Goal: Task Accomplishment & Management: Manage account settings

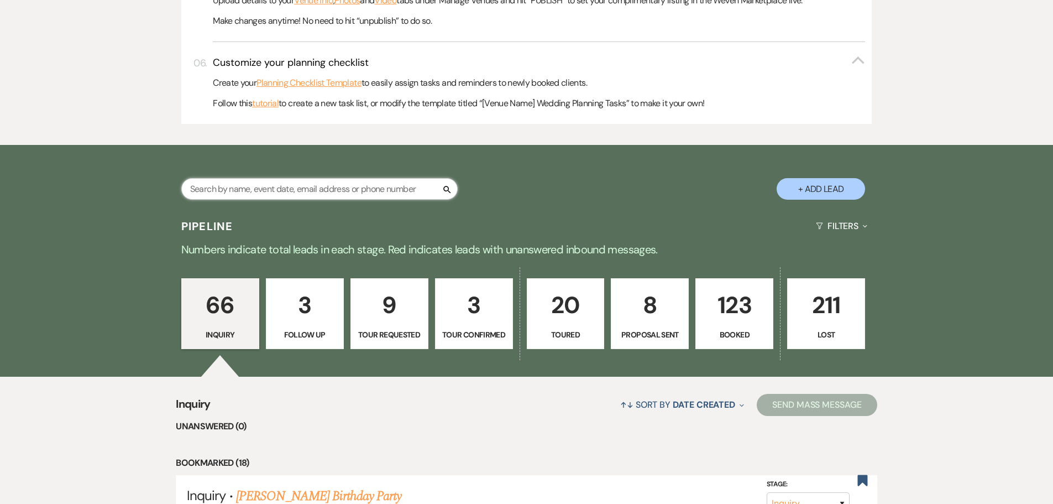
click at [333, 189] on input "text" at bounding box center [319, 189] width 276 height 22
type input "[PERSON_NAME]"
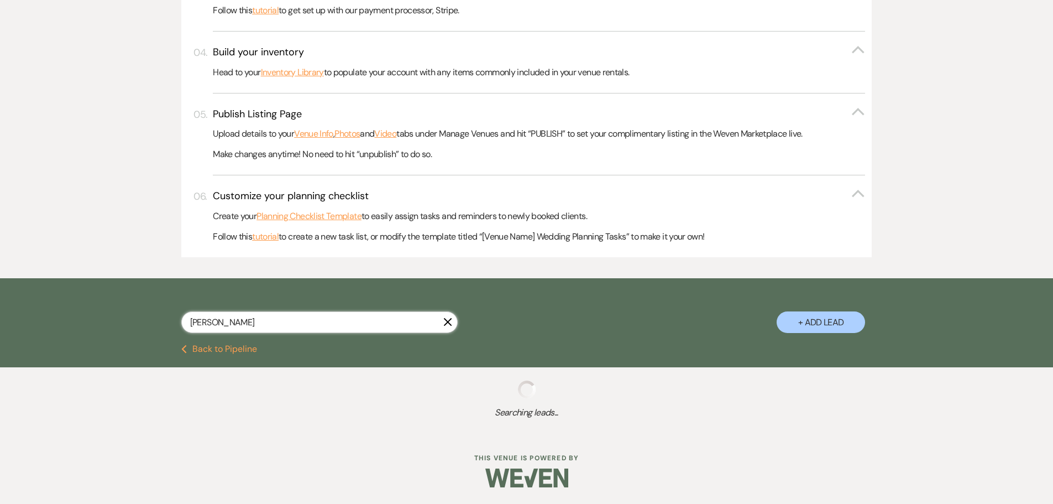
scroll to position [510, 0]
select select "6"
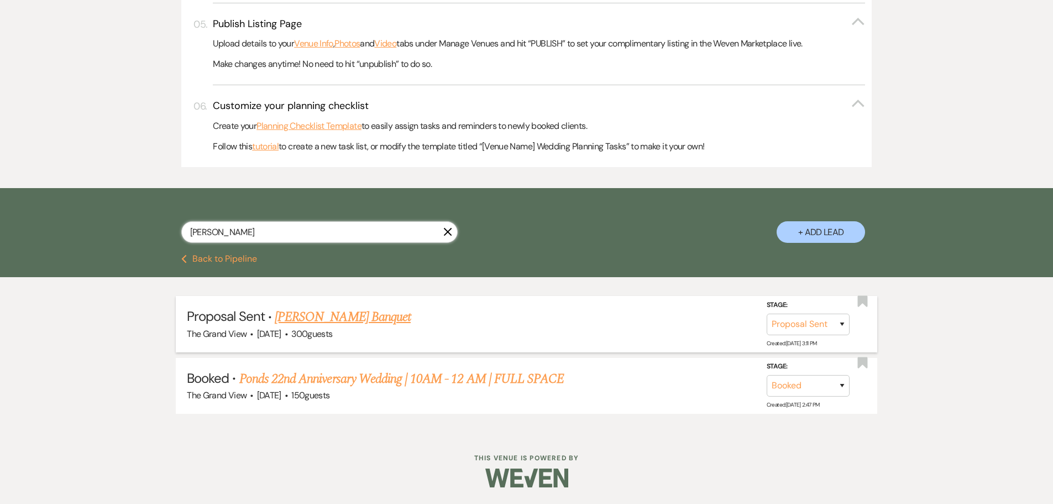
type input "[PERSON_NAME]"
click at [348, 326] on link "[PERSON_NAME] Banquet" at bounding box center [343, 317] width 136 height 20
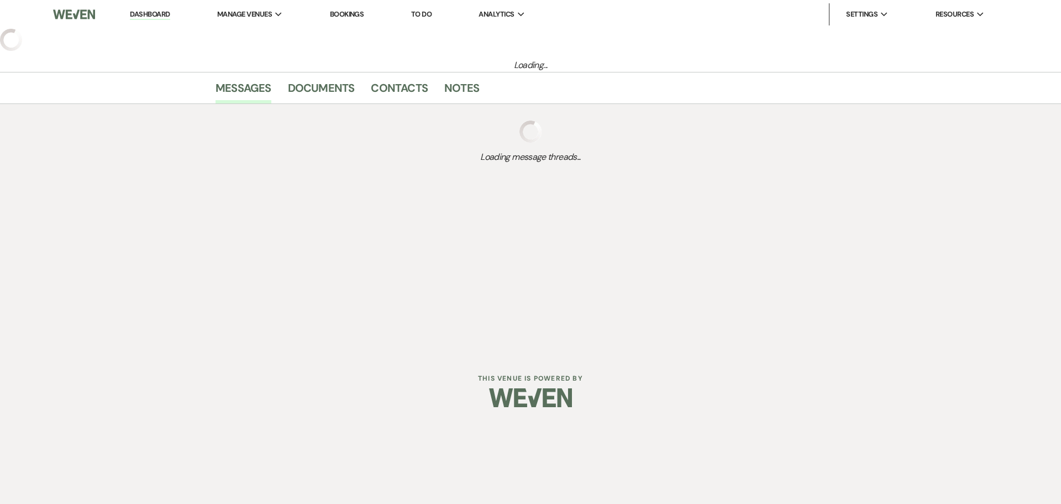
select select "6"
select select "20"
select select "13"
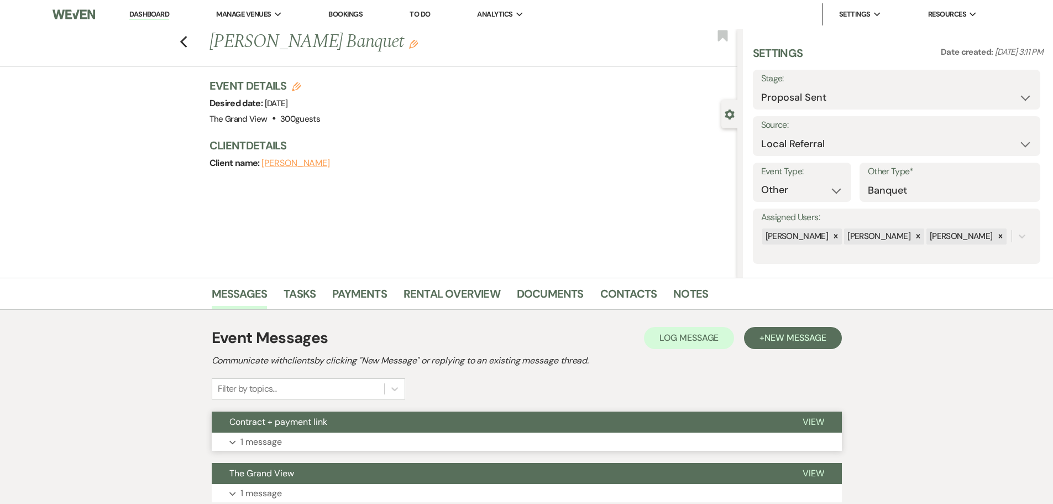
click at [325, 429] on button "Contract + payment link" at bounding box center [498, 421] width 573 height 21
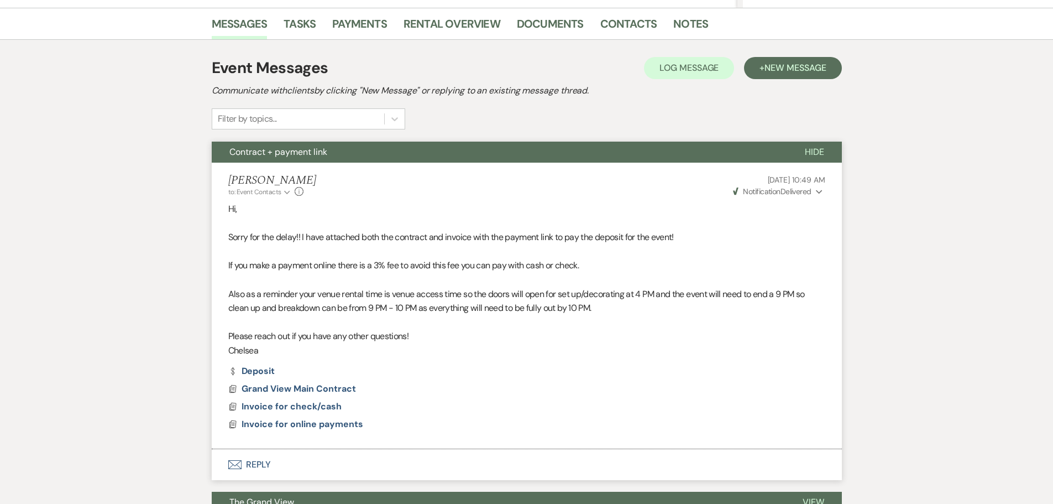
scroll to position [332, 0]
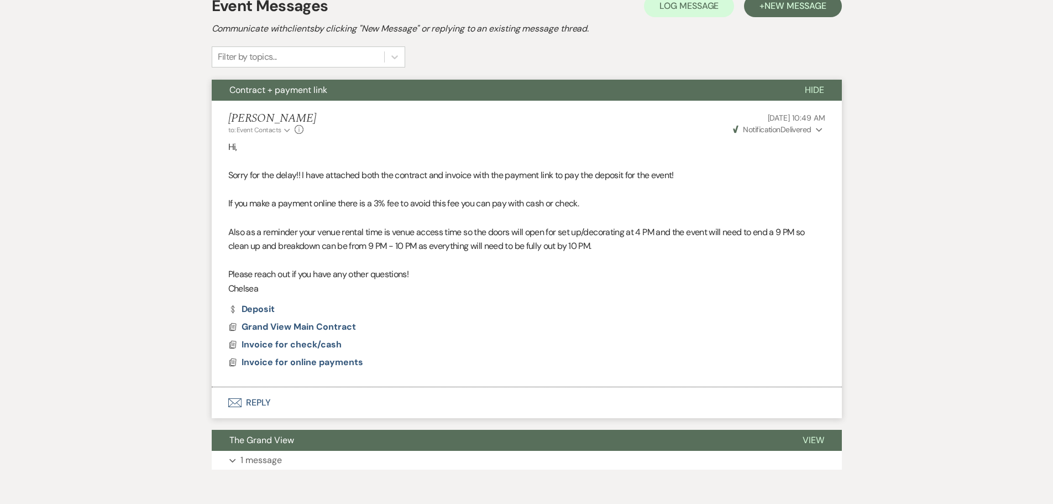
click at [811, 132] on button "Weven Check Notification Delivered Expand" at bounding box center [777, 130] width 93 height 12
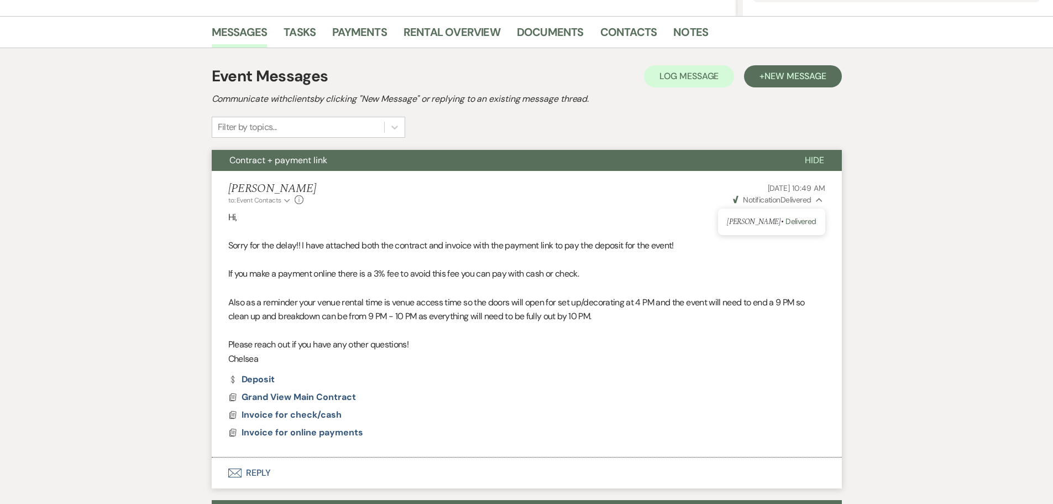
scroll to position [221, 0]
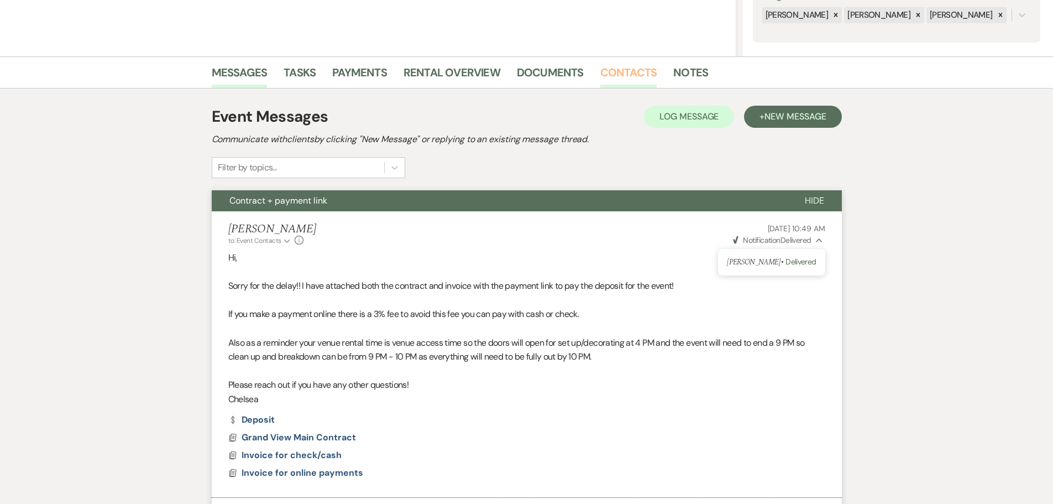
click at [623, 76] on link "Contacts" at bounding box center [628, 76] width 57 height 24
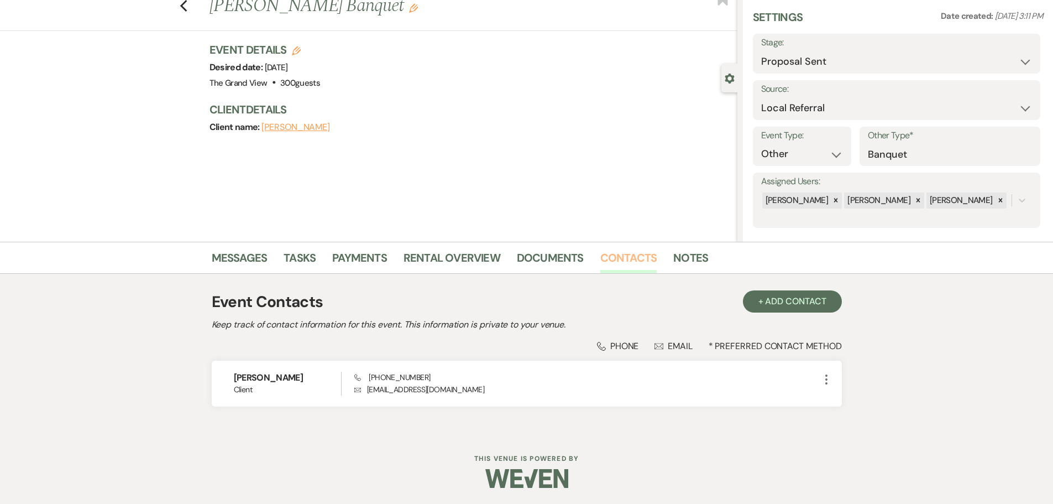
scroll to position [36, 0]
click at [801, 311] on button "+ Add Contact" at bounding box center [792, 301] width 99 height 22
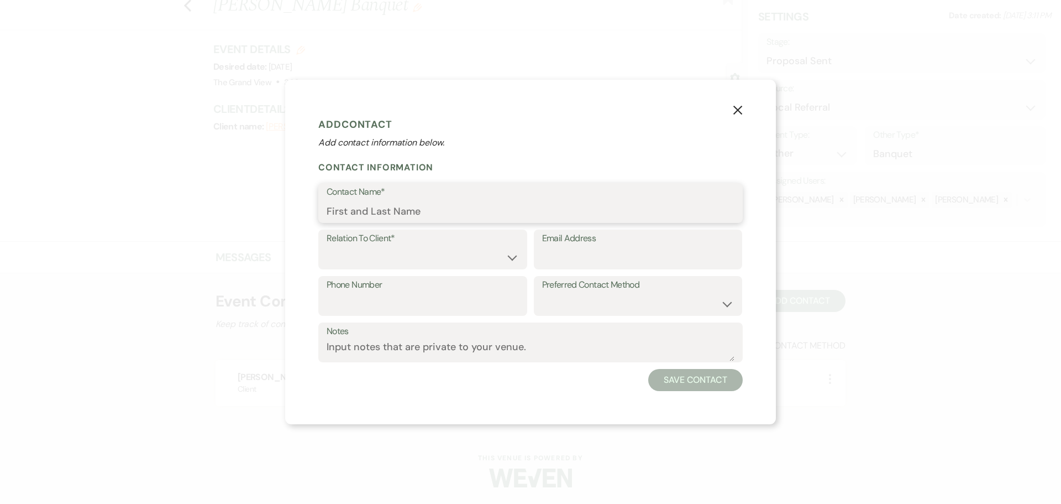
click at [382, 210] on input "Contact Name*" at bounding box center [531, 211] width 408 height 22
type input "[PERSON_NAME]"
click at [387, 264] on select "Client Event Planner Parent of Client Family Member Friend Other" at bounding box center [423, 258] width 192 height 22
click at [327, 247] on select "Client Event Planner Parent of Client Family Member Friend Other" at bounding box center [423, 258] width 192 height 22
click at [380, 267] on select "Client Event Planner Parent of Client Family Member Friend Other" at bounding box center [423, 258] width 192 height 22
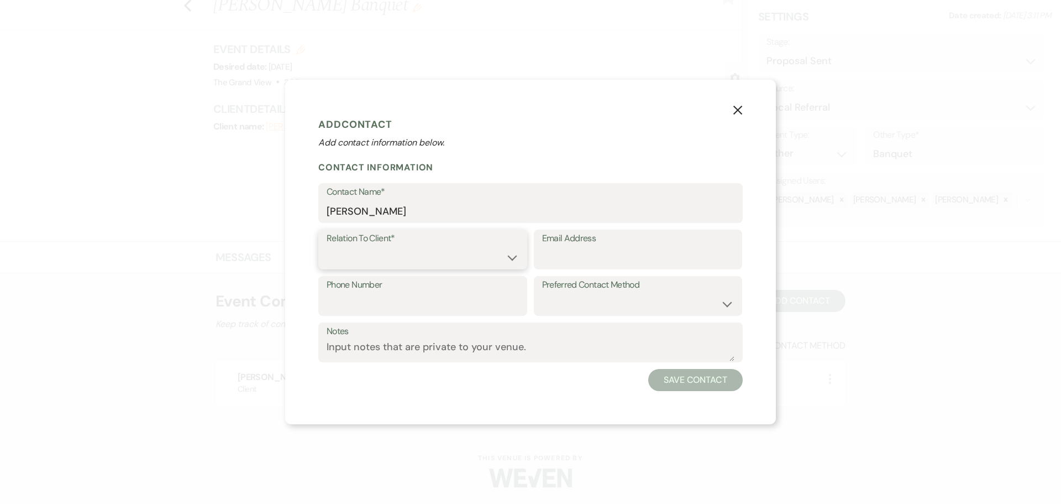
select select "1"
click at [327, 247] on select "Client Event Planner Parent of Client Family Member Friend Other" at bounding box center [423, 258] width 192 height 22
click at [565, 263] on input "Email Address" at bounding box center [638, 258] width 192 height 22
paste input "[PERSON_NAME][EMAIL_ADDRESS][PERSON_NAME][DOMAIN_NAME]"
type input "[PERSON_NAME][EMAIL_ADDRESS][PERSON_NAME][DOMAIN_NAME]"
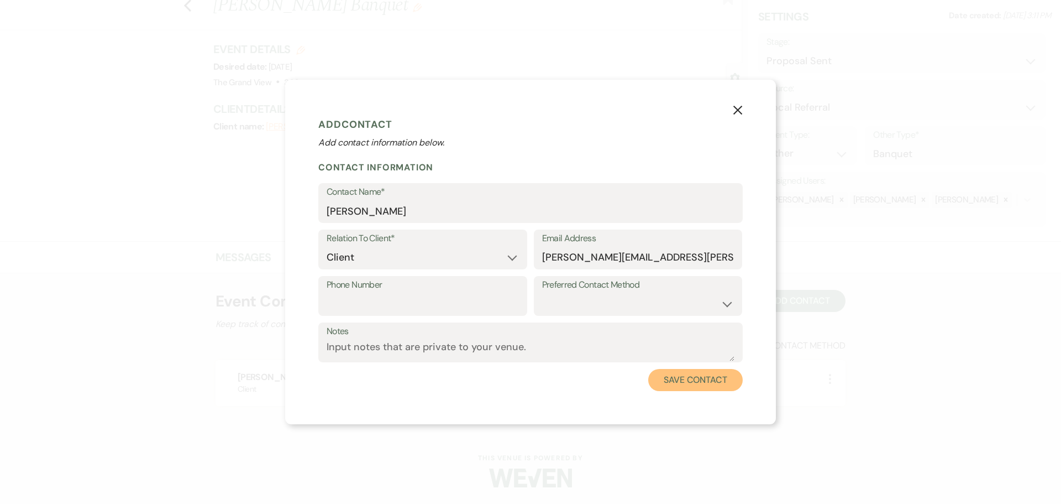
click at [698, 379] on button "Save Contact" at bounding box center [695, 380] width 95 height 22
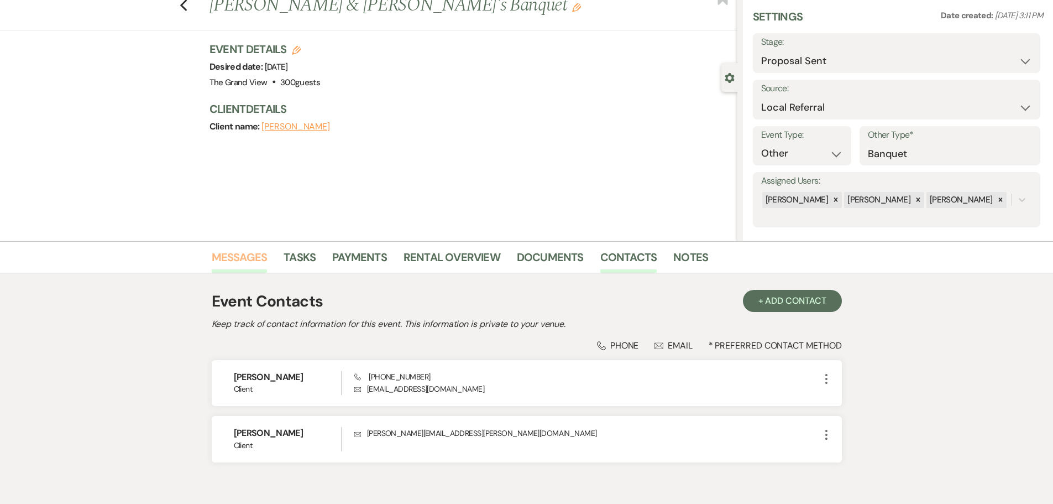
click at [240, 265] on link "Messages" at bounding box center [240, 260] width 56 height 24
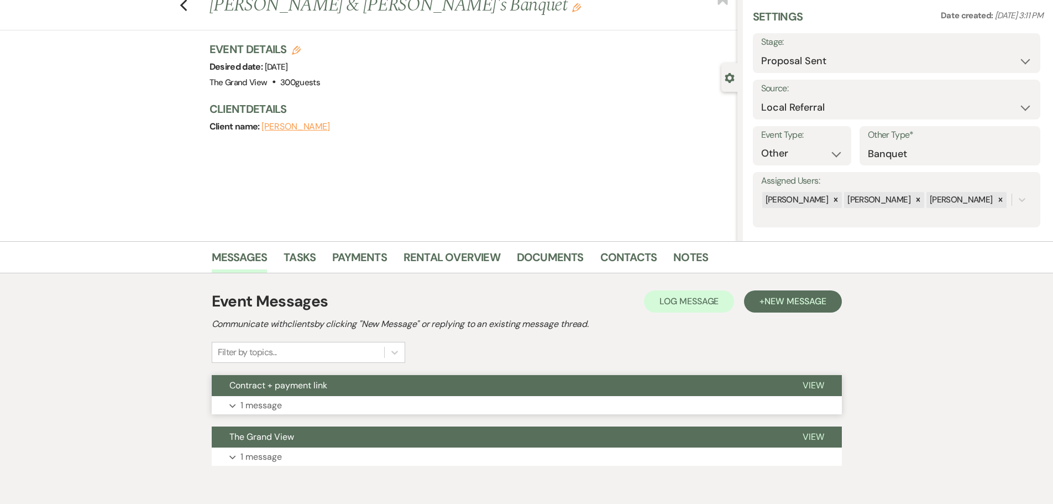
click at [290, 398] on button "Expand 1 message" at bounding box center [527, 405] width 630 height 19
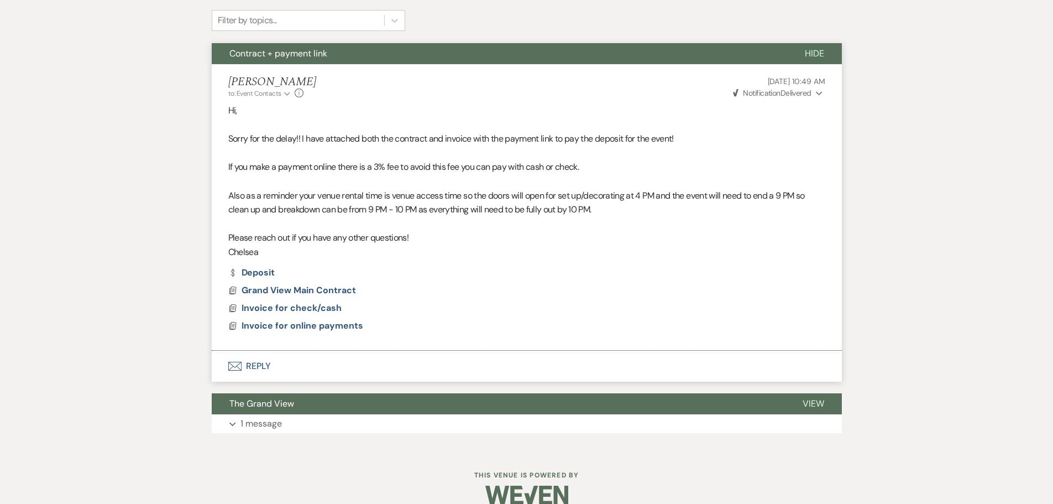
click at [251, 366] on button "Envelope Reply" at bounding box center [527, 365] width 630 height 31
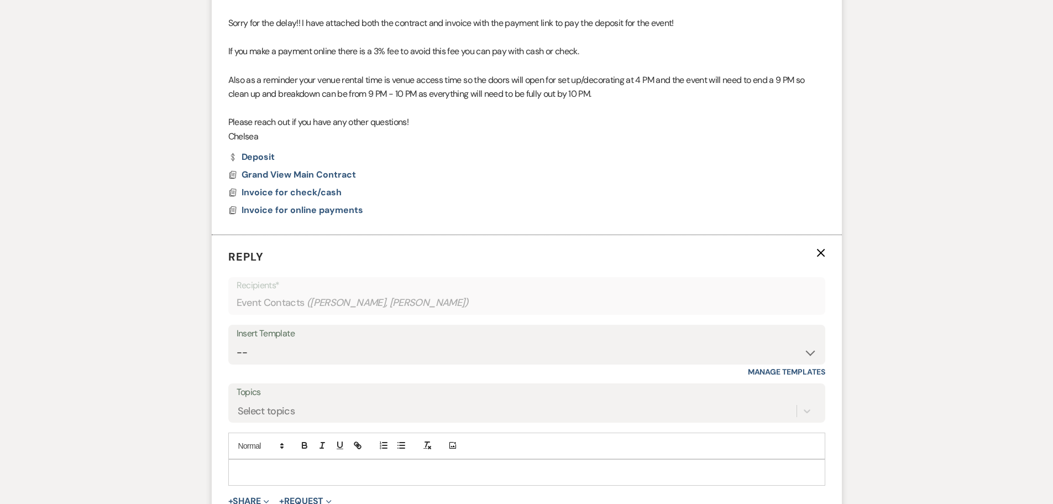
scroll to position [305, 0]
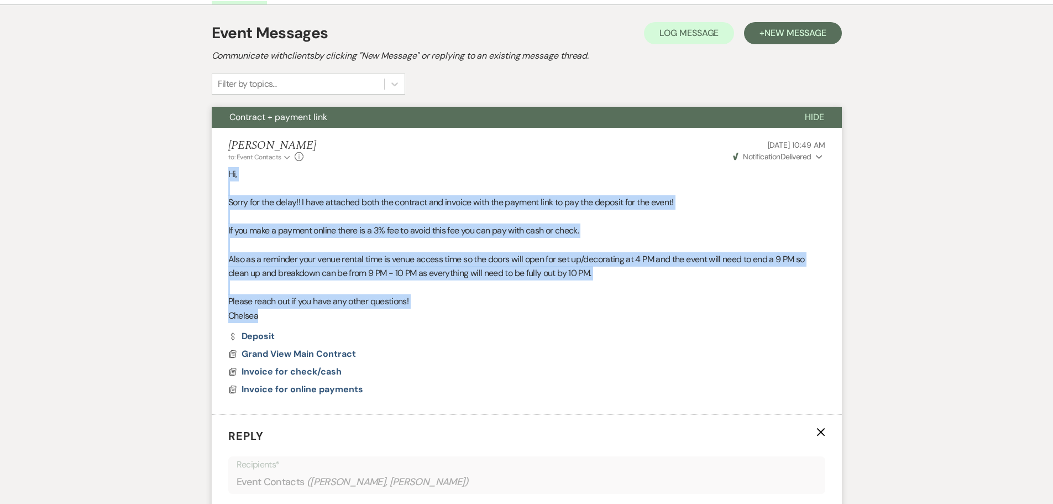
drag, startPoint x: 264, startPoint y: 316, endPoint x: 204, endPoint y: 164, distance: 163.8
click at [204, 164] on div "Messages Tasks Payments Rental Overview Documents Contacts Notes Event Messages…" at bounding box center [526, 391] width 1053 height 837
copy div "Hi, Sorry for the delay!! I have attached both the contract and invoice with th…"
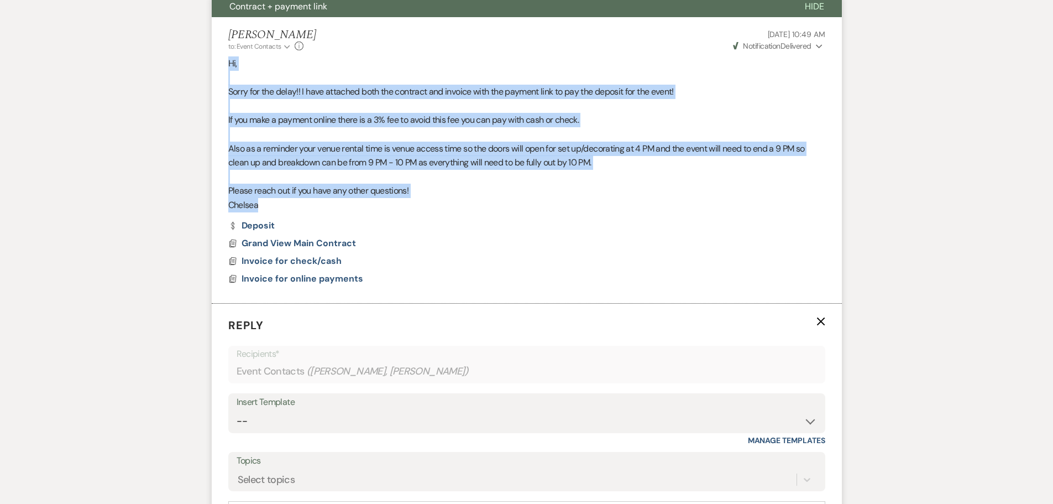
scroll to position [683, 0]
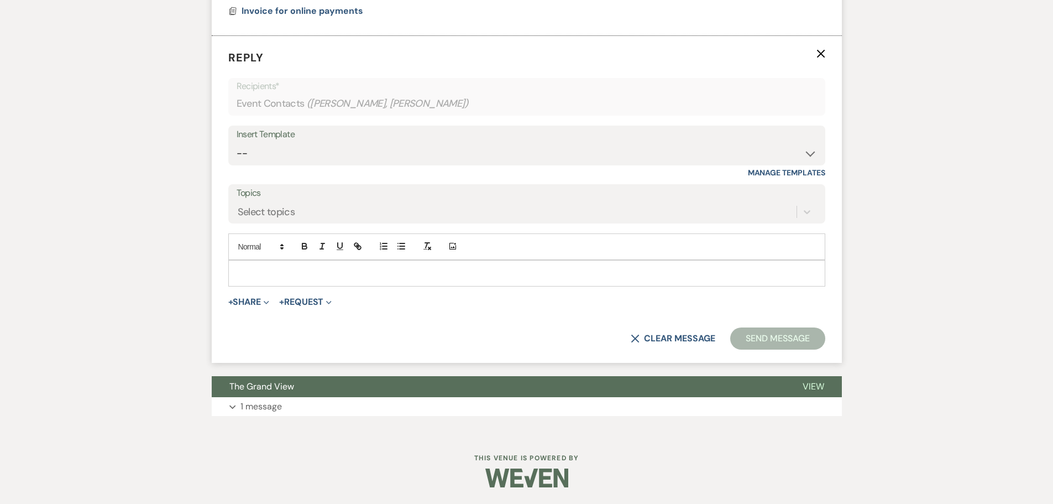
click at [301, 270] on p at bounding box center [526, 273] width 579 height 12
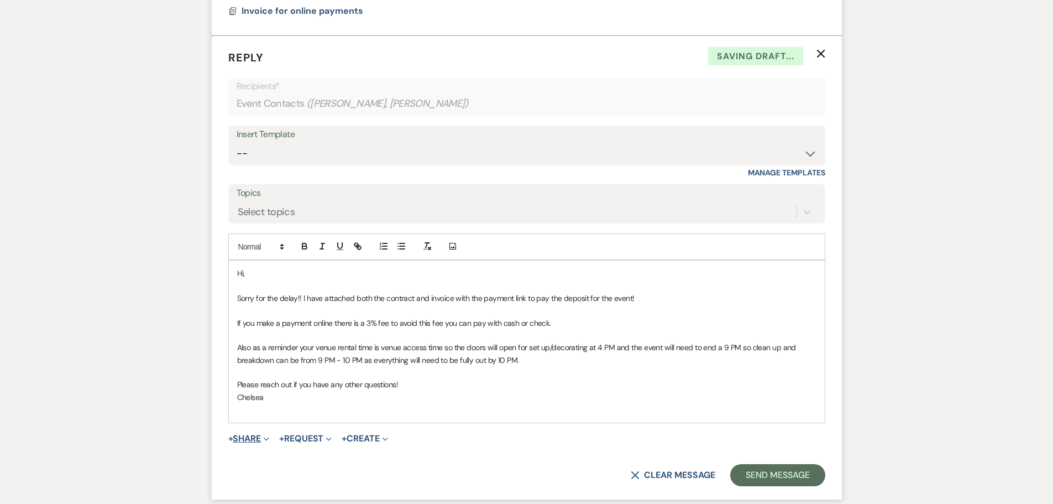
click at [250, 435] on button "+ Share Expand" at bounding box center [248, 438] width 41 height 9
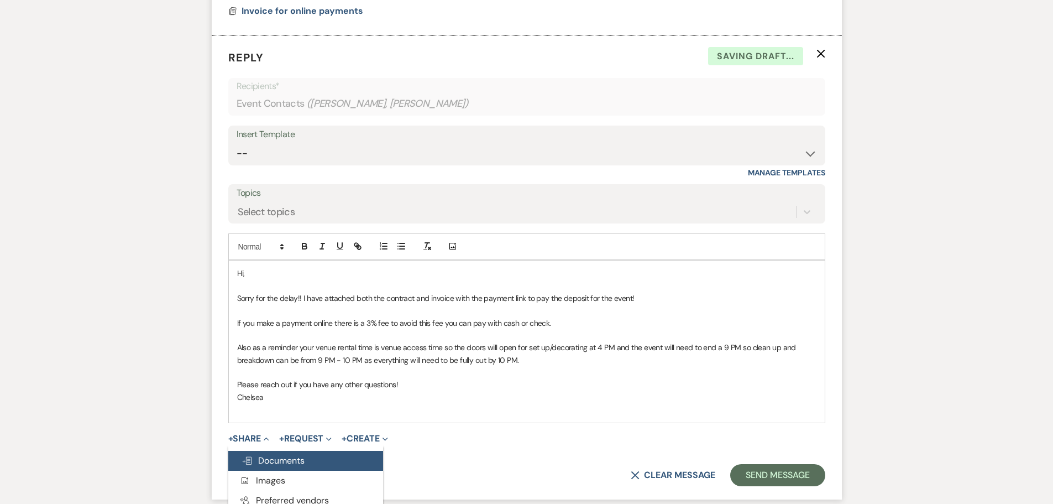
click at [268, 457] on span "Doc Upload Documents" at bounding box center [273, 460] width 63 height 12
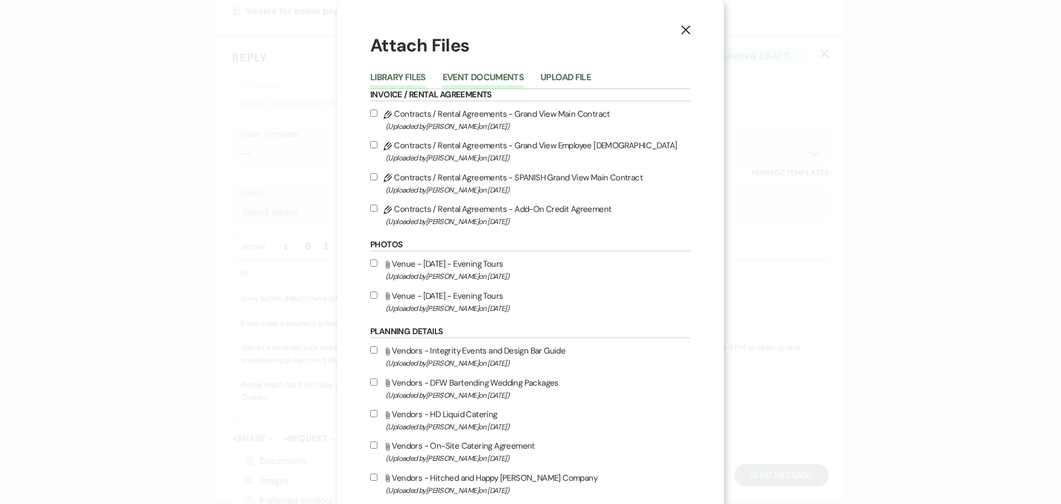
click at [499, 78] on button "Event Documents" at bounding box center [483, 80] width 81 height 15
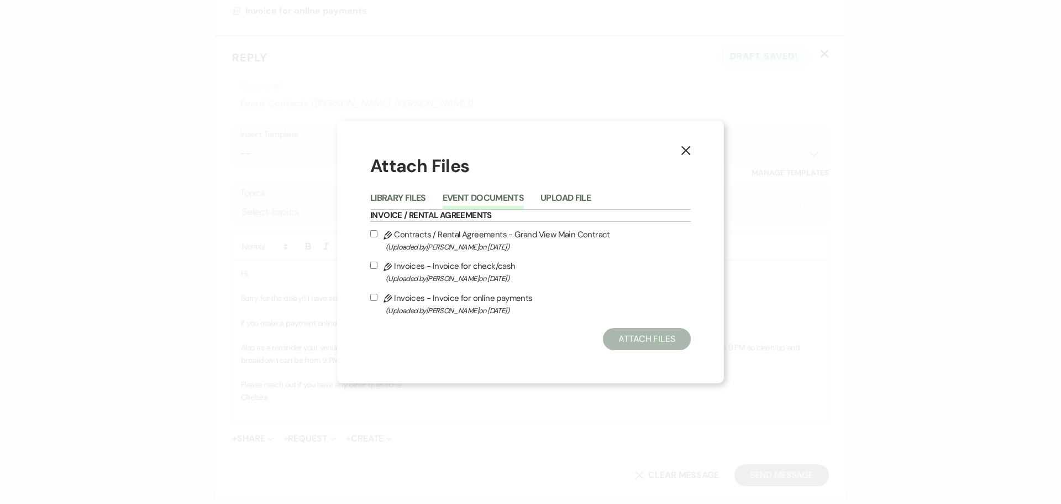
click at [502, 306] on span "(Uploaded by [PERSON_NAME] on [DATE] )" at bounding box center [538, 310] width 305 height 13
click at [377, 301] on input "Pencil Invoices - Invoice for online payments (Uploaded by [PERSON_NAME] on [DA…" at bounding box center [373, 296] width 7 height 7
checkbox input "true"
click at [479, 264] on label "Pencil Invoices - Invoice for check/cash (Uploaded by [PERSON_NAME] on [DATE] )" at bounding box center [530, 272] width 321 height 26
click at [377, 264] on input "Pencil Invoices - Invoice for check/cash (Uploaded by [PERSON_NAME] on [DATE] )" at bounding box center [373, 264] width 7 height 7
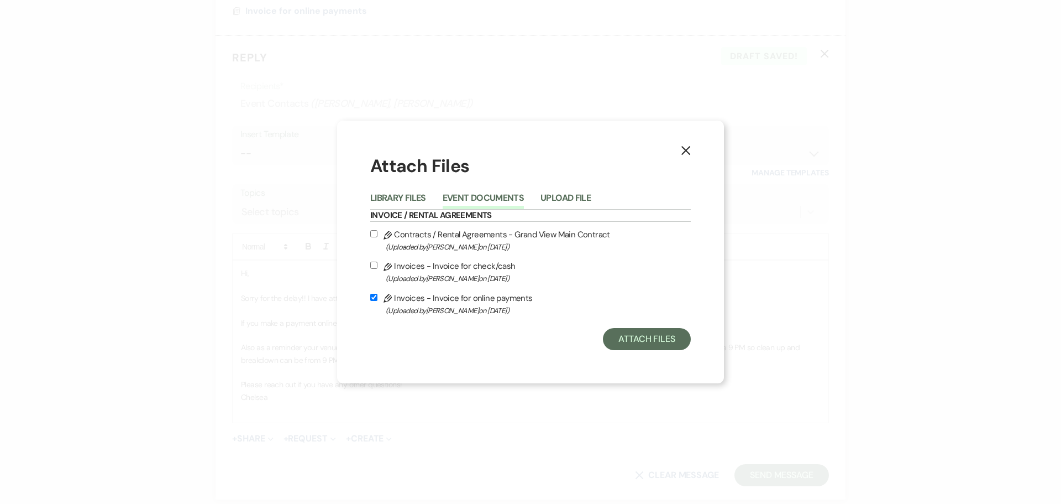
checkbox input "true"
click at [499, 238] on label "Pencil Contracts / Rental Agreements - Grand View Main Contract (Uploaded by [P…" at bounding box center [530, 240] width 321 height 26
click at [377, 237] on input "Pencil Contracts / Rental Agreements - Grand View Main Contract (Uploaded by [P…" at bounding box center [373, 233] width 7 height 7
checkbox input "true"
click at [651, 337] on button "Attach Files" at bounding box center [647, 339] width 88 height 22
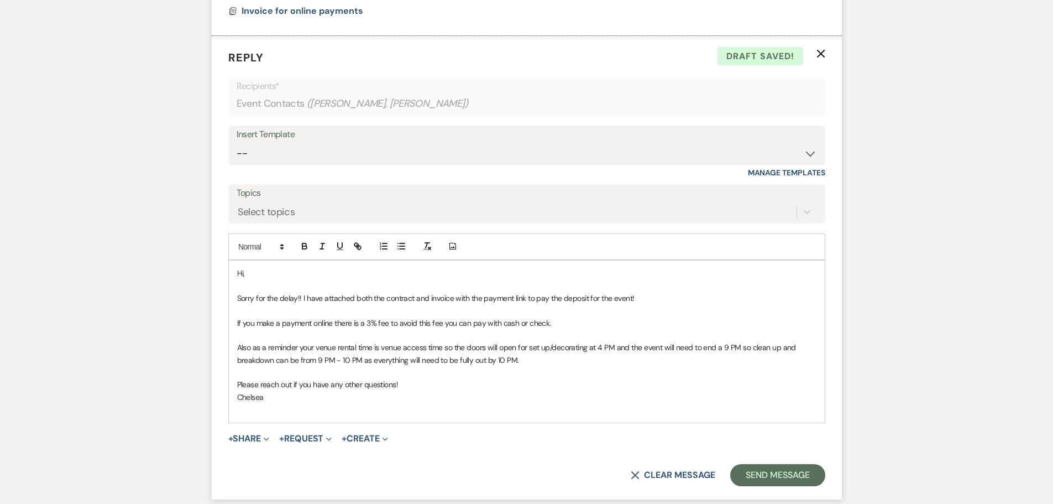
click at [295, 445] on form "Reply X Draft saved! Recipients* Event Contacts ( [PERSON_NAME], [PERSON_NAME] …" at bounding box center [527, 267] width 630 height 463
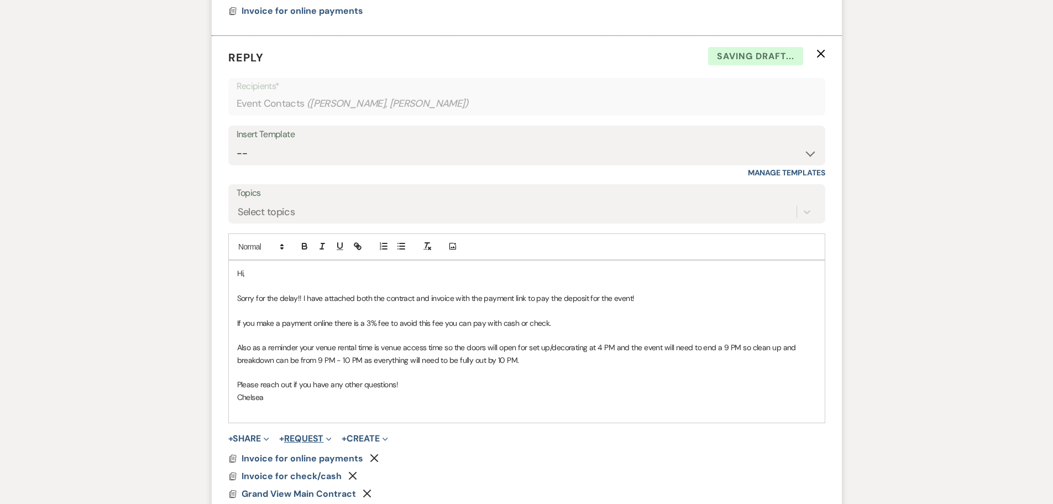
click at [300, 442] on button "+ Request Expand" at bounding box center [305, 438] width 53 height 9
click at [323, 454] on button "Generate Payment Payment" at bounding box center [356, 460] width 155 height 20
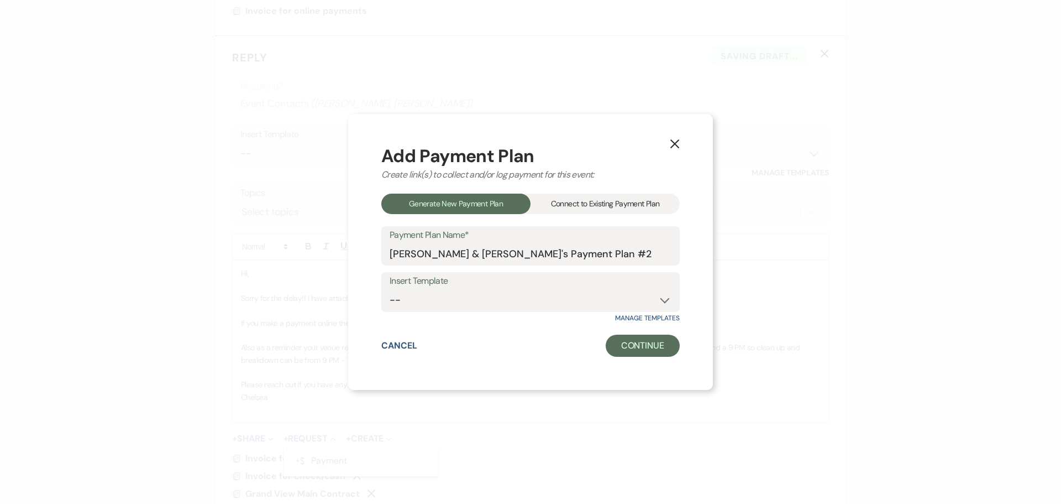
click at [582, 187] on div "Add Payment Plan Create link(s) to collect and/or log payment for this event: G…" at bounding box center [530, 252] width 298 height 210
click at [584, 195] on div "Connect to Existing Payment Plan" at bounding box center [605, 203] width 149 height 20
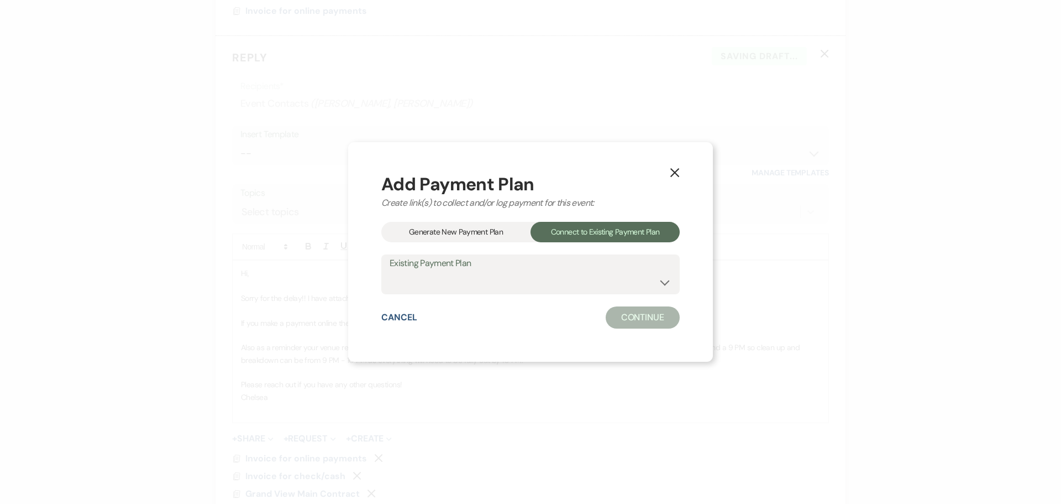
click at [527, 270] on label "Existing Payment Plan" at bounding box center [531, 263] width 282 height 16
drag, startPoint x: 526, startPoint y: 291, endPoint x: 525, endPoint y: 284, distance: 6.8
click at [526, 291] on select "Payment Plan" at bounding box center [531, 282] width 282 height 22
select select "25307"
click at [390, 271] on select "Payment Plan" at bounding box center [531, 282] width 282 height 22
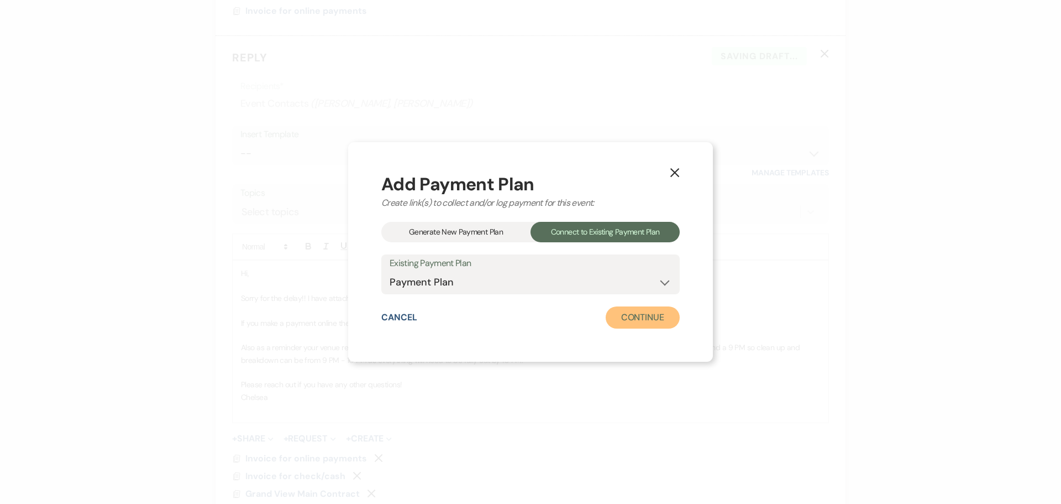
click at [646, 321] on button "Continue" at bounding box center [643, 317] width 74 height 22
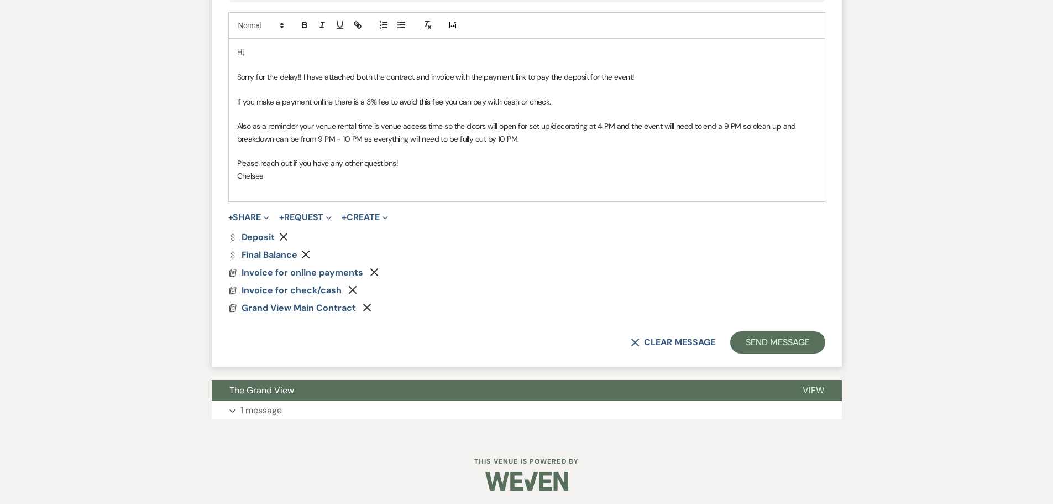
click at [303, 252] on icon "Remove" at bounding box center [305, 254] width 9 height 9
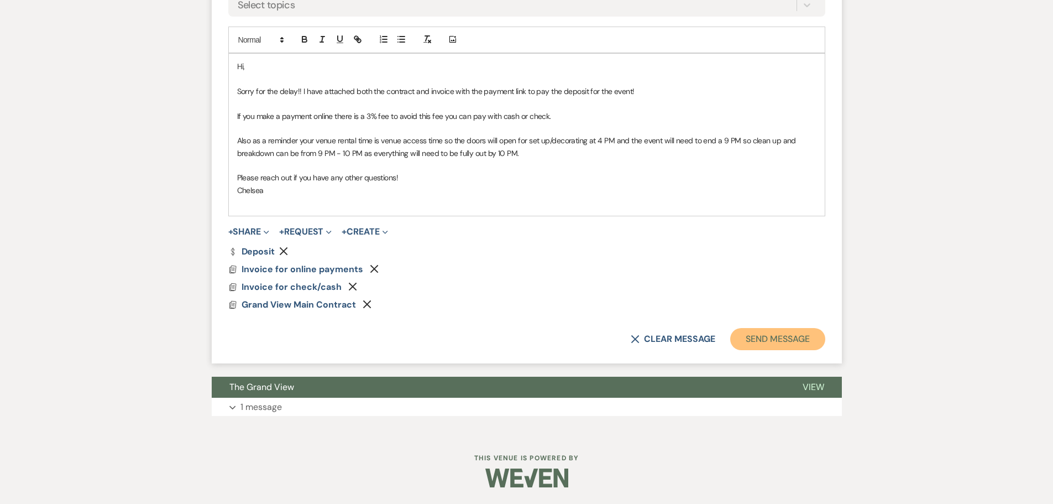
click at [790, 336] on button "Send Message" at bounding box center [777, 339] width 95 height 22
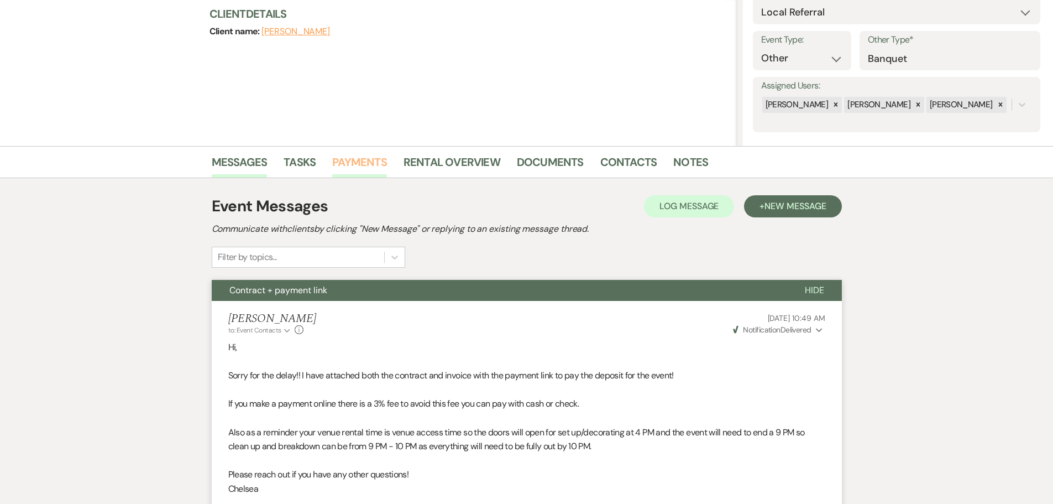
scroll to position [0, 0]
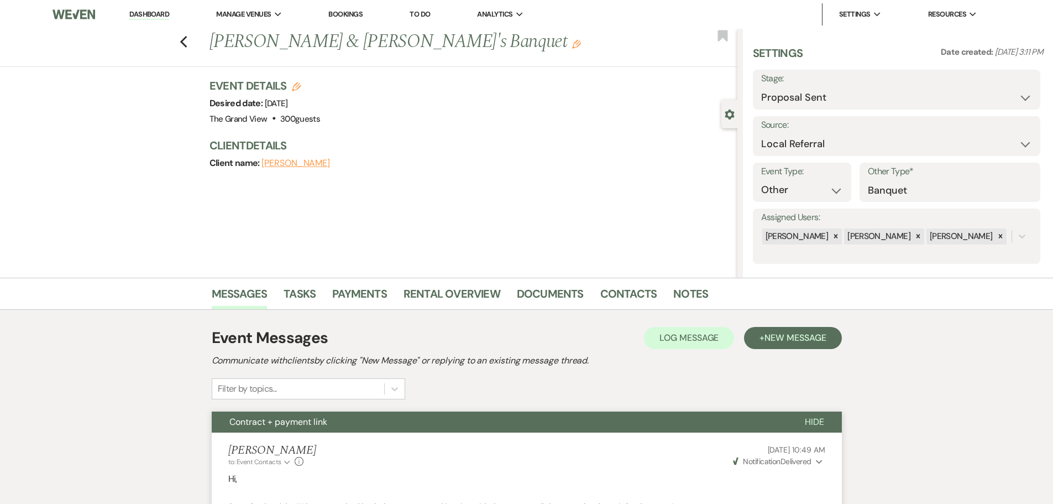
click at [192, 40] on div "Previous [PERSON_NAME] & [PERSON_NAME]'s Banquet Edit Bookmark" at bounding box center [365, 48] width 743 height 38
click at [187, 44] on use "button" at bounding box center [183, 42] width 7 height 12
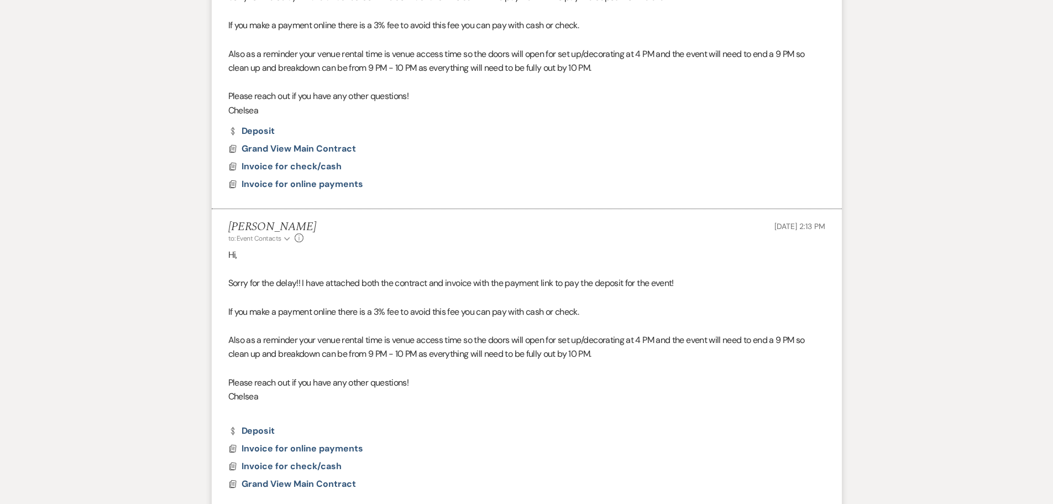
select select "6"
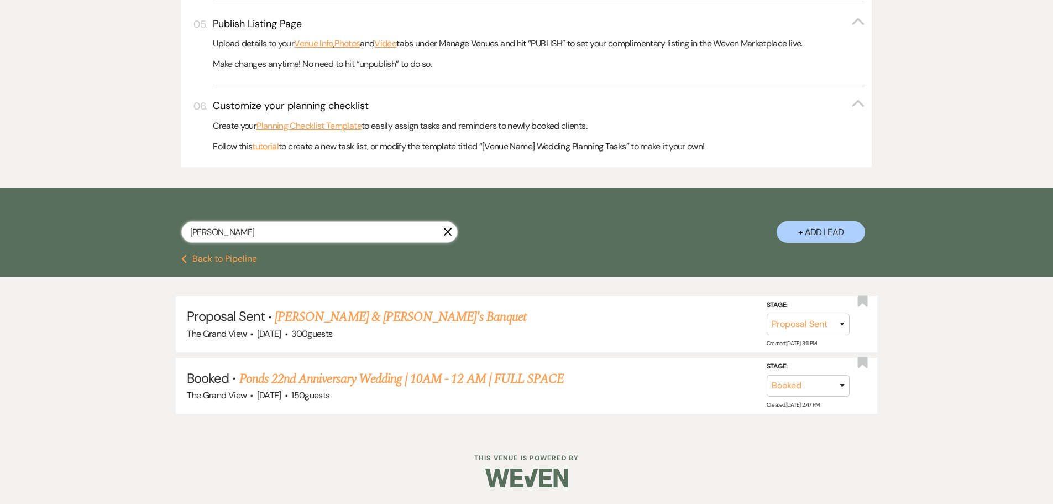
drag, startPoint x: 263, startPoint y: 231, endPoint x: 129, endPoint y: 228, distance: 133.8
click at [129, 228] on div "[PERSON_NAME] X + Add Lead" at bounding box center [527, 222] width 796 height 58
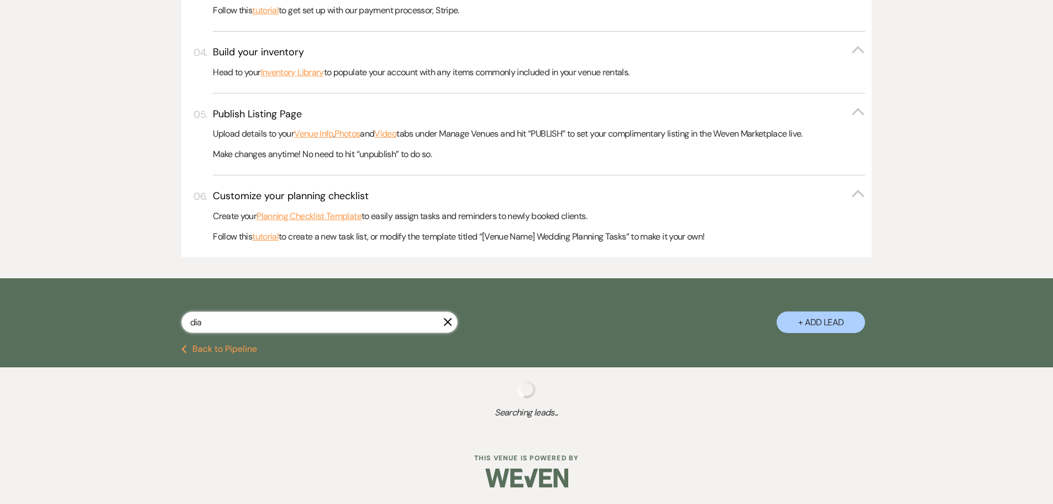
type input "[PERSON_NAME]"
select select "4"
select select "8"
select select "4"
select select "6"
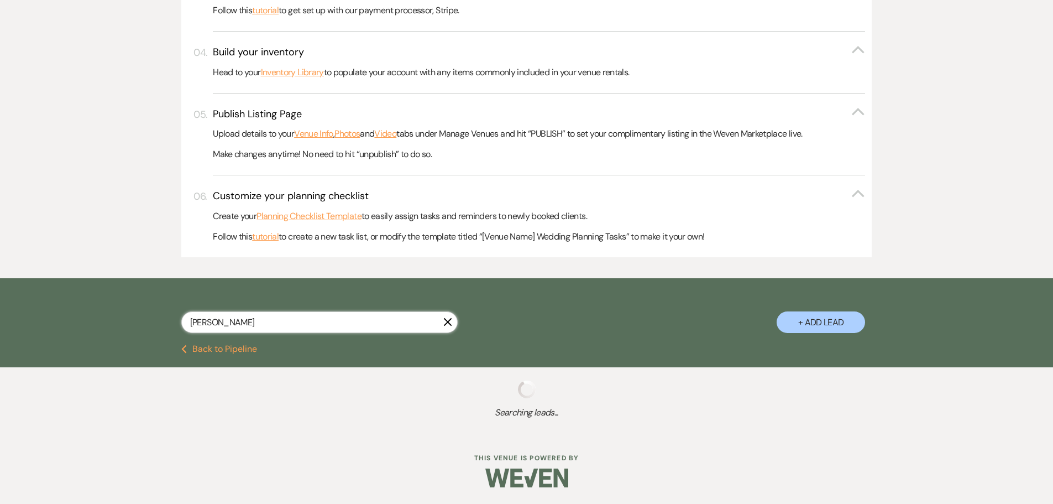
select select "6"
select select "4"
select select "5"
select select "6"
select select "5"
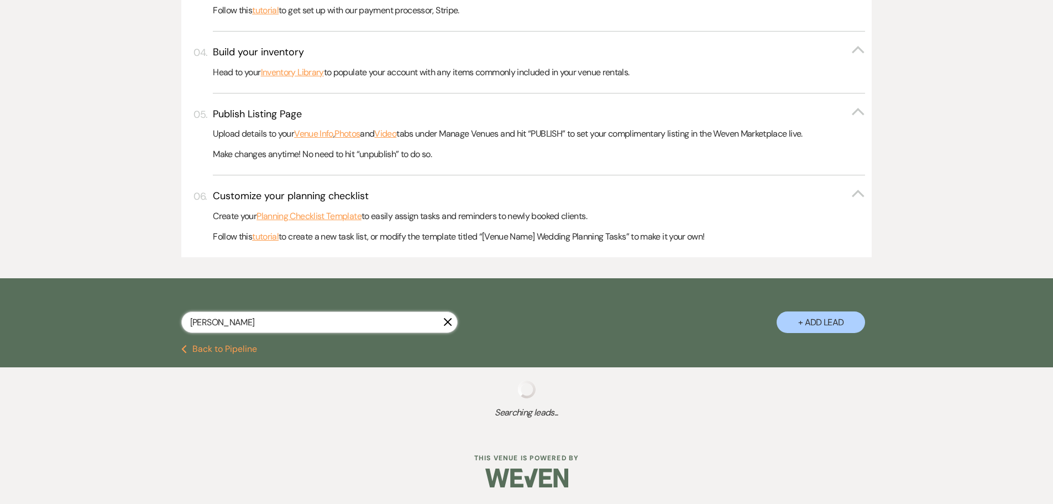
select select "8"
select select "6"
select select "5"
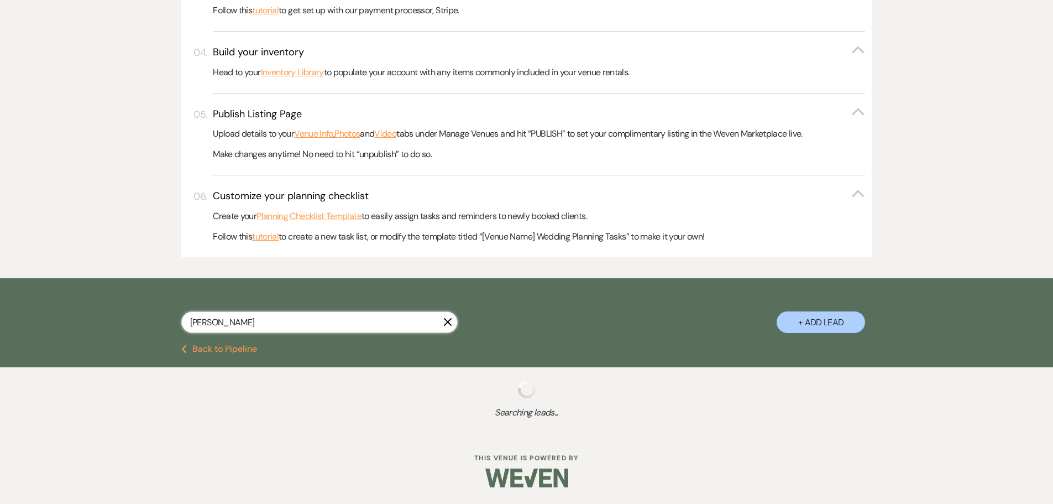
select select "2"
select select "5"
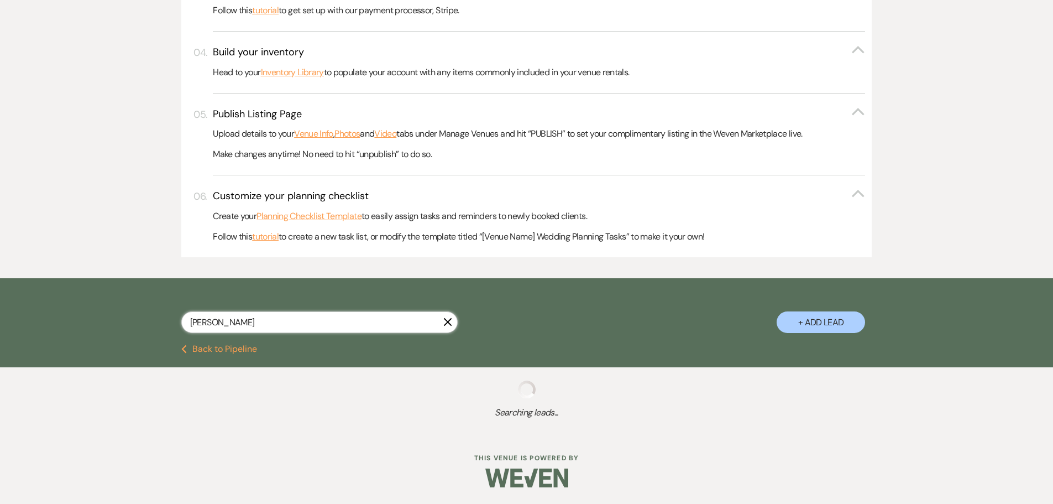
select select "8"
select select "5"
select select "8"
select select "4"
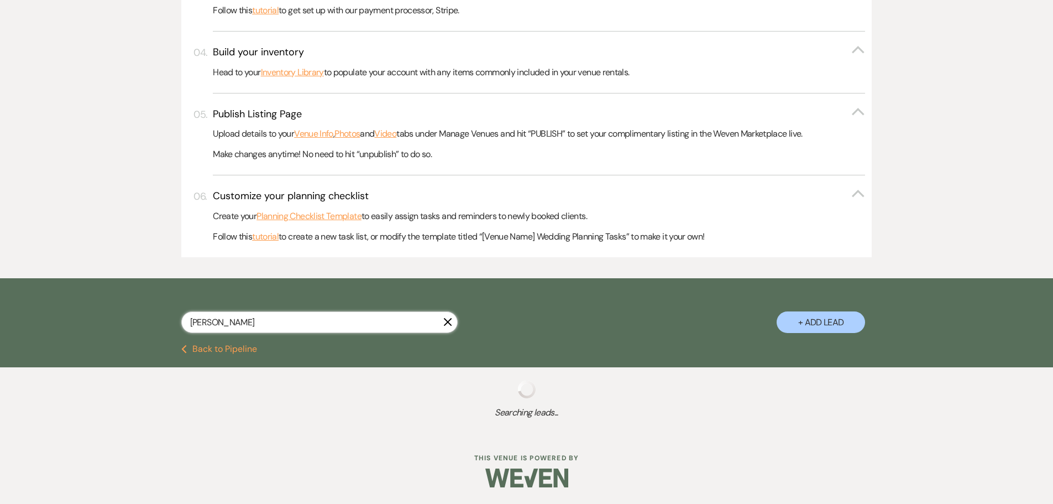
select select "2"
select select "5"
select select "6"
select select "8"
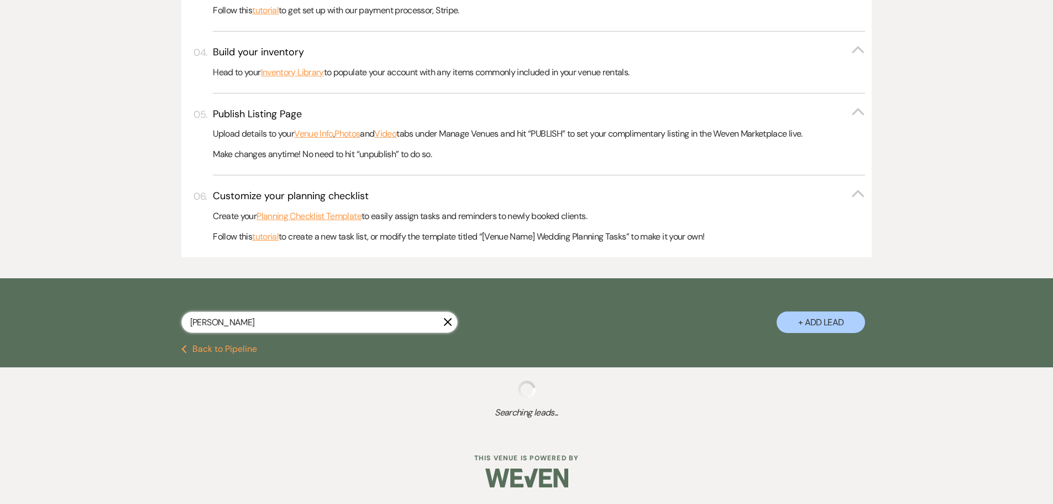
select select "6"
select select "5"
select select "8"
select select "6"
select select "5"
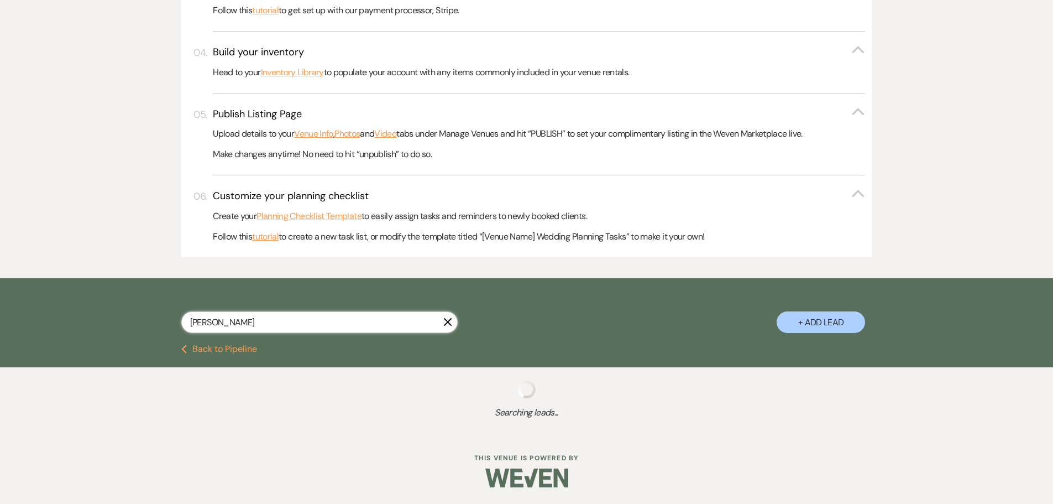
select select "5"
select select "8"
select select "5"
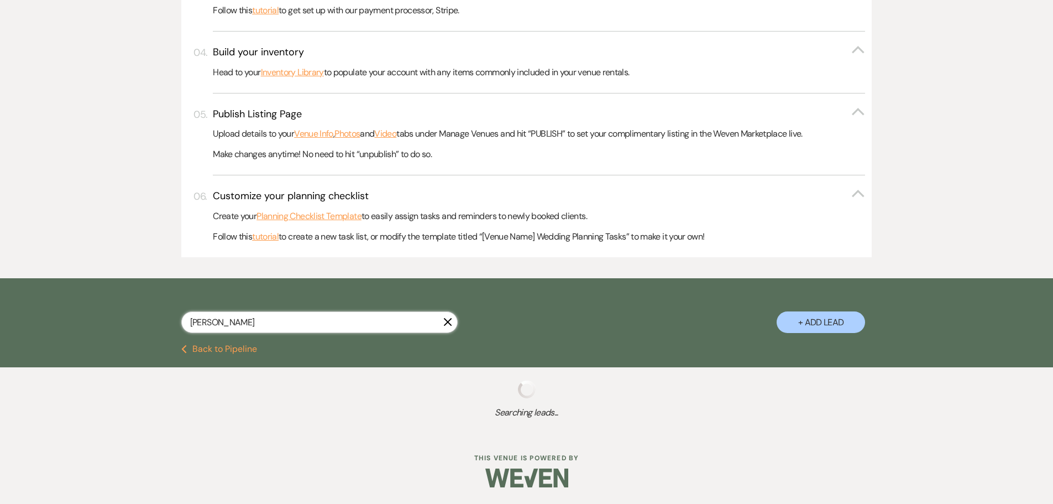
select select "8"
select select "6"
select select "8"
select select "5"
select select "8"
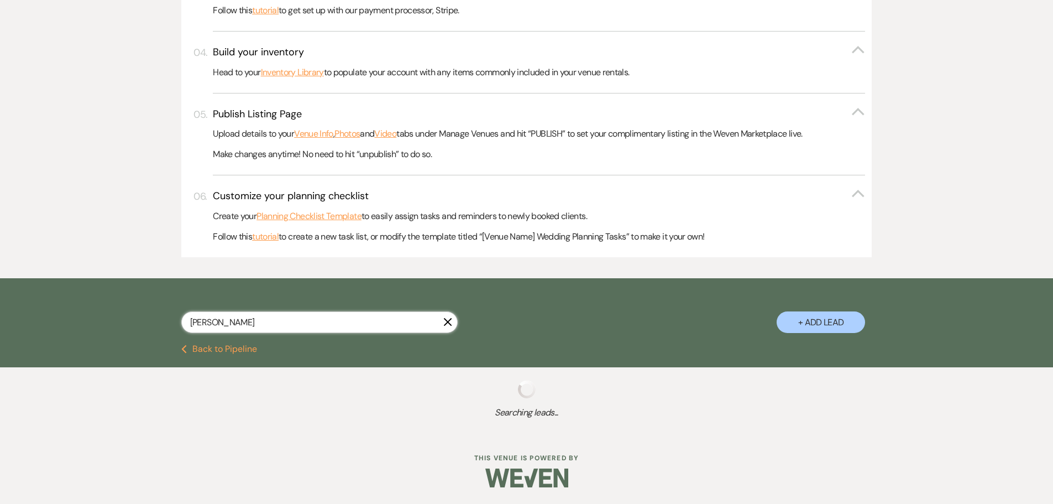
select select "5"
select select "8"
select select "6"
select select "8"
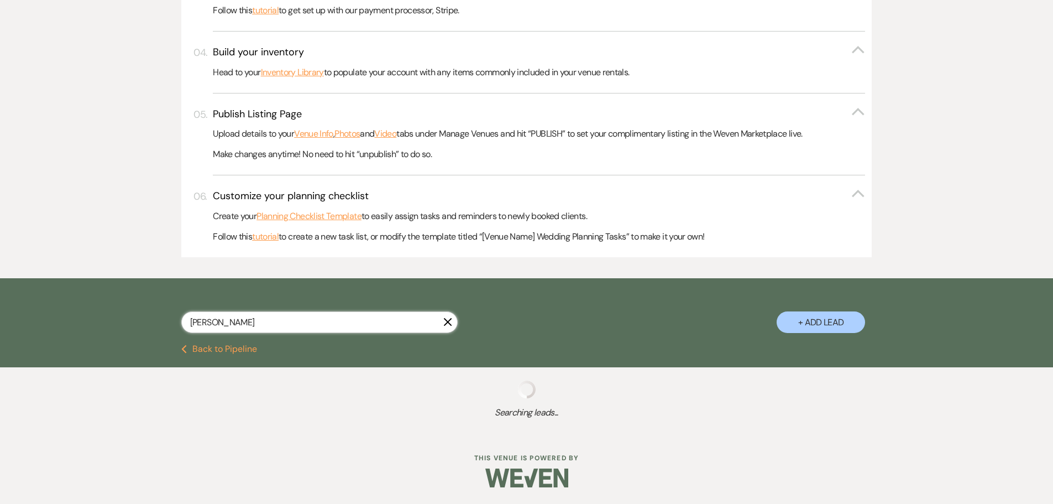
select select "5"
select select "8"
select select "5"
select select "8"
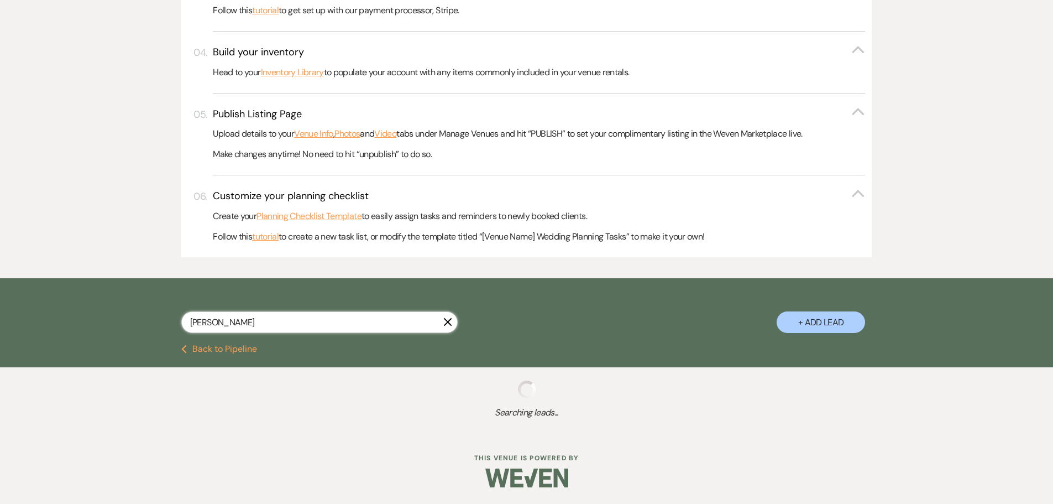
select select "2"
select select "8"
select select "6"
select select "8"
select select "5"
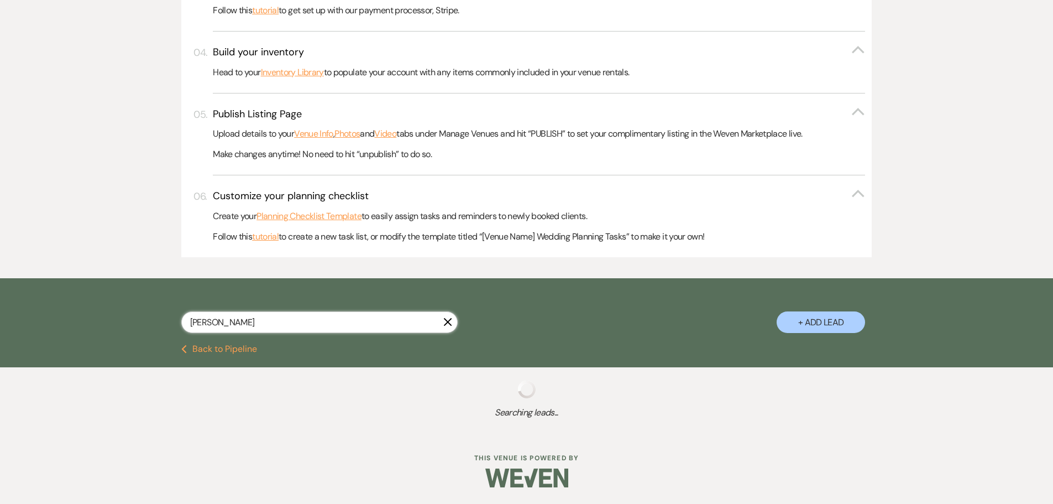
select select "8"
select select "5"
select select "8"
select select "6"
select select "8"
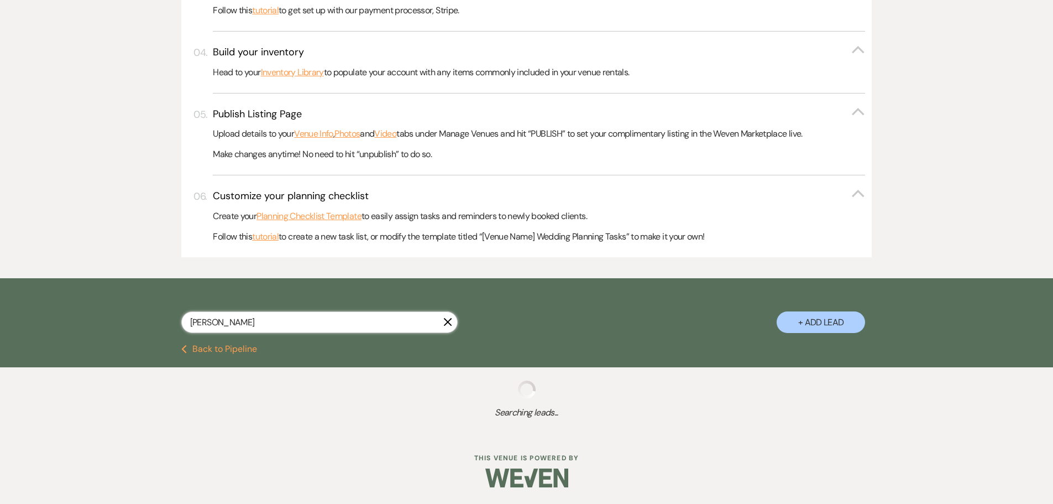
select select "5"
select select "8"
select select "11"
select select "8"
select select "1"
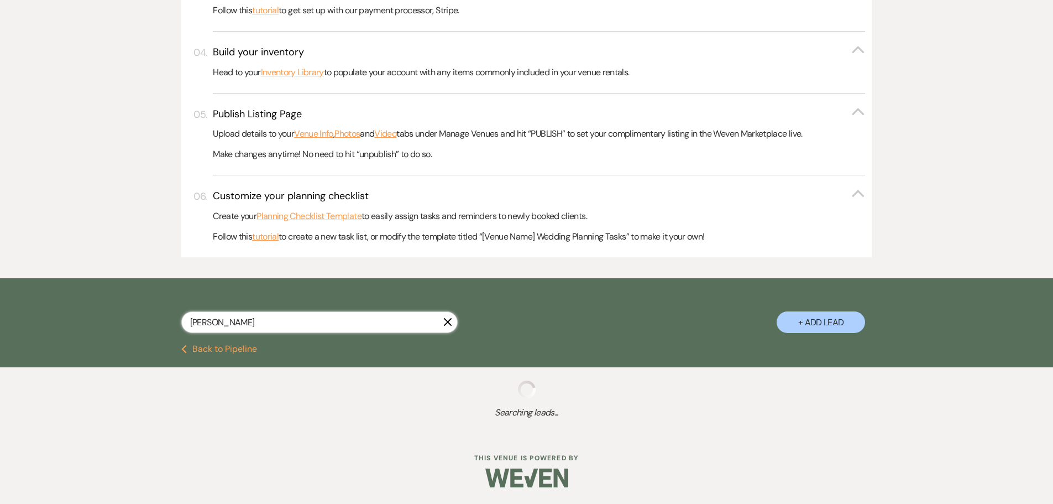
select select "8"
select select "5"
select select "8"
select select "5"
select select "8"
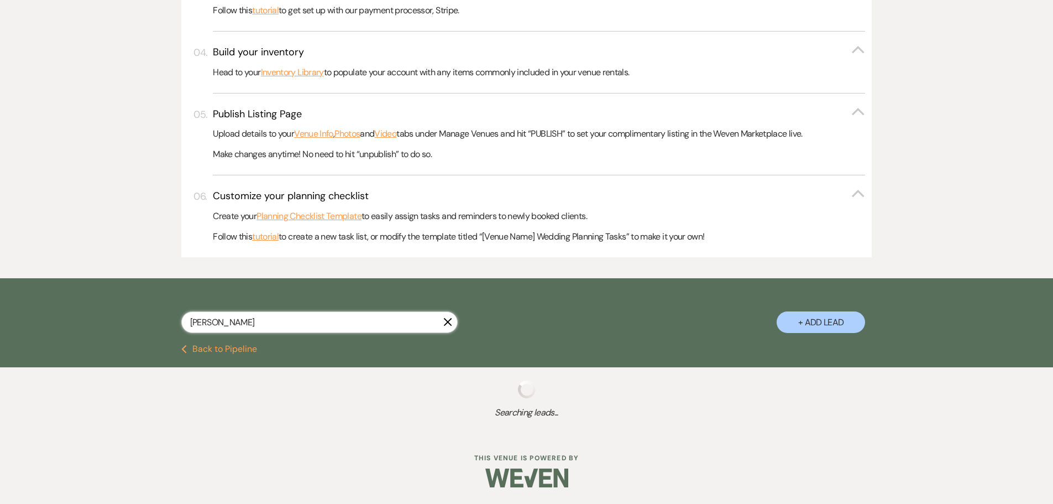
select select "10"
select select "8"
select select "5"
select select "8"
select select "6"
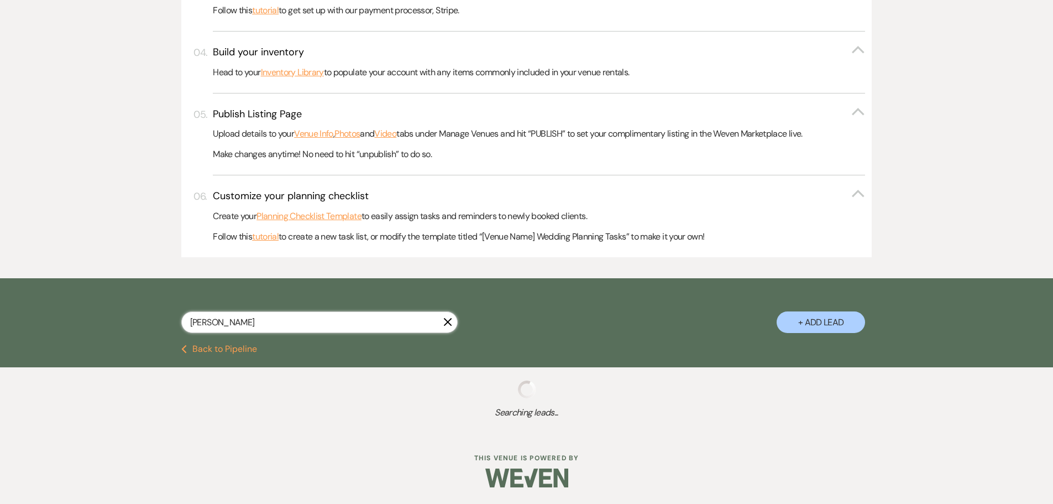
select select "8"
select select "6"
select select "8"
select select "5"
select select "8"
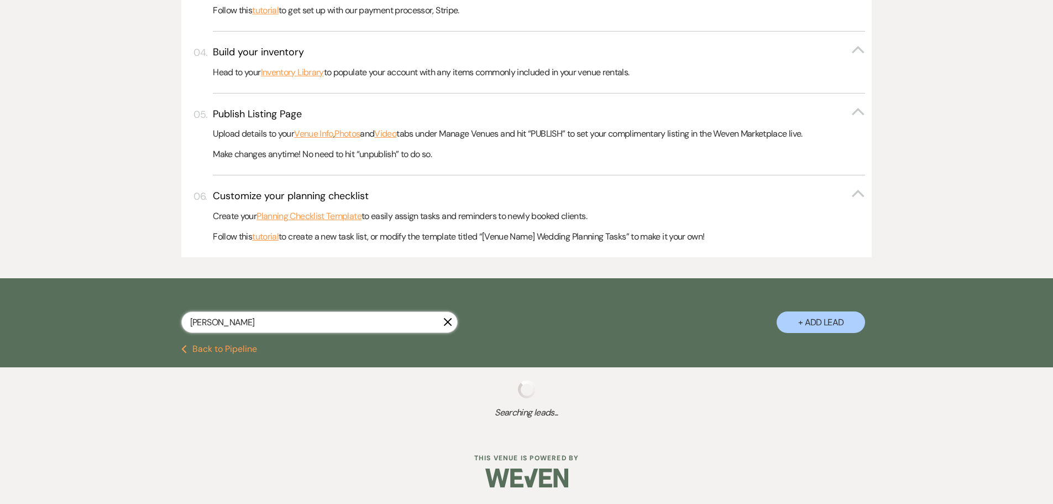
select select "5"
select select "8"
select select "5"
select select "2"
select select "8"
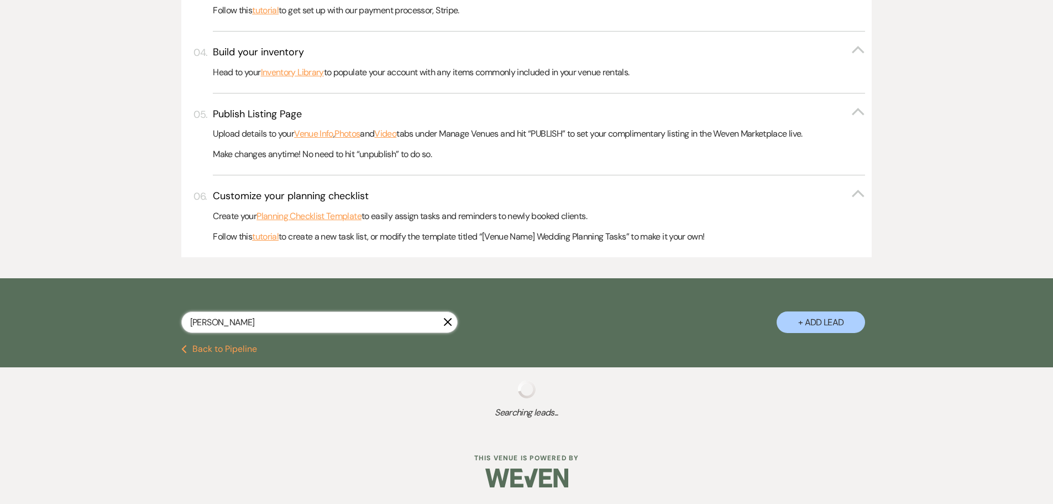
select select "5"
select select "8"
select select "5"
select select "8"
select select "5"
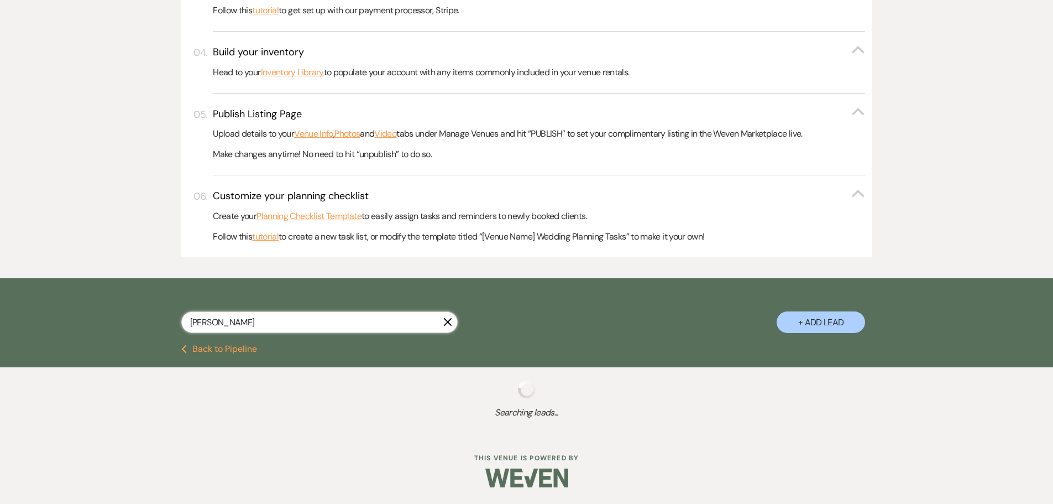
select select "8"
select select "7"
select select "8"
select select "5"
select select "8"
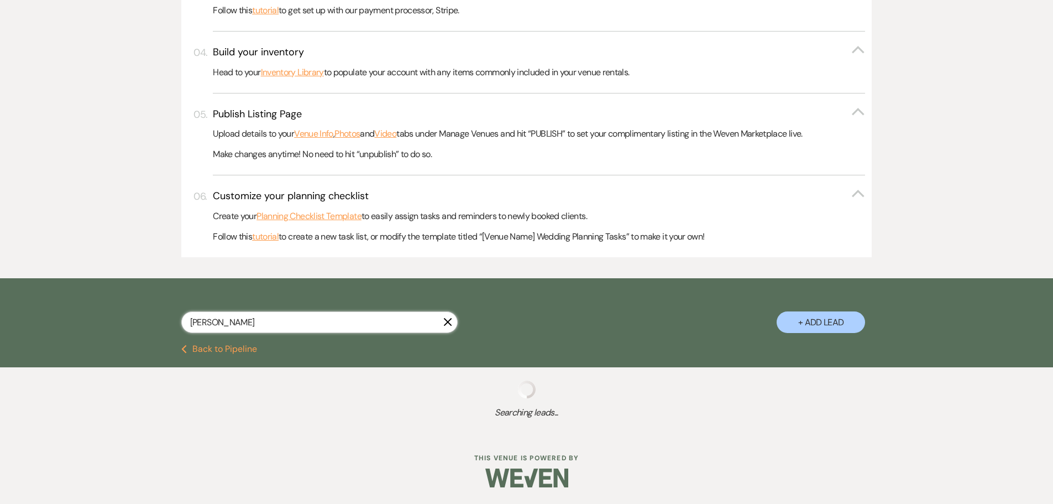
select select "5"
select select "8"
select select "5"
select select "8"
select select "5"
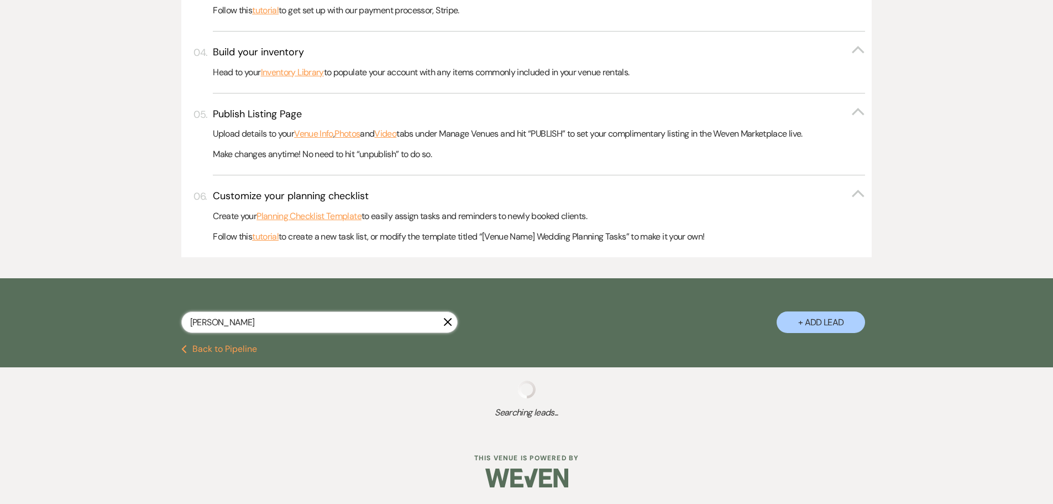
select select "8"
select select "5"
select select "8"
select select "6"
select select "8"
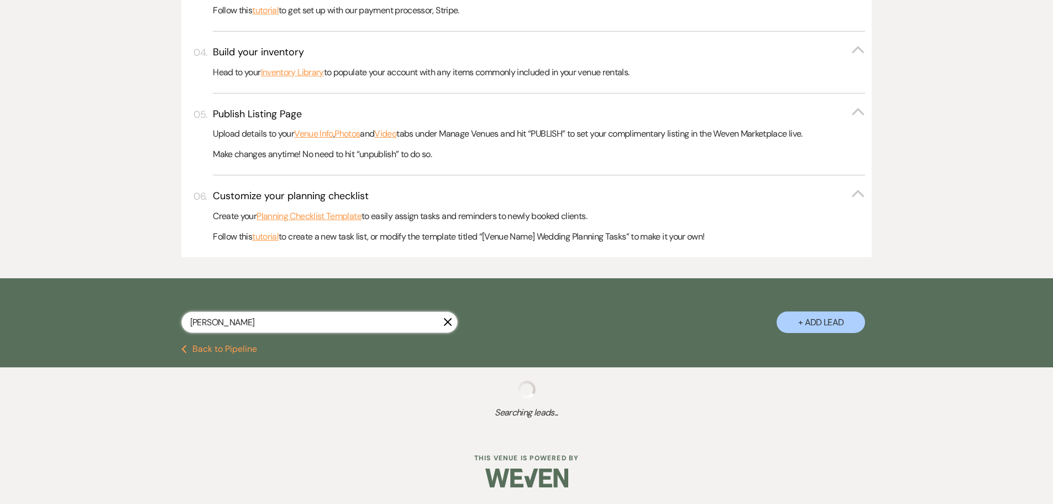
select select "5"
select select "8"
select select "5"
select select "8"
select select "5"
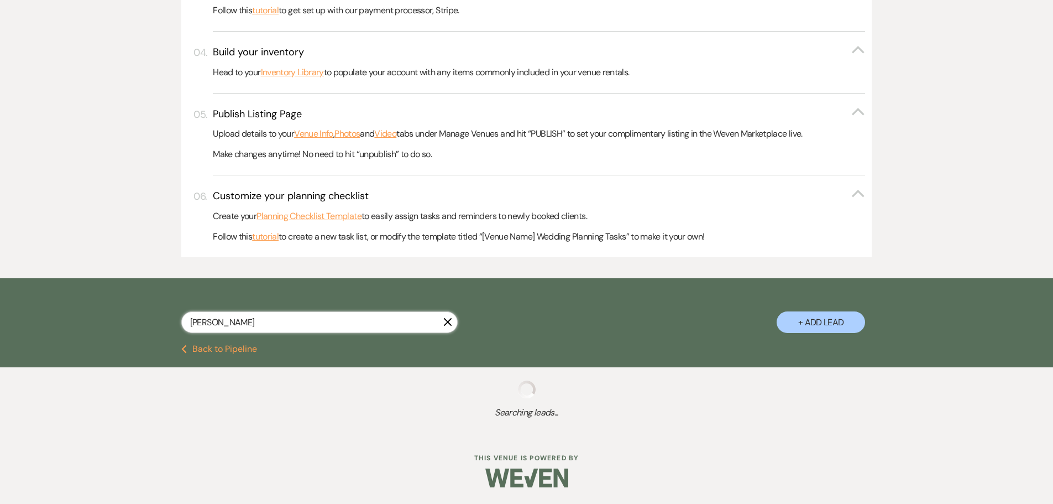
select select "8"
select select "5"
select select "8"
select select "5"
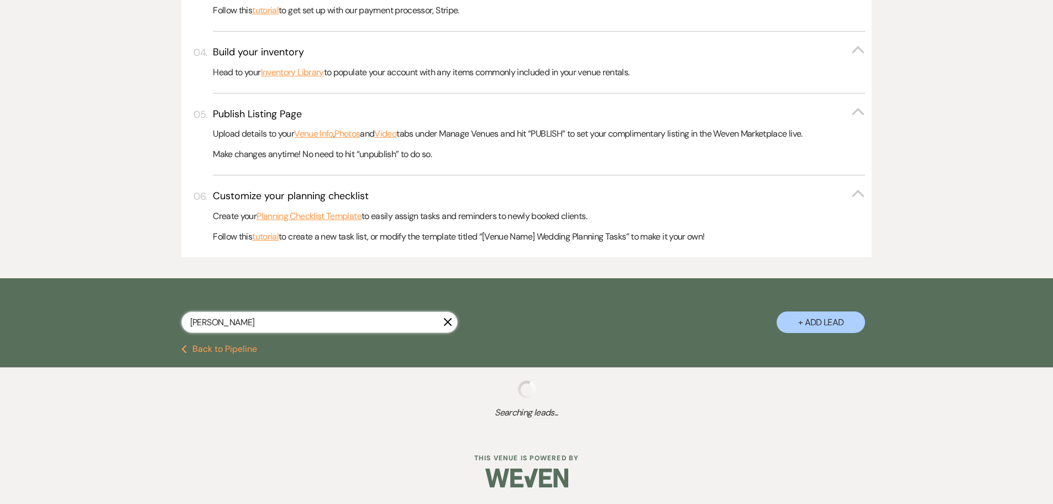
select select "8"
select select "10"
select select "8"
select select "5"
select select "8"
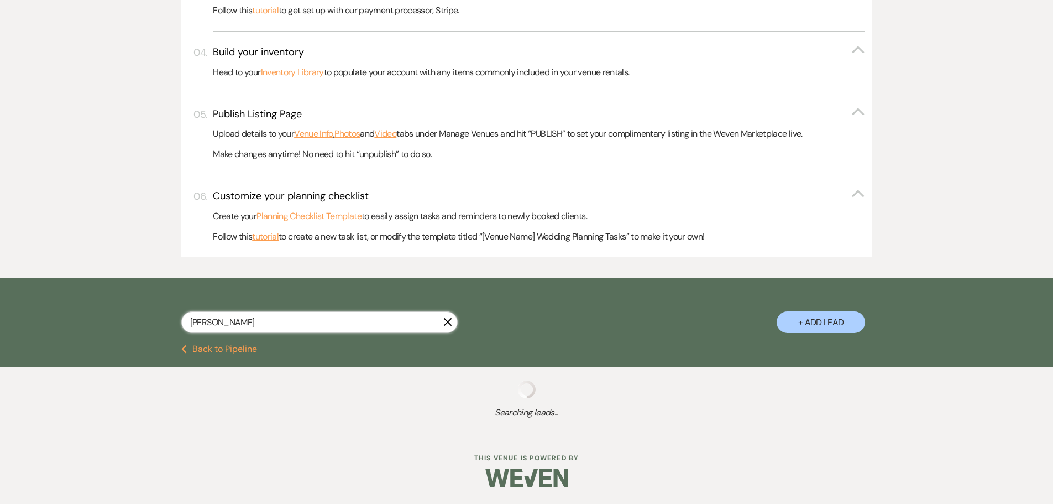
select select "5"
select select "8"
select select "5"
select select "8"
select select "6"
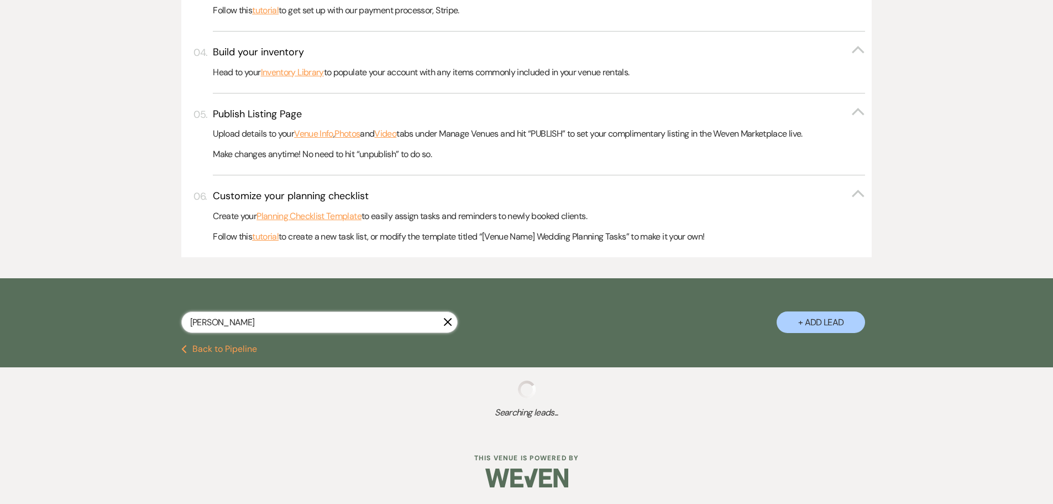
select select "8"
select select "5"
select select "8"
select select "5"
select select "8"
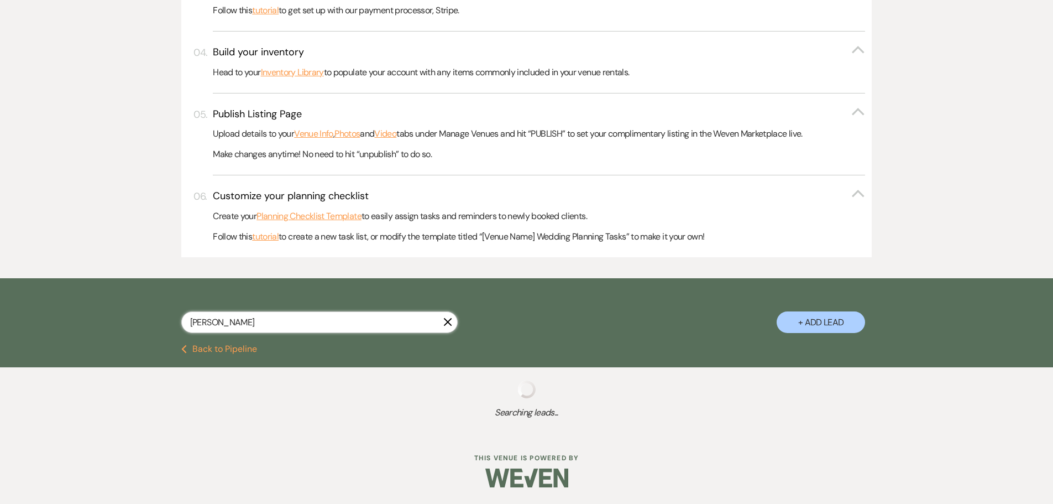
select select "5"
select select "8"
select select "5"
select select "8"
select select "6"
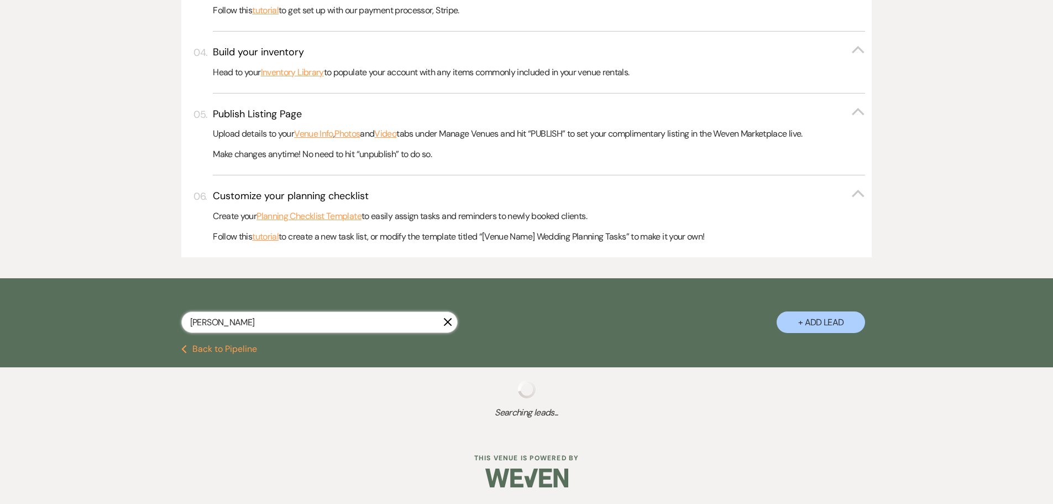
select select "8"
select select "5"
select select "8"
select select "5"
select select "8"
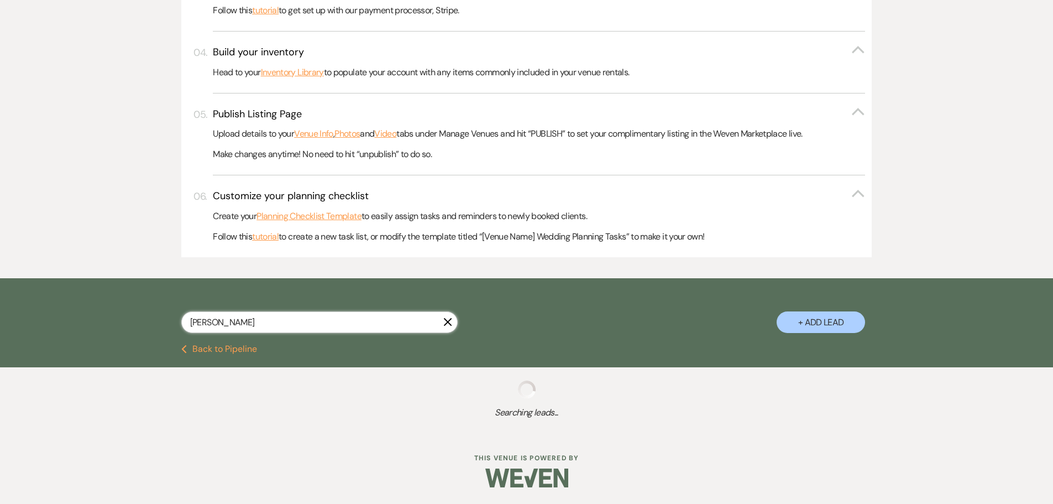
select select "6"
select select "8"
select select "5"
select select "8"
select select "5"
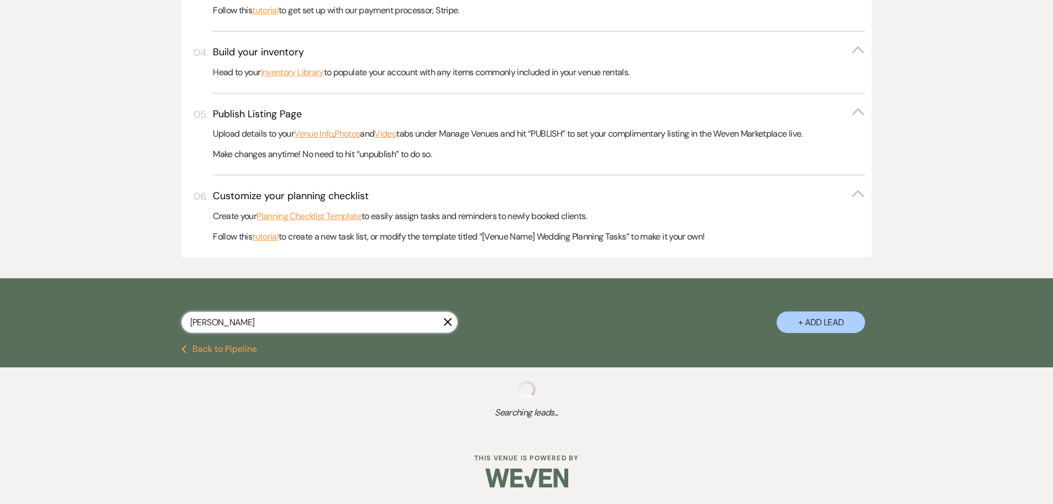
select select "2"
select select "8"
select select "5"
select select "8"
select select "10"
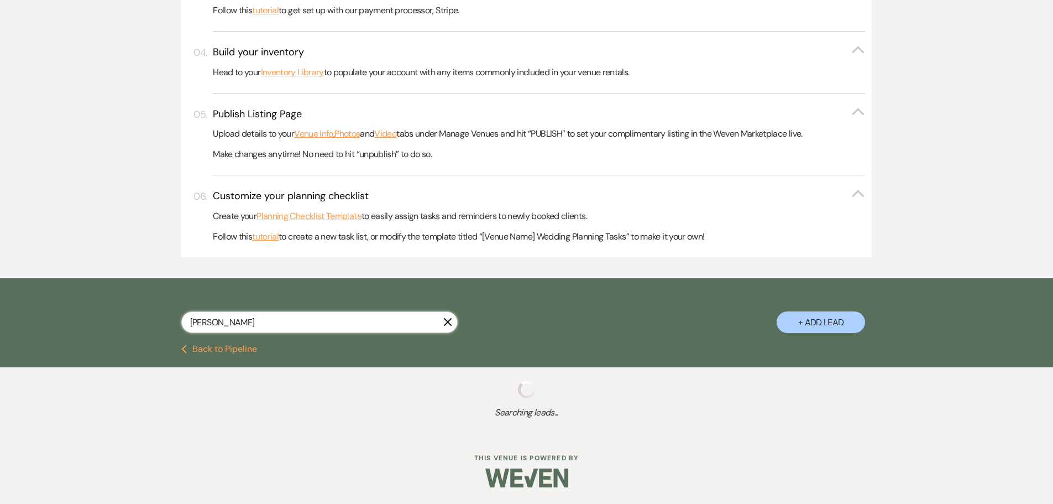
select select "8"
select select "5"
select select "8"
select select "5"
select select "8"
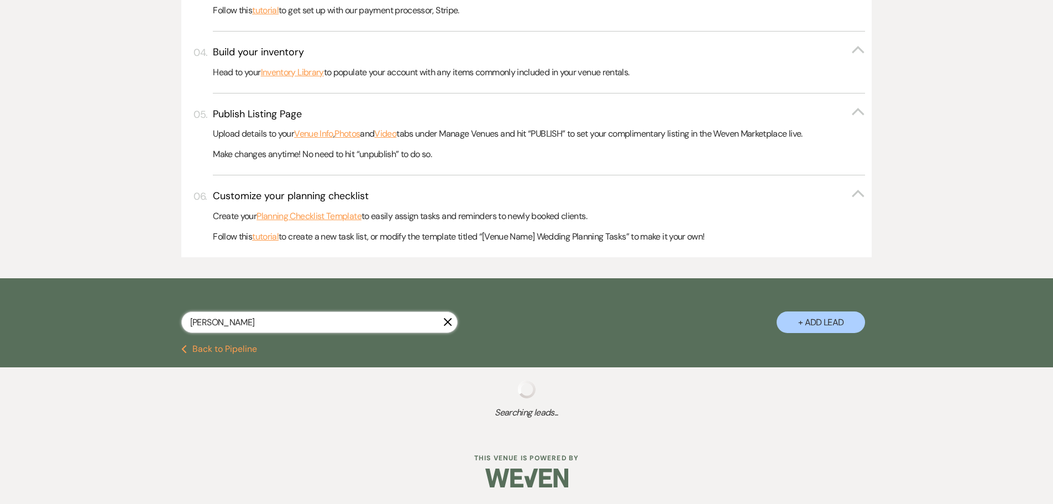
select select "5"
select select "8"
select select "5"
select select "8"
select select "5"
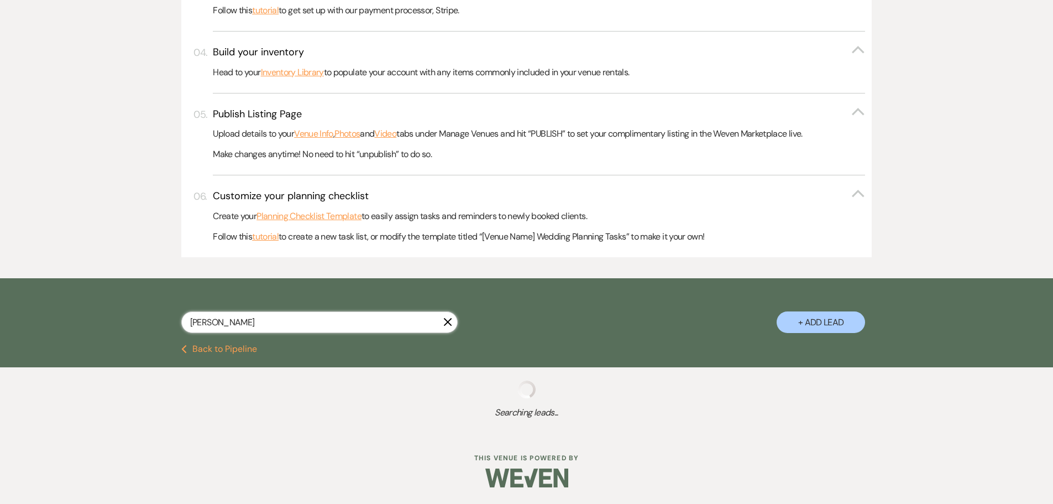
select select "8"
select select "10"
select select "8"
select select "5"
select select "8"
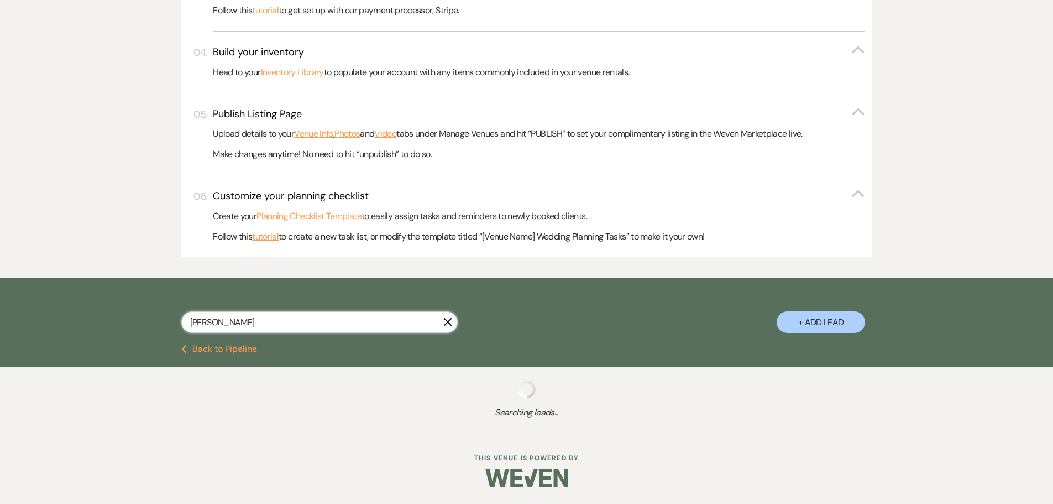
select select "5"
select select "8"
select select "10"
select select "8"
select select "5"
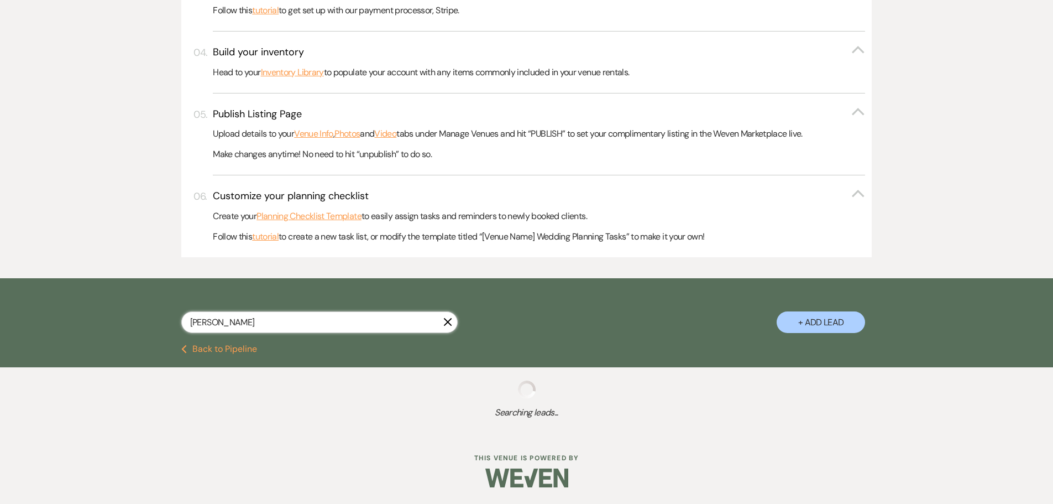
select select "8"
select select "5"
select select "8"
select select "5"
select select "8"
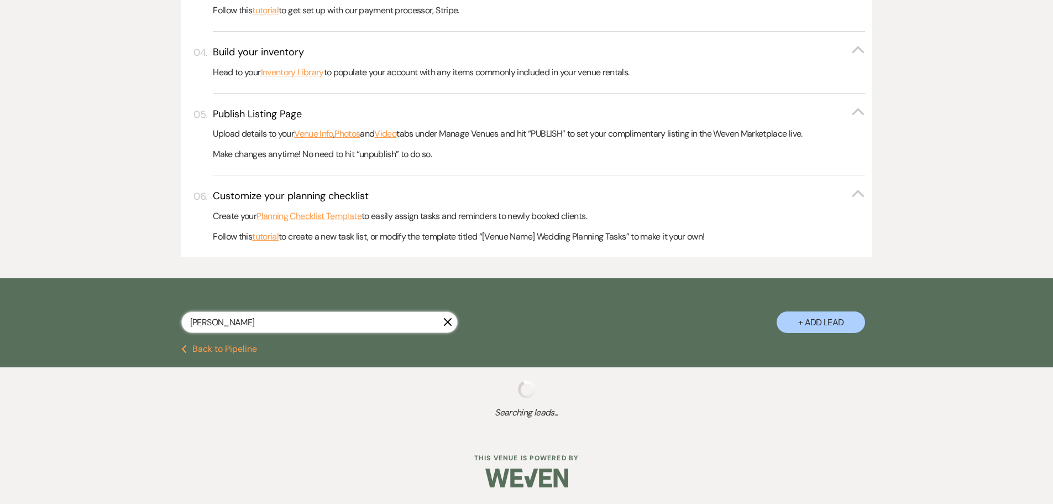
select select "5"
select select "8"
select select "5"
select select "8"
select select "5"
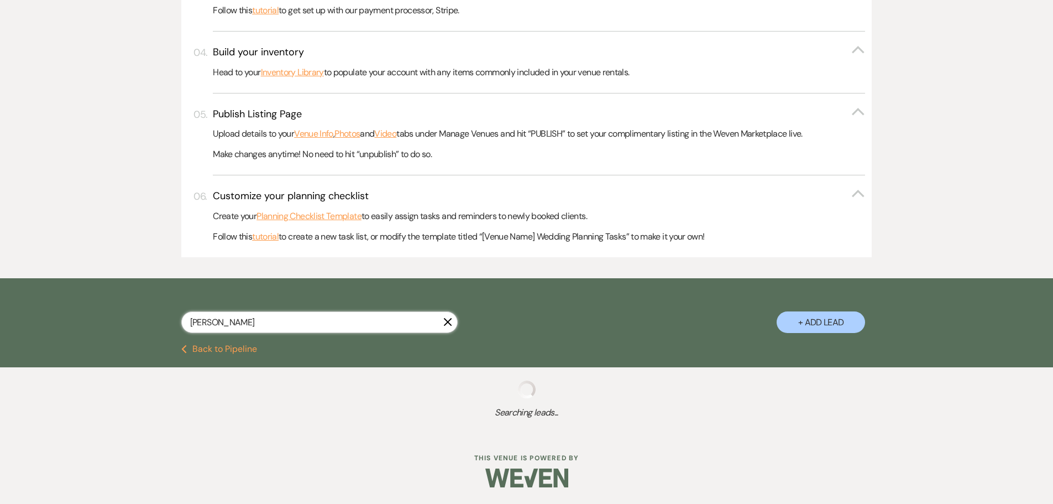
select select "8"
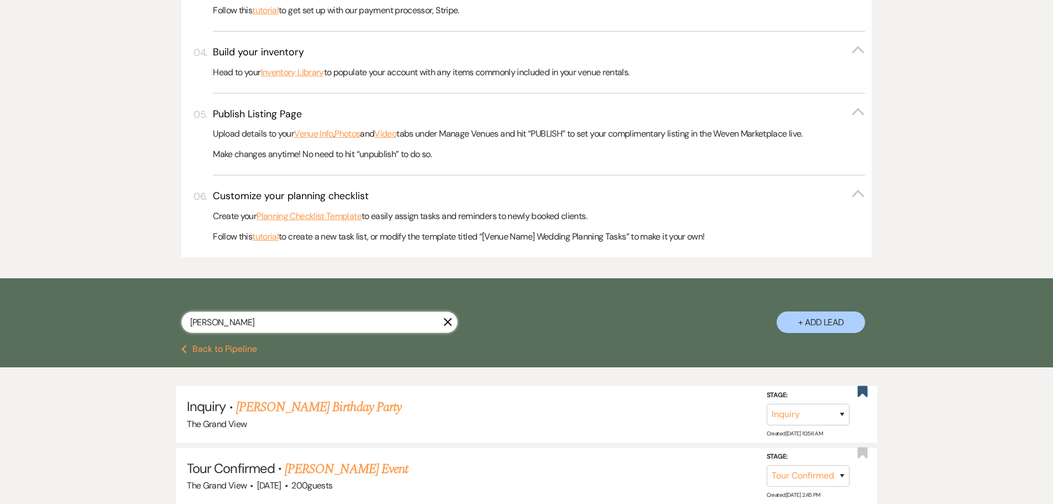
scroll to position [510, 0]
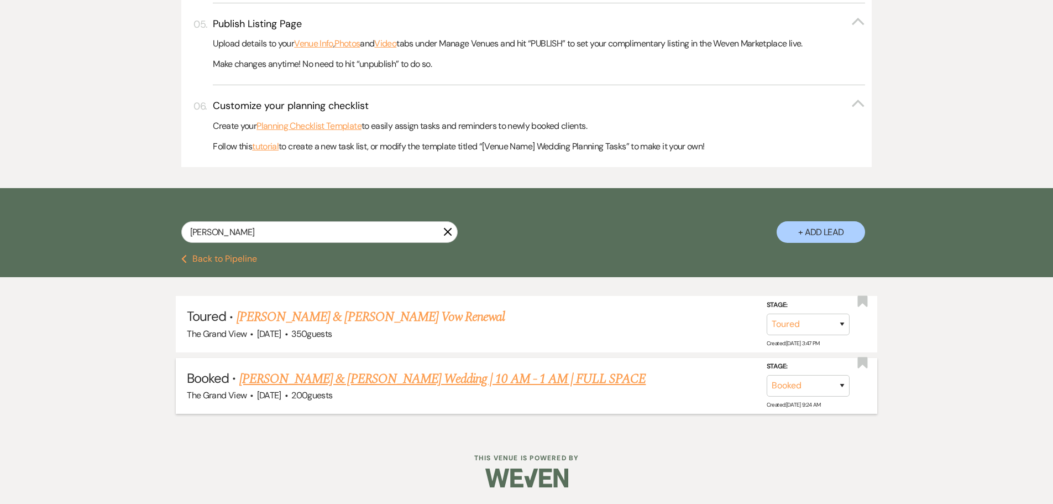
click at [342, 379] on link "[PERSON_NAME] & [PERSON_NAME] Wedding | 10 AM - 1 AM | FULL SPACE" at bounding box center [442, 379] width 407 height 20
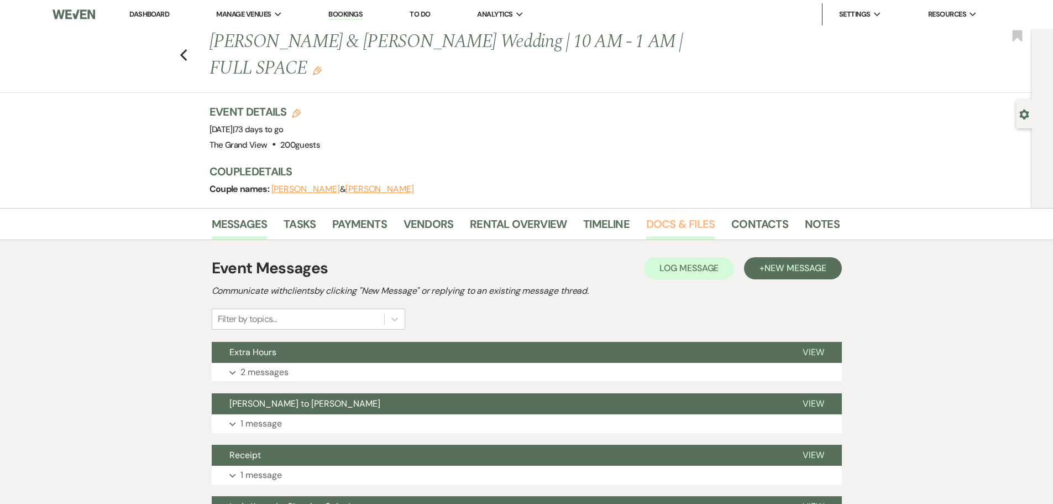
click at [678, 215] on link "Docs & Files" at bounding box center [680, 227] width 69 height 24
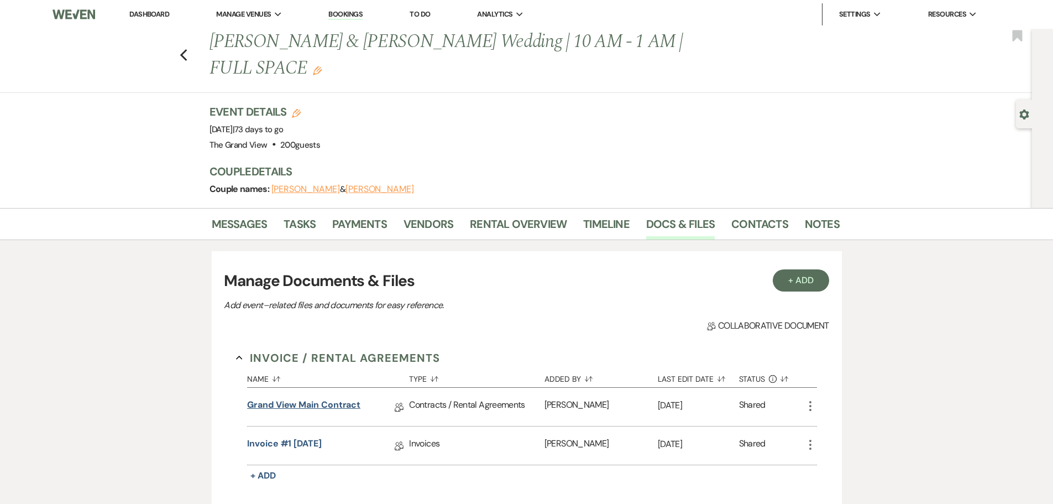
click at [337, 398] on link "Grand View Main Contract" at bounding box center [303, 406] width 113 height 17
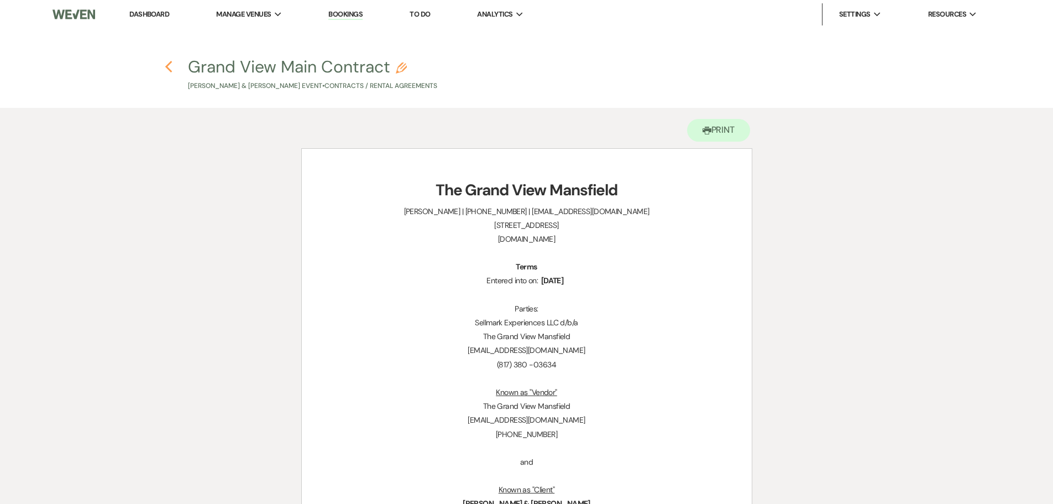
click at [170, 67] on icon "Previous" at bounding box center [169, 66] width 8 height 13
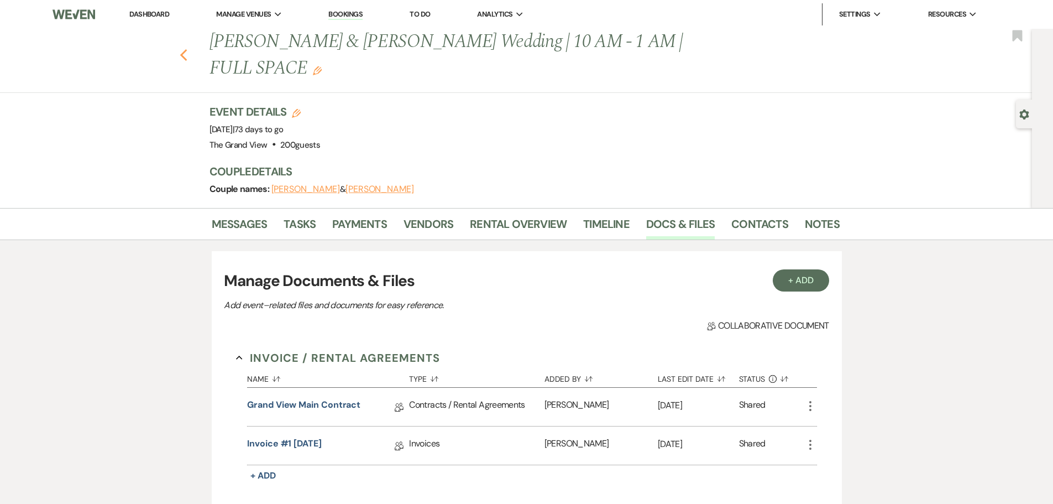
click at [184, 49] on icon "Previous" at bounding box center [184, 55] width 8 height 13
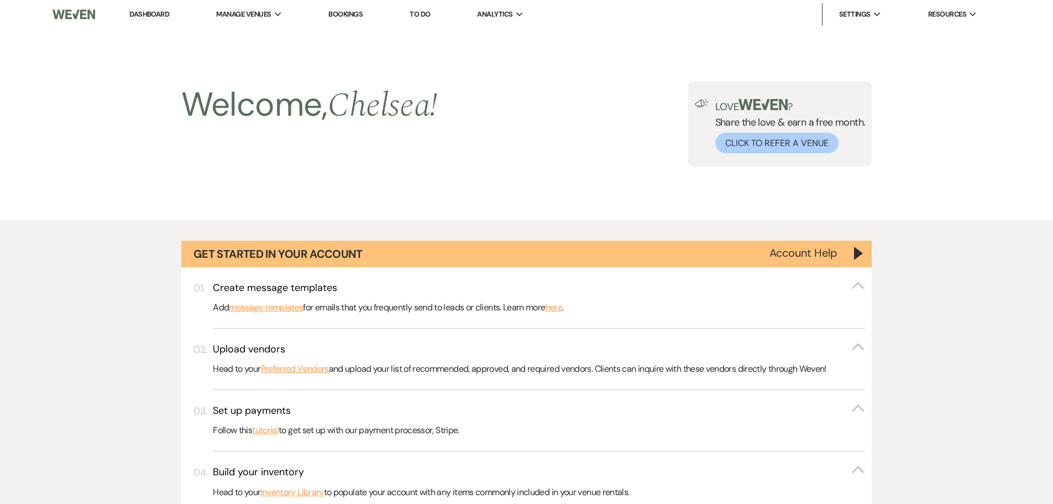
scroll to position [510, 0]
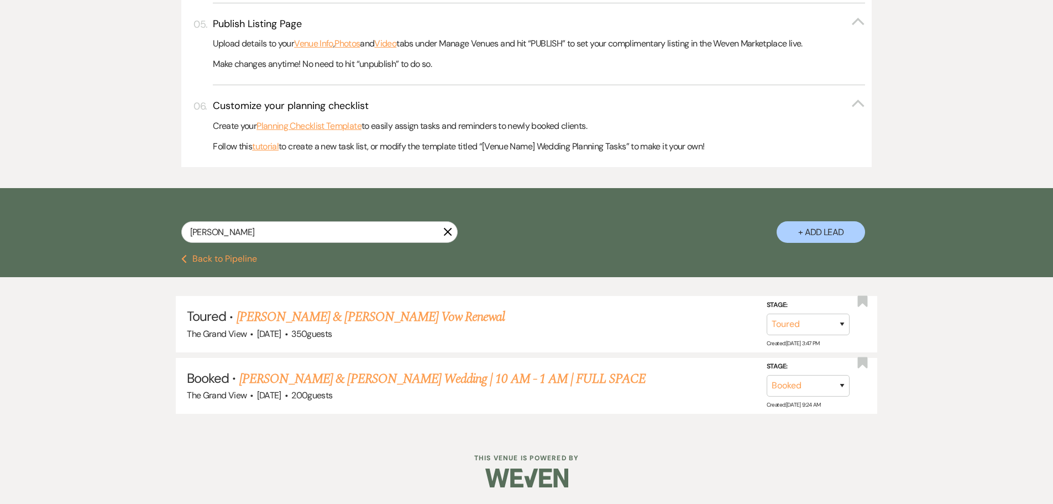
click at [444, 233] on icon "X" at bounding box center [447, 231] width 9 height 9
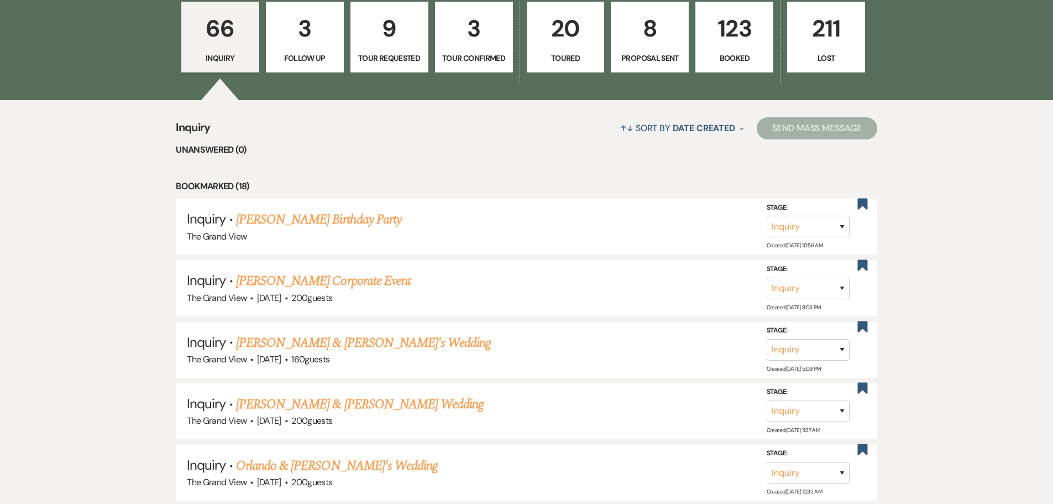
scroll to position [608, 0]
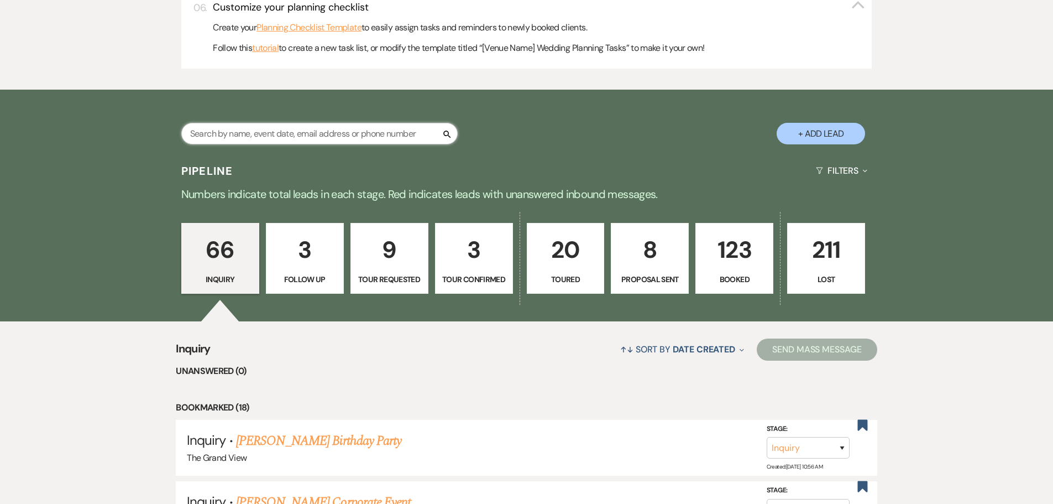
click at [286, 127] on input "text" at bounding box center [319, 134] width 276 height 22
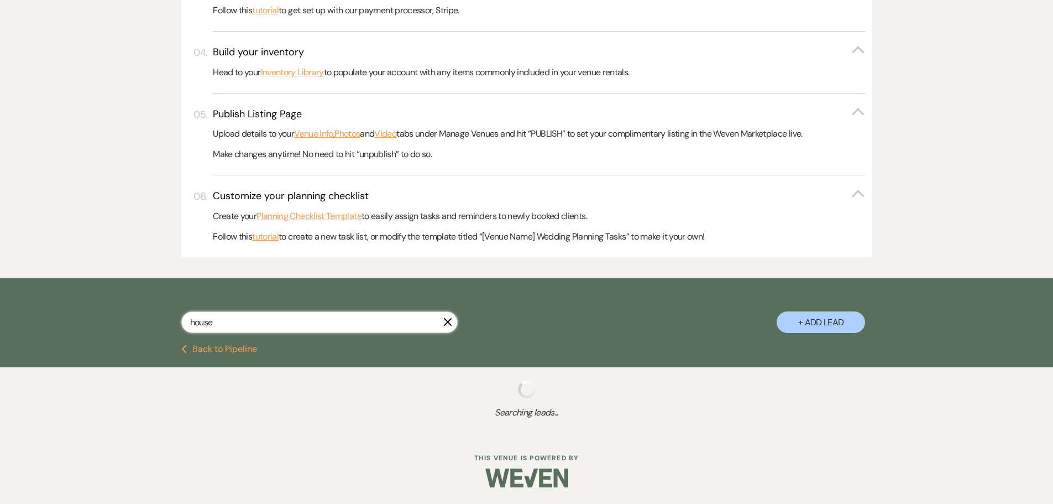
scroll to position [448, 0]
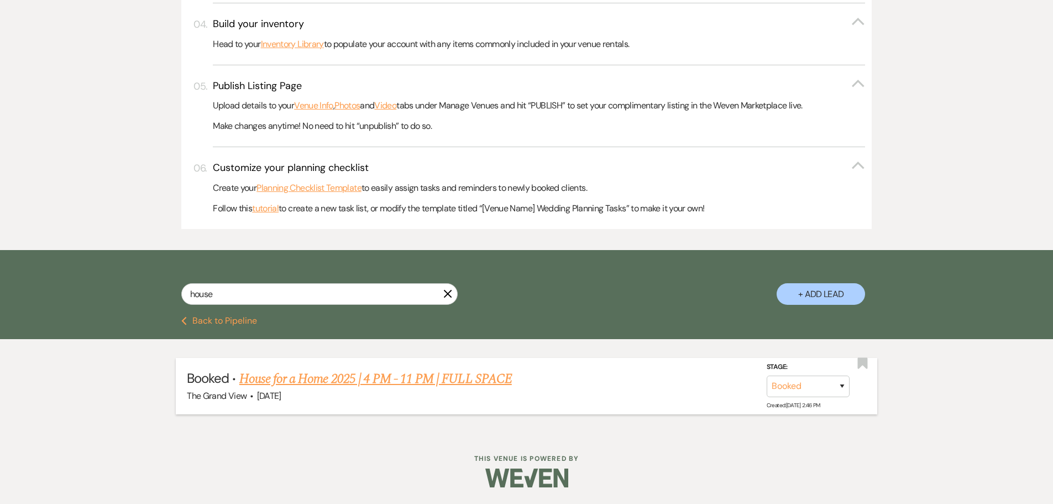
click at [388, 380] on link "House for a Home 2025 | 4 PM - 11 PM | FULL SPACE" at bounding box center [375, 379] width 272 height 20
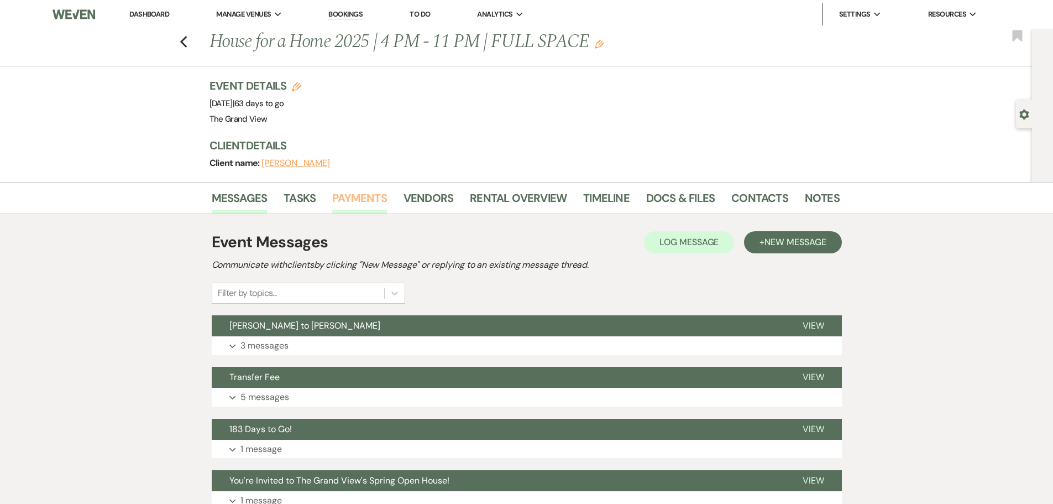
click at [363, 207] on link "Payments" at bounding box center [359, 201] width 55 height 24
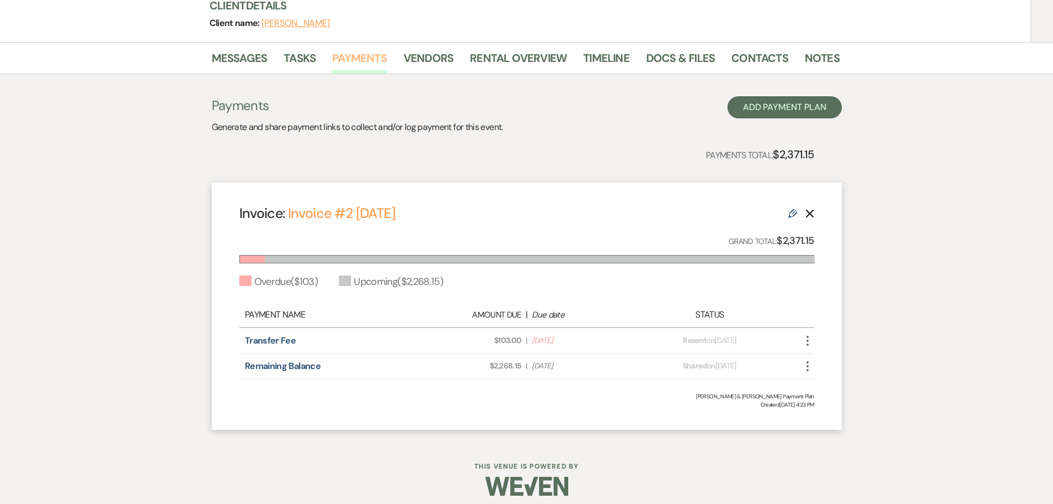
scroll to position [148, 0]
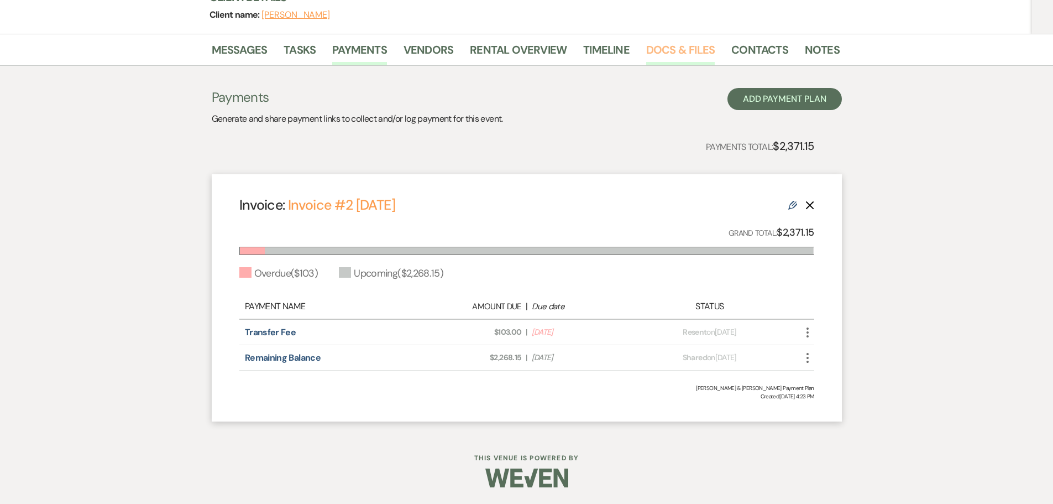
click at [667, 53] on link "Docs & Files" at bounding box center [680, 53] width 69 height 24
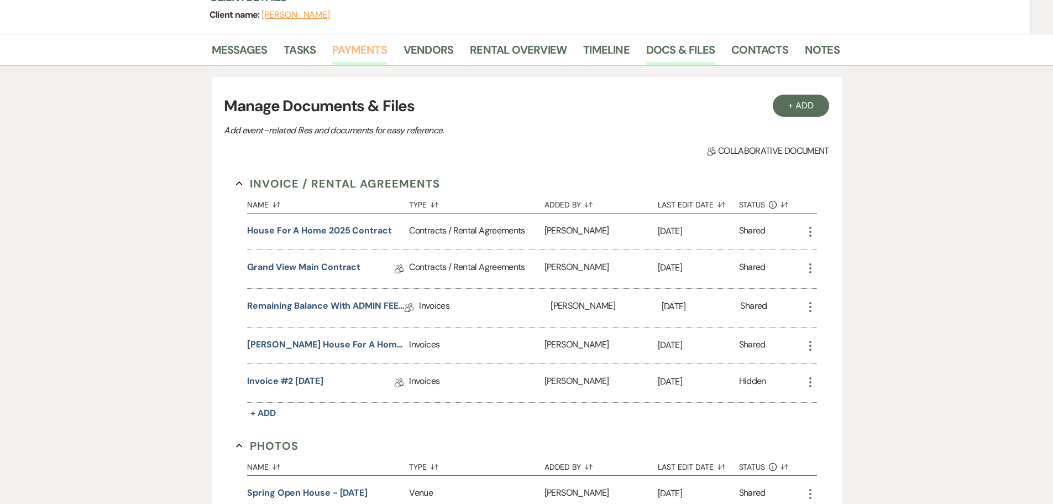
click at [380, 56] on link "Payments" at bounding box center [359, 53] width 55 height 24
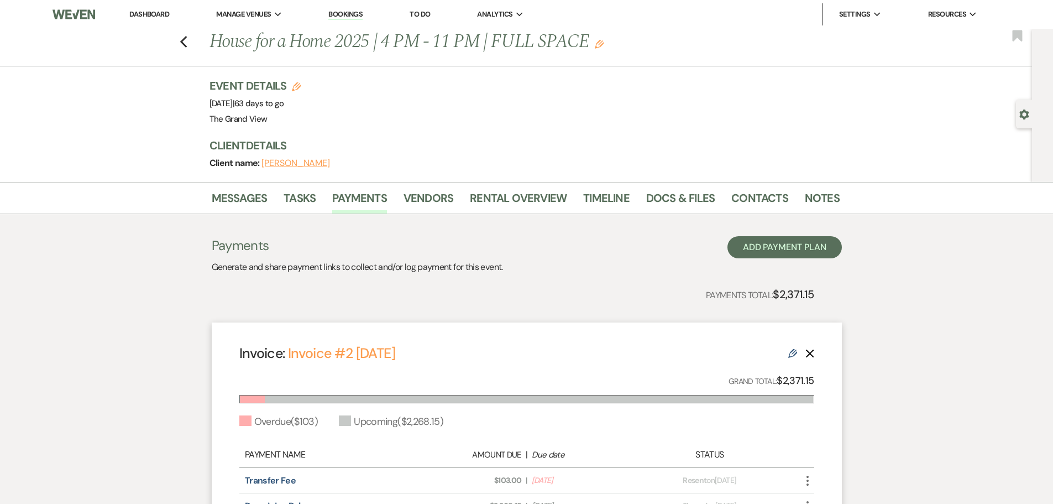
click at [715, 198] on li "Docs & Files" at bounding box center [688, 200] width 85 height 27
click at [686, 198] on link "Docs & Files" at bounding box center [680, 201] width 69 height 24
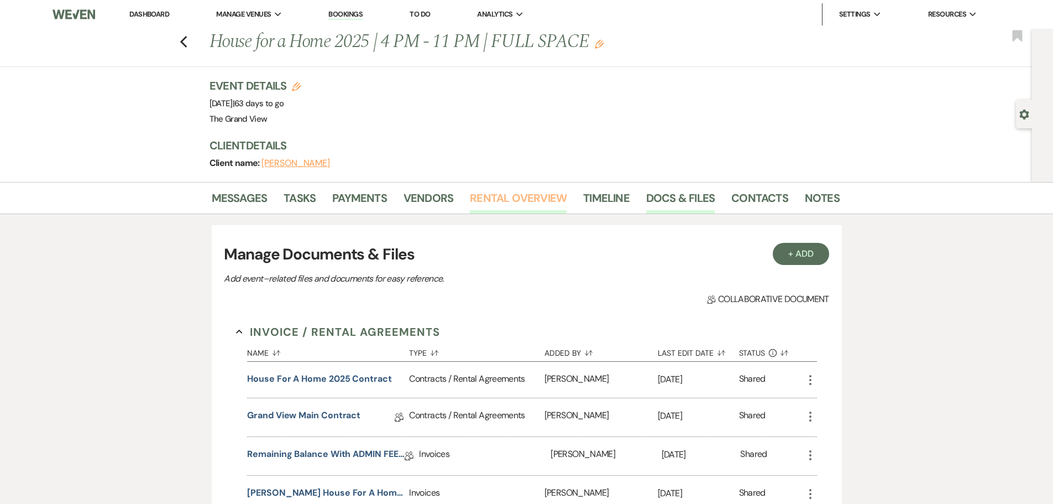
click at [501, 203] on link "Rental Overview" at bounding box center [518, 201] width 97 height 24
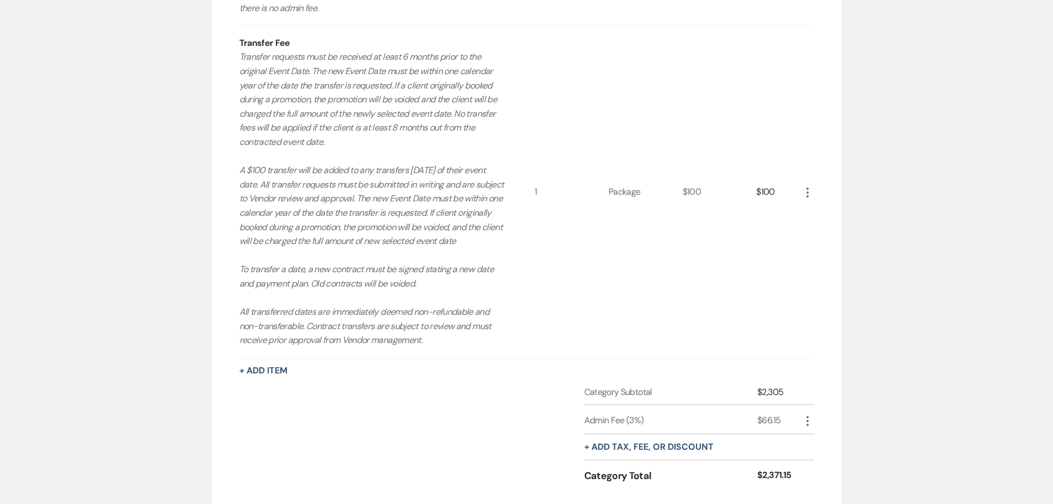
scroll to position [510, 0]
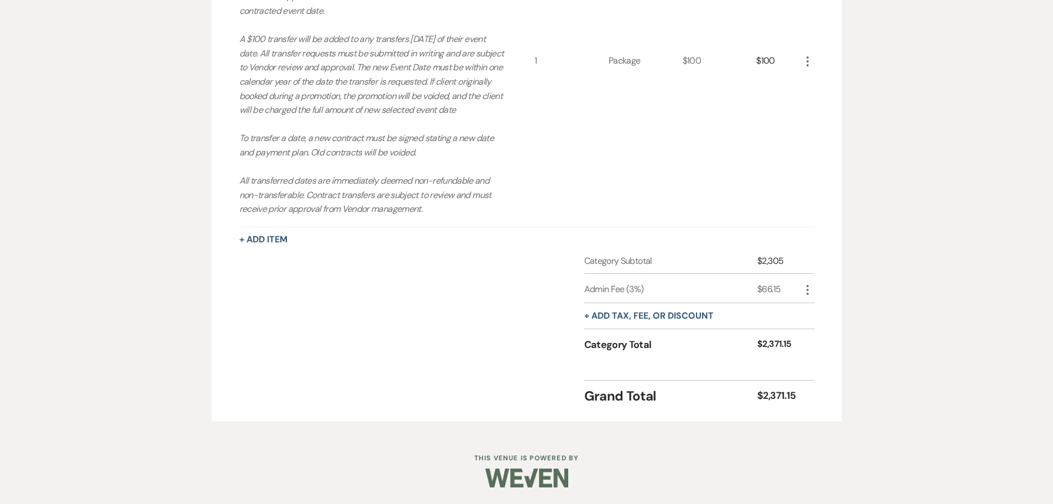
click at [807, 293] on use "button" at bounding box center [807, 290] width 2 height 10
click at [817, 327] on icon "Delete" at bounding box center [816, 328] width 7 height 8
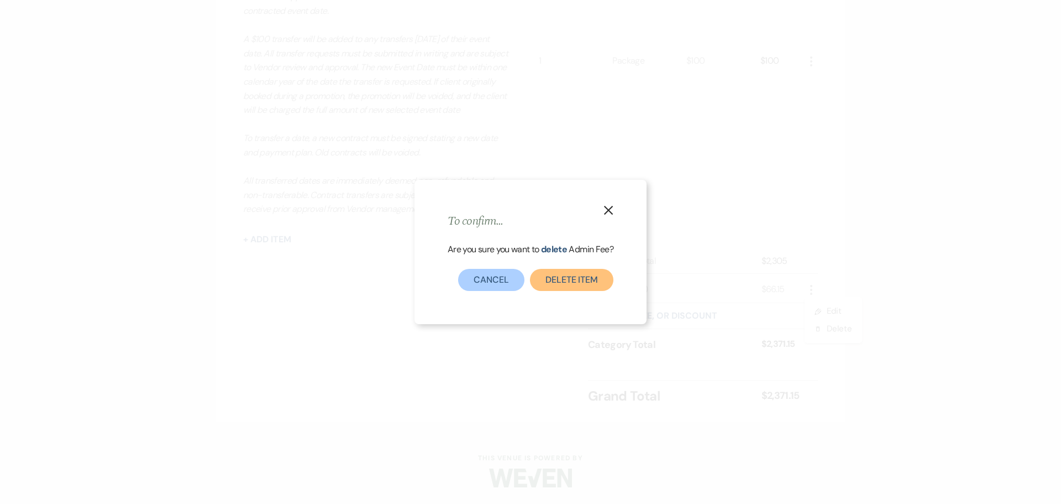
click at [597, 282] on button "Delete item" at bounding box center [571, 280] width 83 height 22
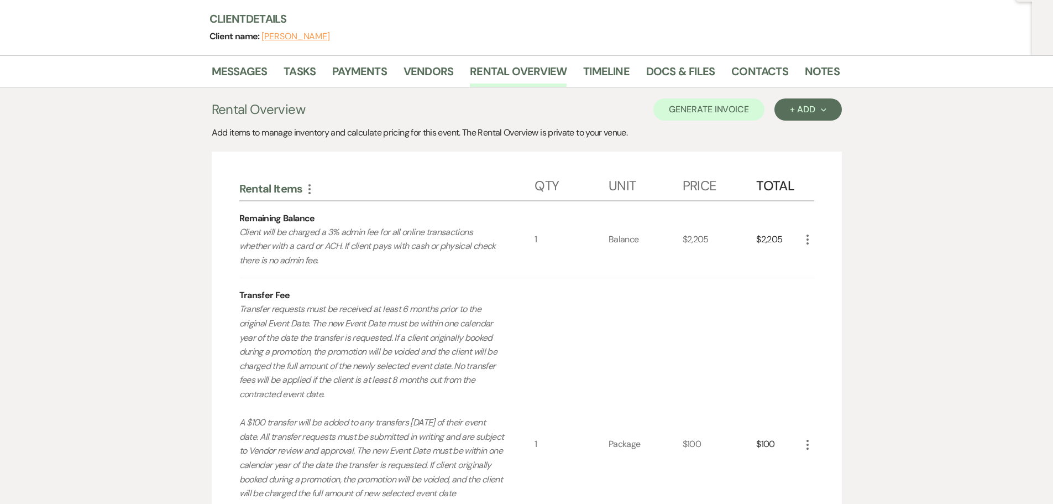
scroll to position [38, 0]
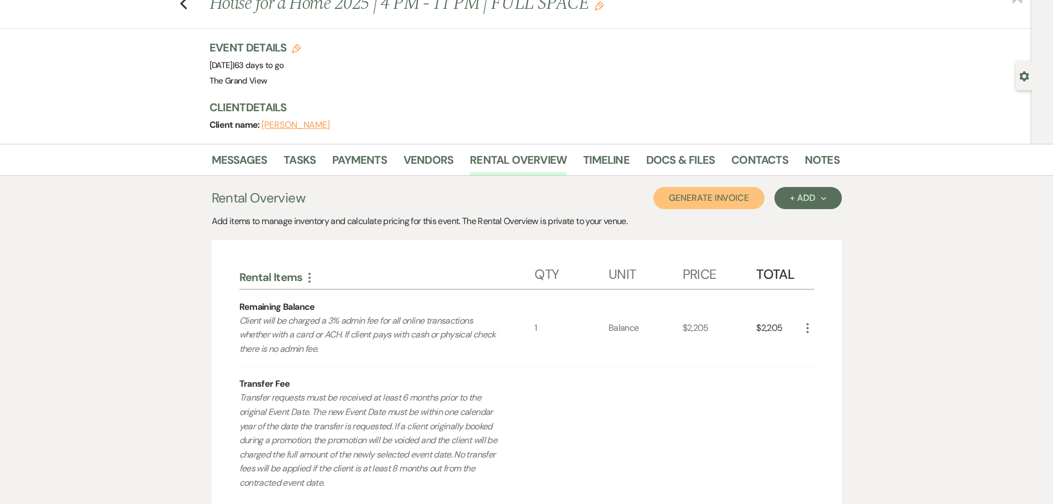
click at [707, 194] on button "Generate Invoice" at bounding box center [708, 198] width 111 height 22
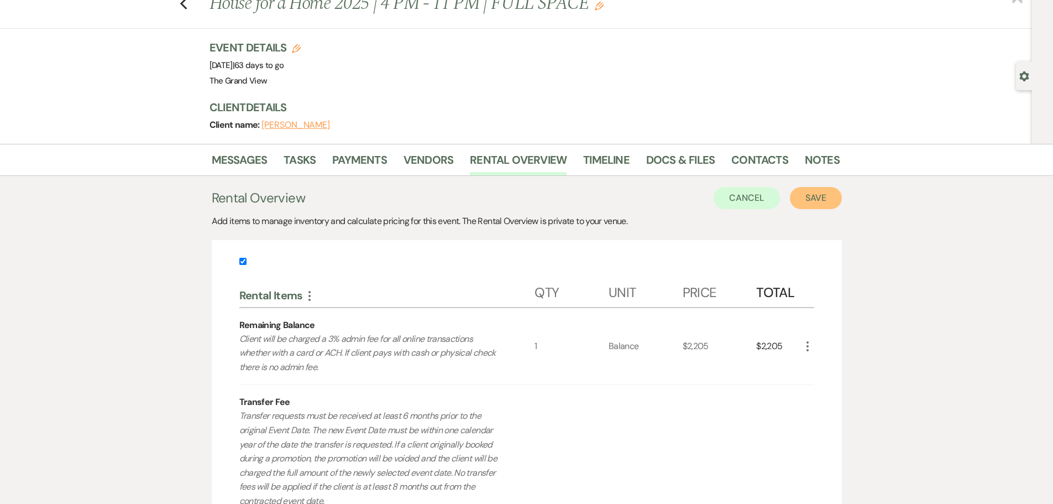
click at [803, 193] on button "Save" at bounding box center [816, 198] width 52 height 22
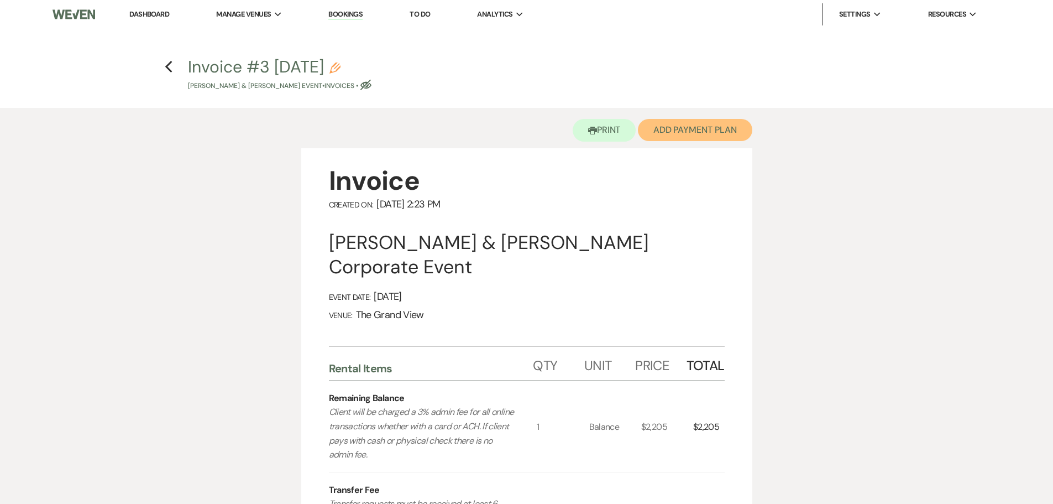
click at [722, 125] on button "Add Payment Plan" at bounding box center [695, 130] width 114 height 22
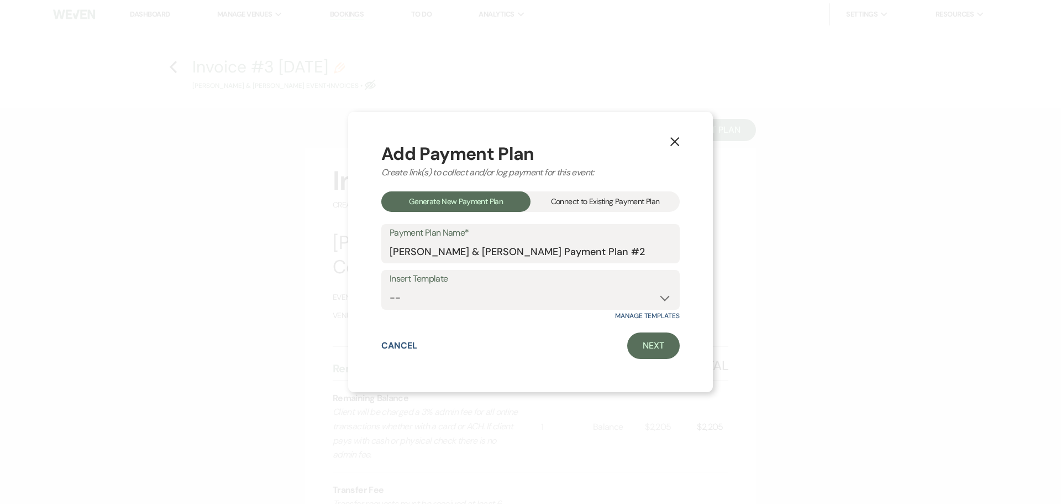
click at [653, 201] on div "Connect to Existing Payment Plan" at bounding box center [605, 201] width 149 height 20
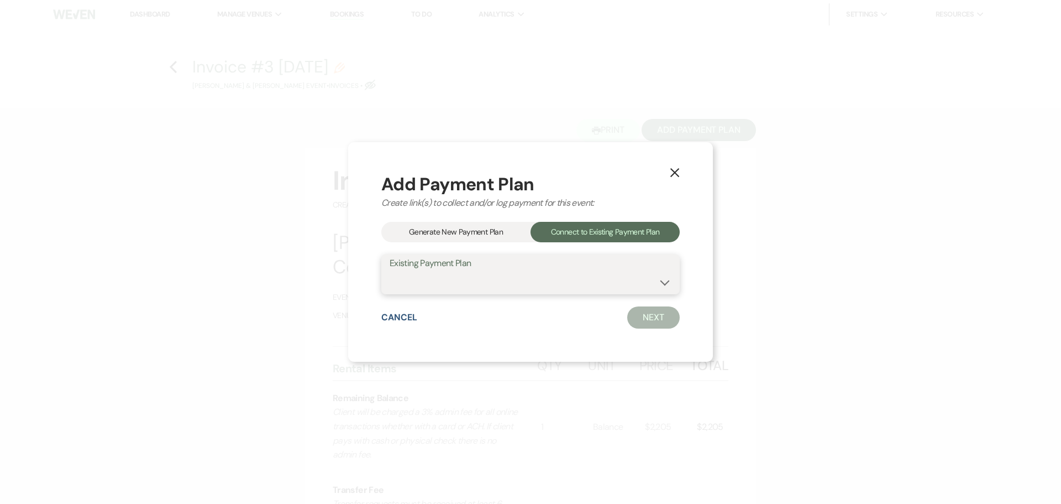
click at [560, 280] on select "[PERSON_NAME] & [PERSON_NAME] Payment Plan" at bounding box center [531, 282] width 282 height 22
click at [390, 271] on select "[PERSON_NAME] & [PERSON_NAME] Payment Plan" at bounding box center [531, 282] width 282 height 22
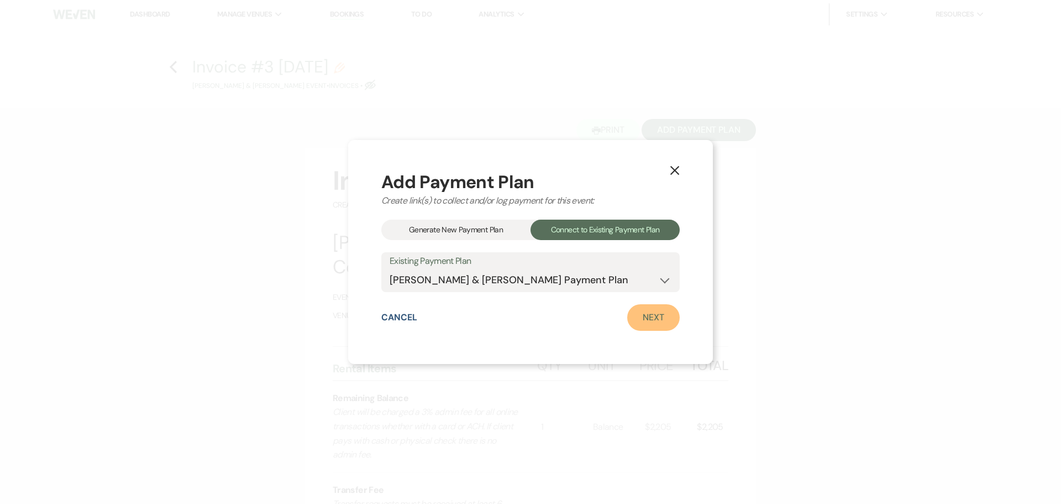
click at [628, 313] on link "Next" at bounding box center [653, 317] width 53 height 27
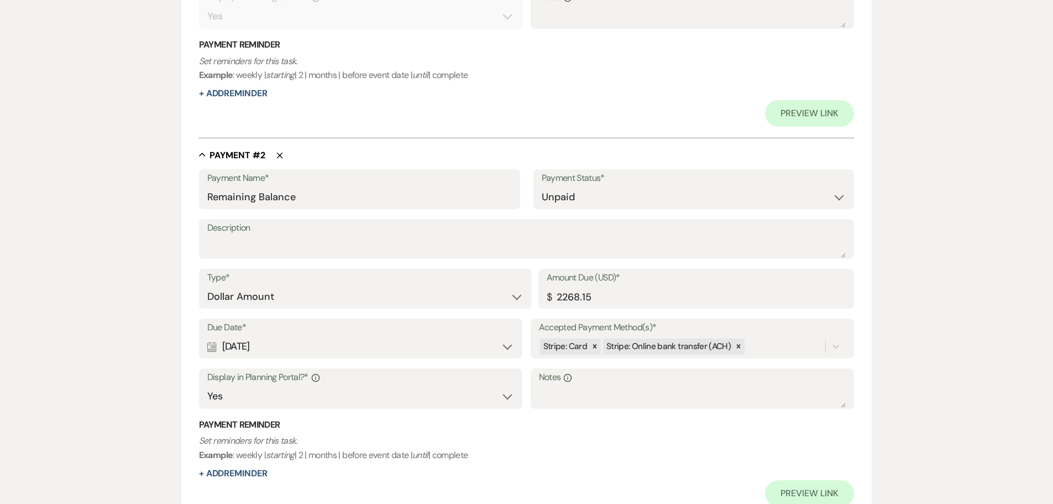
scroll to position [528, 0]
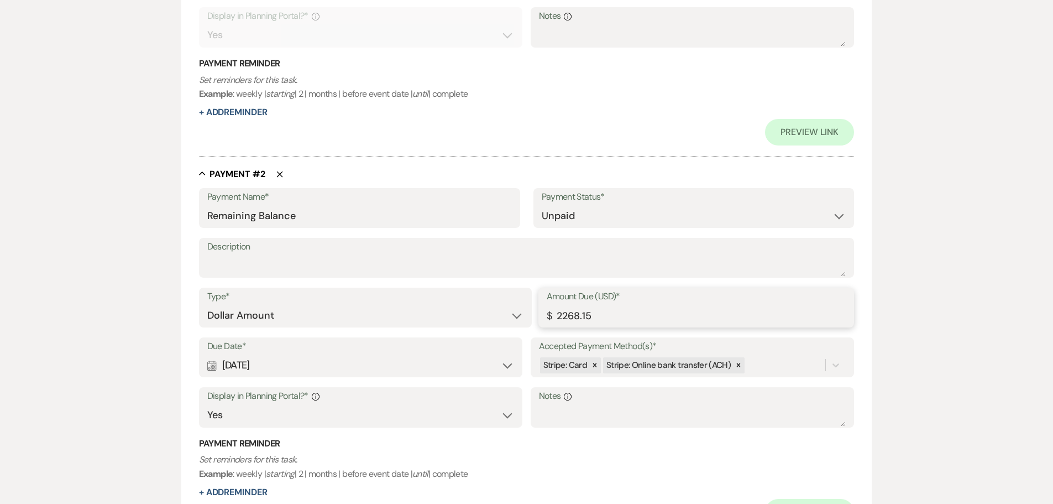
drag, startPoint x: 603, startPoint y: 319, endPoint x: 539, endPoint y: 318, distance: 63.6
click at [539, 318] on div "Amount Due (USD)* $ 2268.15" at bounding box center [696, 307] width 316 height 40
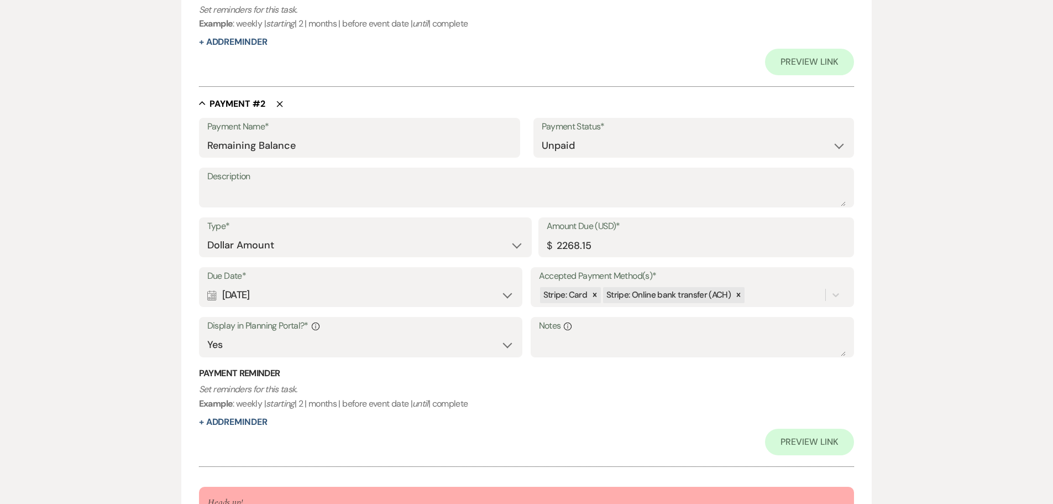
scroll to position [638, 0]
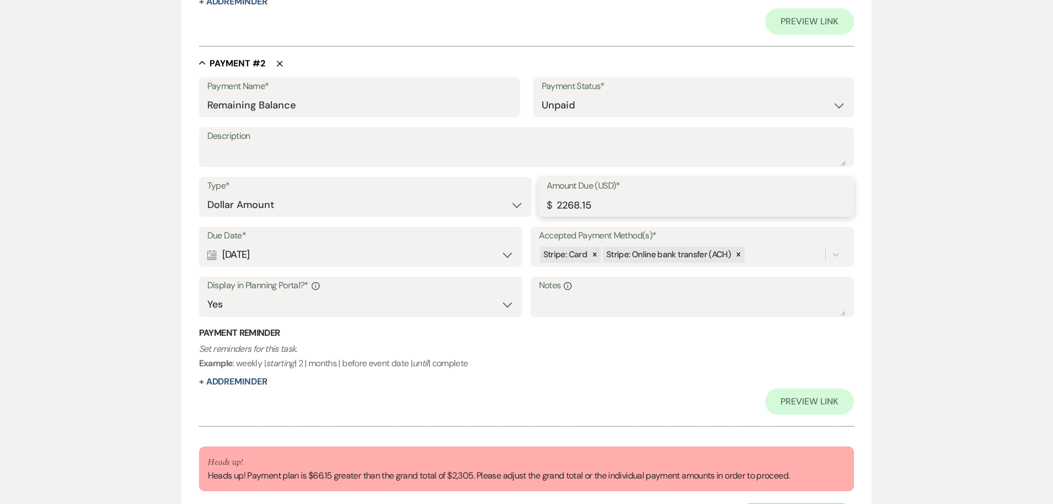
click at [579, 205] on input "2268.15" at bounding box center [697, 205] width 300 height 22
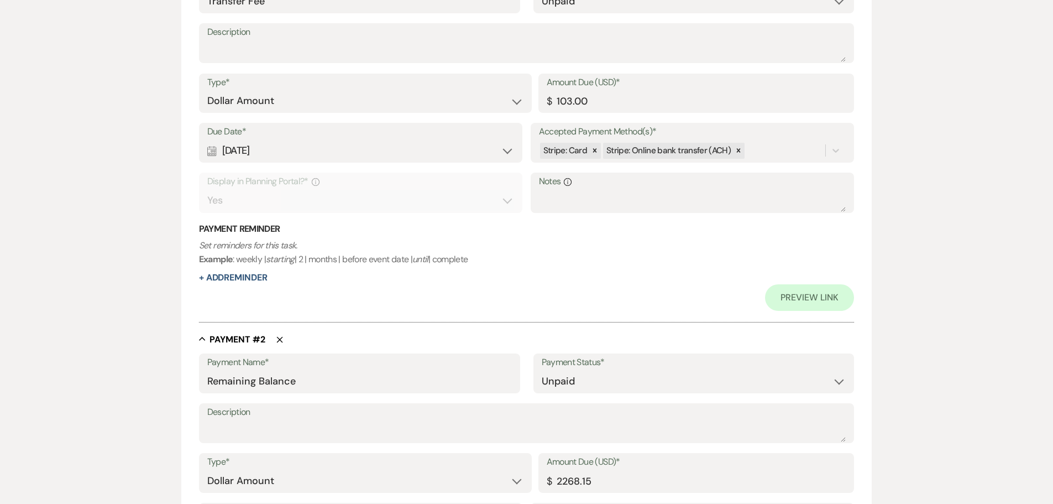
scroll to position [362, 0]
click at [573, 102] on input "103.00" at bounding box center [697, 102] width 300 height 22
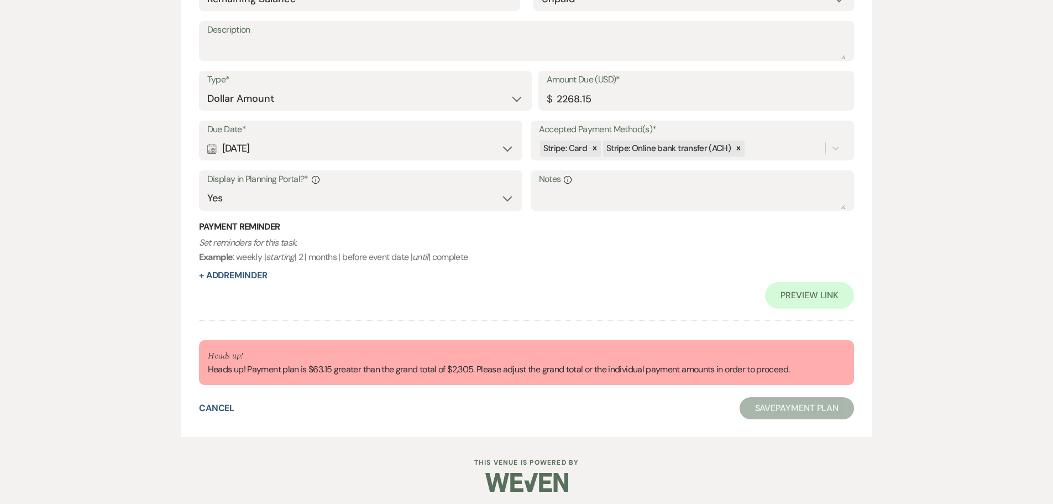
scroll to position [749, 0]
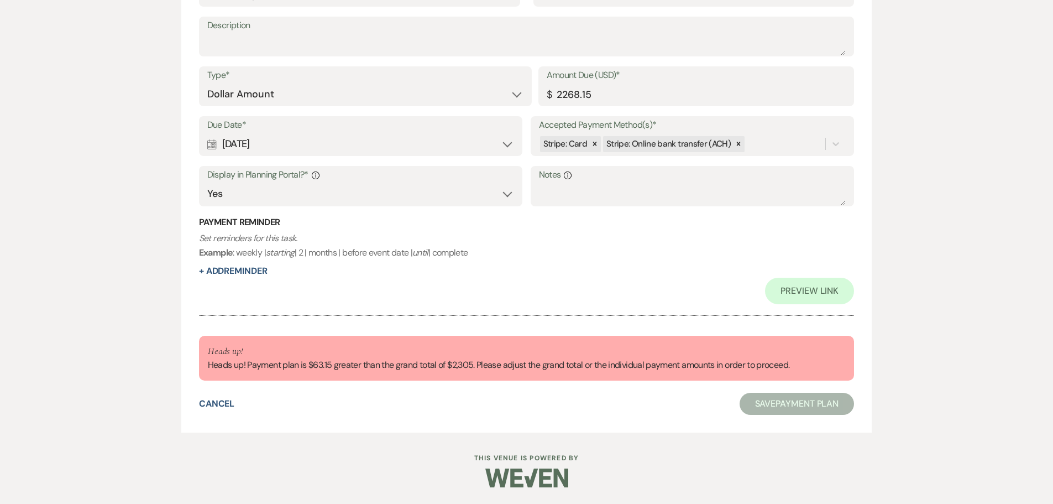
click at [563, 277] on div "Preview Link" at bounding box center [527, 290] width 656 height 27
drag, startPoint x: 578, startPoint y: 95, endPoint x: 570, endPoint y: 96, distance: 7.9
click at [570, 96] on input "2268.15" at bounding box center [697, 94] width 300 height 22
click at [591, 94] on input "2205.15" at bounding box center [697, 94] width 300 height 22
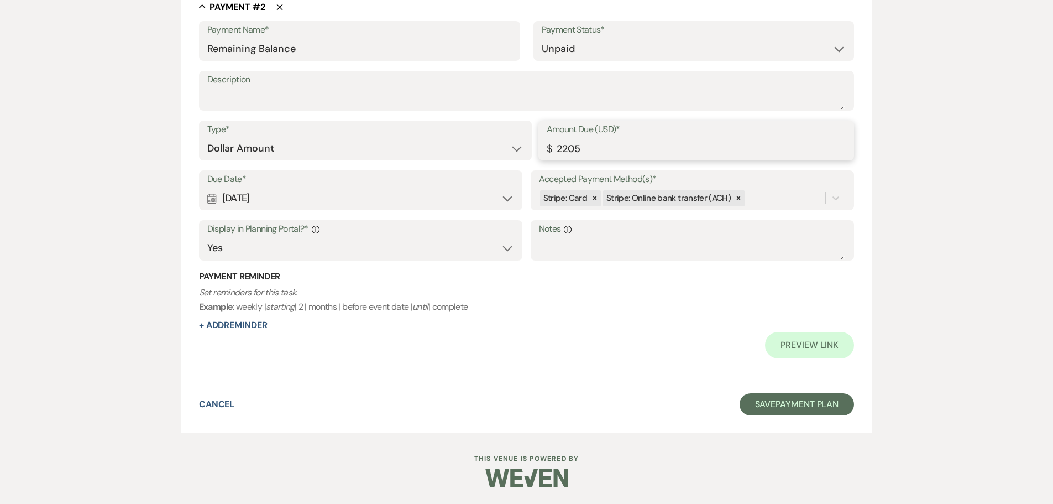
scroll to position [695, 0]
click at [594, 200] on icon at bounding box center [595, 198] width 8 height 8
click at [676, 199] on icon at bounding box center [676, 198] width 8 height 8
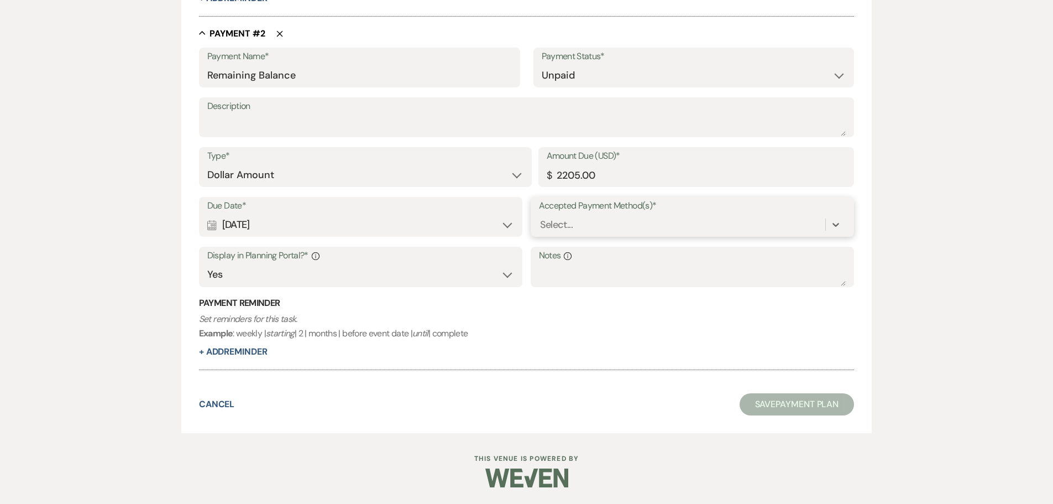
scroll to position [642, 0]
click at [651, 224] on div "Select..." at bounding box center [682, 224] width 287 height 19
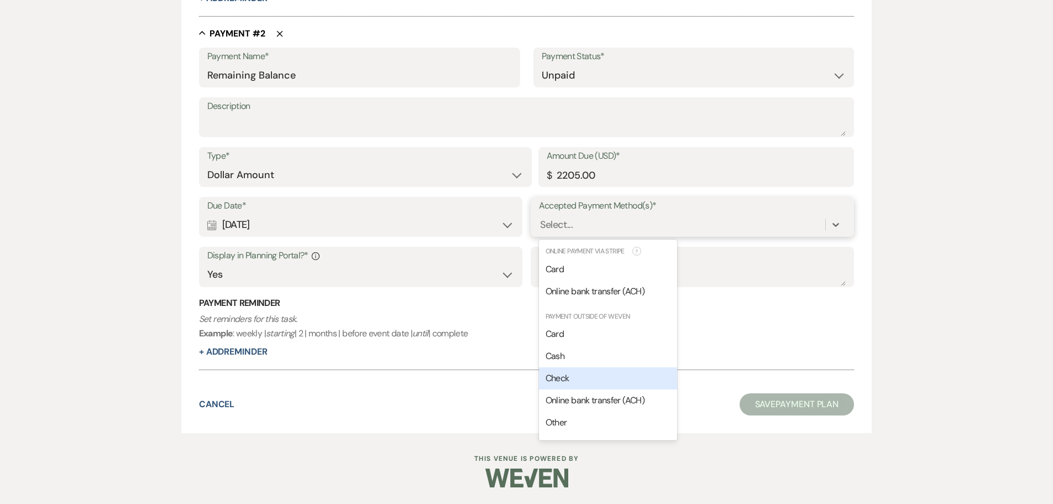
click at [584, 368] on div "Check" at bounding box center [608, 378] width 138 height 22
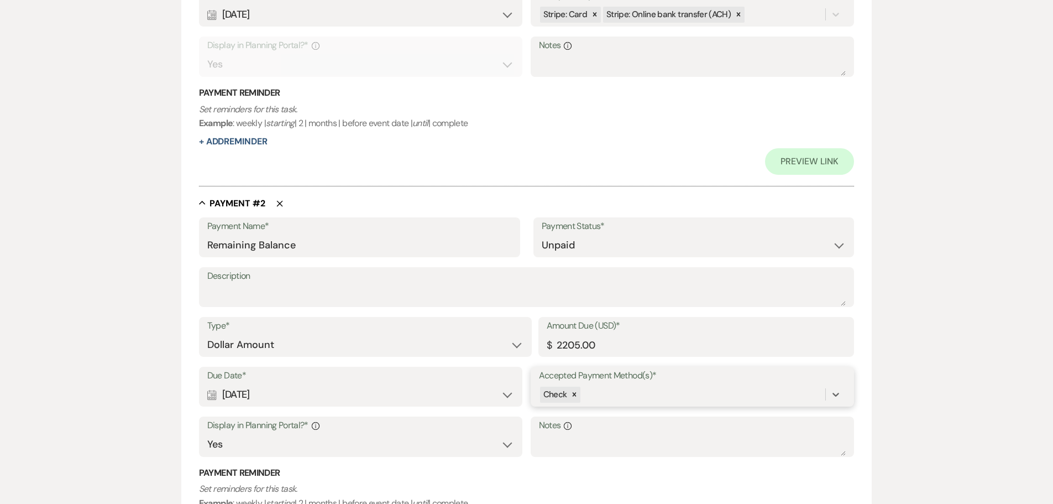
scroll to position [474, 0]
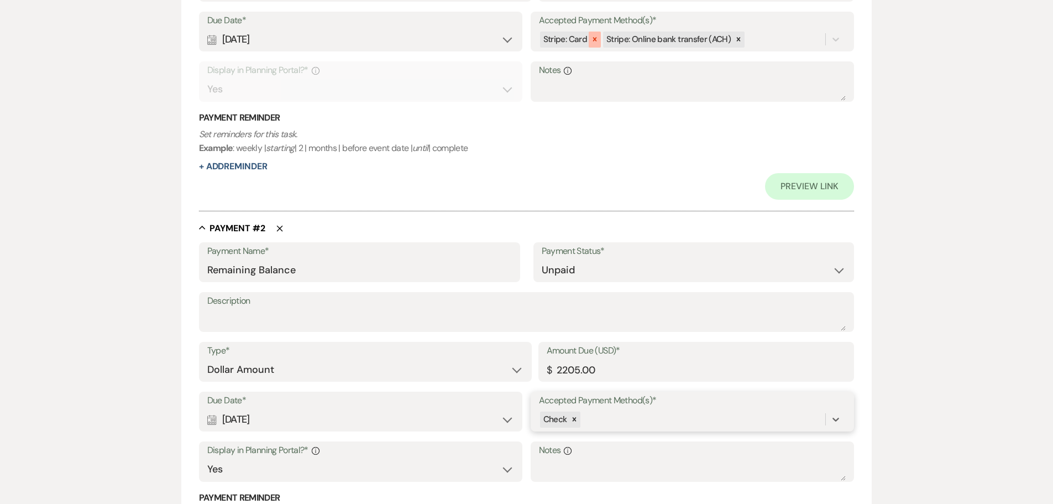
click at [599, 42] on div at bounding box center [595, 40] width 12 height 16
click at [674, 37] on icon at bounding box center [676, 39] width 8 height 8
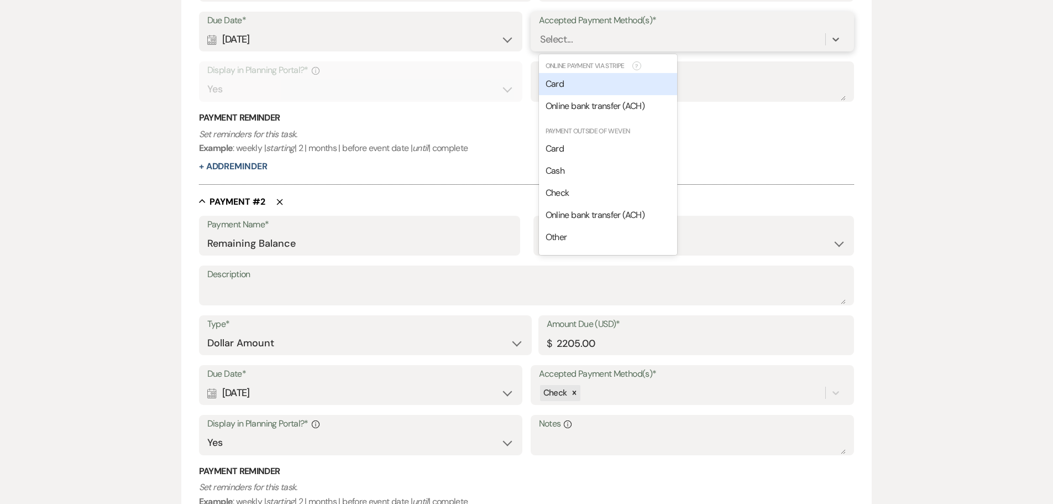
click at [678, 38] on div "Select..." at bounding box center [682, 39] width 287 height 19
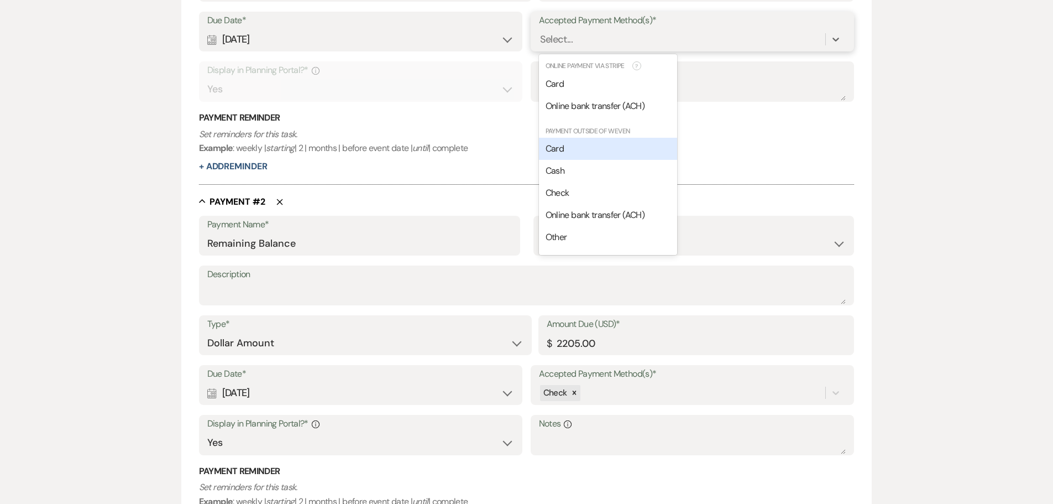
click at [609, 149] on div "Card" at bounding box center [608, 149] width 138 height 22
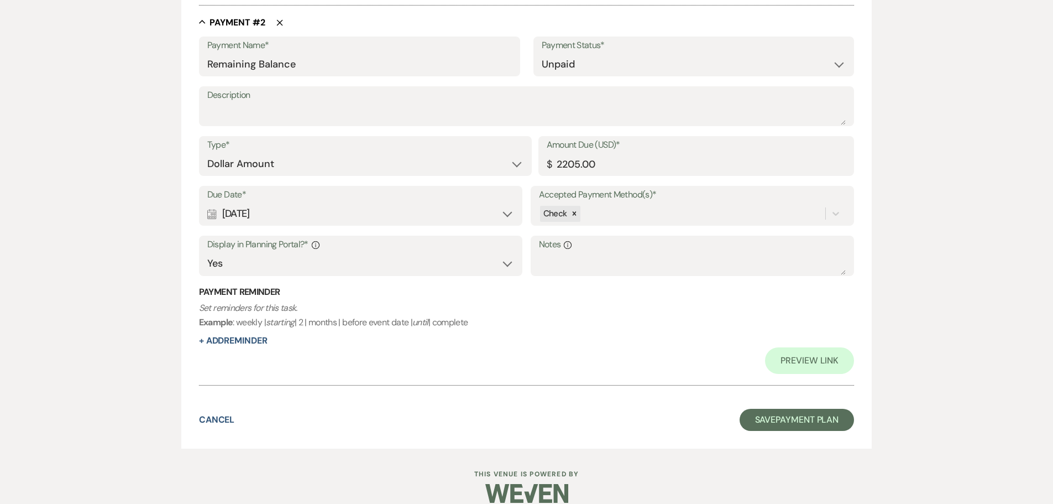
scroll to position [695, 0]
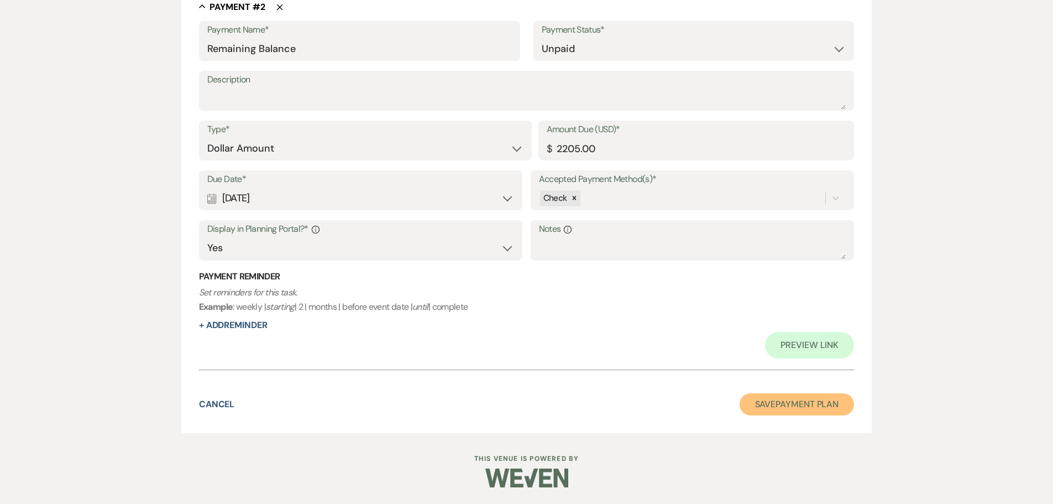
click at [802, 406] on button "Save Payment Plan" at bounding box center [797, 404] width 115 height 22
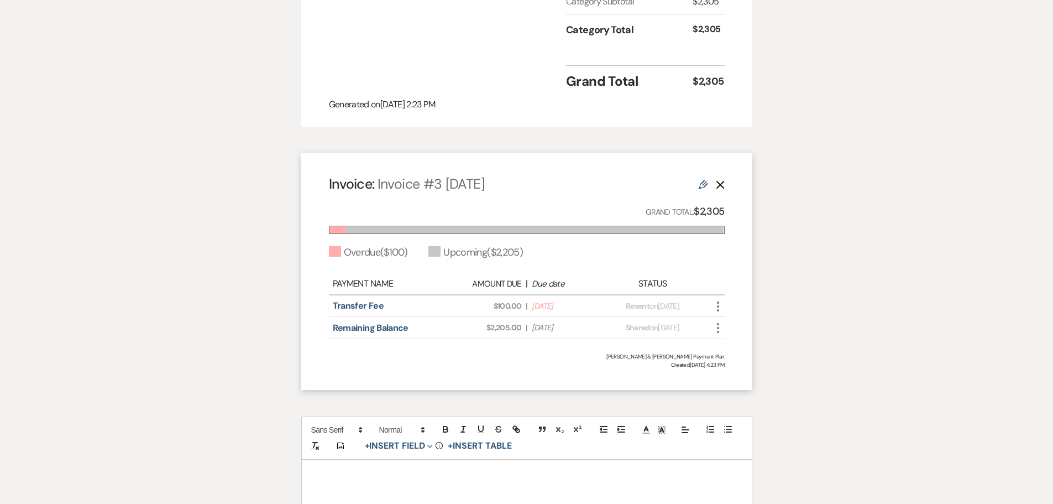
scroll to position [995, 0]
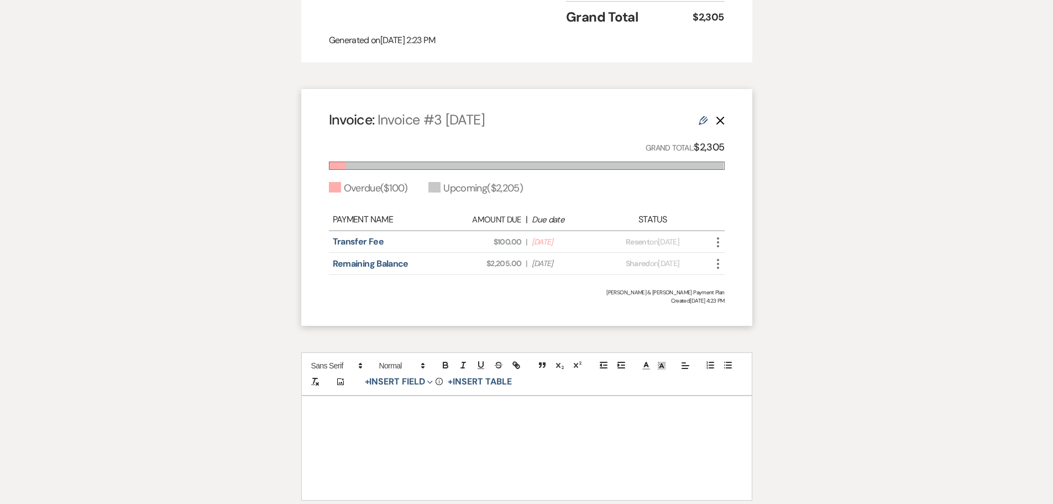
click at [717, 247] on use "button" at bounding box center [718, 242] width 2 height 10
click at [768, 311] on button "Check [PERSON_NAME] [PERSON_NAME] as Paid" at bounding box center [767, 301] width 112 height 19
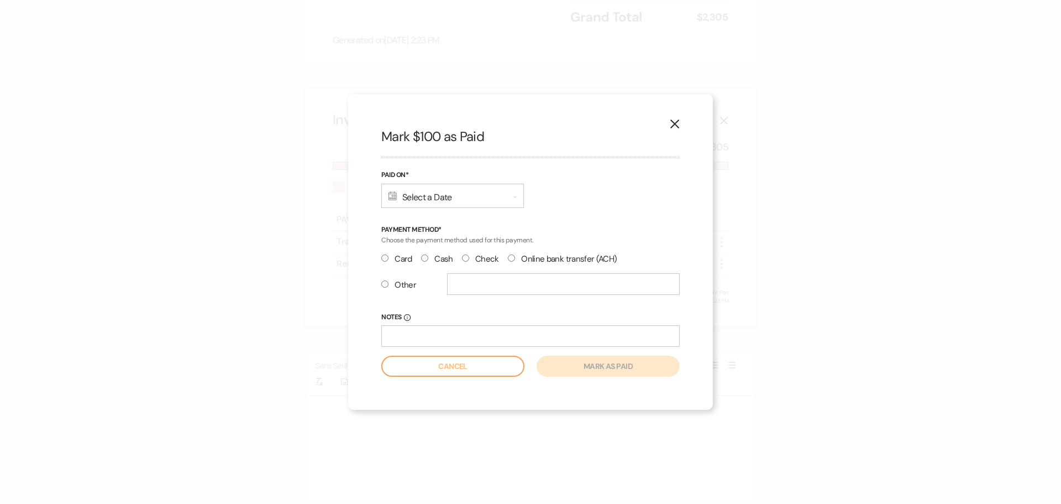
click at [480, 258] on label "Check" at bounding box center [480, 258] width 37 height 15
click at [469, 258] on input "Check" at bounding box center [465, 257] width 7 height 7
click at [474, 201] on div "Calendar Select a Date Expand" at bounding box center [452, 195] width 143 height 24
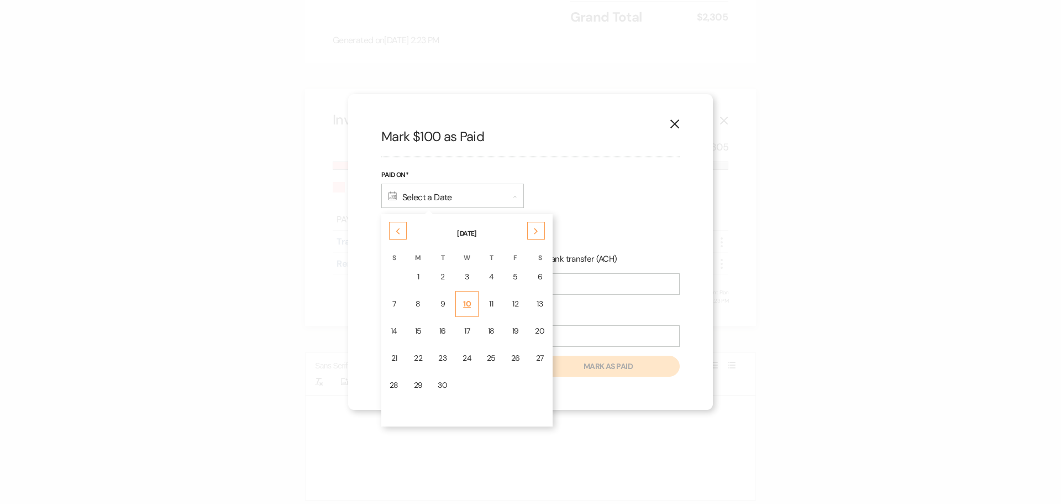
click at [471, 297] on td "10" at bounding box center [466, 304] width 23 height 26
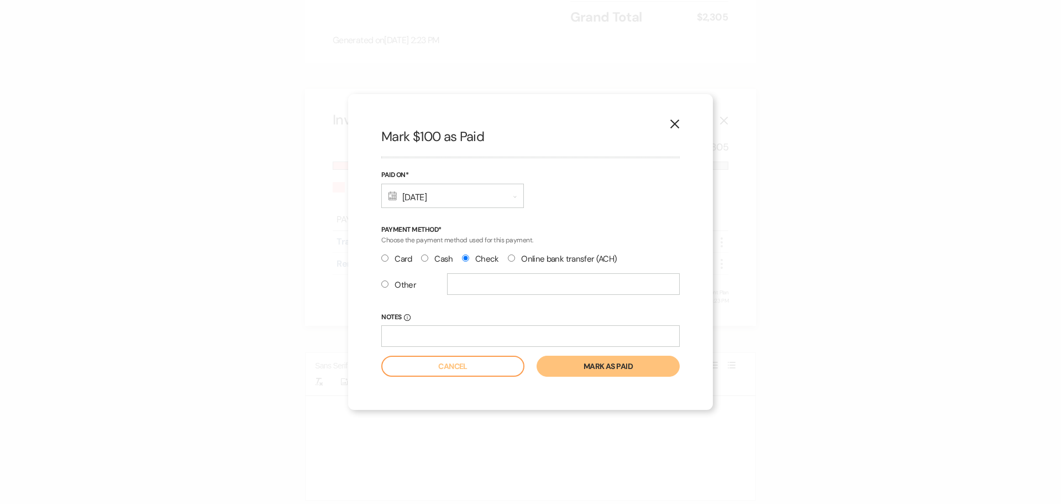
click at [588, 369] on button "Mark as paid" at bounding box center [608, 365] width 143 height 21
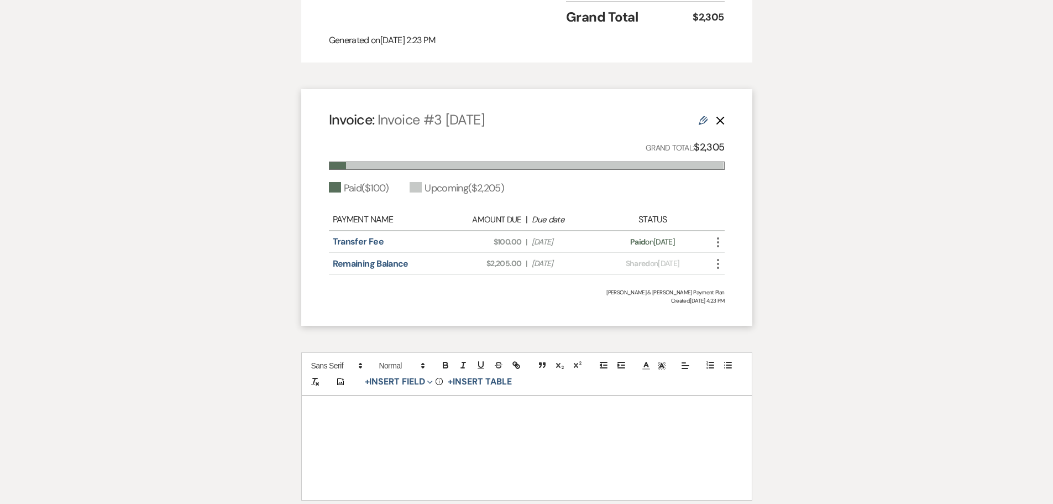
click at [716, 270] on icon "More" at bounding box center [717, 263] width 13 height 13
click at [749, 333] on button "Check [PERSON_NAME] [PERSON_NAME] as Paid" at bounding box center [767, 323] width 112 height 19
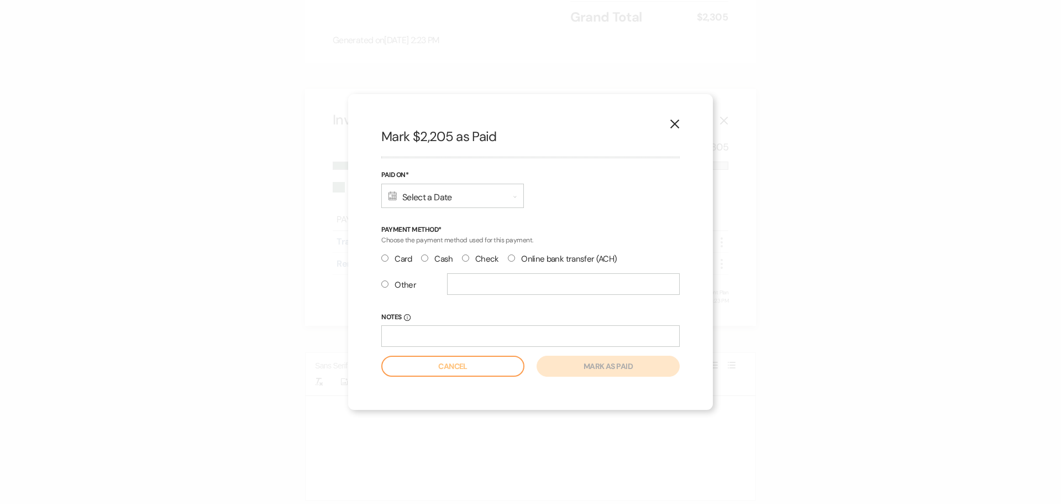
click at [467, 258] on input "Check" at bounding box center [465, 257] width 7 height 7
click at [455, 190] on div "Calendar Select a Date Expand" at bounding box center [452, 195] width 143 height 24
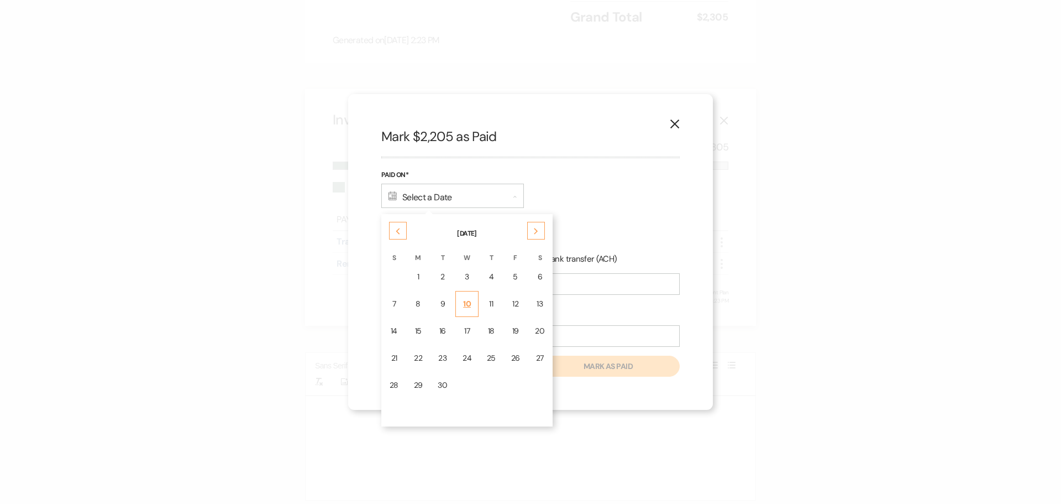
click at [466, 308] on div "10" at bounding box center [467, 304] width 9 height 12
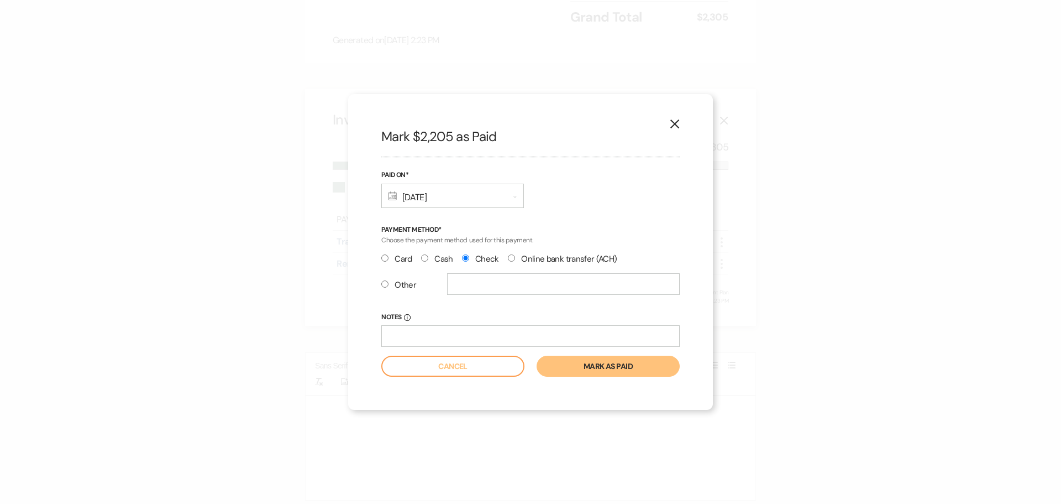
click at [609, 371] on button "Mark as paid" at bounding box center [608, 365] width 143 height 21
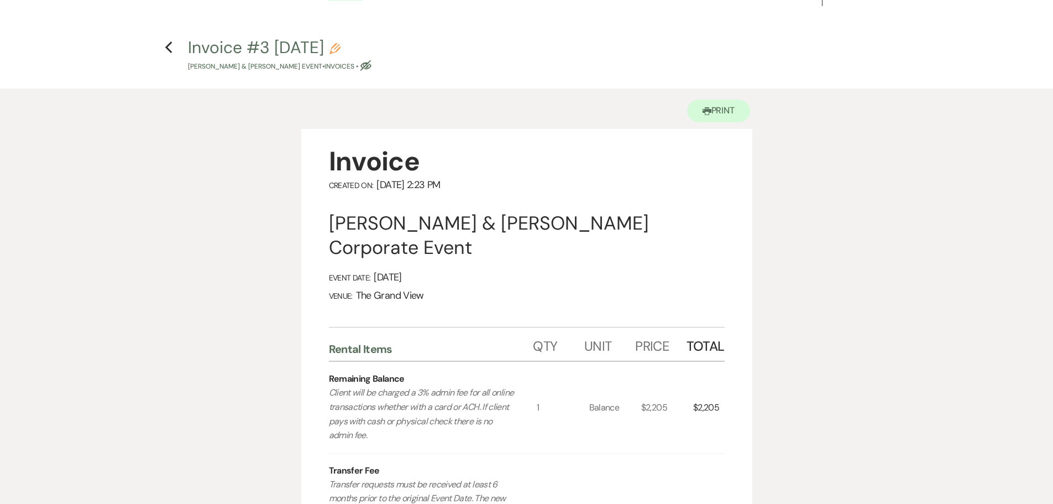
scroll to position [0, 0]
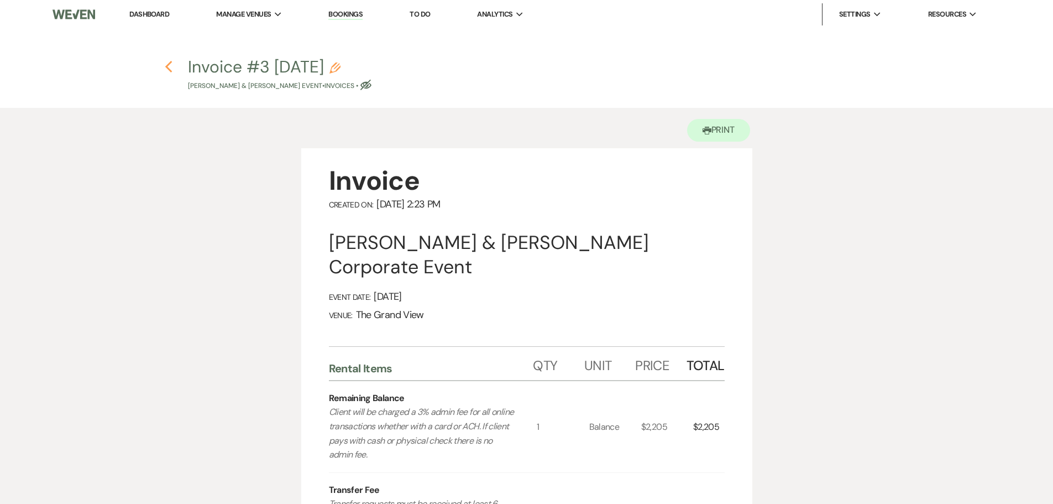
click at [169, 67] on icon "Previous" at bounding box center [169, 66] width 8 height 13
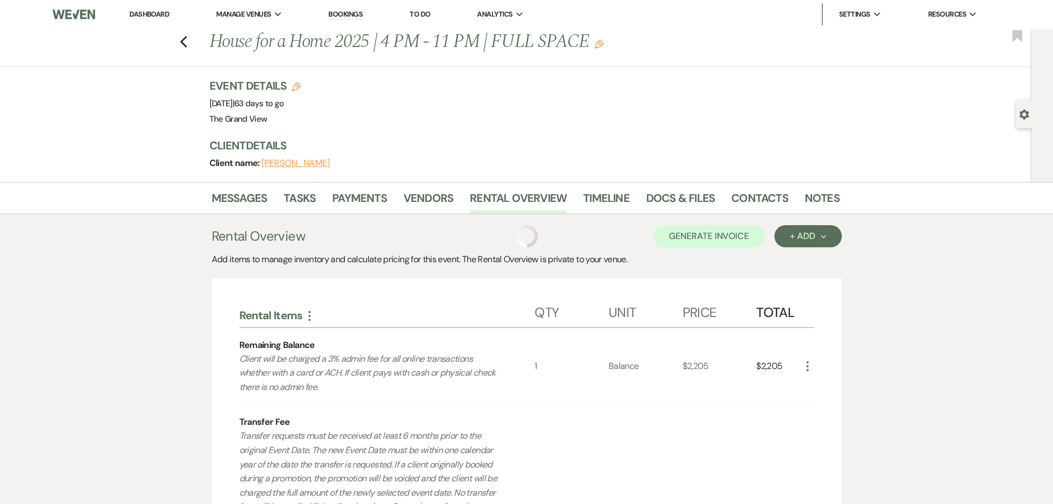
scroll to position [38, 0]
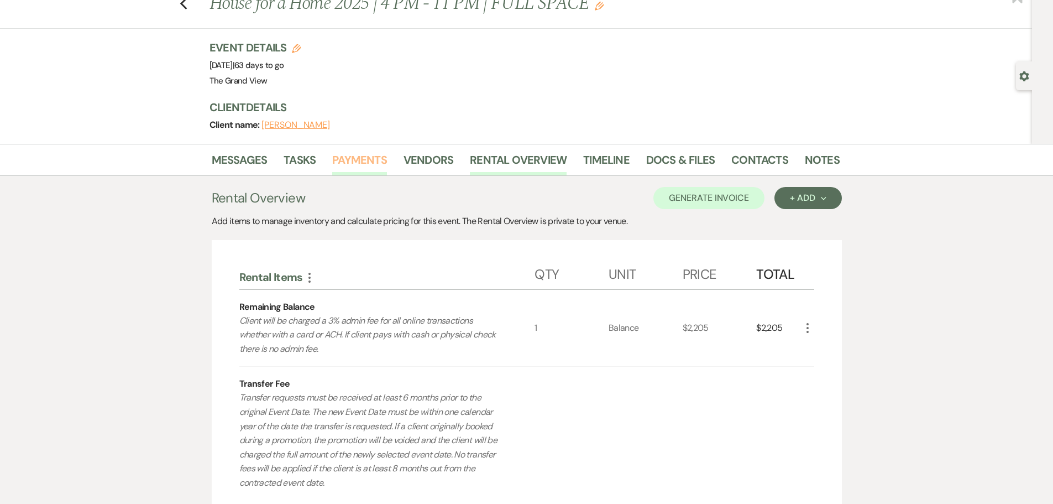
click at [372, 166] on link "Payments" at bounding box center [359, 163] width 55 height 24
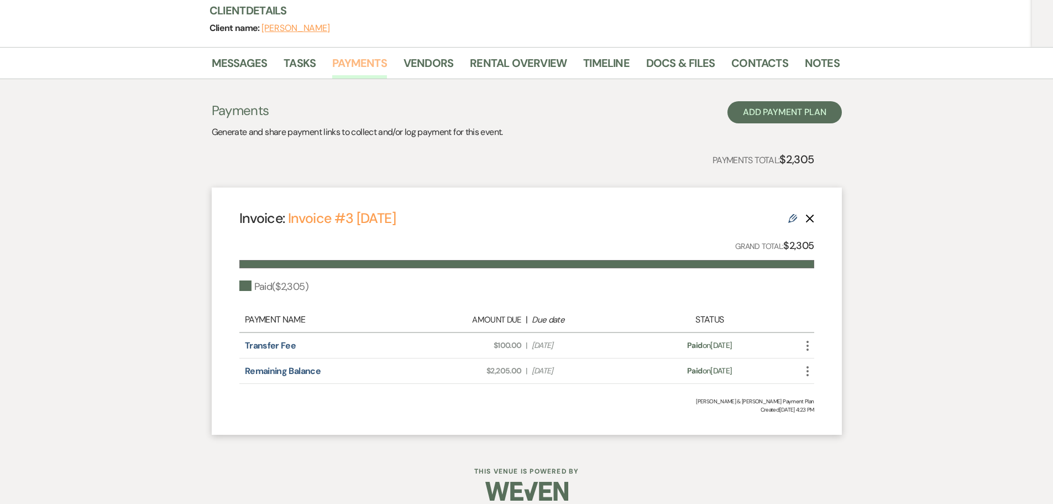
scroll to position [148, 0]
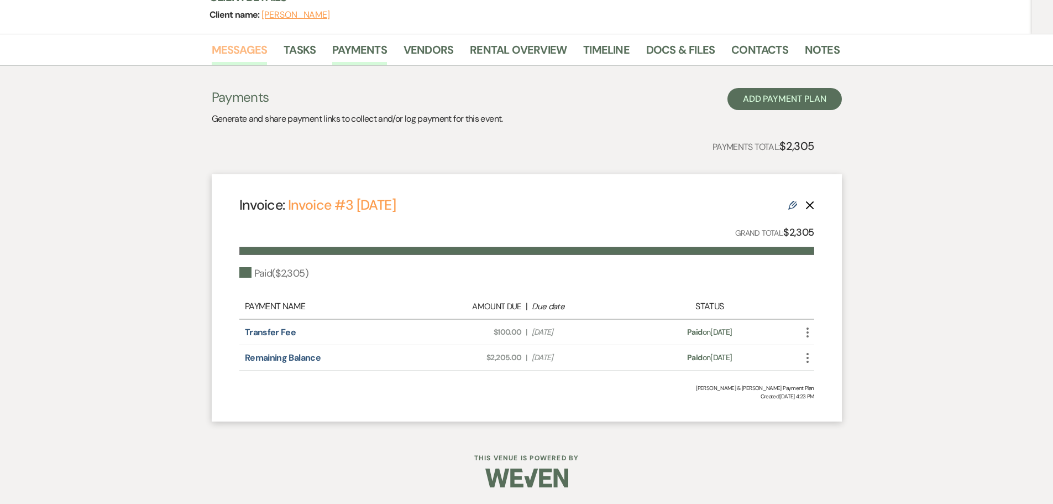
click at [237, 59] on link "Messages" at bounding box center [240, 53] width 56 height 24
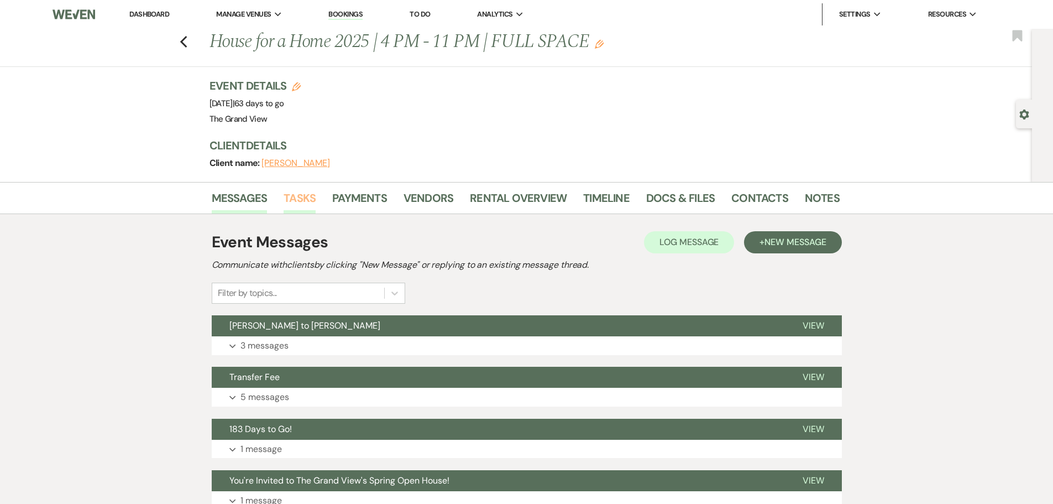
click at [302, 207] on link "Tasks" at bounding box center [300, 201] width 32 height 24
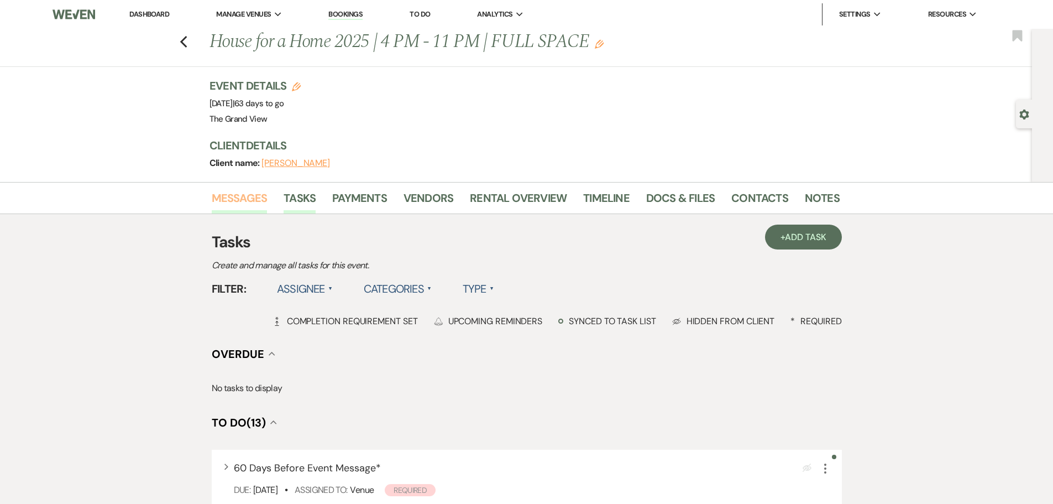
click at [237, 193] on link "Messages" at bounding box center [240, 201] width 56 height 24
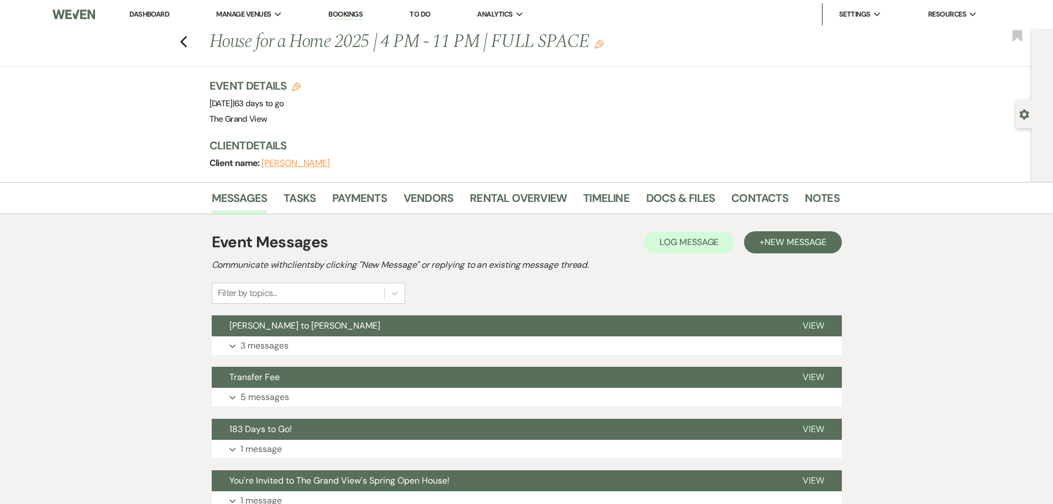
click at [153, 12] on link "Dashboard" at bounding box center [149, 13] width 40 height 9
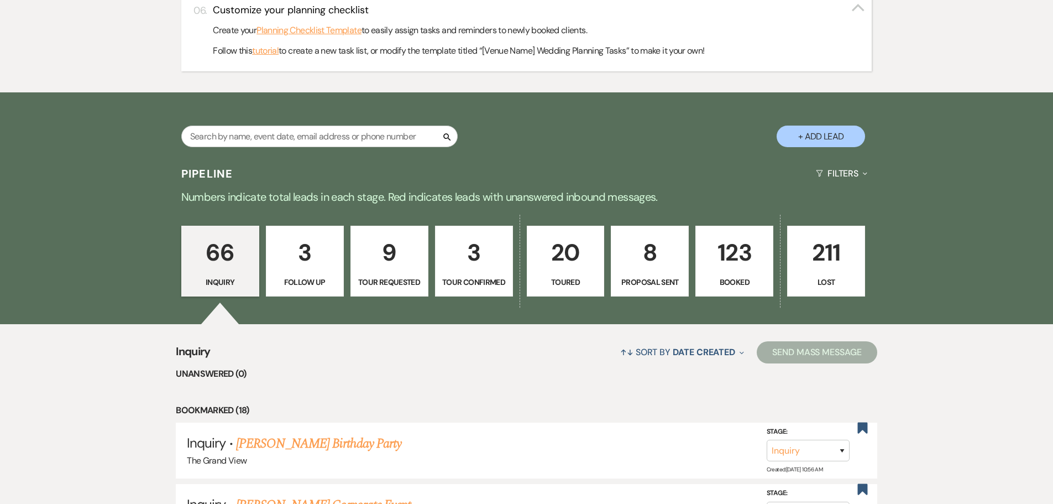
scroll to position [663, 0]
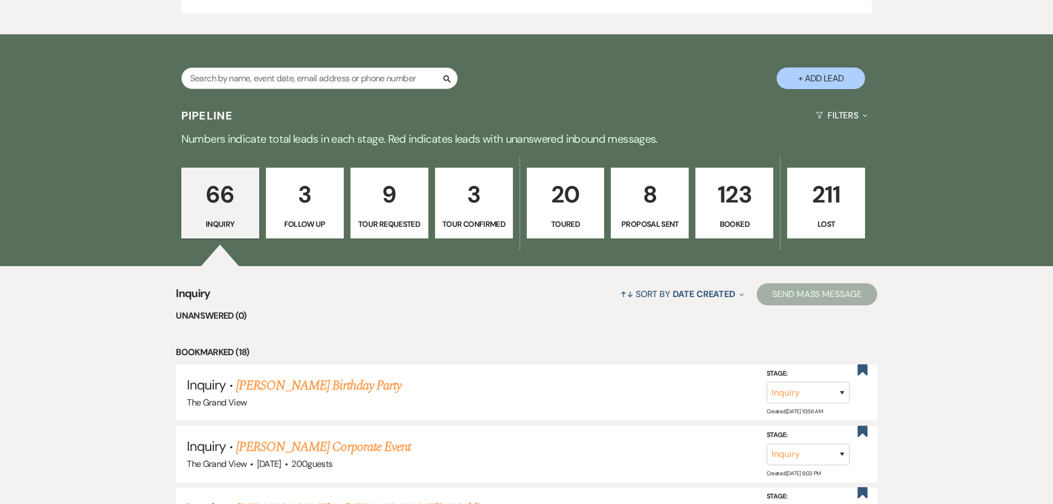
click at [722, 172] on link "123 Booked" at bounding box center [734, 202] width 78 height 71
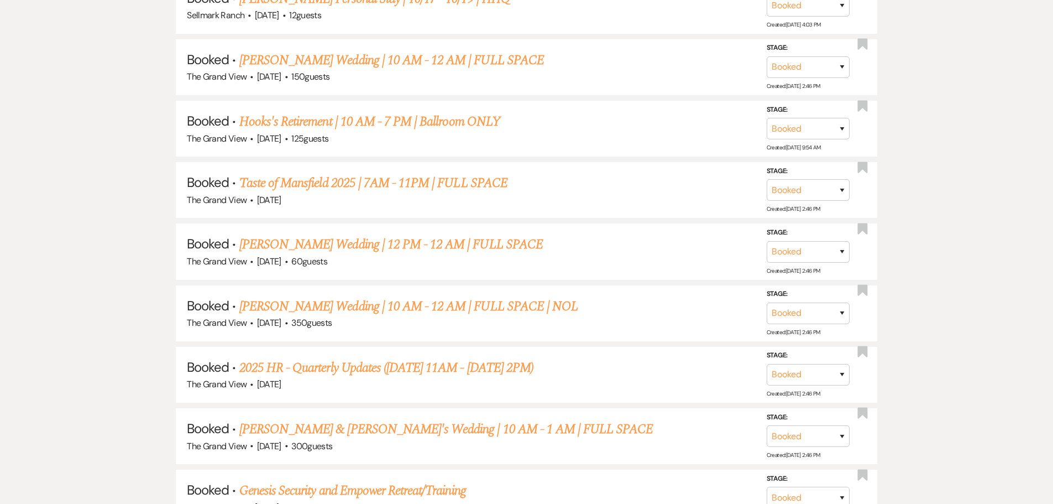
scroll to position [1713, 0]
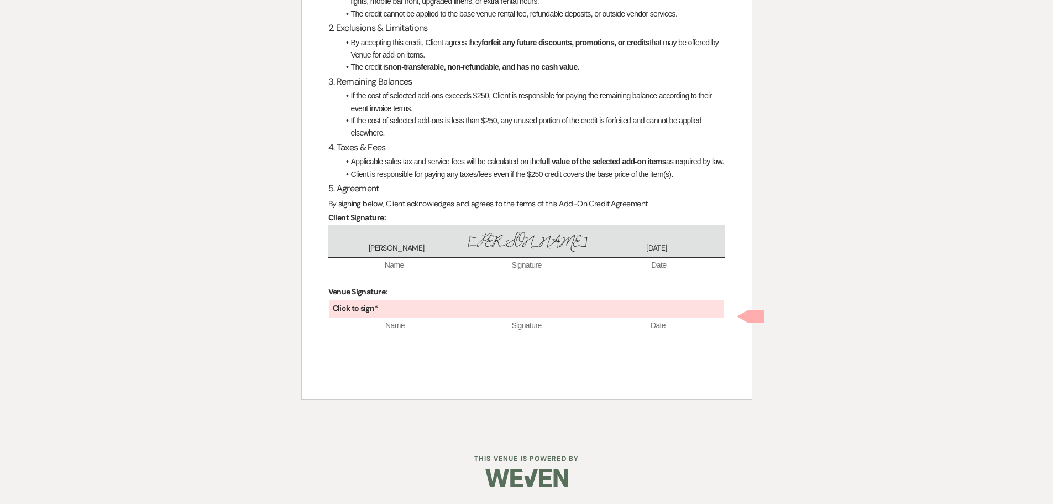
scroll to position [305, 0]
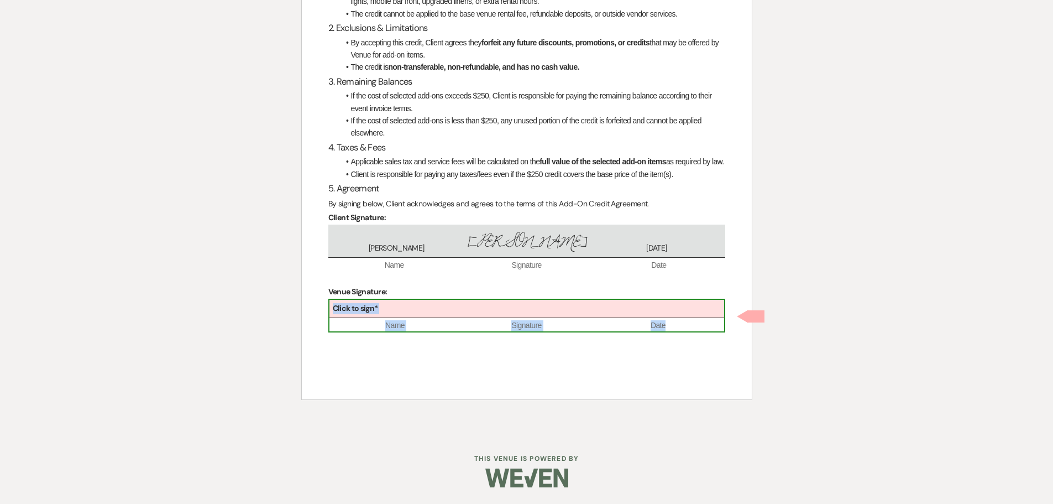
click at [452, 316] on div "Click to sign*" at bounding box center [526, 309] width 395 height 18
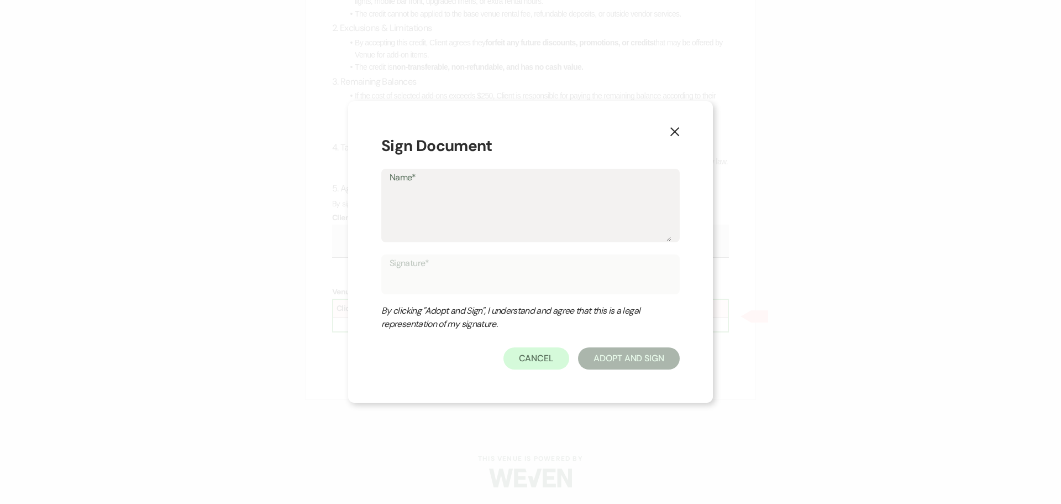
type textarea "C"
type input "C"
type textarea "Ch"
type input "Ch"
type textarea "Che"
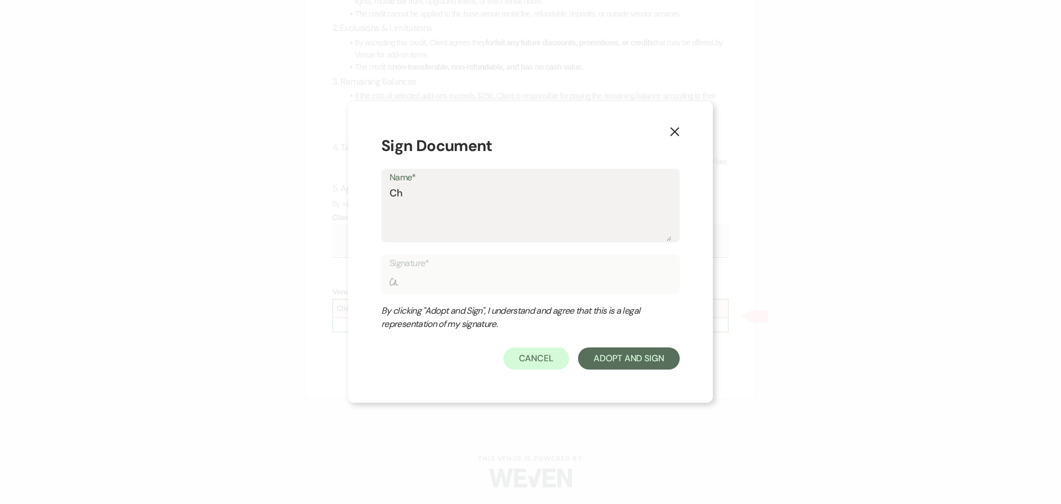
type input "Che"
type textarea "Chel"
type input "Chel"
type textarea "Chels"
type input "Chels"
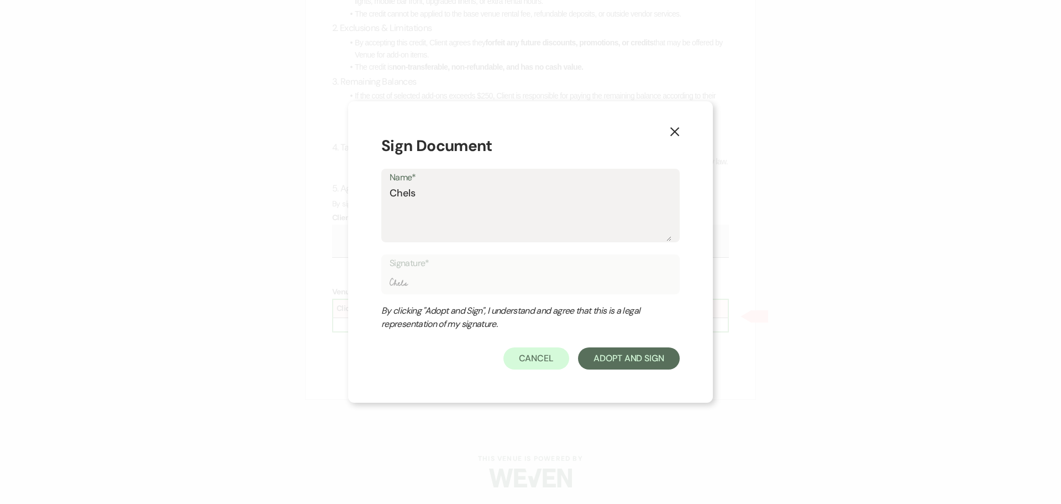
type textarea "Chelse"
type input "Chelse"
type textarea "Chelsea"
type input "Chelsea"
type textarea "Chelsea"
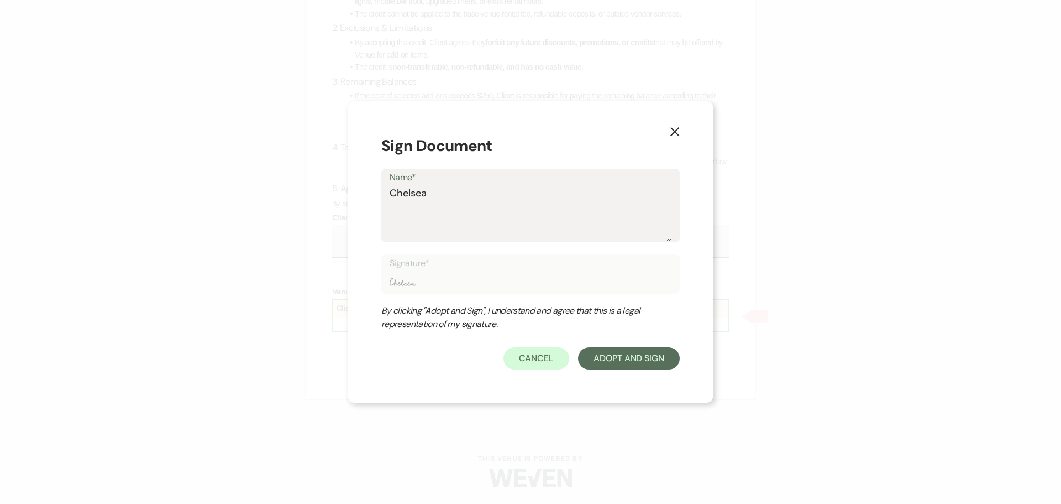
type input "Chelsea"
type textarea "Chelsea N"
type input "Chelsea N"
type textarea "Chelsea Ne"
type input "Chelsea Ne"
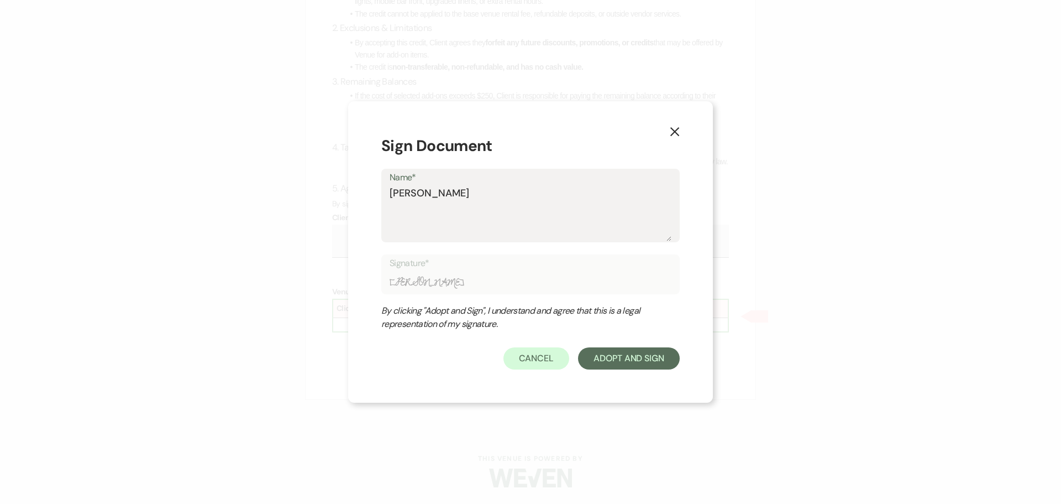
type textarea "Chelsea Nee"
type input "Chelsea Nee"
type textarea "Chelsea Need"
type input "Chelsea Need"
type textarea "Chelsea Needh"
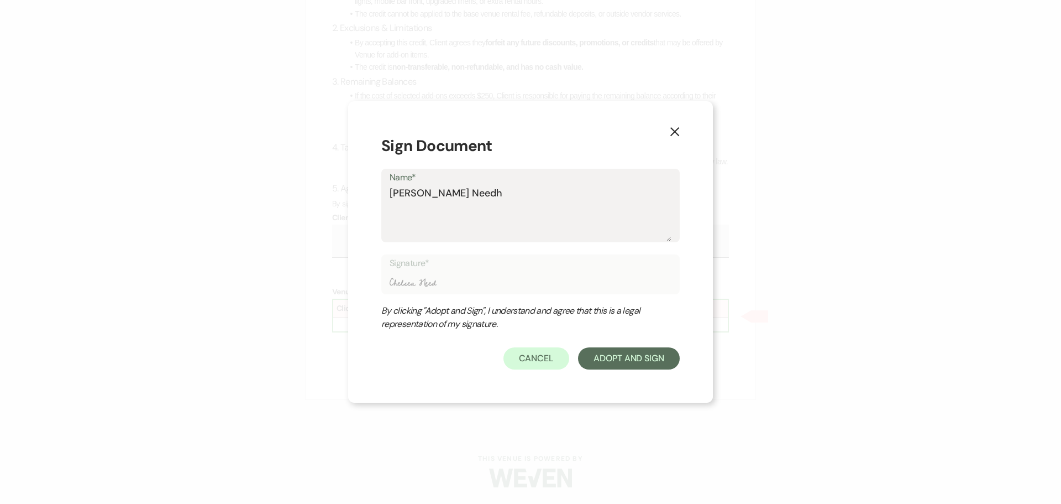
type input "Chelsea Needh"
type textarea "Chelsea Needha"
type input "Chelsea Needha"
type textarea "[PERSON_NAME]"
type input "[PERSON_NAME]"
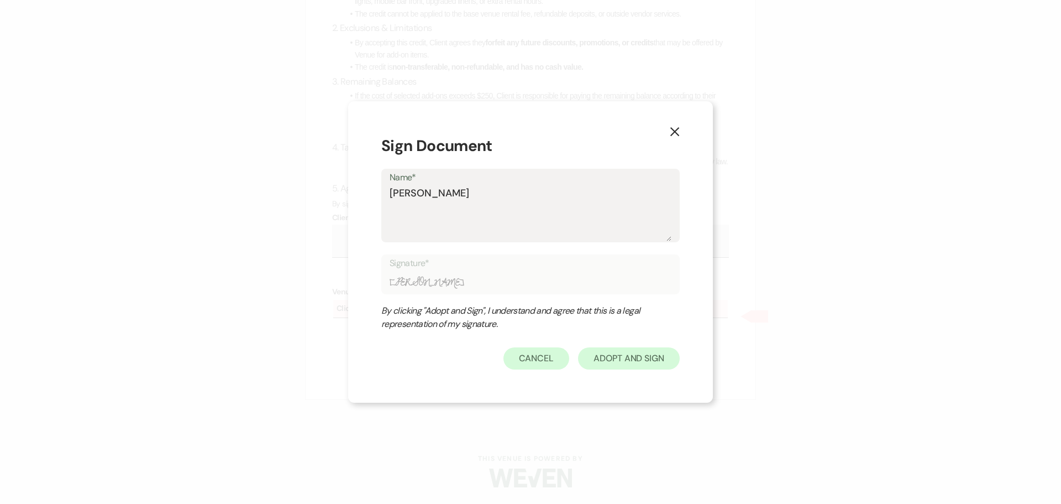
type textarea "[PERSON_NAME]"
click at [645, 353] on button "Adopt And Sign" at bounding box center [629, 358] width 102 height 22
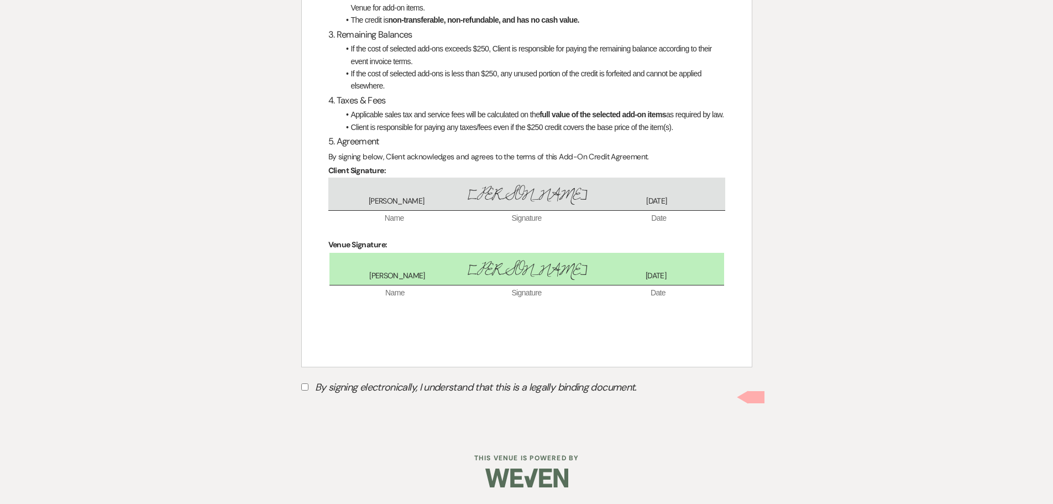
scroll to position [352, 0]
click at [380, 386] on label "By signing electronically, I understand that this is a legally binding document." at bounding box center [526, 388] width 451 height 21
click at [308, 386] on input "By signing electronically, I understand that this is a legally binding document." at bounding box center [304, 386] width 7 height 7
checkbox input "true"
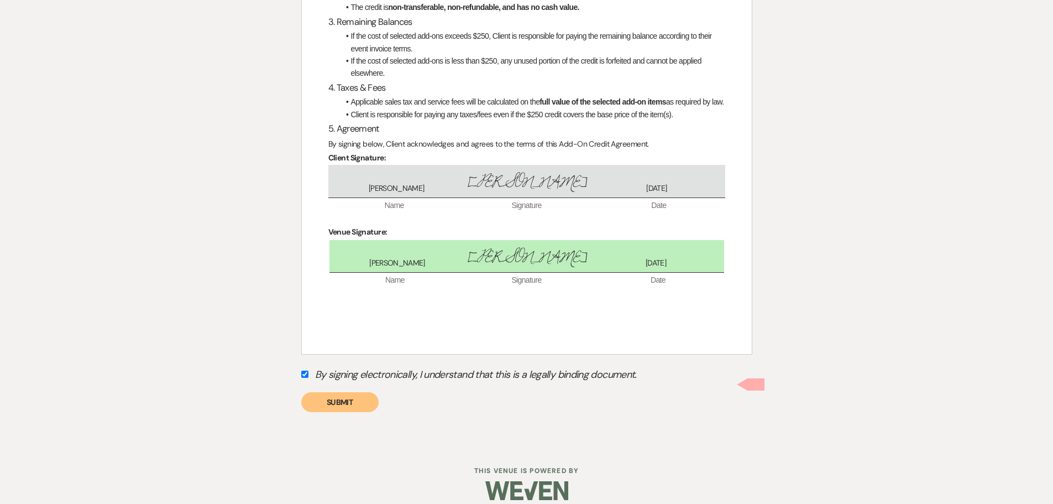
click at [333, 403] on div "By signing electronically, I understand that this is a legally binding document…" at bounding box center [526, 388] width 451 height 46
click at [336, 411] on button "Submit" at bounding box center [339, 402] width 77 height 20
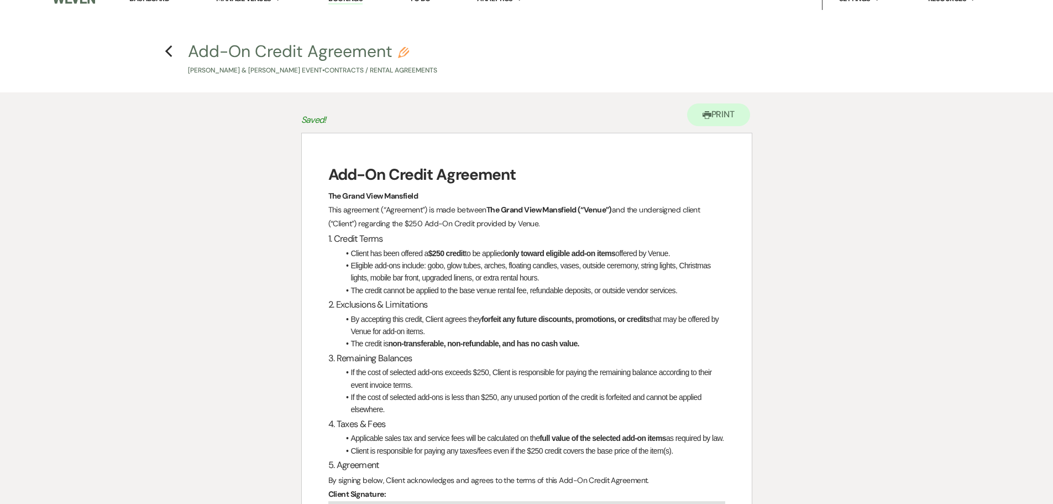
scroll to position [0, 0]
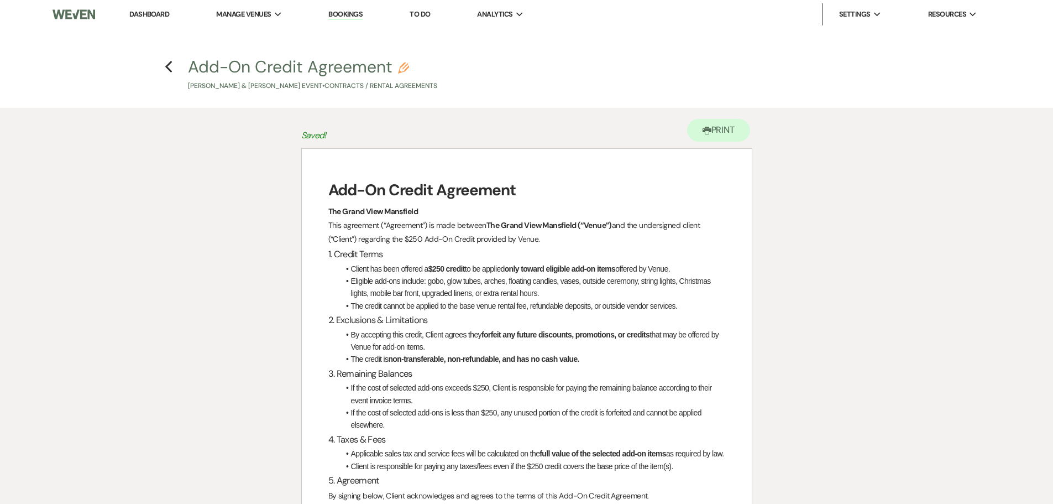
click at [208, 83] on p "Briseida Luna & Sergio Sauceda's Event • Contracts / Rental Agreements" at bounding box center [312, 86] width 249 height 11
select select "10"
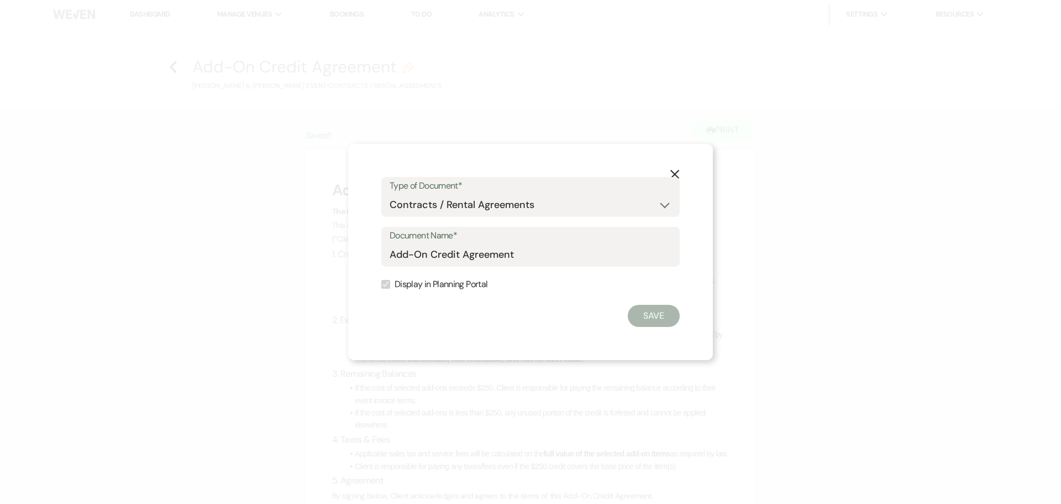
click at [672, 171] on use "button" at bounding box center [674, 174] width 9 height 9
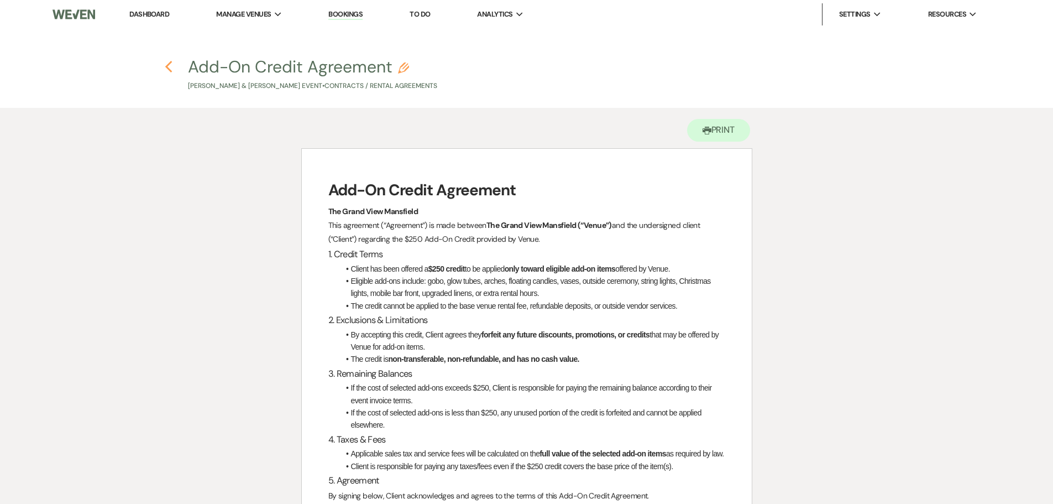
click at [169, 72] on icon "Previous" at bounding box center [169, 66] width 8 height 13
click at [153, 12] on link "Dashboard" at bounding box center [149, 13] width 40 height 9
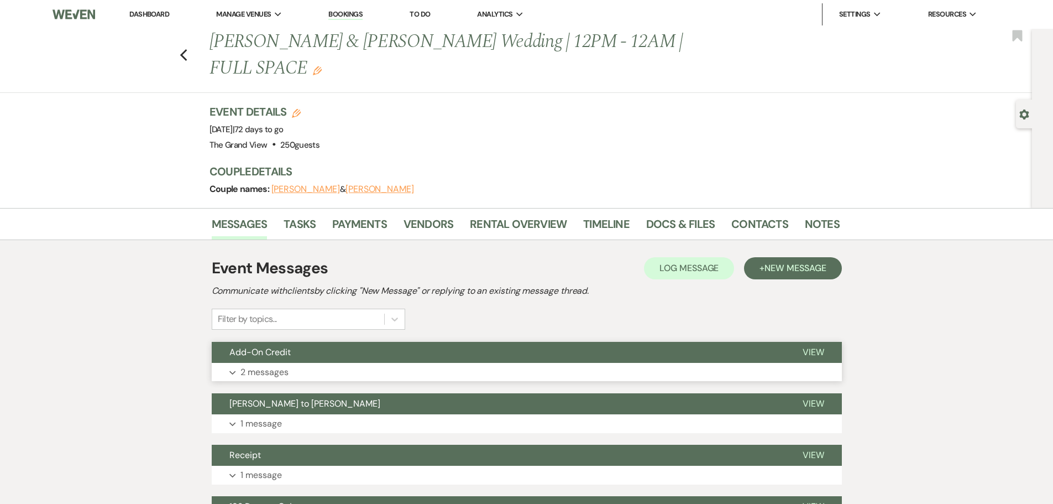
click at [289, 363] on button "Expand 2 messages" at bounding box center [527, 372] width 630 height 19
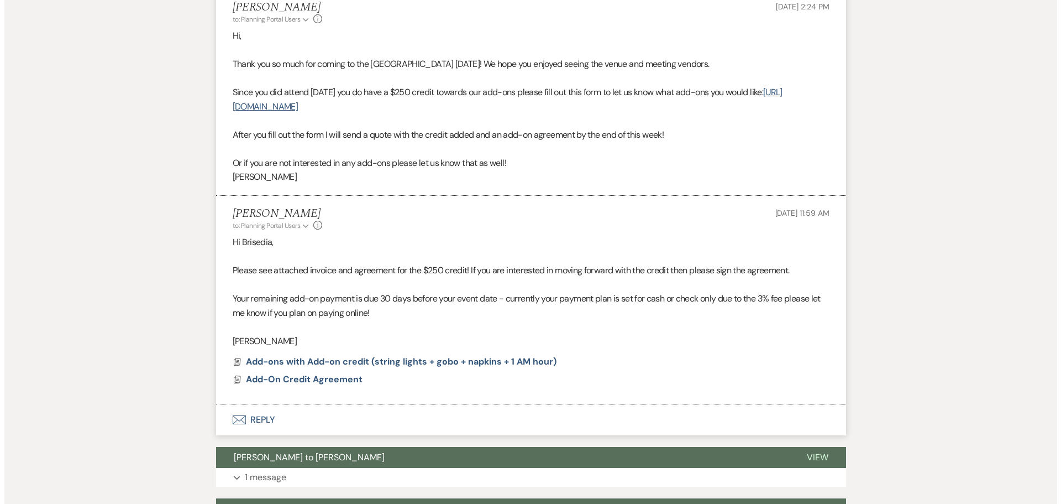
scroll to position [387, 0]
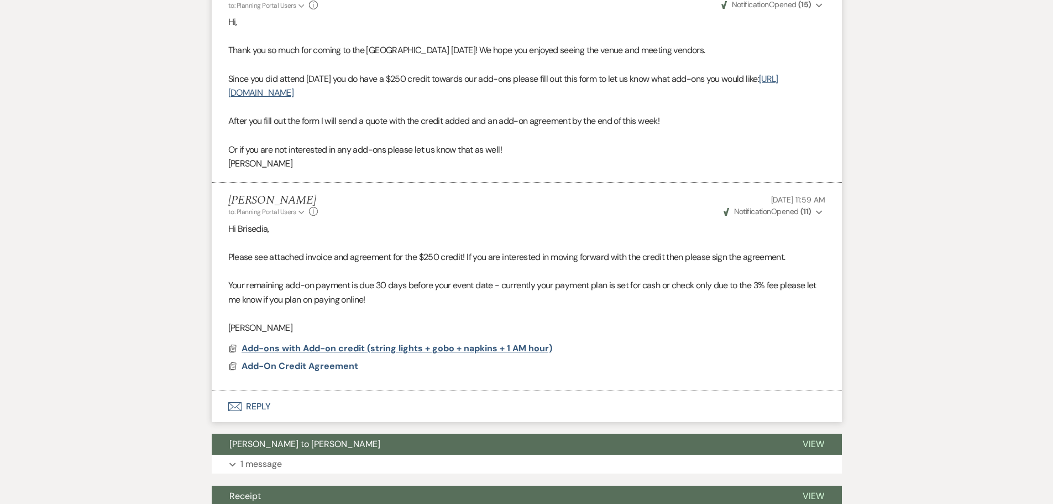
click at [308, 342] on span "Add-ons with Add-on credit (string lights + gobo + napkins + 1 AM hour)" at bounding box center [397, 348] width 311 height 12
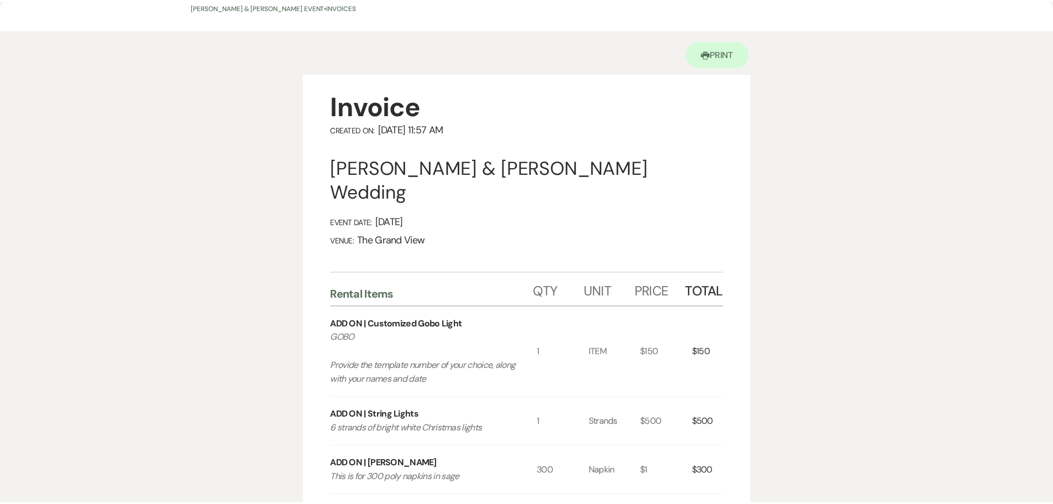
scroll to position [0, 0]
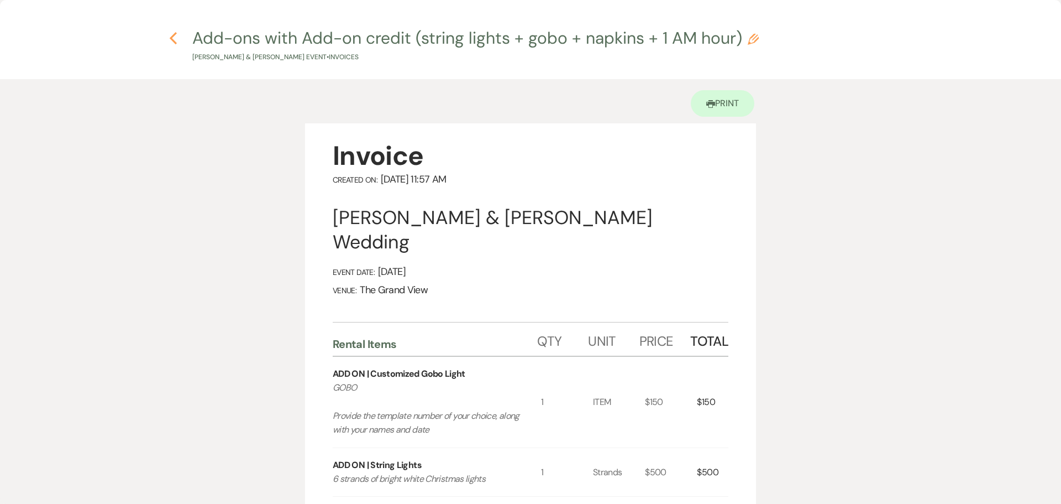
click at [171, 41] on icon "Previous" at bounding box center [173, 38] width 8 height 13
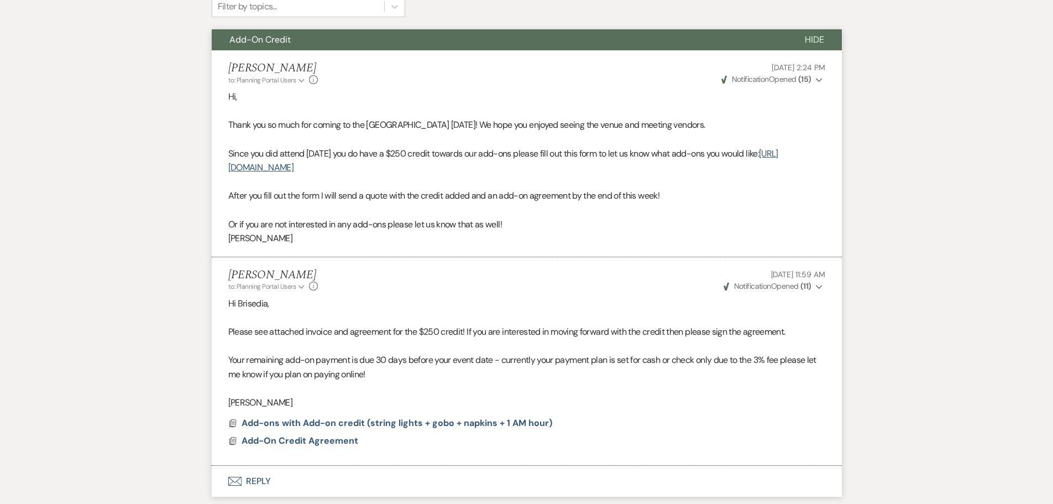
scroll to position [332, 0]
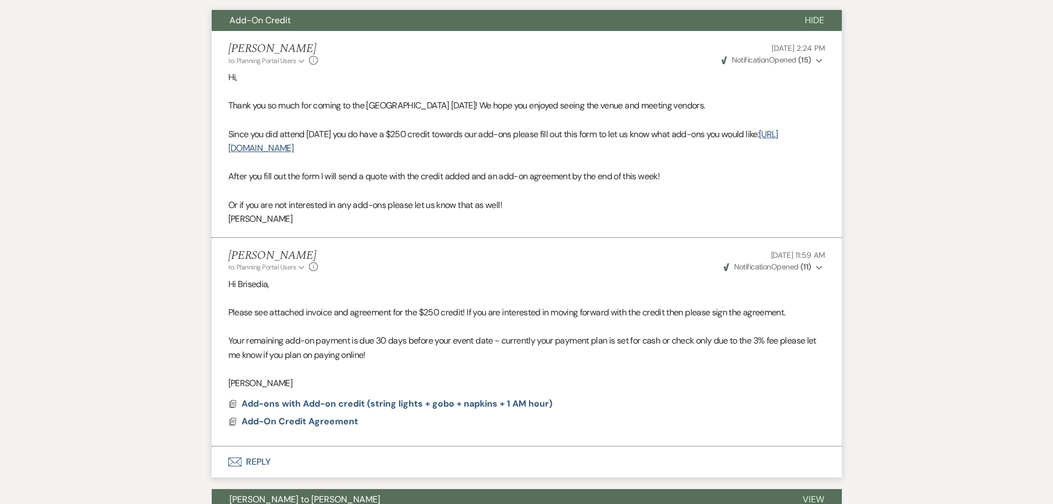
click at [244, 446] on button "Envelope Reply" at bounding box center [527, 461] width 630 height 31
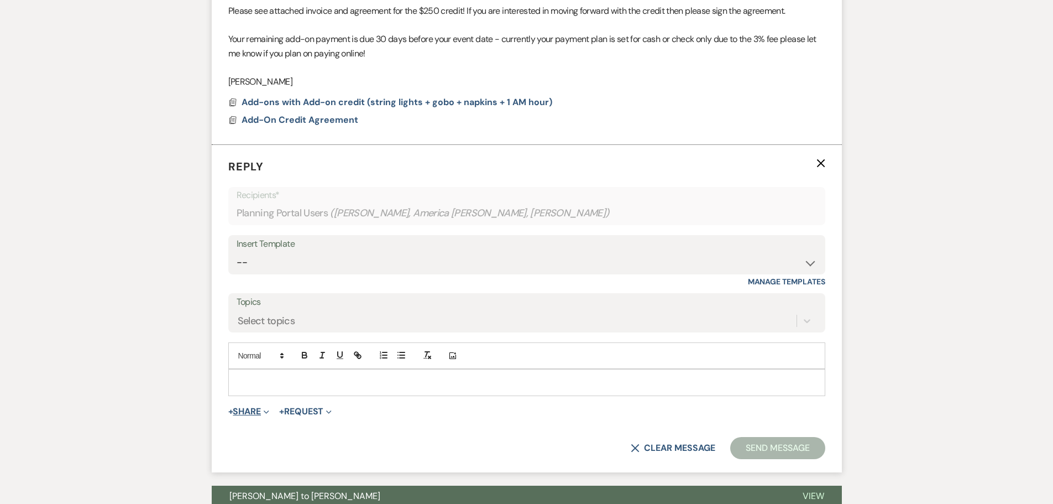
scroll to position [634, 0]
click at [286, 375] on p at bounding box center [526, 381] width 579 height 12
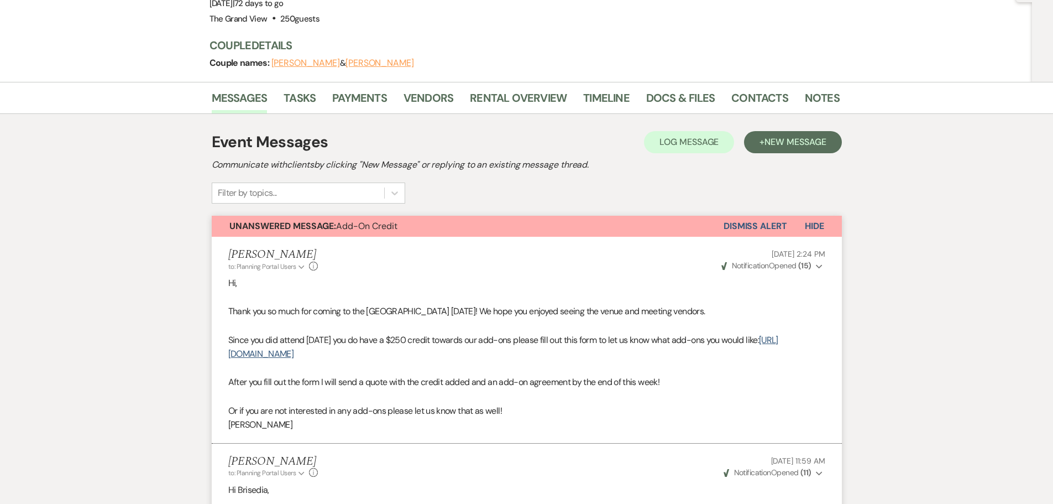
scroll to position [0, 0]
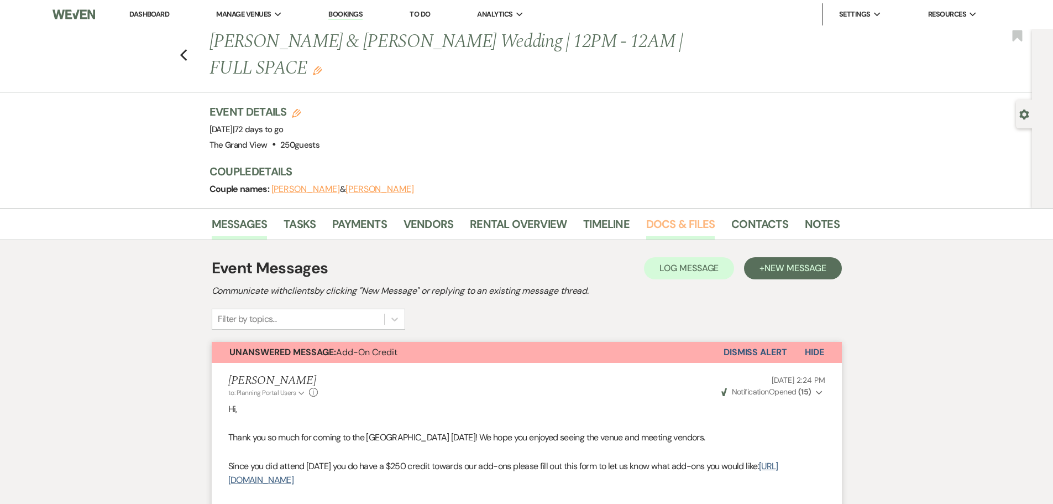
click at [702, 215] on link "Docs & Files" at bounding box center [680, 227] width 69 height 24
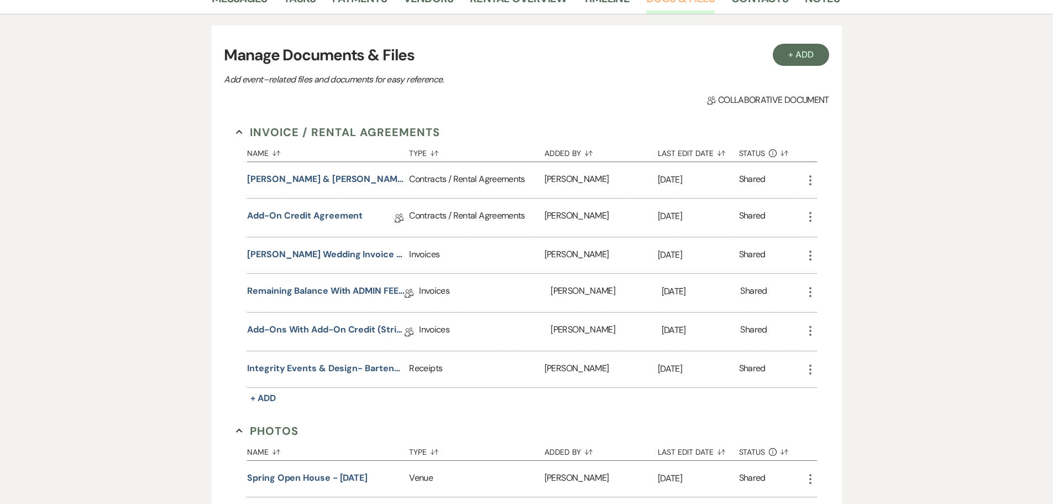
scroll to position [276, 0]
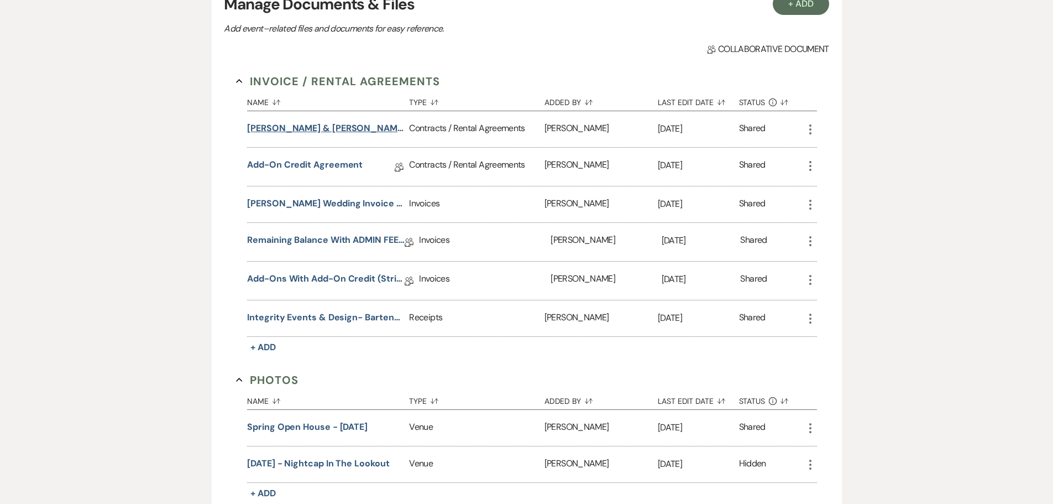
click at [352, 122] on button "Briseida Luna & Sergio Sauceda's Wedding Contract" at bounding box center [326, 128] width 158 height 13
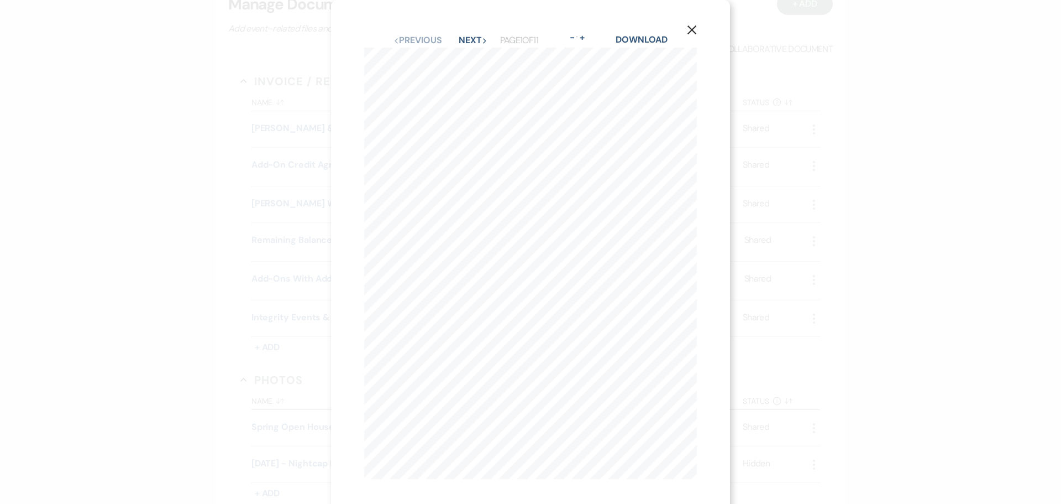
click at [691, 29] on use "button" at bounding box center [692, 29] width 9 height 9
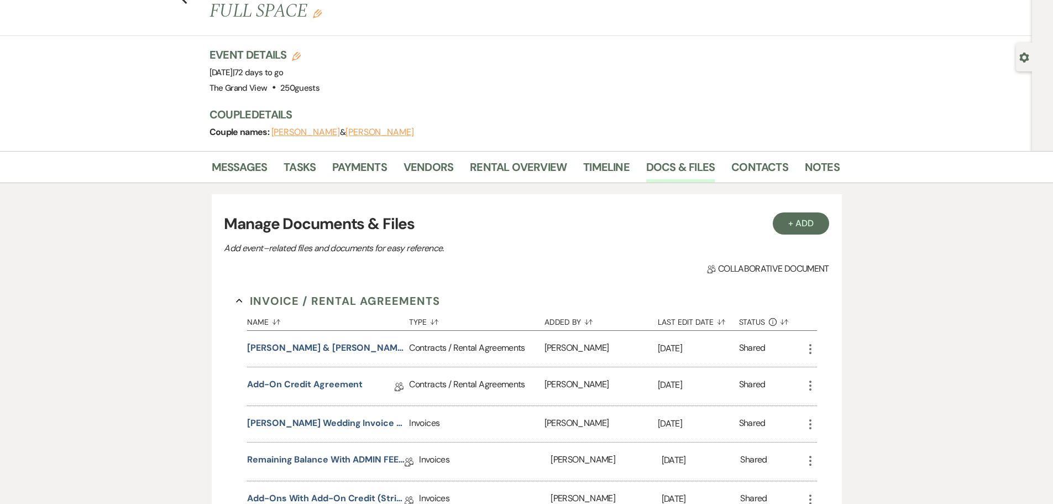
scroll to position [55, 0]
click at [541, 160] on link "Rental Overview" at bounding box center [518, 172] width 97 height 24
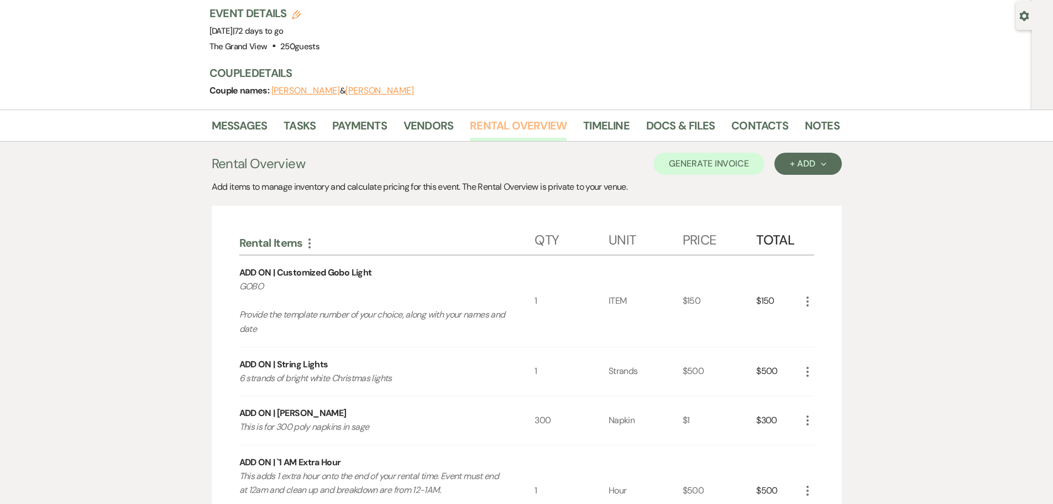
scroll to position [221, 0]
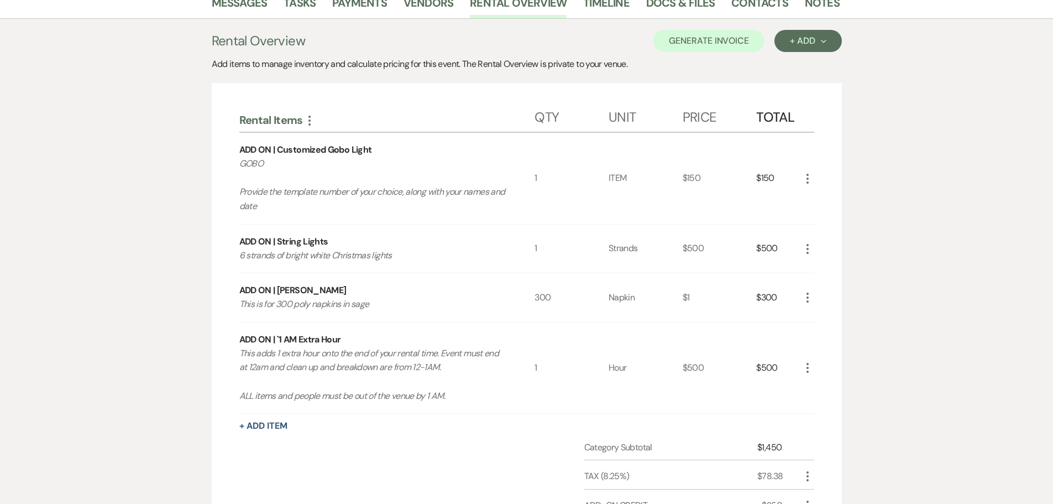
click at [815, 272] on div "Rental Items More Qty Unit Price Total ADD ON | Customized Gobo Light GOBO Prov…" at bounding box center [527, 360] width 630 height 554
click at [804, 291] on icon "More" at bounding box center [807, 297] width 13 height 13
click at [821, 310] on button "Pencil Edit" at bounding box center [829, 319] width 57 height 18
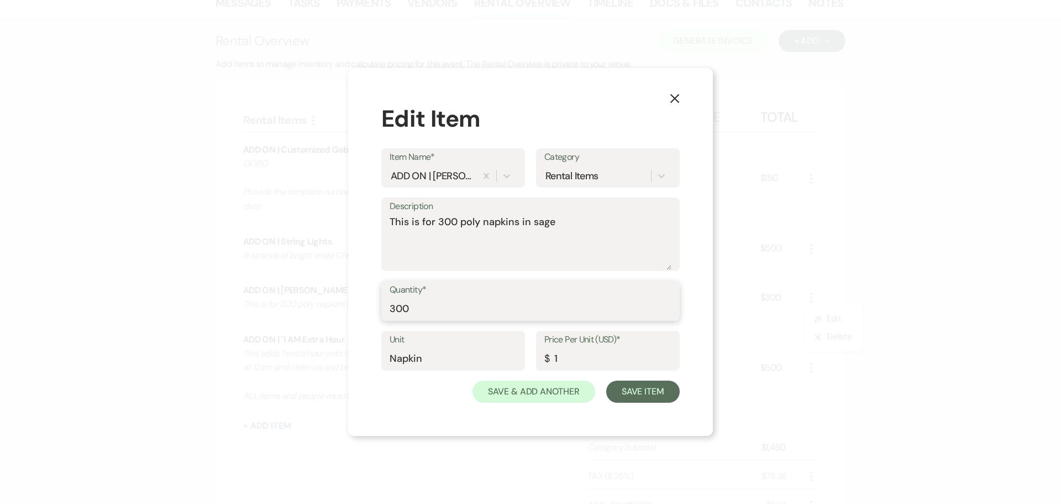
drag, startPoint x: 450, startPoint y: 307, endPoint x: 274, endPoint y: 305, distance: 175.8
click at [275, 305] on div "X Edit Item Item Name* ADD ON | Poly Napkins Category Rental Items Description …" at bounding box center [530, 252] width 1061 height 504
type input "400"
click at [617, 386] on button "Save Item" at bounding box center [643, 391] width 74 height 22
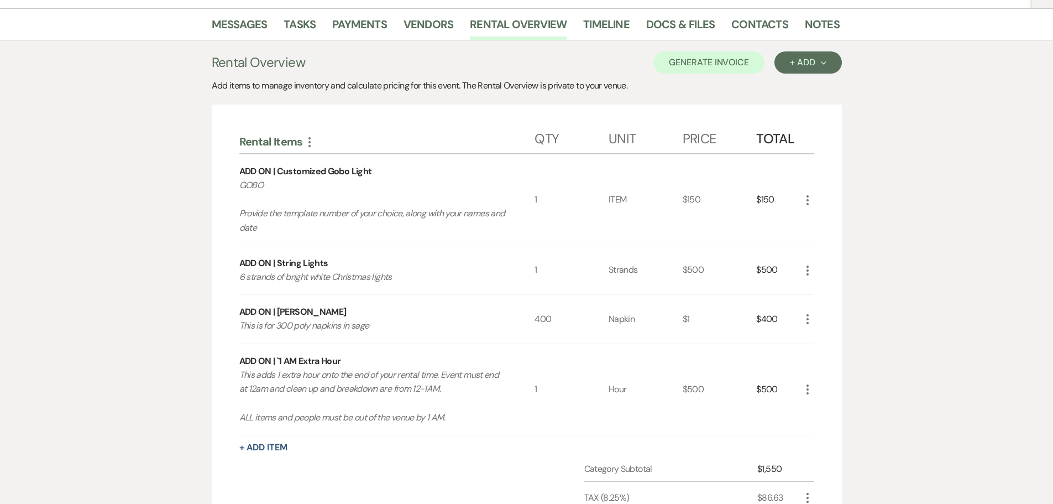
scroll to position [189, 0]
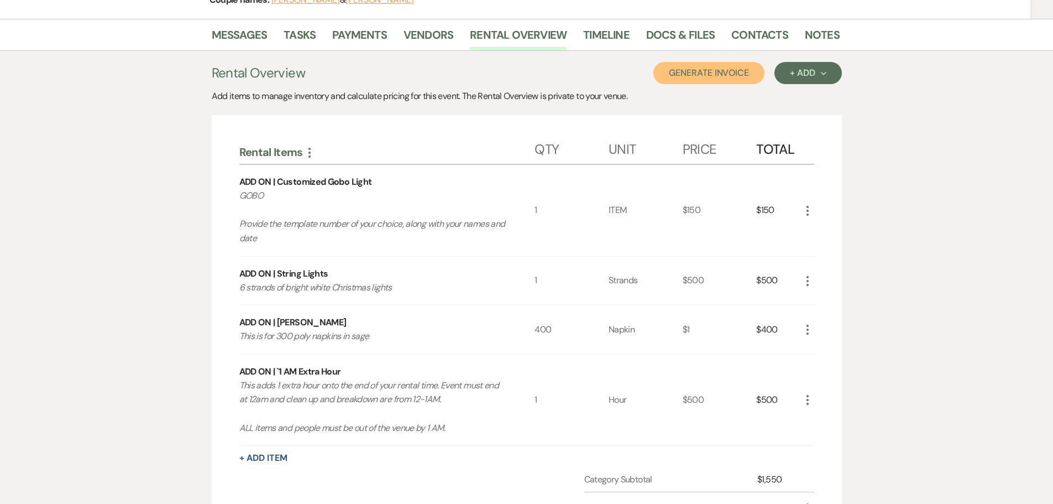
click at [706, 62] on button "Generate Invoice" at bounding box center [708, 73] width 111 height 22
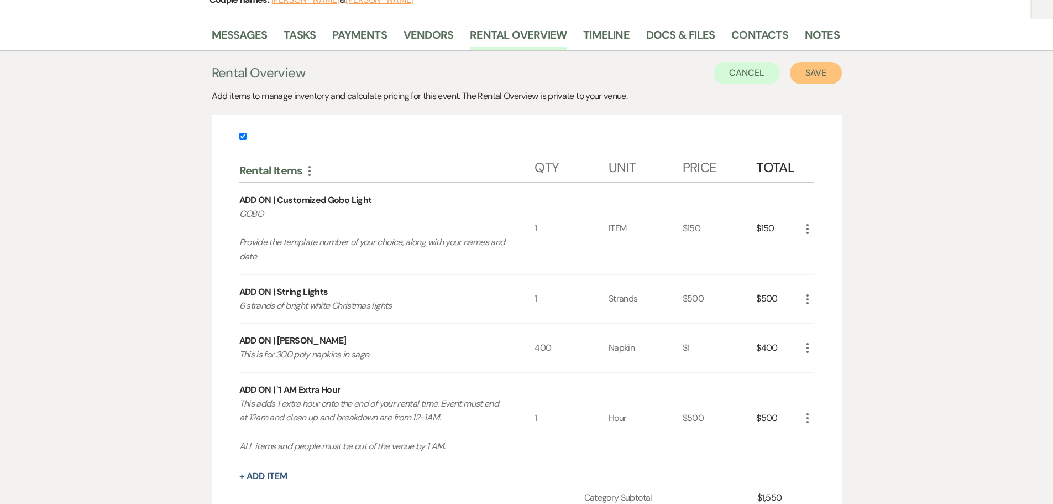
click at [810, 62] on button "Save" at bounding box center [816, 73] width 52 height 22
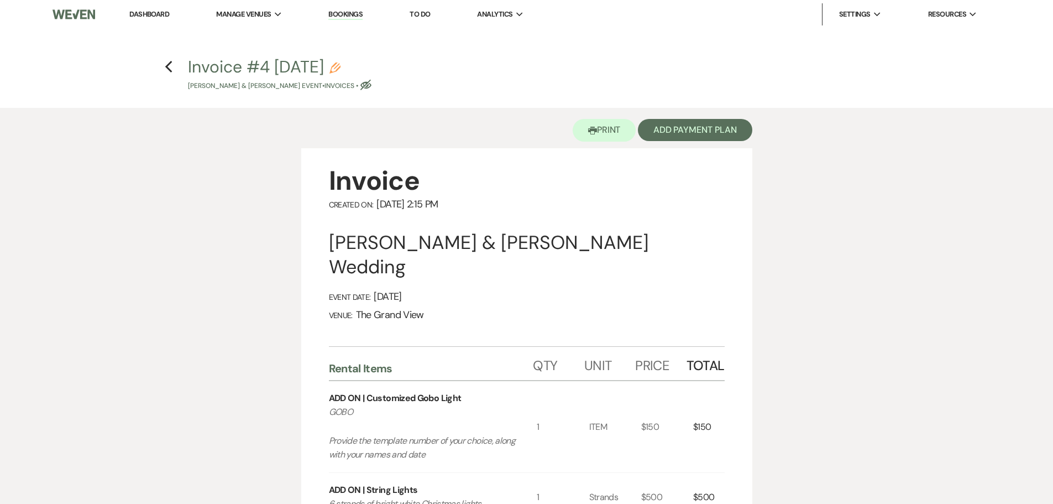
click at [340, 67] on use "button" at bounding box center [334, 67] width 11 height 11
select select "22"
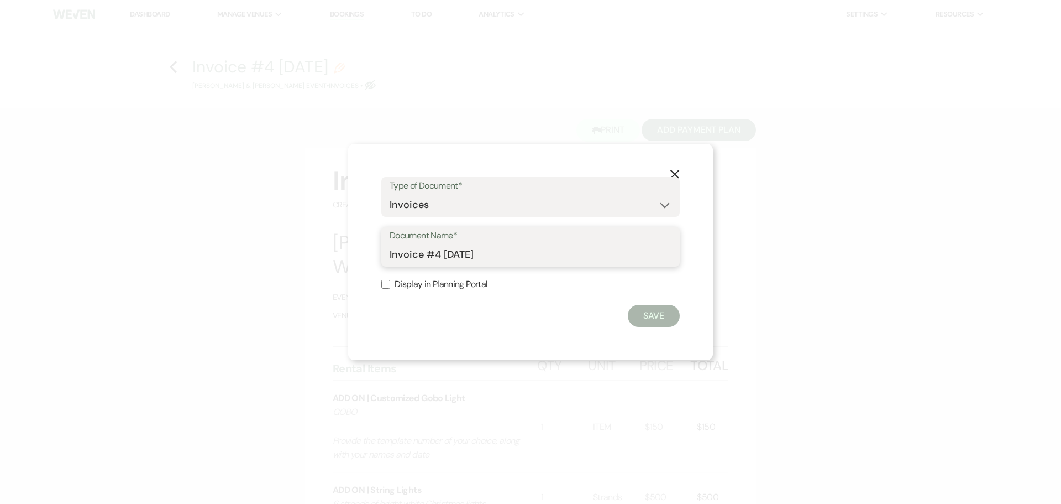
drag, startPoint x: 443, startPoint y: 254, endPoint x: 263, endPoint y: 275, distance: 181.3
click at [263, 275] on div "X Type of Document* Special Event Insurance Vendor Certificate of Insurance Con…" at bounding box center [530, 252] width 1061 height 504
type input "Add On"
click at [657, 319] on button "Save" at bounding box center [654, 316] width 52 height 22
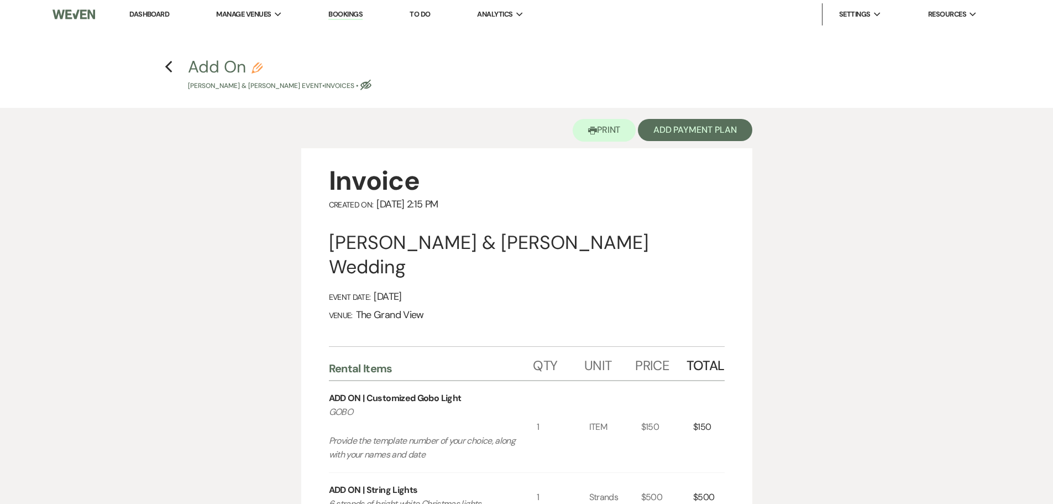
click at [162, 67] on h4 "Previous Add On Pencil Briseida Luna & Sergio Sauceda's Event • Invoices • Eye …" at bounding box center [527, 73] width 796 height 36
click at [167, 67] on use "button" at bounding box center [168, 67] width 7 height 12
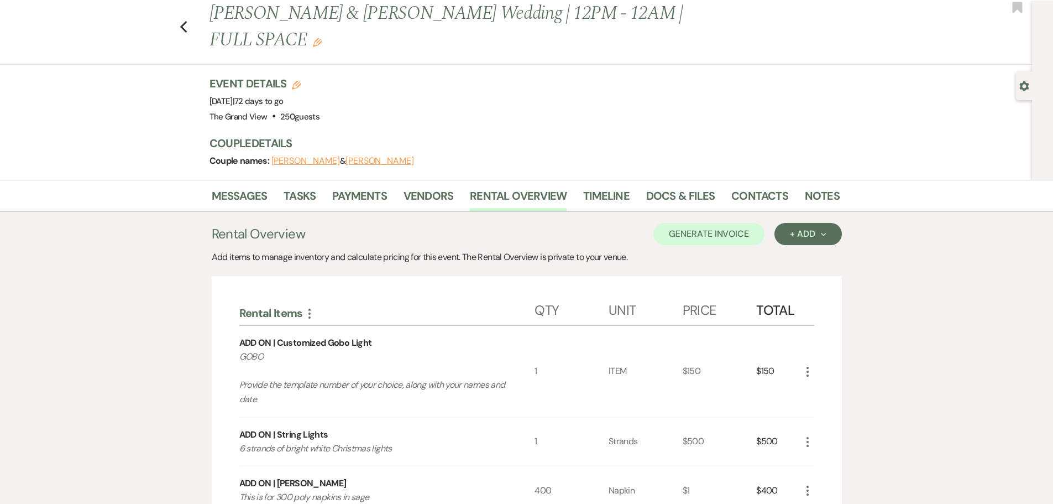
scroll to position [23, 0]
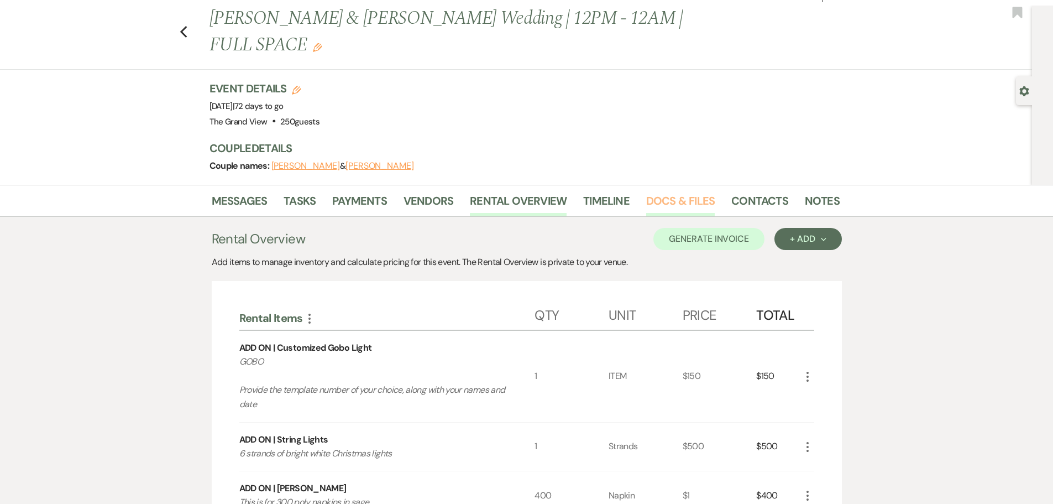
click at [673, 192] on link "Docs & Files" at bounding box center [680, 204] width 69 height 24
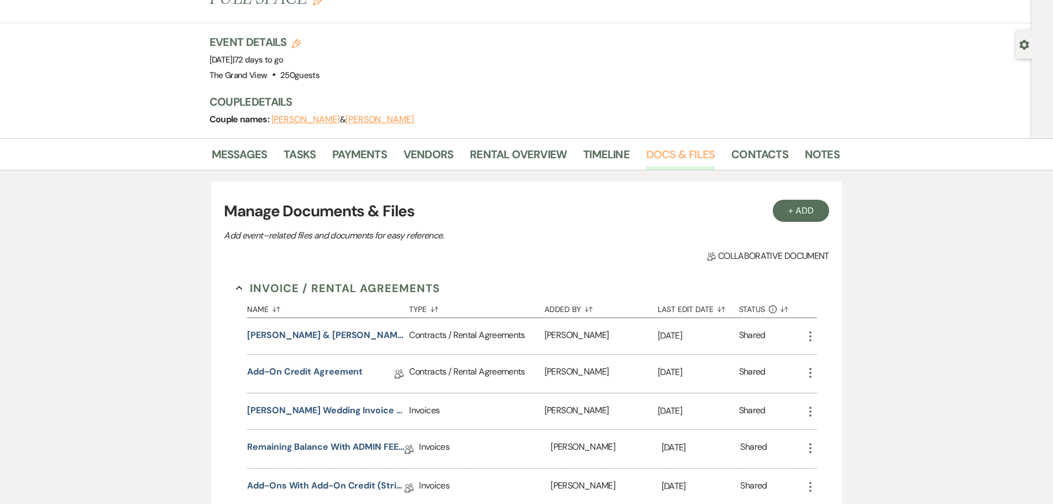
scroll to position [189, 0]
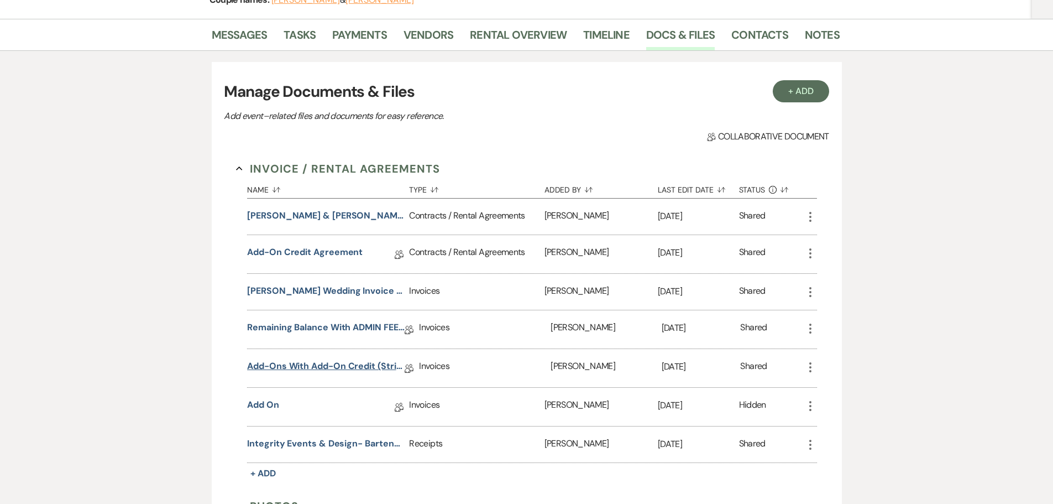
click at [371, 359] on link "Add-ons with Add-on credit (string lights + gobo + napkins + 1 AM hour)" at bounding box center [326, 367] width 158 height 17
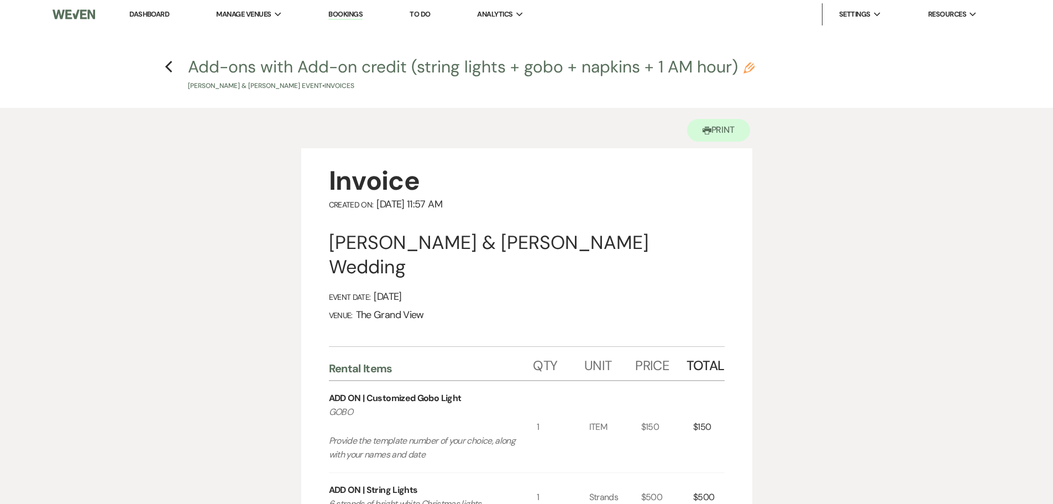
click at [752, 69] on use "button" at bounding box center [748, 67] width 11 height 11
select select "22"
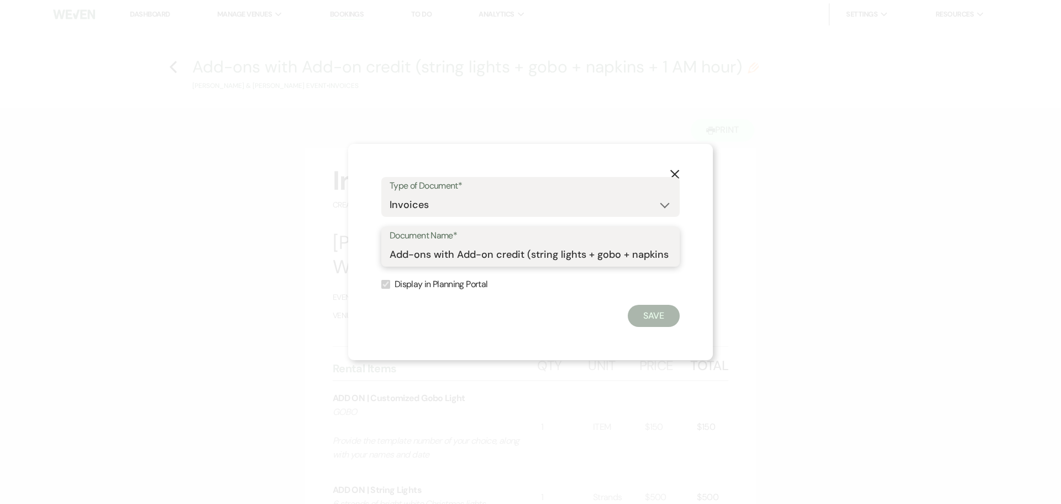
scroll to position [0, 54]
drag, startPoint x: 391, startPoint y: 254, endPoint x: 760, endPoint y: 264, distance: 368.8
click at [760, 264] on div "X Type of Document* Special Event Insurance Vendor Certificate of Insurance Con…" at bounding box center [530, 252] width 1061 height 504
click at [678, 171] on use "button" at bounding box center [674, 174] width 9 height 9
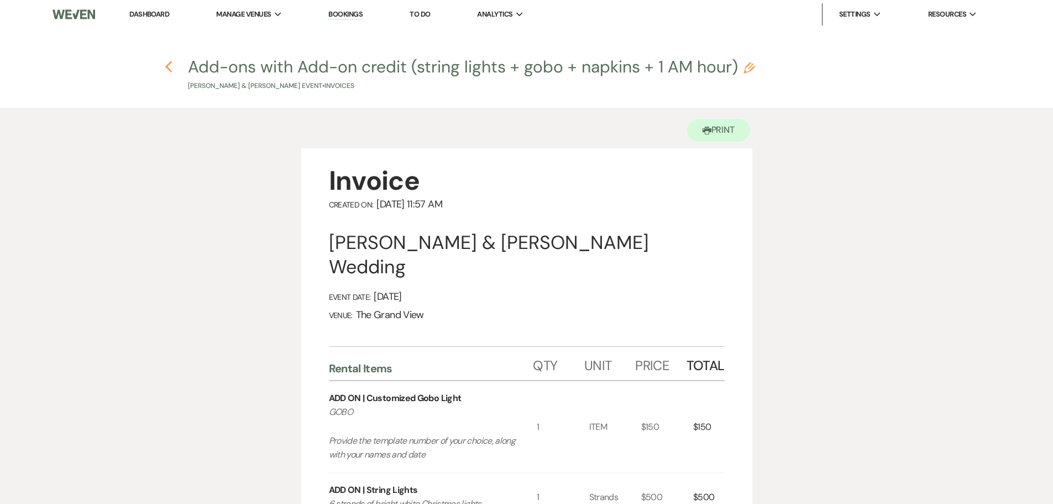
click at [166, 70] on icon "Previous" at bounding box center [169, 66] width 8 height 13
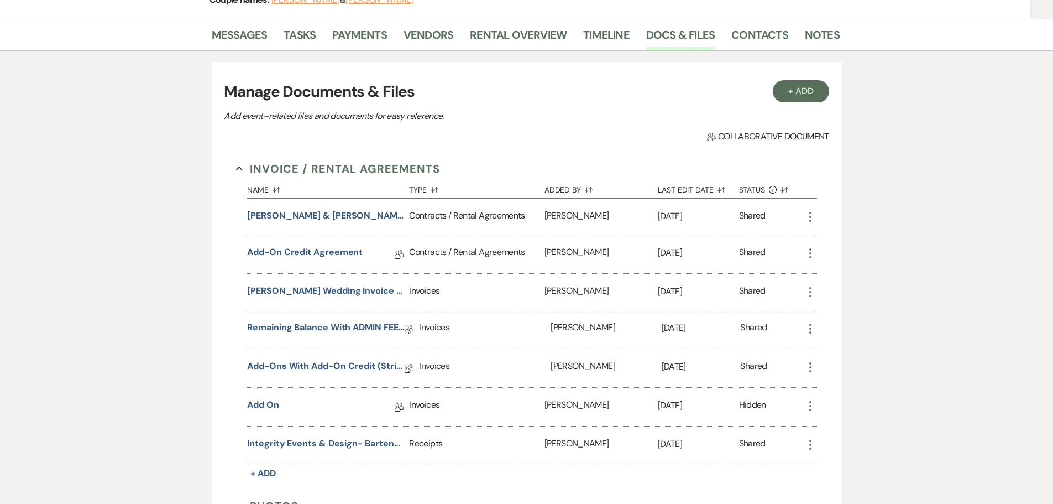
click at [812, 360] on icon "More" at bounding box center [810, 366] width 13 height 13
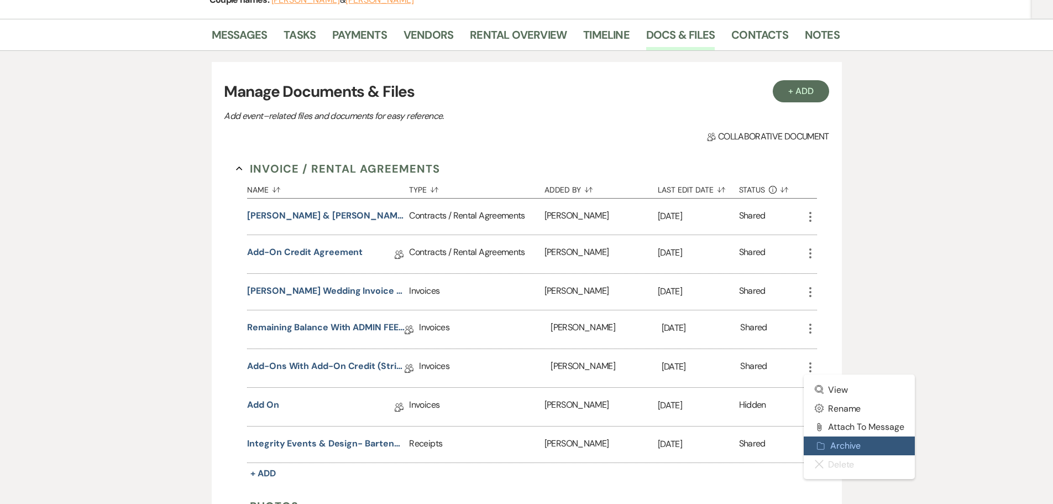
click at [841, 436] on button "Archive Archive" at bounding box center [860, 445] width 112 height 19
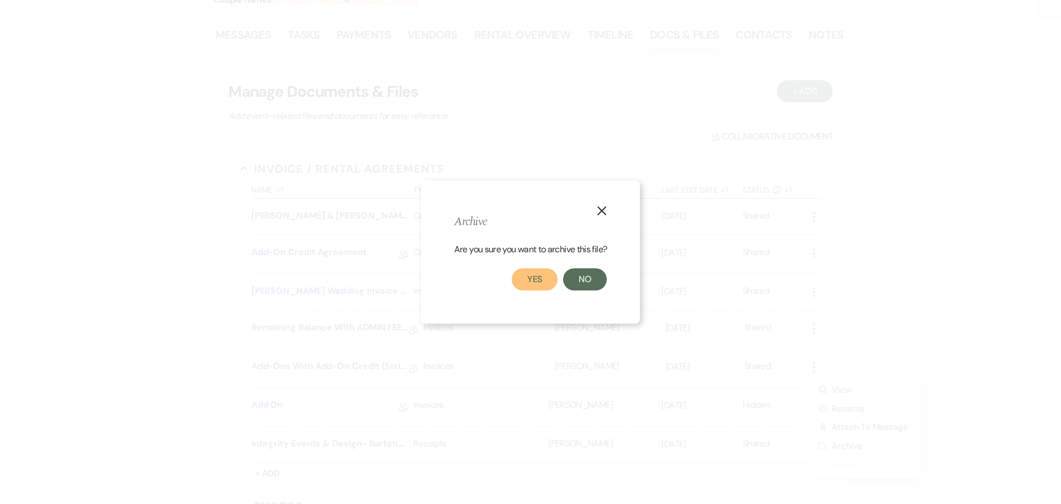
click at [545, 279] on button "Yes" at bounding box center [535, 279] width 46 height 22
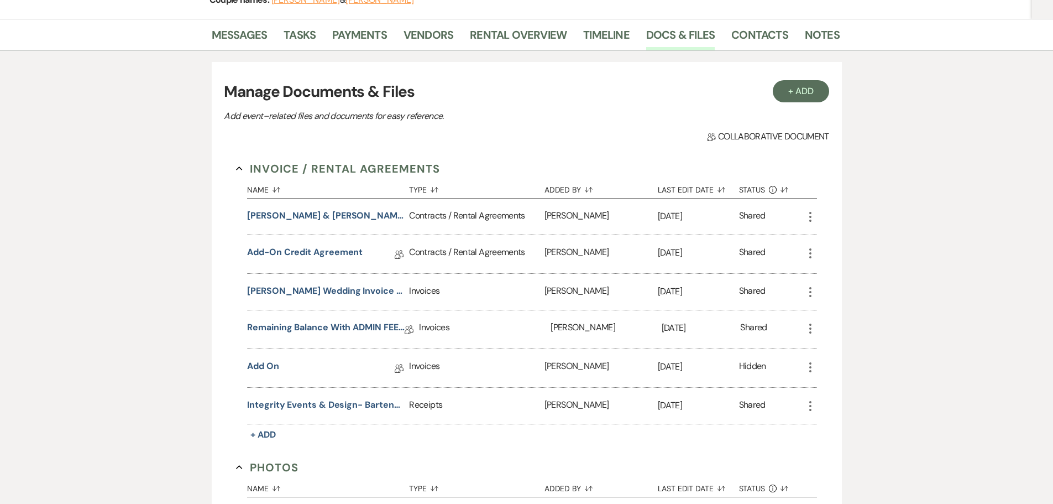
click at [809, 360] on icon "More" at bounding box center [810, 366] width 13 height 13
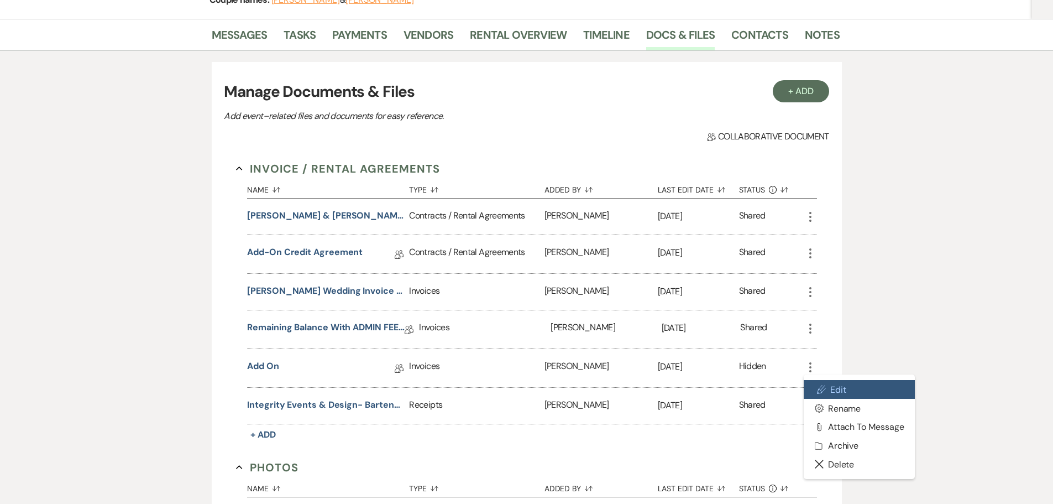
click at [822, 385] on icon "Pencil" at bounding box center [821, 389] width 9 height 9
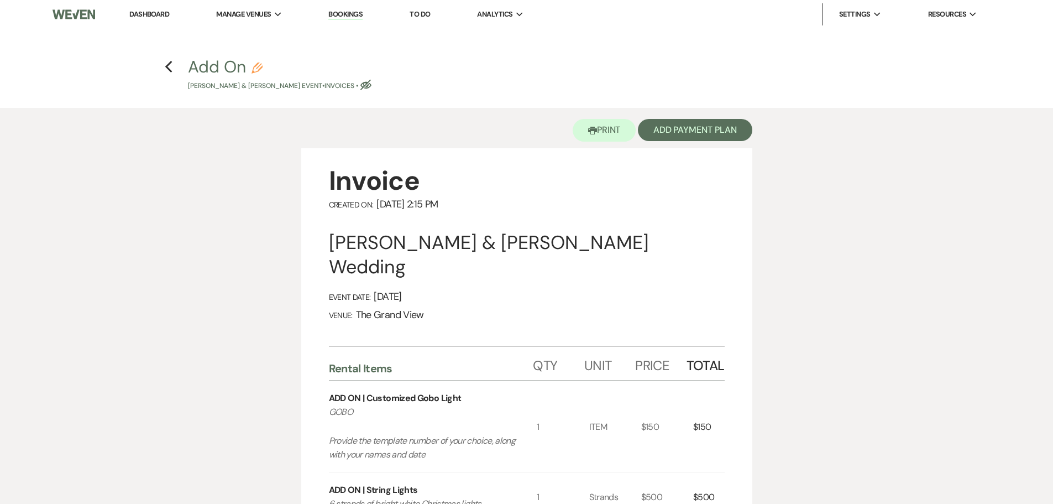
click at [254, 67] on use "button" at bounding box center [256, 67] width 11 height 11
select select "22"
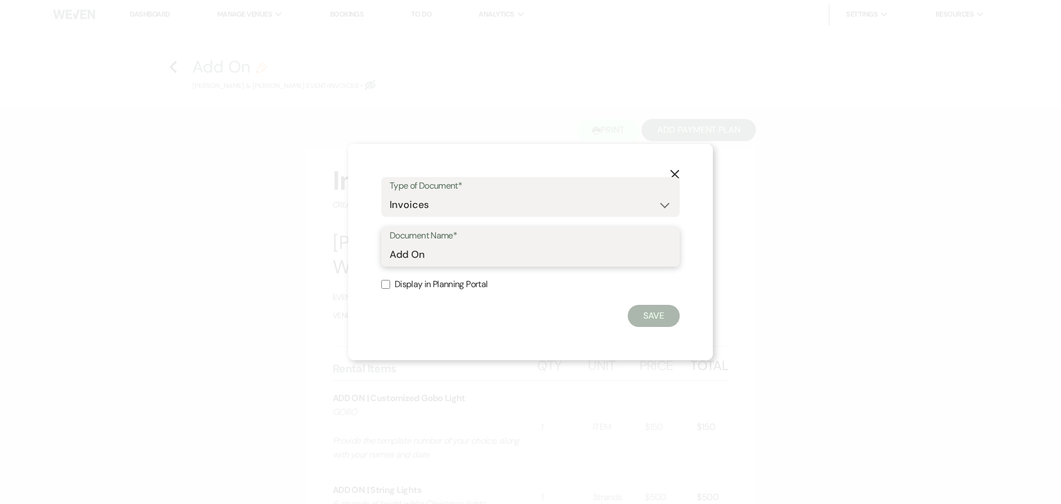
drag, startPoint x: 454, startPoint y: 256, endPoint x: 313, endPoint y: 255, distance: 140.9
click at [313, 255] on div "X Type of Document* Special Event Insurance Vendor Certificate of Insurance Con…" at bounding box center [530, 252] width 1061 height 504
paste input "-ons with Add-on credit (string lights + gobo + napkins + 1 AM hour)"
type input "Add-ons with Add-on credit (string lights + gobo + napkins + 1 AM hour)"
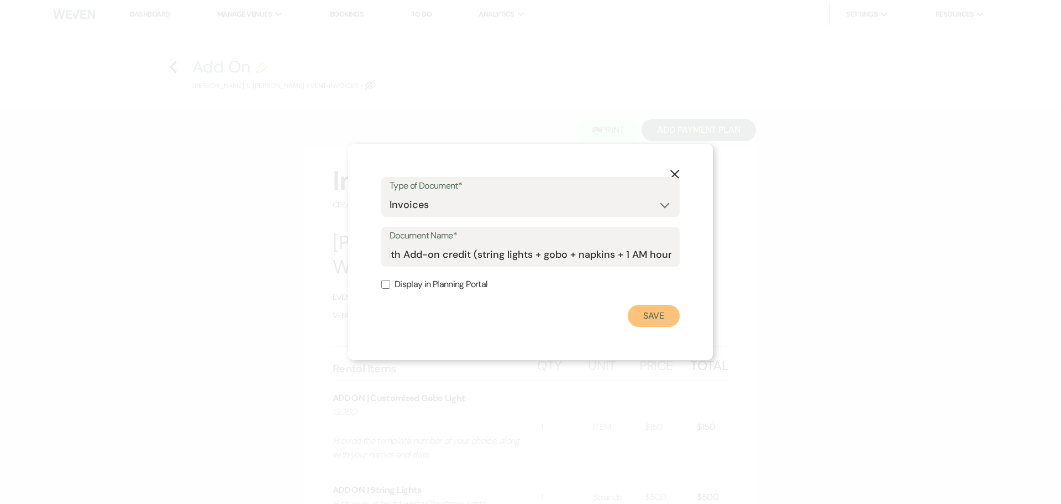
click at [647, 313] on button "Save" at bounding box center [654, 316] width 52 height 22
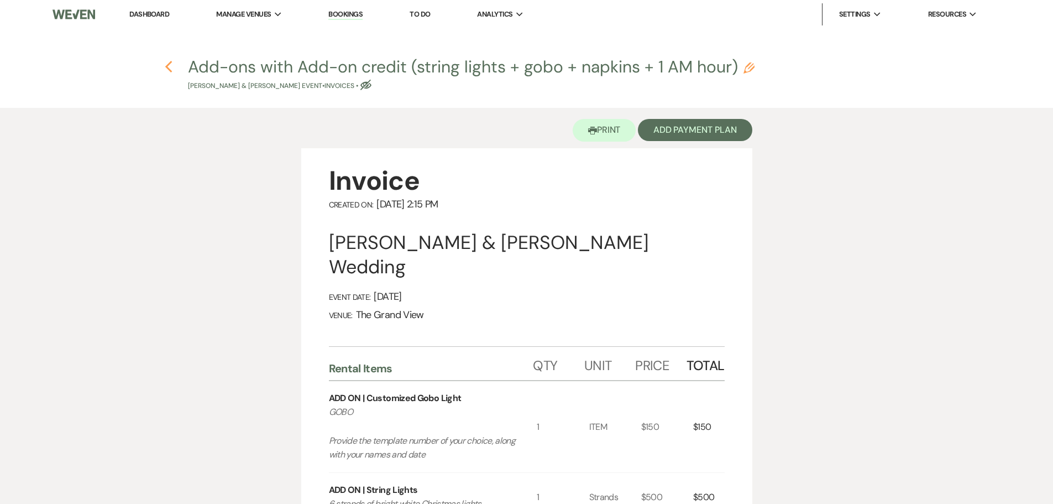
click at [172, 71] on icon "Previous" at bounding box center [169, 66] width 8 height 13
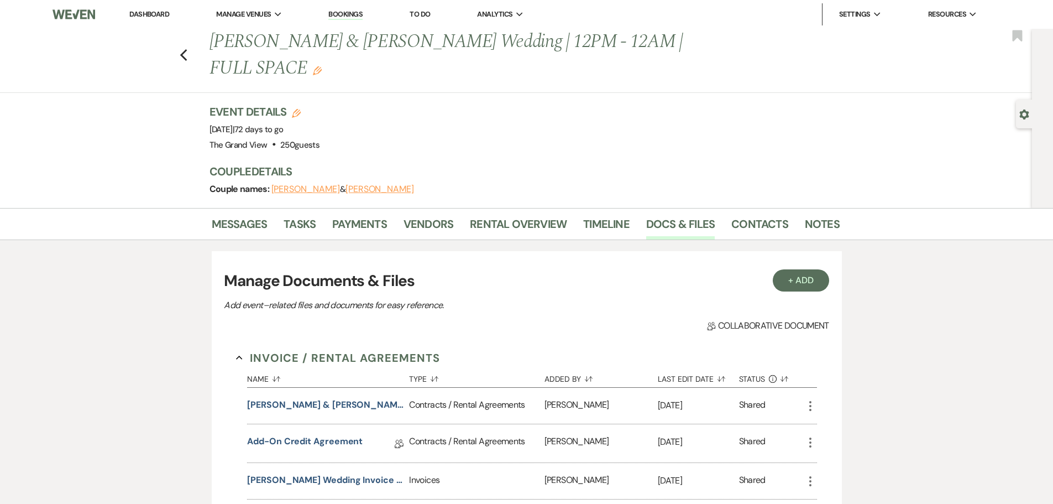
scroll to position [189, 0]
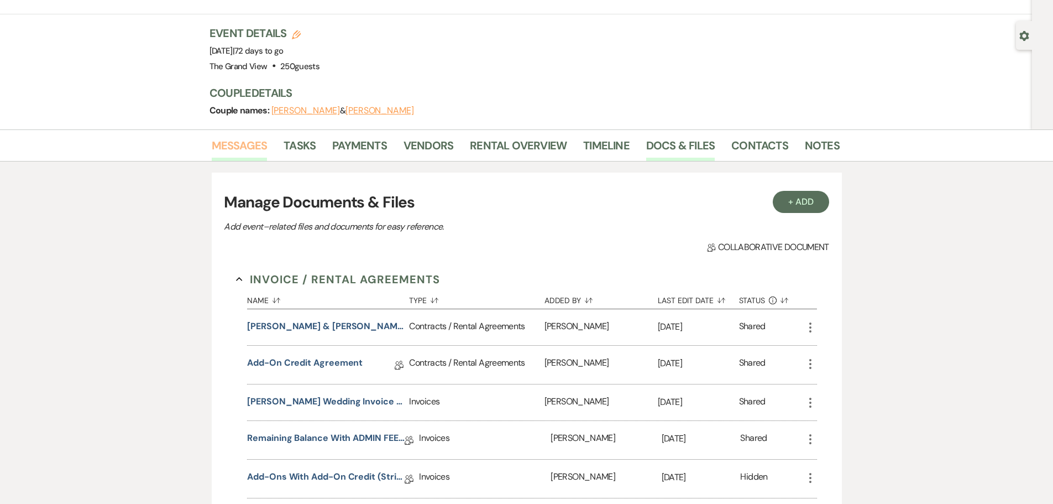
click at [238, 137] on link "Messages" at bounding box center [240, 149] width 56 height 24
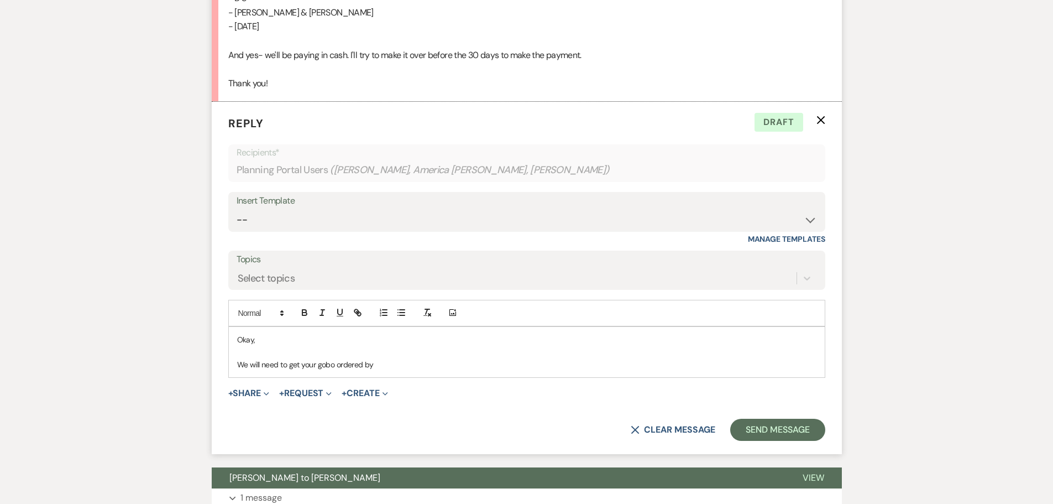
scroll to position [886, 0]
click at [394, 358] on p "We will need to get your gobo ordered by" at bounding box center [526, 364] width 579 height 12
drag, startPoint x: 394, startPoint y: 341, endPoint x: 226, endPoint y: 322, distance: 168.6
click at [226, 322] on form "Reply X Draft Recipients* Planning Portal Users ( Briseida Luna, America Hutchi…" at bounding box center [527, 278] width 630 height 352
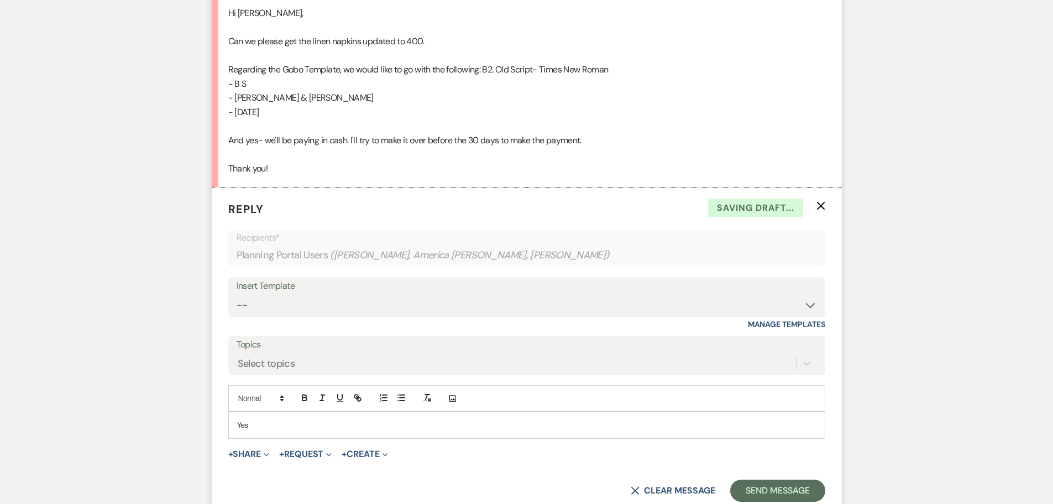
scroll to position [775, 0]
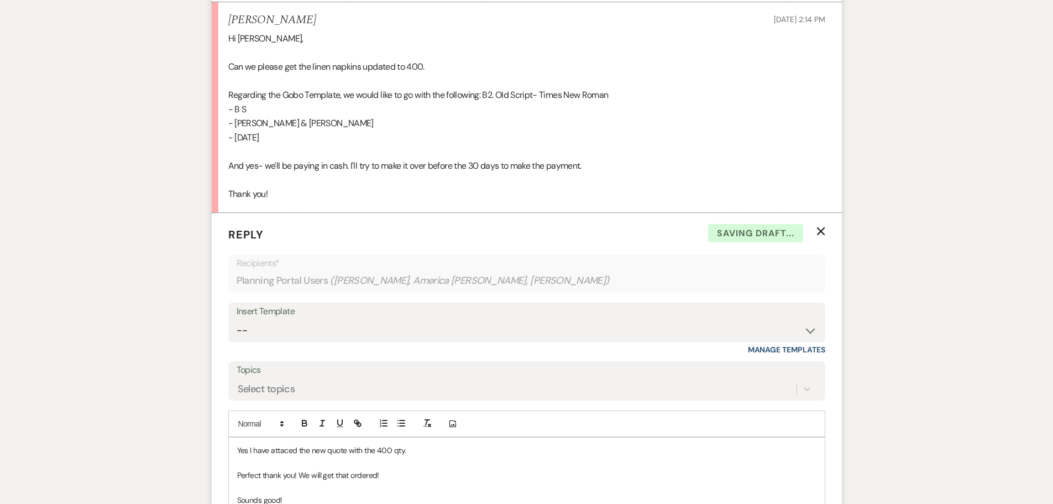
click at [287, 457] on p at bounding box center [526, 463] width 579 height 12
click at [287, 444] on p "Yes I have attaced the new quote with the 400 qty." at bounding box center [526, 450] width 579 height 12
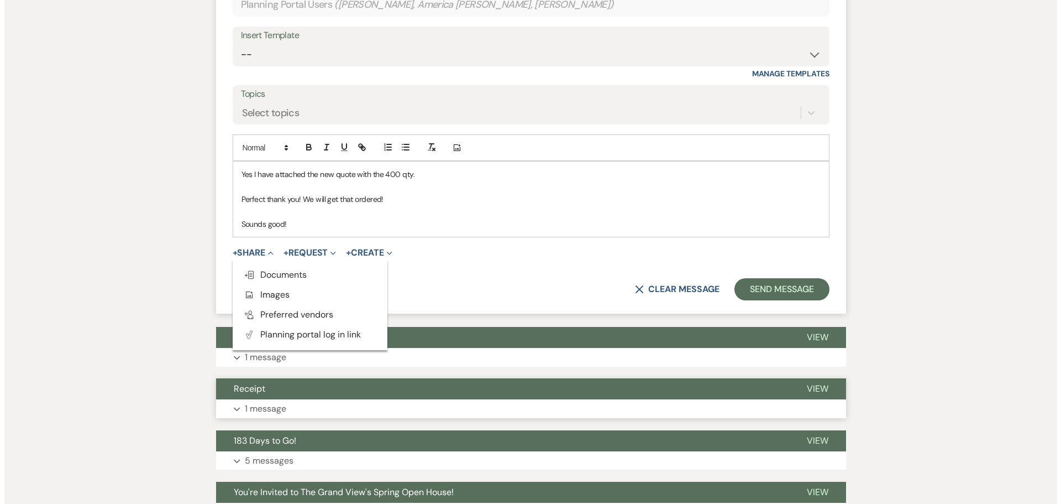
scroll to position [1052, 0]
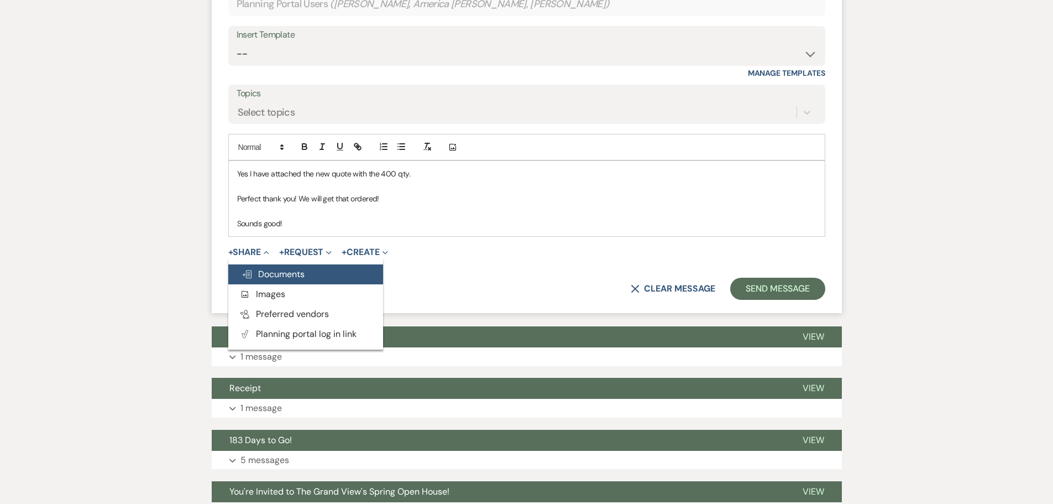
click at [317, 264] on button "Doc Upload Documents" at bounding box center [305, 274] width 155 height 20
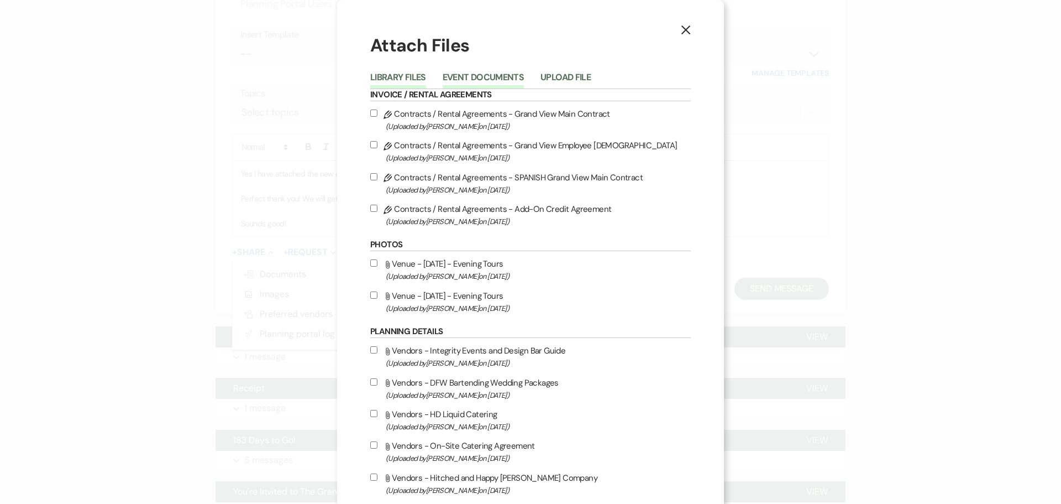
click at [476, 74] on button "Event Documents" at bounding box center [483, 80] width 81 height 15
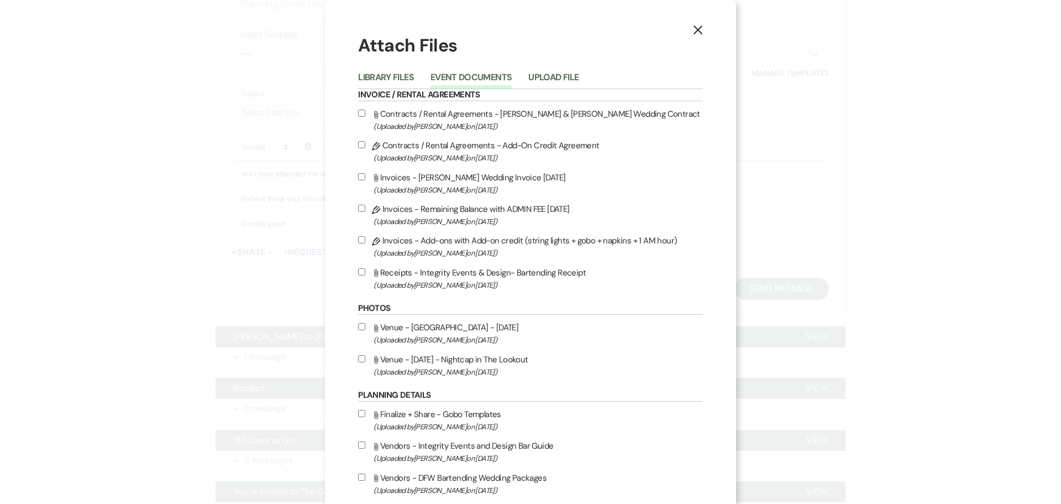
click at [543, 240] on label "Pencil Invoices - Add-ons with Add-on credit (string lights + gobo + napkins + …" at bounding box center [530, 246] width 345 height 26
click at [365, 240] on input "Pencil Invoices - Add-ons with Add-on credit (string lights + gobo + napkins + …" at bounding box center [361, 239] width 7 height 7
checkbox input "true"
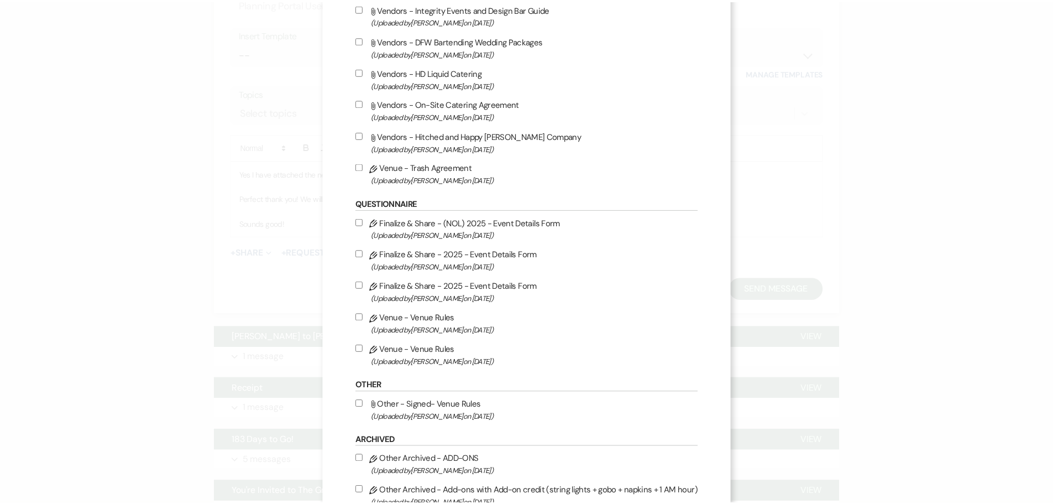
scroll to position [510, 0]
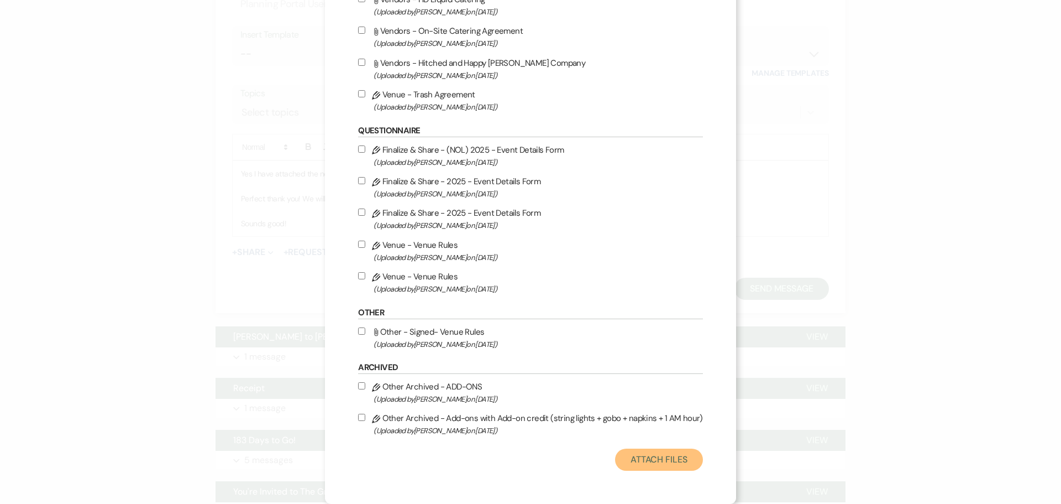
click at [643, 463] on button "Attach Files" at bounding box center [659, 459] width 88 height 22
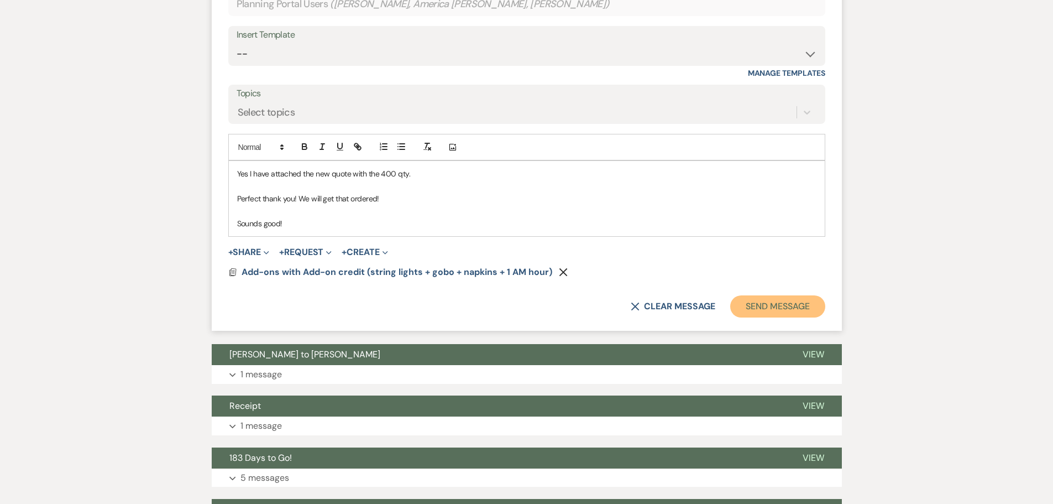
click at [777, 295] on button "Send Message" at bounding box center [777, 306] width 95 height 22
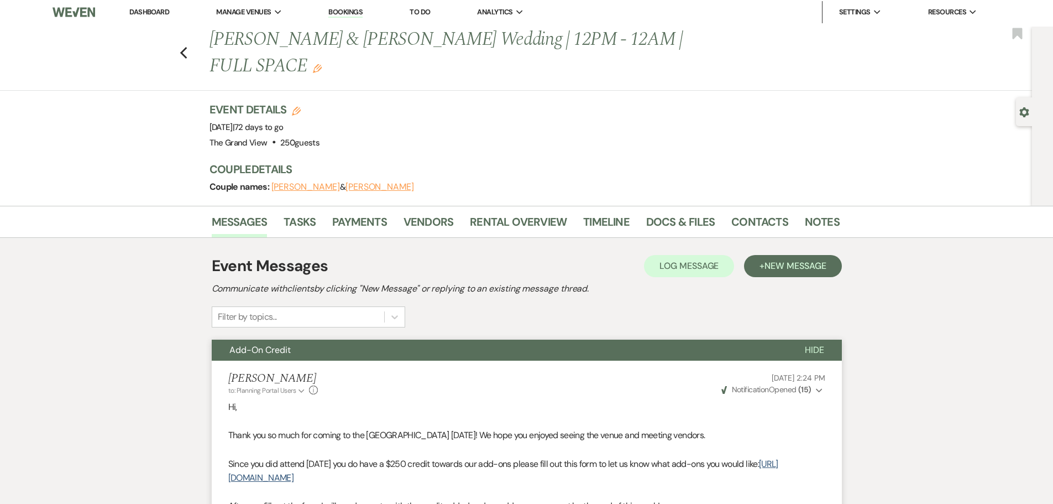
scroll to position [0, 0]
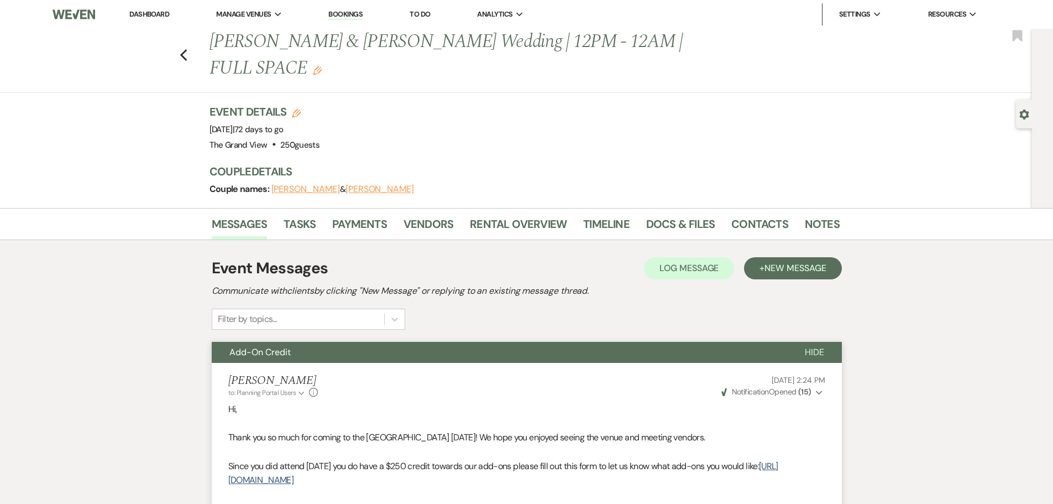
click at [322, 66] on icon "Edit" at bounding box center [317, 70] width 9 height 9
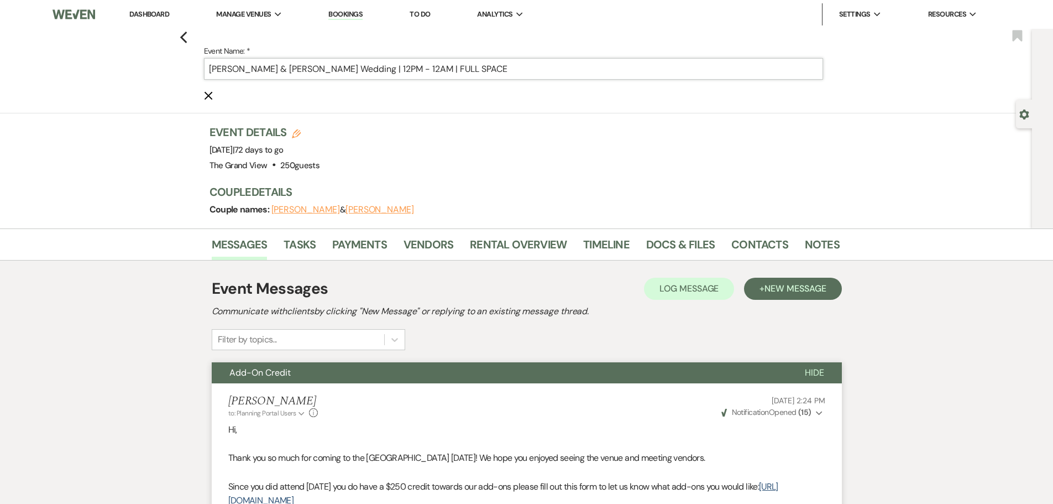
click at [368, 69] on input "Luna & Sauceda's Wedding | 12PM - 12AM | FULL SPACE" at bounding box center [513, 69] width 619 height 22
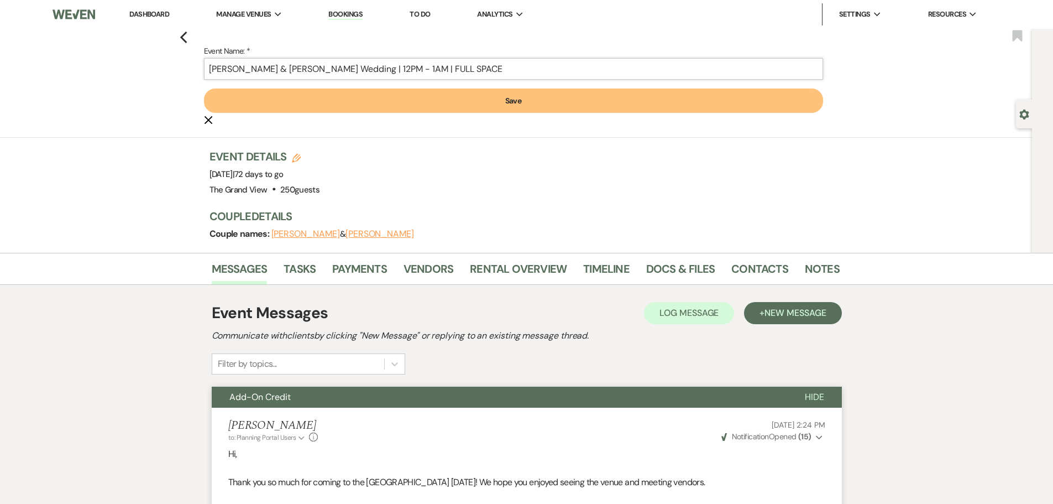
type input "[PERSON_NAME] & [PERSON_NAME] Wedding | 12PM - 1AM | FULL SPACE"
click at [507, 108] on button "Save" at bounding box center [513, 100] width 619 height 24
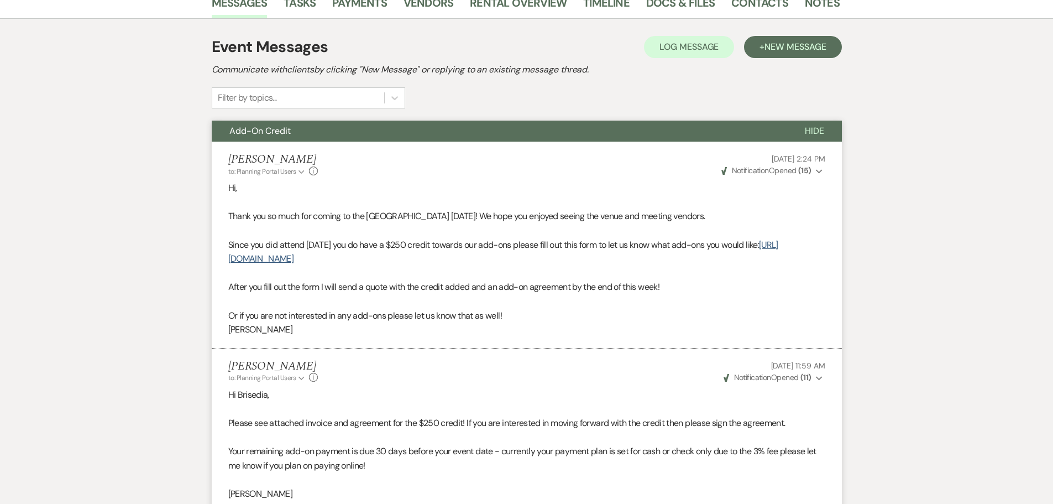
scroll to position [276, 0]
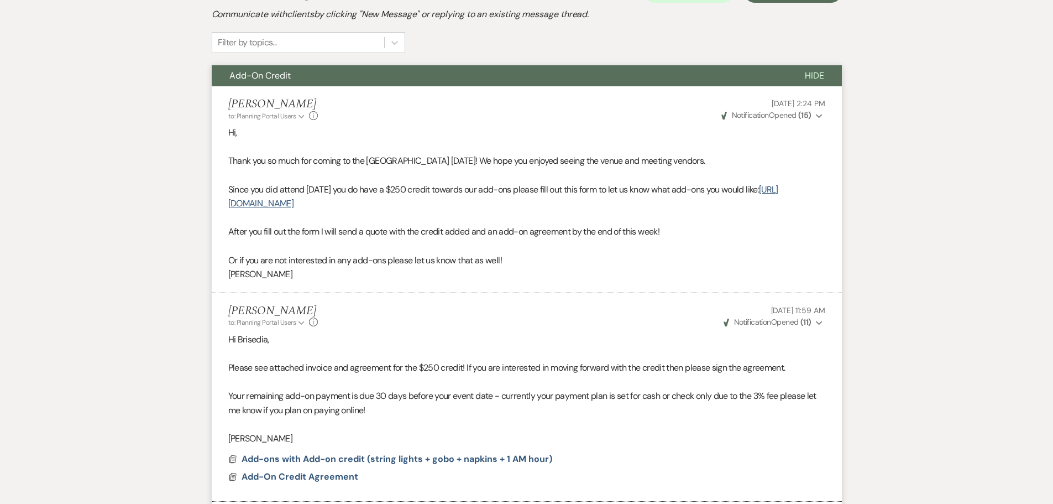
click at [413, 211] on p at bounding box center [526, 218] width 597 height 14
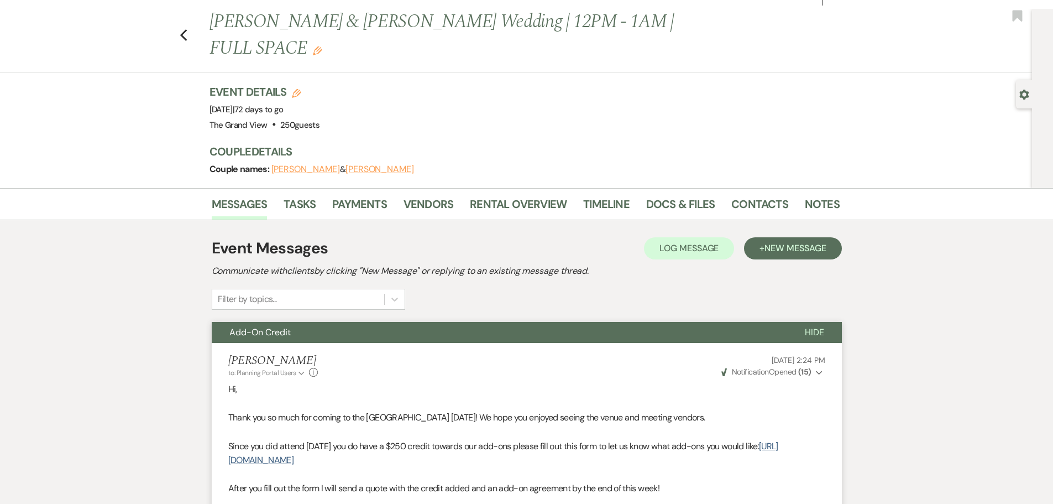
scroll to position [0, 0]
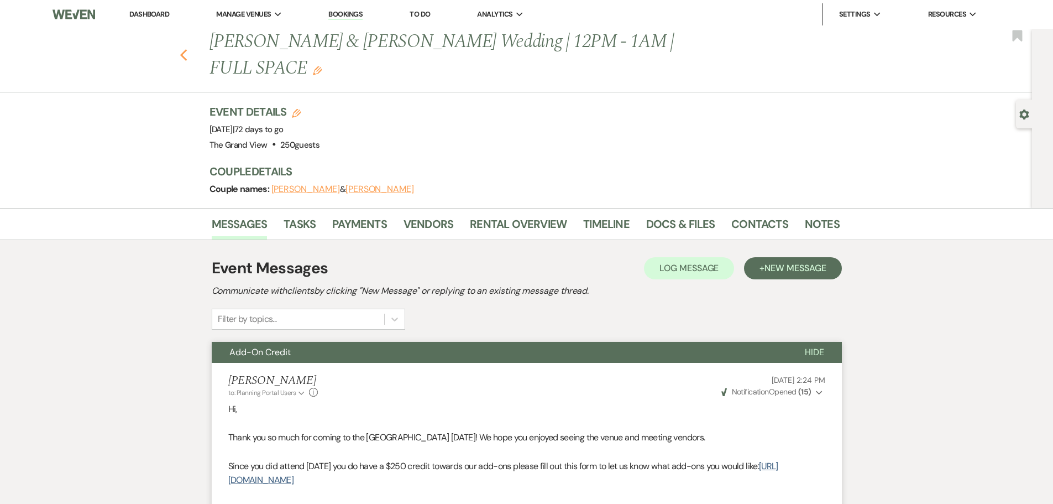
click at [188, 49] on icon "Previous" at bounding box center [184, 55] width 8 height 13
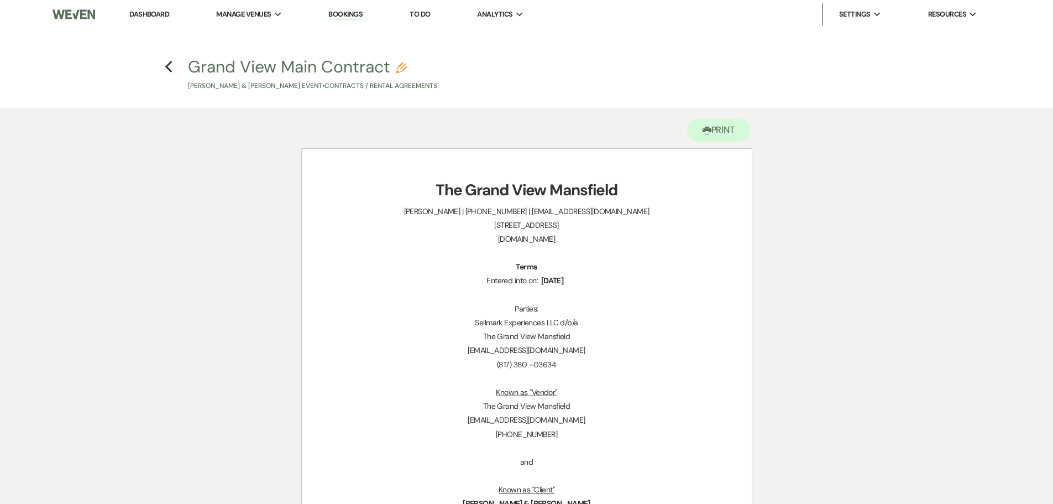
click at [172, 66] on icon "Previous" at bounding box center [169, 66] width 8 height 13
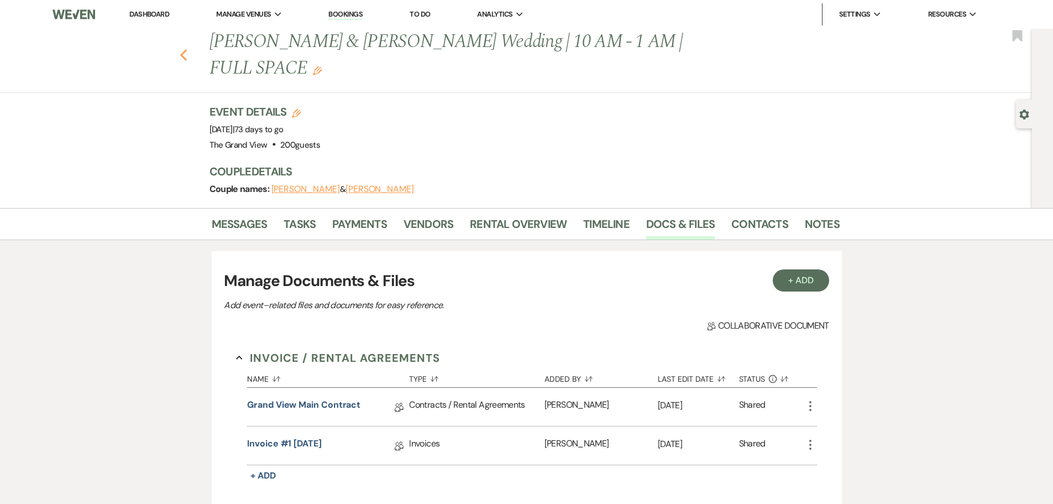
click at [187, 49] on use "button" at bounding box center [183, 55] width 7 height 12
select select "5"
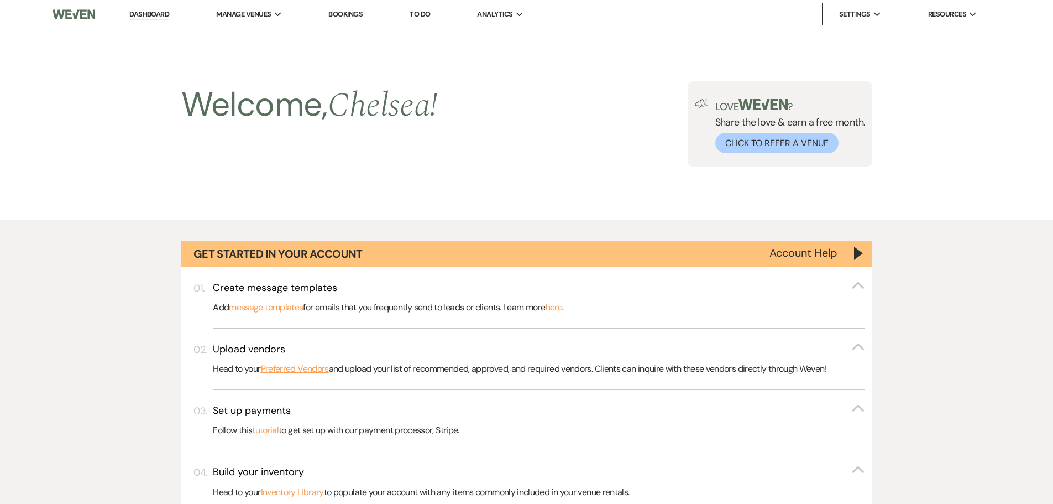
scroll to position [510, 0]
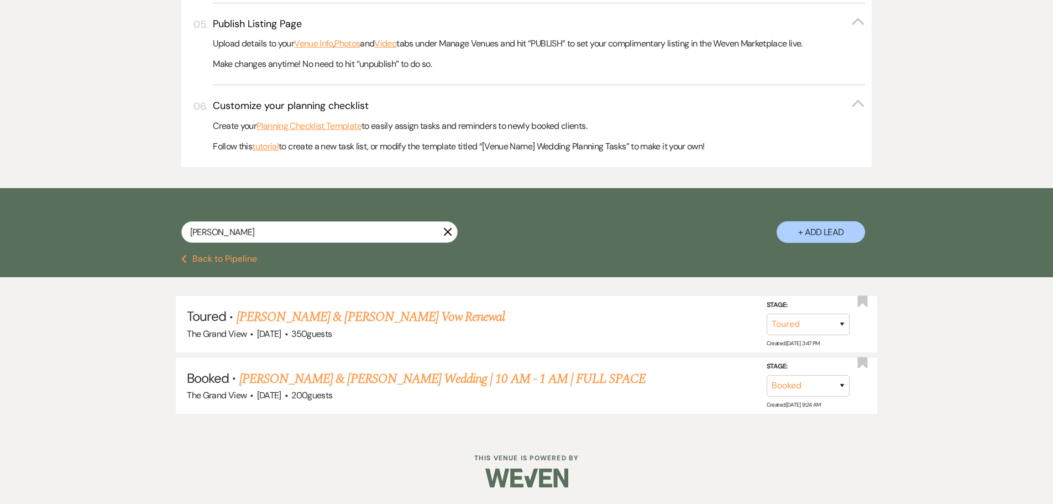
click at [451, 227] on icon "X" at bounding box center [447, 231] width 9 height 9
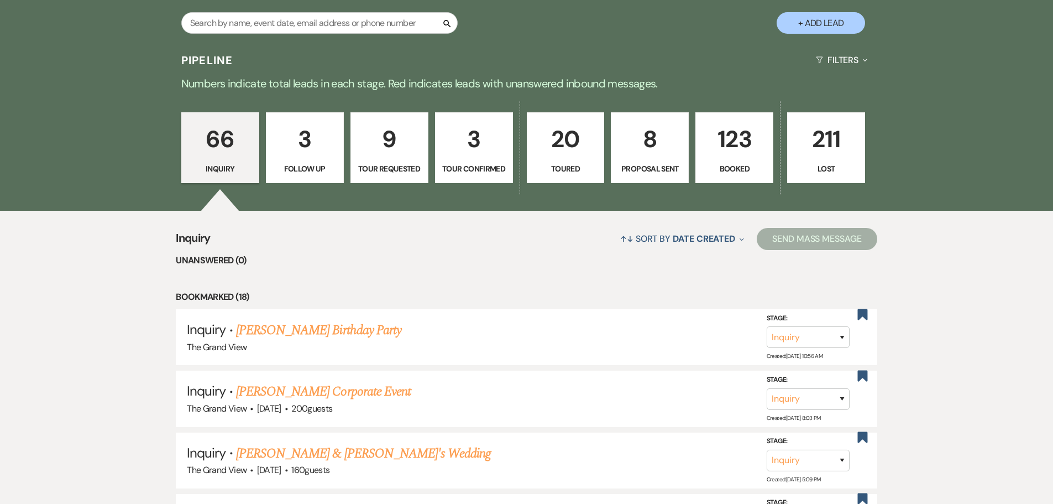
click at [574, 152] on p "20" at bounding box center [566, 138] width 64 height 37
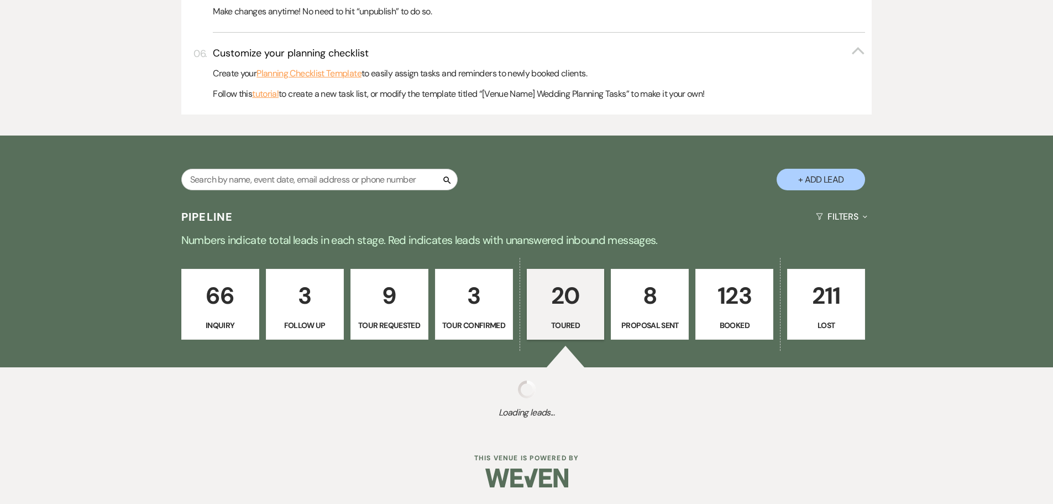
select select "5"
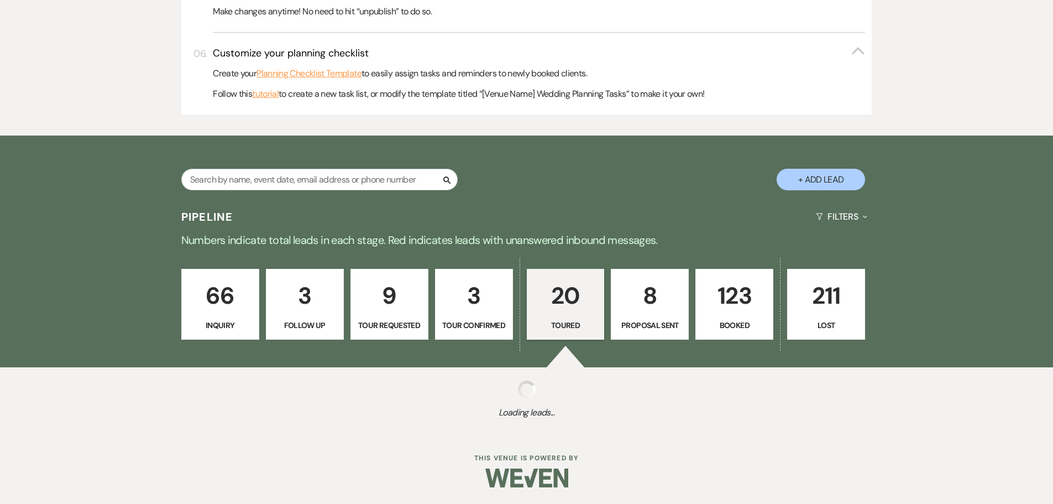
select select "5"
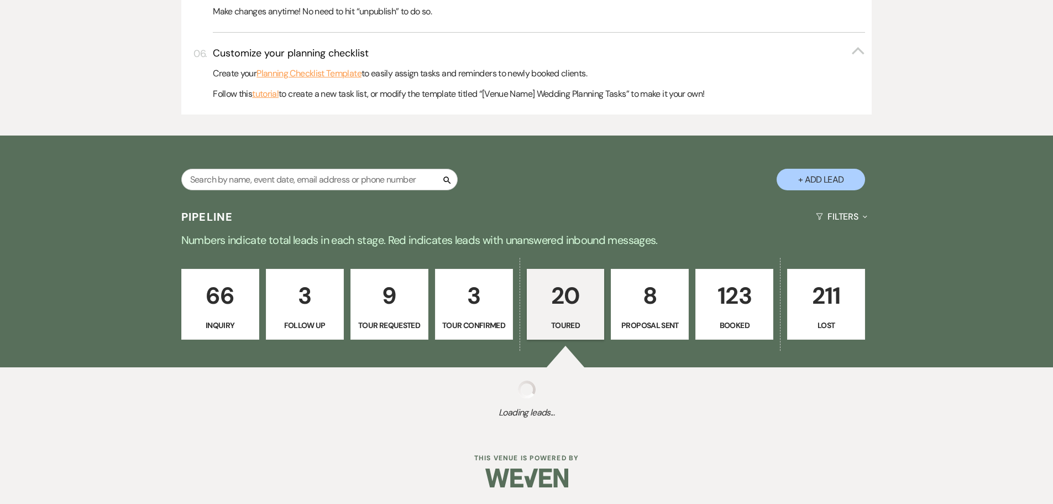
select select "5"
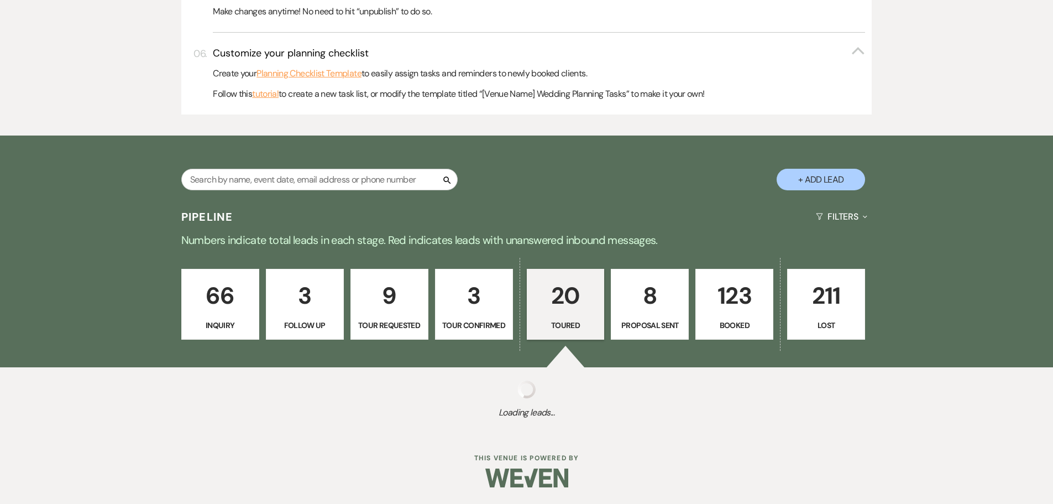
select select "5"
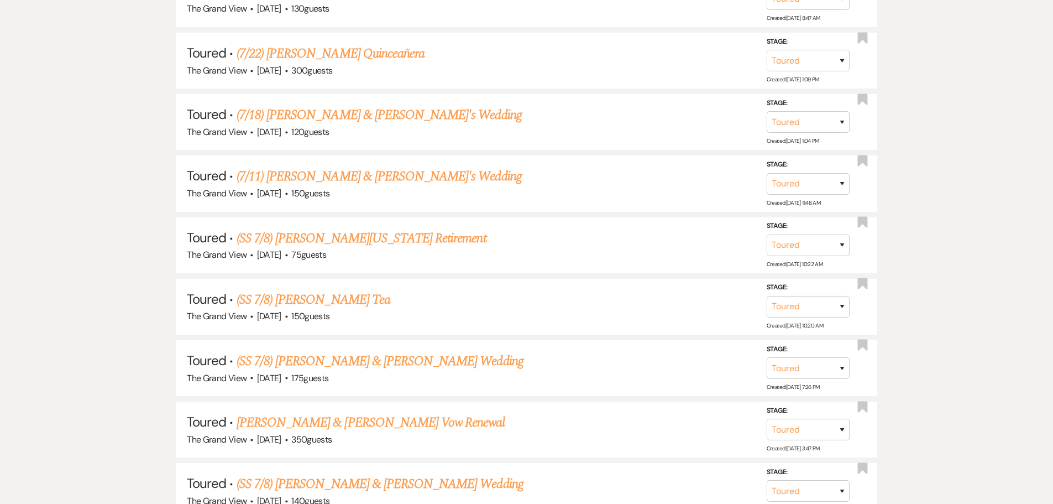
scroll to position [1874, 0]
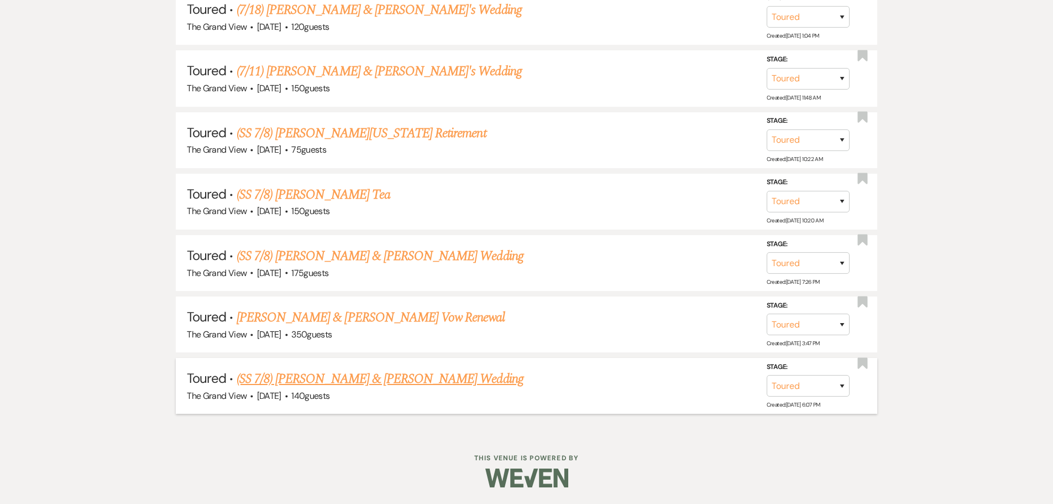
click at [416, 380] on link "(SS 7/8) [PERSON_NAME] & [PERSON_NAME] Wedding" at bounding box center [380, 379] width 287 height 20
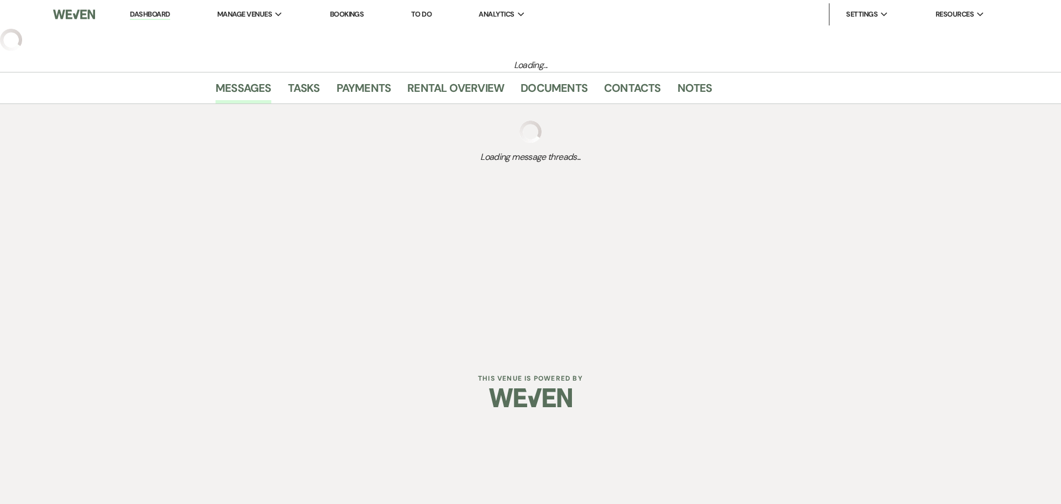
select select "5"
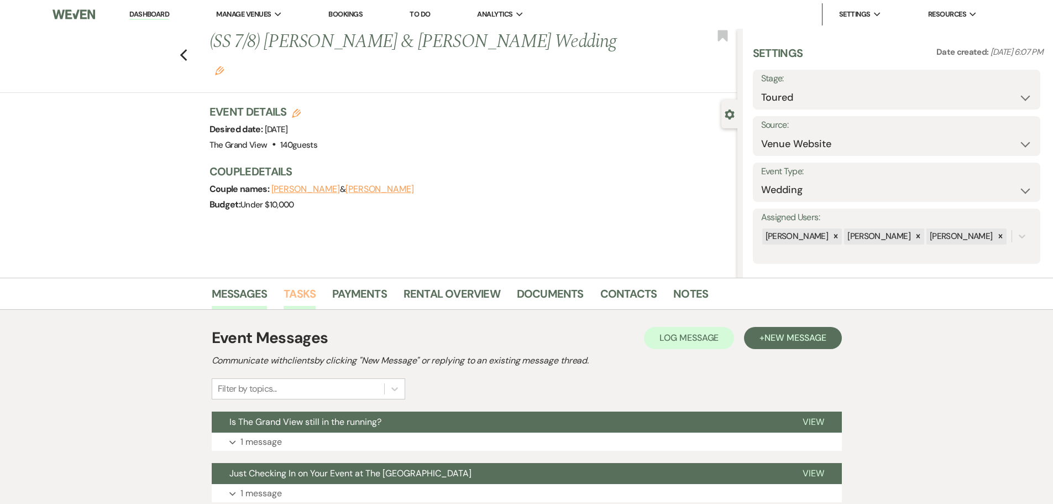
click at [304, 297] on link "Tasks" at bounding box center [300, 297] width 32 height 24
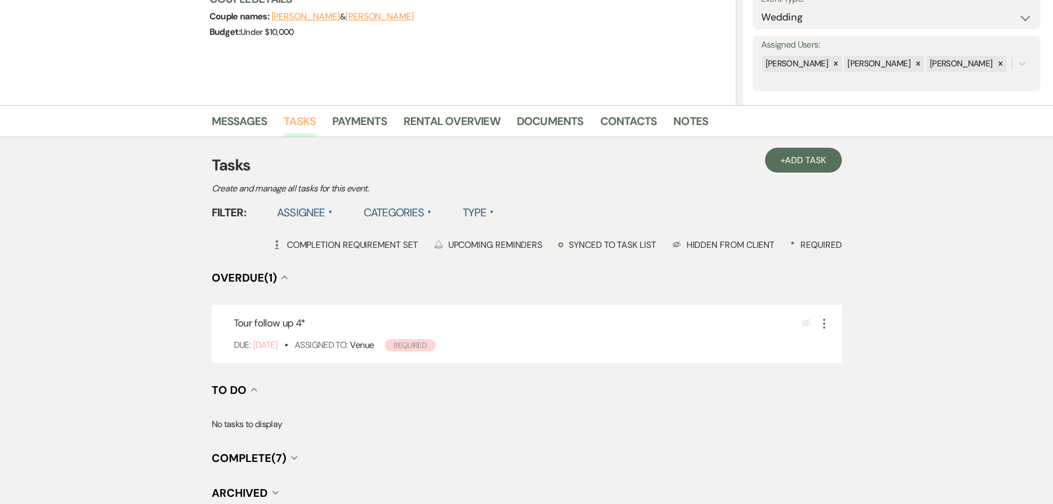
scroll to position [221, 0]
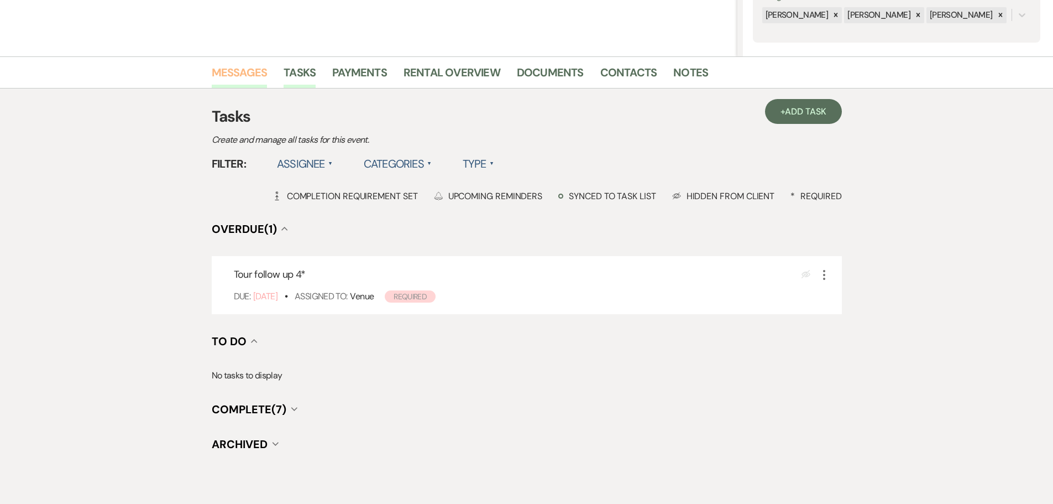
click at [228, 78] on link "Messages" at bounding box center [240, 76] width 56 height 24
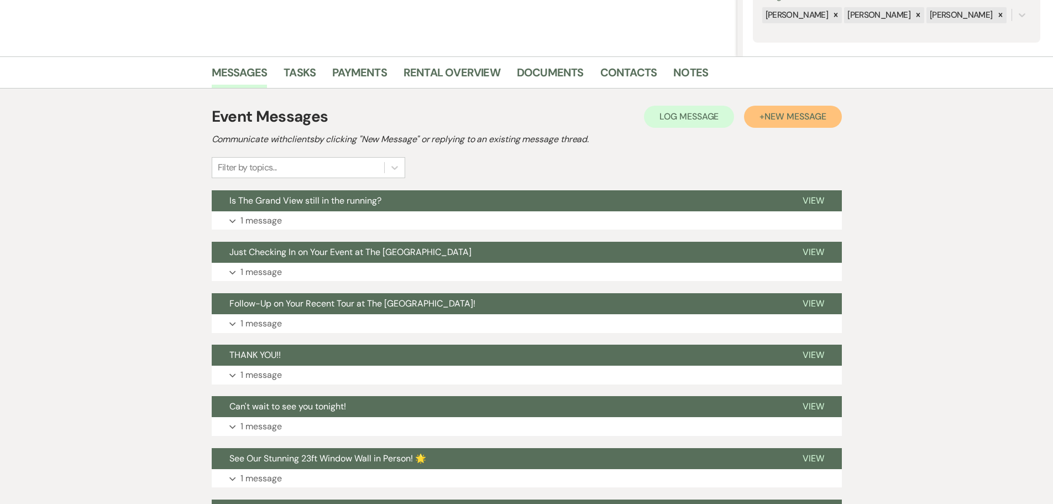
click at [780, 116] on span "New Message" at bounding box center [794, 117] width 61 height 12
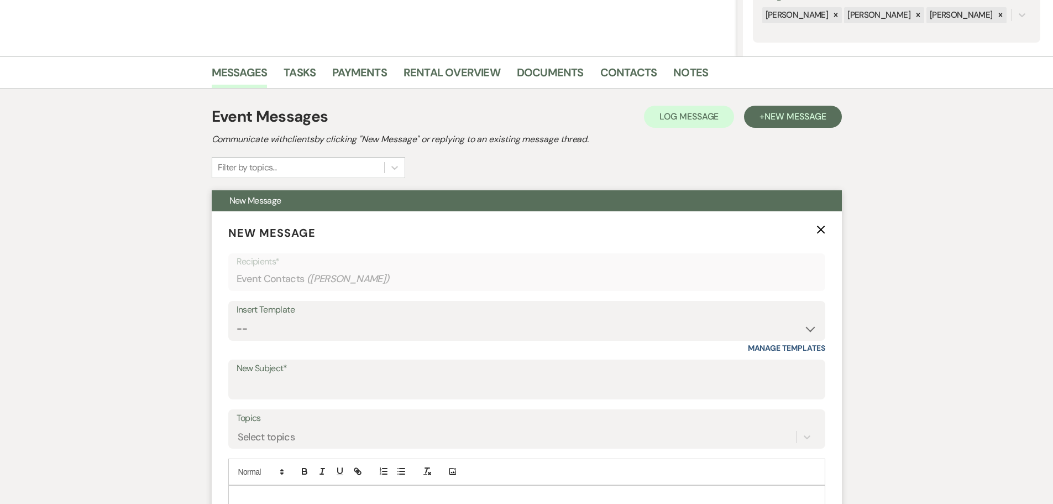
click at [259, 343] on div "Insert Template -- Weven Planning Portal Introduction (Booked Events) Initial I…" at bounding box center [526, 327] width 597 height 52
drag, startPoint x: 264, startPoint y: 332, endPoint x: 263, endPoint y: 338, distance: 6.8
click at [264, 332] on select "-- Weven Planning Portal Introduction (Booked Events) Initial Inquiry Response …" at bounding box center [527, 329] width 580 height 22
select select "5299"
click at [237, 318] on select "-- Weven Planning Portal Introduction (Booked Events) Initial Inquiry Response …" at bounding box center [527, 329] width 580 height 22
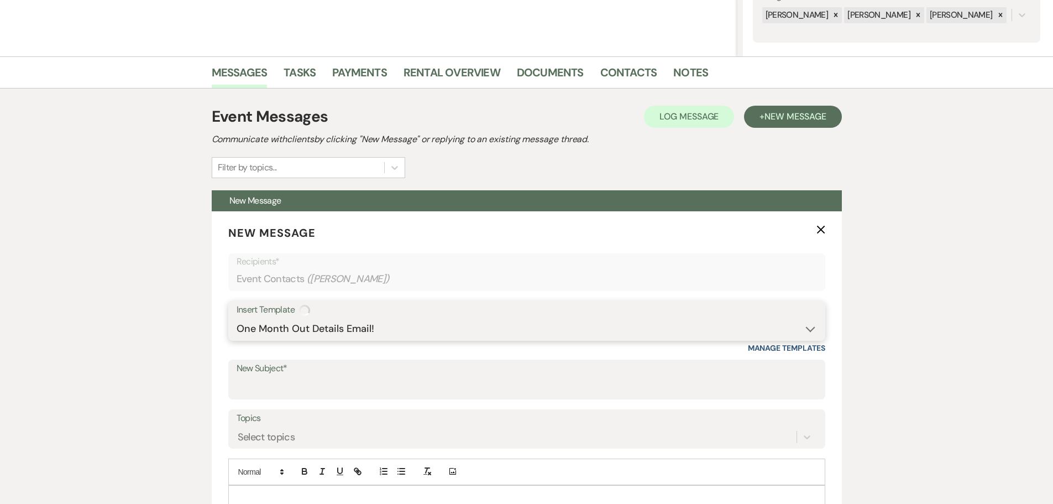
type input "One Month Out!"
click at [372, 324] on select "-- Weven Planning Portal Introduction (Booked Events) Initial Inquiry Response …" at bounding box center [527, 329] width 580 height 22
select select "5219"
click at [237, 318] on select "-- Weven Planning Portal Introduction (Booked Events) Initial Inquiry Response …" at bounding box center [527, 329] width 580 height 22
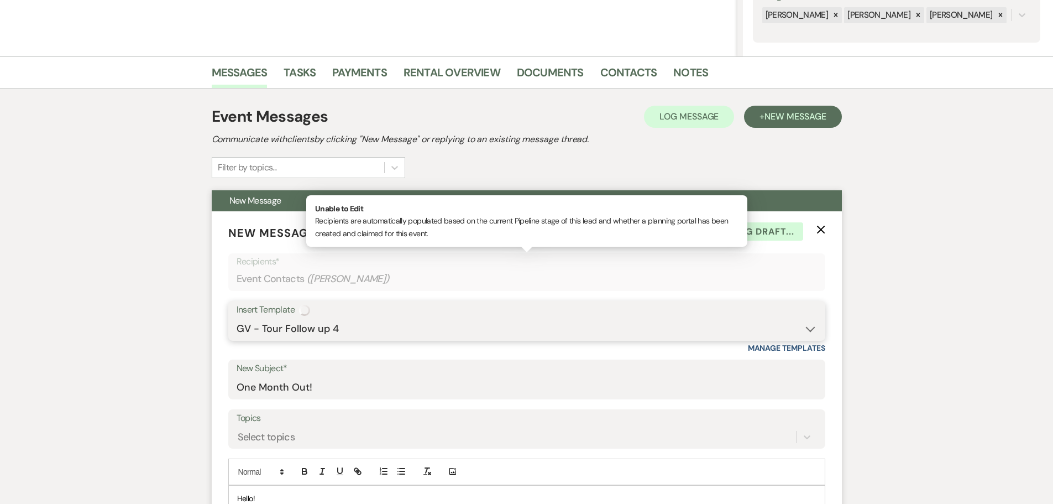
type input "Last Call for Your Event at The Grand View"
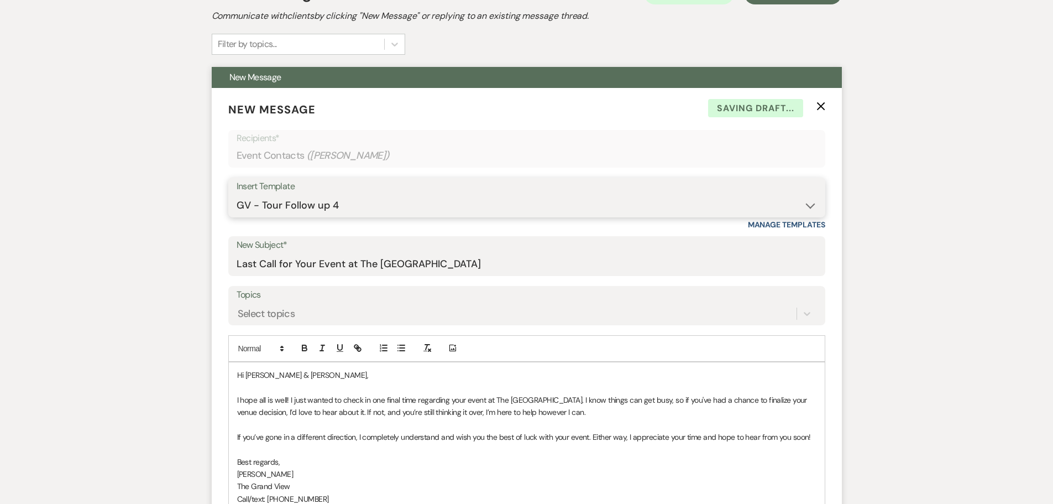
scroll to position [497, 0]
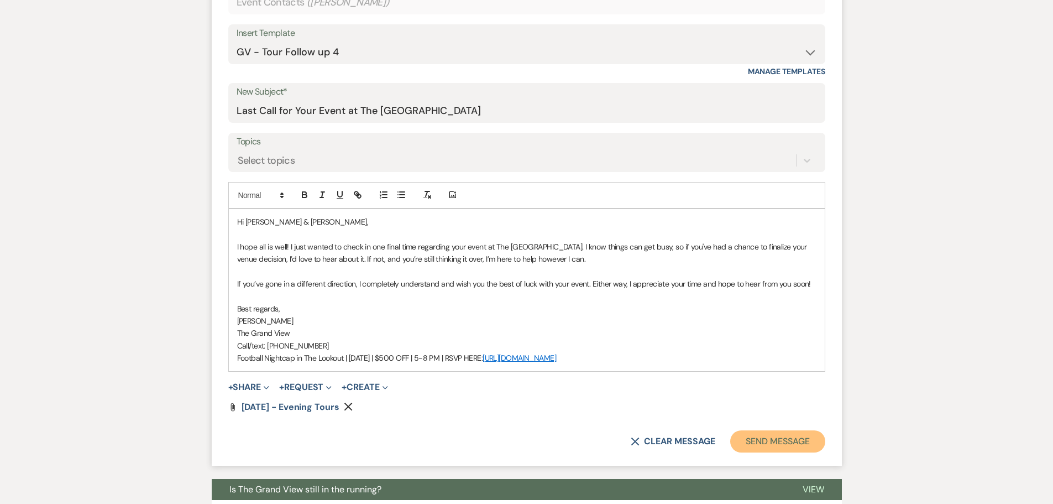
click at [800, 441] on button "Send Message" at bounding box center [777, 441] width 95 height 22
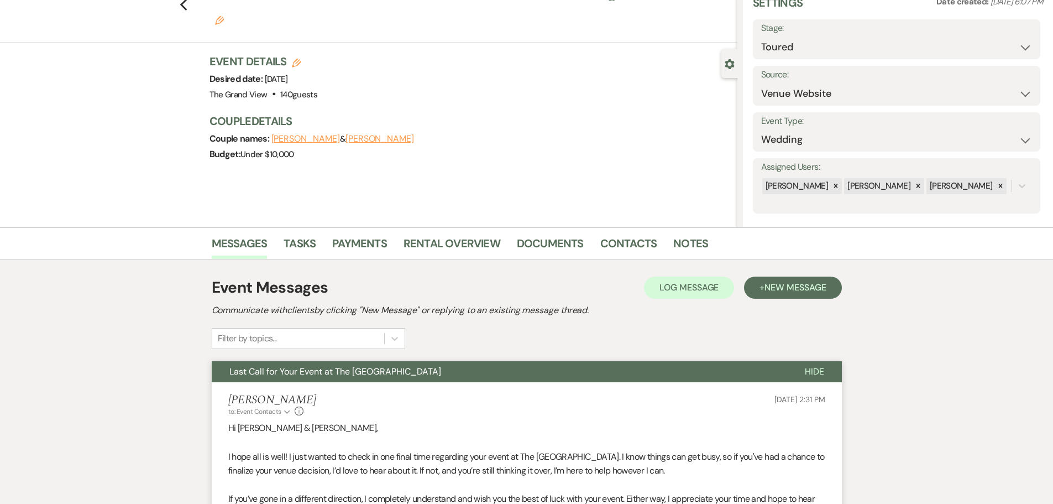
scroll to position [0, 0]
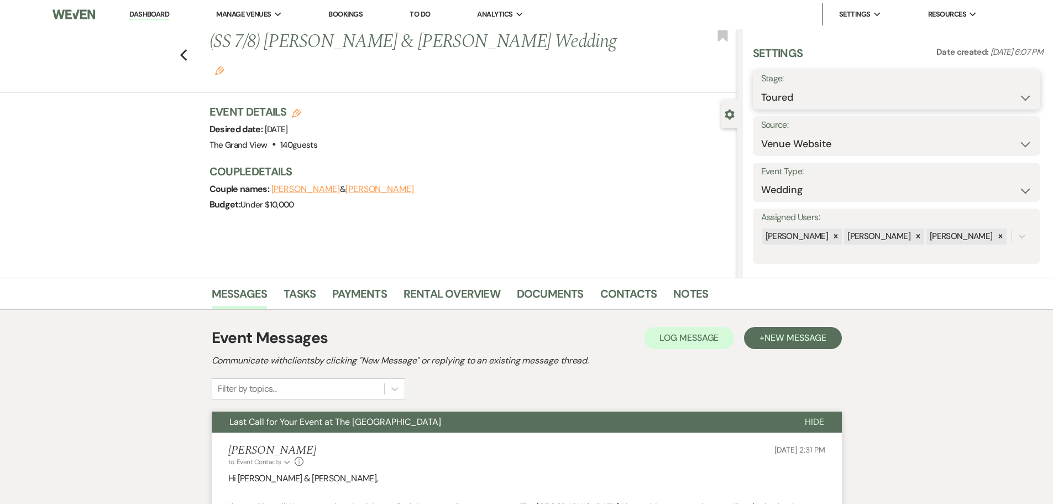
drag, startPoint x: 825, startPoint y: 92, endPoint x: 825, endPoint y: 100, distance: 8.3
click at [825, 92] on select "Inquiry Follow Up Tour Requested Tour Confirmed Toured Proposal Sent Booked Lost" at bounding box center [896, 98] width 271 height 22
drag, startPoint x: 808, startPoint y: 92, endPoint x: 806, endPoint y: 107, distance: 15.1
click at [808, 92] on select "Inquiry Follow Up Tour Requested Tour Confirmed Toured Proposal Sent Booked Lost" at bounding box center [896, 98] width 271 height 22
select select "8"
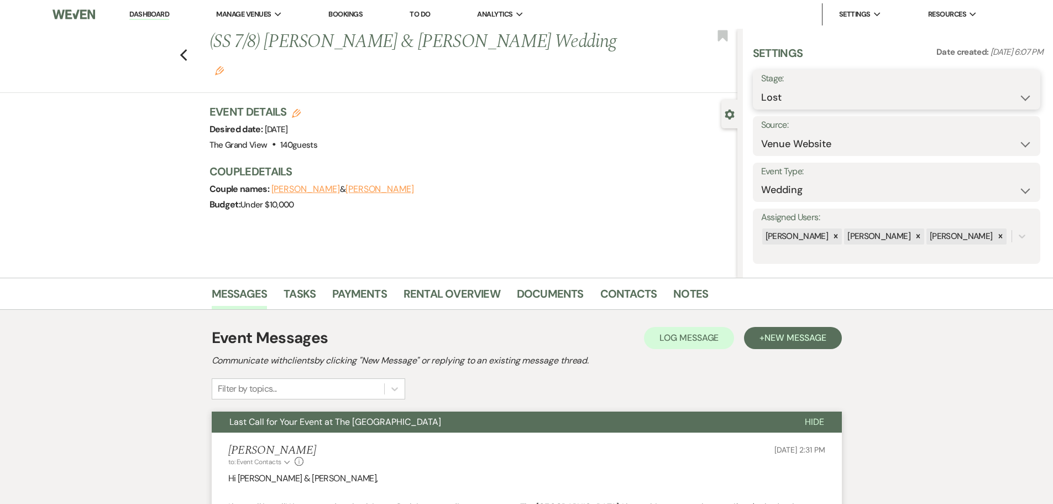
click at [761, 87] on select "Inquiry Follow Up Tour Requested Tour Confirmed Toured Proposal Sent Booked Lost" at bounding box center [896, 98] width 271 height 22
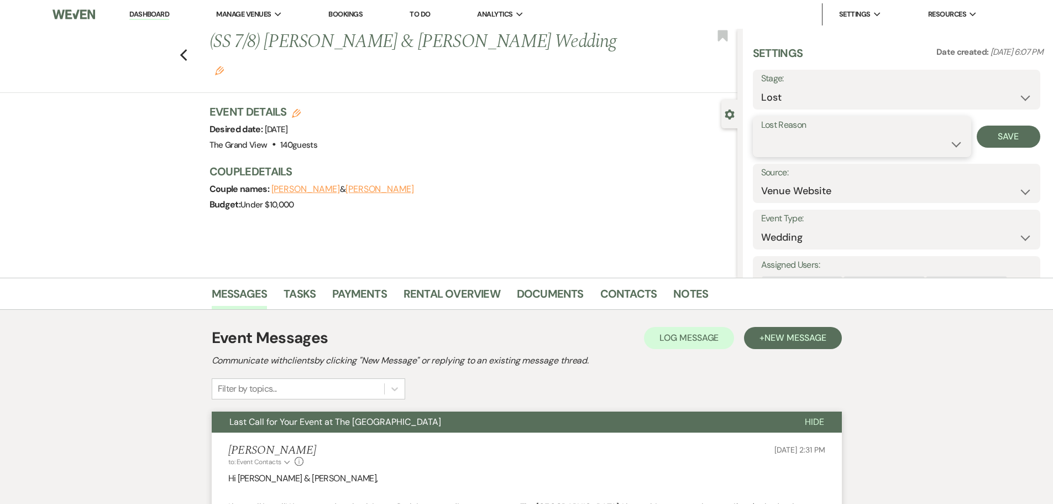
click at [802, 149] on select "Booked Elsewhere Budget Date Unavailable No Response Not a Good Match Capacity …" at bounding box center [862, 144] width 202 height 22
select select "5"
click at [761, 133] on select "Booked Elsewhere Budget Date Unavailable No Response Not a Good Match Capacity …" at bounding box center [862, 144] width 202 height 22
click at [990, 140] on button "Save" at bounding box center [1009, 136] width 64 height 22
click at [297, 299] on link "Tasks" at bounding box center [300, 297] width 32 height 24
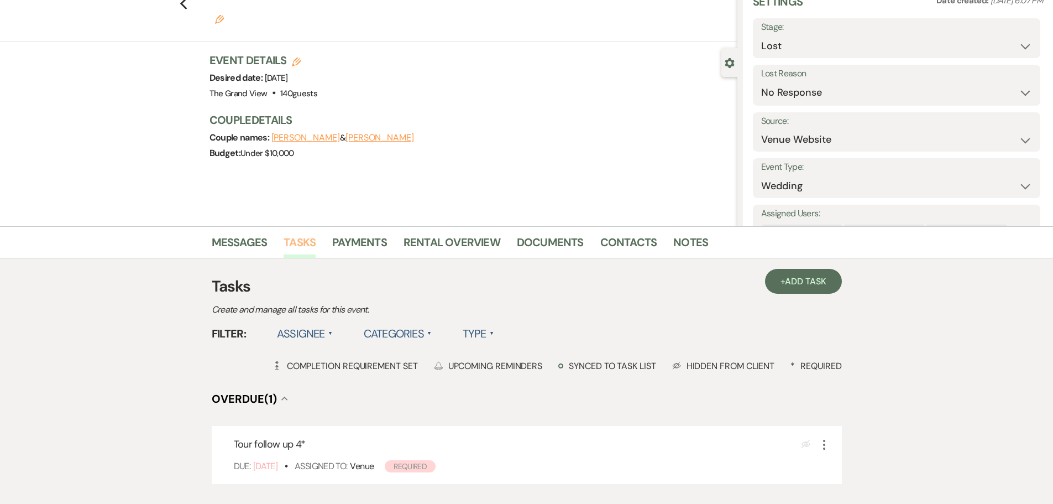
scroll to position [111, 0]
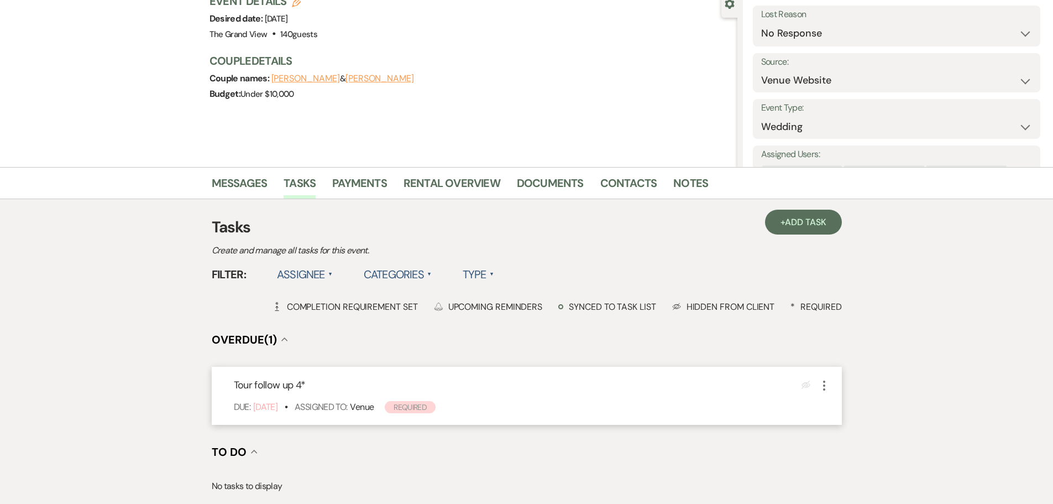
click at [826, 389] on icon "More" at bounding box center [823, 385] width 13 height 13
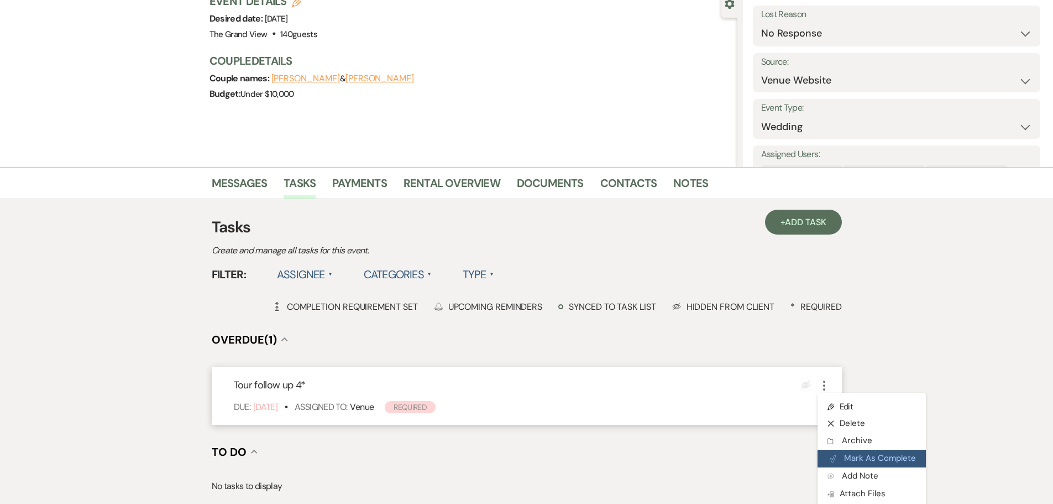
click at [873, 463] on button "Plan Portal Link Mark As Complete" at bounding box center [871, 458] width 108 height 18
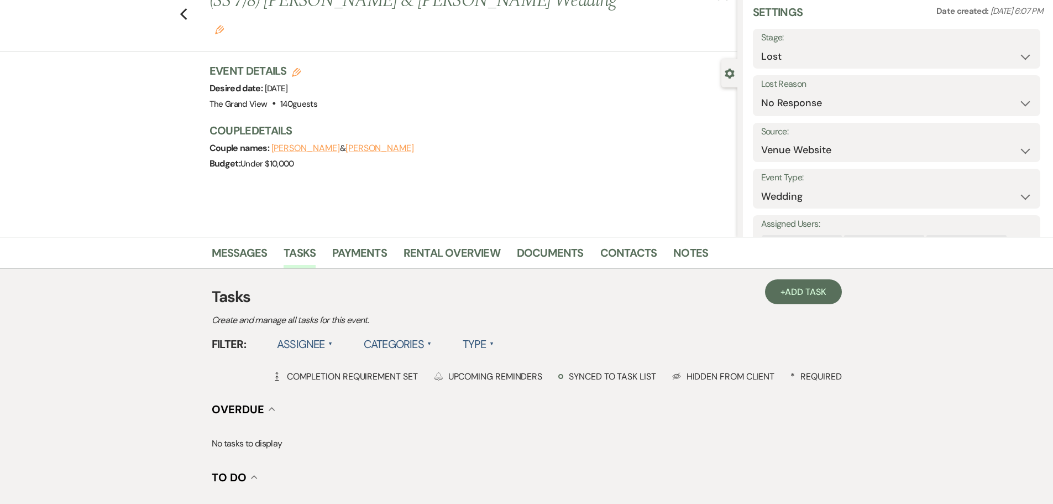
scroll to position [0, 0]
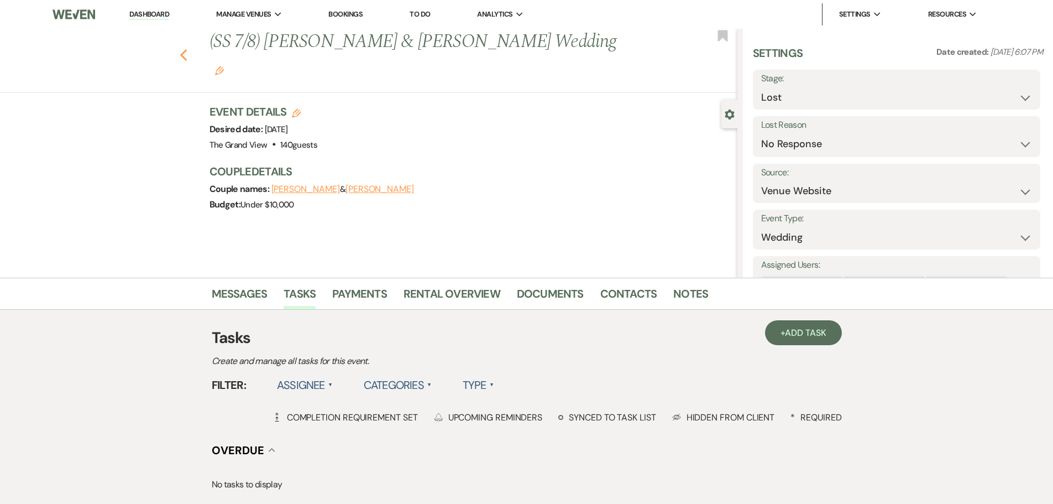
click at [184, 57] on icon "Previous" at bounding box center [184, 55] width 8 height 13
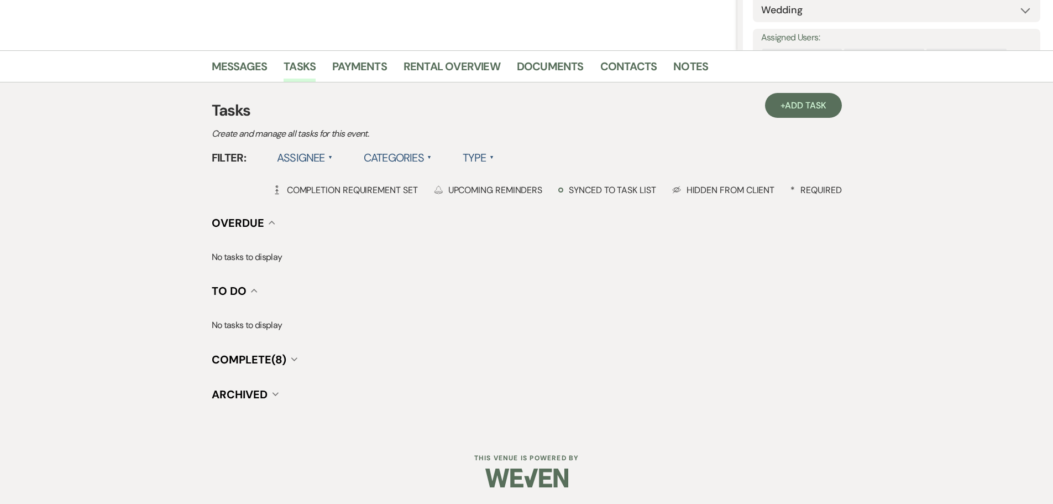
select select "5"
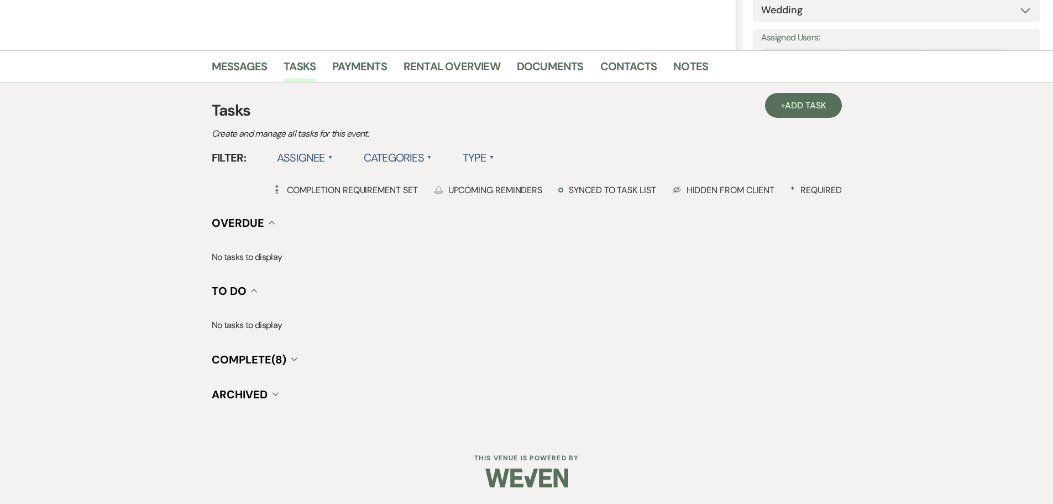
select select "5"
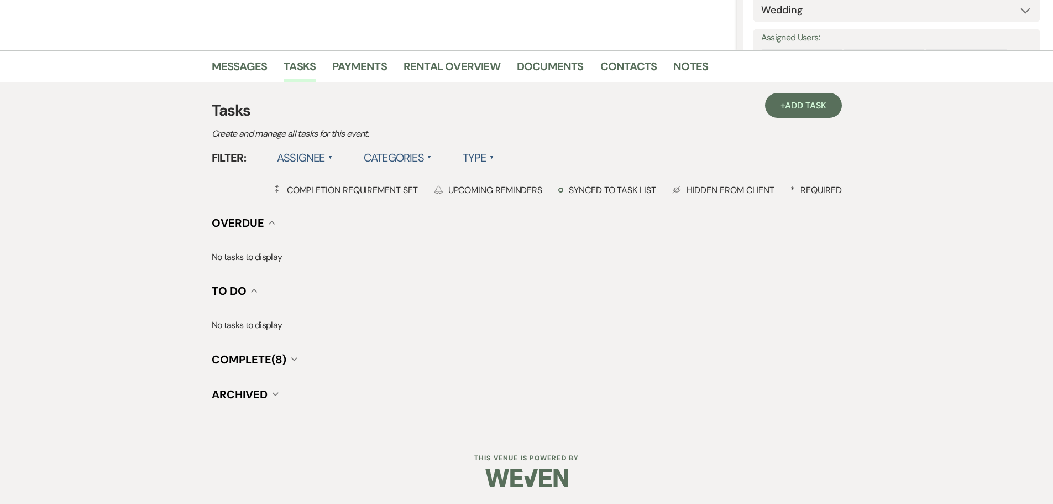
select select "5"
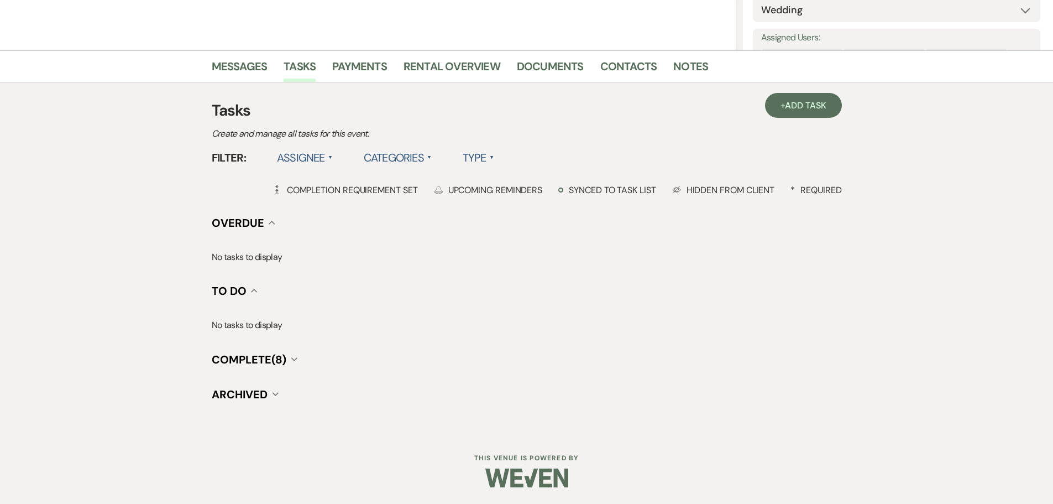
select select "5"
select select "8"
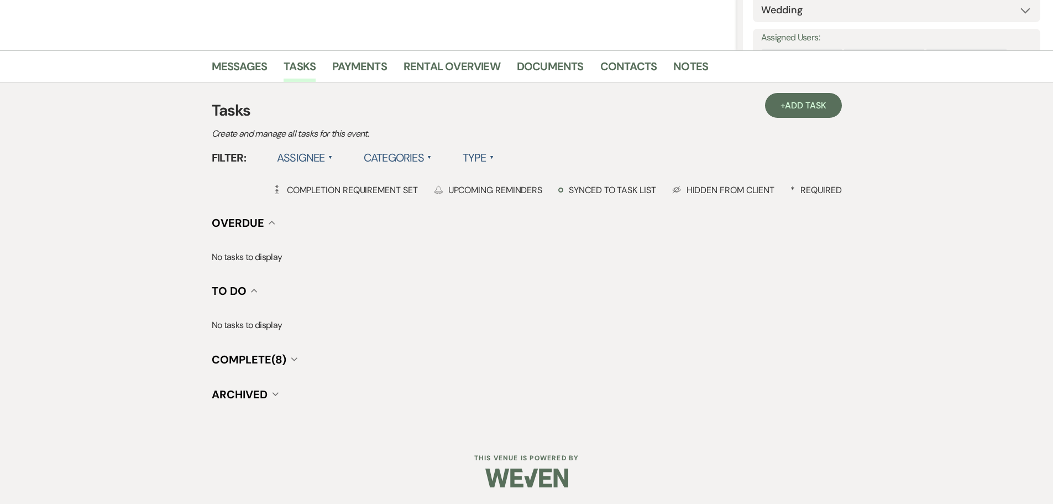
select select "5"
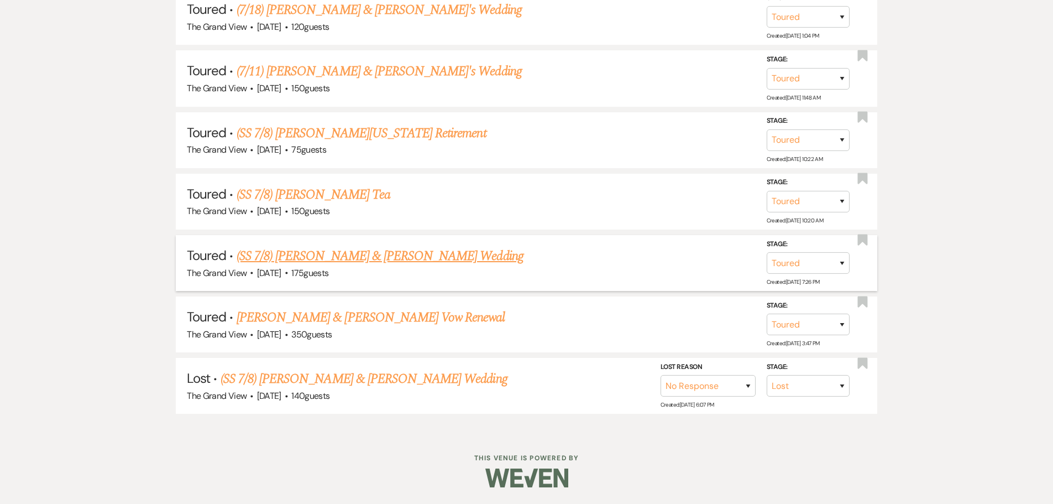
scroll to position [1812, 0]
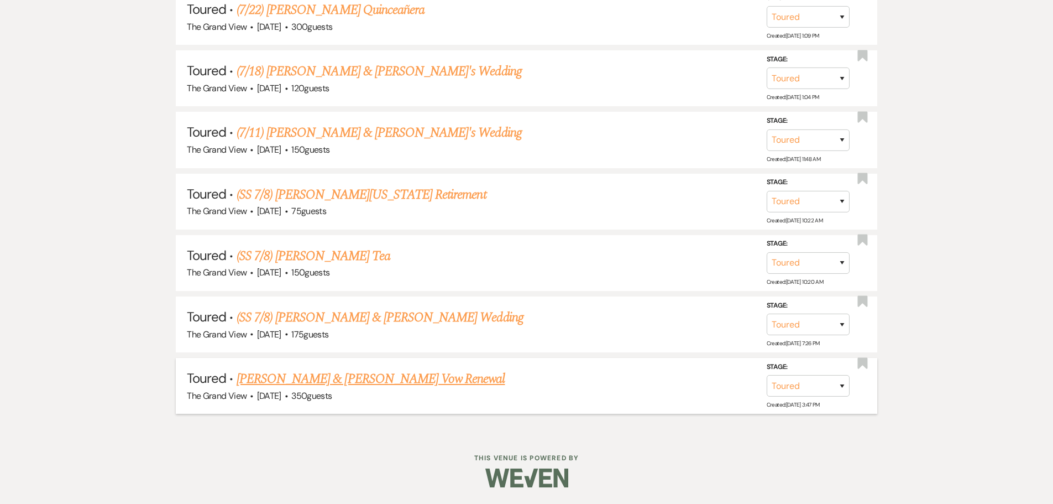
click at [402, 383] on link "[PERSON_NAME] & [PERSON_NAME] Vow Renewal" at bounding box center [371, 379] width 269 height 20
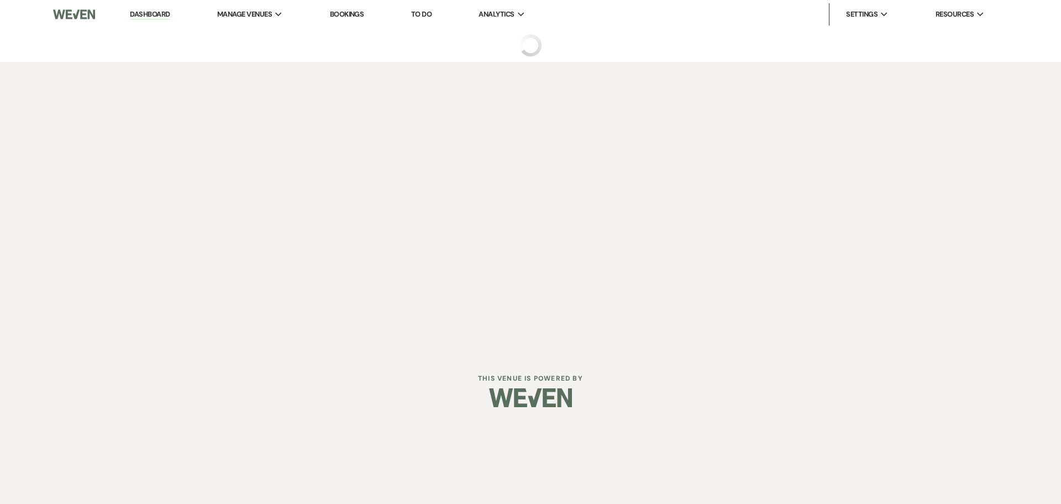
select select "5"
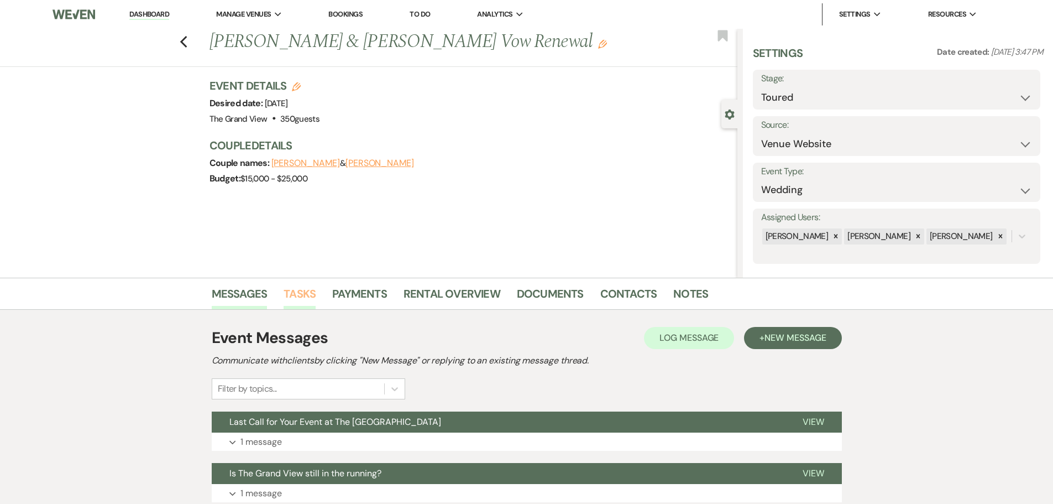
click at [293, 294] on link "Tasks" at bounding box center [300, 297] width 32 height 24
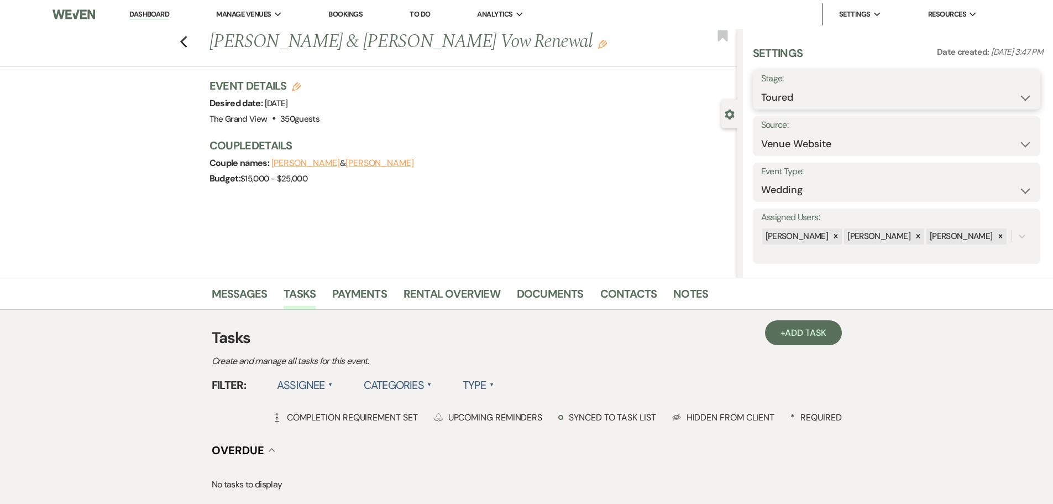
click at [843, 101] on select "Inquiry Follow Up Tour Requested Tour Confirmed Toured Proposal Sent Booked Lost" at bounding box center [896, 98] width 271 height 22
select select "8"
click at [761, 87] on select "Inquiry Follow Up Tour Requested Tour Confirmed Toured Proposal Sent Booked Lost" at bounding box center [896, 98] width 271 height 22
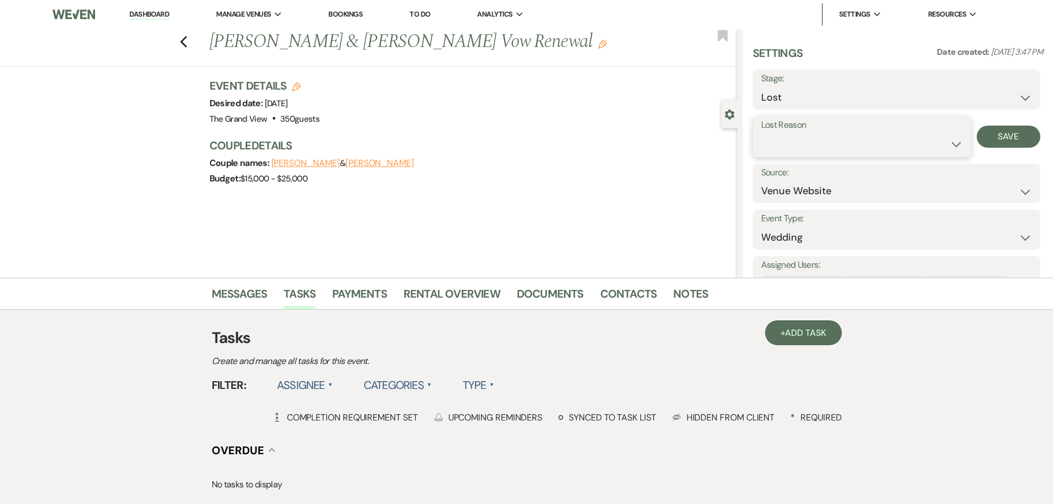
drag, startPoint x: 791, startPoint y: 146, endPoint x: 793, endPoint y: 153, distance: 6.8
click at [791, 146] on select "Booked Elsewhere Budget Date Unavailable No Response Not a Good Match Capacity …" at bounding box center [862, 144] width 202 height 22
select select "5"
click at [761, 133] on select "Booked Elsewhere Budget Date Unavailable No Response Not a Good Match Capacity …" at bounding box center [862, 144] width 202 height 22
click at [992, 128] on button "Save" at bounding box center [1009, 136] width 64 height 22
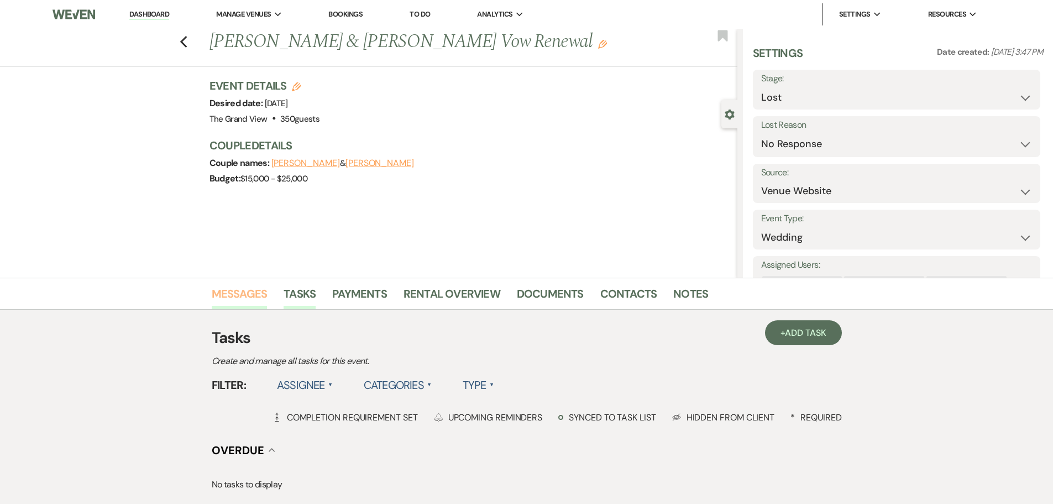
click at [256, 291] on link "Messages" at bounding box center [240, 297] width 56 height 24
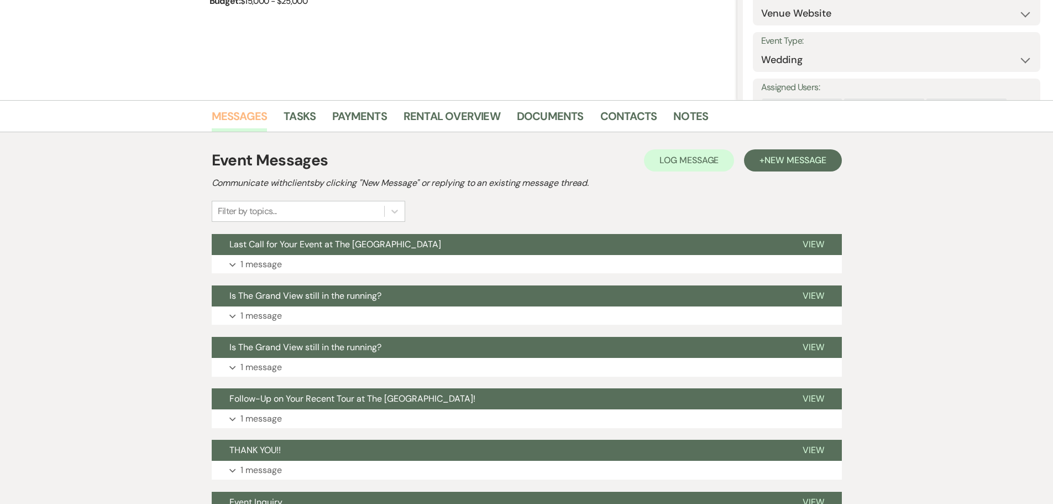
scroll to position [221, 0]
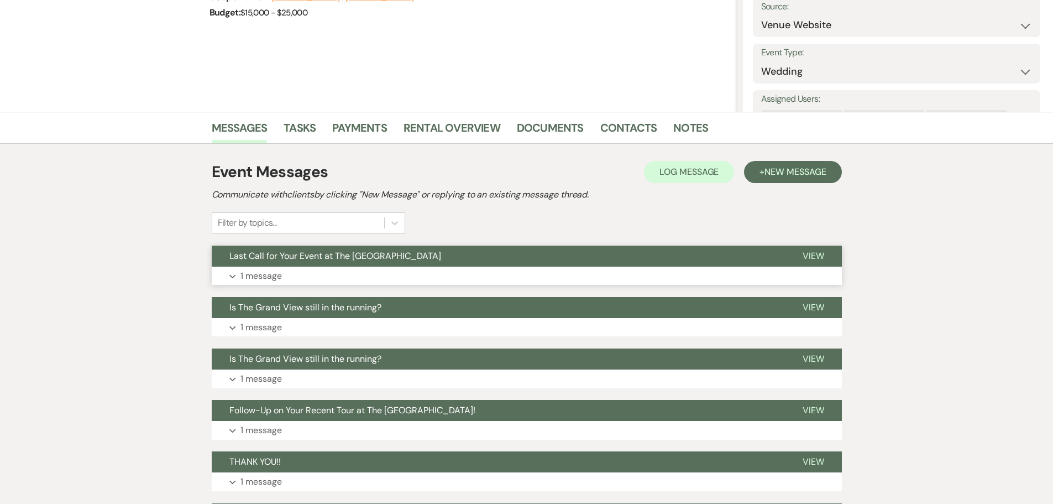
click at [265, 271] on p "1 message" at bounding box center [260, 276] width 41 height 14
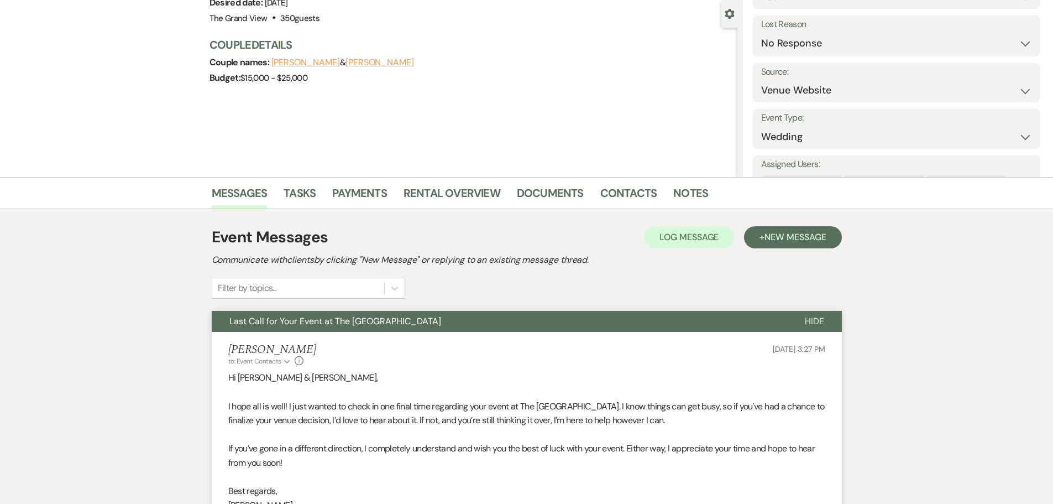
scroll to position [0, 0]
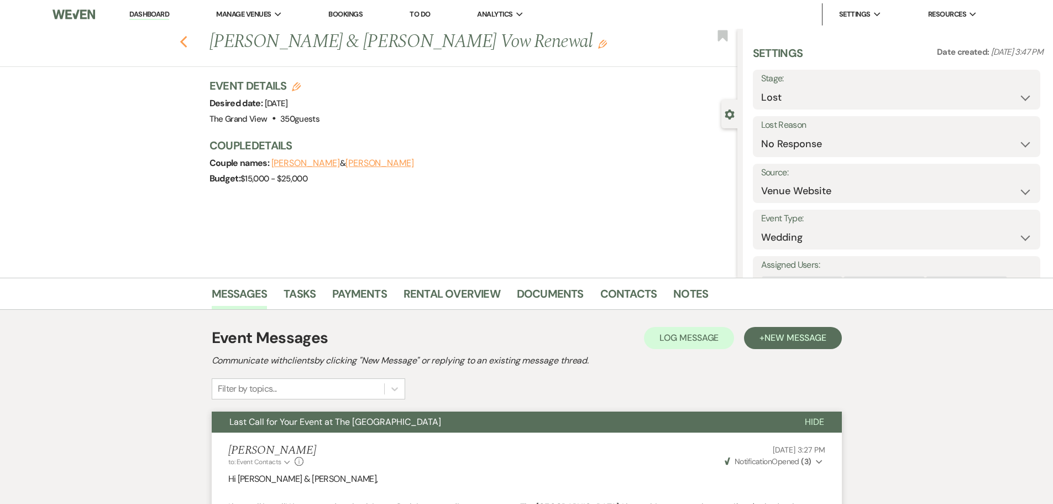
click at [186, 46] on icon "Previous" at bounding box center [184, 41] width 8 height 13
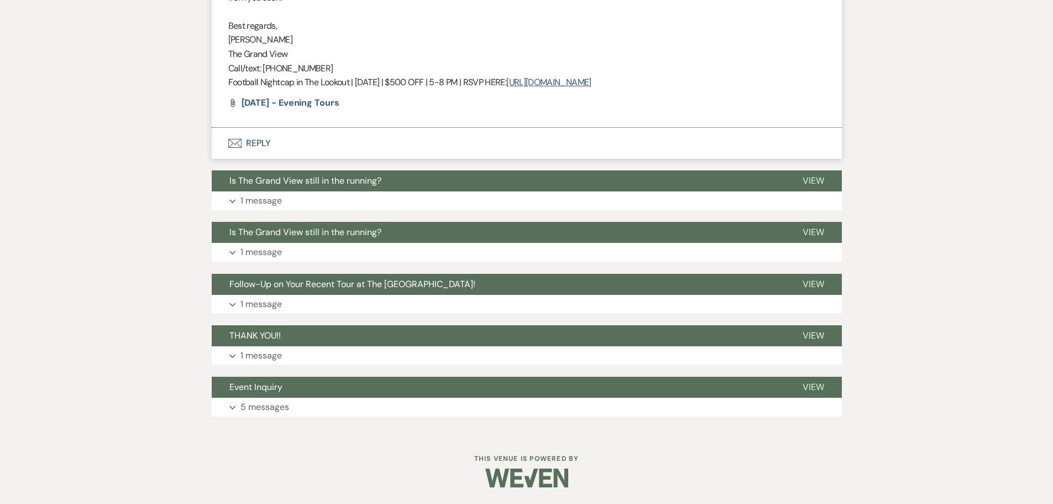
select select "5"
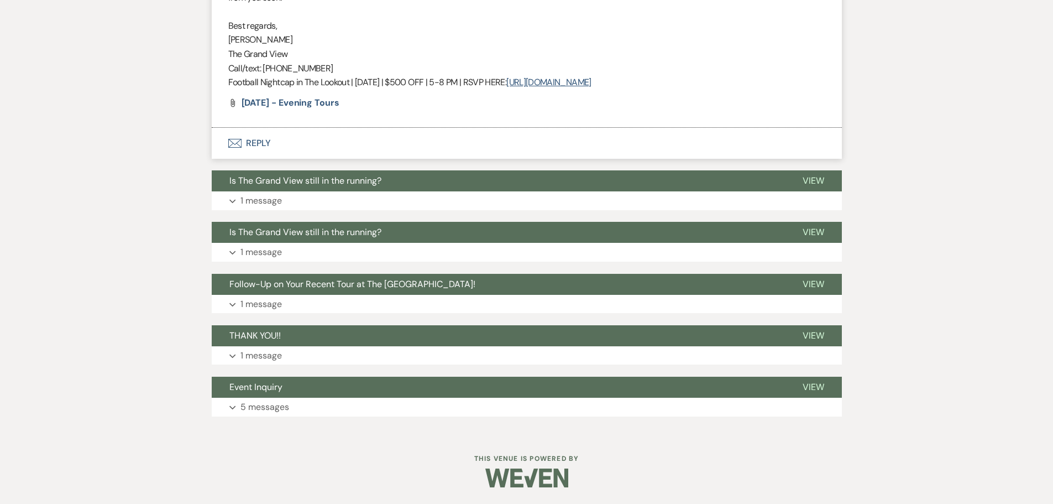
select select "5"
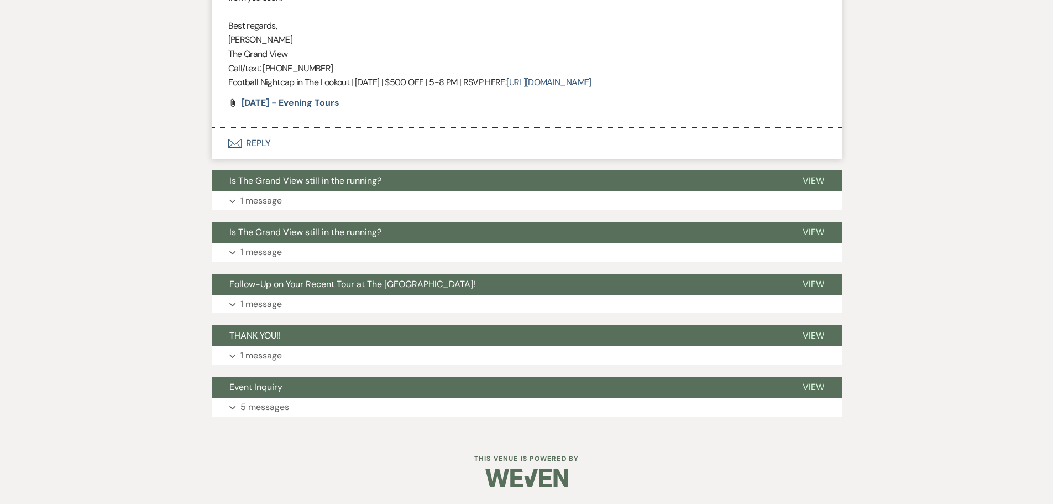
select select "5"
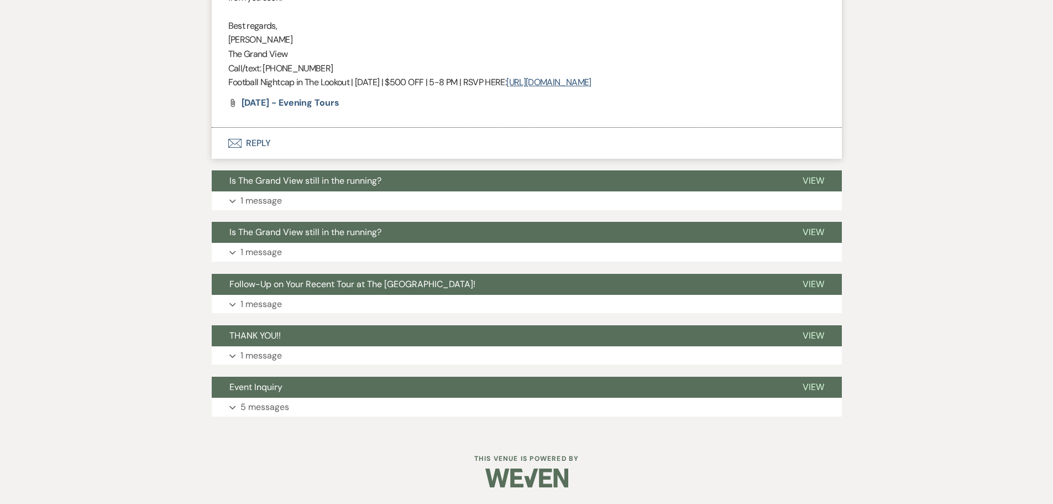
select select "5"
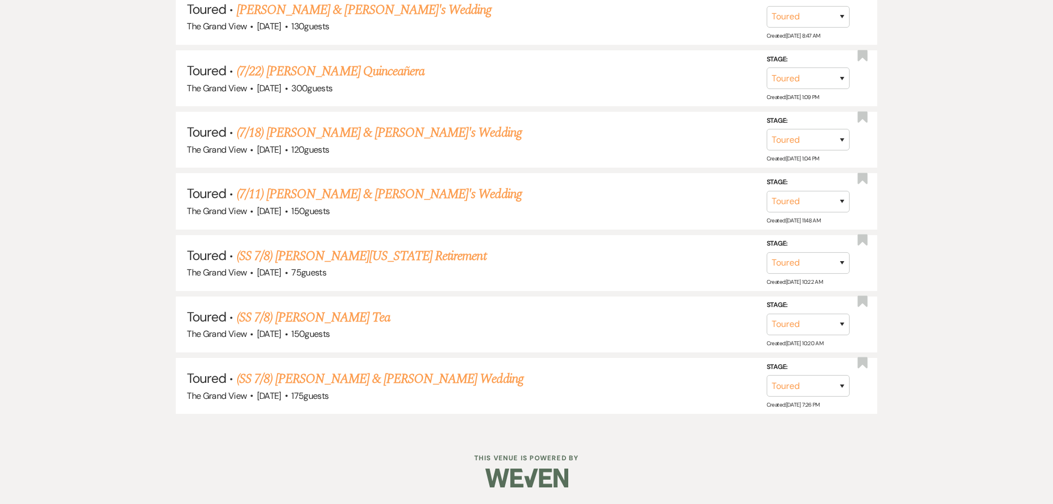
scroll to position [1751, 0]
click at [322, 381] on link "(SS 7/8) [PERSON_NAME] & [PERSON_NAME] Wedding" at bounding box center [380, 379] width 287 height 20
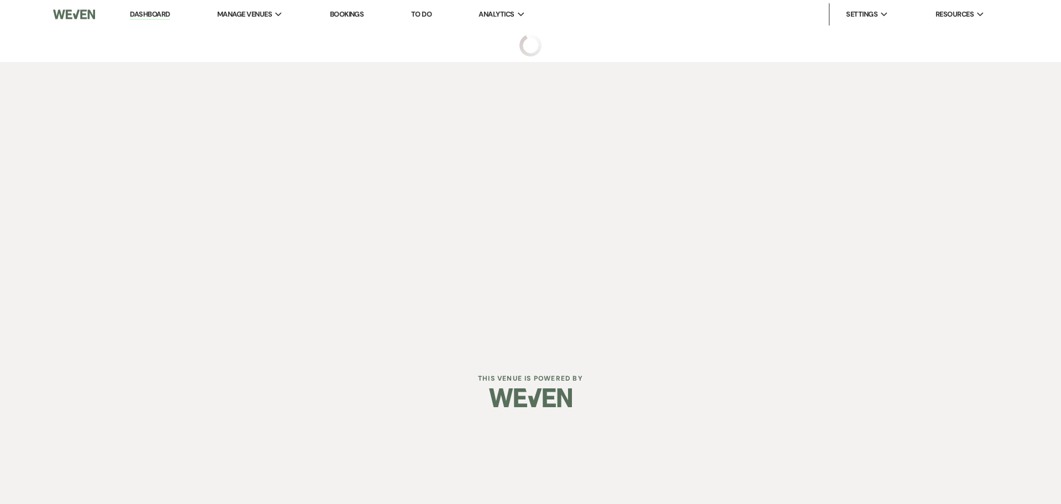
select select "5"
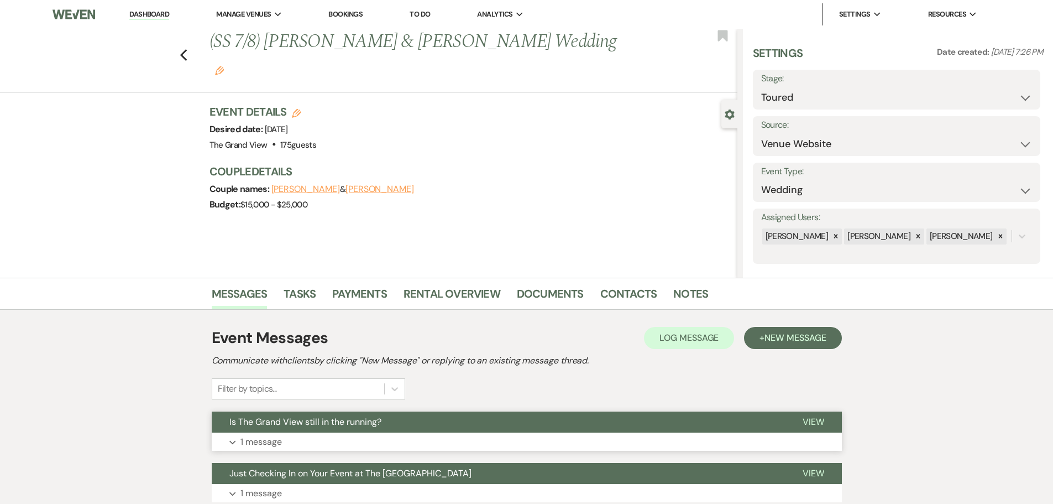
click at [329, 436] on button "Expand 1 message" at bounding box center [527, 441] width 630 height 19
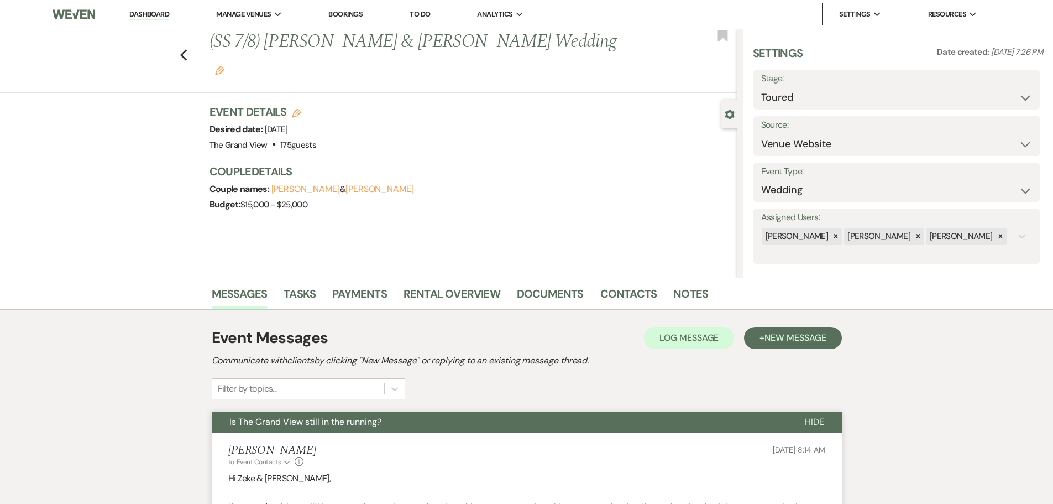
scroll to position [55, 0]
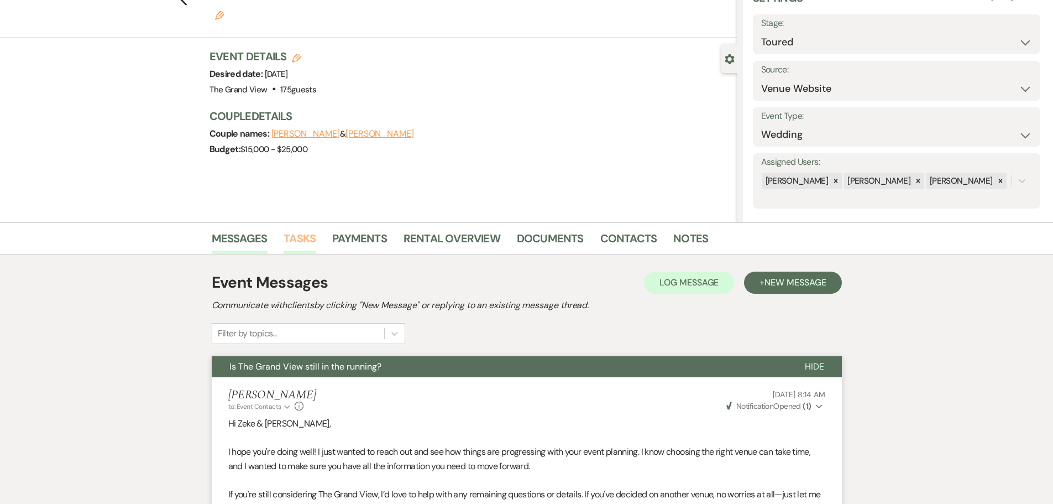
click at [293, 250] on link "Tasks" at bounding box center [300, 241] width 32 height 24
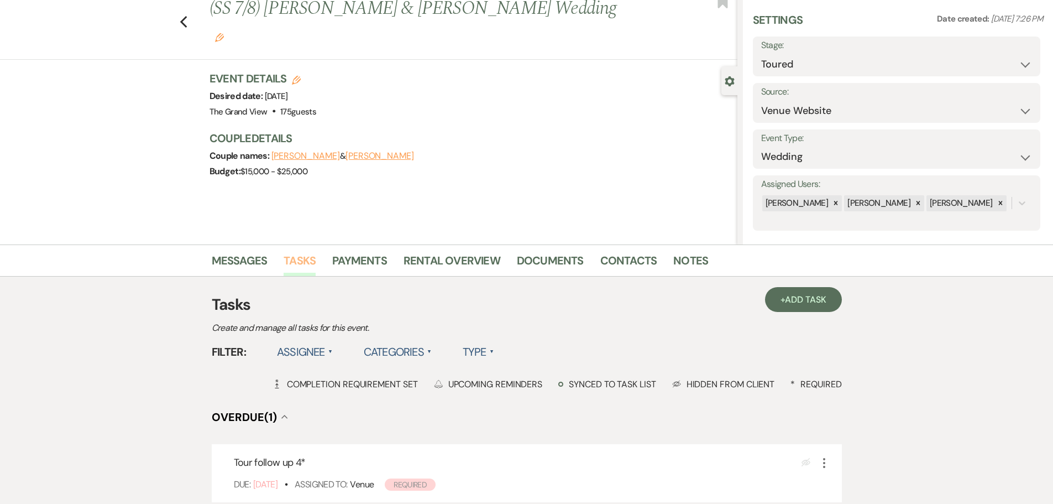
scroll to position [111, 0]
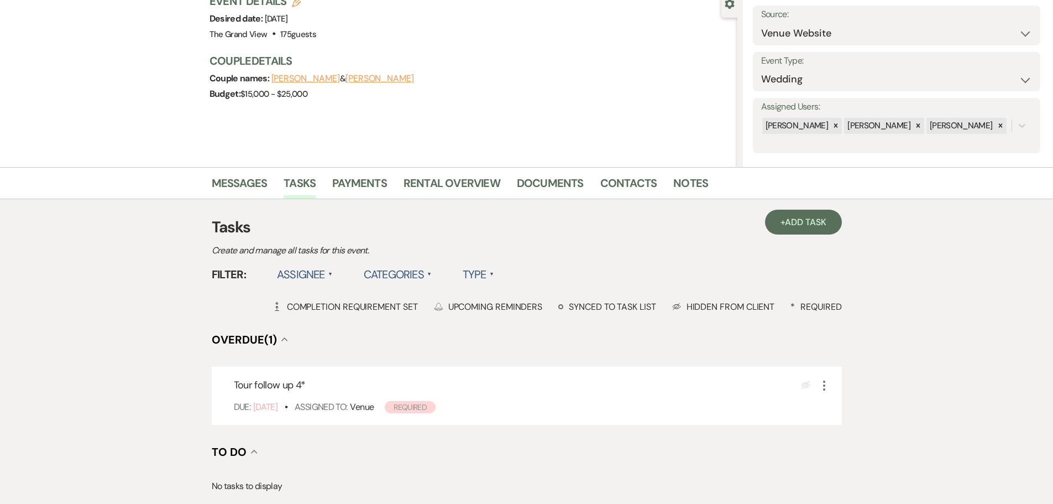
click at [239, 199] on div "+ Add Task Tasks Create and manage all tasks for this event. Filter: Assignee ▲…" at bounding box center [527, 396] width 630 height 394
click at [240, 185] on link "Messages" at bounding box center [240, 186] width 56 height 24
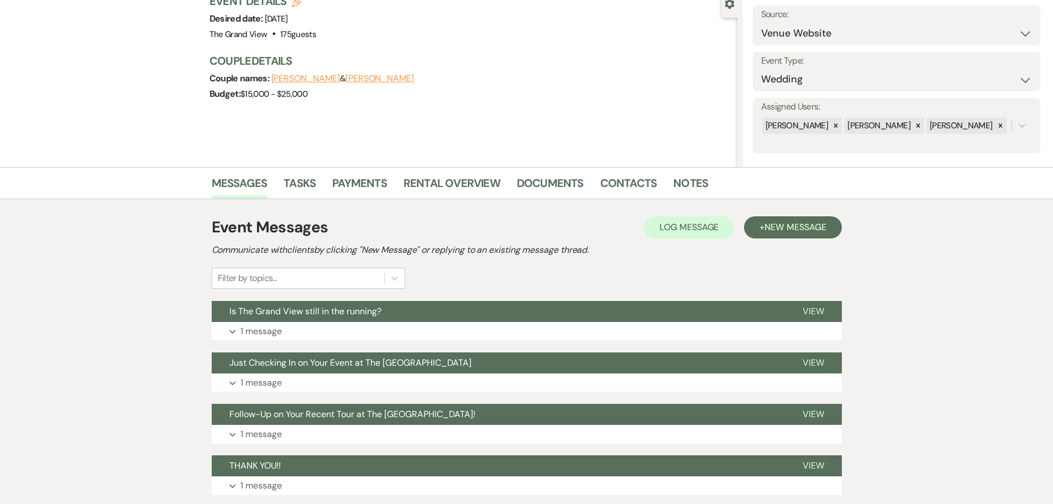
click at [795, 240] on div "Event Messages Log Log Message + New Message Communicate with clients by clicki…" at bounding box center [527, 252] width 630 height 73
click at [778, 227] on span "New Message" at bounding box center [794, 227] width 61 height 12
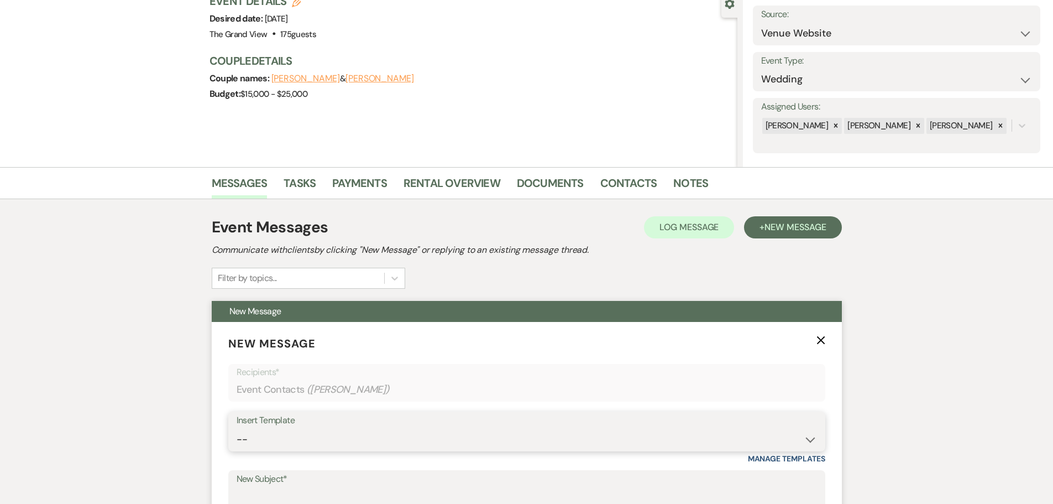
click at [302, 433] on select "-- Weven Planning Portal Introduction (Booked Events) Initial Inquiry Response …" at bounding box center [527, 439] width 580 height 22
select select "5219"
click at [237, 428] on select "-- Weven Planning Portal Introduction (Booked Events) Initial Inquiry Response …" at bounding box center [527, 439] width 580 height 22
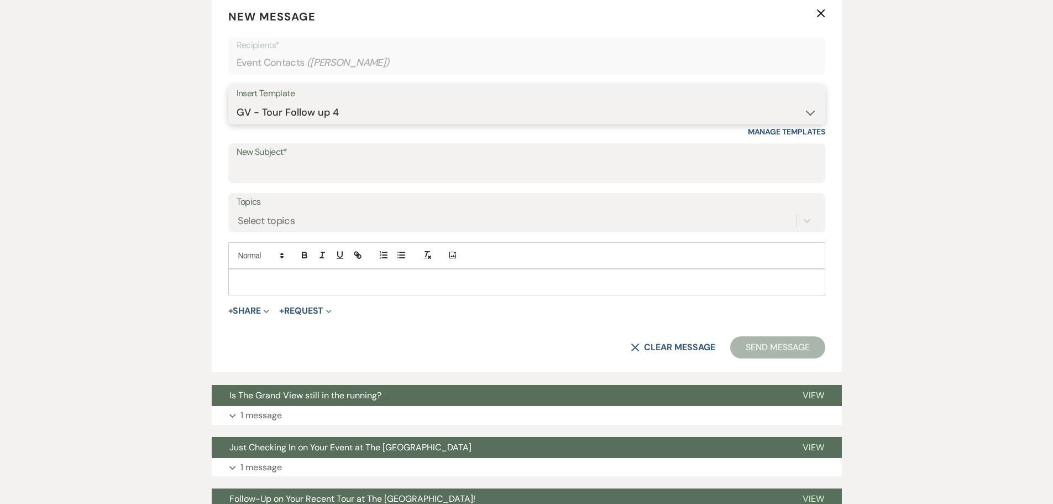
type input "Last Call for Your Event at The Grand View"
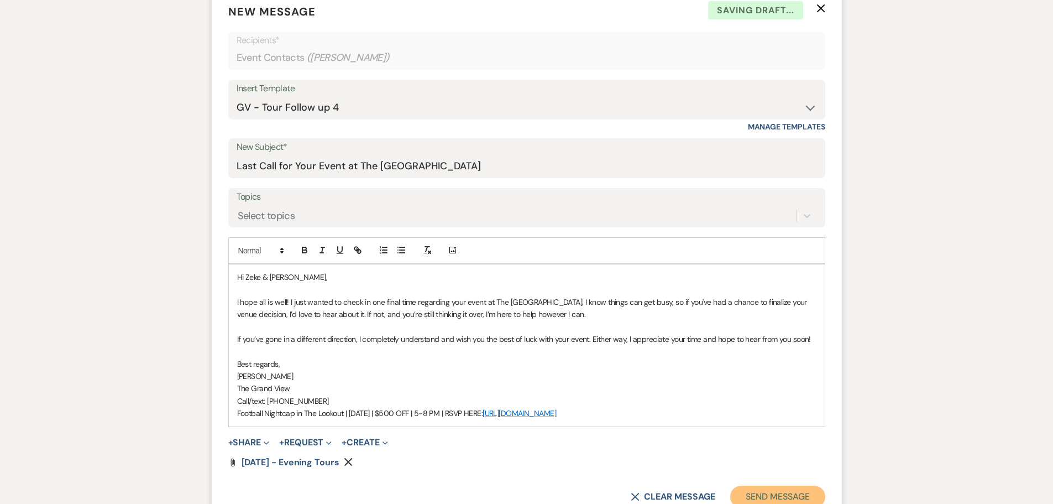
click at [775, 494] on button "Send Message" at bounding box center [777, 496] width 95 height 22
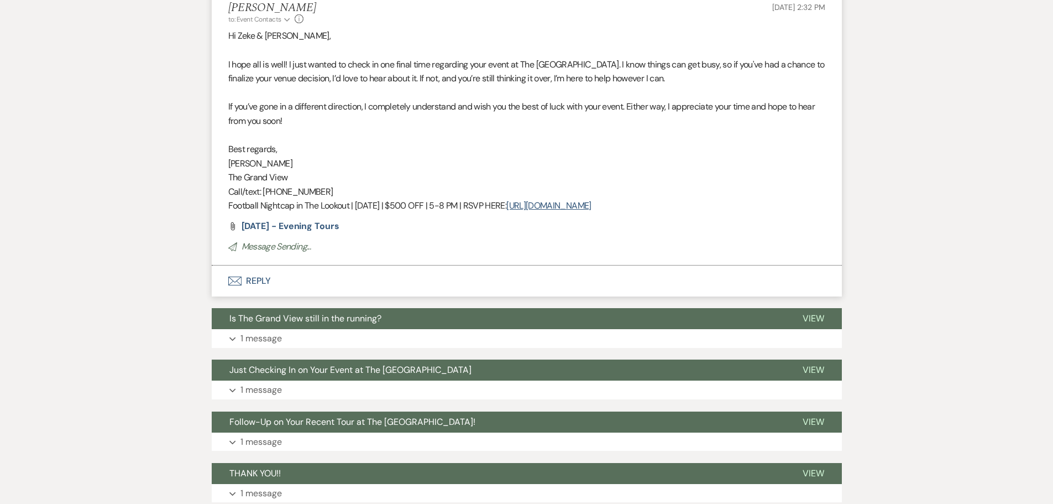
scroll to position [32, 0]
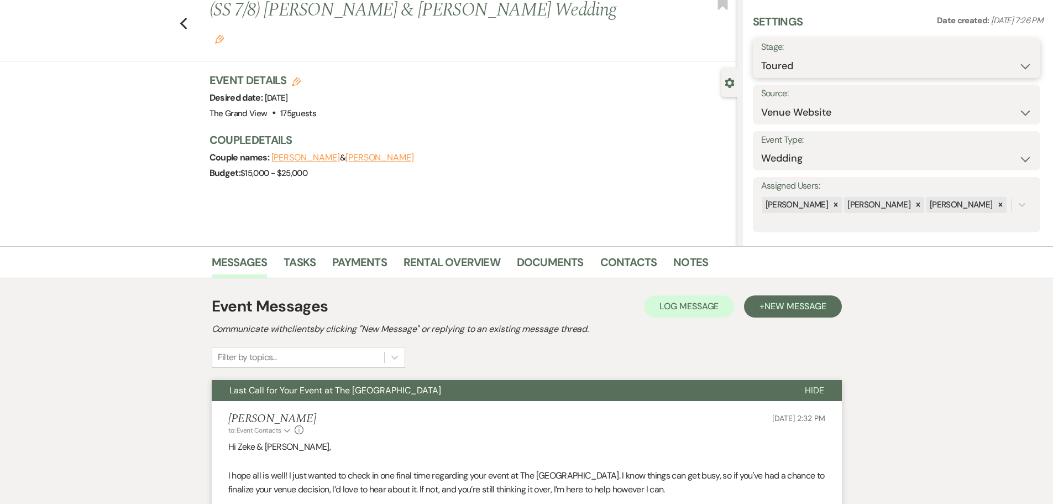
click at [784, 71] on select "Inquiry Follow Up Tour Requested Tour Confirmed Toured Proposal Sent Booked Lost" at bounding box center [896, 66] width 271 height 22
select select "8"
click at [761, 55] on select "Inquiry Follow Up Tour Requested Tour Confirmed Toured Proposal Sent Booked Lost" at bounding box center [896, 66] width 271 height 22
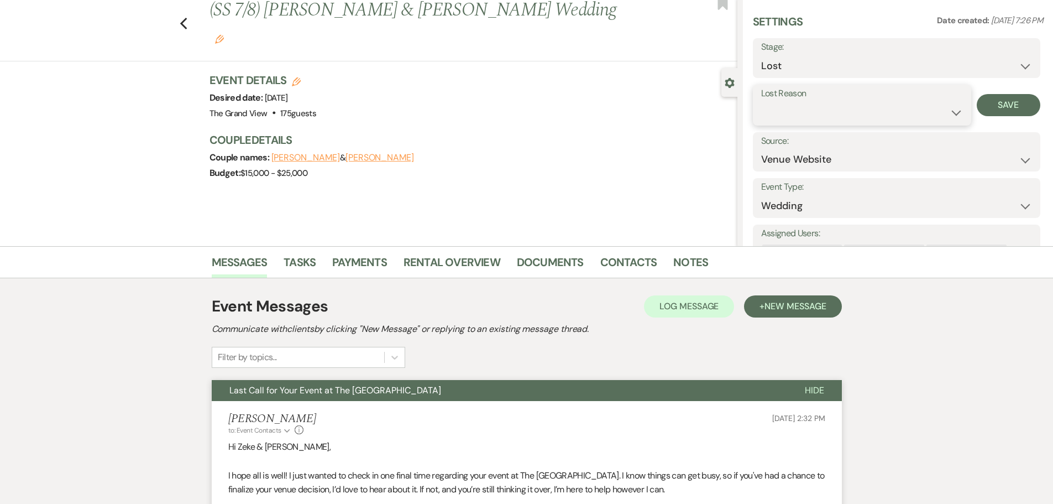
click at [794, 119] on select "Booked Elsewhere Budget Date Unavailable No Response Not a Good Match Capacity …" at bounding box center [862, 113] width 202 height 22
select select "5"
click at [761, 102] on select "Booked Elsewhere Budget Date Unavailable No Response Not a Good Match Capacity …" at bounding box center [862, 113] width 202 height 22
click at [990, 102] on button "Save" at bounding box center [1009, 105] width 64 height 22
click at [287, 259] on link "Tasks" at bounding box center [300, 265] width 32 height 24
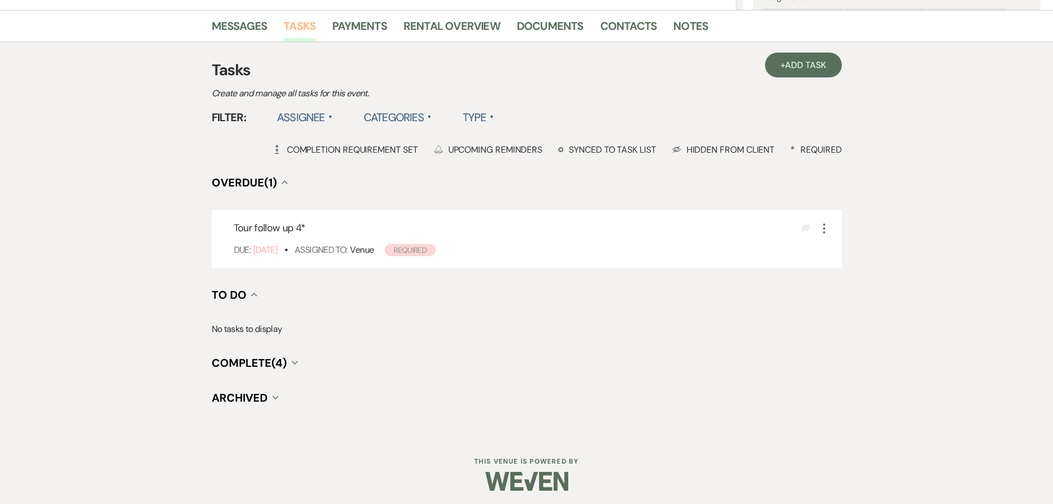
scroll to position [271, 0]
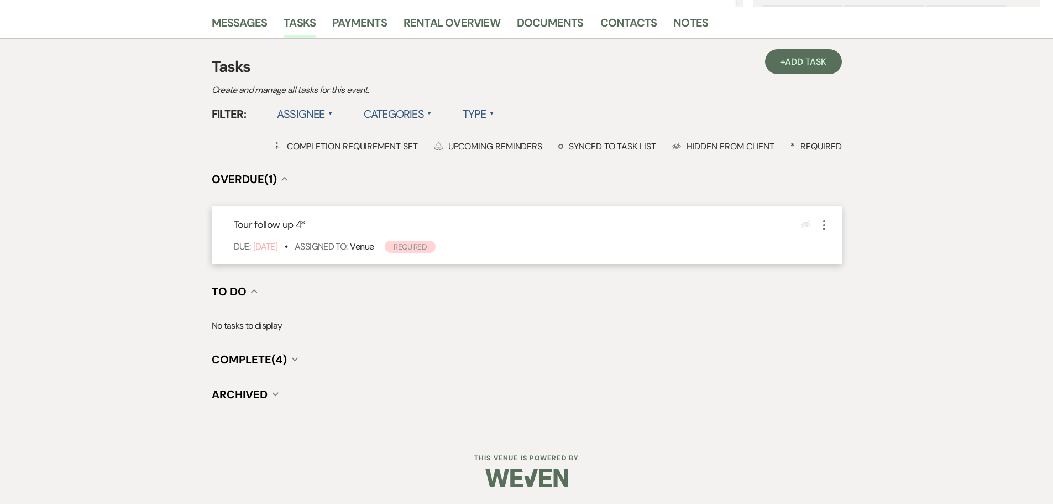
click at [824, 229] on use "button" at bounding box center [824, 225] width 2 height 10
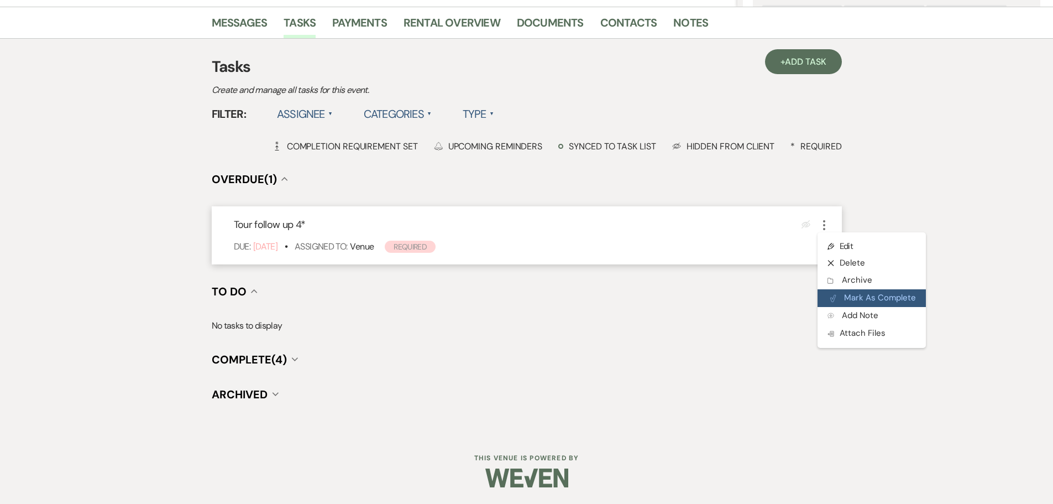
click at [868, 297] on button "Plan Portal Link Mark As Complete" at bounding box center [871, 298] width 108 height 18
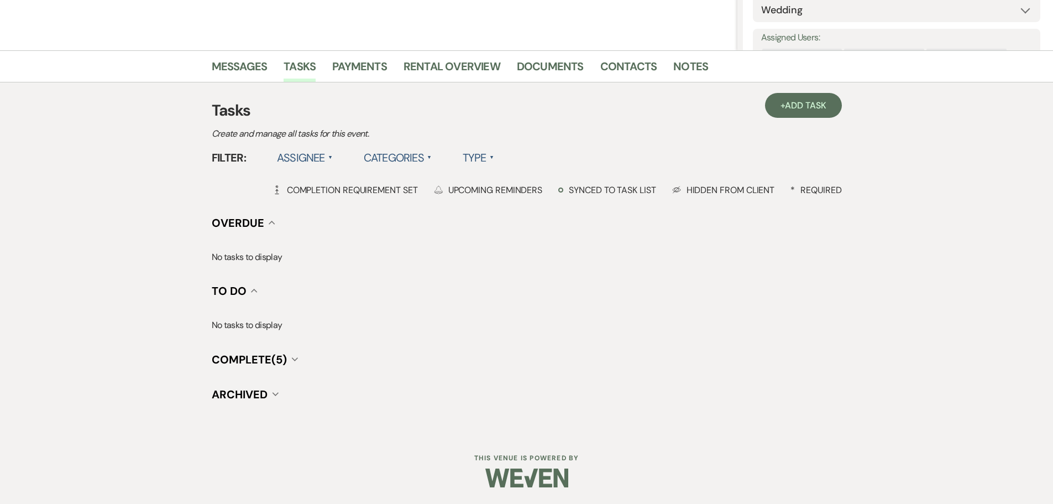
scroll to position [0, 0]
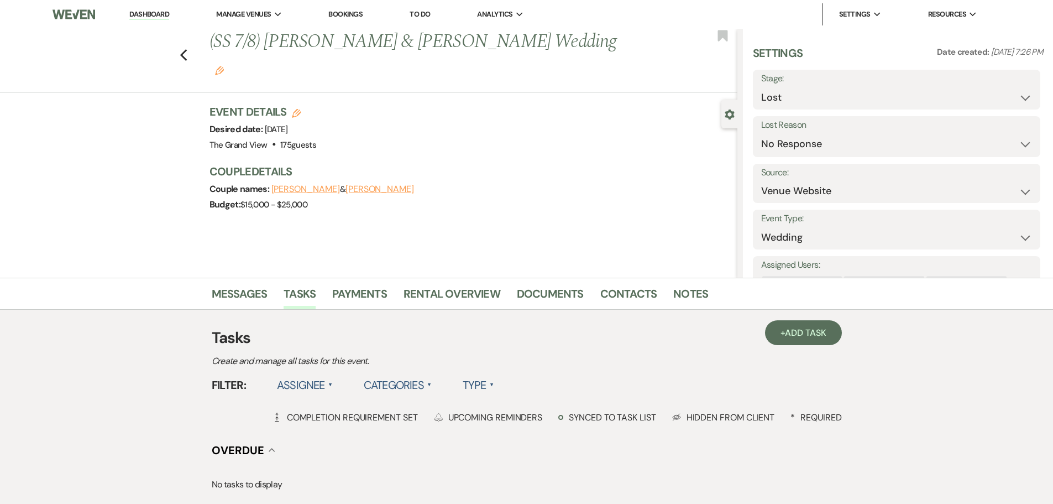
click at [423, 14] on link "To Do" at bounding box center [420, 13] width 20 height 9
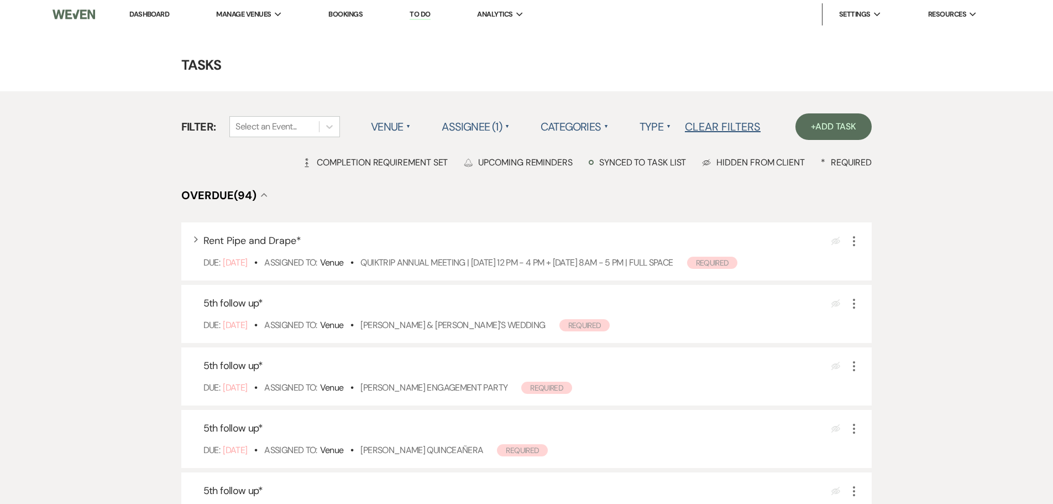
click at [149, 11] on link "Dashboard" at bounding box center [149, 13] width 40 height 9
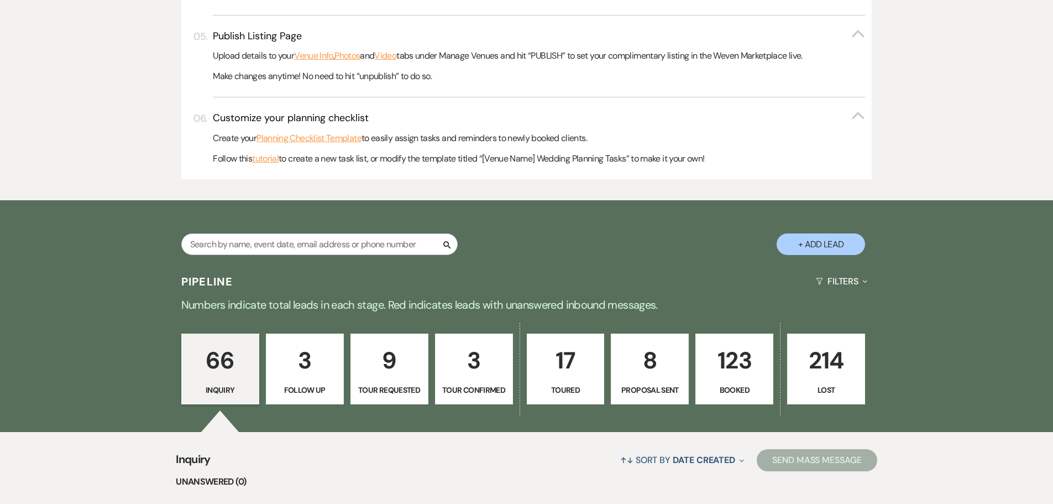
click at [572, 373] on p "17" at bounding box center [566, 360] width 64 height 37
select select "5"
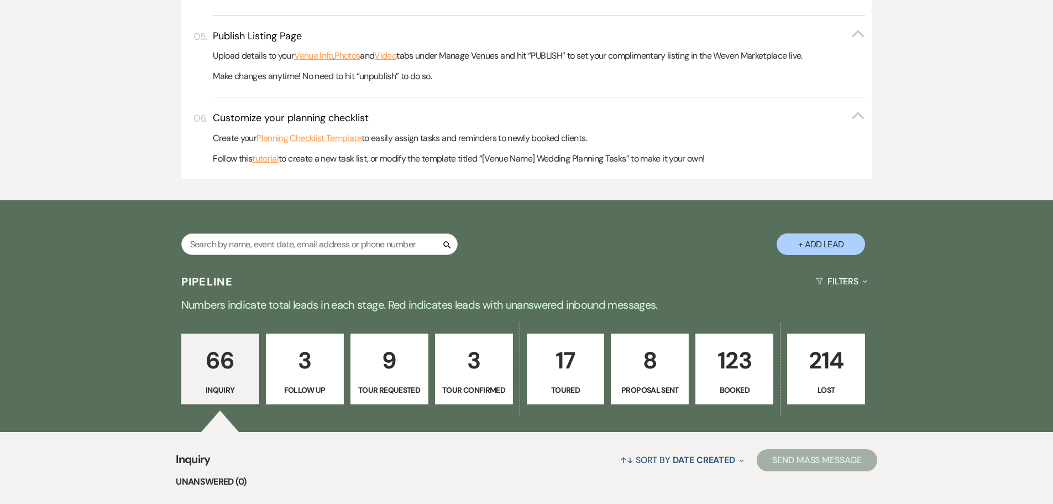
select select "5"
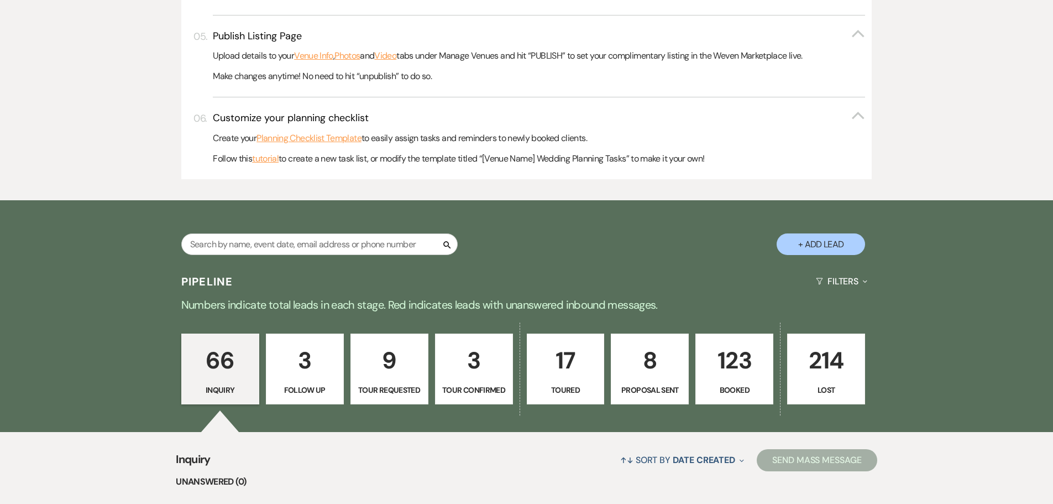
select select "5"
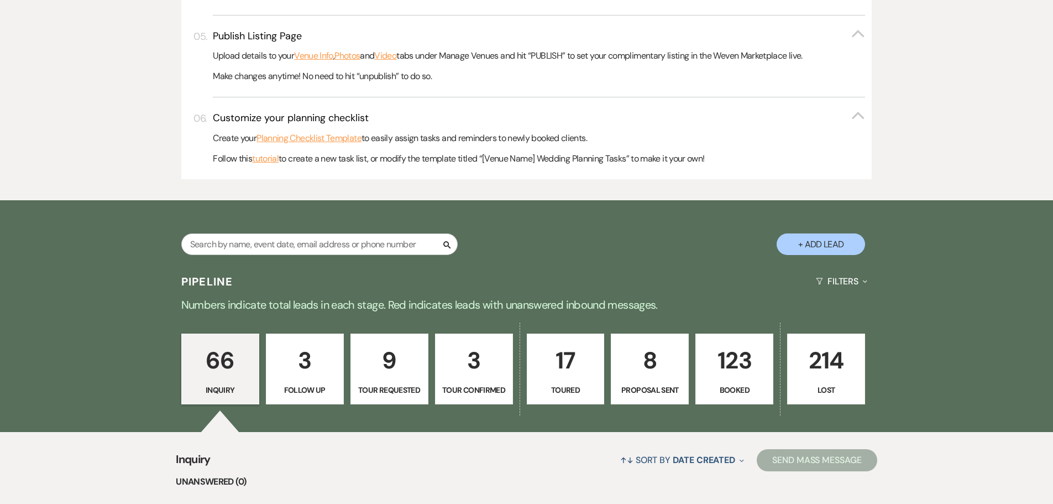
select select "5"
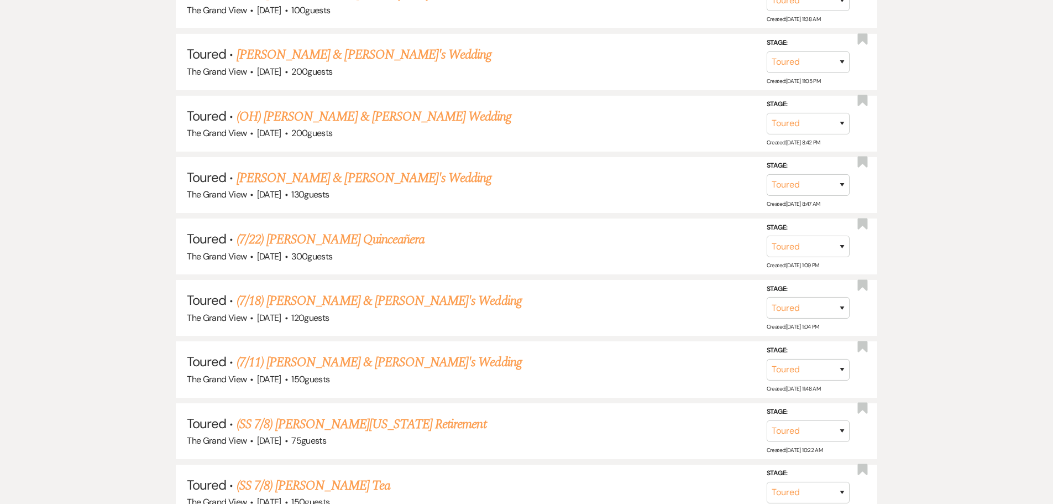
scroll to position [1690, 0]
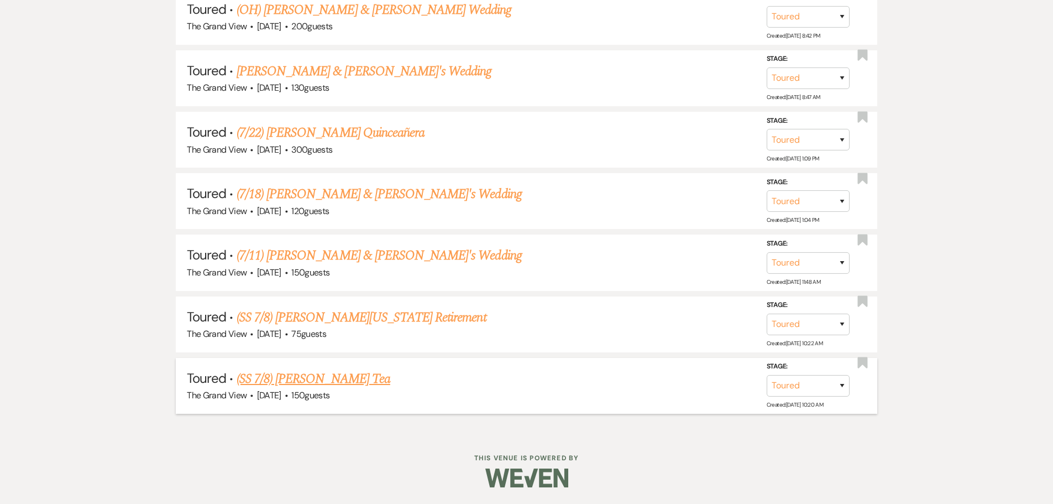
click at [292, 380] on link "(SS 7/8) [PERSON_NAME] Tea" at bounding box center [314, 379] width 154 height 20
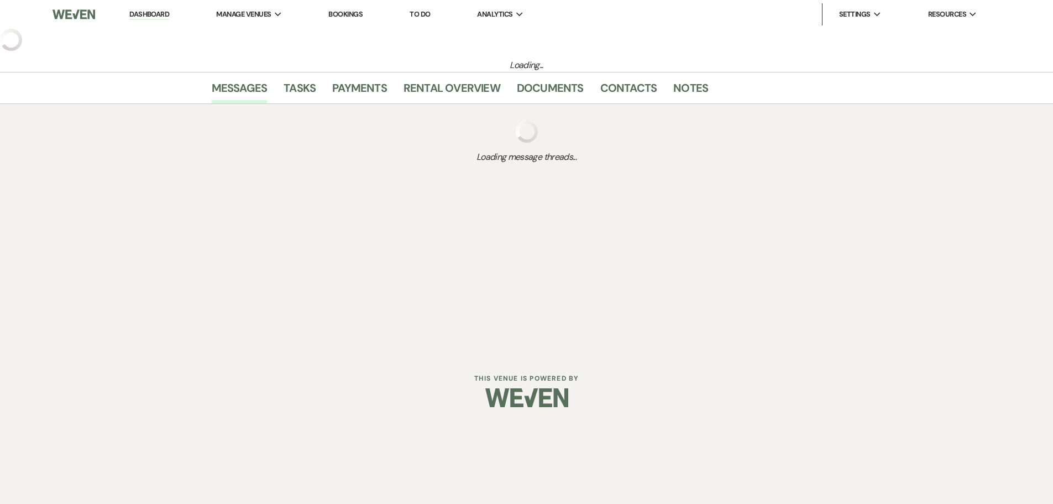
select select "5"
select select "25"
select select "13"
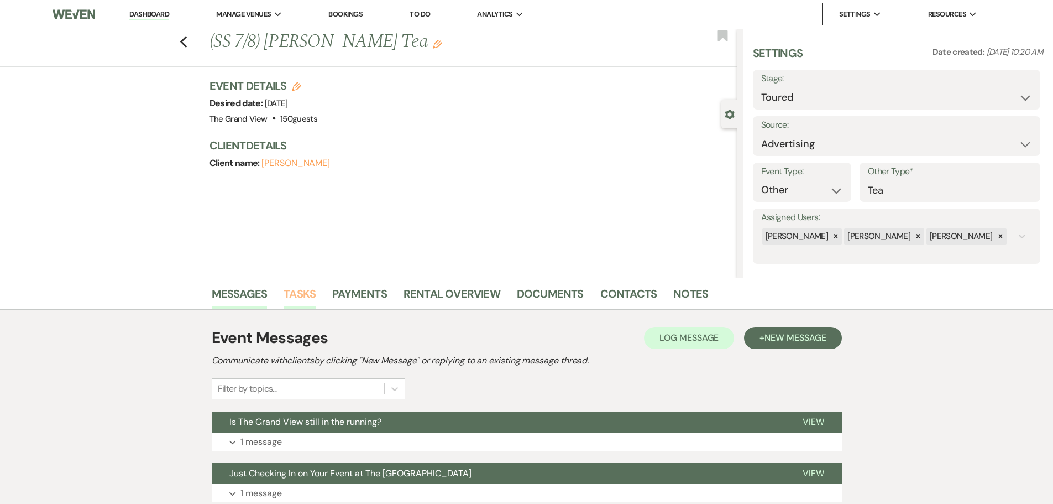
click at [300, 300] on link "Tasks" at bounding box center [300, 297] width 32 height 24
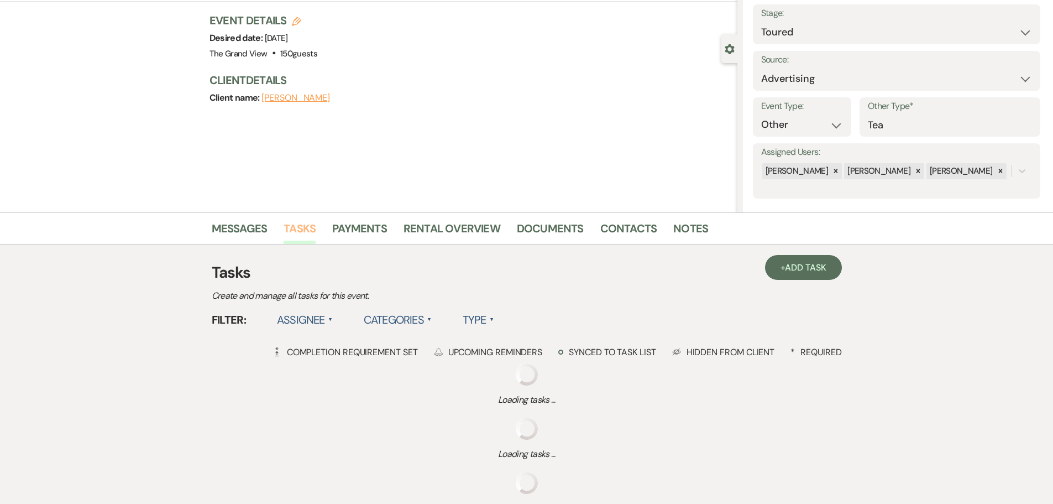
scroll to position [166, 0]
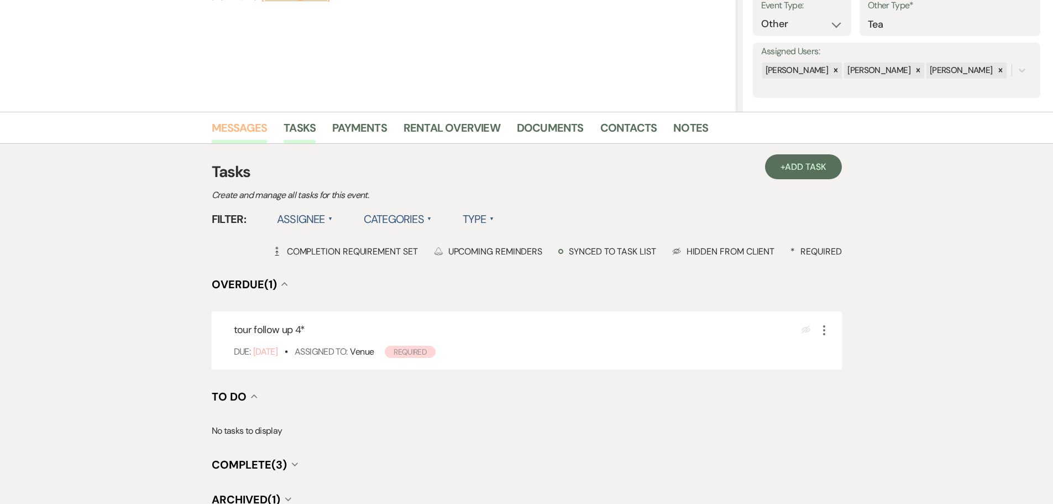
click at [247, 127] on link "Messages" at bounding box center [240, 131] width 56 height 24
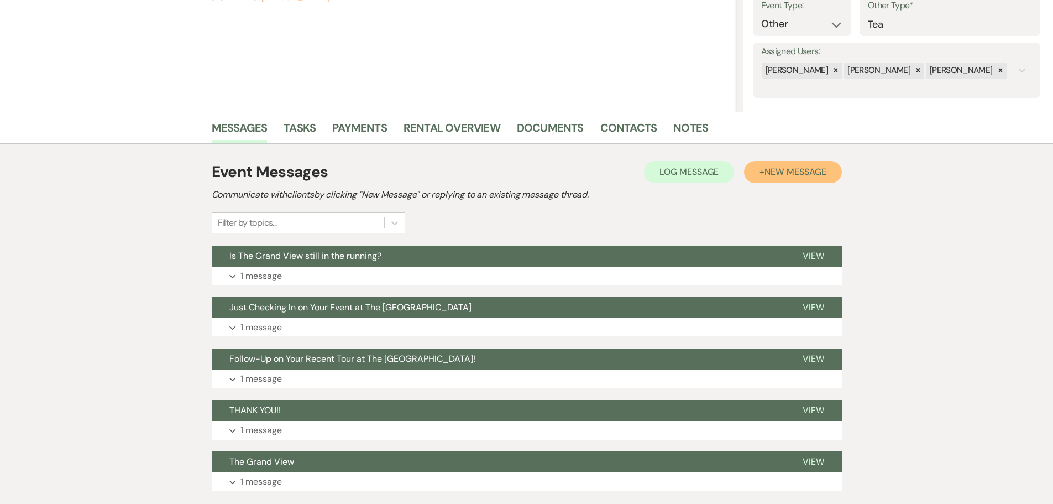
click at [784, 171] on span "New Message" at bounding box center [794, 172] width 61 height 12
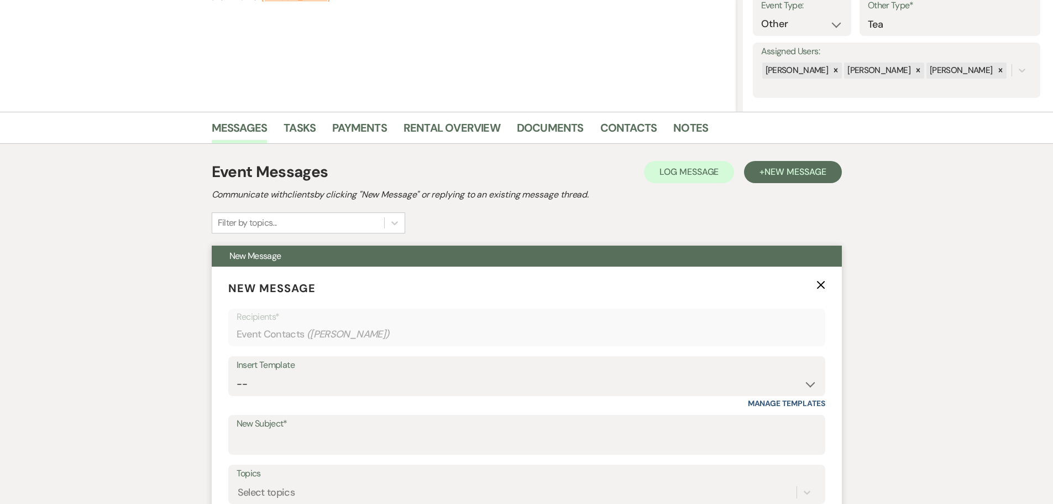
click at [286, 401] on div "Insert Template -- Weven Planning Portal Introduction (Booked Events) Initial I…" at bounding box center [526, 382] width 597 height 52
click at [288, 387] on select "-- Weven Planning Portal Introduction (Booked Events) Initial Inquiry Response …" at bounding box center [527, 384] width 580 height 22
select select "5219"
click at [237, 373] on select "-- Weven Planning Portal Introduction (Booked Events) Initial Inquiry Response …" at bounding box center [527, 384] width 580 height 22
type input "Last Call for Your Event at The Grand View"
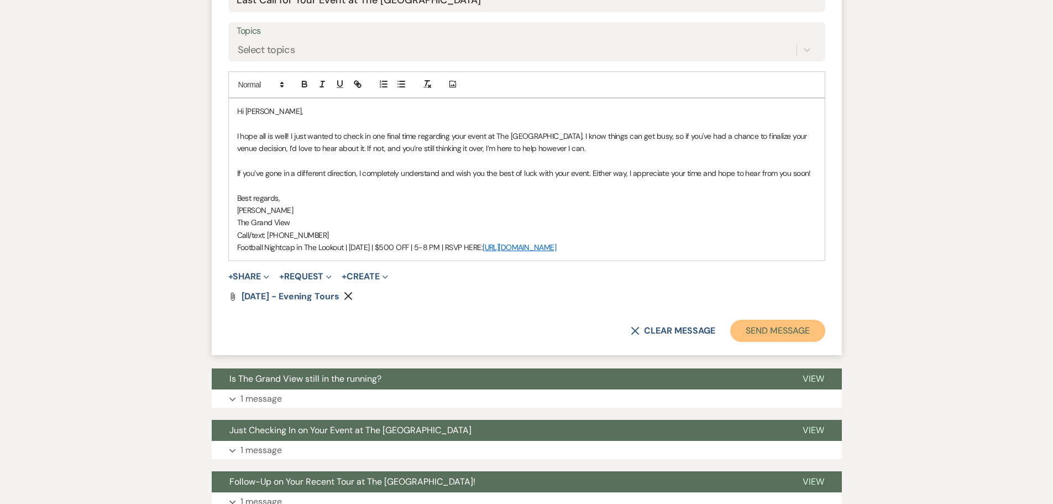
click at [771, 333] on button "Send Message" at bounding box center [777, 330] width 95 height 22
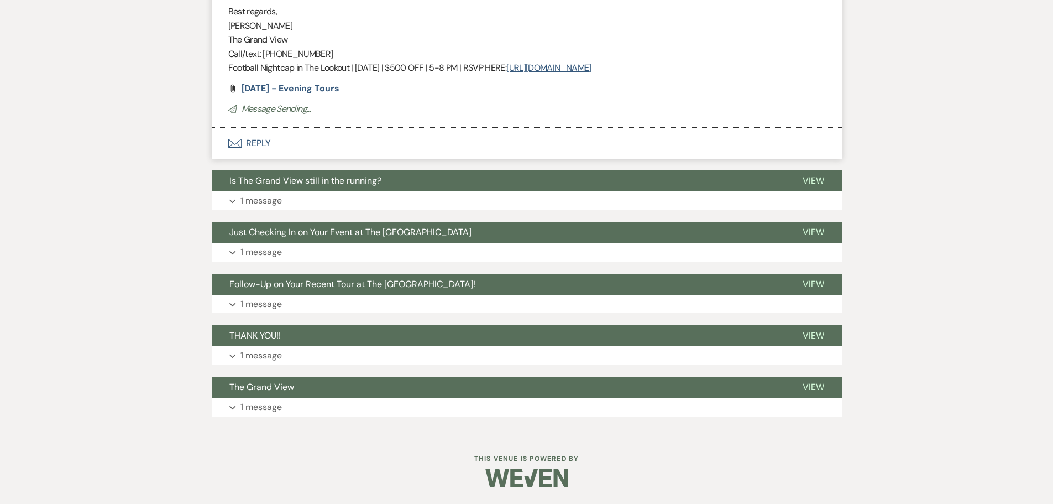
scroll to position [197, 0]
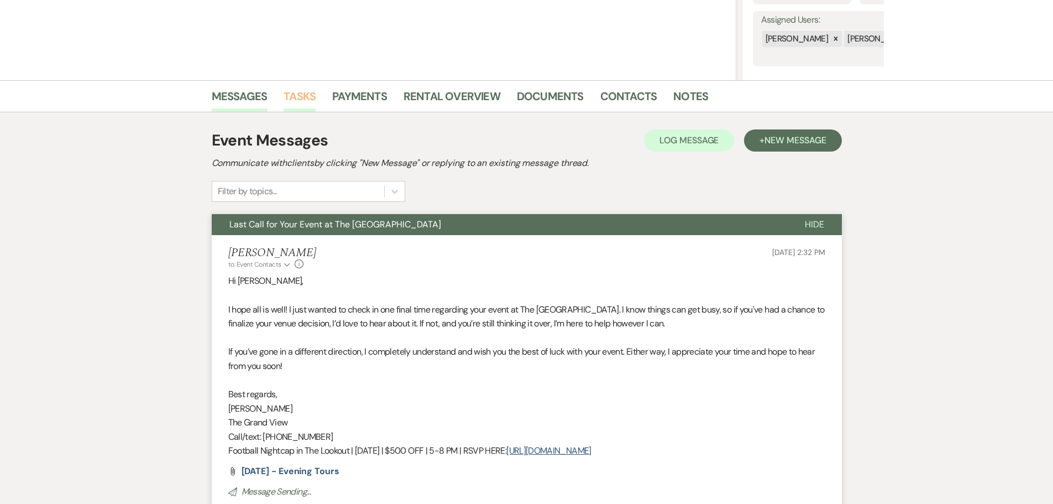
click at [298, 107] on link "Tasks" at bounding box center [300, 99] width 32 height 24
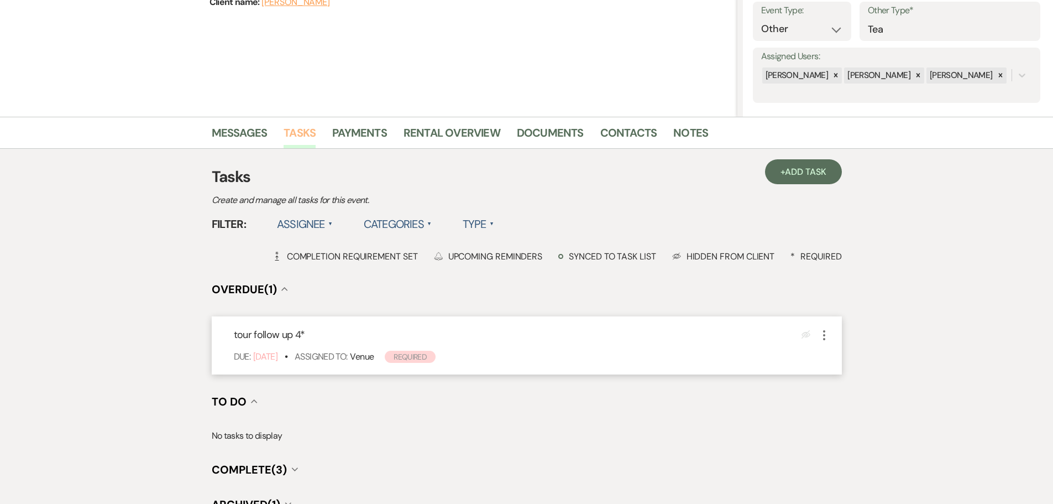
scroll to position [166, 0]
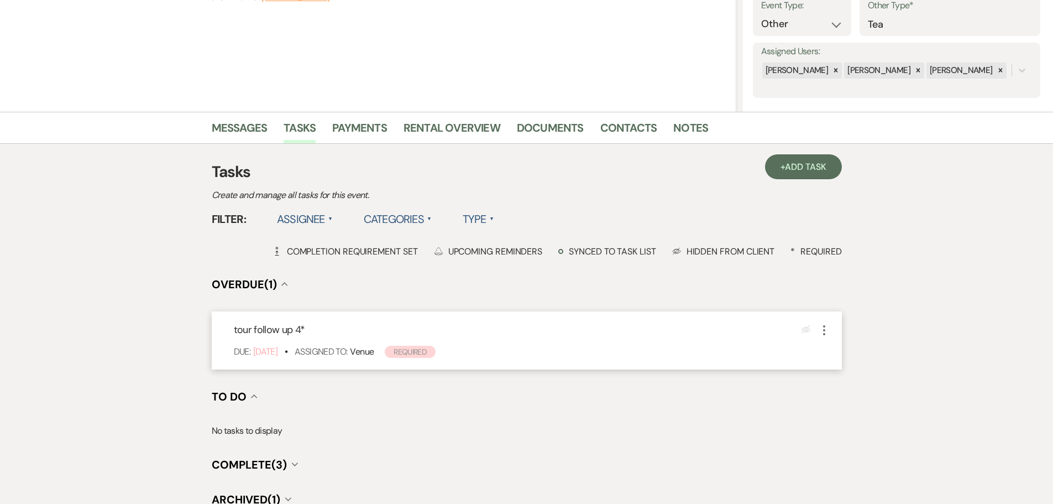
click at [823, 326] on use "button" at bounding box center [824, 330] width 2 height 10
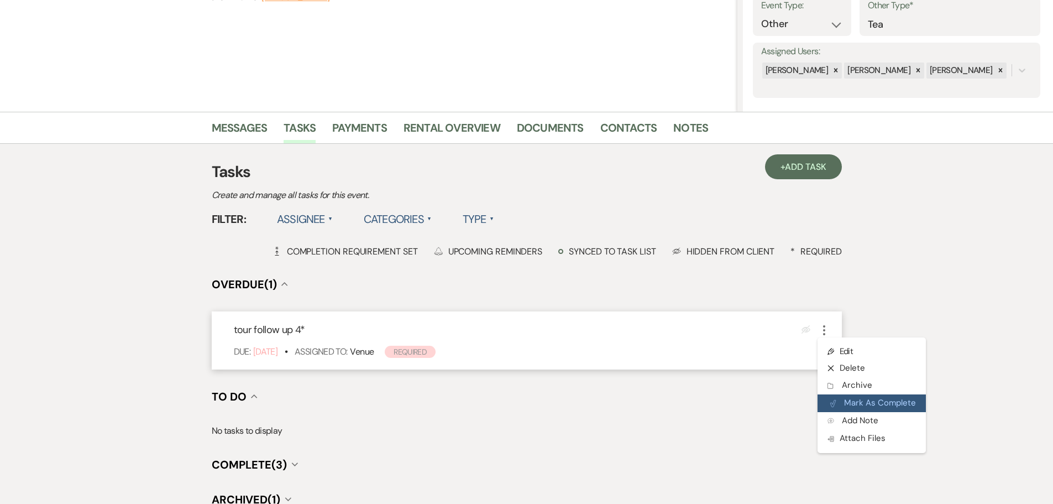
click at [862, 399] on button "Plan Portal Link Mark As Complete" at bounding box center [871, 403] width 108 height 18
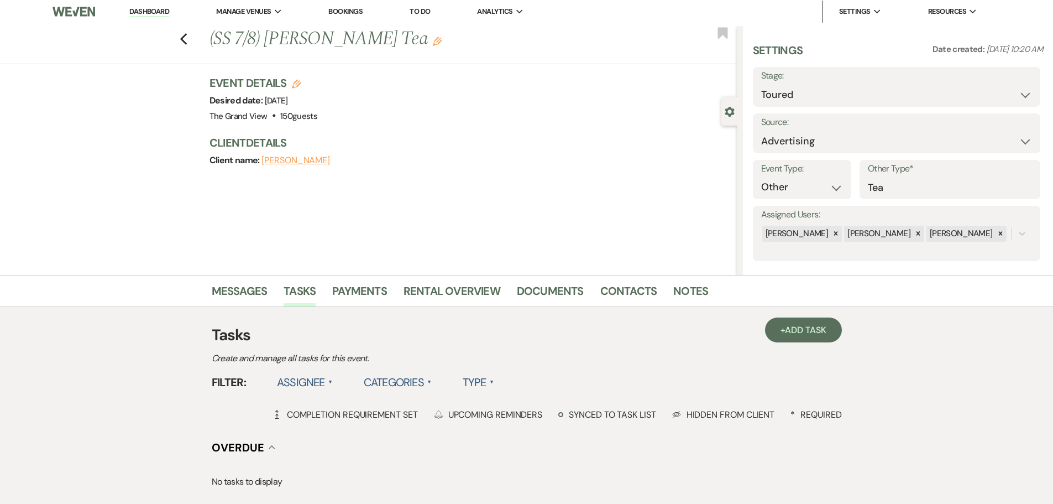
scroll to position [0, 0]
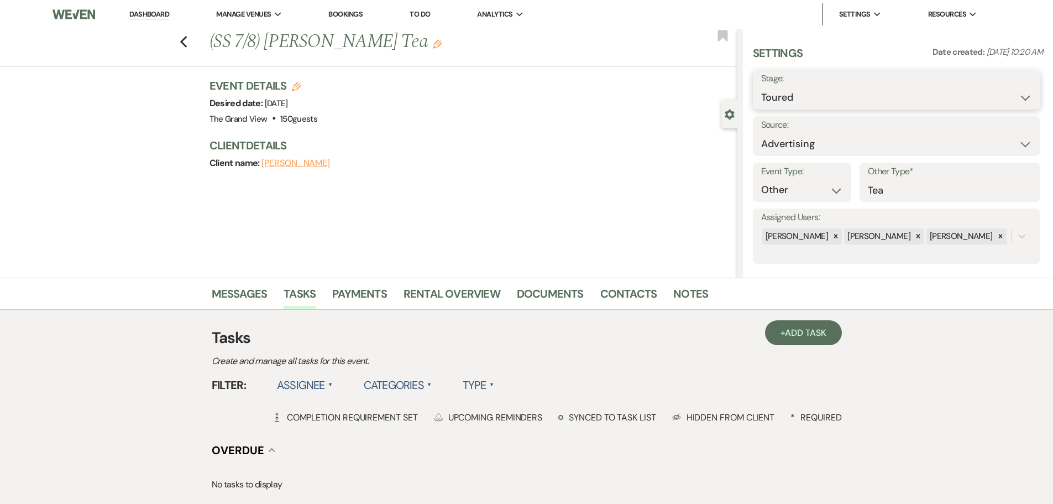
click at [777, 91] on select "Inquiry Follow Up Tour Requested Tour Confirmed Toured Proposal Sent Booked Lost" at bounding box center [896, 98] width 271 height 22
select select "8"
click at [761, 87] on select "Inquiry Follow Up Tour Requested Tour Confirmed Toured Proposal Sent Booked Lost" at bounding box center [896, 98] width 271 height 22
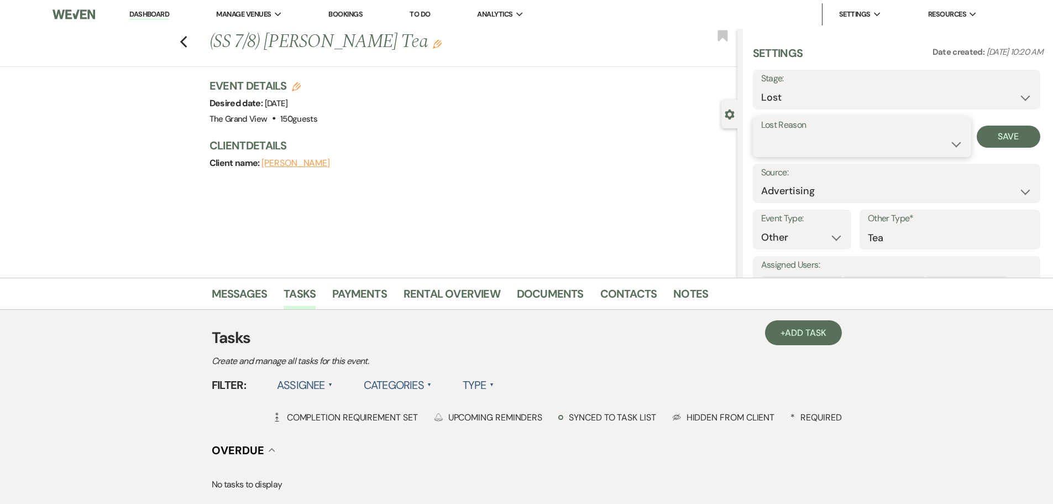
click at [806, 153] on select "Booked Elsewhere Budget Date Unavailable No Response Not a Good Match Capacity …" at bounding box center [862, 144] width 202 height 22
select select "5"
click at [761, 133] on select "Booked Elsewhere Budget Date Unavailable No Response Not a Good Match Capacity …" at bounding box center [862, 144] width 202 height 22
click at [993, 133] on button "Save" at bounding box center [1009, 136] width 64 height 22
click at [187, 40] on use "button" at bounding box center [183, 42] width 7 height 12
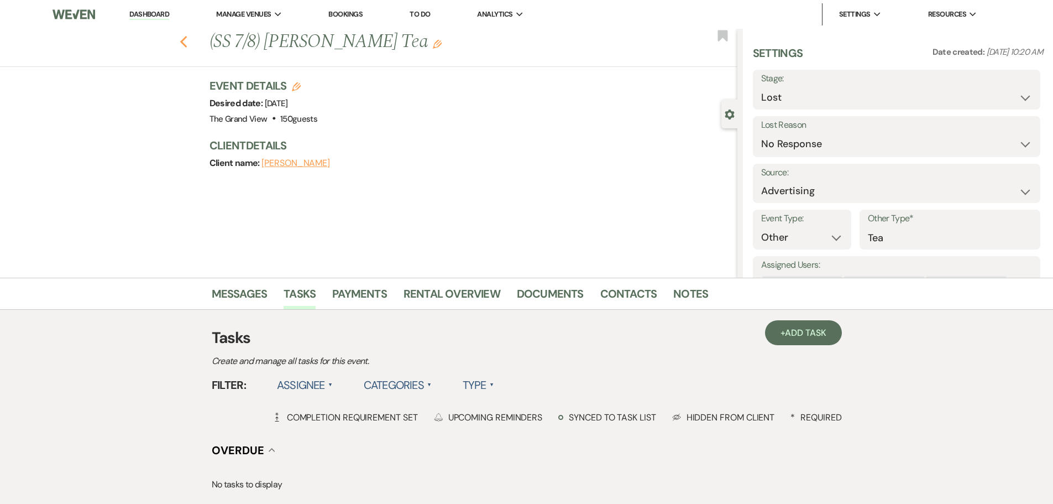
select select "5"
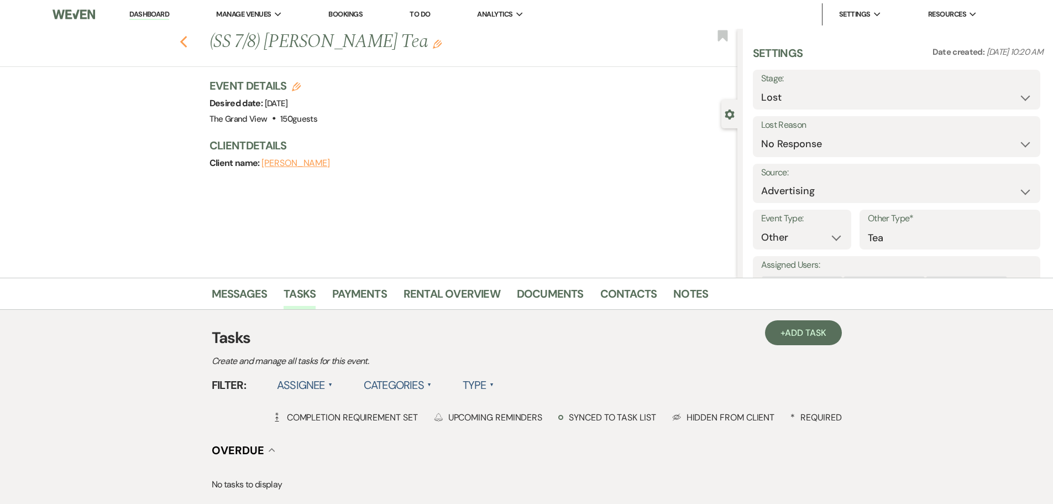
select select "5"
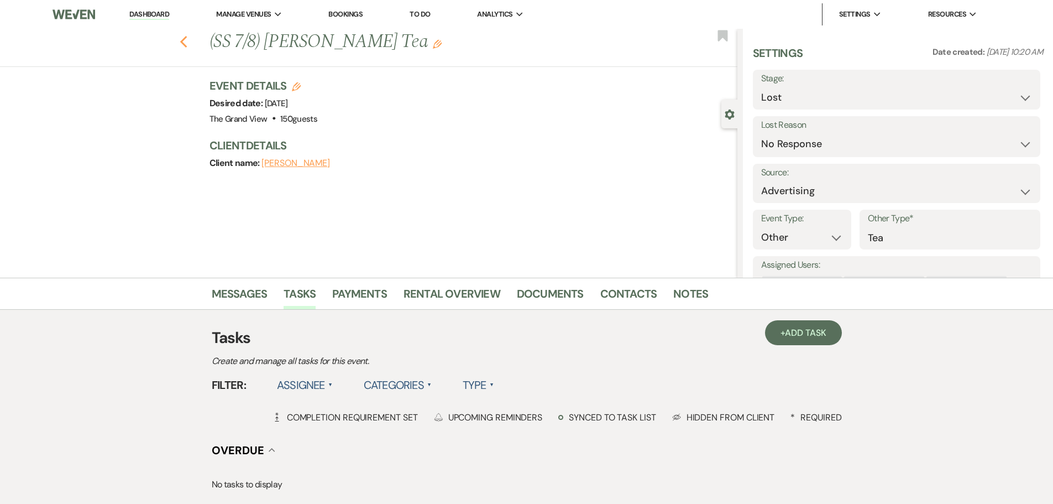
select select "5"
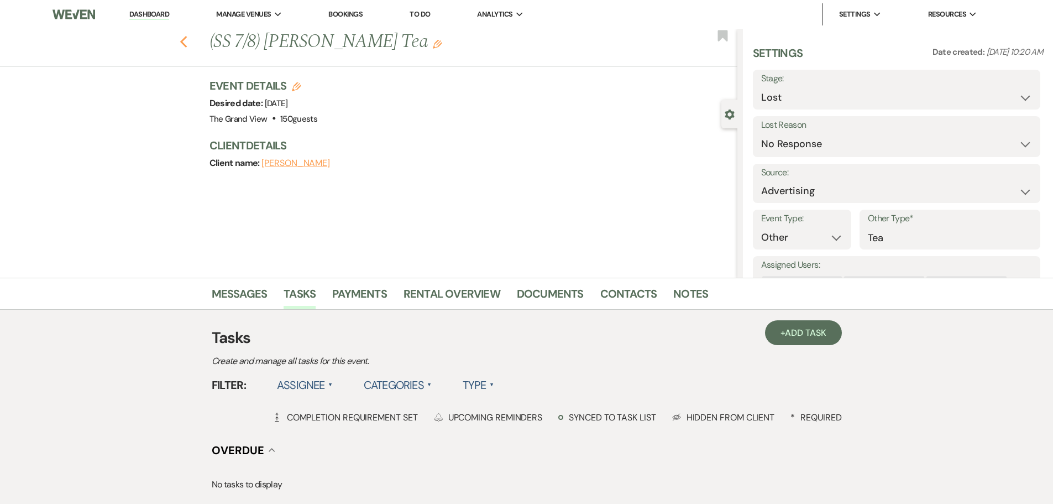
select select "5"
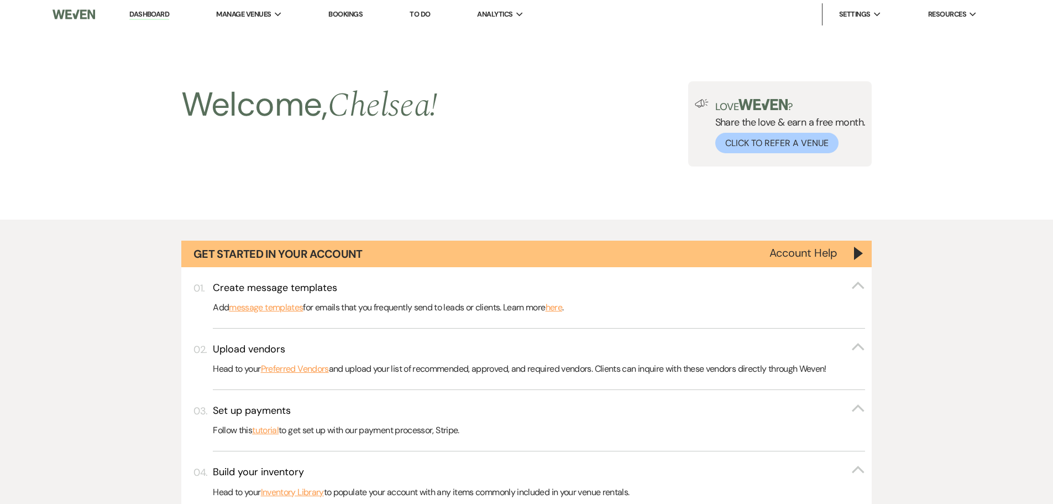
scroll to position [1628, 0]
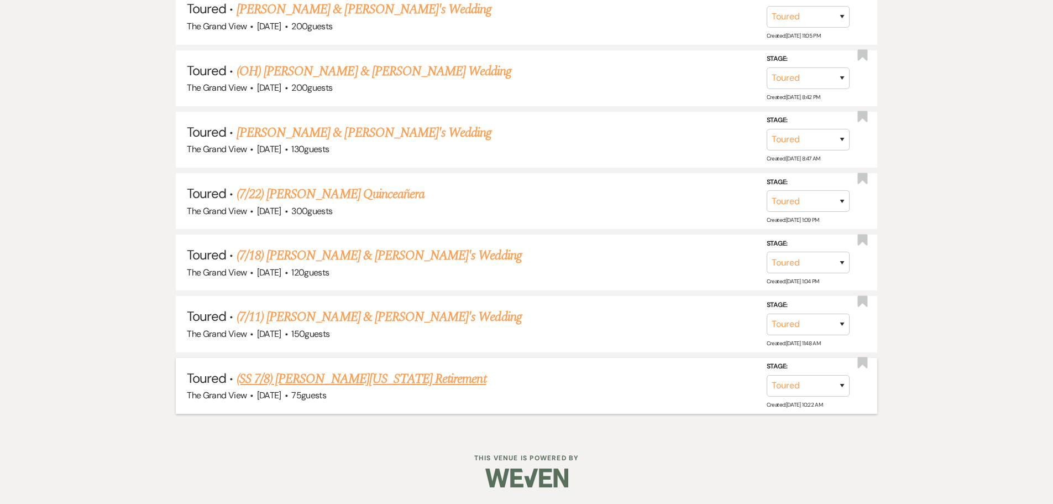
click at [385, 380] on link "(SS 7/8) [PERSON_NAME][US_STATE] Retirement" at bounding box center [362, 379] width 250 height 20
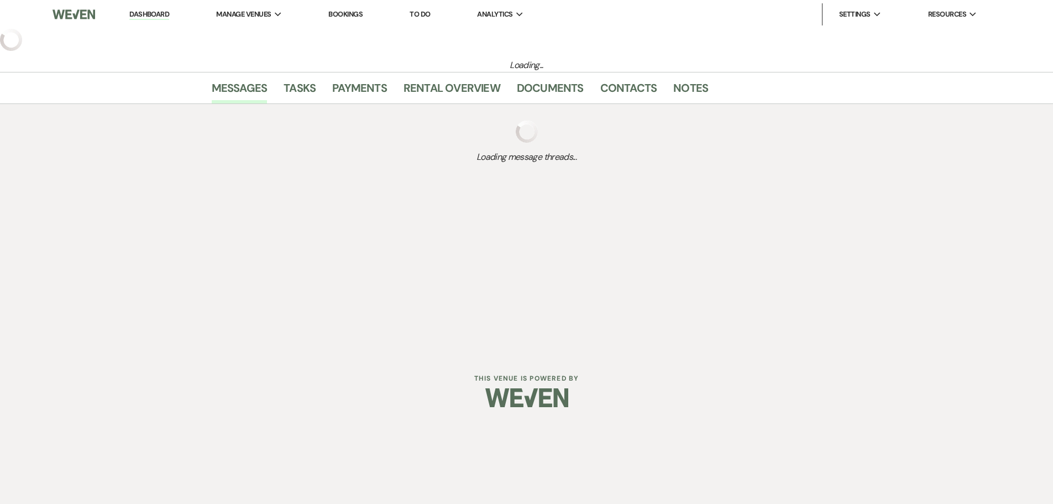
select select "5"
select select "25"
select select "13"
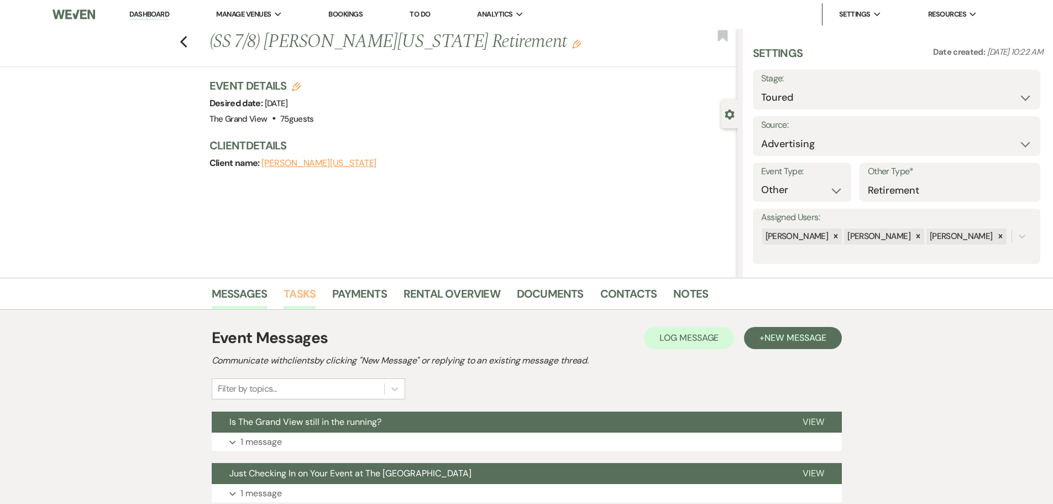
click at [302, 293] on link "Tasks" at bounding box center [300, 297] width 32 height 24
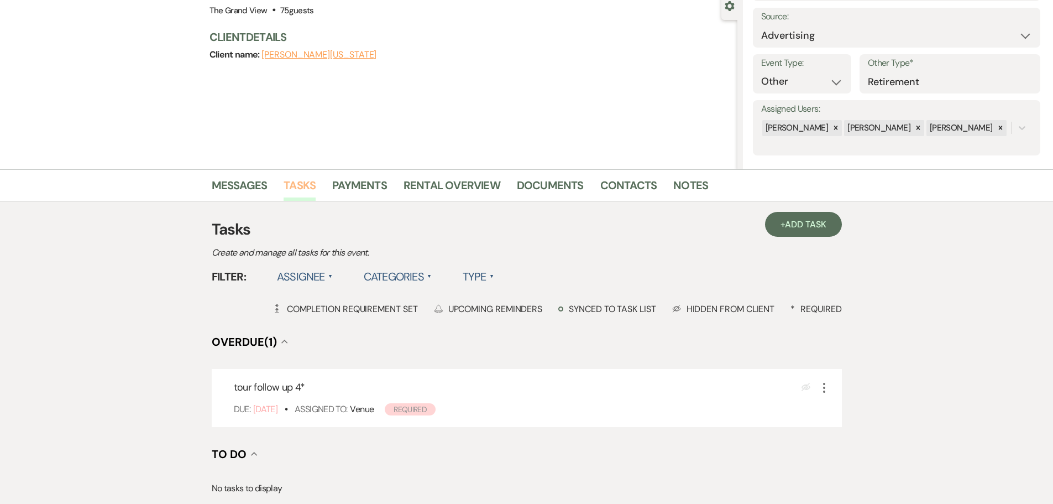
scroll to position [111, 0]
click at [248, 198] on div "Messages Tasks Payments Rental Overview Documents Contacts Notes" at bounding box center [526, 183] width 1053 height 32
click at [249, 187] on link "Messages" at bounding box center [240, 186] width 56 height 24
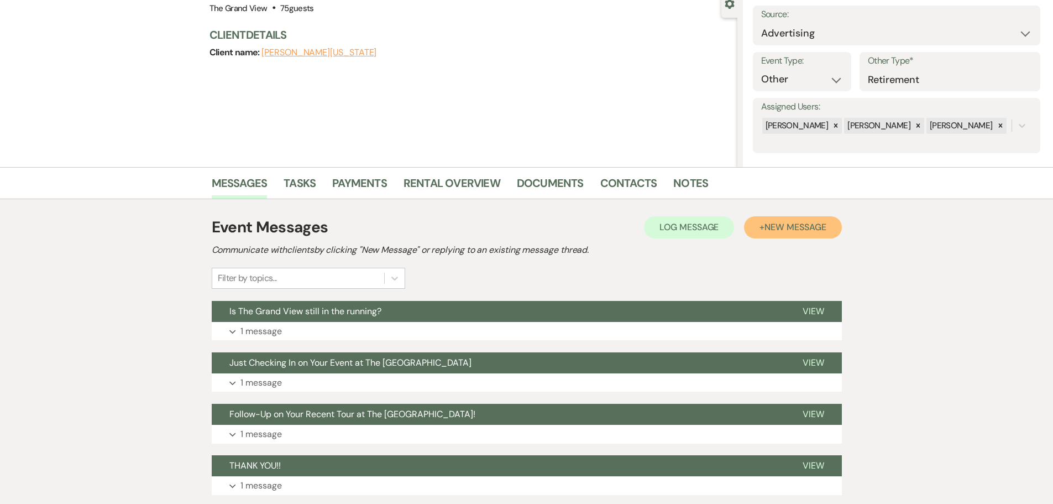
click at [778, 233] on button "+ New Message" at bounding box center [792, 227] width 97 height 22
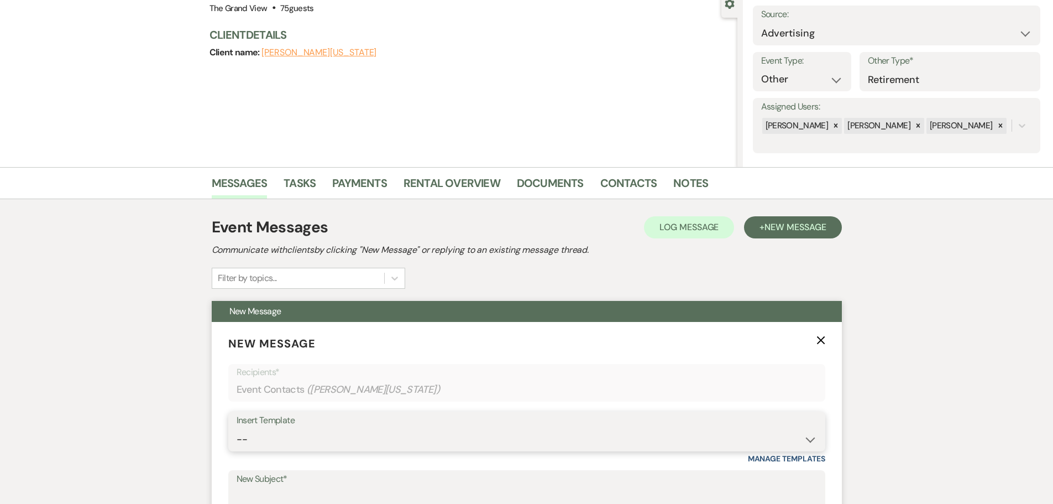
click at [286, 428] on select "-- Weven Planning Portal Introduction (Booked Events) Initial Inquiry Response …" at bounding box center [527, 439] width 580 height 22
select select "5219"
click at [237, 428] on select "-- Weven Planning Portal Introduction (Booked Events) Initial Inquiry Response …" at bounding box center [527, 439] width 580 height 22
type input "Last Call for Your Event at The Grand View"
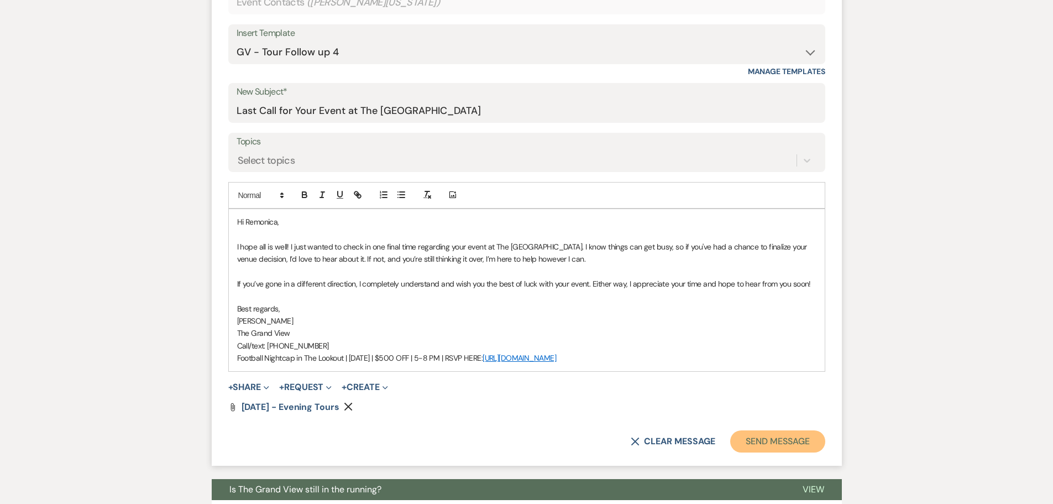
drag, startPoint x: 799, startPoint y: 443, endPoint x: 756, endPoint y: 434, distance: 44.6
click at [799, 442] on button "Send Message" at bounding box center [777, 441] width 95 height 22
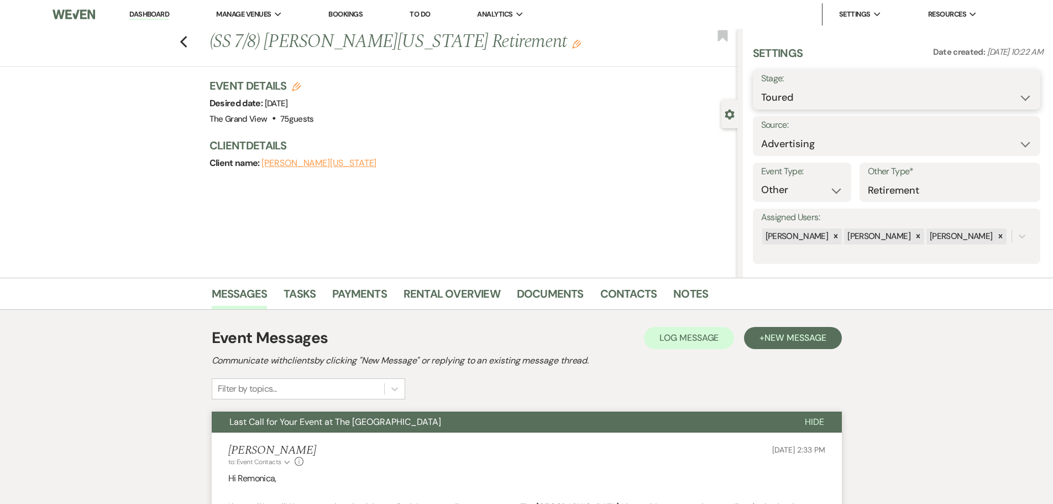
click at [805, 92] on select "Inquiry Follow Up Tour Requested Tour Confirmed Toured Proposal Sent Booked Lost" at bounding box center [896, 98] width 271 height 22
select select "8"
click at [761, 87] on select "Inquiry Follow Up Tour Requested Tour Confirmed Toured Proposal Sent Booked Lost" at bounding box center [896, 98] width 271 height 22
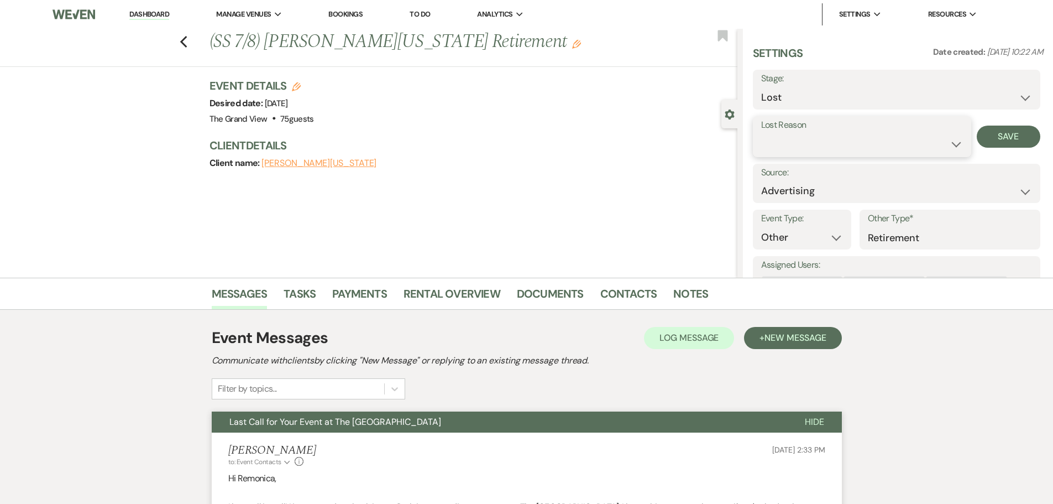
click at [812, 143] on select "Booked Elsewhere Budget Date Unavailable No Response Not a Good Match Capacity …" at bounding box center [862, 144] width 202 height 22
select select "5"
click at [761, 133] on select "Booked Elsewhere Budget Date Unavailable No Response Not a Good Match Capacity …" at bounding box center [862, 144] width 202 height 22
click at [994, 140] on button "Save" at bounding box center [1009, 136] width 64 height 22
click at [298, 279] on div "Messages Tasks Payments Rental Overview Documents Contacts Notes" at bounding box center [526, 293] width 1053 height 32
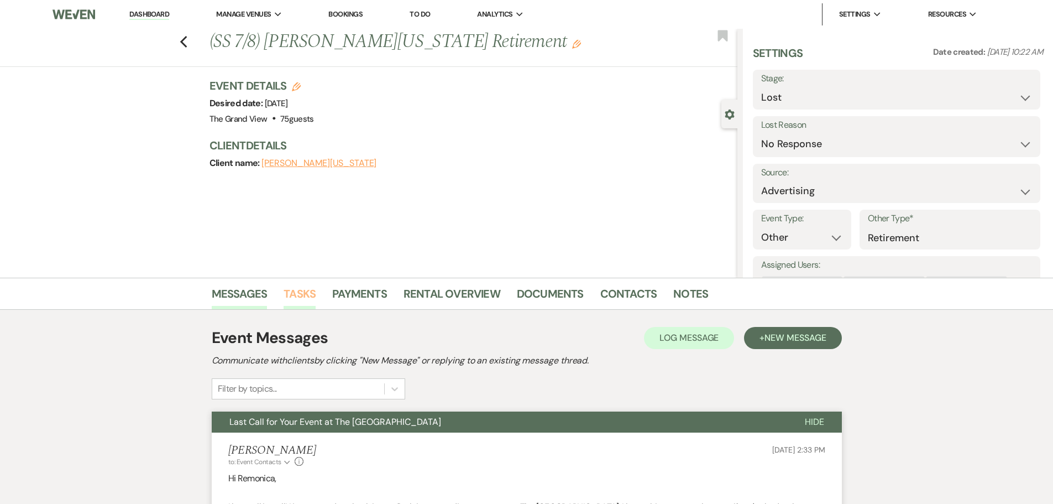
click at [298, 286] on link "Tasks" at bounding box center [300, 297] width 32 height 24
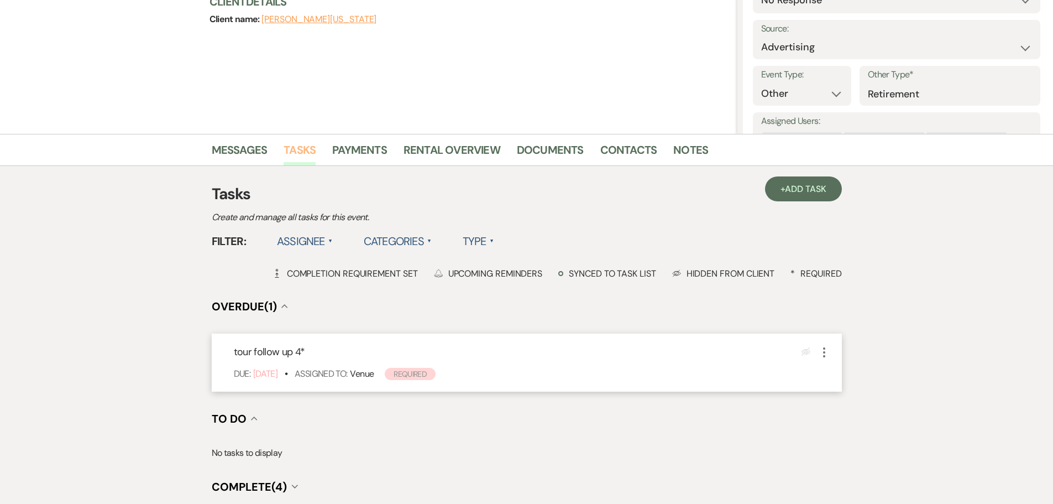
scroll to position [166, 0]
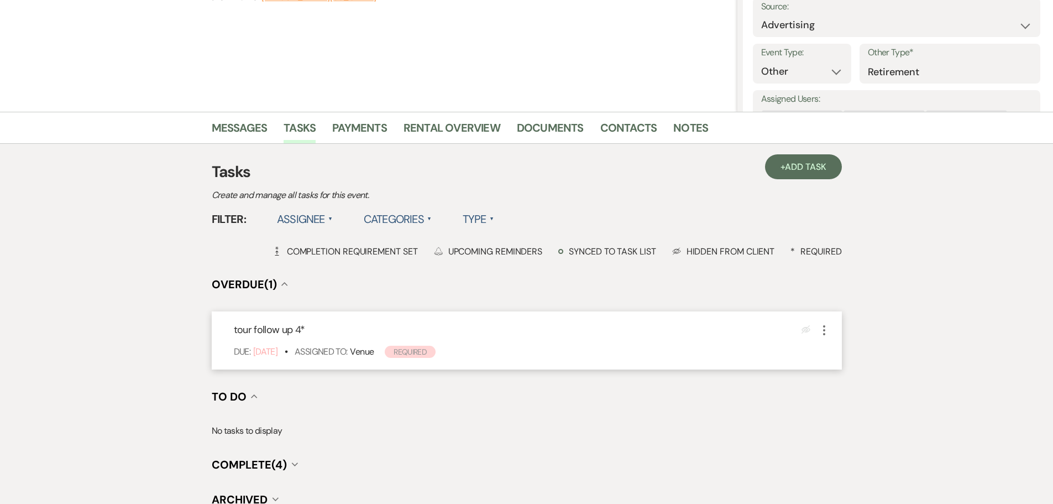
click at [825, 331] on icon "More" at bounding box center [823, 329] width 13 height 13
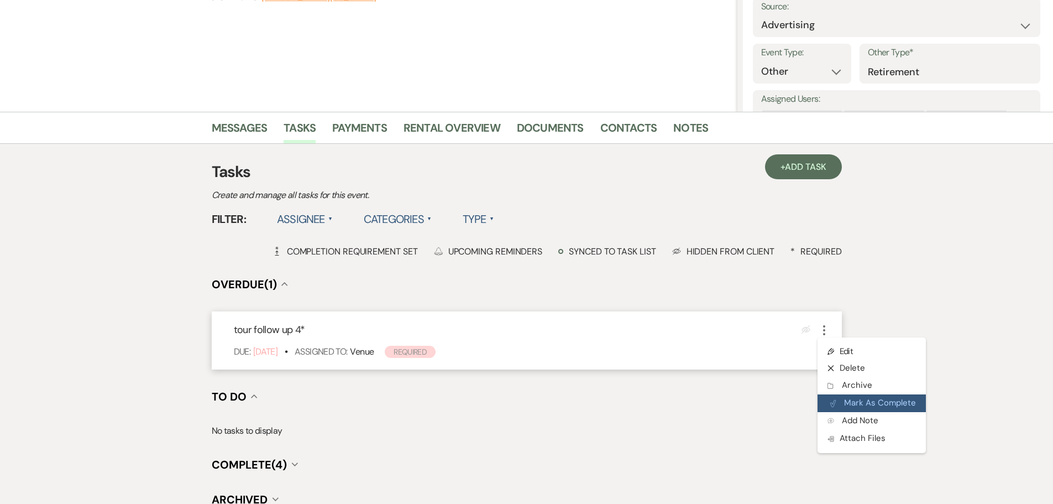
click at [903, 400] on button "Plan Portal Link Mark As Complete" at bounding box center [871, 403] width 108 height 18
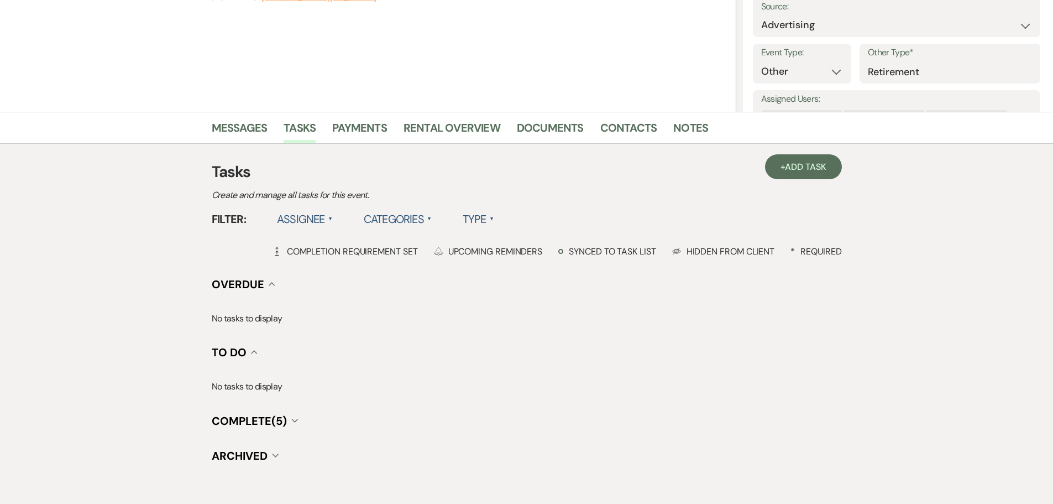
scroll to position [0, 0]
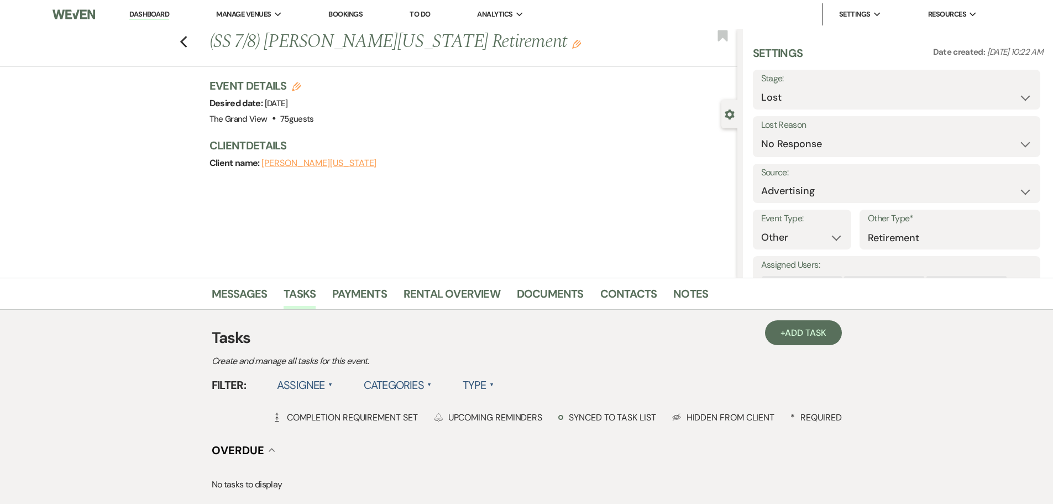
click at [193, 43] on div "Previous (SS 7/8) Remonica Washington's Retirement Edit Bookmark" at bounding box center [365, 48] width 743 height 38
click at [187, 46] on icon "Previous" at bounding box center [184, 41] width 8 height 13
select select "5"
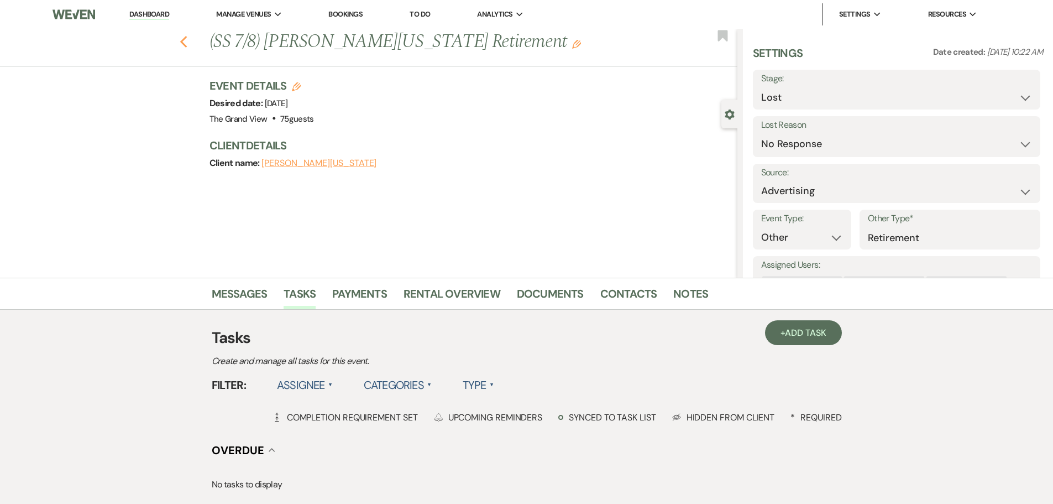
select select "5"
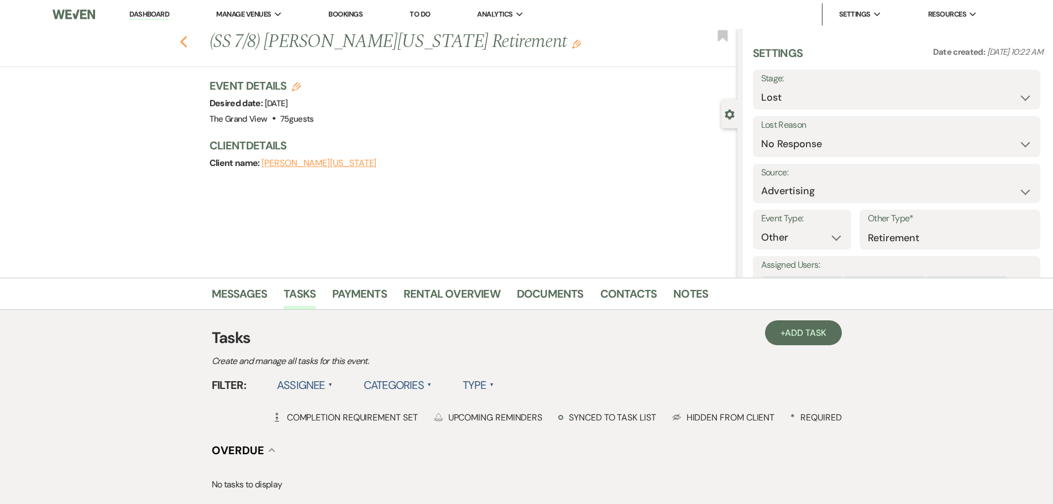
select select "5"
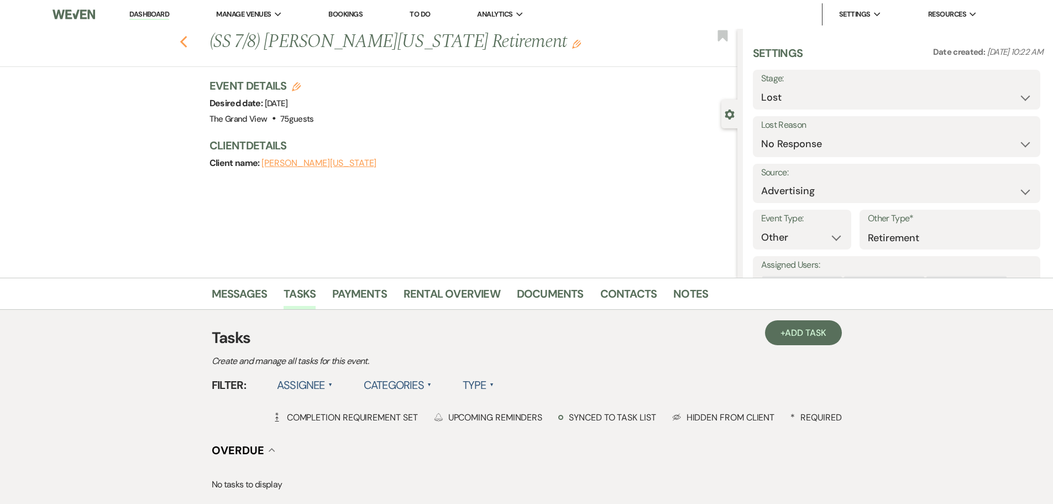
select select "5"
select select "8"
select select "5"
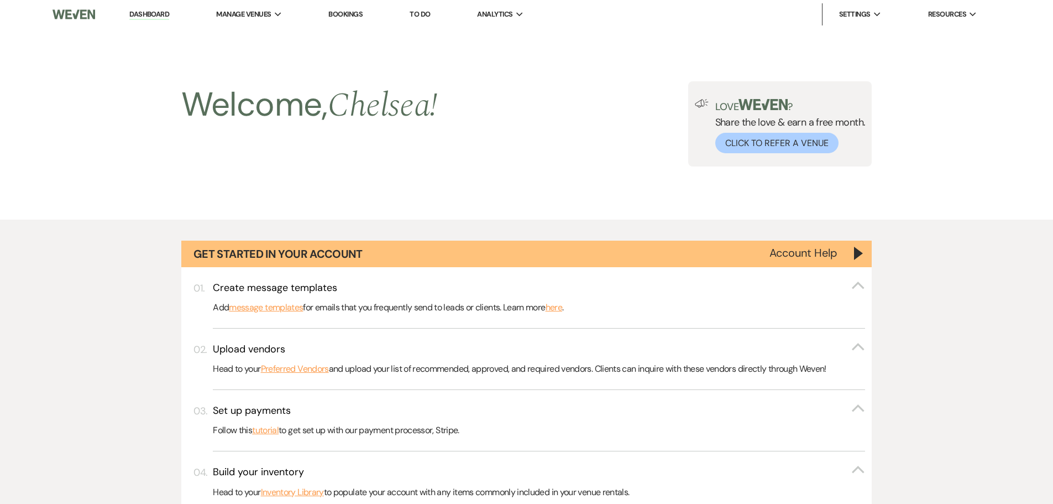
scroll to position [1566, 0]
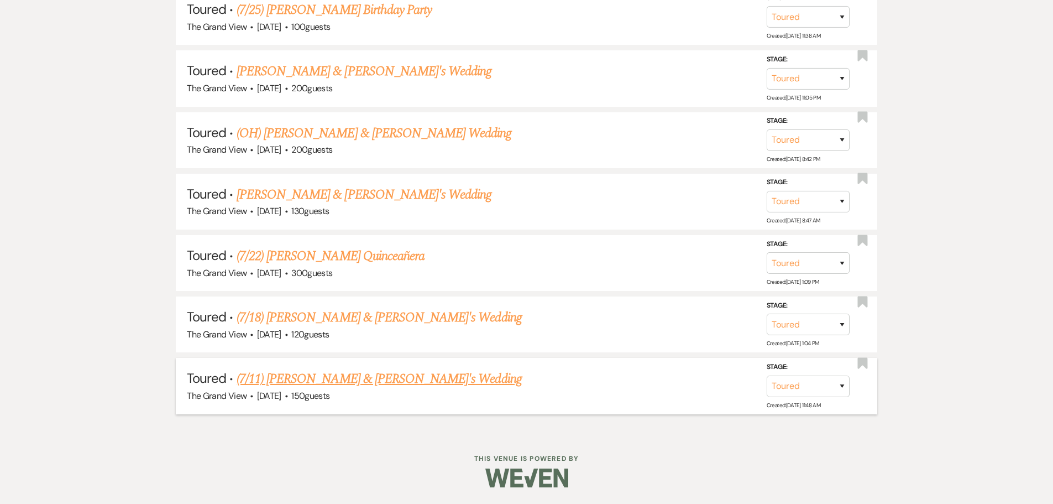
click at [369, 379] on link "(7/11) [PERSON_NAME] & [PERSON_NAME]'s Wedding" at bounding box center [379, 379] width 285 height 20
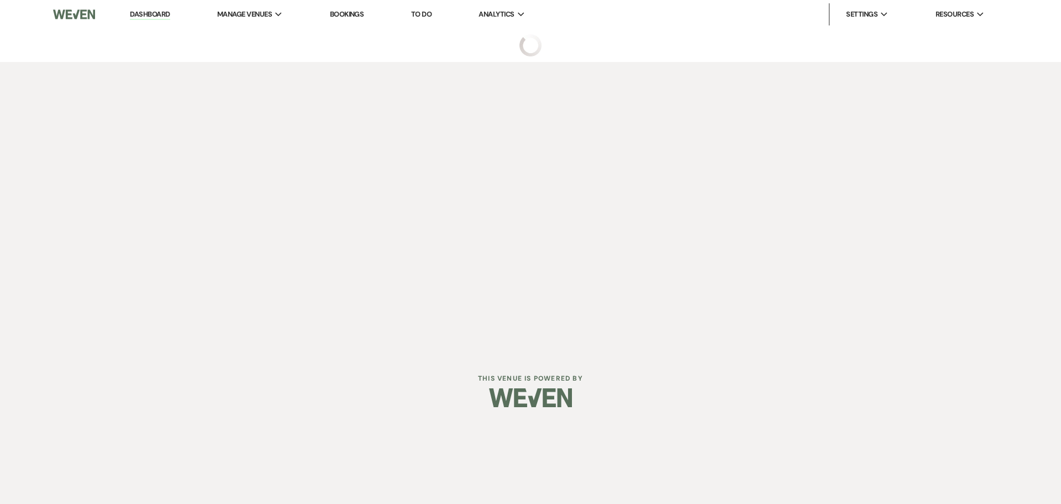
select select "5"
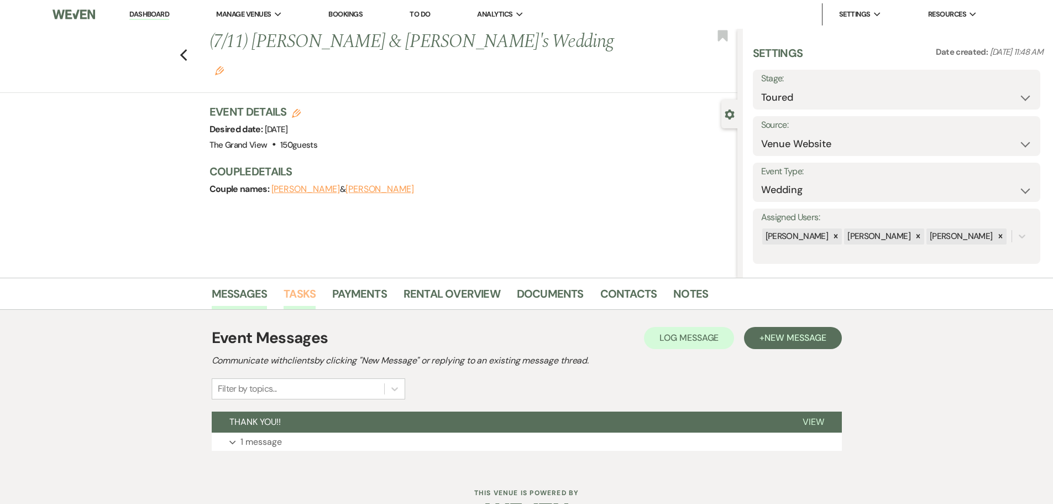
click at [292, 285] on li "Tasks" at bounding box center [308, 295] width 49 height 27
click at [297, 295] on link "Tasks" at bounding box center [300, 297] width 32 height 24
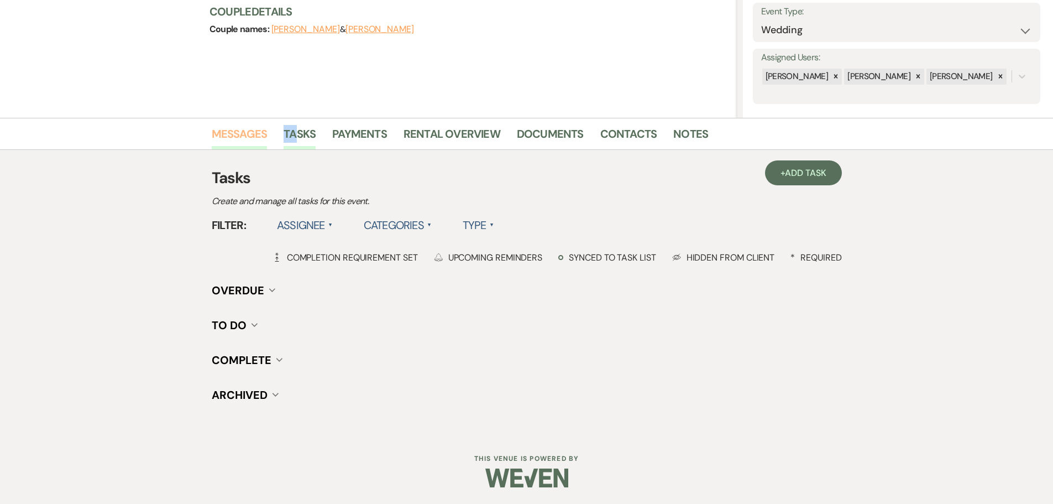
click at [243, 129] on link "Messages" at bounding box center [240, 137] width 56 height 24
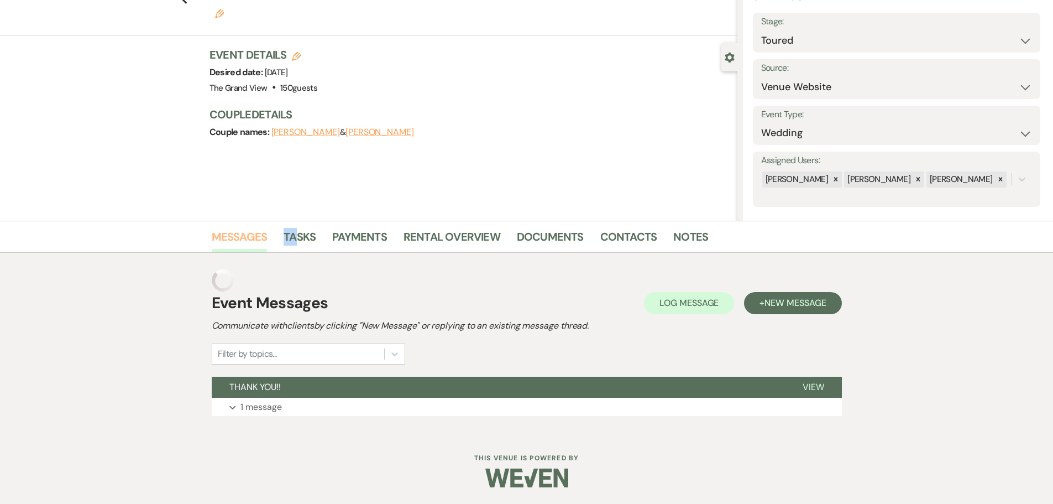
scroll to position [35, 0]
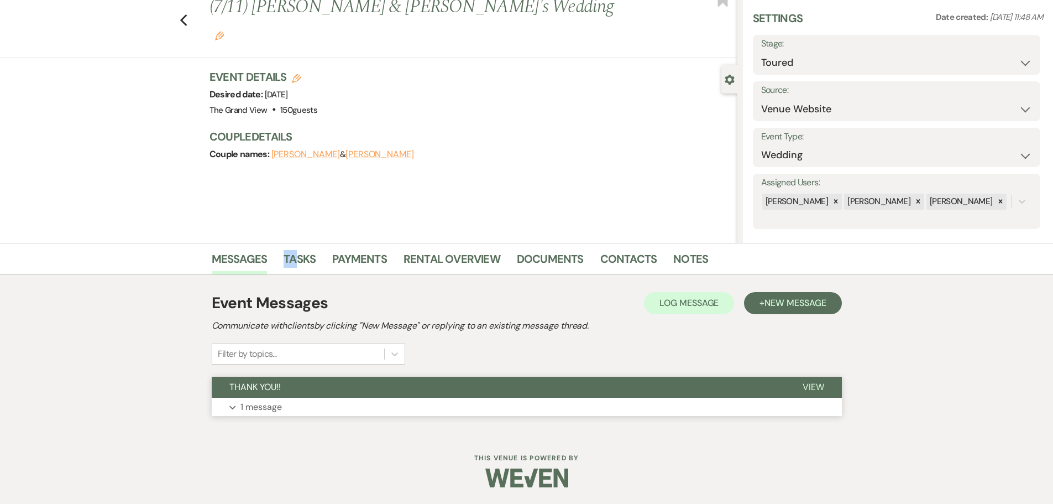
click at [329, 391] on button "THANK YOU!!" at bounding box center [498, 386] width 573 height 21
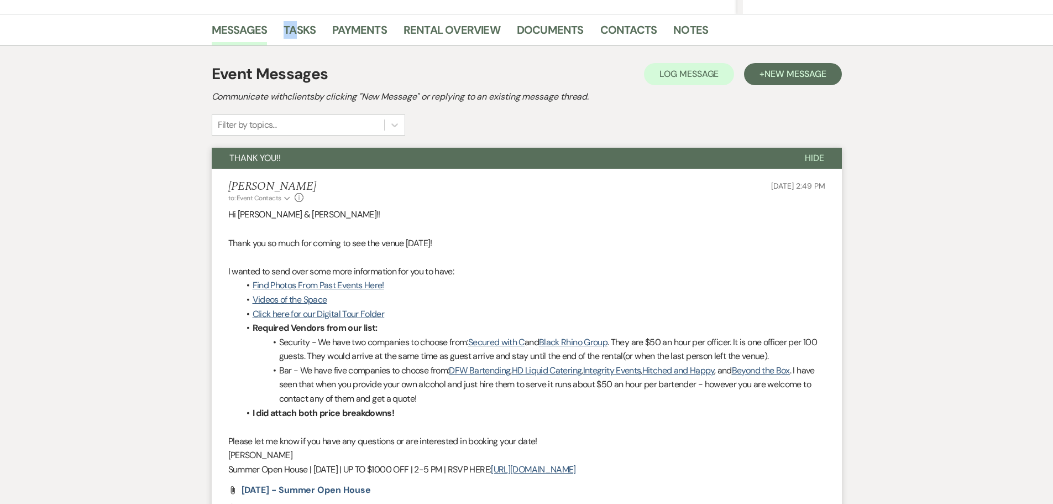
scroll to position [311, 0]
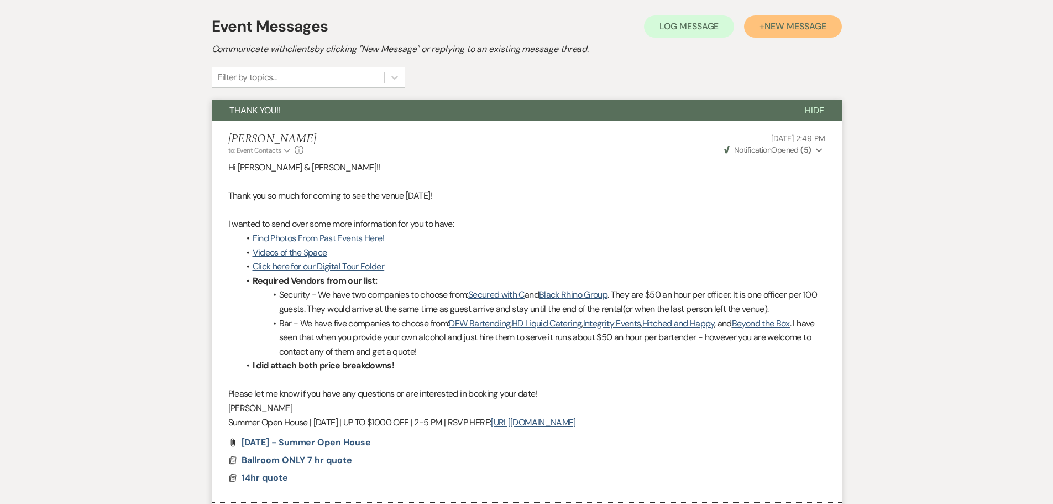
click at [786, 29] on span "New Message" at bounding box center [794, 26] width 61 height 12
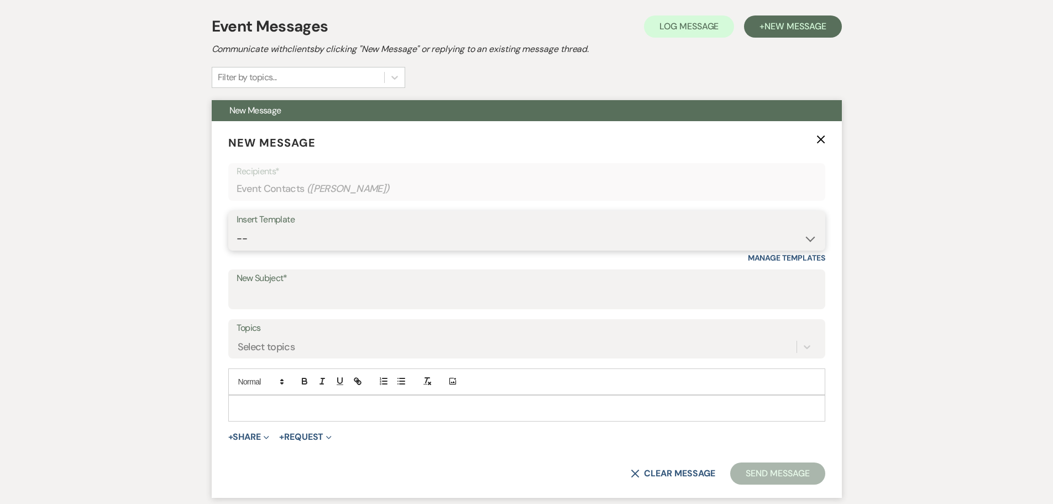
click at [295, 234] on select "-- Weven Planning Portal Introduction (Booked Events) Initial Inquiry Response …" at bounding box center [527, 239] width 580 height 22
select select "5217"
click at [237, 228] on select "-- Weven Planning Portal Introduction (Booked Events) Initial Inquiry Response …" at bounding box center [527, 239] width 580 height 22
type input "Just Checking In on Your Event at The Grand View"
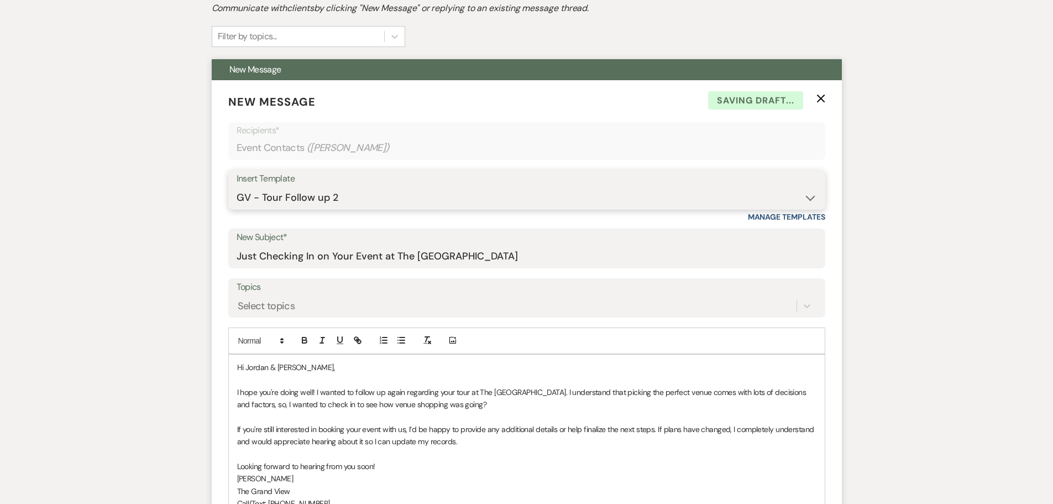
scroll to position [422, 0]
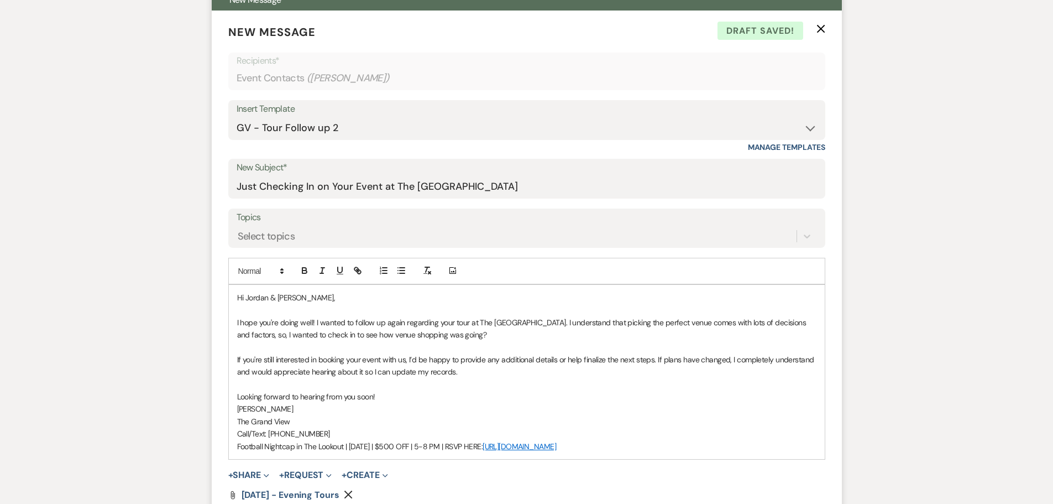
click at [391, 319] on p "I hope you're doing well! I wanted to follow up again regarding your tour at Th…" at bounding box center [526, 328] width 579 height 25
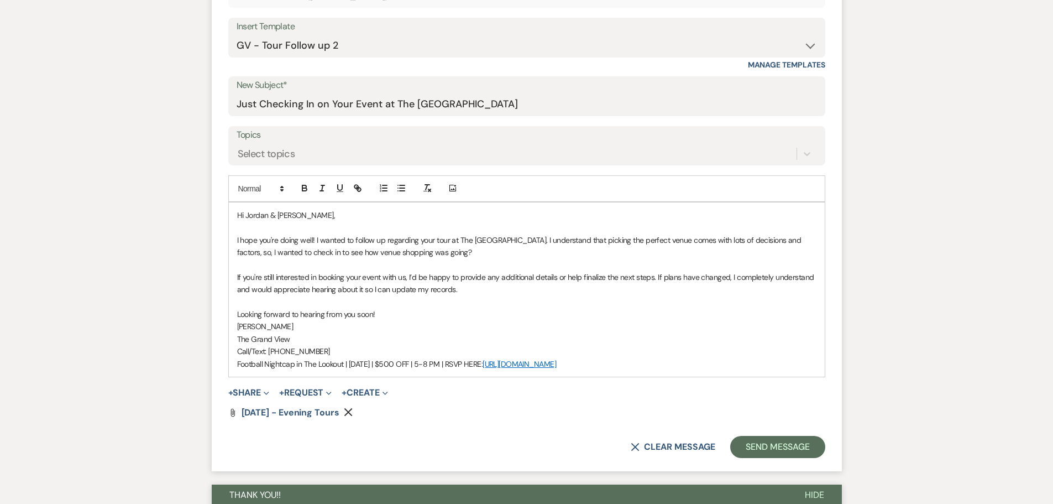
scroll to position [532, 0]
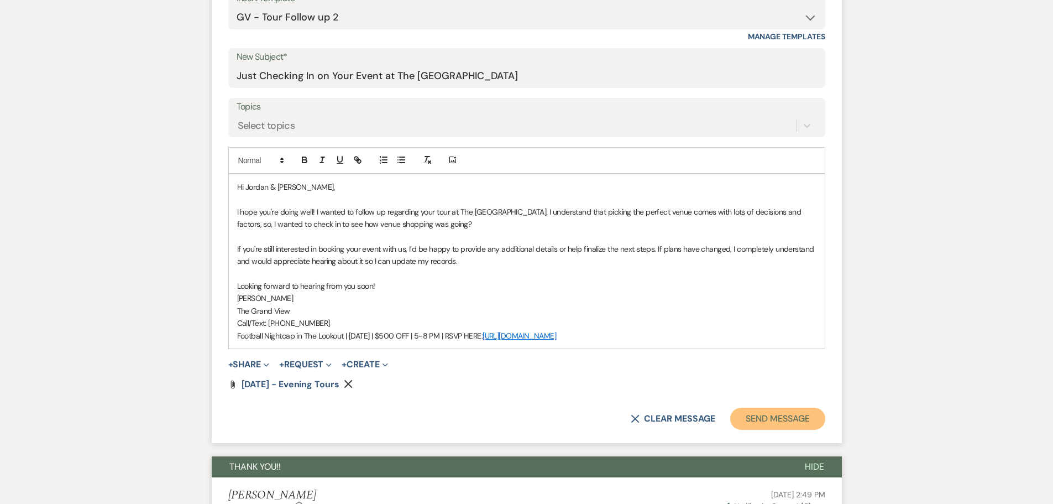
click at [759, 415] on button "Send Message" at bounding box center [777, 418] width 95 height 22
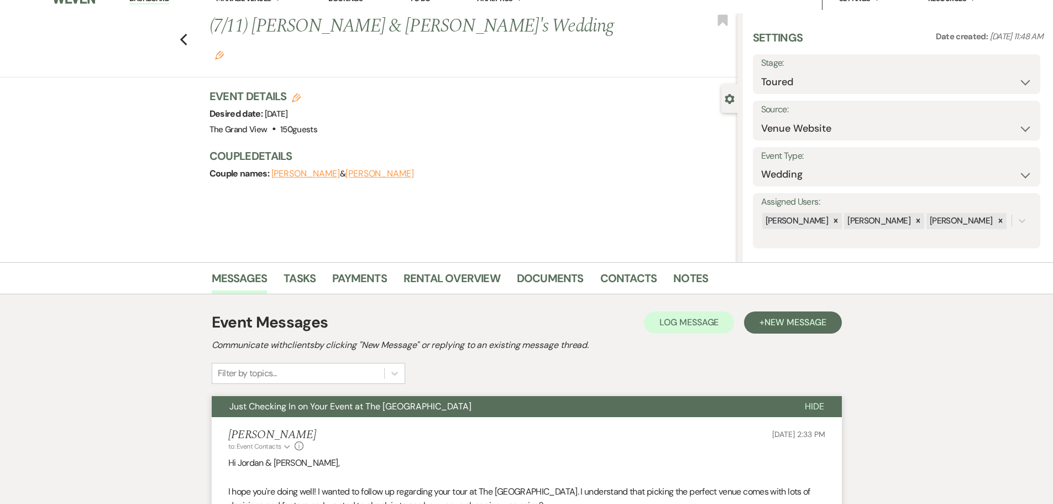
scroll to position [11, 0]
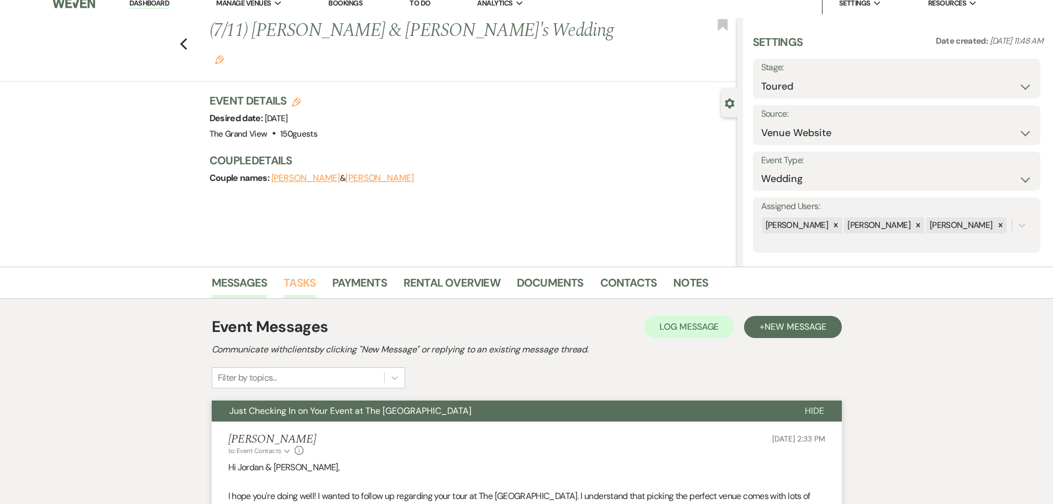
click at [299, 281] on link "Tasks" at bounding box center [300, 286] width 32 height 24
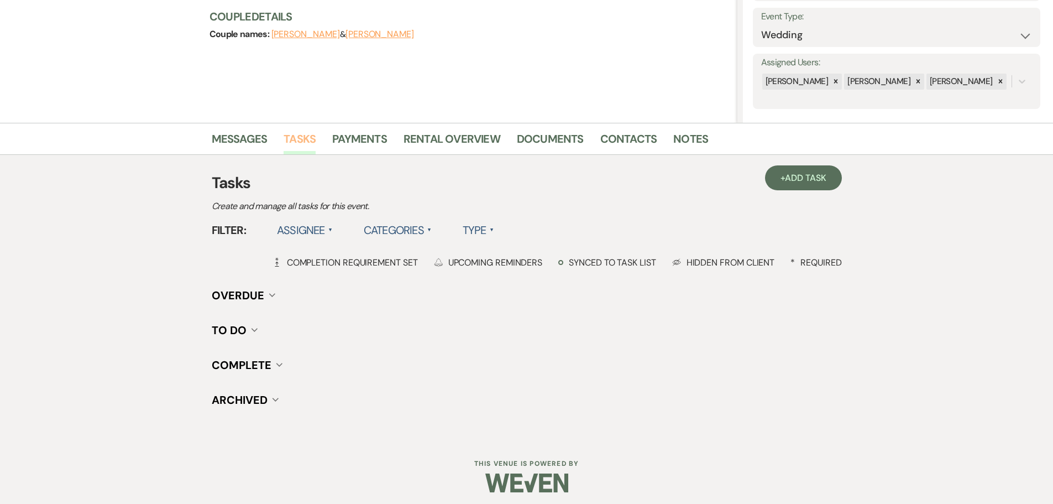
scroll to position [160, 0]
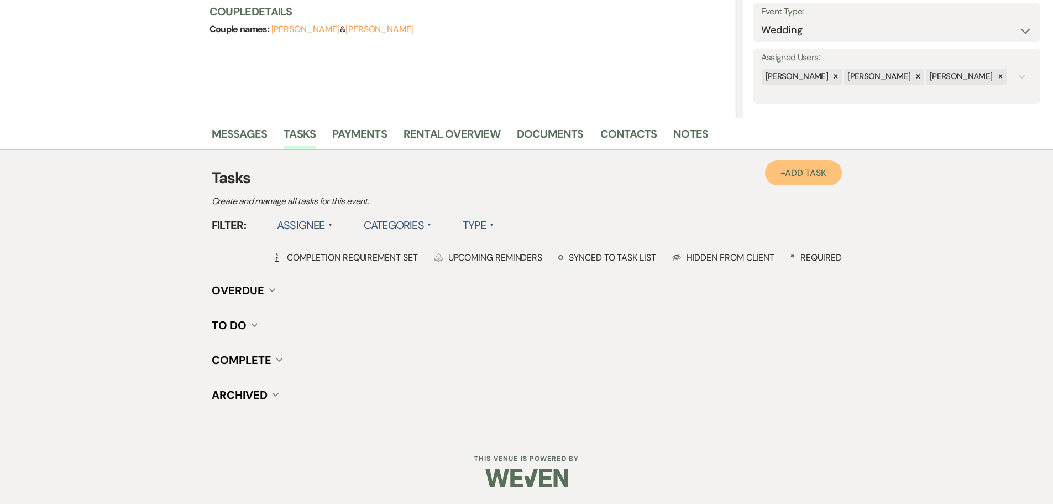
click at [800, 171] on span "Add Task" at bounding box center [805, 173] width 41 height 12
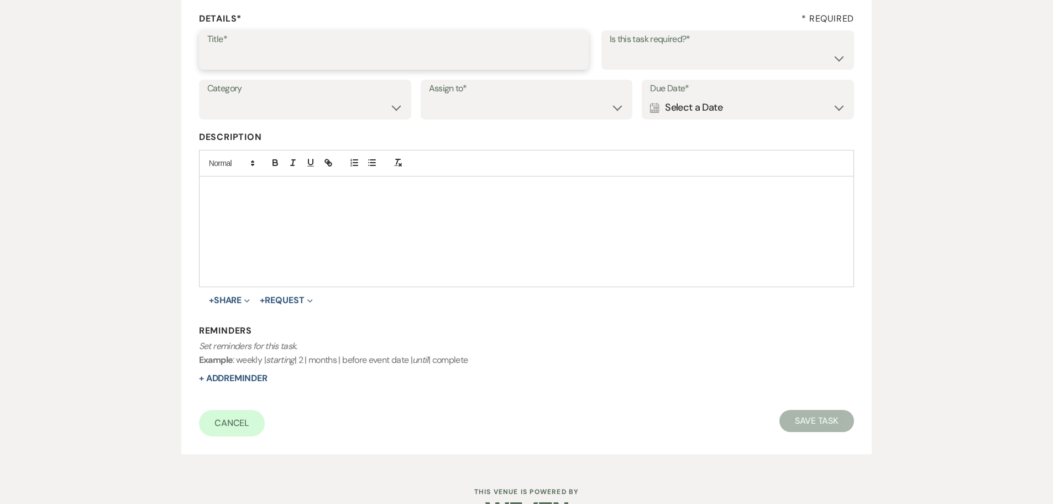
click at [253, 60] on input "Title*" at bounding box center [393, 58] width 373 height 22
type input "Tour follow up 3"
click at [742, 100] on div "Calendar Select a Date Expand" at bounding box center [748, 108] width 196 height 22
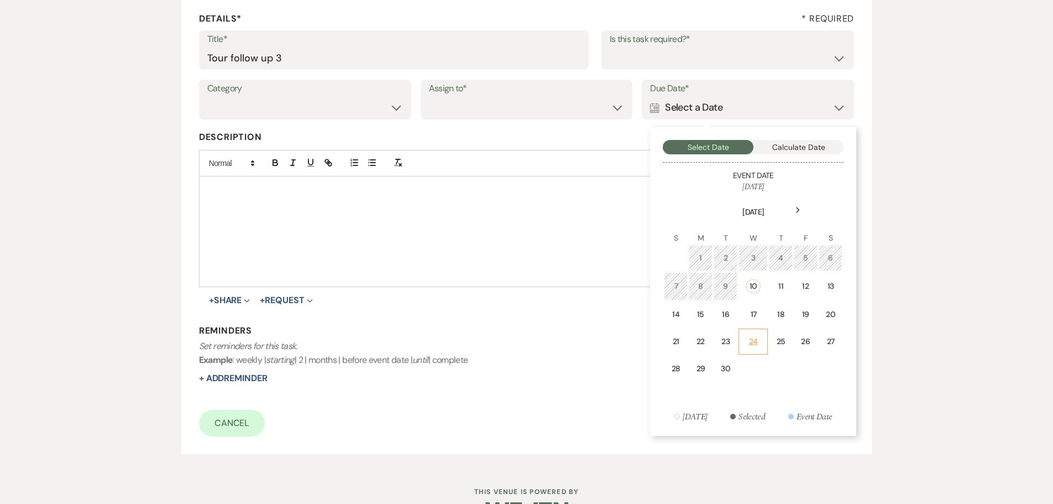
click at [758, 350] on td "24" at bounding box center [752, 341] width 29 height 26
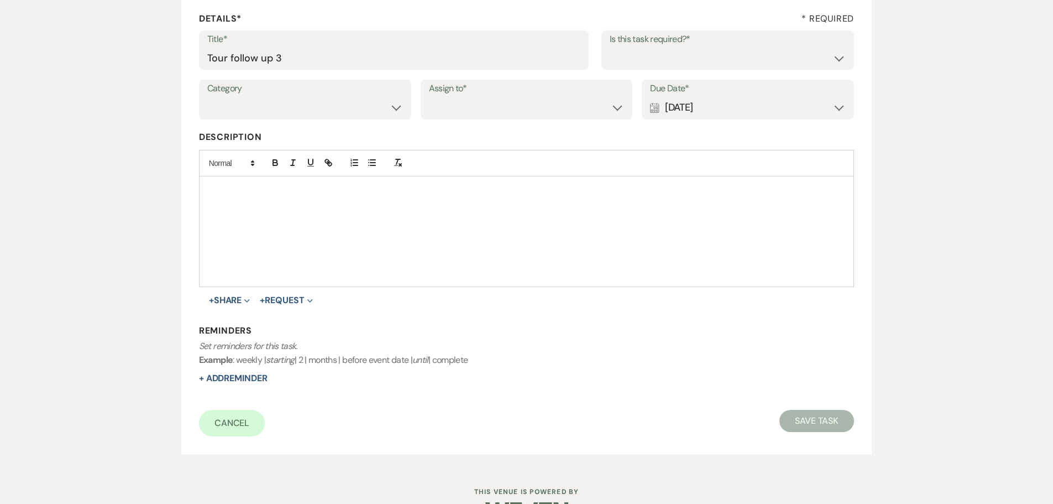
click at [544, 92] on label "Assign to*" at bounding box center [527, 89] width 196 height 16
click at [544, 116] on select "Venue Client" at bounding box center [527, 108] width 196 height 22
select select "venueHost"
click at [429, 97] on select "Venue Client" at bounding box center [527, 108] width 196 height 22
click at [649, 70] on div "Title* Tour follow up 3 Is this task required?* Yes No" at bounding box center [527, 55] width 656 height 50
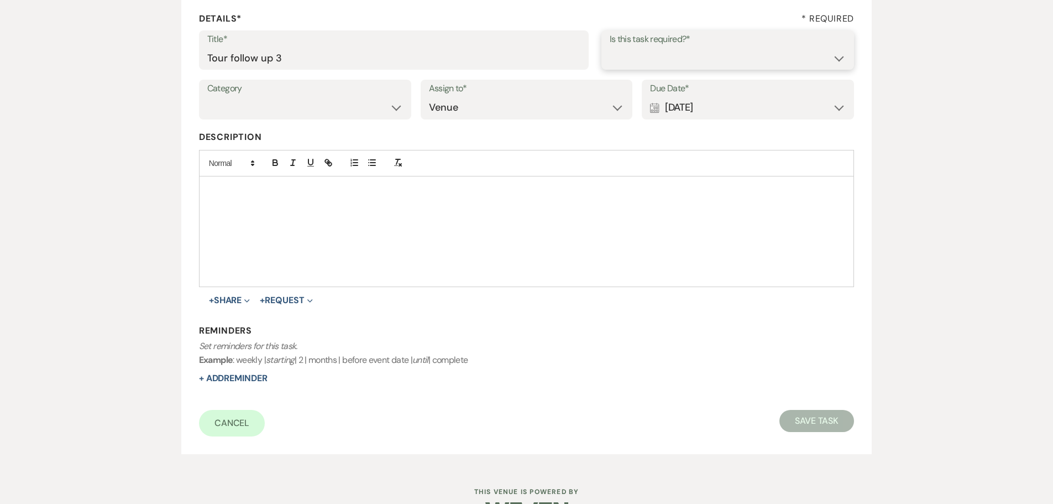
click at [643, 61] on select "Yes No" at bounding box center [728, 58] width 237 height 22
select select "true"
click at [610, 47] on select "Yes No" at bounding box center [728, 58] width 237 height 22
click at [814, 418] on button "Save Task" at bounding box center [816, 421] width 75 height 22
select select "5"
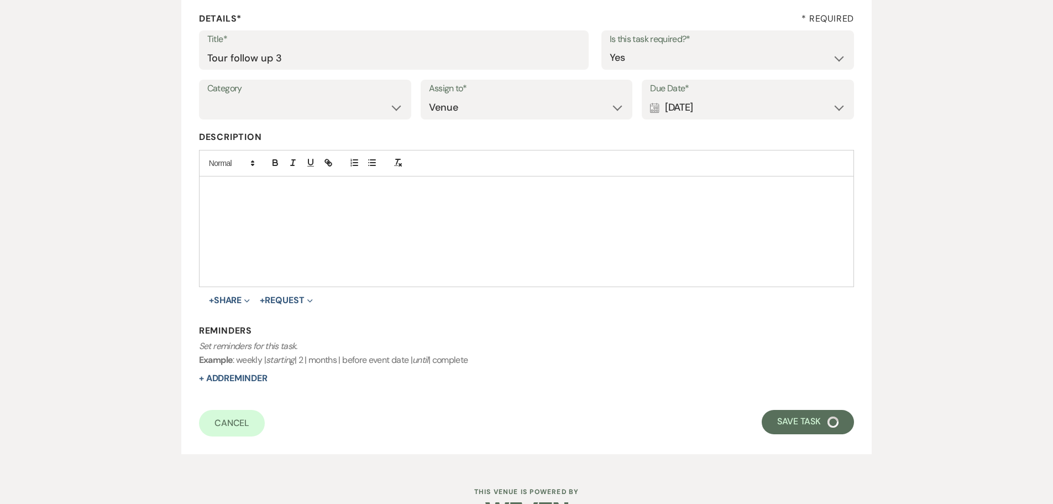
select select "5"
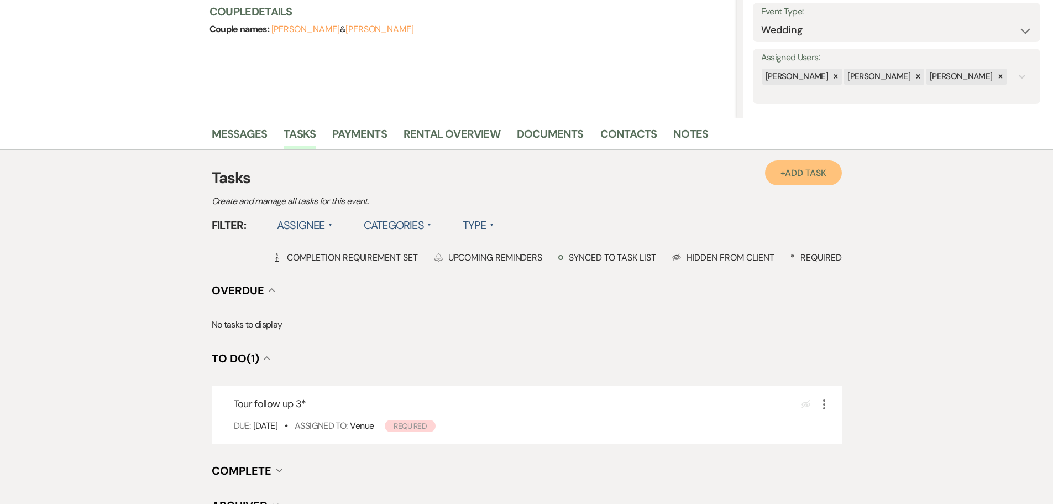
click at [793, 163] on link "+ Add Task" at bounding box center [803, 172] width 76 height 25
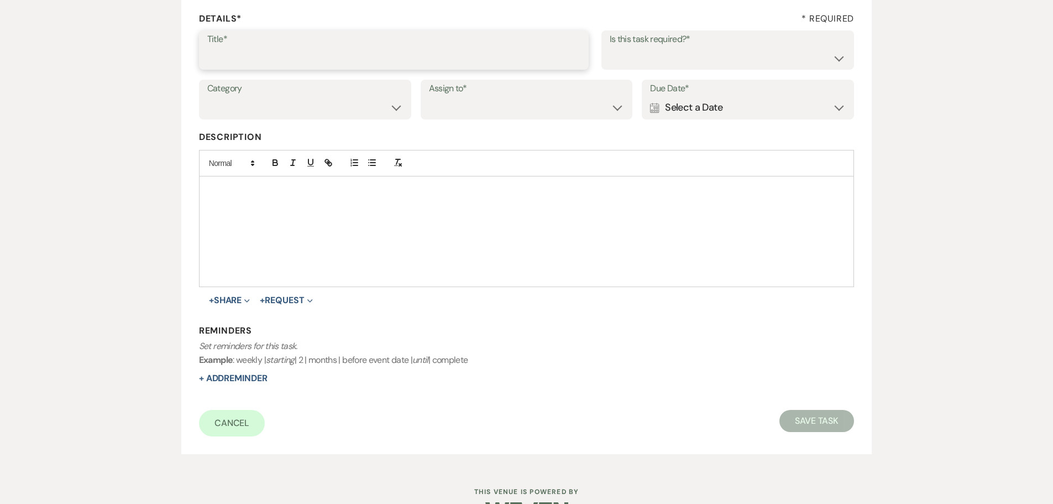
click at [295, 54] on input "Title*" at bounding box center [393, 58] width 373 height 22
type input "tour follow up 4"
click at [715, 106] on div "Calendar Select a Date Expand" at bounding box center [748, 108] width 196 height 22
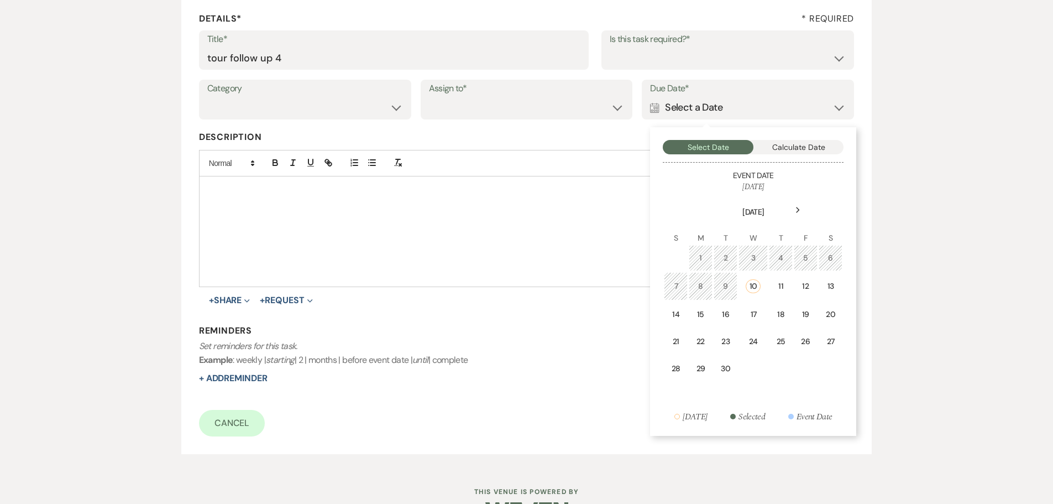
click at [799, 210] on use at bounding box center [798, 210] width 4 height 6
click at [751, 309] on div "15" at bounding box center [753, 312] width 10 height 12
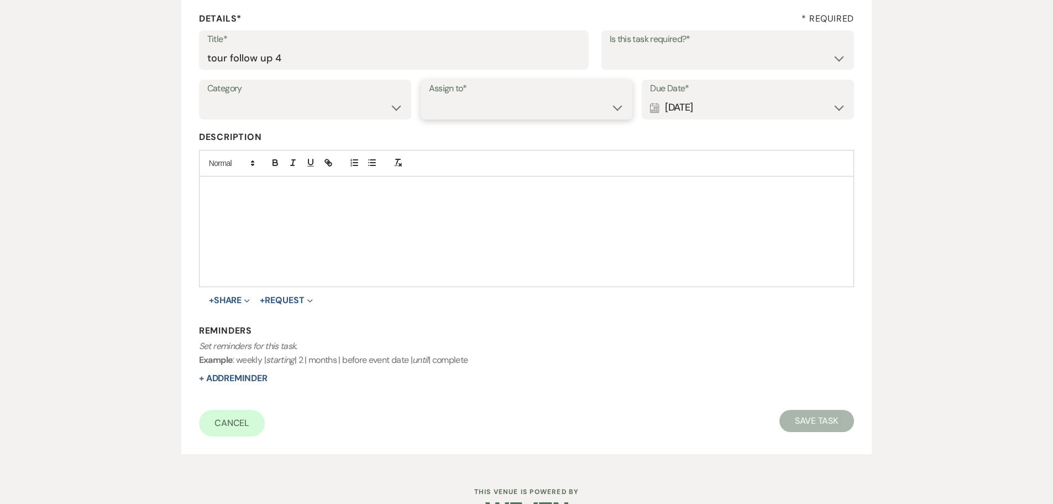
drag, startPoint x: 473, startPoint y: 104, endPoint x: 474, endPoint y: 111, distance: 6.7
click at [473, 104] on select "Venue Client" at bounding box center [527, 108] width 196 height 22
click at [429, 97] on select "Venue Client" at bounding box center [527, 108] width 196 height 22
click at [473, 109] on select "Venue Client" at bounding box center [527, 108] width 196 height 22
select select "venueHost"
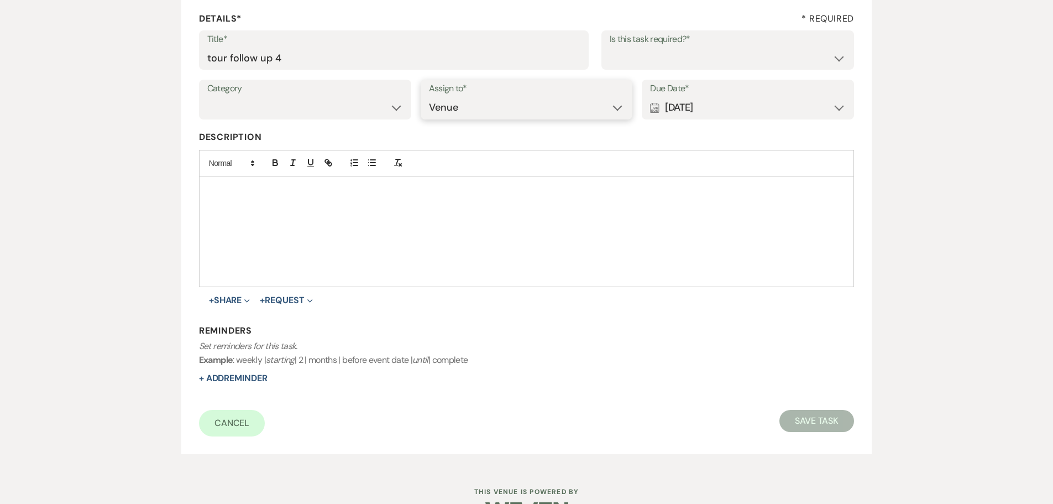
click at [429, 97] on select "Venue Client" at bounding box center [527, 108] width 196 height 22
click at [676, 51] on select "Yes No" at bounding box center [728, 58] width 237 height 22
select select "true"
click at [610, 47] on select "Yes No" at bounding box center [728, 58] width 237 height 22
click at [806, 403] on form "Title* tour follow up 4 Is this task required?* Yes No Category Venue Vendors G…" at bounding box center [527, 233] width 656 height 406
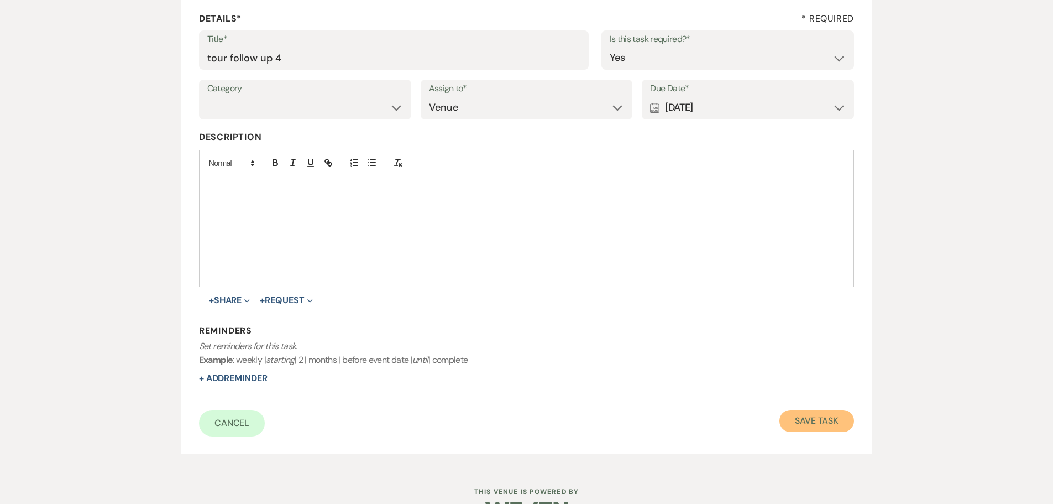
drag, startPoint x: 806, startPoint y: 403, endPoint x: 810, endPoint y: 427, distance: 24.6
click at [810, 427] on button "Save Task" at bounding box center [816, 421] width 75 height 22
select select "5"
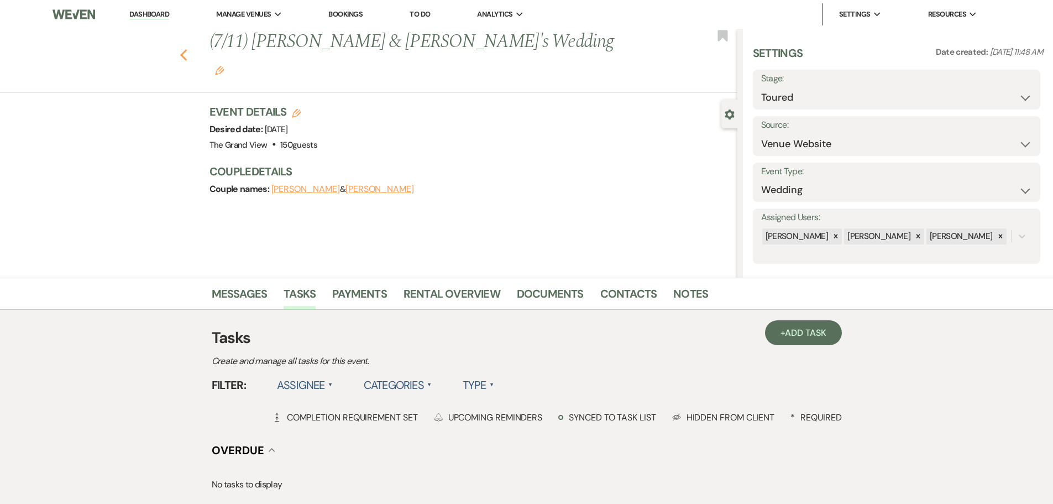
click at [187, 49] on use "button" at bounding box center [183, 55] width 7 height 12
select select "5"
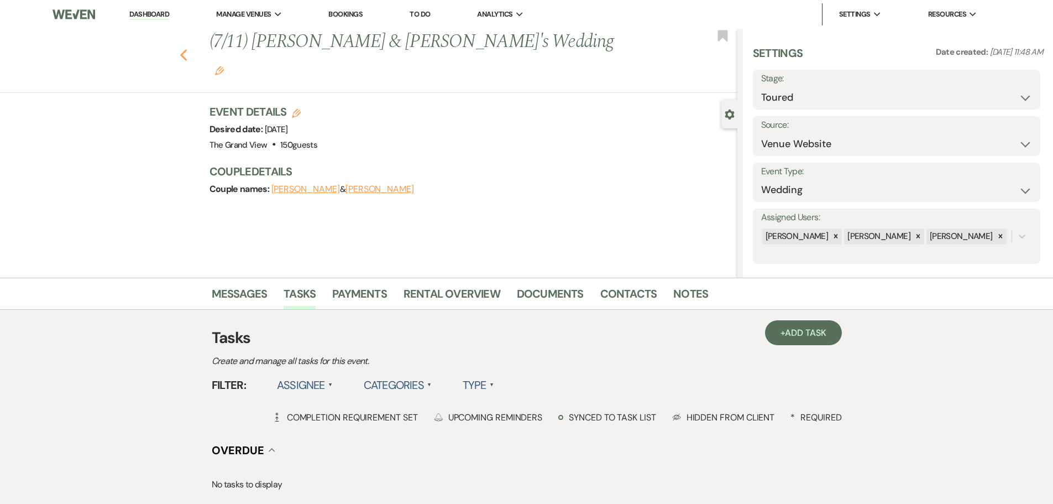
select select "5"
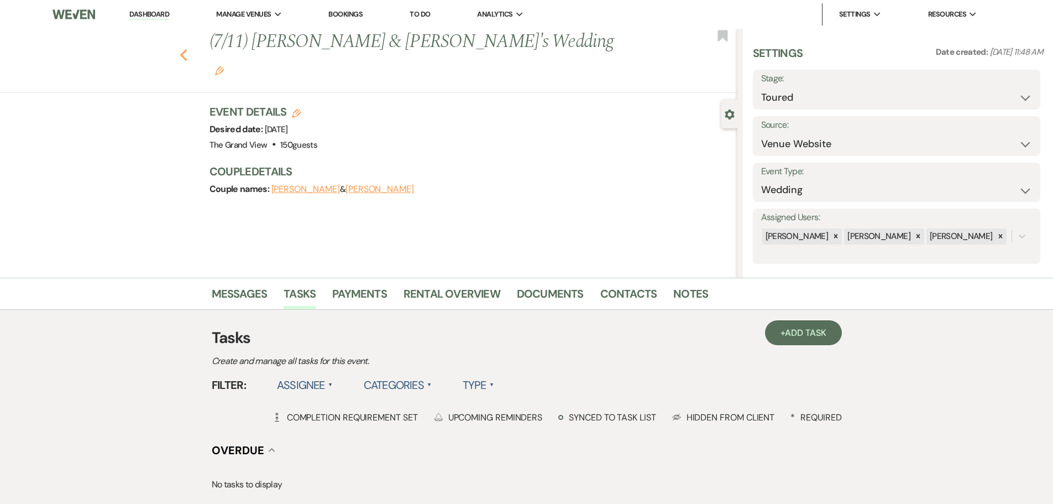
select select "5"
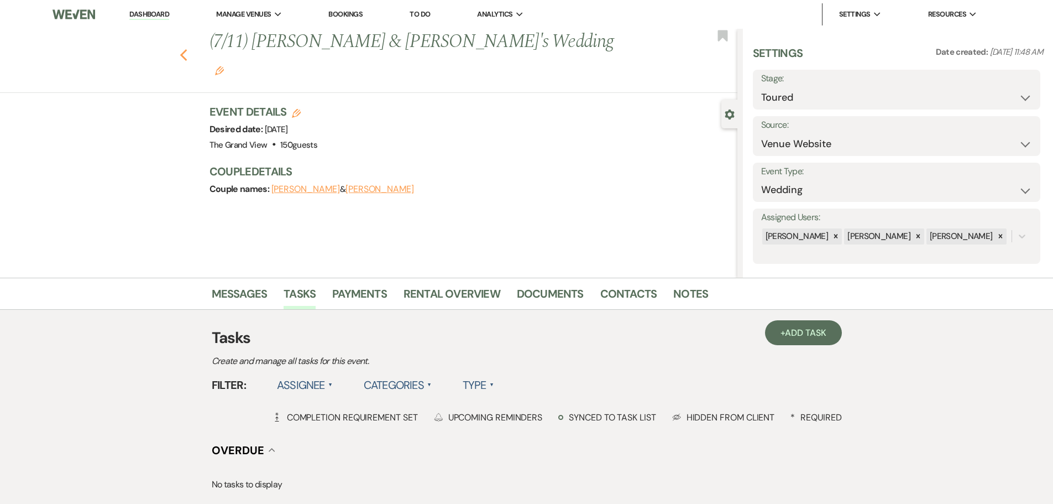
select select "5"
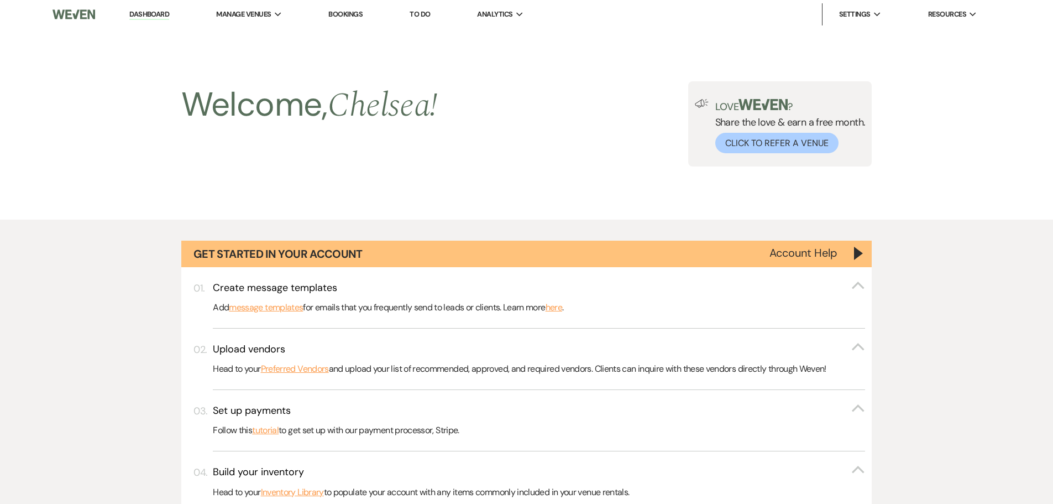
scroll to position [1566, 0]
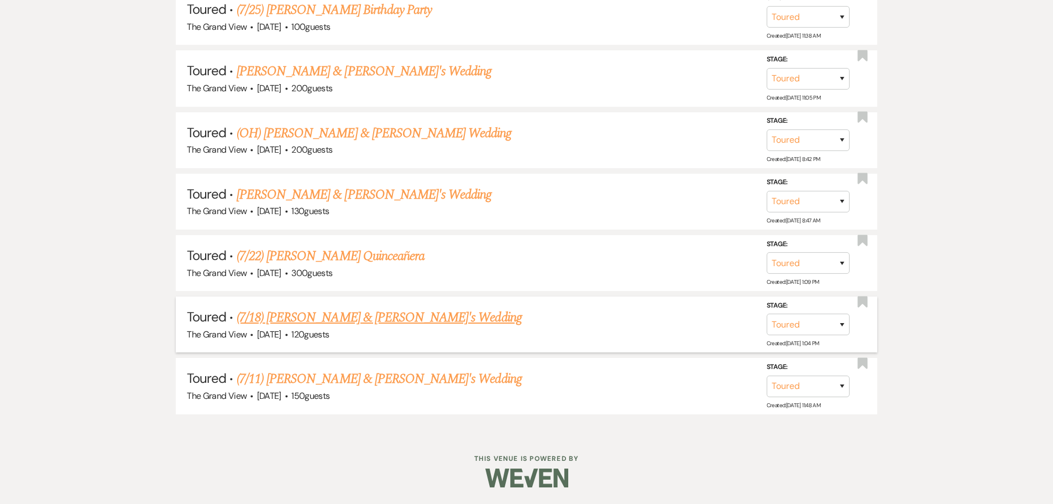
click at [326, 326] on link "(7/18) [PERSON_NAME] & [PERSON_NAME]'s Wedding" at bounding box center [379, 317] width 285 height 20
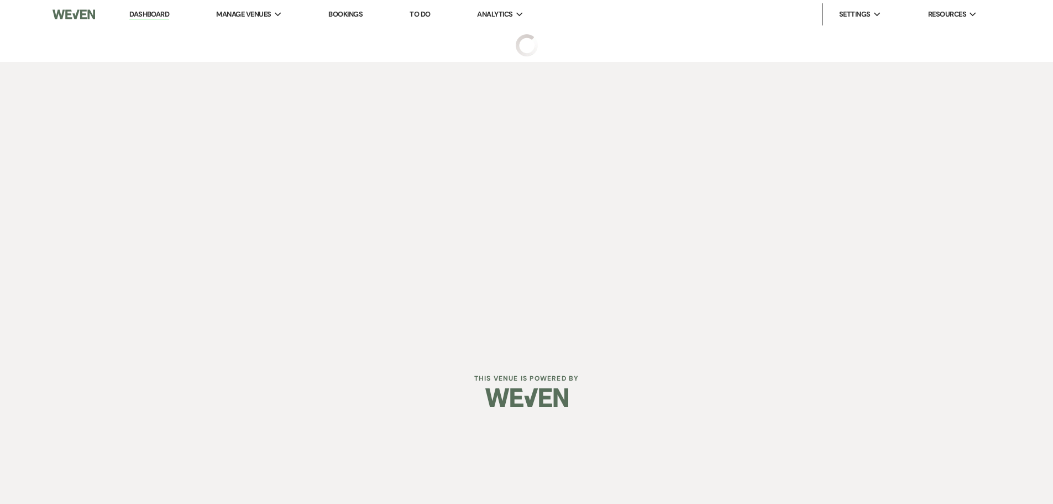
select select "5"
select select "22"
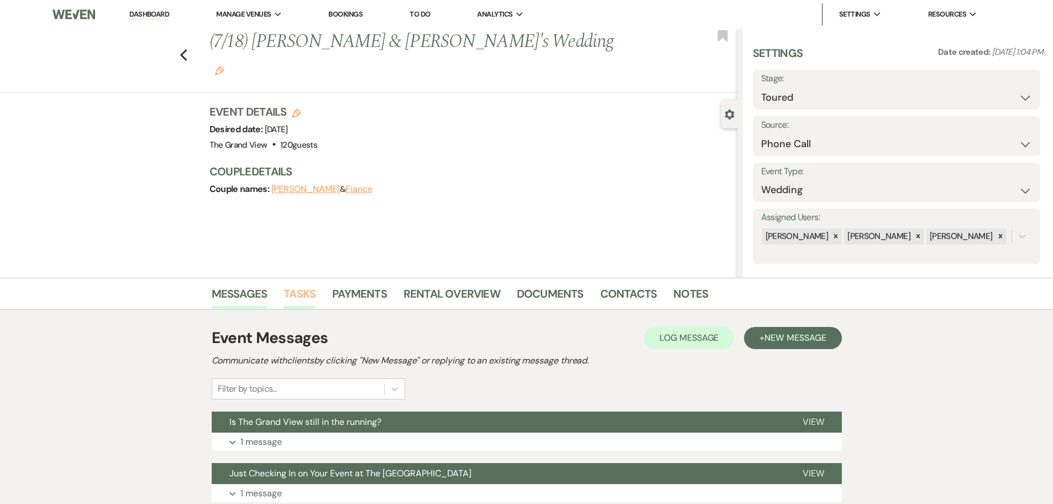
click at [298, 303] on link "Tasks" at bounding box center [300, 297] width 32 height 24
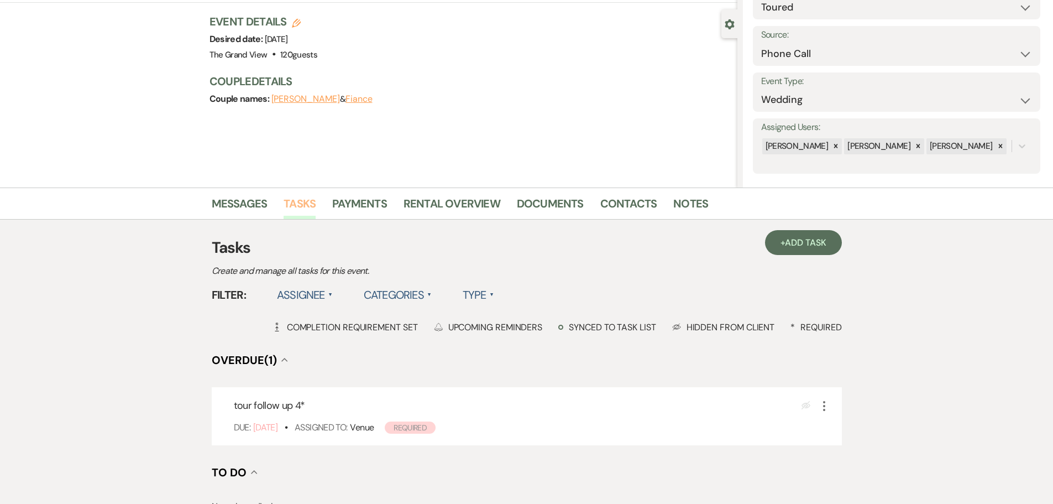
scroll to position [111, 0]
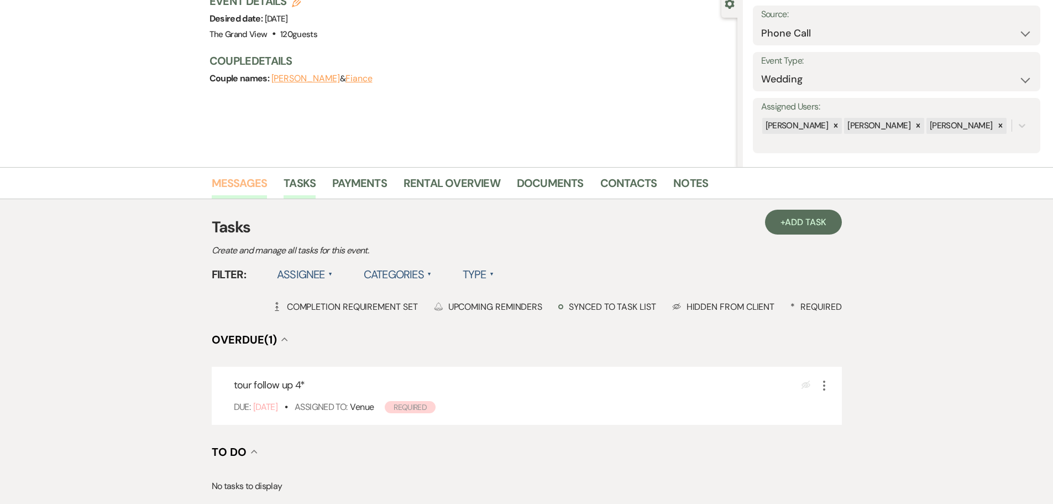
click at [242, 181] on link "Messages" at bounding box center [240, 186] width 56 height 24
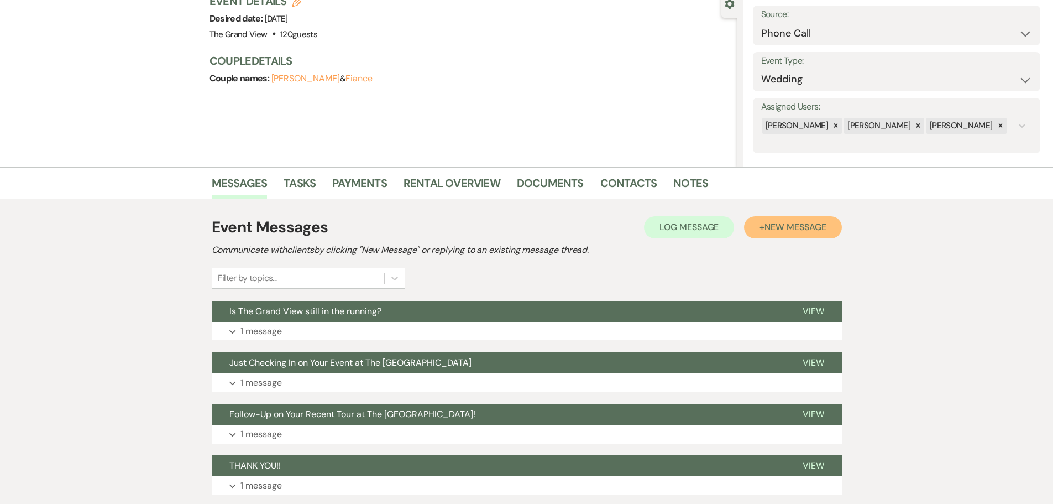
click at [798, 216] on button "+ New Message" at bounding box center [792, 227] width 97 height 22
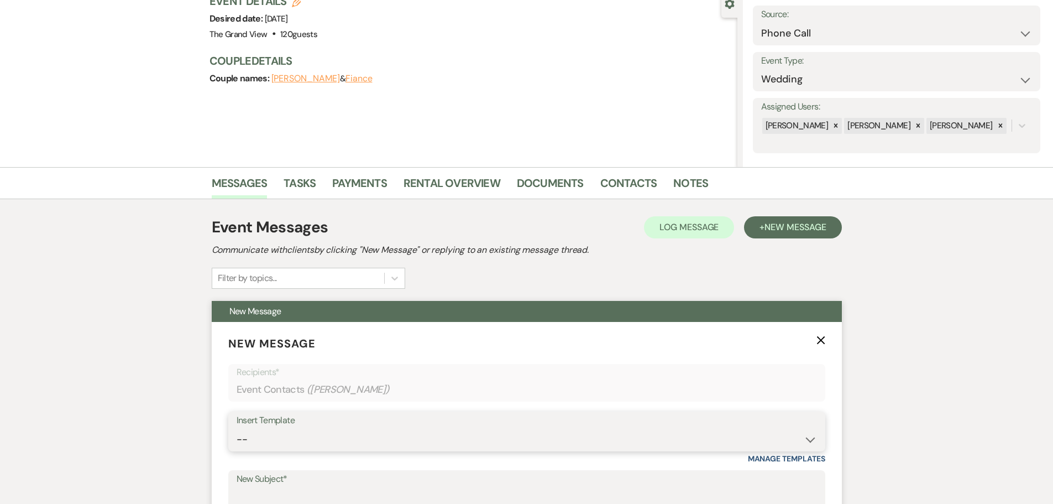
click at [344, 449] on select "-- Weven Planning Portal Introduction (Booked Events) Initial Inquiry Response …" at bounding box center [527, 439] width 580 height 22
select select "5219"
click at [237, 428] on select "-- Weven Planning Portal Introduction (Booked Events) Initial Inquiry Response …" at bounding box center [527, 439] width 580 height 22
type input "Last Call for Your Event at The Grand View"
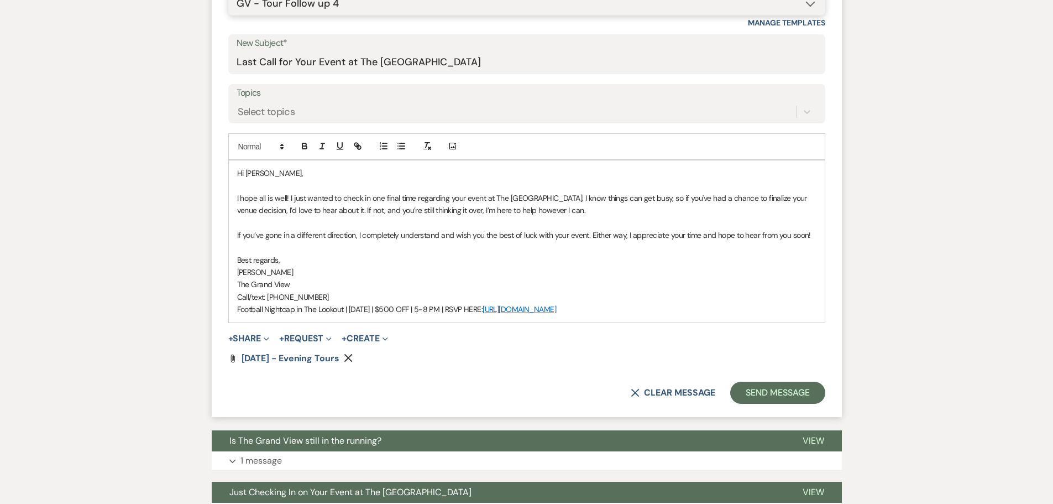
scroll to position [553, 0]
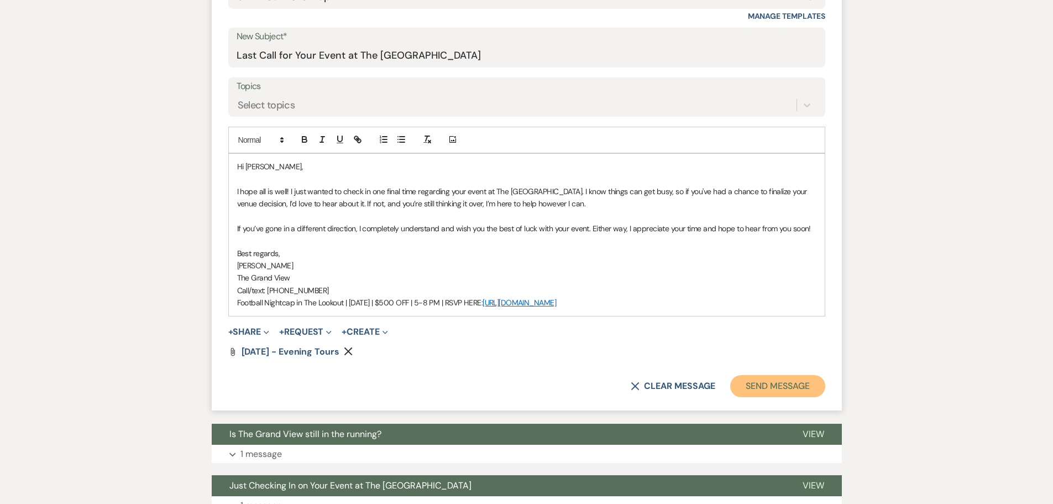
click at [779, 395] on button "Send Message" at bounding box center [777, 386] width 95 height 22
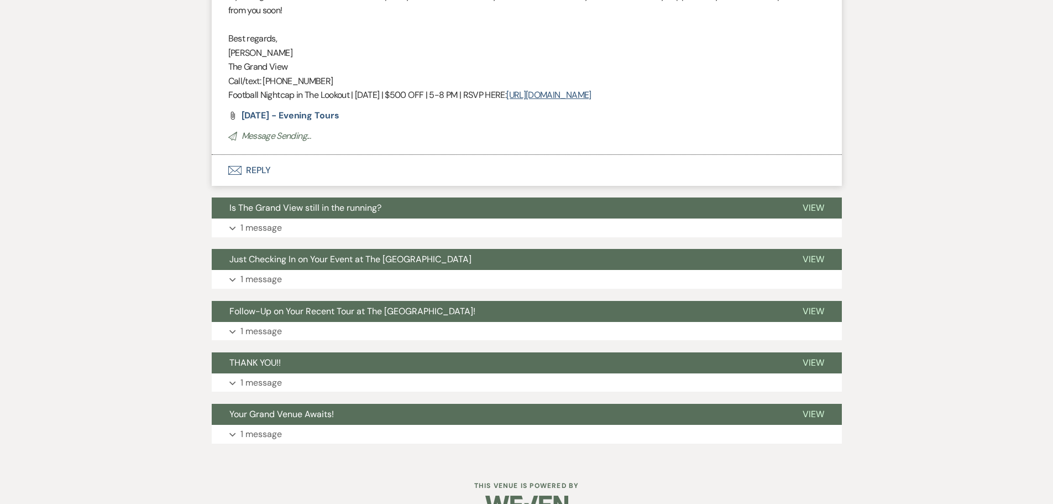
scroll to position [142, 0]
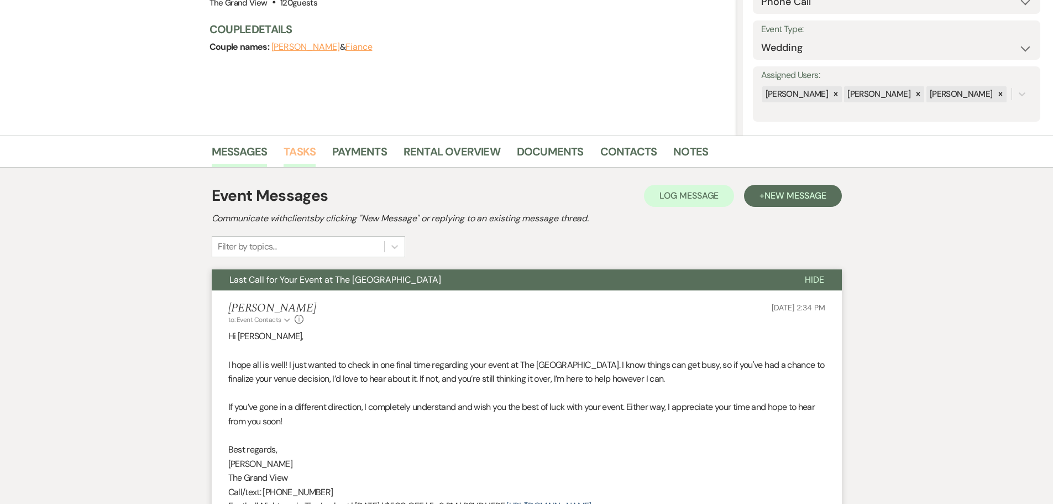
click at [308, 161] on link "Tasks" at bounding box center [300, 155] width 32 height 24
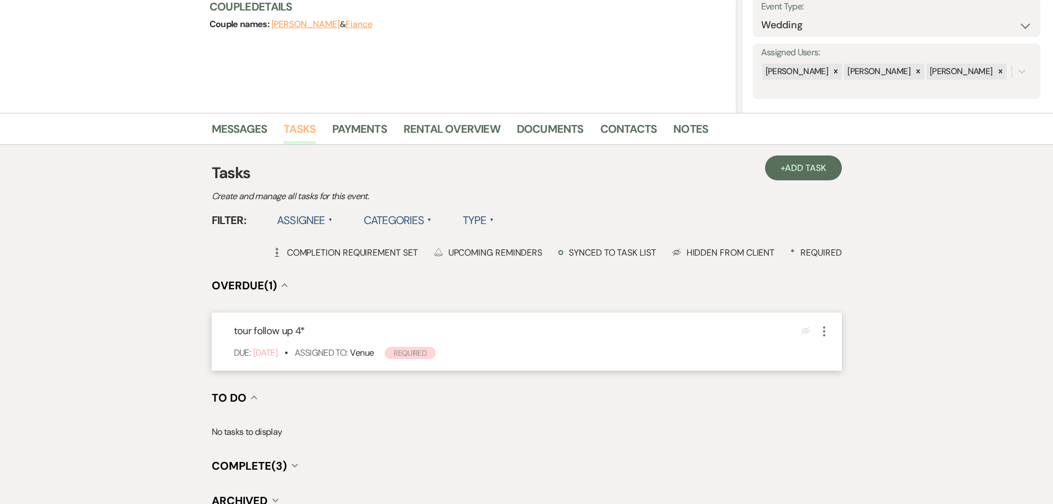
scroll to position [166, 0]
click at [824, 330] on use "button" at bounding box center [824, 330] width 2 height 10
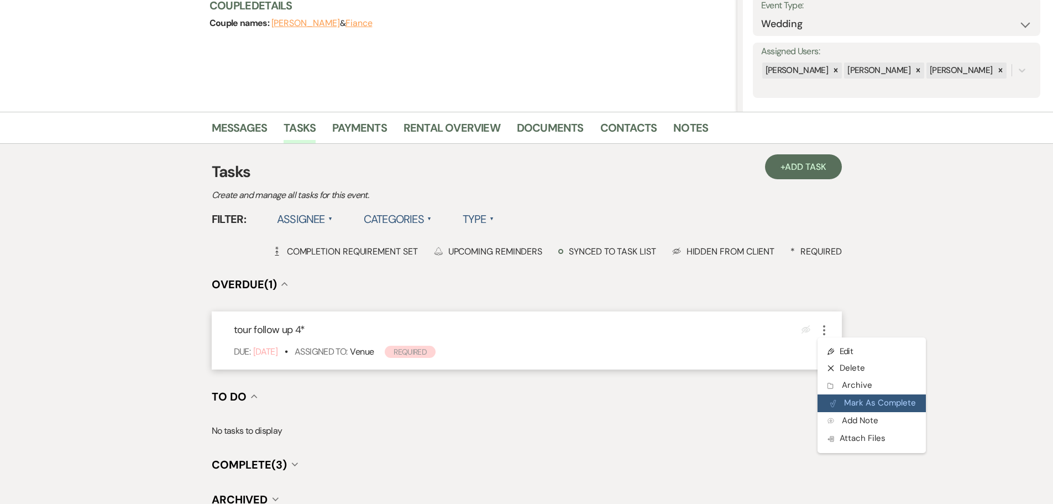
click at [866, 403] on button "Plan Portal Link Mark As Complete" at bounding box center [871, 403] width 108 height 18
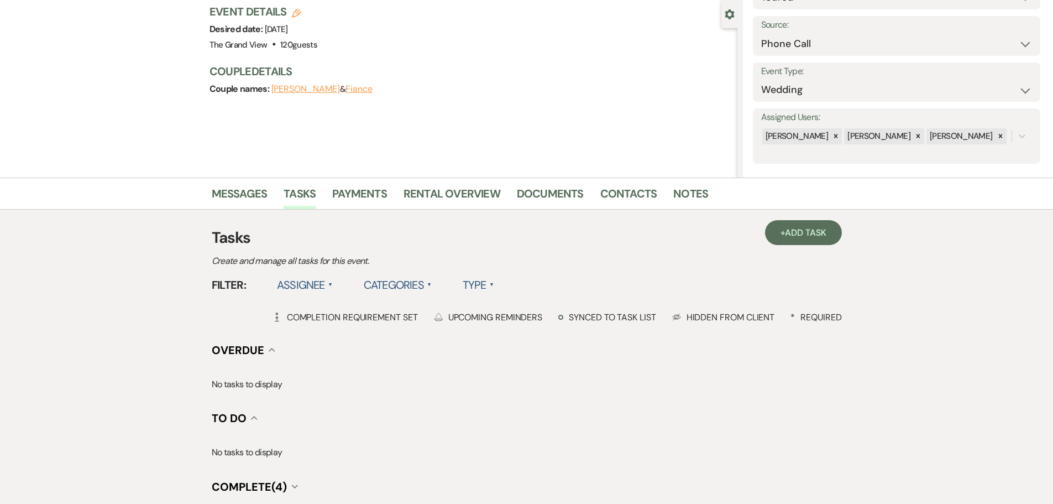
scroll to position [0, 0]
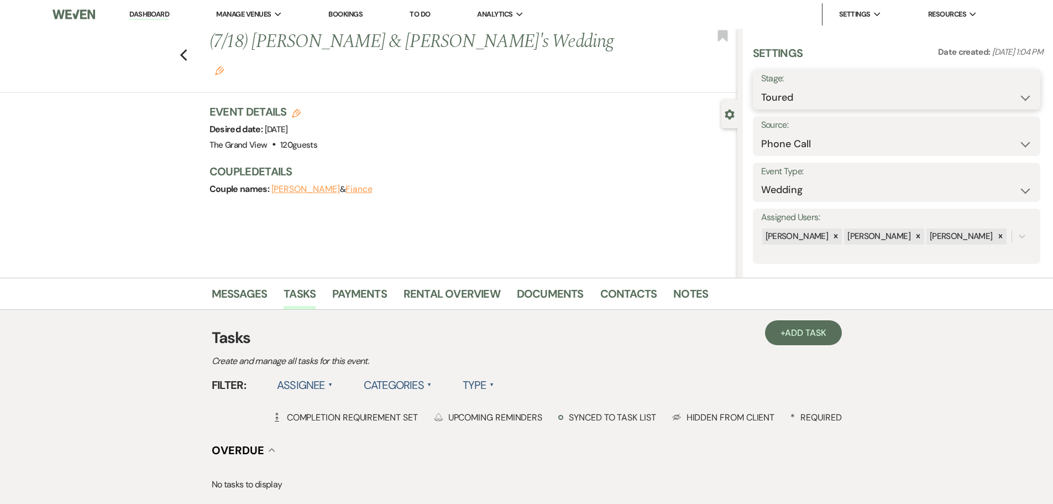
click at [791, 103] on select "Inquiry Follow Up Tour Requested Tour Confirmed Toured Proposal Sent Booked Lost" at bounding box center [896, 98] width 271 height 22
select select "8"
click at [761, 87] on select "Inquiry Follow Up Tour Requested Tour Confirmed Toured Proposal Sent Booked Lost" at bounding box center [896, 98] width 271 height 22
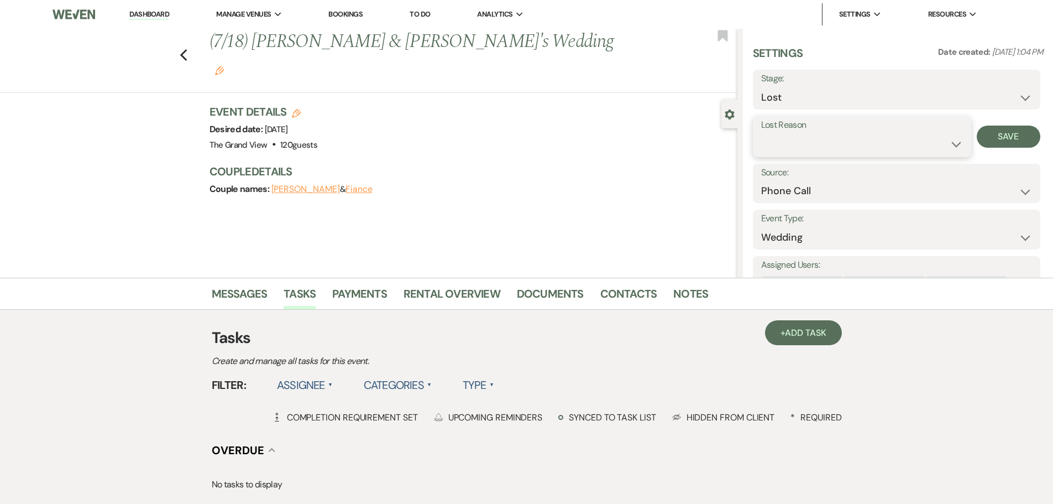
drag, startPoint x: 801, startPoint y: 138, endPoint x: 804, endPoint y: 148, distance: 9.8
click at [801, 138] on select "Booked Elsewhere Budget Date Unavailable No Response Not a Good Match Capacity …" at bounding box center [862, 144] width 202 height 22
select select "5"
click at [761, 133] on select "Booked Elsewhere Budget Date Unavailable No Response Not a Good Match Capacity …" at bounding box center [862, 144] width 202 height 22
click at [1013, 148] on div "Lost Reason Booked Elsewhere Budget Date Unavailable No Response Not a Good Mat…" at bounding box center [896, 136] width 287 height 41
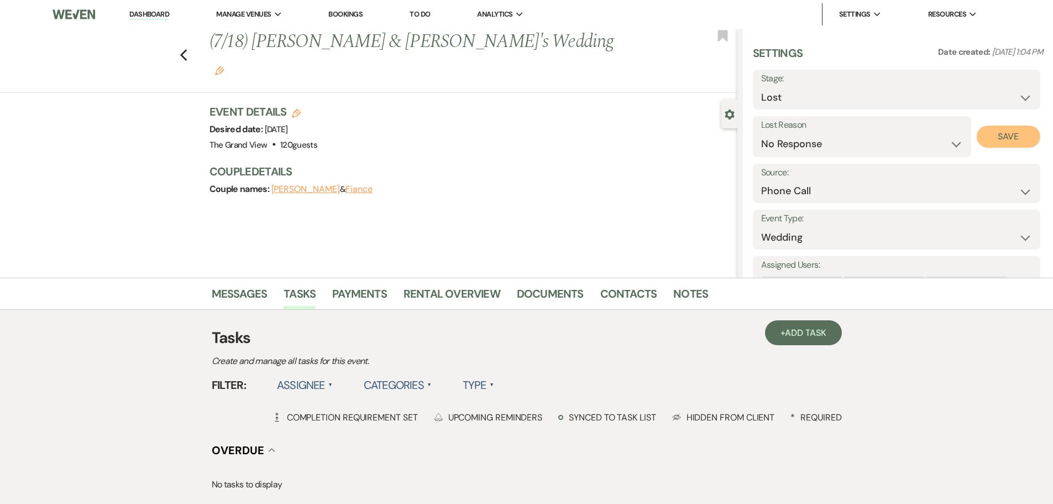
click at [1013, 135] on button "Save" at bounding box center [1009, 136] width 64 height 22
click at [185, 49] on icon "Previous" at bounding box center [184, 55] width 8 height 13
select select "5"
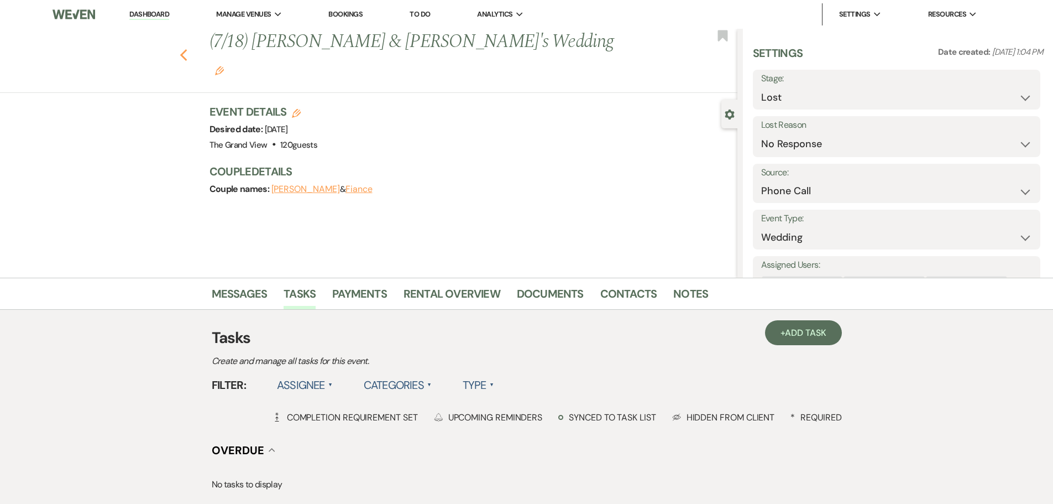
select select "5"
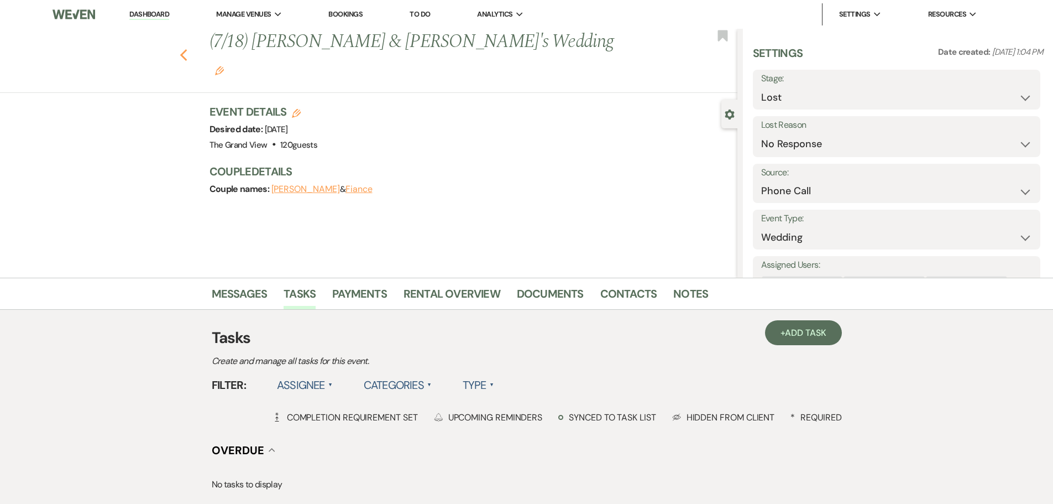
select select "5"
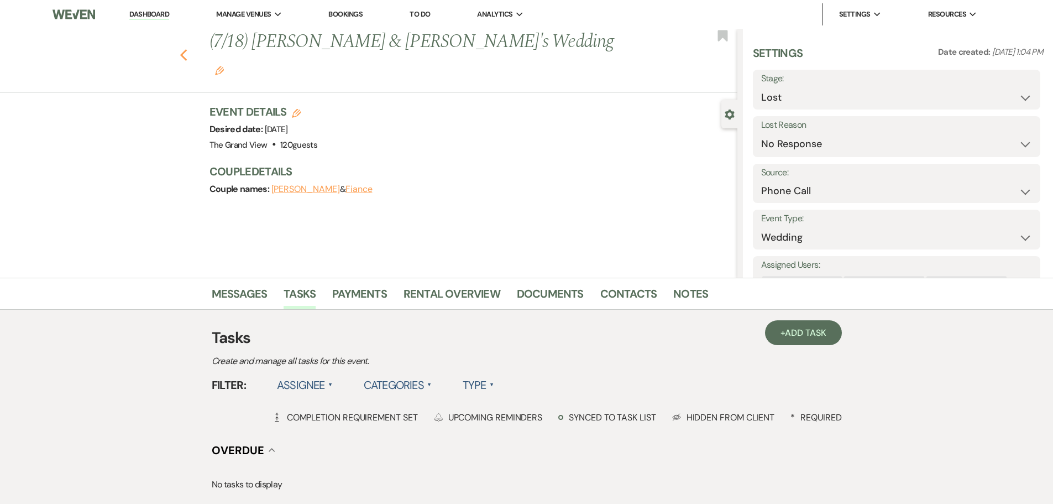
select select "5"
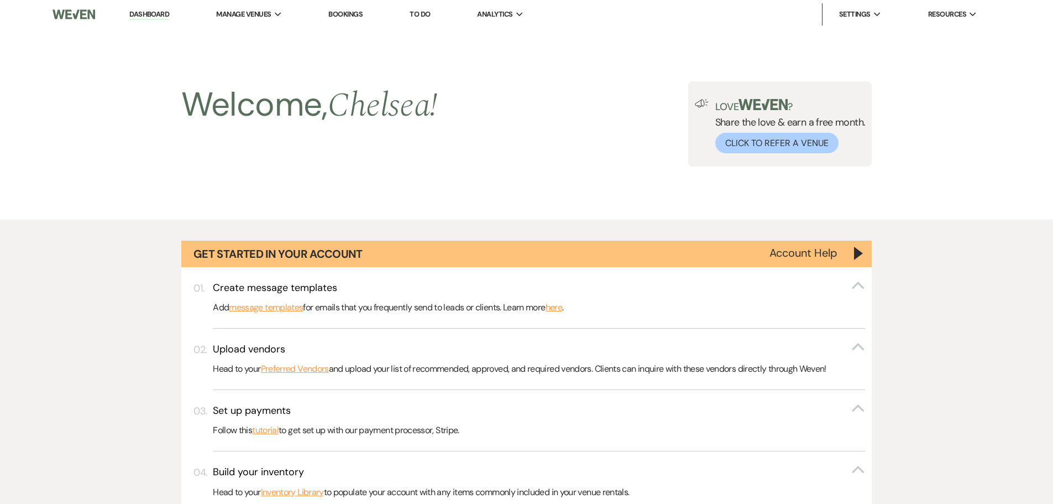
scroll to position [1505, 0]
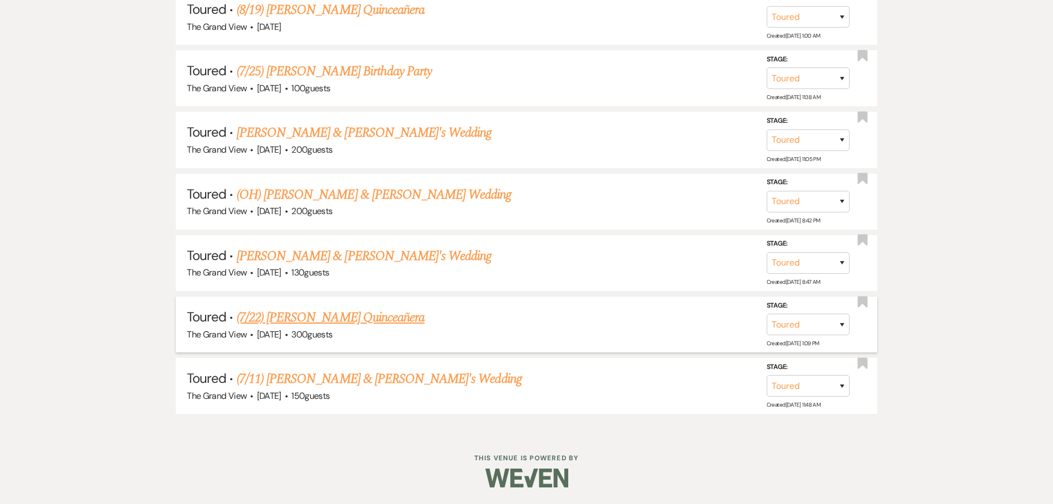
click at [328, 324] on link "(7/22) [PERSON_NAME] Quinceañera" at bounding box center [331, 317] width 188 height 20
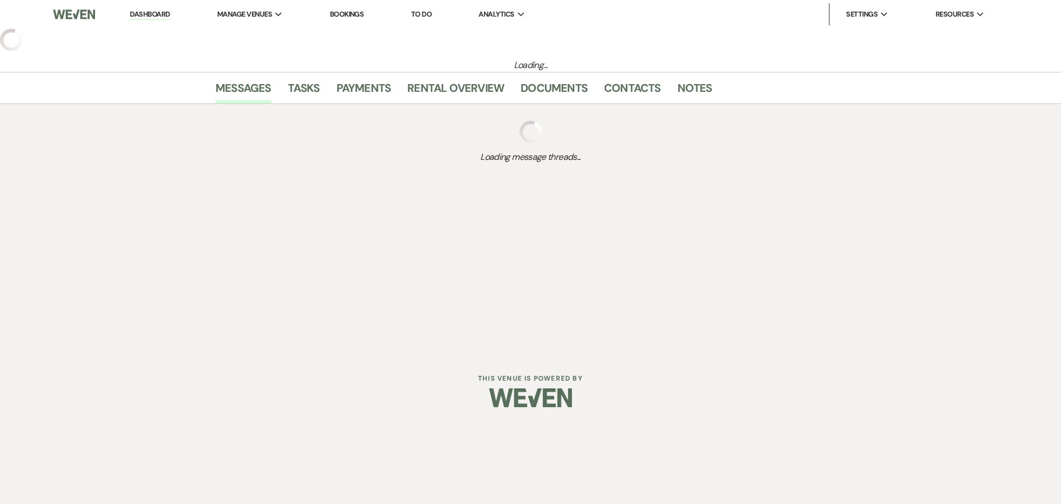
select select "5"
select select "15"
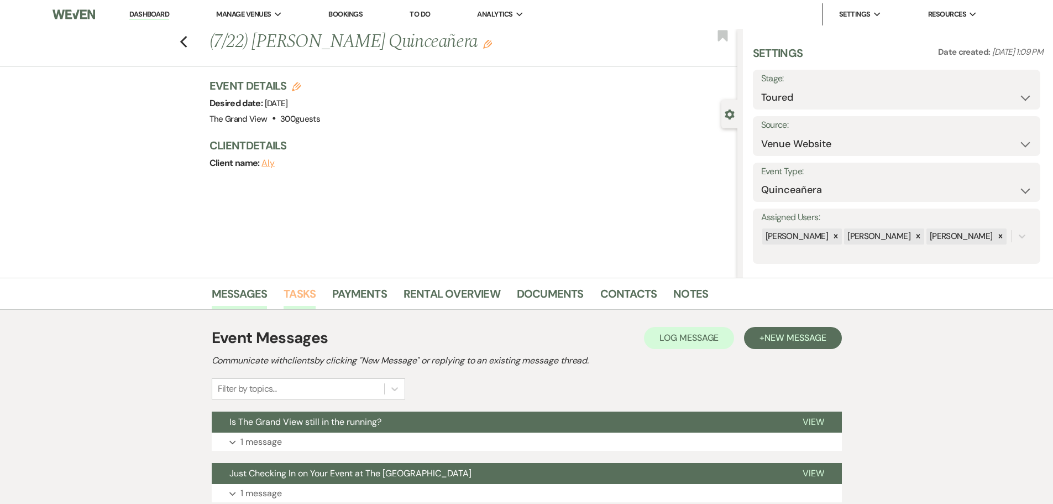
click at [296, 295] on link "Tasks" at bounding box center [300, 297] width 32 height 24
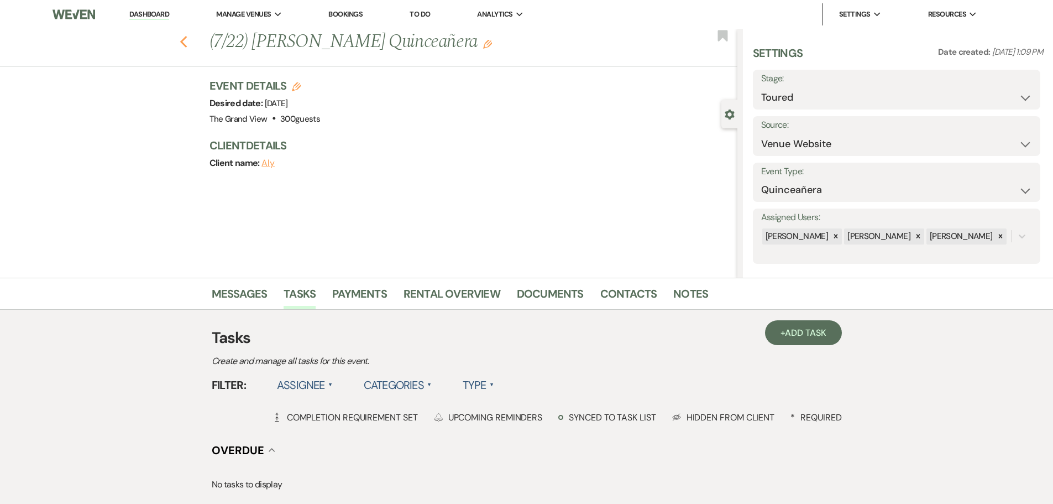
click at [188, 44] on icon "Previous" at bounding box center [184, 41] width 8 height 13
select select "5"
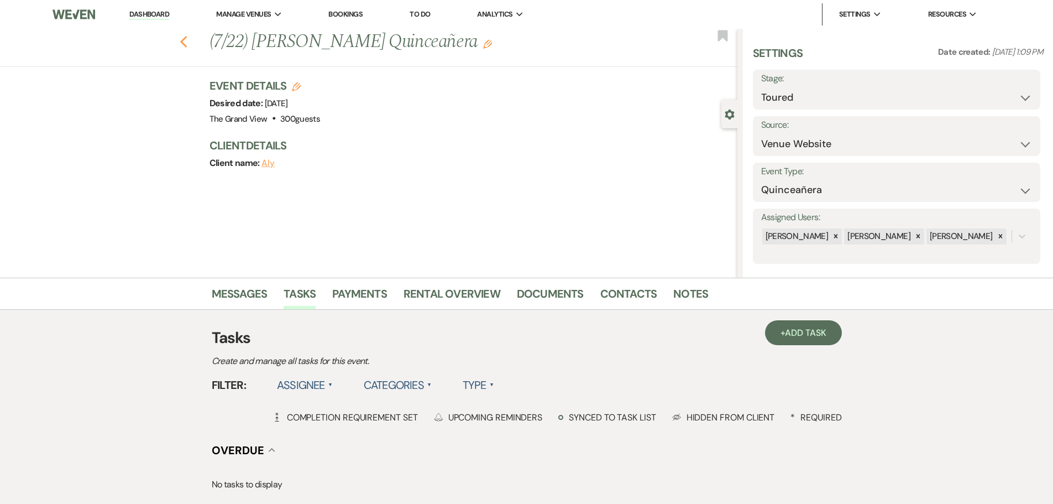
select select "5"
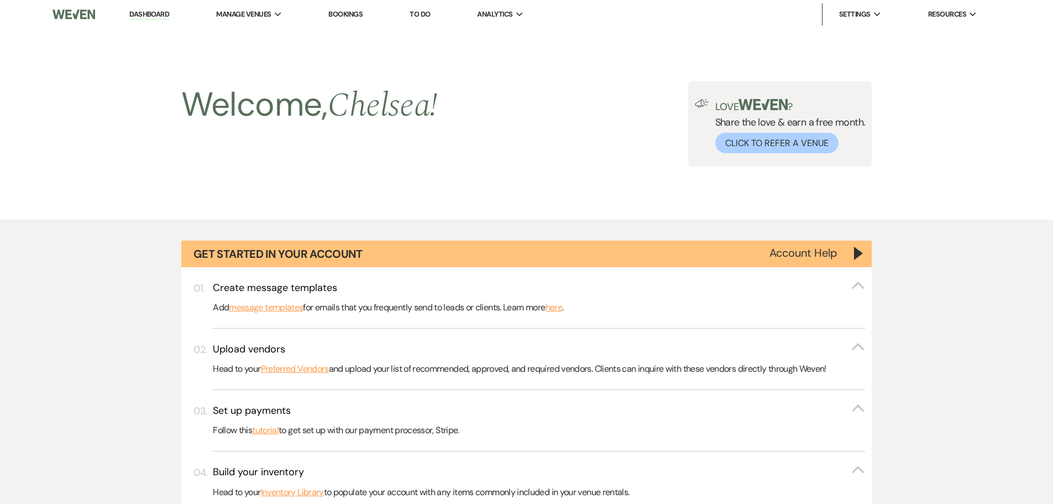
scroll to position [1505, 0]
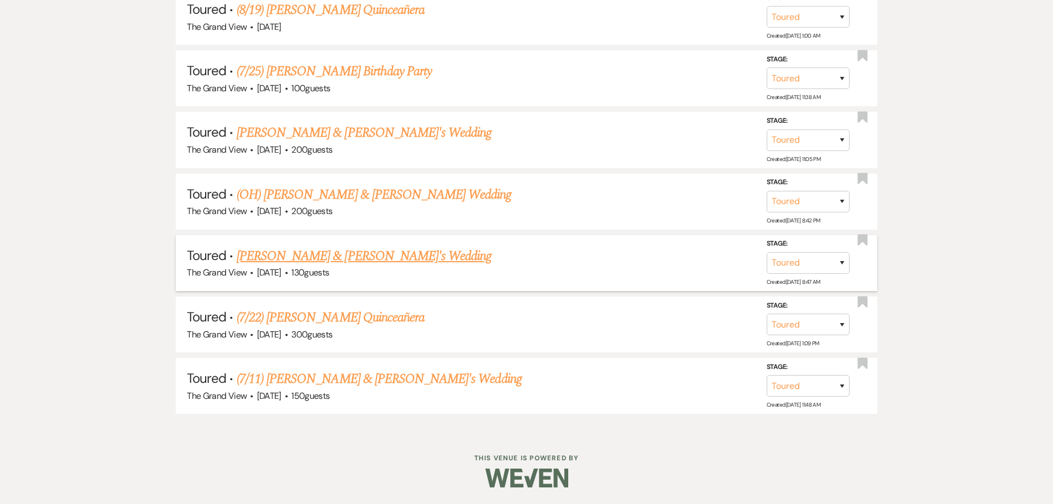
click at [322, 254] on link "Kim & Fiance's Wedding" at bounding box center [364, 256] width 255 height 20
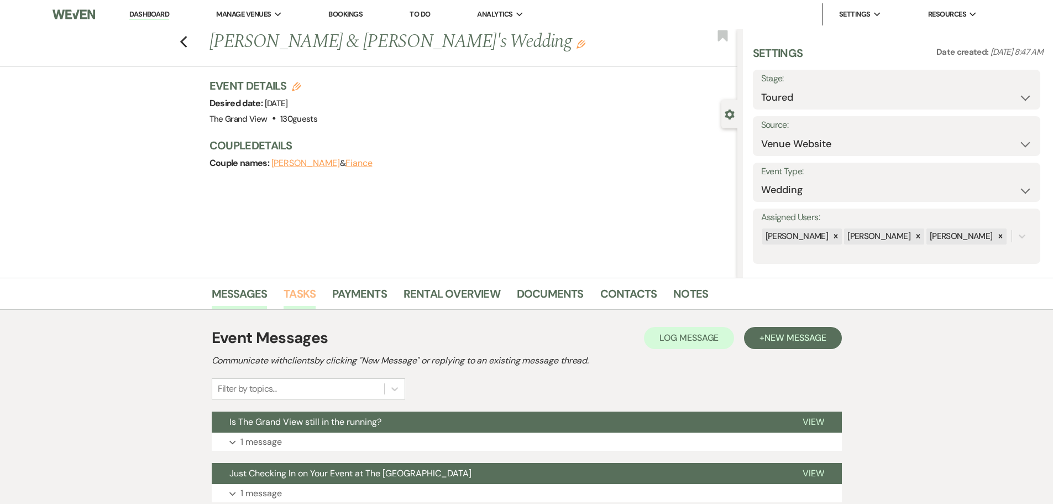
click at [297, 289] on link "Tasks" at bounding box center [300, 297] width 32 height 24
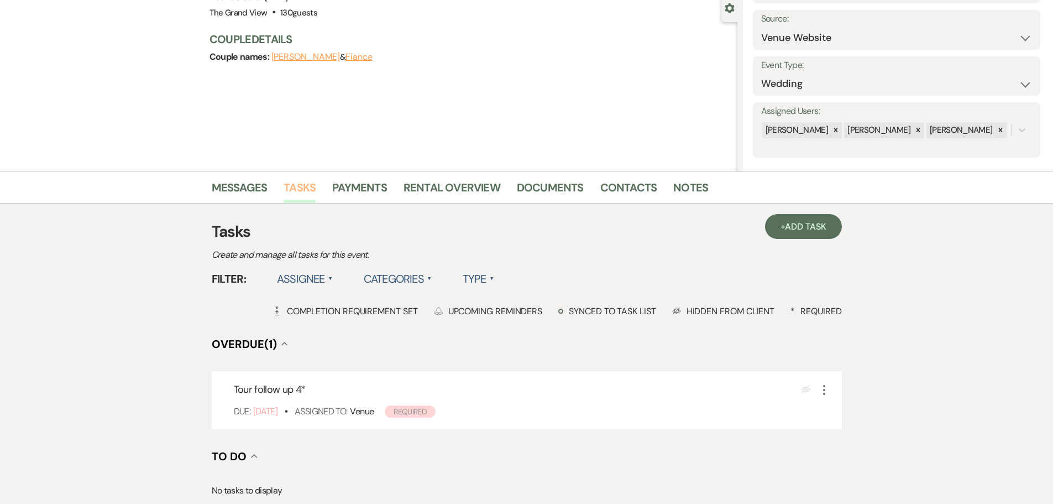
scroll to position [111, 0]
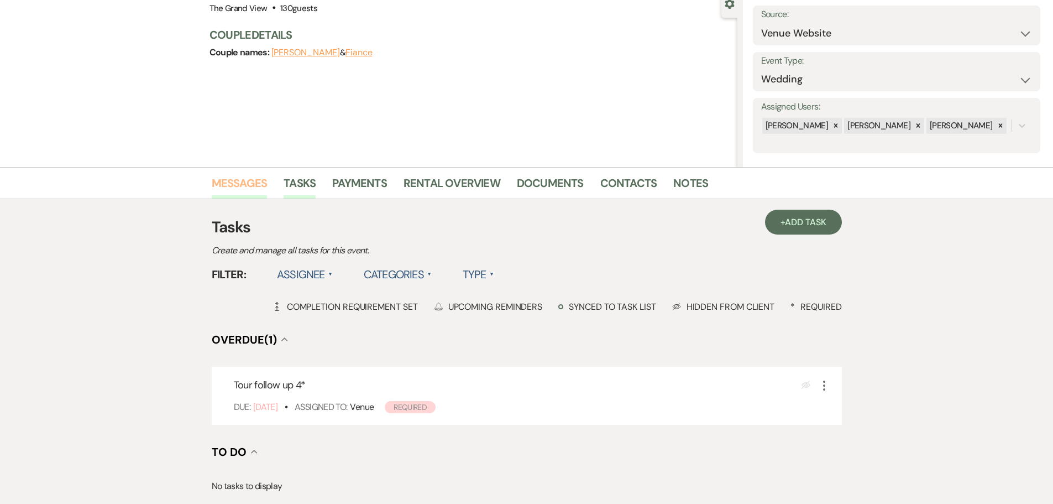
click at [244, 191] on link "Messages" at bounding box center [240, 186] width 56 height 24
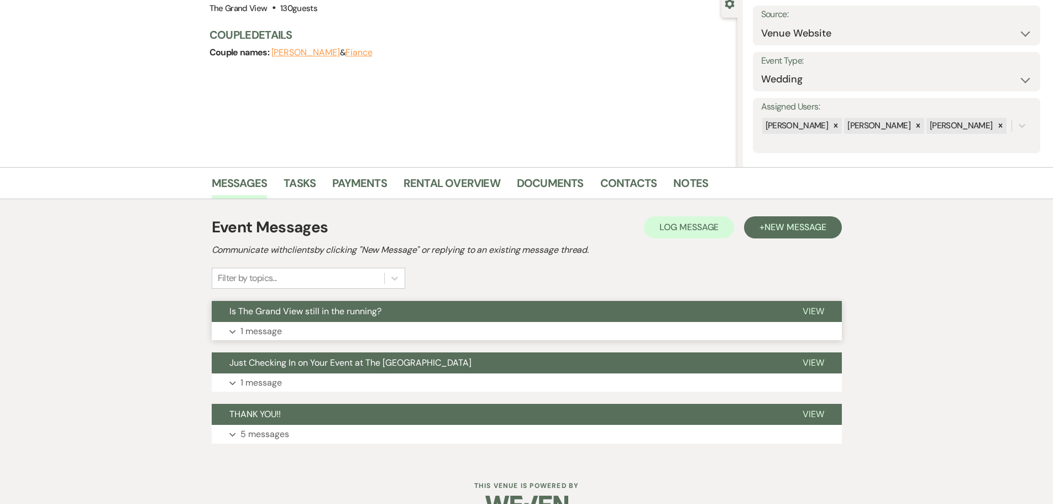
click at [340, 323] on button "Expand 1 message" at bounding box center [527, 331] width 630 height 19
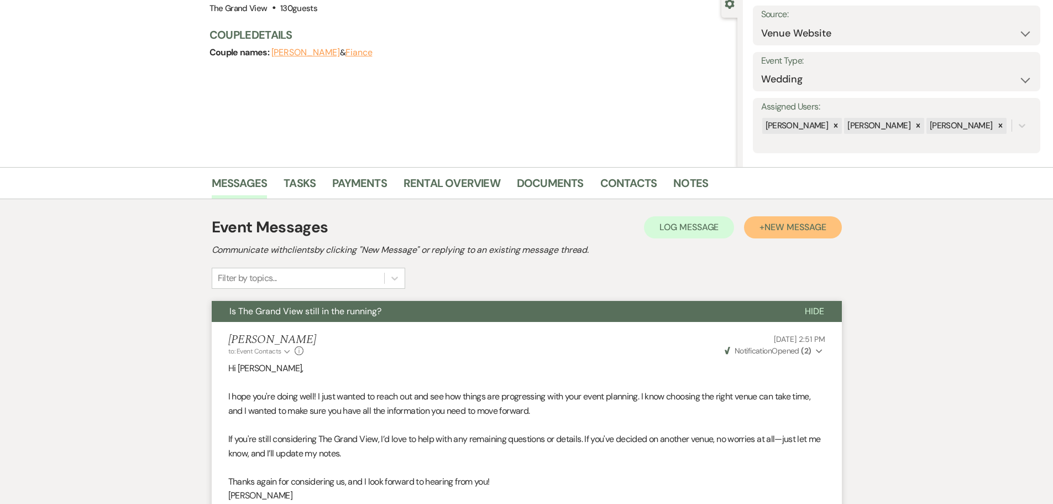
click at [794, 228] on span "New Message" at bounding box center [794, 227] width 61 height 12
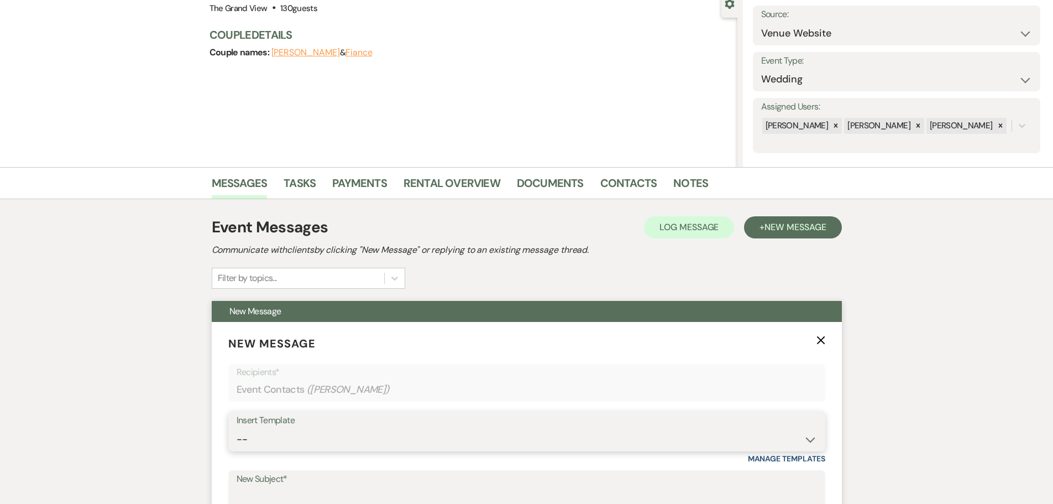
click at [310, 428] on select "-- Weven Planning Portal Introduction (Booked Events) Initial Inquiry Response …" at bounding box center [527, 439] width 580 height 22
click at [237, 428] on select "-- Weven Planning Portal Introduction (Booked Events) Initial Inquiry Response …" at bounding box center [527, 439] width 580 height 22
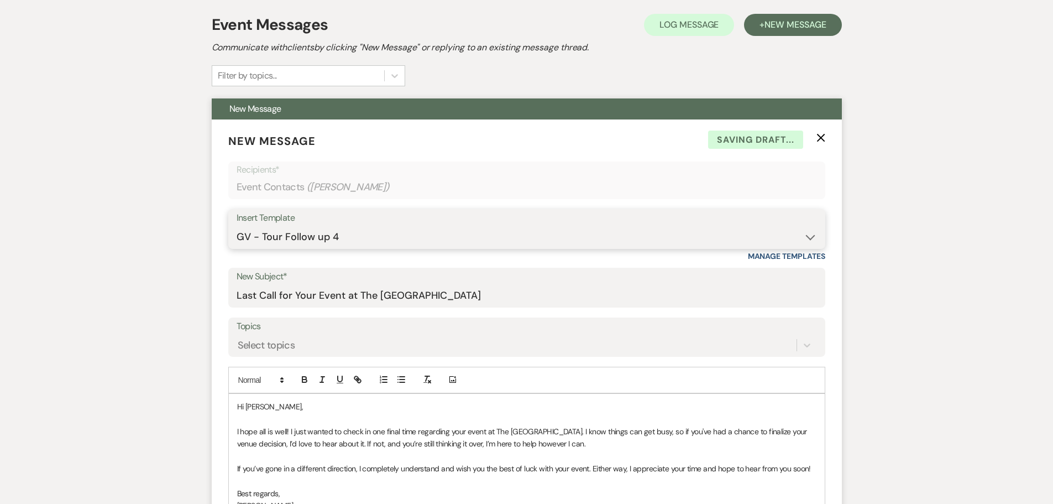
scroll to position [442, 0]
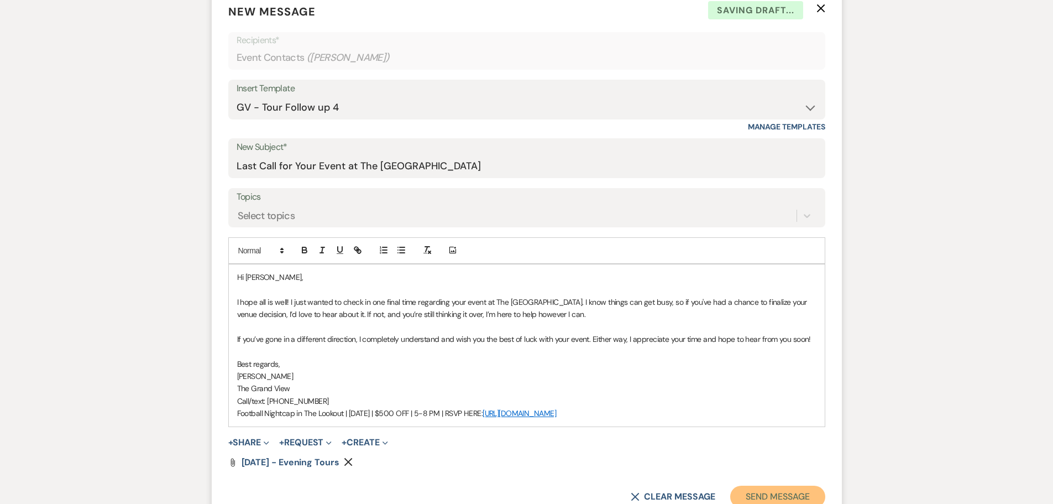
click at [775, 496] on button "Send Message" at bounding box center [777, 496] width 95 height 22
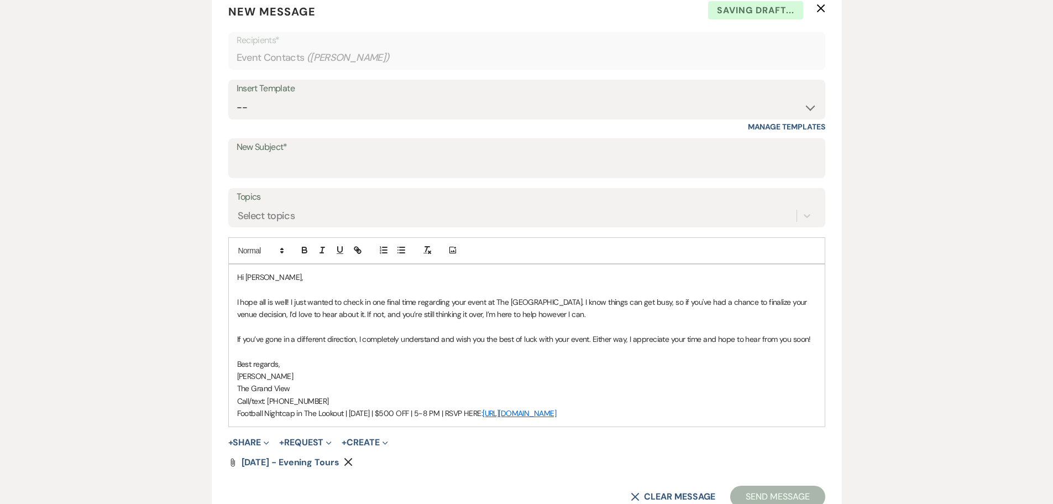
scroll to position [32, 0]
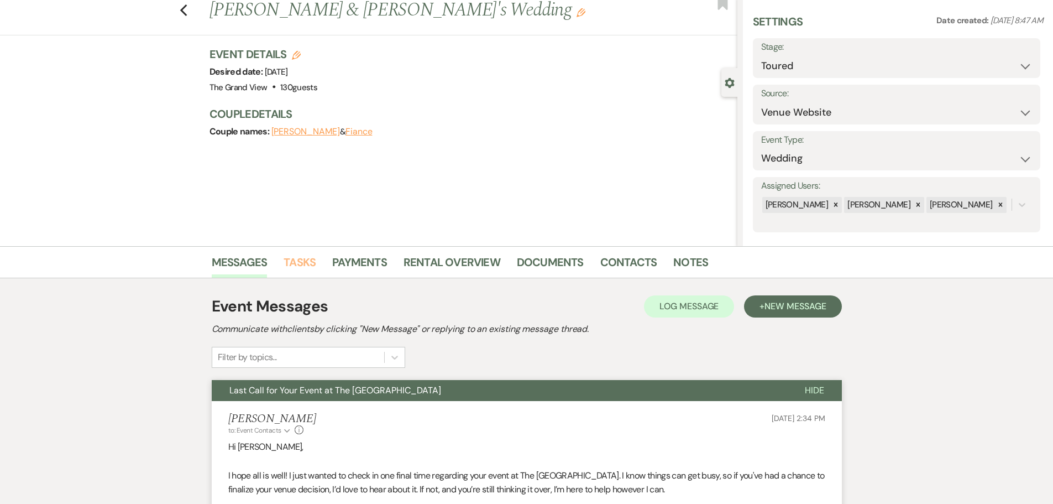
drag, startPoint x: 304, startPoint y: 260, endPoint x: 322, endPoint y: 271, distance: 21.0
click at [303, 260] on link "Tasks" at bounding box center [300, 265] width 32 height 24
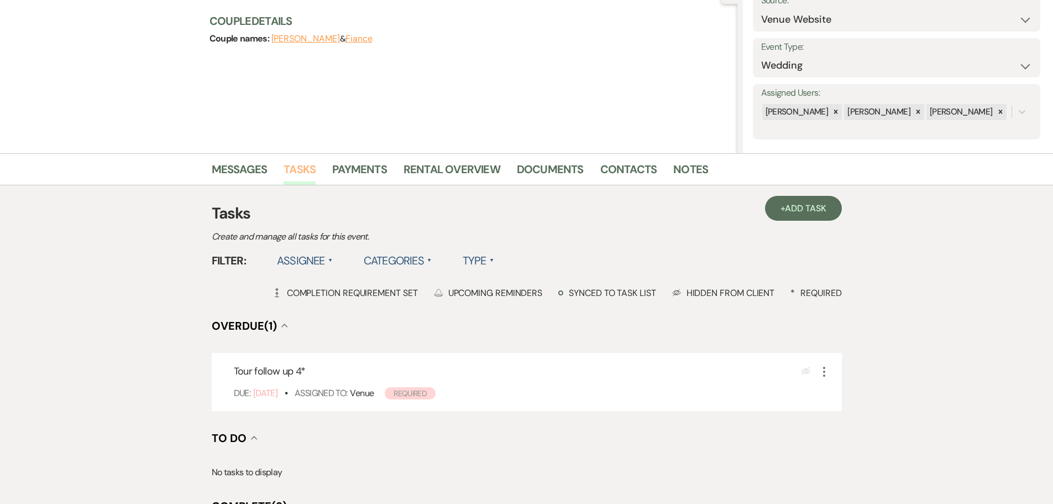
scroll to position [166, 0]
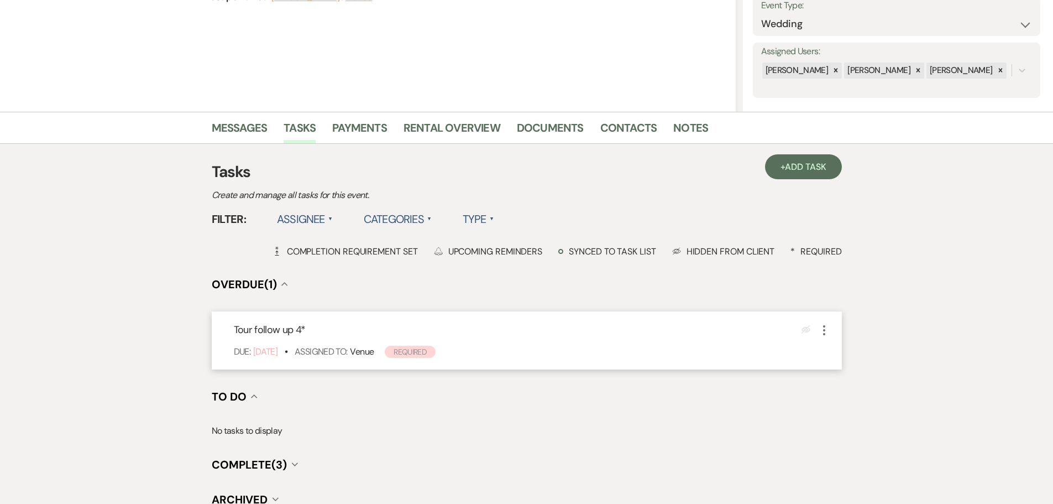
click at [825, 331] on icon "More" at bounding box center [823, 329] width 13 height 13
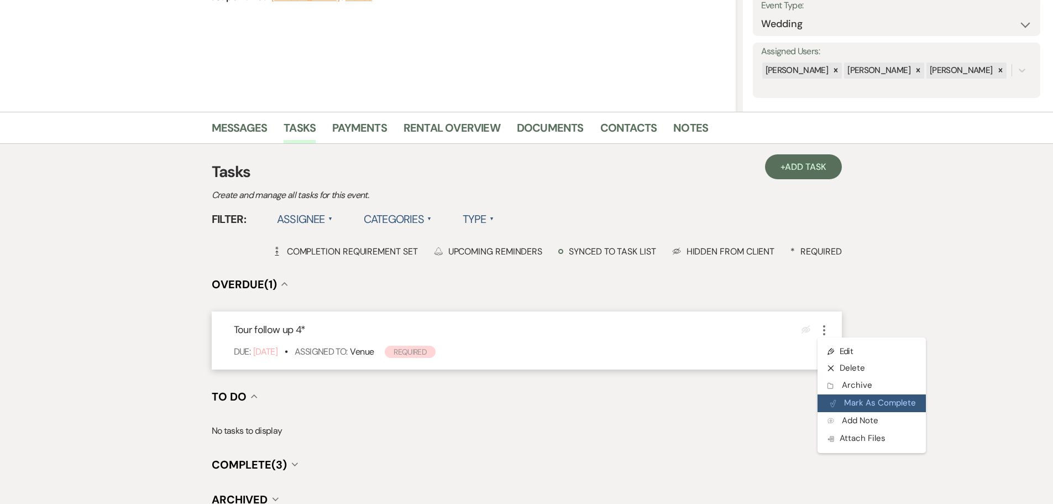
click at [890, 401] on button "Plan Portal Link Mark As Complete" at bounding box center [871, 403] width 108 height 18
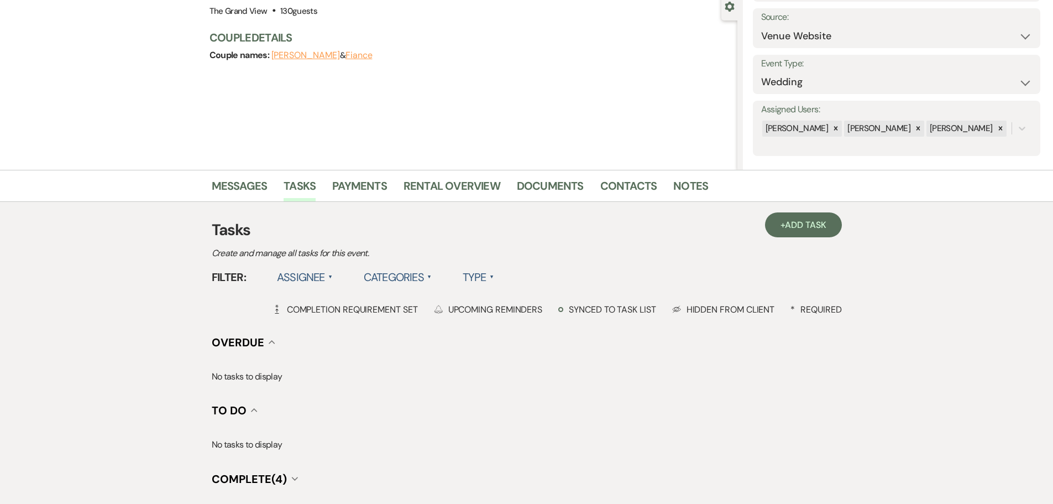
scroll to position [55, 0]
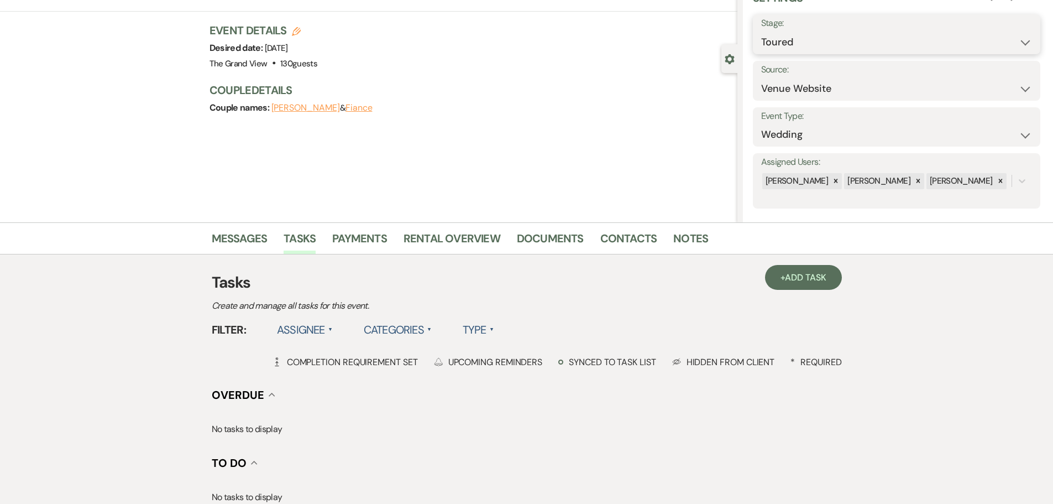
click at [798, 39] on select "Inquiry Follow Up Tour Requested Tour Confirmed Toured Proposal Sent Booked Lost" at bounding box center [896, 43] width 271 height 22
click at [761, 32] on select "Inquiry Follow Up Tour Requested Tour Confirmed Toured Proposal Sent Booked Lost" at bounding box center [896, 43] width 271 height 22
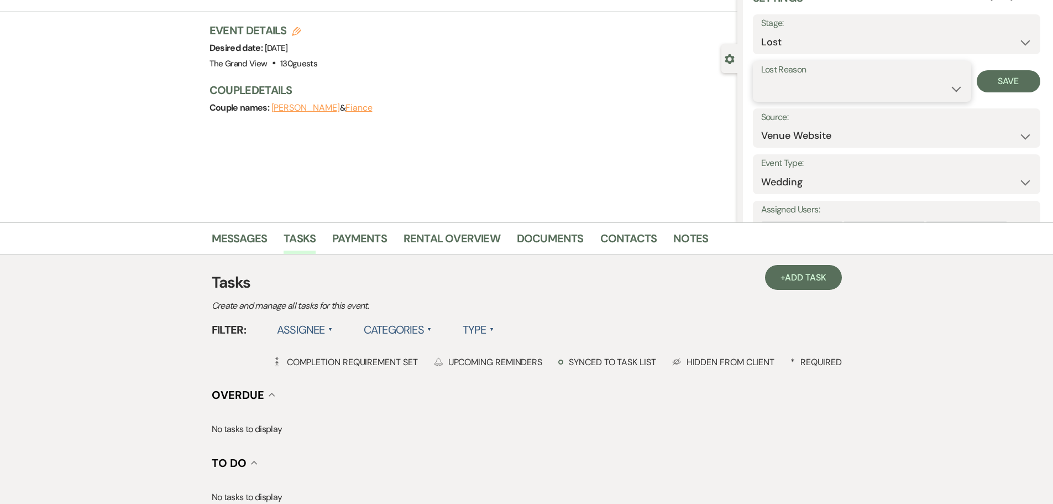
click at [799, 93] on select "Booked Elsewhere Budget Date Unavailable No Response Not a Good Match Capacity …" at bounding box center [862, 89] width 202 height 22
click at [761, 78] on select "Booked Elsewhere Budget Date Unavailable No Response Not a Good Match Capacity …" at bounding box center [862, 89] width 202 height 22
click at [979, 89] on button "Save" at bounding box center [1009, 81] width 64 height 22
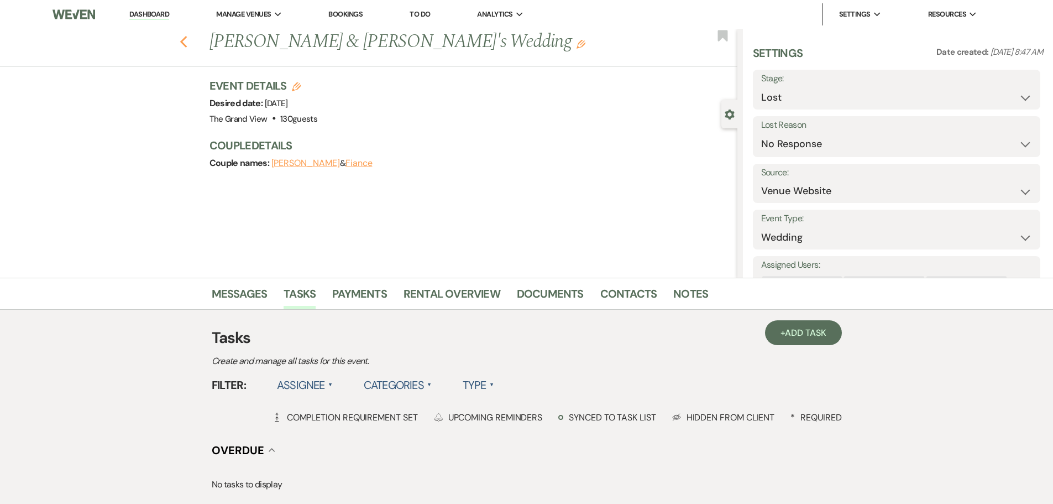
click at [188, 45] on icon "Previous" at bounding box center [184, 41] width 8 height 13
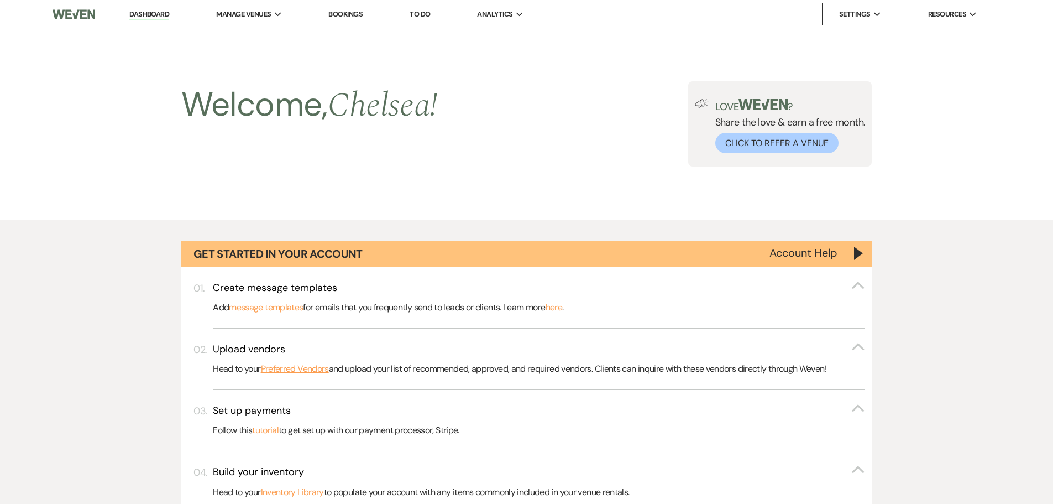
scroll to position [1444, 0]
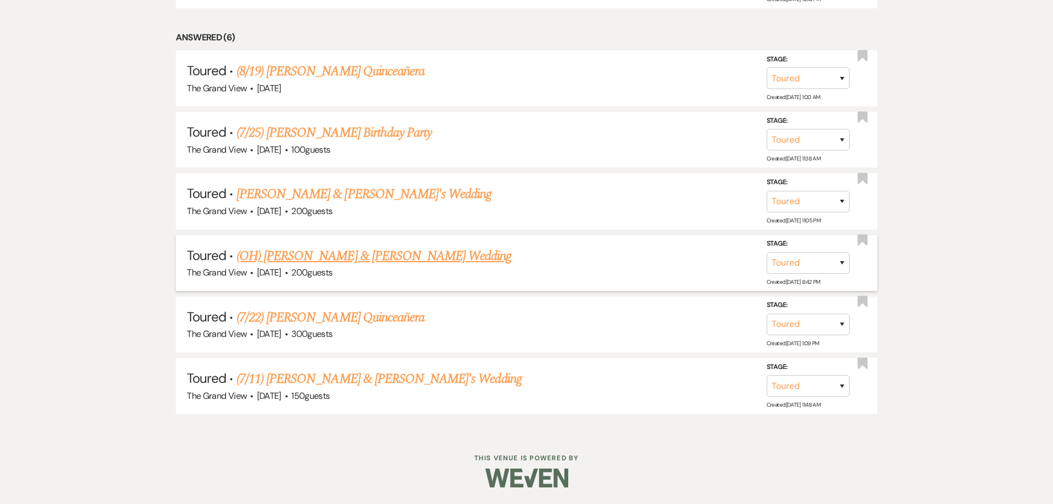
click at [339, 260] on link "(OH) [PERSON_NAME] & [PERSON_NAME] Wedding" at bounding box center [374, 256] width 275 height 20
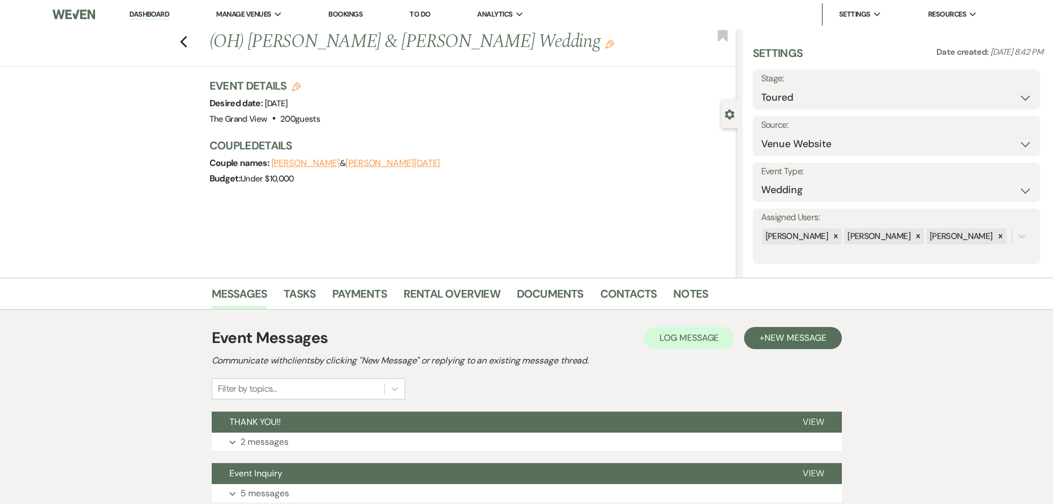
click at [305, 239] on div "Previous (OH) Brandyn Humphries & Raven Toussaint's Wedding Edit Bookmark Gear …" at bounding box center [368, 153] width 737 height 249
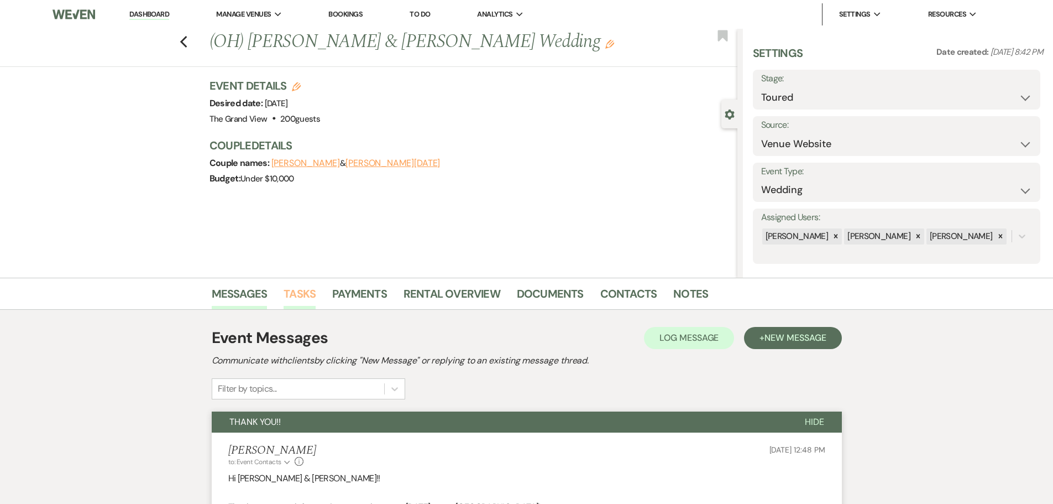
click at [303, 296] on link "Tasks" at bounding box center [300, 297] width 32 height 24
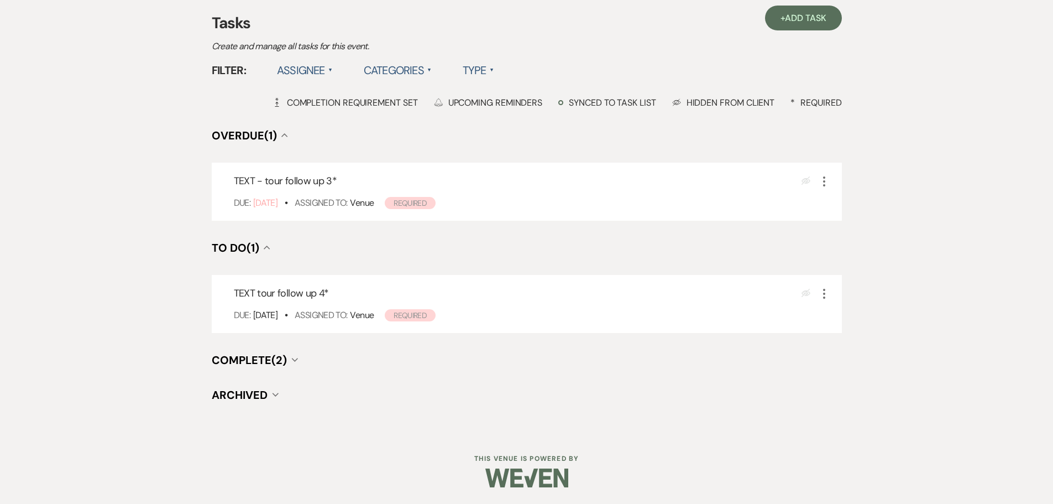
scroll to position [204, 0]
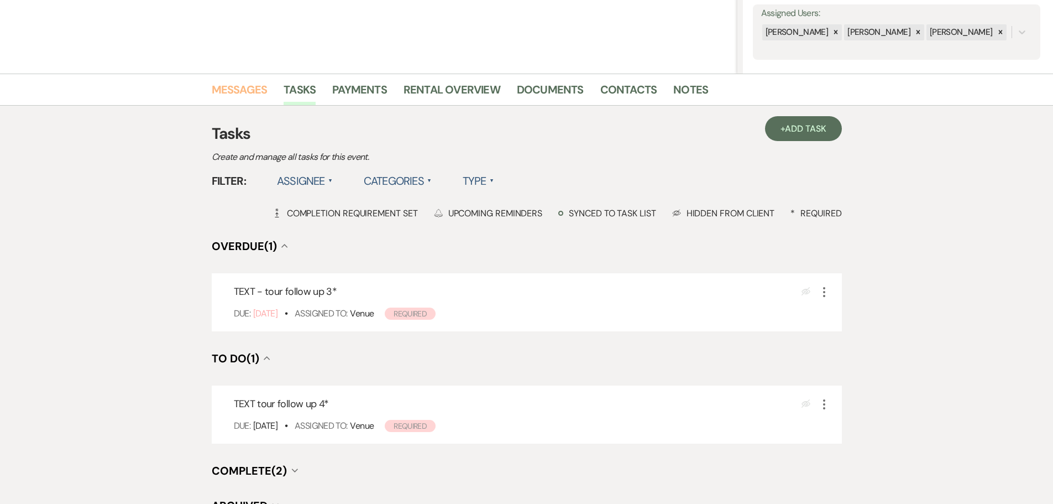
click at [239, 81] on link "Messages" at bounding box center [240, 93] width 56 height 24
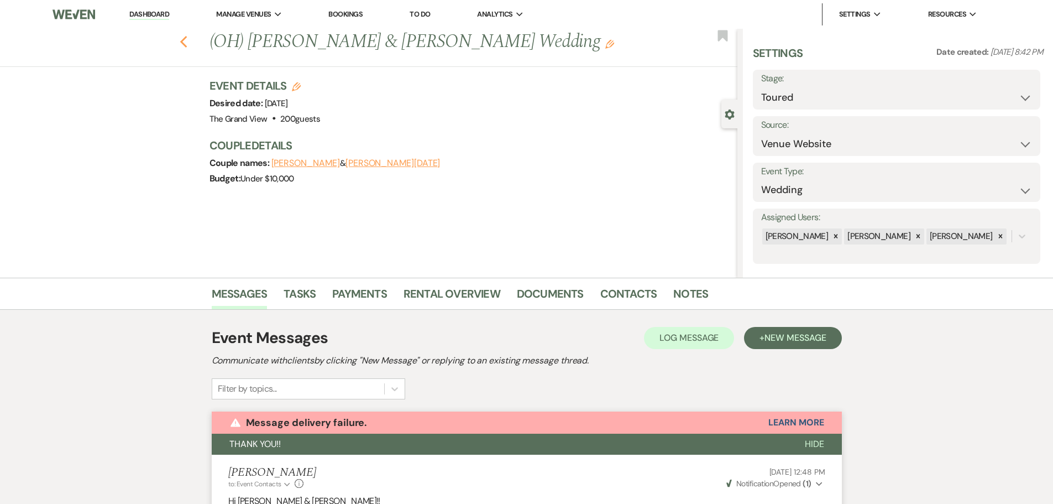
click at [187, 45] on use "button" at bounding box center [183, 42] width 7 height 12
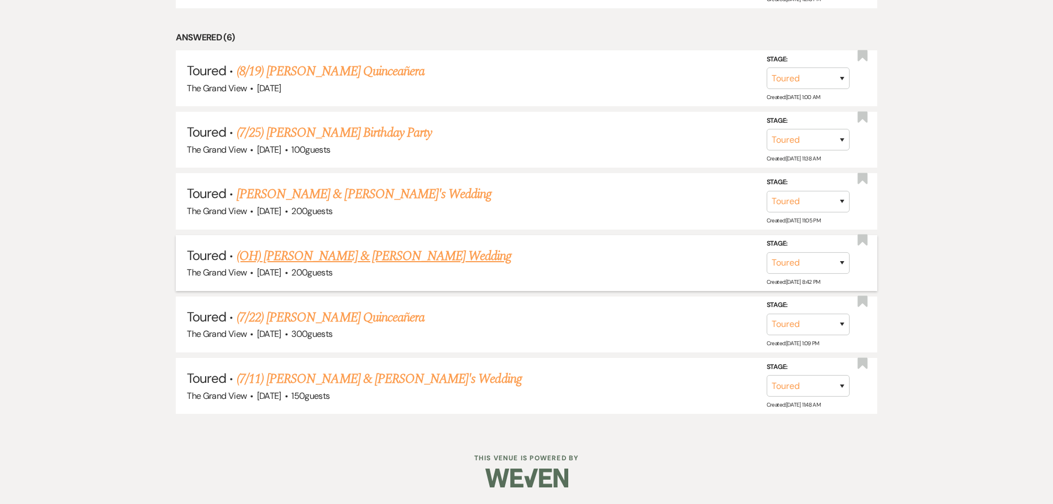
click at [387, 258] on link "(OH) [PERSON_NAME] & [PERSON_NAME] Wedding" at bounding box center [374, 256] width 275 height 20
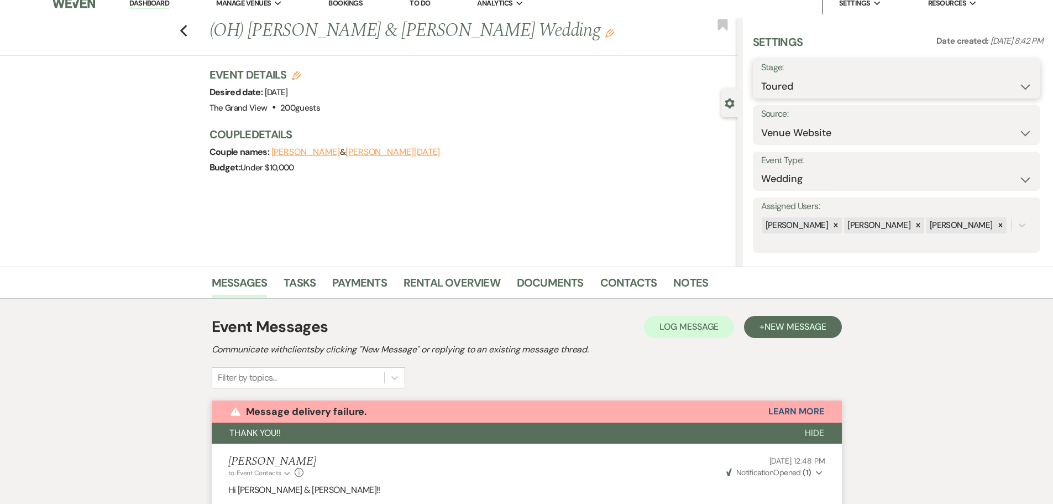
drag, startPoint x: 851, startPoint y: 86, endPoint x: 849, endPoint y: 93, distance: 8.0
click at [851, 86] on select "Inquiry Follow Up Tour Requested Tour Confirmed Toured Proposal Sent Booked Lost" at bounding box center [896, 87] width 271 height 22
click at [761, 76] on select "Inquiry Follow Up Tour Requested Tour Confirmed Toured Proposal Sent Booked Lost" at bounding box center [896, 87] width 271 height 22
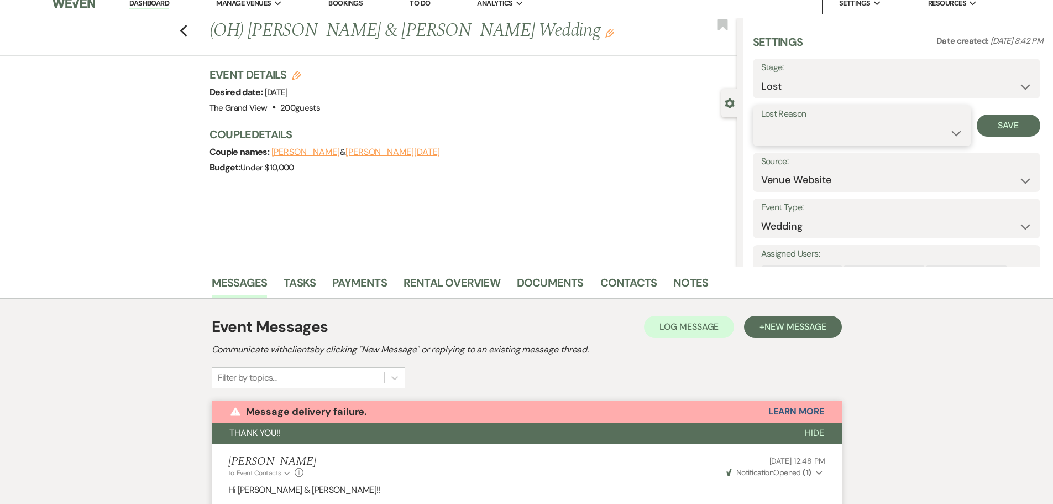
click at [801, 126] on select "Booked Elsewhere Budget Date Unavailable No Response Not a Good Match Capacity …" at bounding box center [862, 133] width 202 height 22
click at [761, 122] on select "Booked Elsewhere Budget Date Unavailable No Response Not a Good Match Capacity …" at bounding box center [862, 133] width 202 height 22
click at [1028, 120] on button "Save" at bounding box center [1009, 125] width 64 height 22
click at [195, 29] on div "Previous (OH) Brandyn Humphries & Raven Toussaint's Wedding Edit Bookmark" at bounding box center [365, 37] width 743 height 38
click at [185, 32] on use "button" at bounding box center [183, 31] width 7 height 12
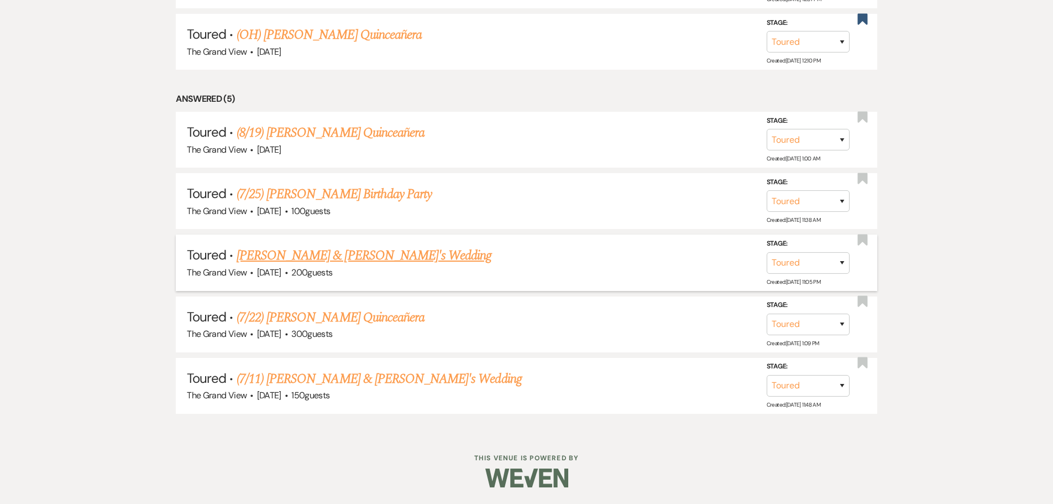
click at [328, 259] on link "[PERSON_NAME] & [PERSON_NAME]'s Wedding" at bounding box center [364, 255] width 255 height 20
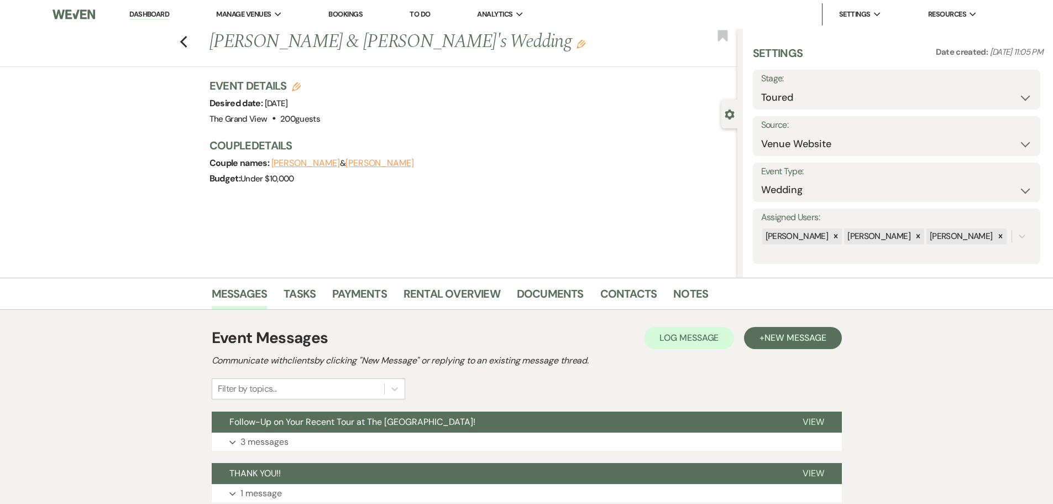
click at [298, 317] on div "Event Messages Log Log Message + New Message Communicate with clients by clicki…" at bounding box center [527, 440] width 630 height 261
click at [297, 301] on link "Tasks" at bounding box center [300, 297] width 32 height 24
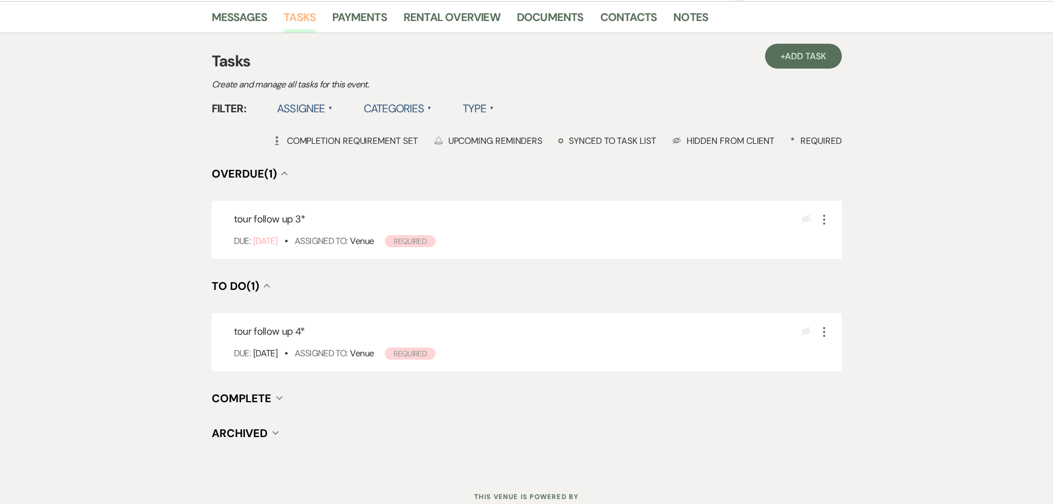
scroll to position [166, 0]
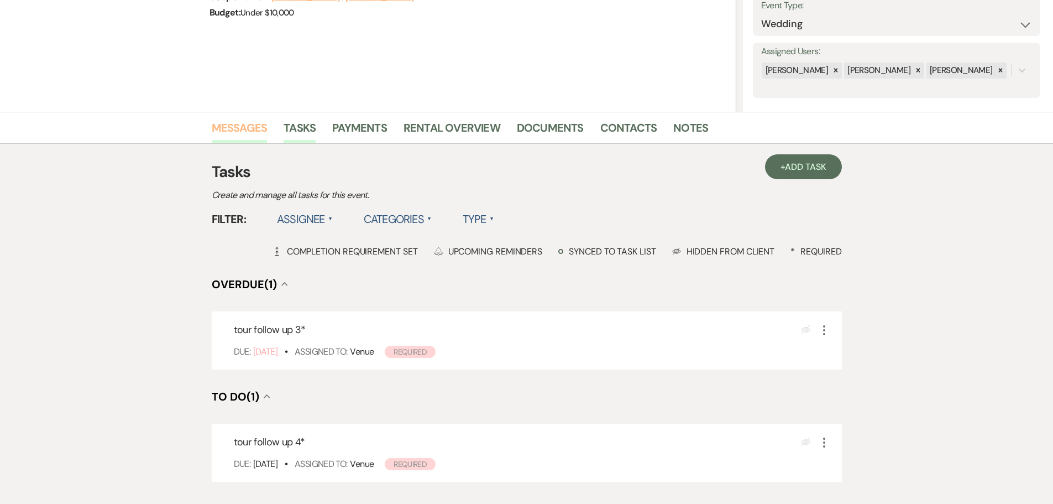
click at [236, 124] on link "Messages" at bounding box center [240, 131] width 56 height 24
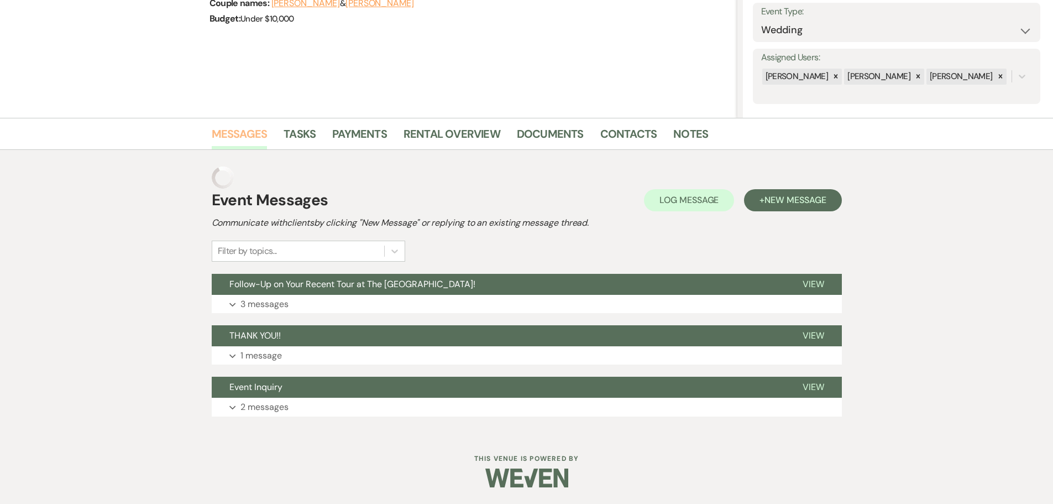
scroll to position [138, 0]
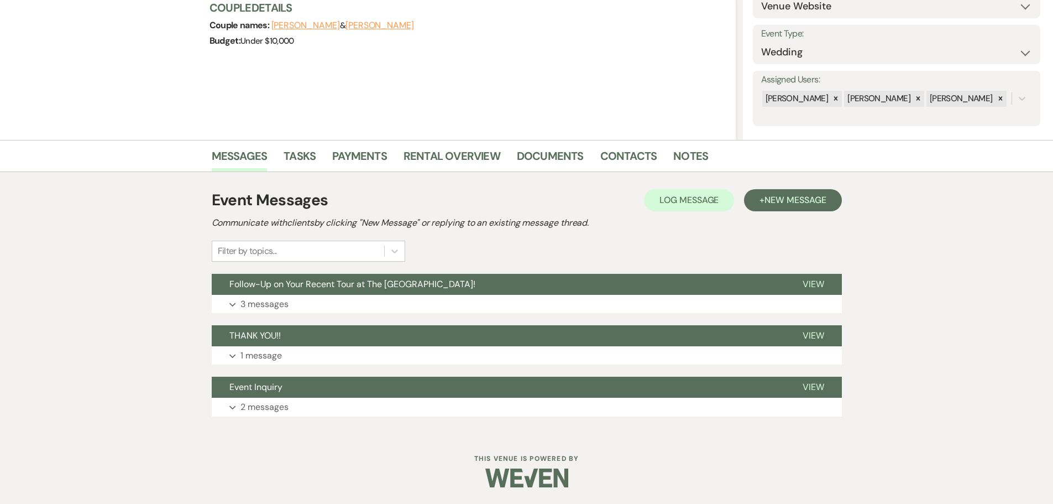
click at [775, 211] on div "Event Messages Log Log Message + New Message" at bounding box center [527, 199] width 630 height 23
click at [415, 300] on button "Expand 3 messages" at bounding box center [527, 304] width 630 height 19
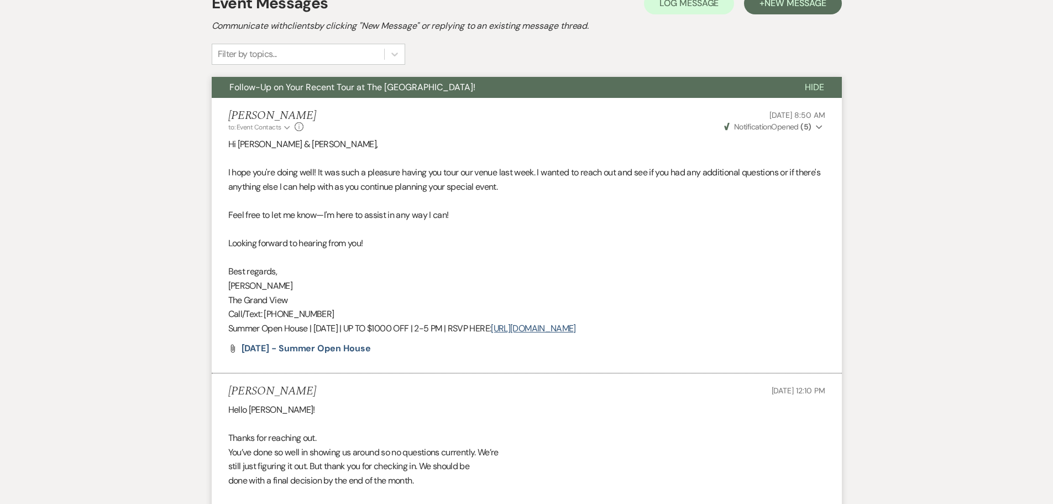
scroll to position [249, 0]
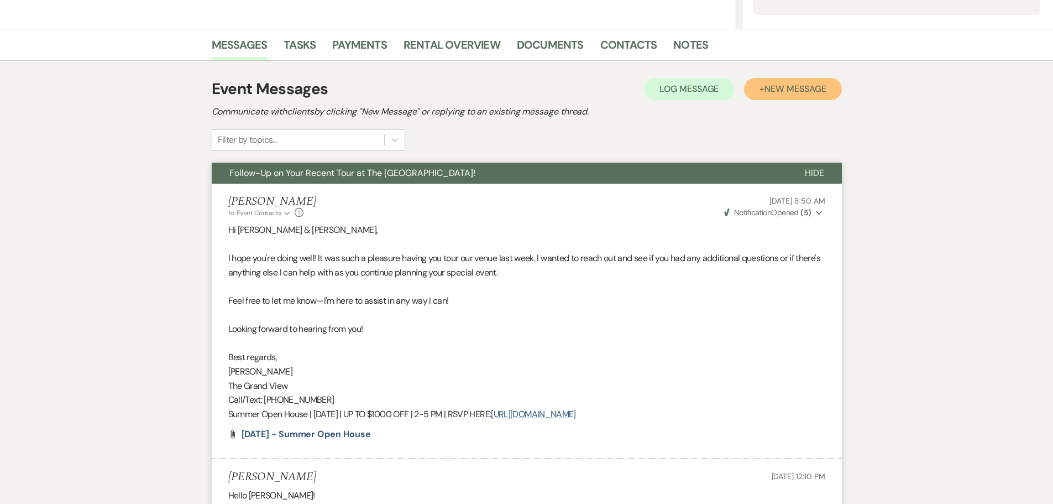
click at [794, 85] on span "New Message" at bounding box center [794, 89] width 61 height 12
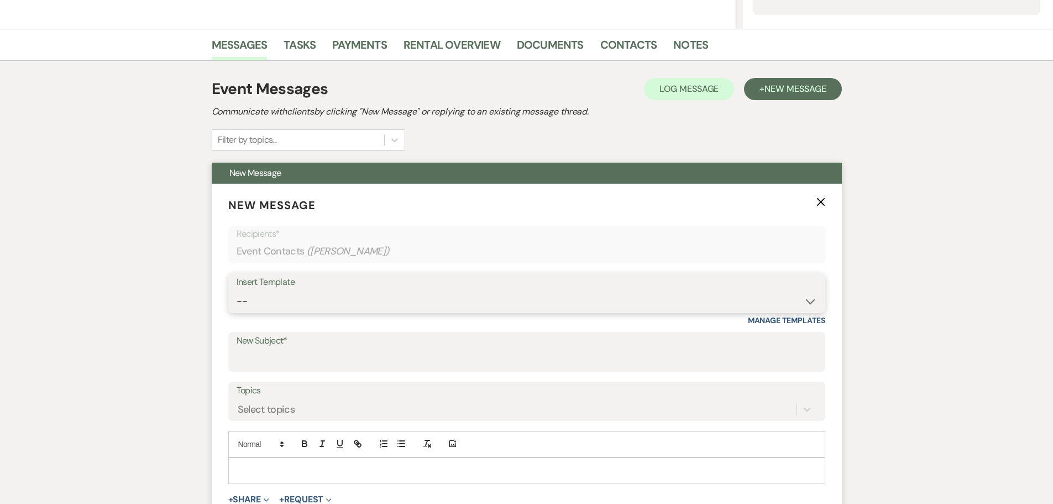
click at [270, 296] on select "-- Weven Planning Portal Introduction (Booked Events) Initial Inquiry Response …" at bounding box center [527, 301] width 580 height 22
click at [237, 290] on select "-- Weven Planning Portal Introduction (Booked Events) Initial Inquiry Response …" at bounding box center [527, 301] width 580 height 22
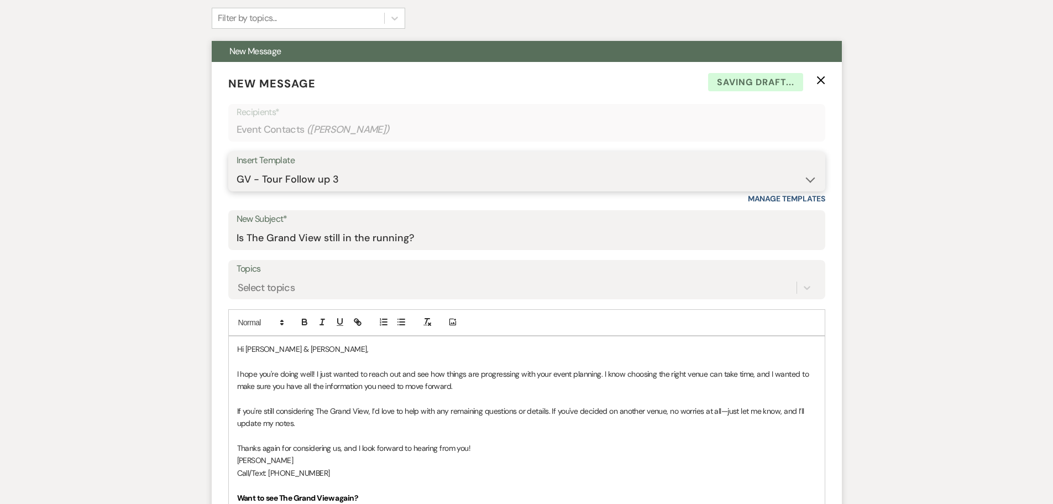
scroll to position [525, 0]
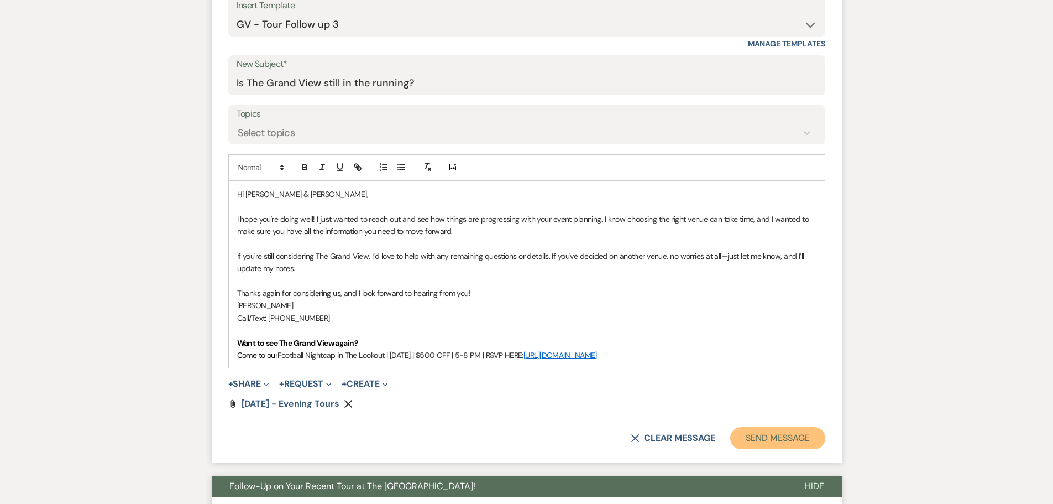
click at [759, 437] on button "Send Message" at bounding box center [777, 438] width 95 height 22
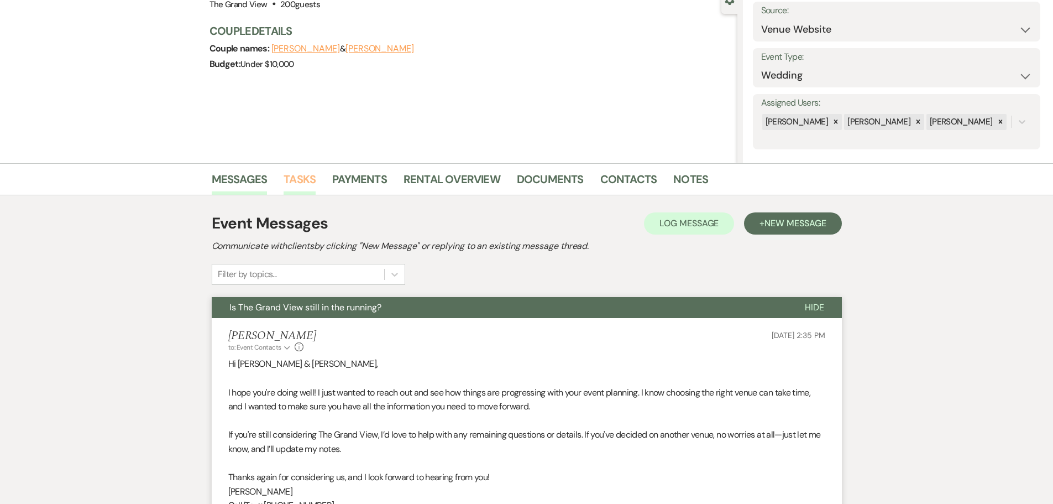
click at [303, 172] on link "Tasks" at bounding box center [300, 182] width 32 height 24
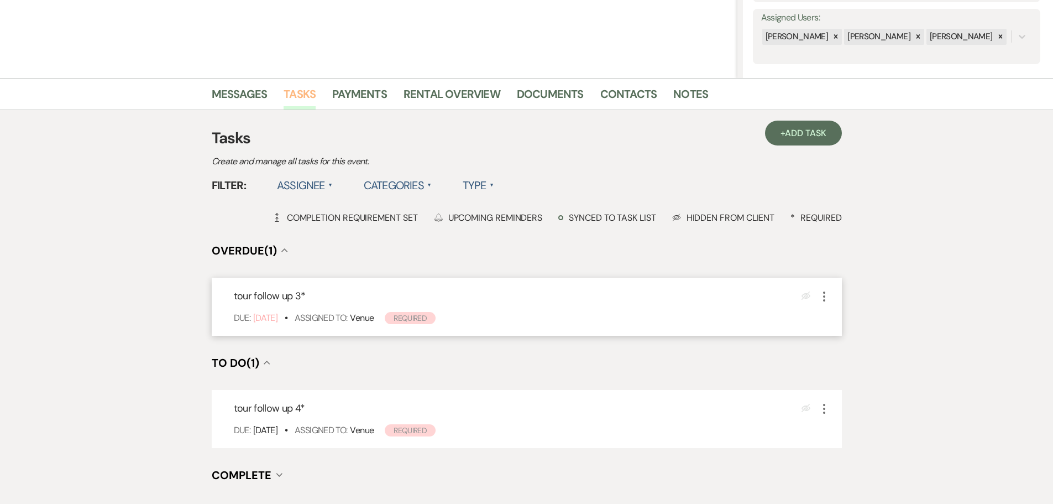
scroll to position [221, 0]
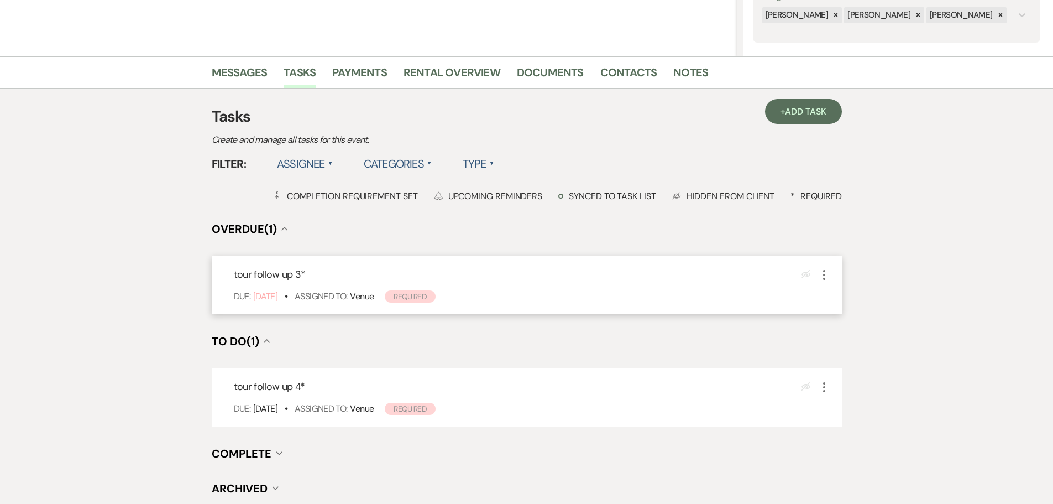
click at [820, 273] on icon "More" at bounding box center [823, 274] width 13 height 13
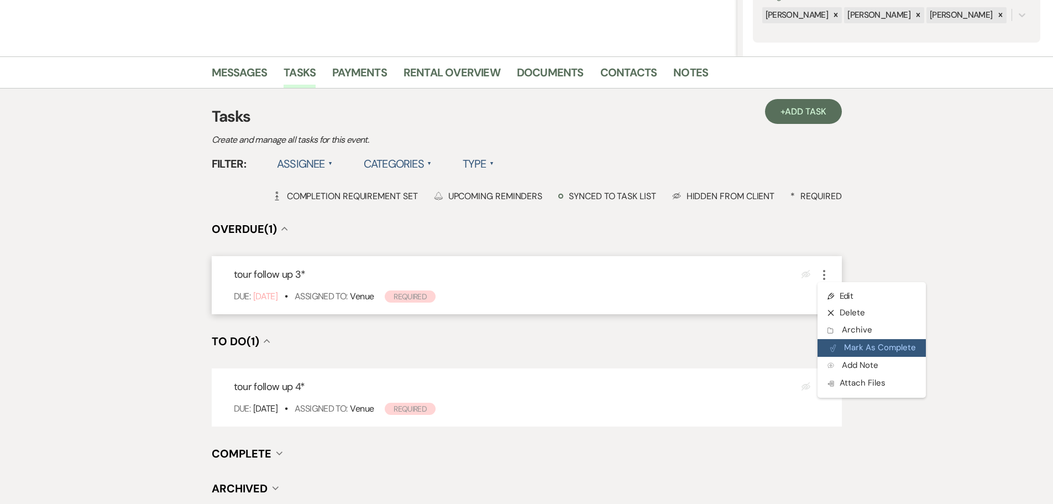
click at [863, 344] on button "Plan Portal Link Mark As Complete" at bounding box center [871, 348] width 108 height 18
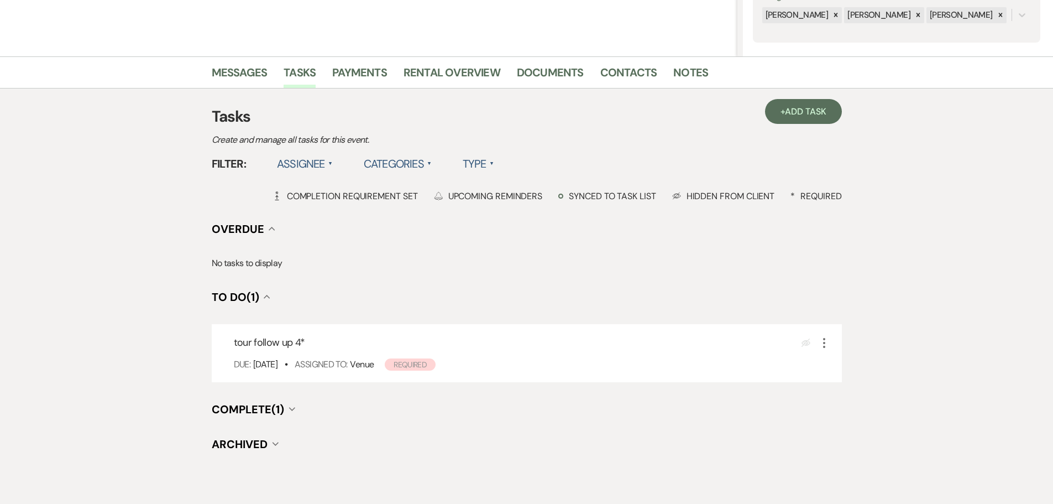
scroll to position [0, 0]
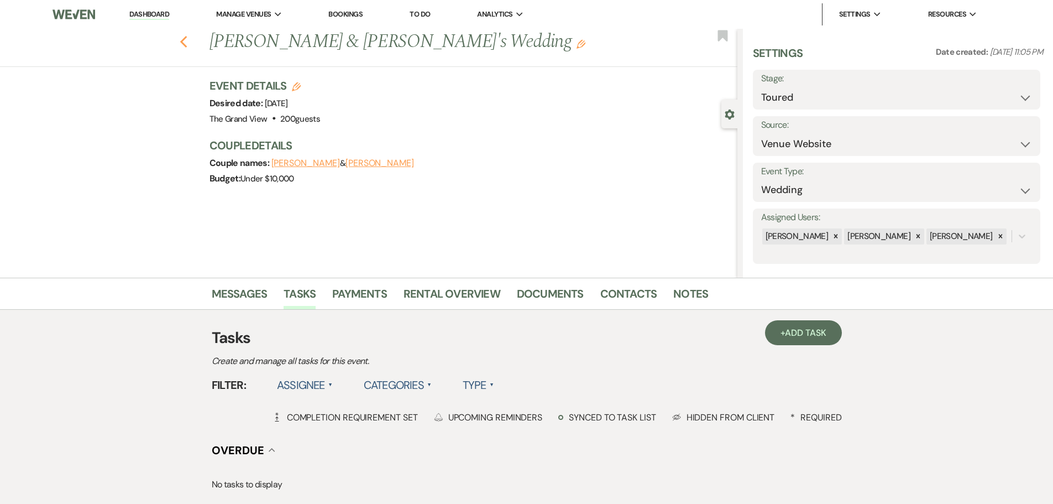
click at [187, 43] on use "button" at bounding box center [183, 42] width 7 height 12
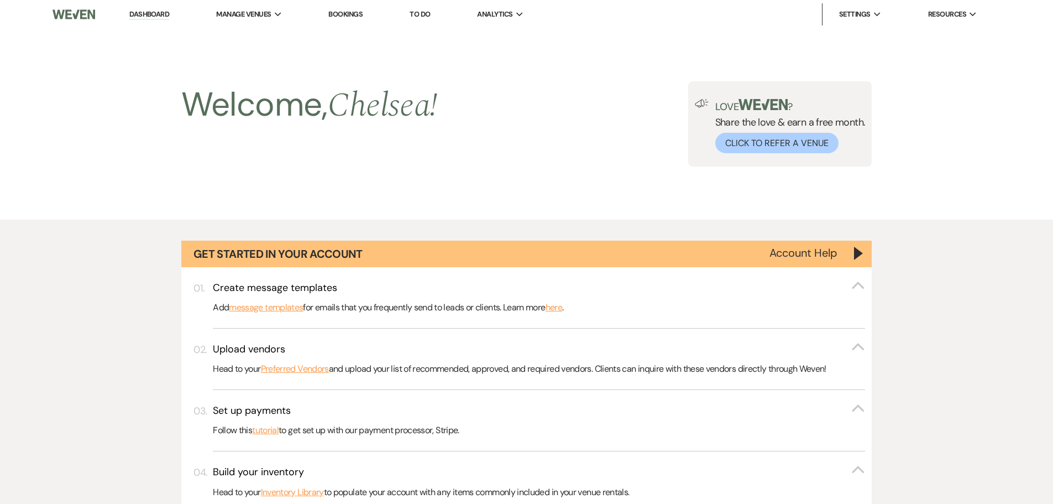
scroll to position [1382, 0]
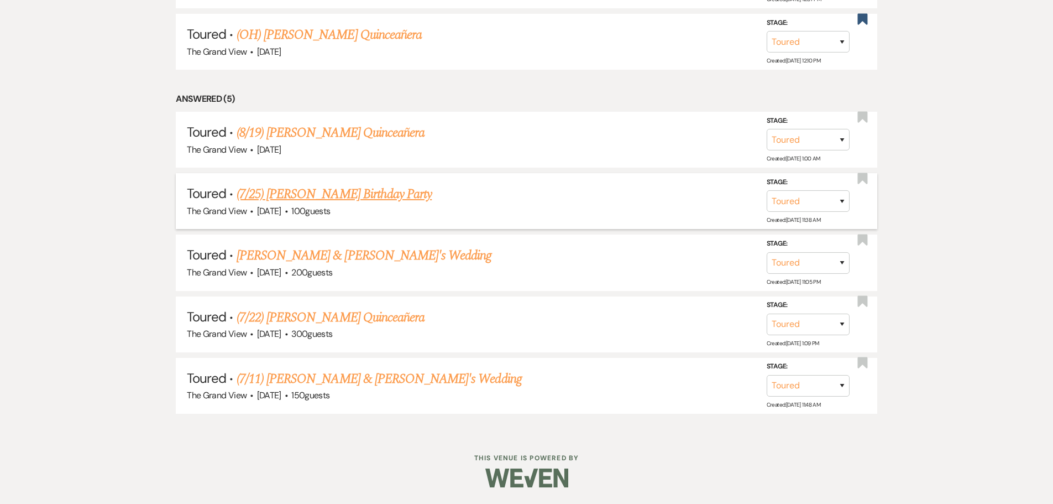
click at [344, 195] on link "(7/25) [PERSON_NAME] Birthday Party" at bounding box center [334, 194] width 195 height 20
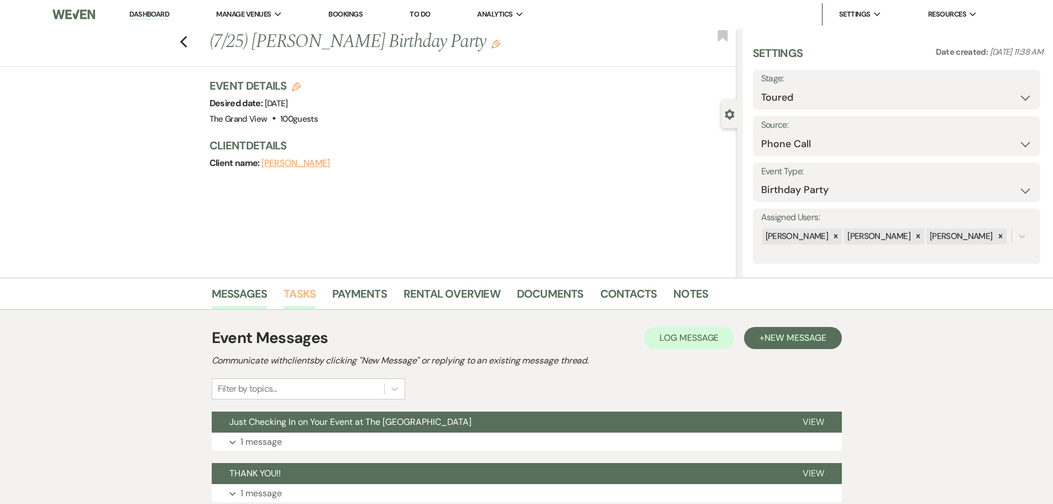
click at [306, 298] on link "Tasks" at bounding box center [300, 297] width 32 height 24
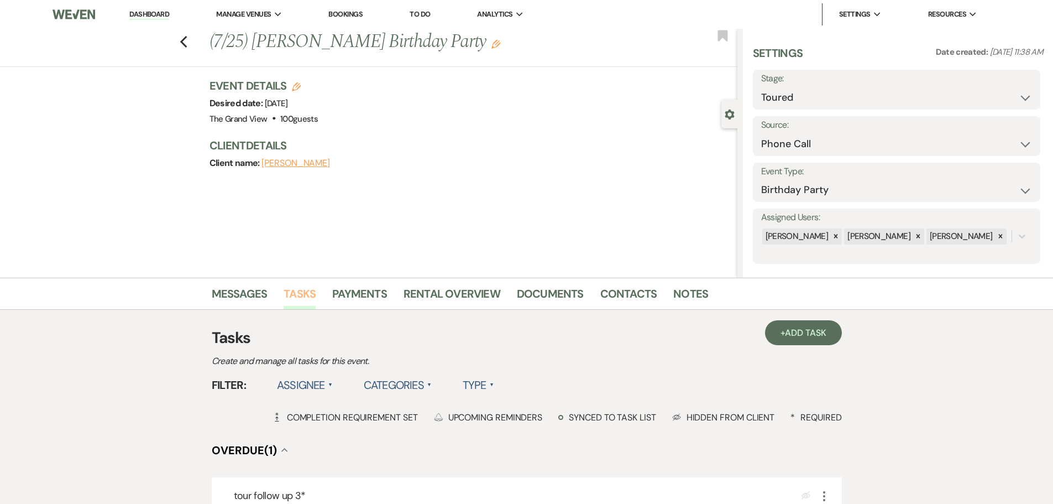
scroll to position [55, 0]
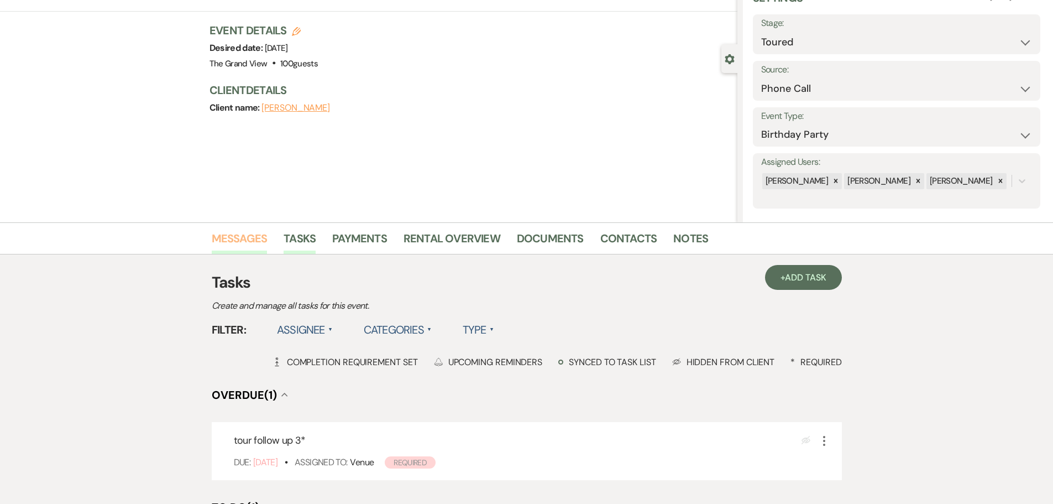
click at [248, 240] on link "Messages" at bounding box center [240, 241] width 56 height 24
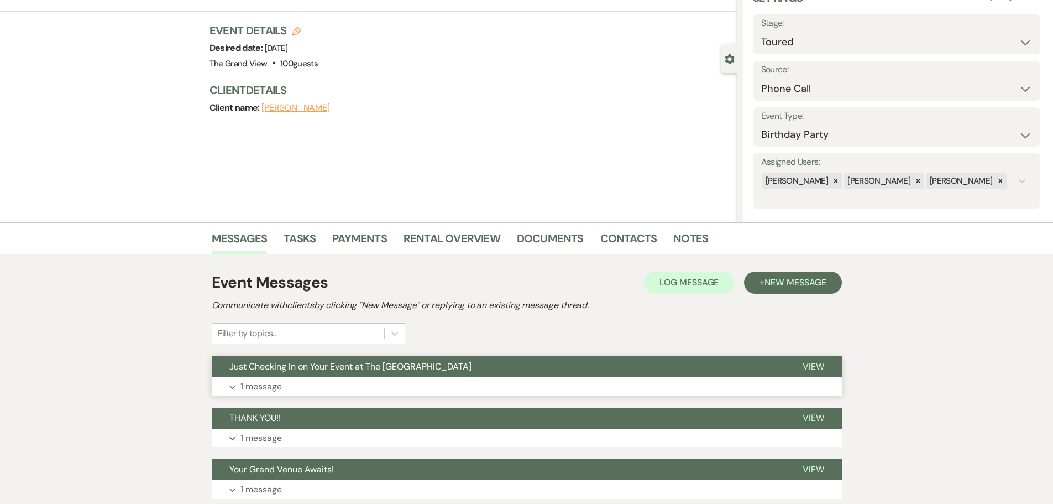
drag, startPoint x: 322, startPoint y: 390, endPoint x: 405, endPoint y: 361, distance: 88.3
click at [322, 390] on button "Expand 1 message" at bounding box center [527, 386] width 630 height 19
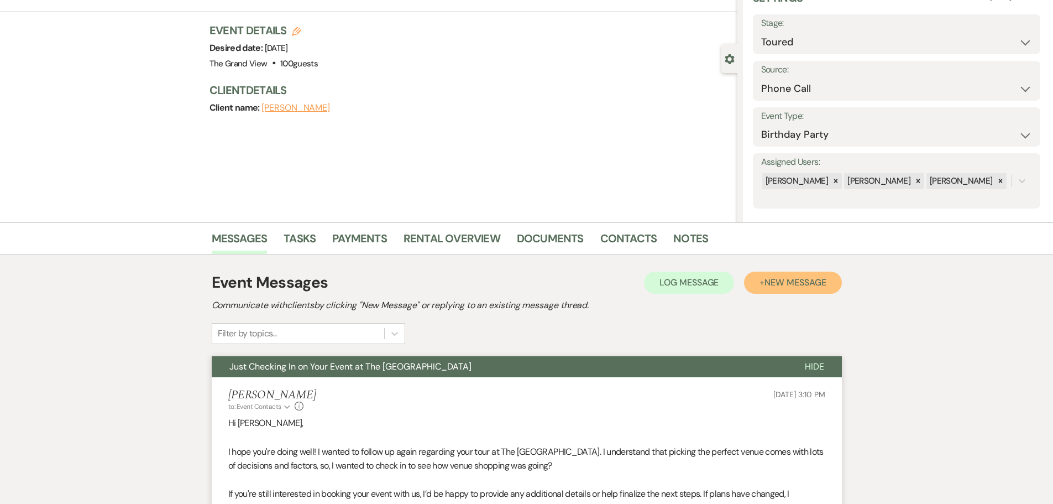
click at [787, 289] on button "+ New Message" at bounding box center [792, 282] width 97 height 22
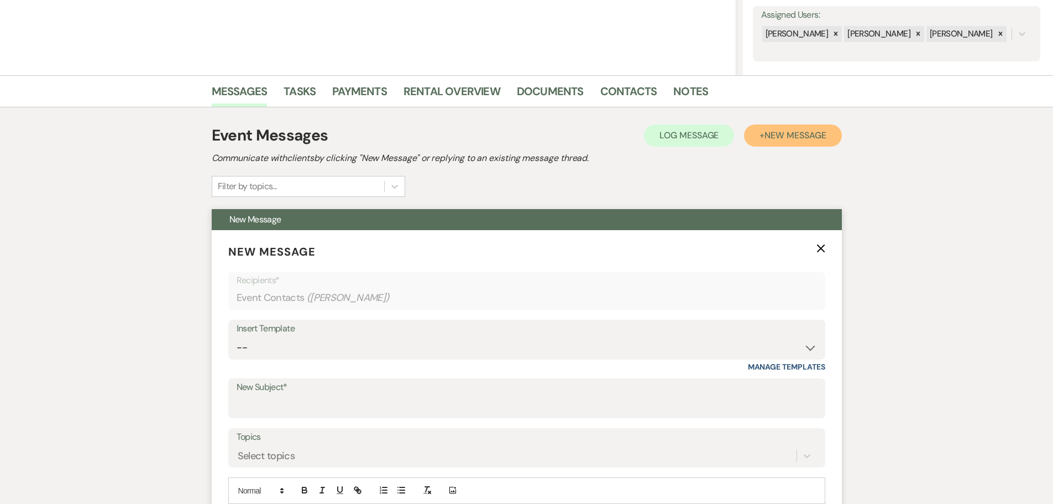
scroll to position [221, 0]
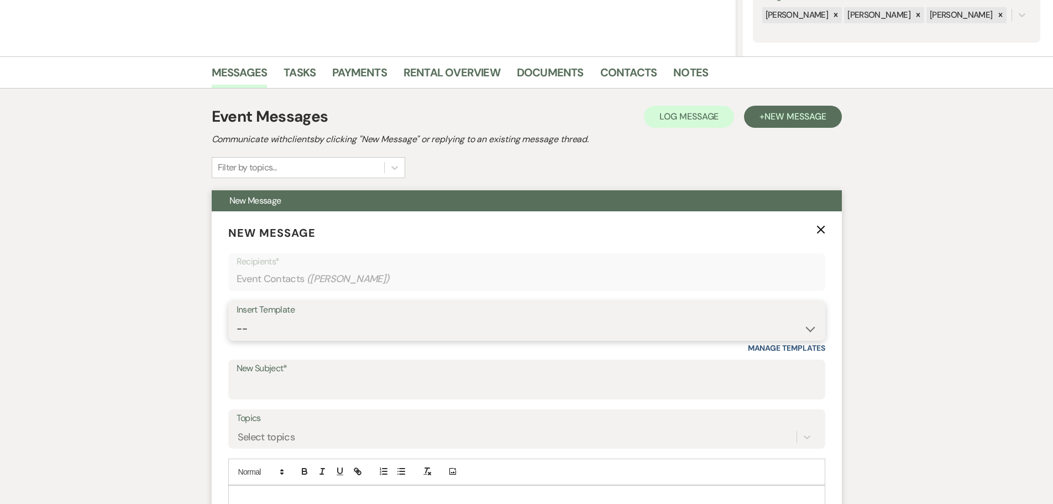
click at [268, 325] on select "-- Weven Planning Portal Introduction (Booked Events) Initial Inquiry Response …" at bounding box center [527, 329] width 580 height 22
click at [237, 318] on select "-- Weven Planning Portal Introduction (Booked Events) Initial Inquiry Response …" at bounding box center [527, 329] width 580 height 22
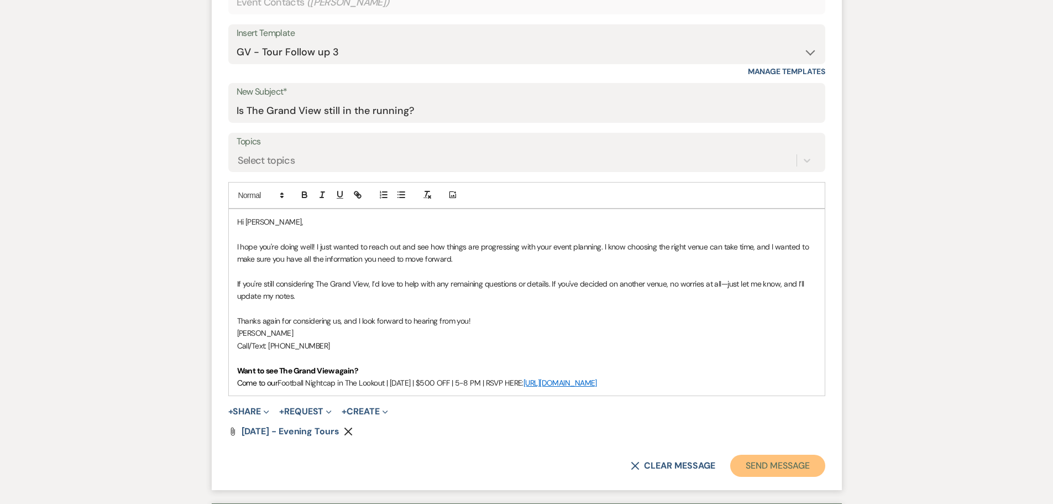
click at [795, 460] on button "Send Message" at bounding box center [777, 465] width 95 height 22
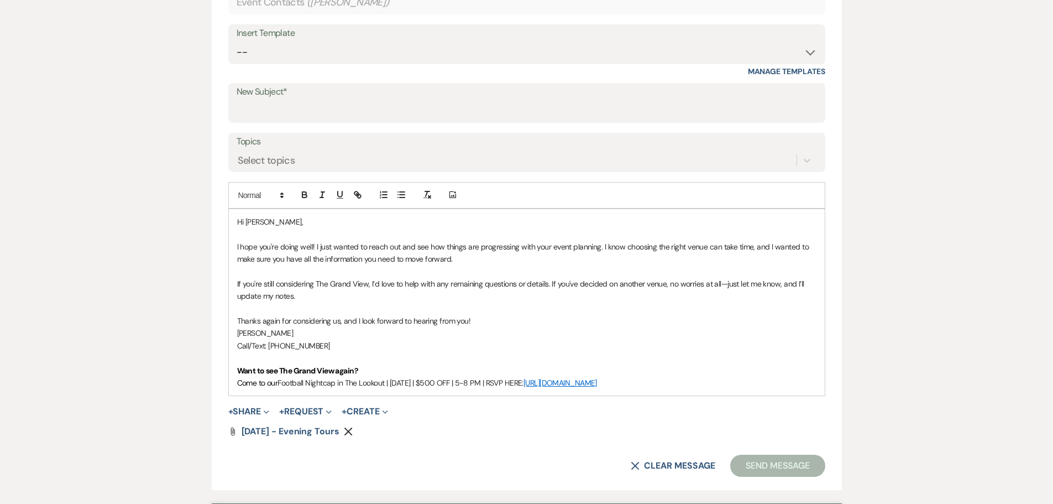
scroll to position [87, 0]
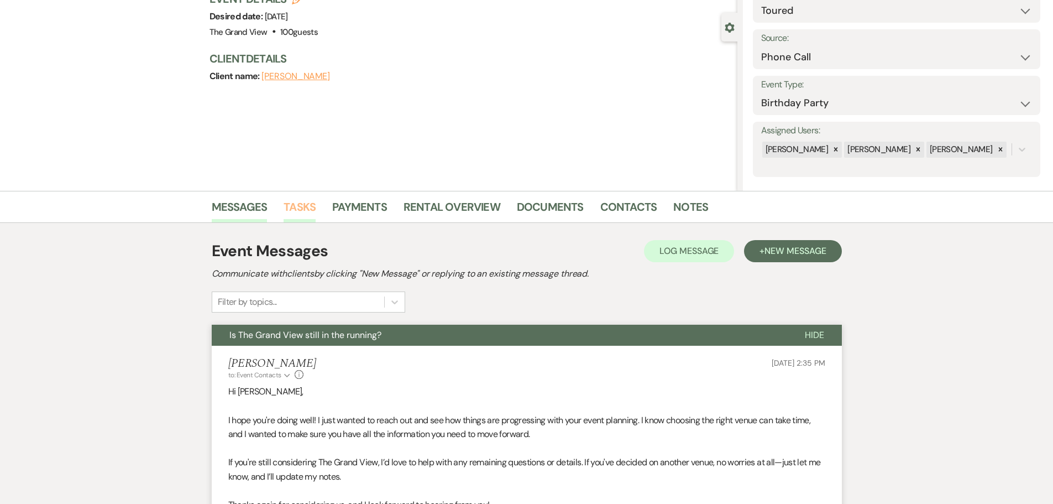
click at [300, 203] on link "Tasks" at bounding box center [300, 210] width 32 height 24
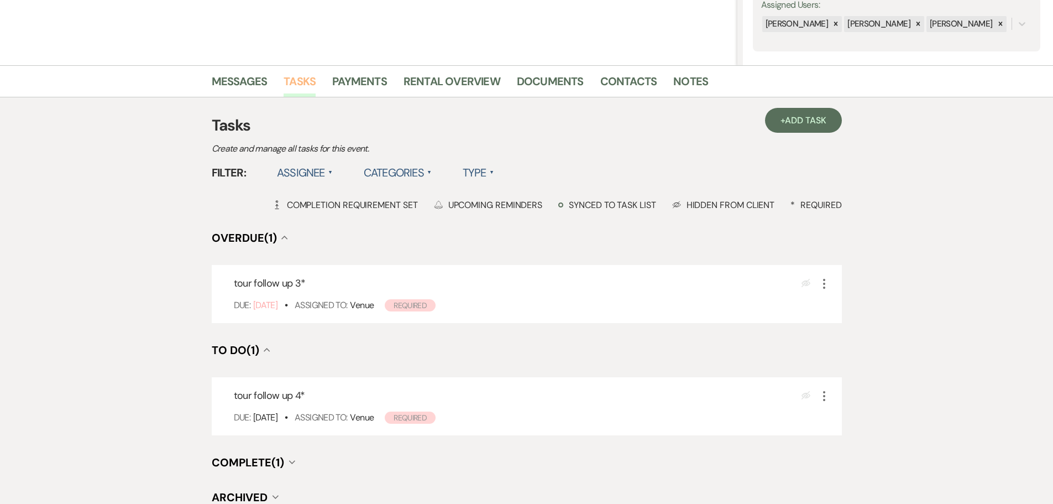
scroll to position [221, 0]
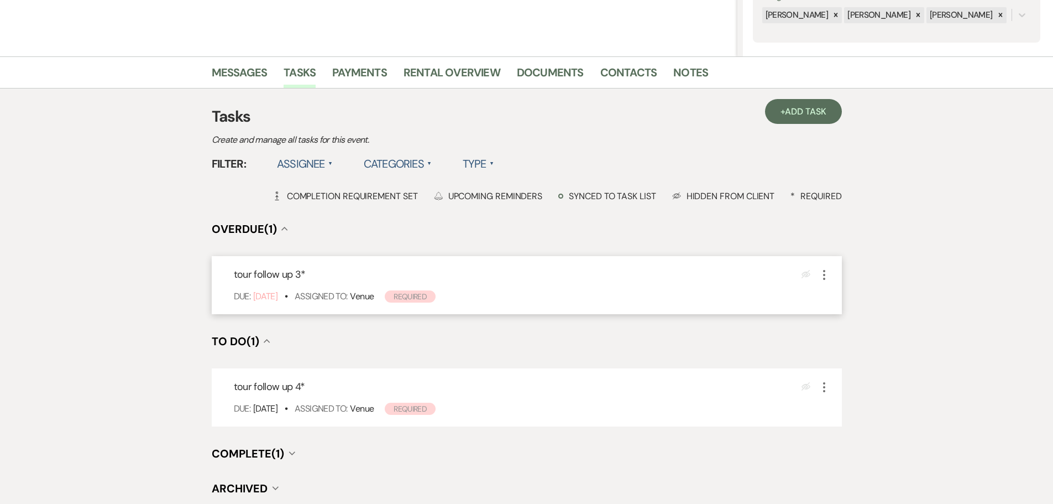
click at [827, 276] on icon "More" at bounding box center [823, 274] width 13 height 13
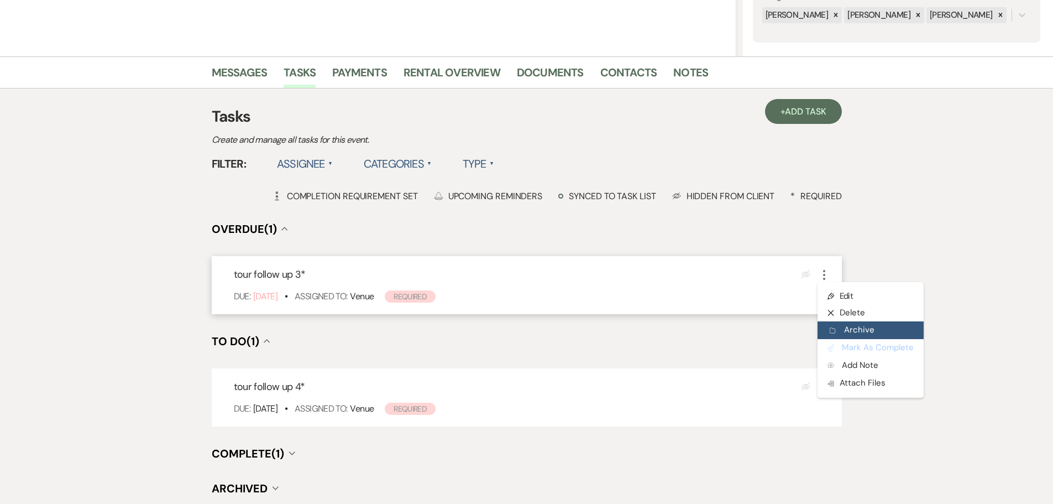
drag, startPoint x: 866, startPoint y: 345, endPoint x: 819, endPoint y: 334, distance: 48.9
click at [867, 345] on button "Plan Portal Link Mark As Complete" at bounding box center [870, 348] width 106 height 18
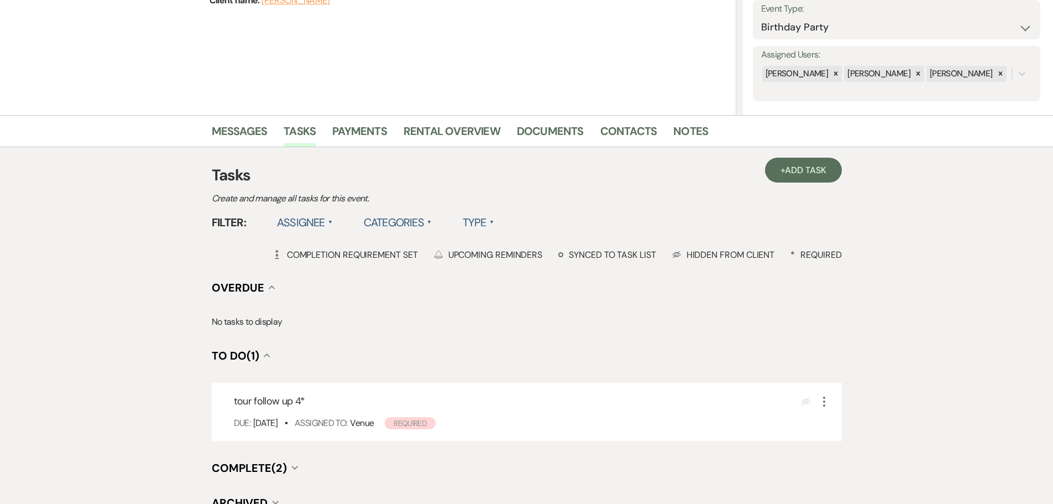
scroll to position [34, 0]
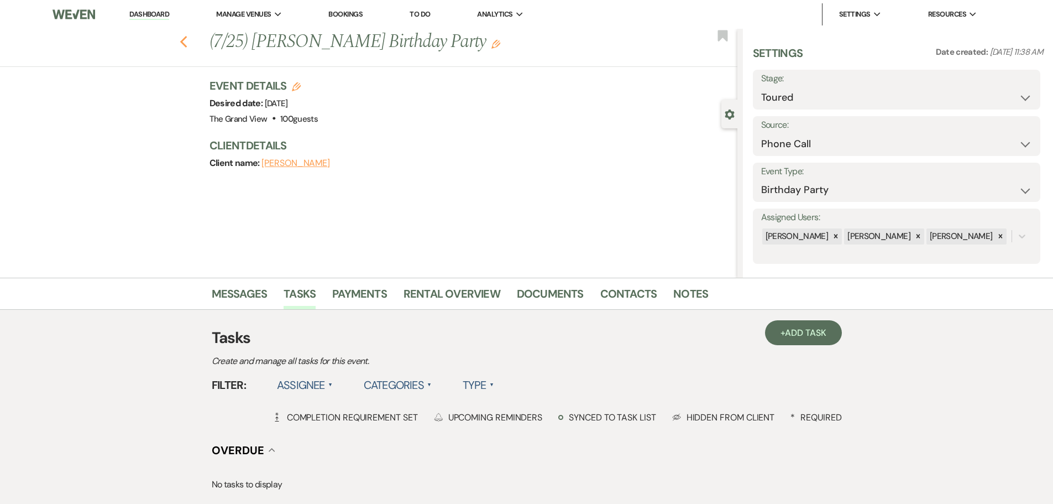
click at [188, 41] on icon "Previous" at bounding box center [184, 41] width 8 height 13
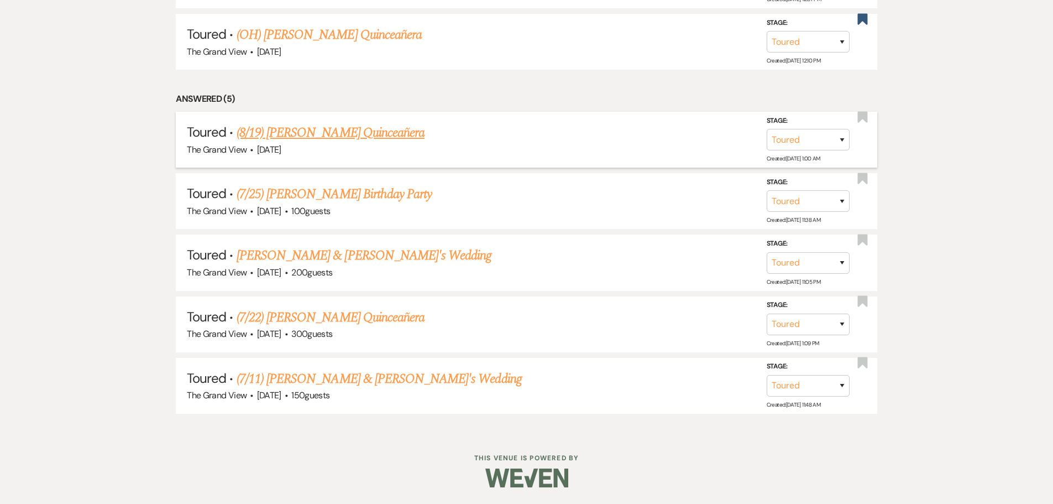
click at [341, 133] on link "(8/19) Jessica Gauna's Quinceañera" at bounding box center [331, 133] width 188 height 20
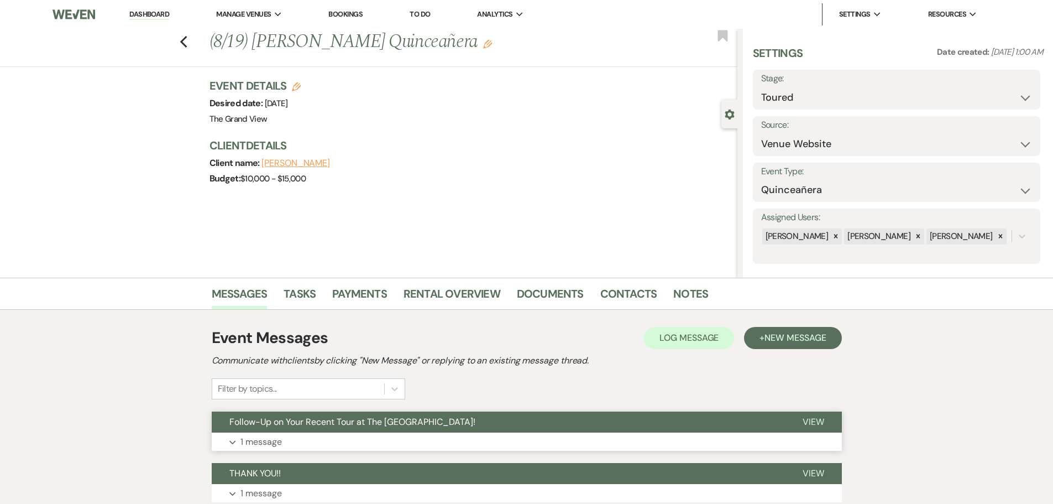
click at [380, 431] on button "Follow-Up on Your Recent Tour at The Grand View!" at bounding box center [498, 421] width 573 height 21
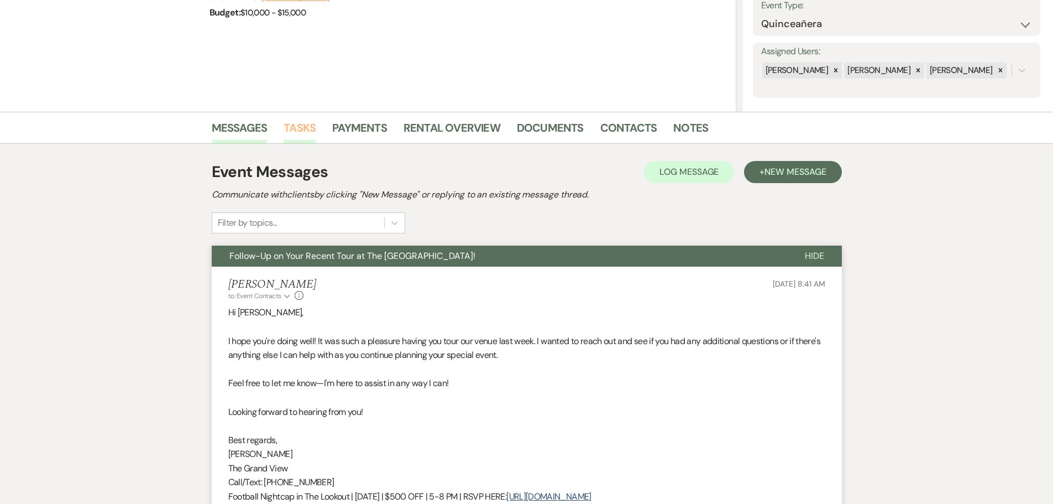
click at [298, 141] on link "Tasks" at bounding box center [300, 131] width 32 height 24
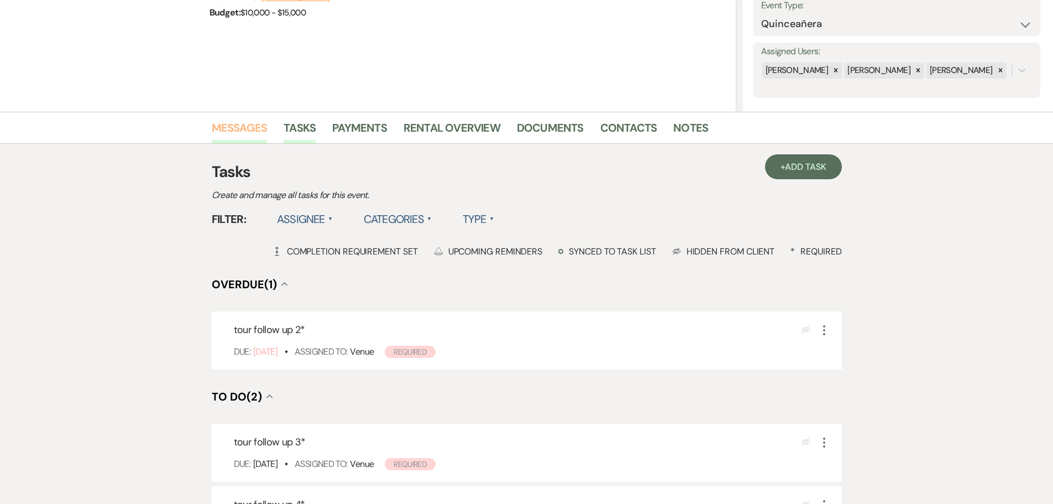
click at [241, 135] on link "Messages" at bounding box center [240, 131] width 56 height 24
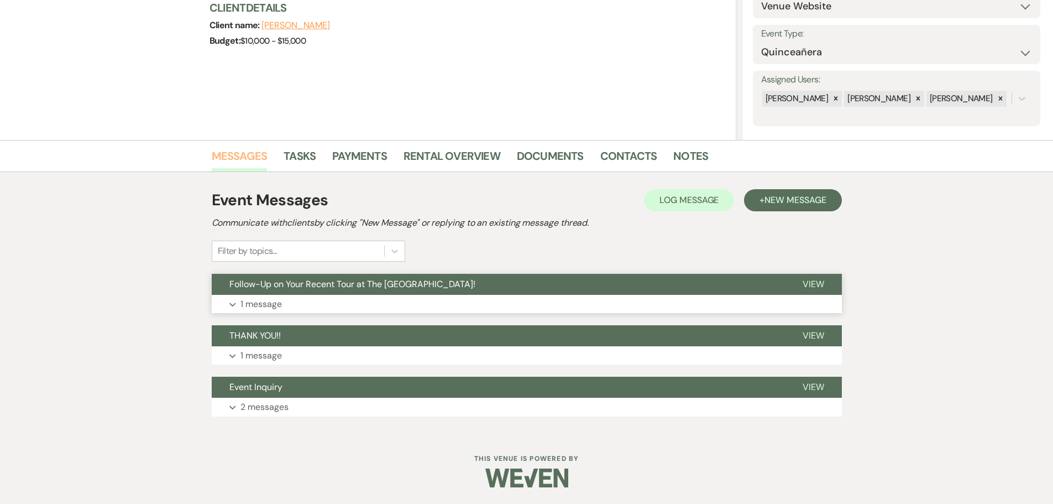
scroll to position [138, 0]
click at [378, 296] on button "Expand 1 message" at bounding box center [527, 304] width 630 height 19
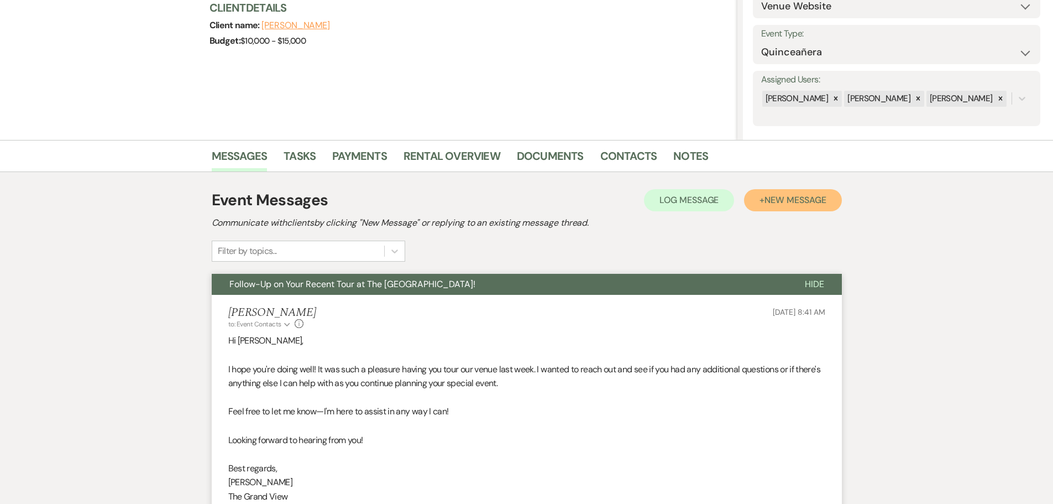
click at [799, 208] on button "+ New Message" at bounding box center [792, 200] width 97 height 22
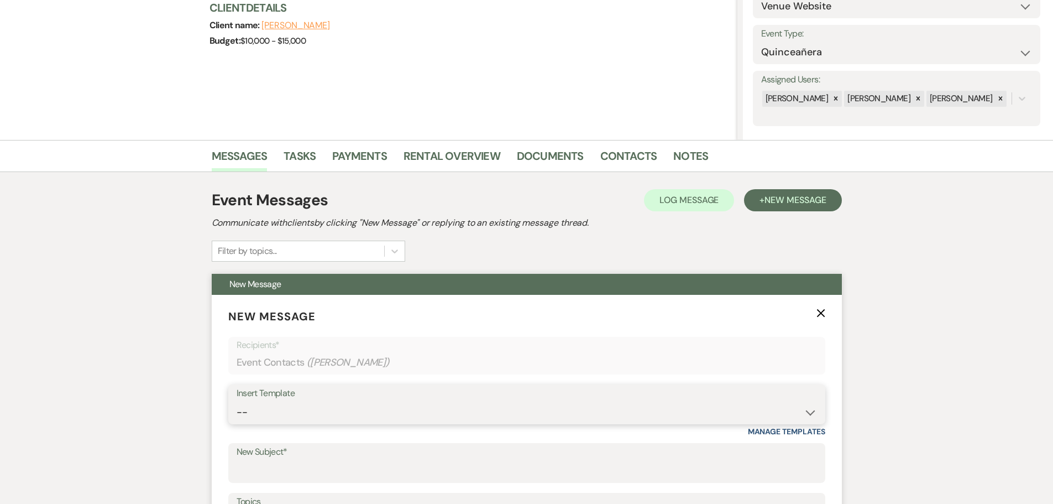
click at [335, 411] on select "-- Weven Planning Portal Introduction (Booked Events) Initial Inquiry Response …" at bounding box center [527, 412] width 580 height 22
click at [237, 401] on select "-- Weven Planning Portal Introduction (Booked Events) Initial Inquiry Response …" at bounding box center [527, 412] width 580 height 22
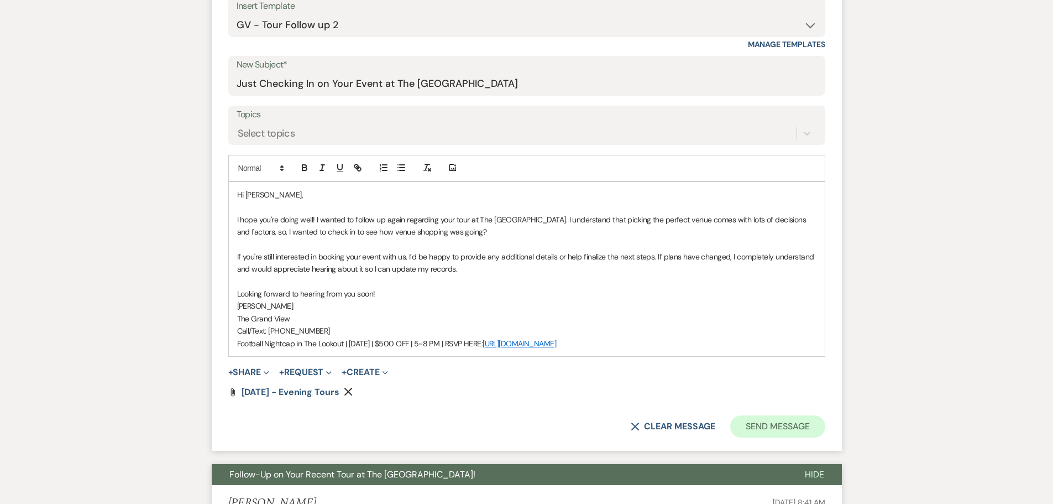
click at [796, 415] on form "New Message X Saving draft... Recipients* Event Contacts ( Jessica Gauna ) Inse…" at bounding box center [527, 179] width 630 height 543
click at [793, 424] on button "Send Message" at bounding box center [777, 426] width 95 height 22
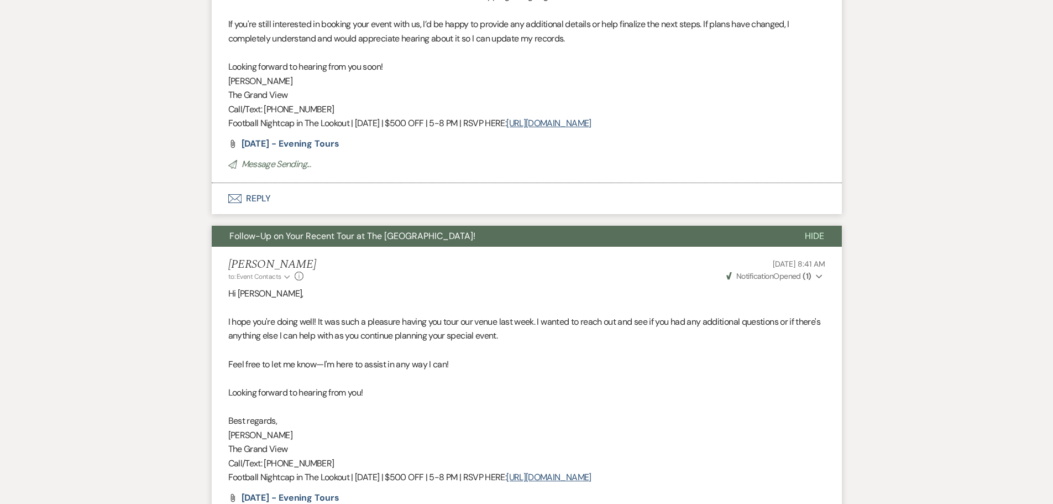
scroll to position [114, 0]
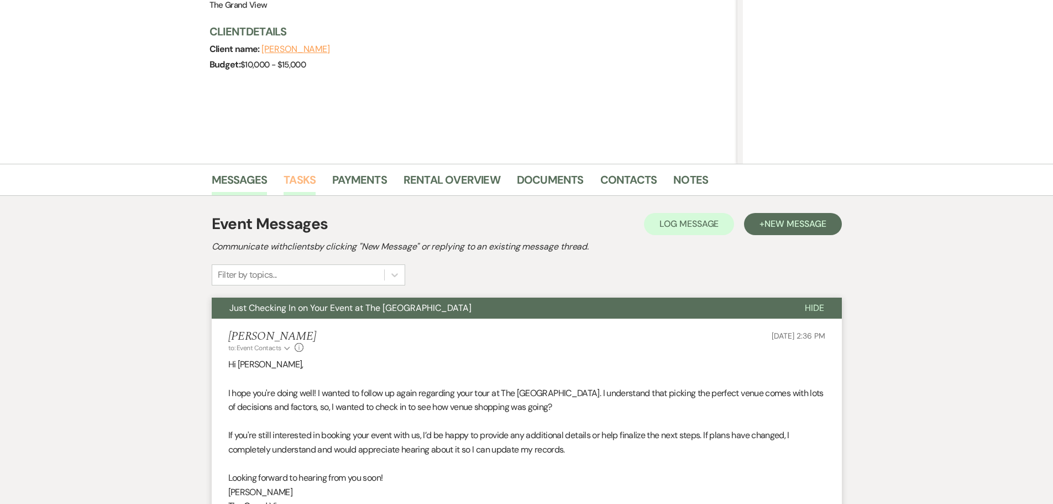
click at [295, 187] on link "Tasks" at bounding box center [300, 183] width 32 height 24
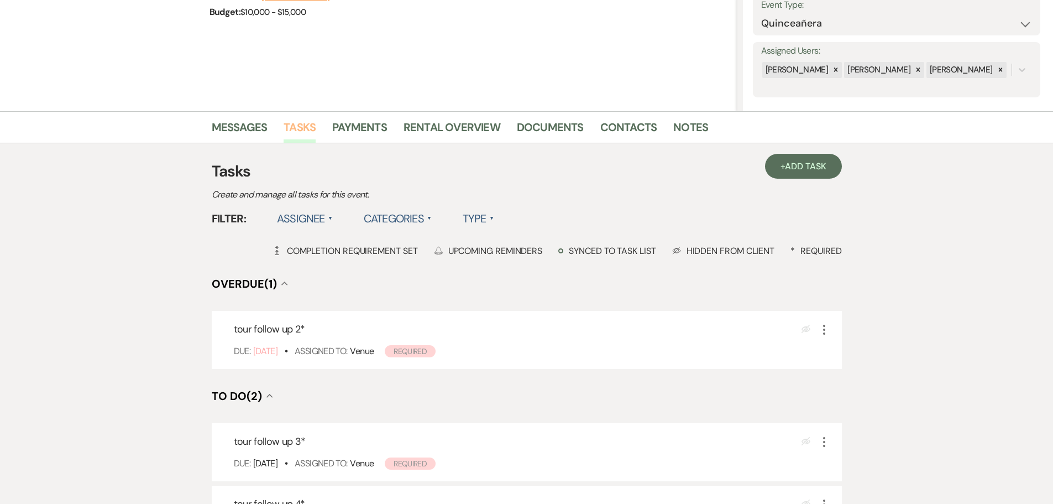
scroll to position [276, 0]
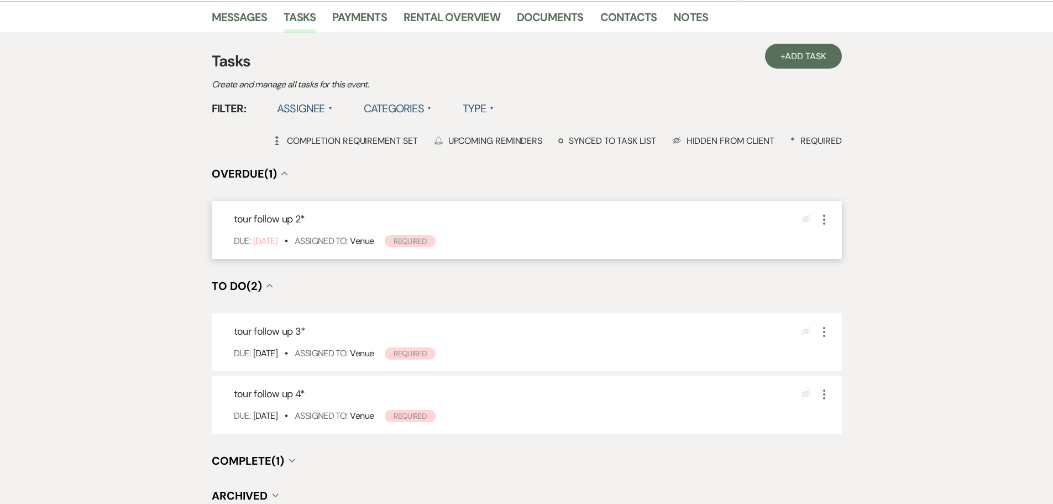
click at [825, 217] on icon "More" at bounding box center [823, 219] width 13 height 13
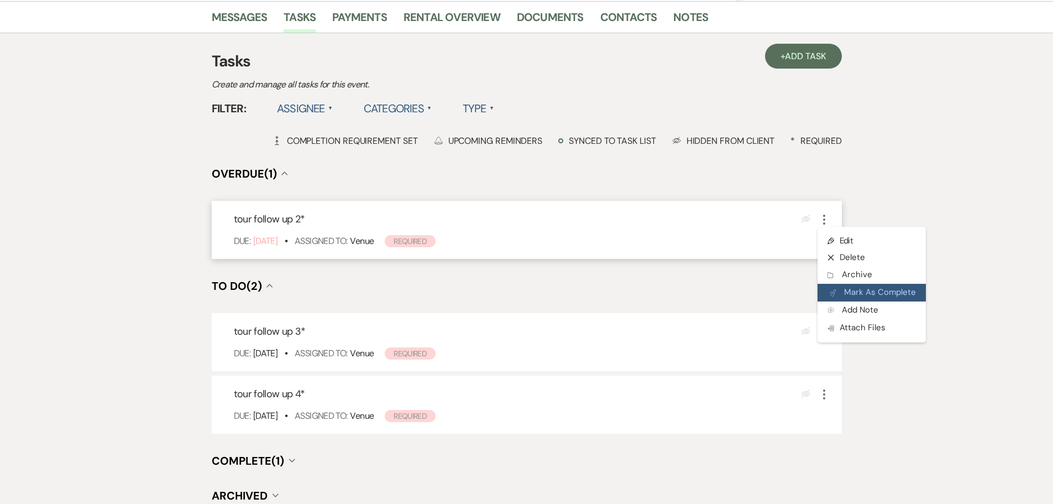
click at [871, 296] on button "Plan Portal Link Mark As Complete" at bounding box center [871, 293] width 108 height 18
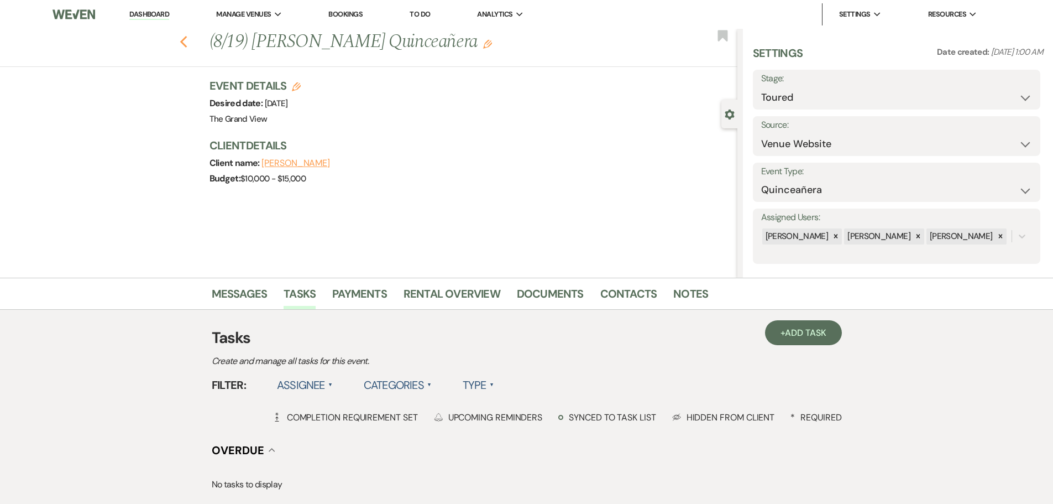
click at [188, 46] on icon "Previous" at bounding box center [184, 41] width 8 height 13
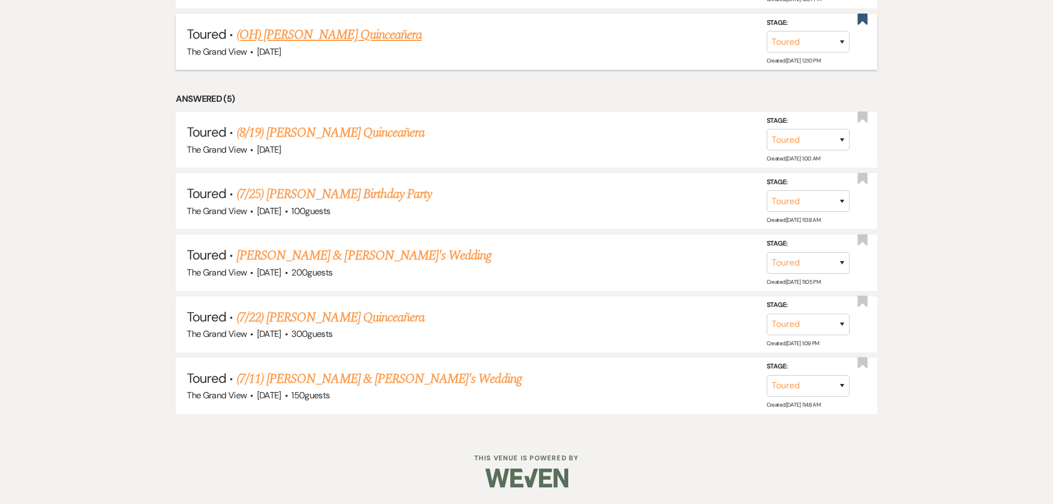
click at [331, 34] on link "(OH) [PERSON_NAME] Quinceañera" at bounding box center [329, 35] width 185 height 20
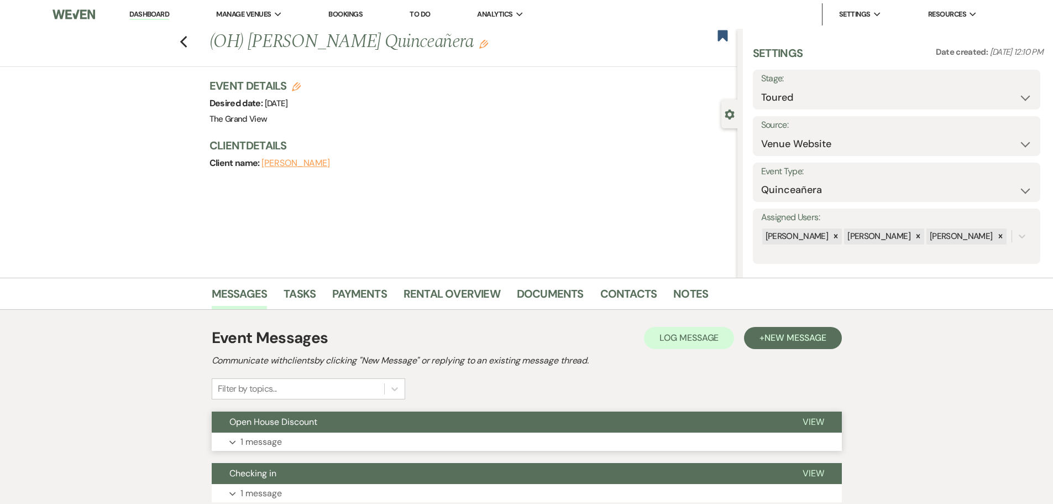
click at [337, 418] on button "Open House Discount" at bounding box center [498, 421] width 573 height 21
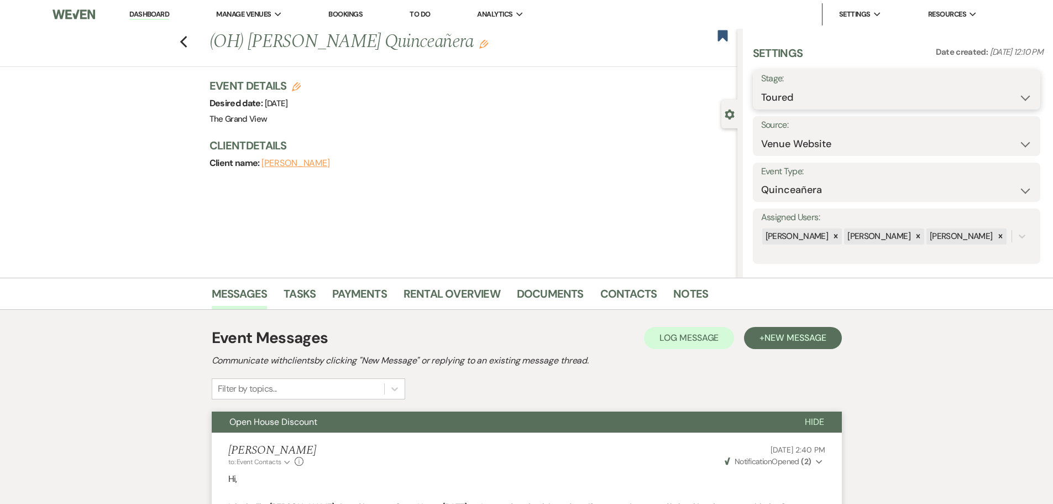
click at [788, 91] on select "Inquiry Follow Up Tour Requested Tour Confirmed Toured Proposal Sent Booked Lost" at bounding box center [896, 98] width 271 height 22
click at [790, 93] on select "Inquiry Follow Up Tour Requested Tour Confirmed Toured Proposal Sent Booked Lost" at bounding box center [896, 98] width 271 height 22
click at [761, 87] on select "Inquiry Follow Up Tour Requested Tour Confirmed Toured Proposal Sent Booked Lost" at bounding box center [896, 98] width 271 height 22
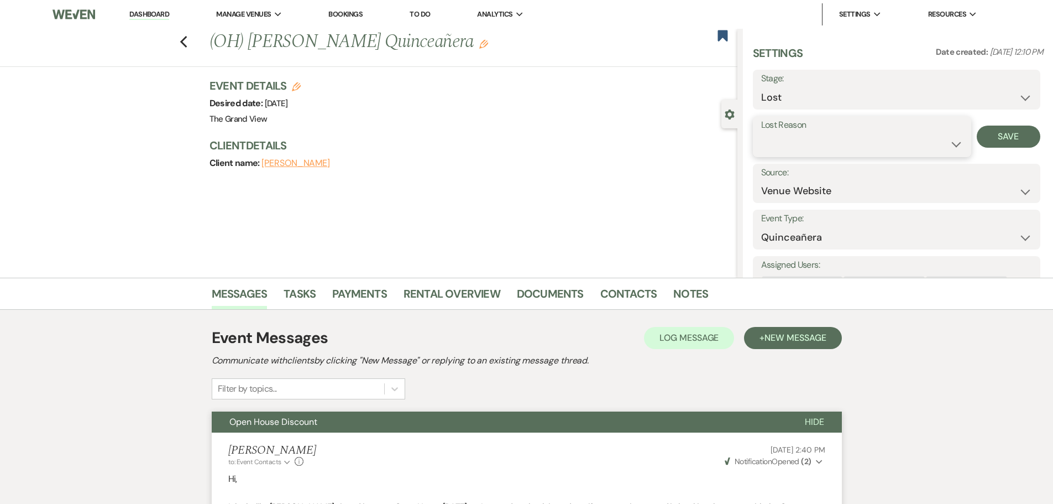
click at [796, 139] on select "Booked Elsewhere Budget Date Unavailable No Response Not a Good Match Capacity …" at bounding box center [862, 144] width 202 height 22
click at [761, 133] on select "Booked Elsewhere Budget Date Unavailable No Response Not a Good Match Capacity …" at bounding box center [862, 144] width 202 height 22
click at [1000, 136] on button "Save" at bounding box center [1009, 136] width 64 height 22
click at [723, 32] on use "button" at bounding box center [722, 35] width 10 height 11
click at [187, 39] on use "button" at bounding box center [183, 42] width 7 height 12
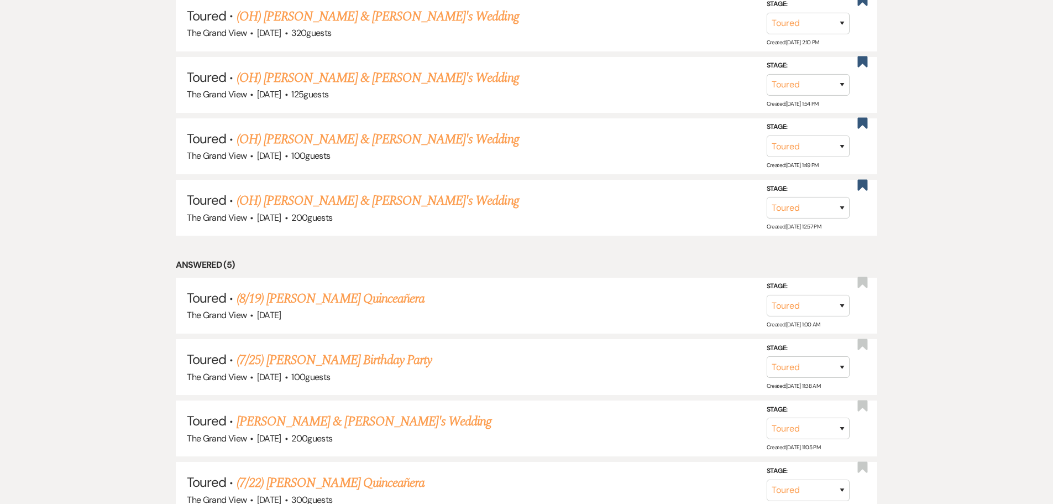
click at [392, 197] on link "(OH) [PERSON_NAME] & [PERSON_NAME]'s Wedding" at bounding box center [378, 201] width 282 height 20
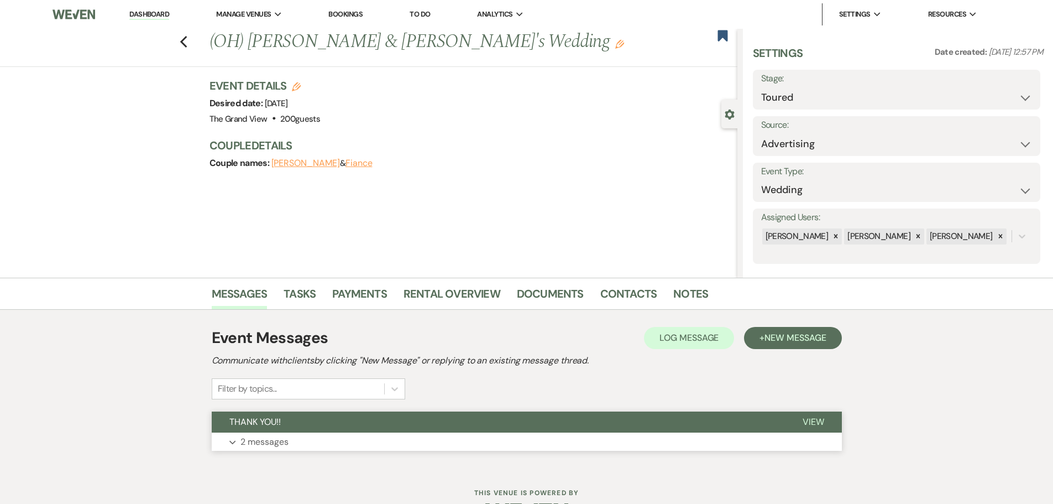
click at [377, 437] on button "Expand 2 messages" at bounding box center [527, 441] width 630 height 19
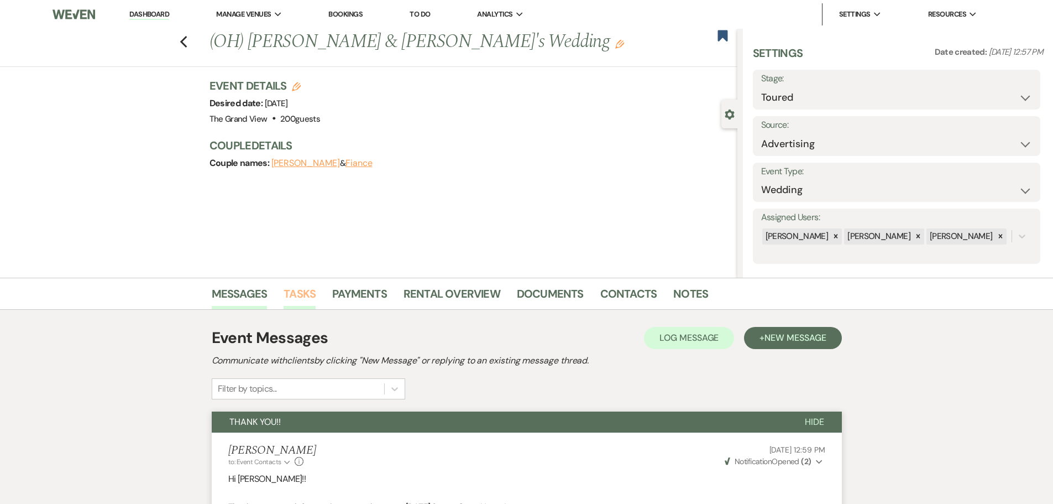
click at [302, 299] on link "Tasks" at bounding box center [300, 297] width 32 height 24
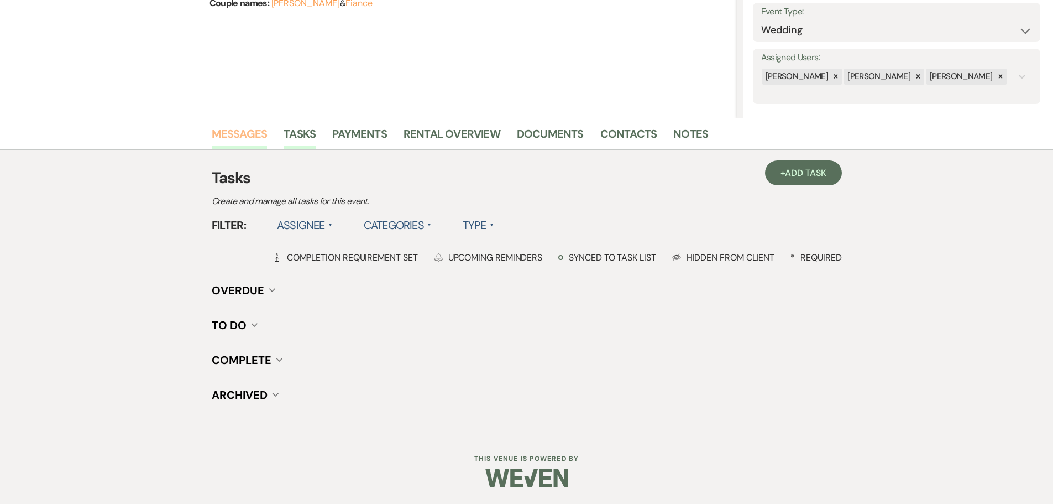
click at [237, 130] on link "Messages" at bounding box center [240, 137] width 56 height 24
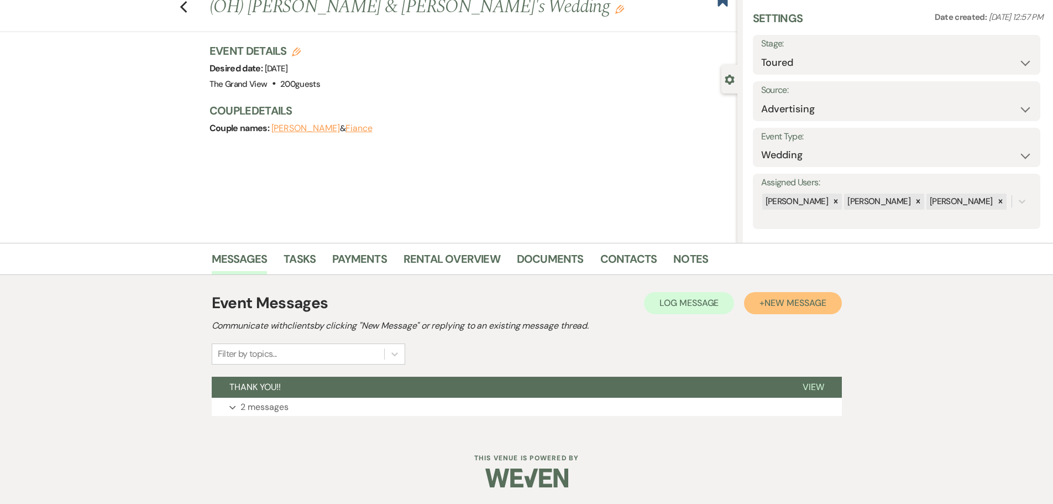
click at [777, 304] on span "New Message" at bounding box center [794, 303] width 61 height 12
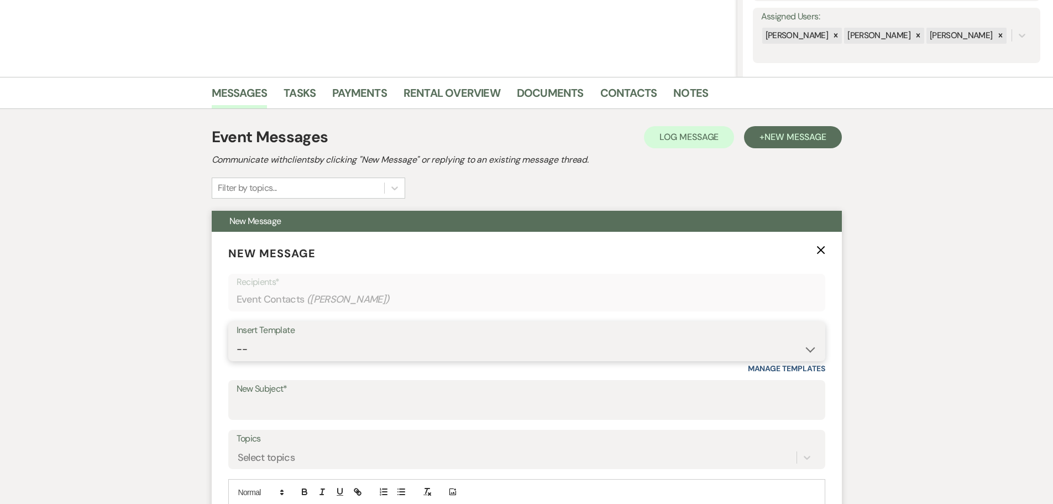
click at [278, 342] on select "-- Weven Planning Portal Introduction (Booked Events) Initial Inquiry Response …" at bounding box center [527, 349] width 580 height 22
click at [237, 338] on select "-- Weven Planning Portal Introduction (Booked Events) Initial Inquiry Response …" at bounding box center [527, 349] width 580 height 22
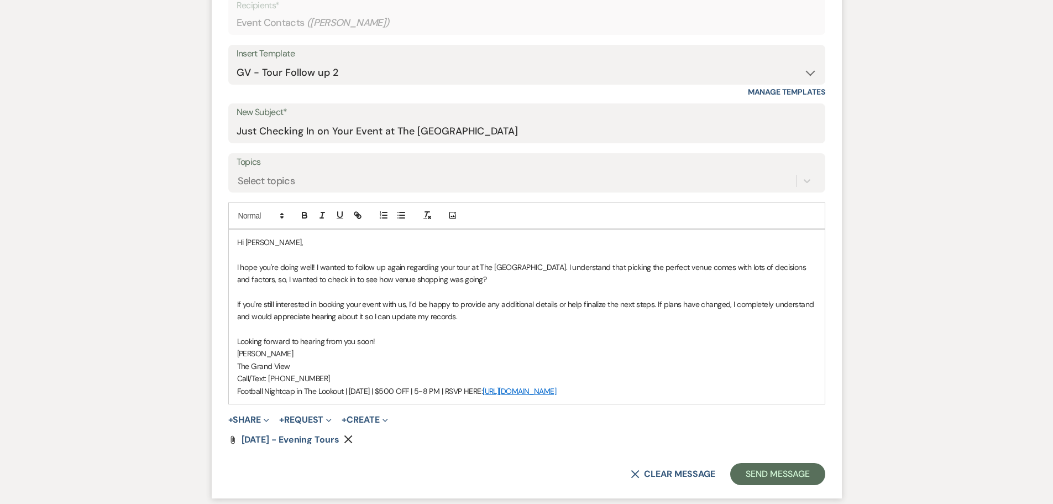
click at [400, 269] on p "I hope you're doing well! I wanted to follow up again regarding your tour at Th…" at bounding box center [526, 273] width 579 height 25
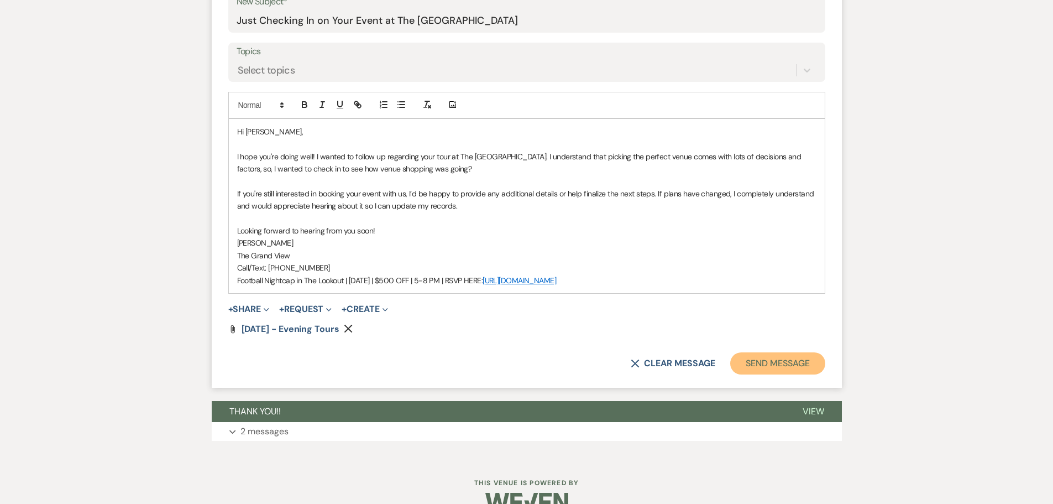
click at [754, 369] on button "Send Message" at bounding box center [777, 363] width 95 height 22
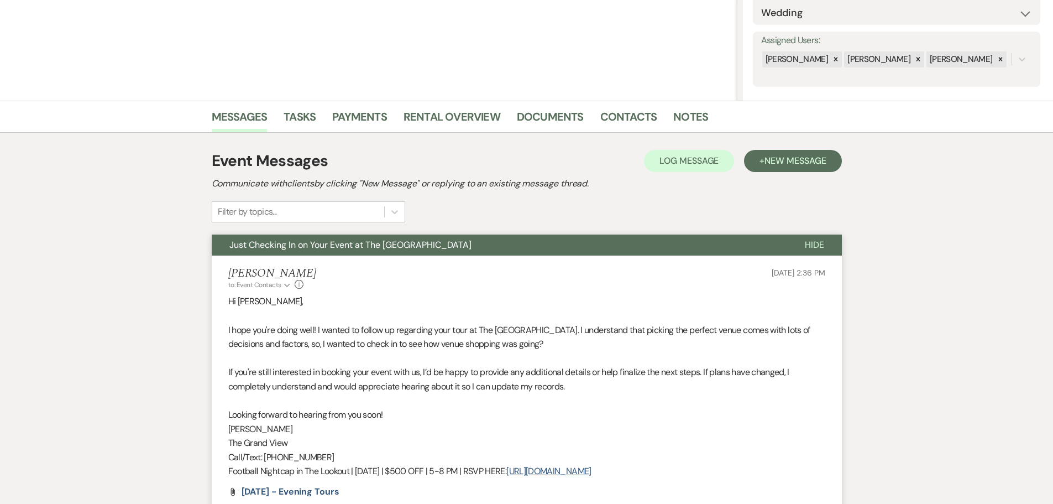
click at [307, 141] on div "Event Messages Log Log Message + New Message Communicate with clients by clicki…" at bounding box center [527, 381] width 630 height 497
click at [308, 125] on link "Tasks" at bounding box center [300, 120] width 32 height 24
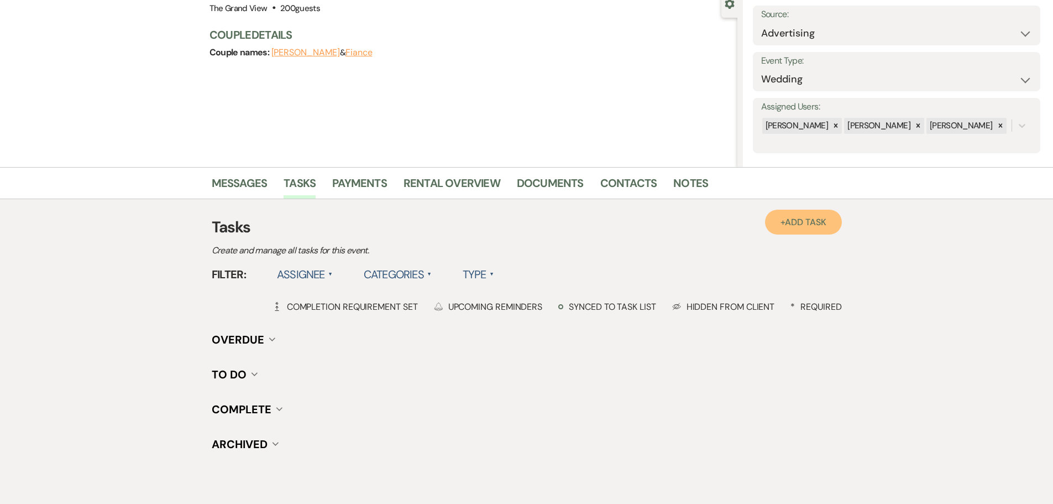
click at [796, 227] on span "Add Task" at bounding box center [805, 222] width 41 height 12
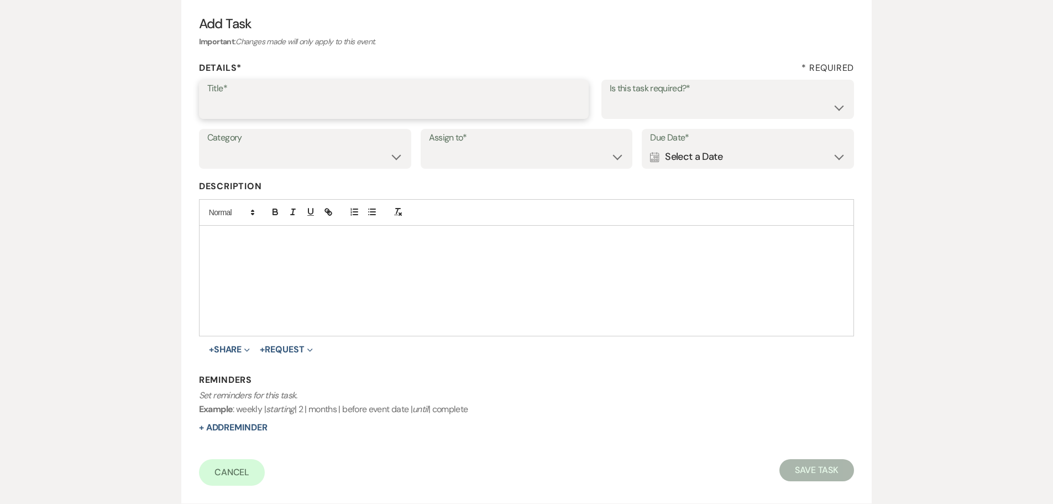
click at [364, 106] on input "Title*" at bounding box center [393, 107] width 373 height 22
click at [738, 164] on div "Calendar Select a Date Expand" at bounding box center [748, 157] width 196 height 22
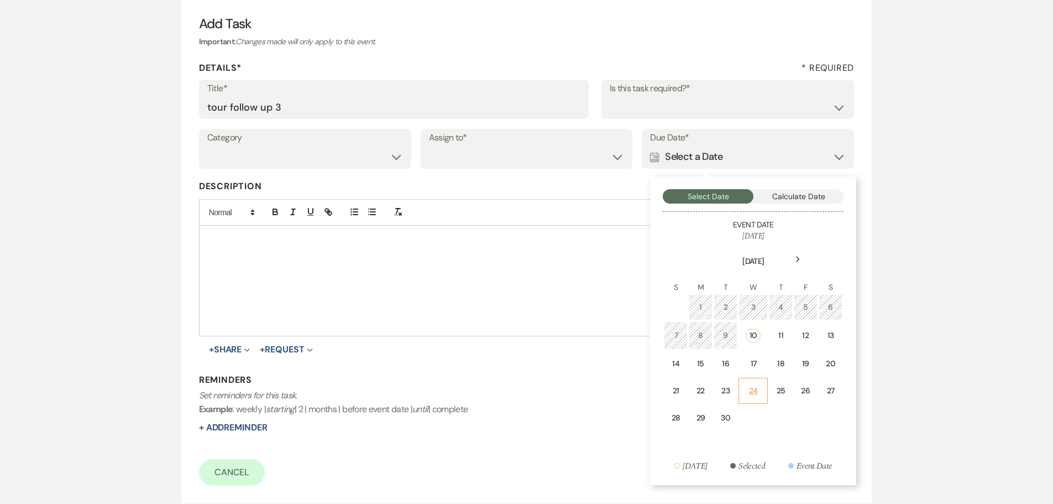
click at [757, 392] on div "24" at bounding box center [753, 391] width 15 height 12
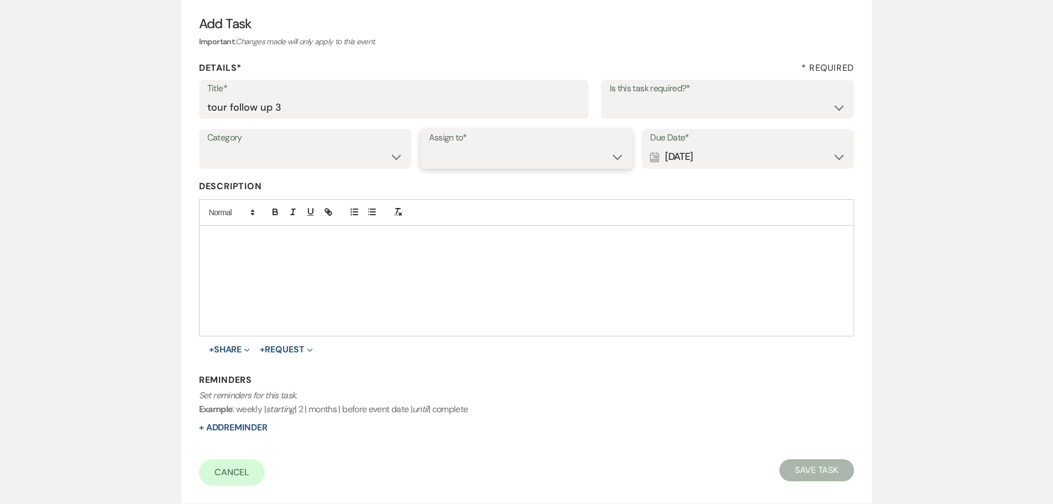
click at [550, 146] on select "Venue Client" at bounding box center [527, 157] width 196 height 22
click at [429, 146] on select "Venue Client" at bounding box center [527, 157] width 196 height 22
click at [694, 109] on select "Yes No" at bounding box center [728, 107] width 237 height 22
click at [610, 96] on select "Yes No" at bounding box center [728, 107] width 237 height 22
click at [668, 105] on select "Yes No" at bounding box center [728, 107] width 237 height 22
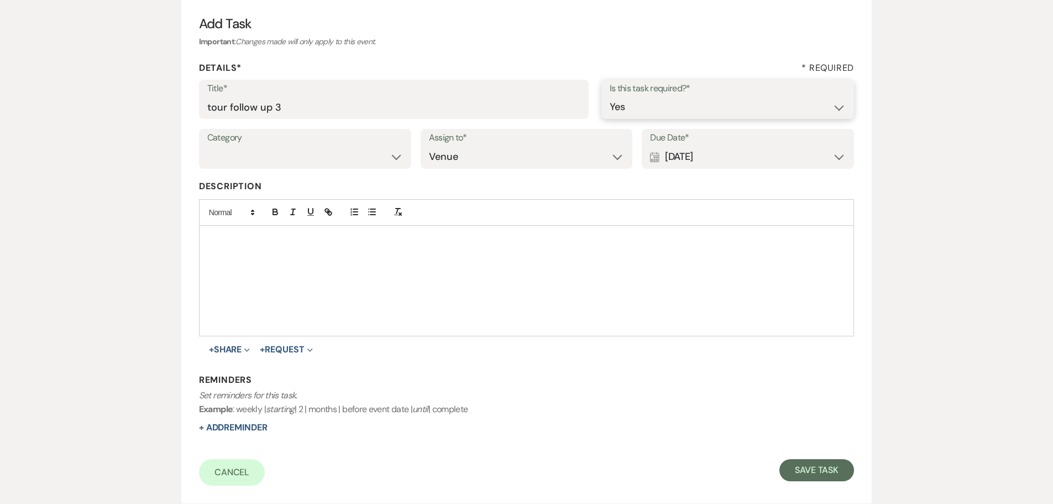
click at [610, 96] on select "Yes No" at bounding box center [728, 107] width 237 height 22
click at [814, 475] on button "Save Task" at bounding box center [816, 470] width 75 height 22
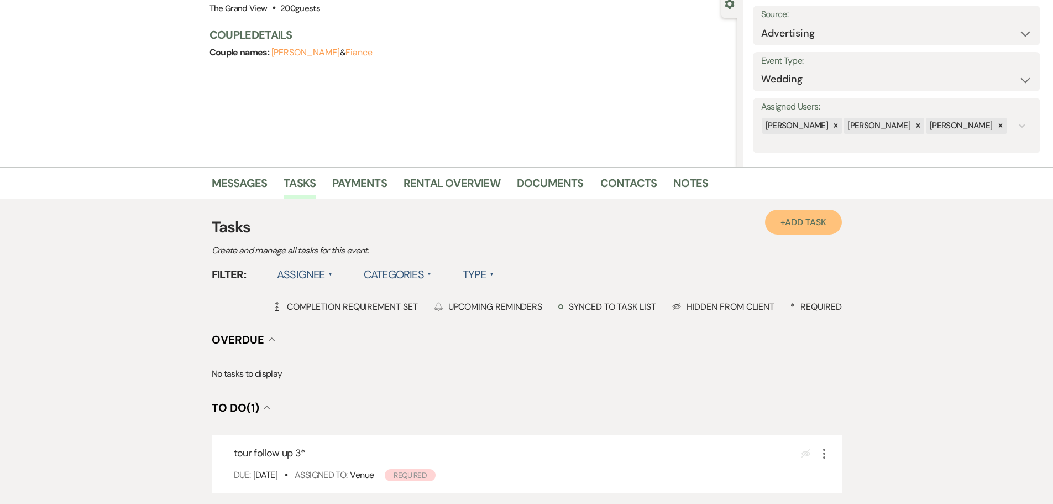
click at [766, 218] on link "+ Add Task" at bounding box center [803, 221] width 76 height 25
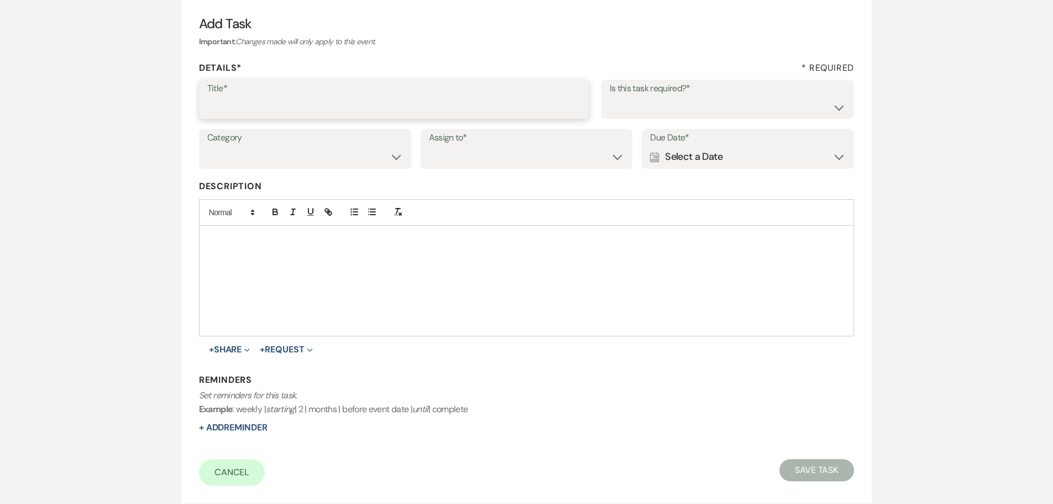
click at [402, 106] on input "Title*" at bounding box center [393, 107] width 373 height 22
click at [683, 155] on div "Calendar Select a Date Expand" at bounding box center [748, 157] width 196 height 22
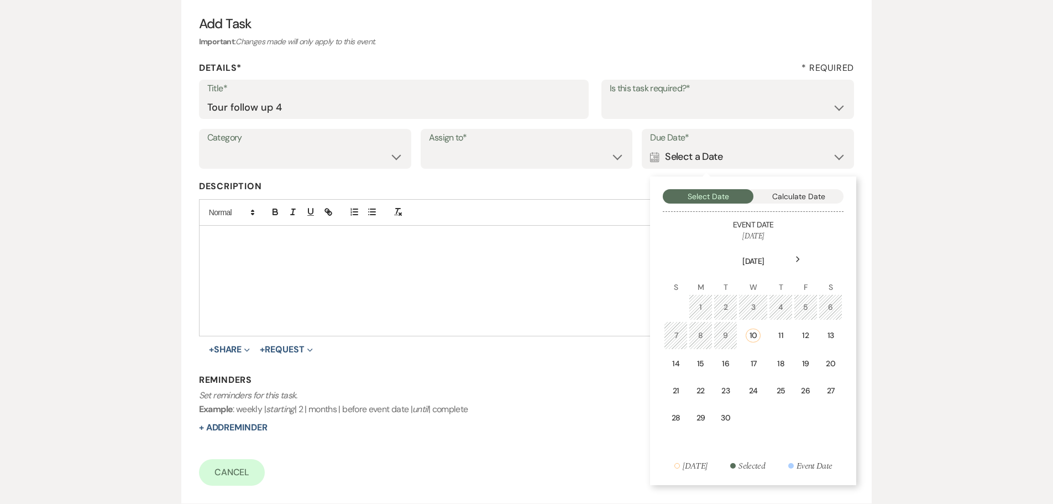
click at [797, 261] on use at bounding box center [798, 259] width 4 height 6
click at [752, 394] on div "22" at bounding box center [753, 388] width 10 height 12
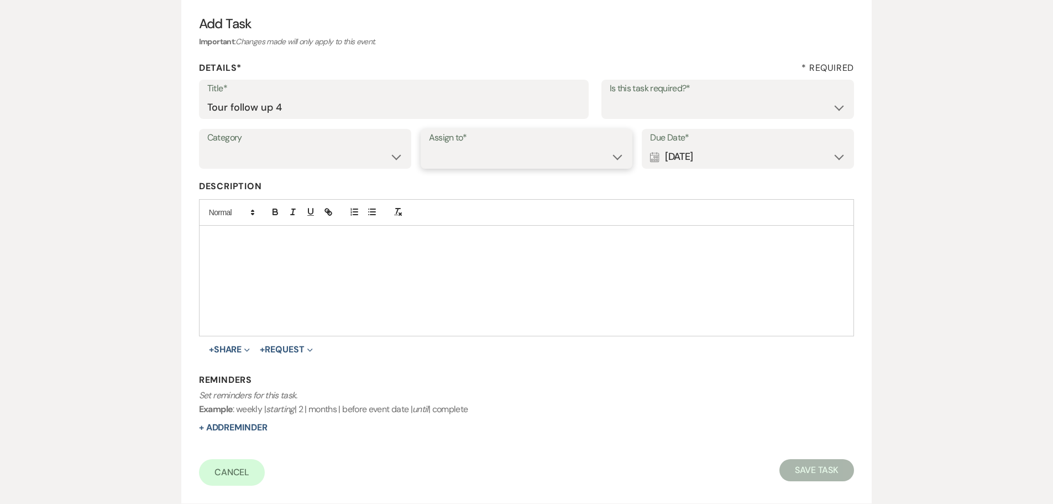
drag, startPoint x: 517, startPoint y: 154, endPoint x: 517, endPoint y: 164, distance: 10.5
click at [517, 154] on select "Venue Client" at bounding box center [527, 157] width 196 height 22
click at [429, 146] on select "Venue Client" at bounding box center [527, 157] width 196 height 22
drag, startPoint x: 646, startPoint y: 104, endPoint x: 645, endPoint y: 115, distance: 10.6
click at [646, 104] on select "Yes No" at bounding box center [728, 107] width 237 height 22
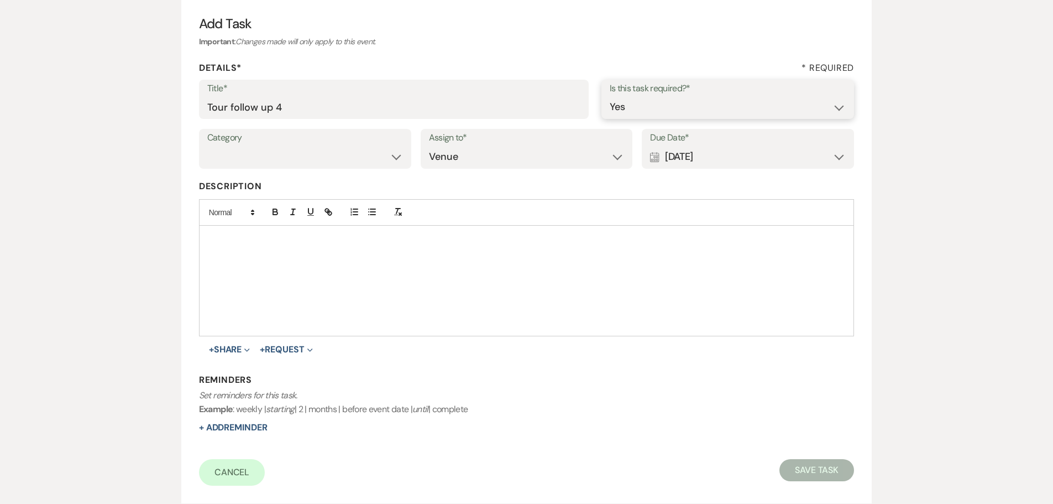
click at [610, 96] on select "Yes No" at bounding box center [728, 107] width 237 height 22
click at [819, 465] on button "Save Task" at bounding box center [816, 470] width 75 height 22
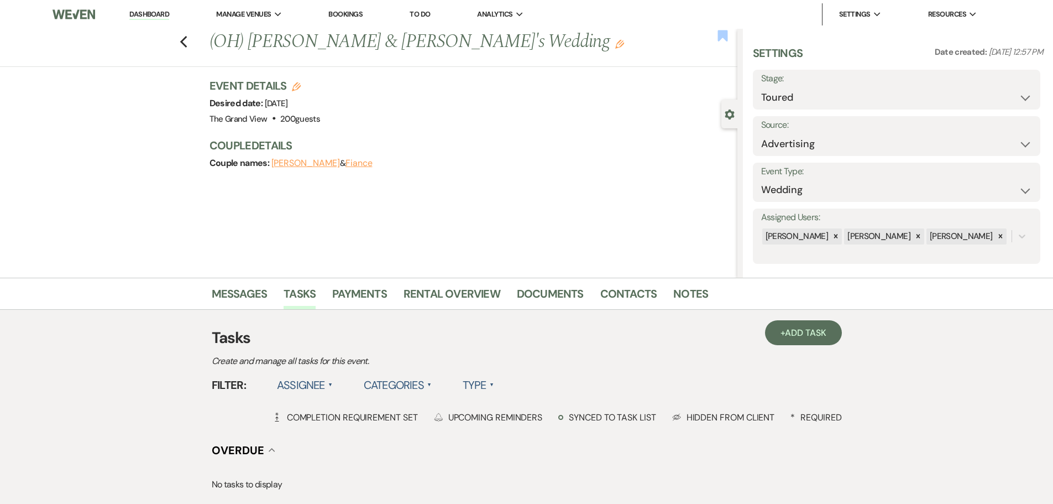
click at [722, 35] on use "button" at bounding box center [722, 35] width 10 height 11
click at [188, 36] on icon "Previous" at bounding box center [184, 41] width 8 height 13
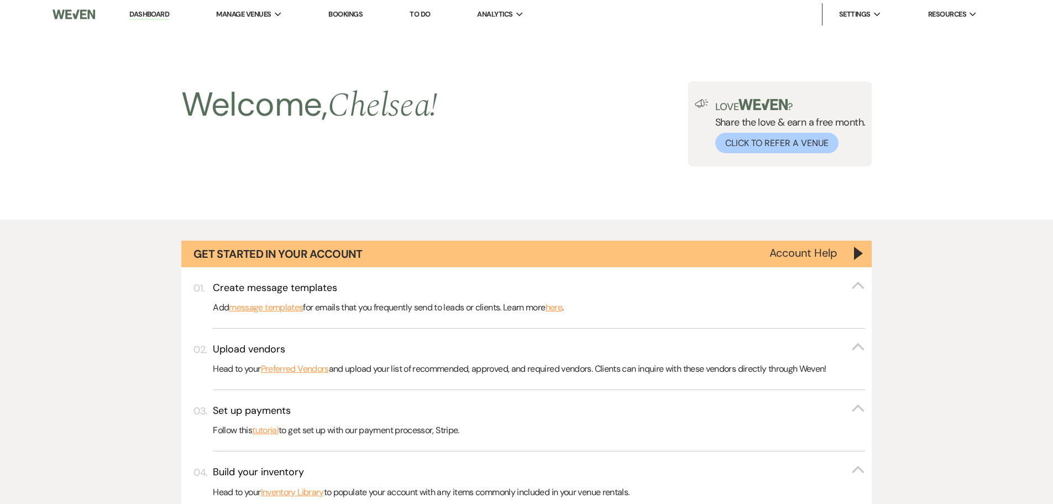
scroll to position [1155, 0]
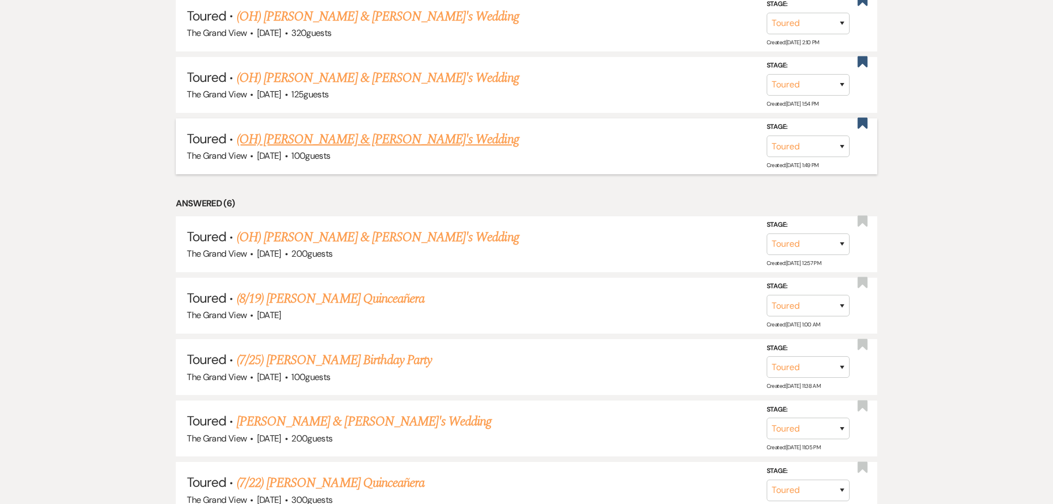
click at [325, 131] on link "(OH) [PERSON_NAME] & [PERSON_NAME]'s Wedding" at bounding box center [378, 139] width 282 height 20
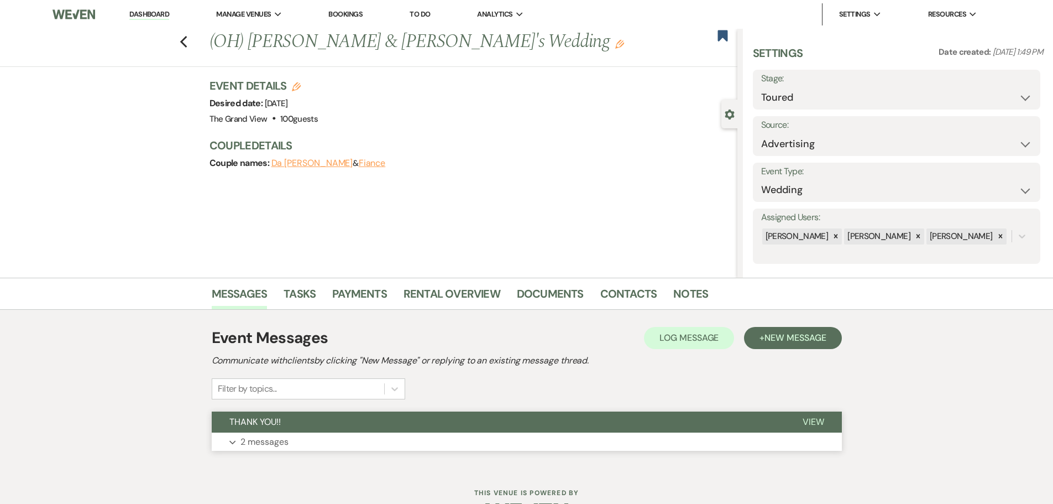
click at [296, 422] on button "THANK YOU!!" at bounding box center [498, 421] width 573 height 21
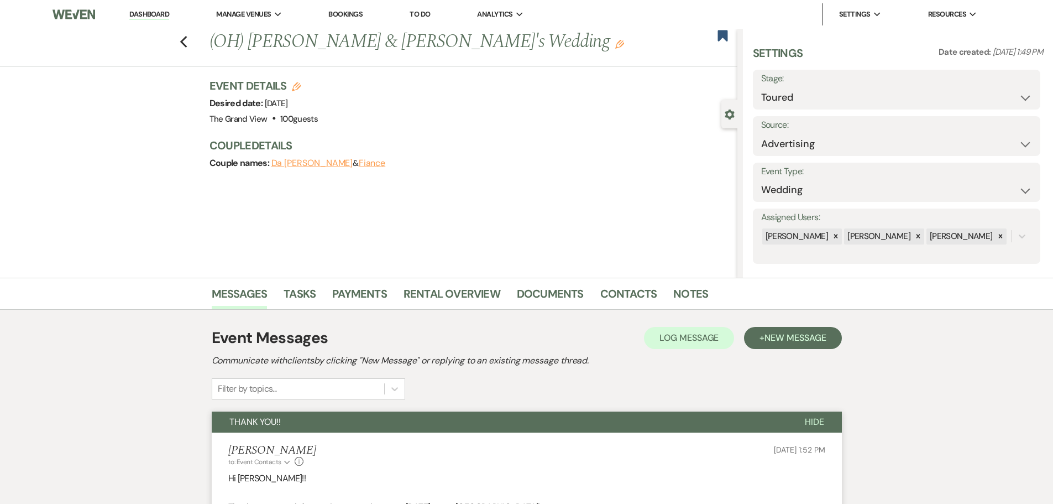
scroll to position [276, 0]
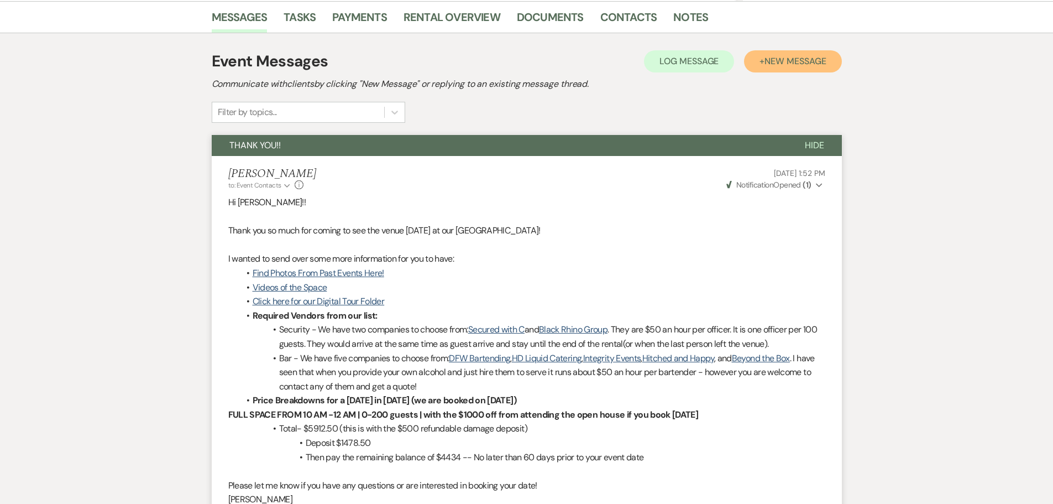
click at [774, 67] on button "+ New Message" at bounding box center [792, 61] width 97 height 22
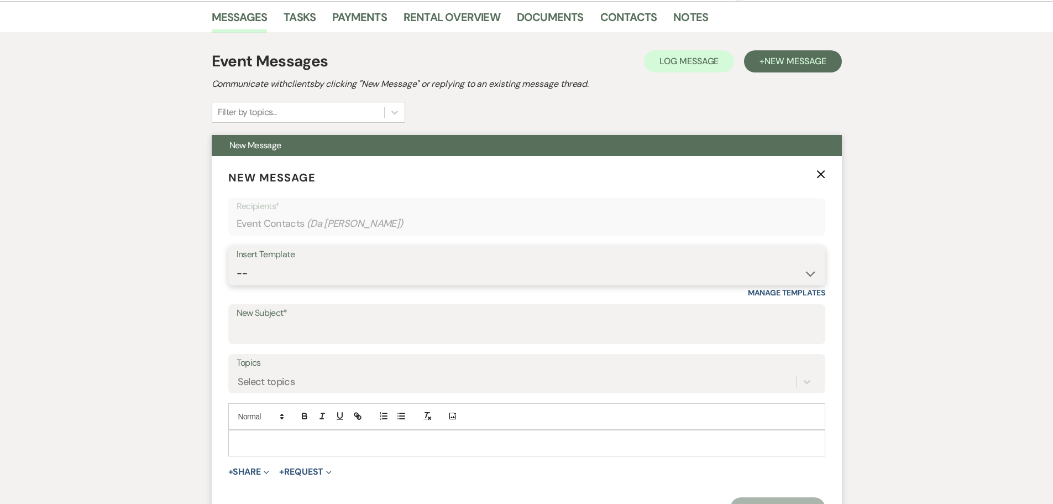
click at [365, 270] on select "-- Weven Planning Portal Introduction (Booked Events) Initial Inquiry Response …" at bounding box center [527, 274] width 580 height 22
click at [237, 263] on select "-- Weven Planning Portal Introduction (Booked Events) Initial Inquiry Response …" at bounding box center [527, 274] width 580 height 22
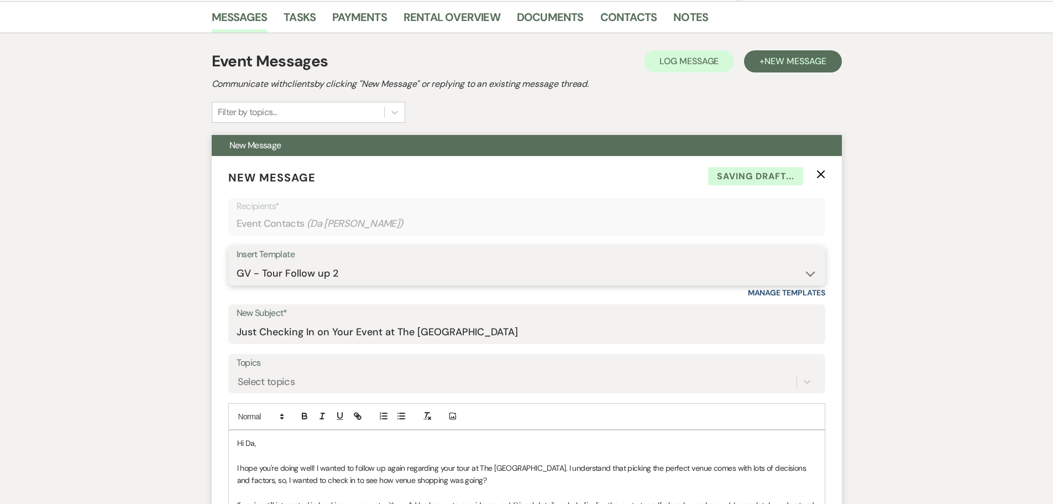
scroll to position [497, 0]
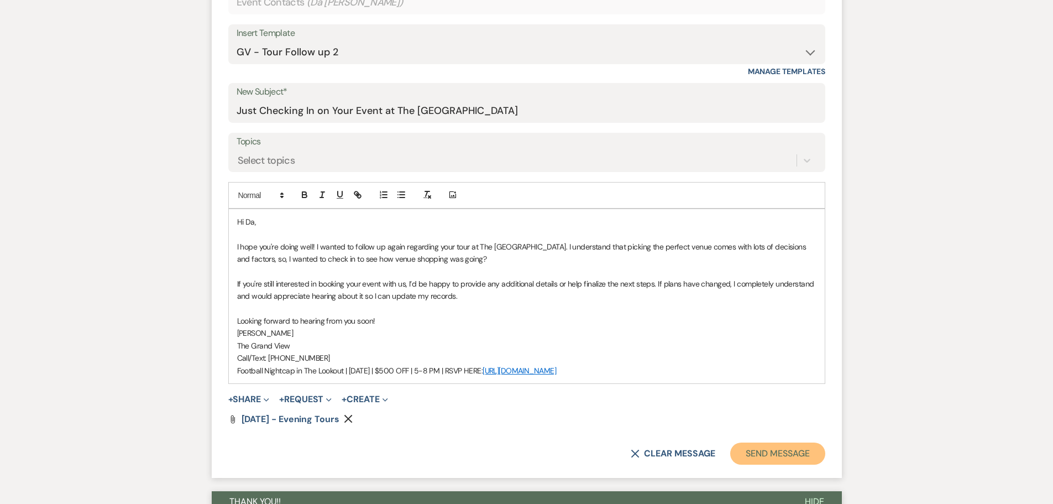
click at [774, 463] on button "Send Message" at bounding box center [777, 453] width 95 height 22
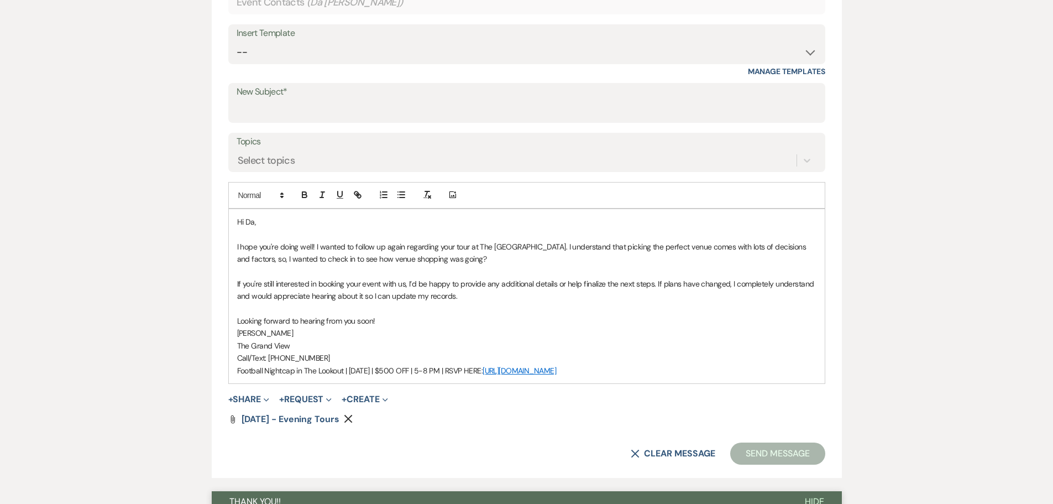
scroll to position [87, 0]
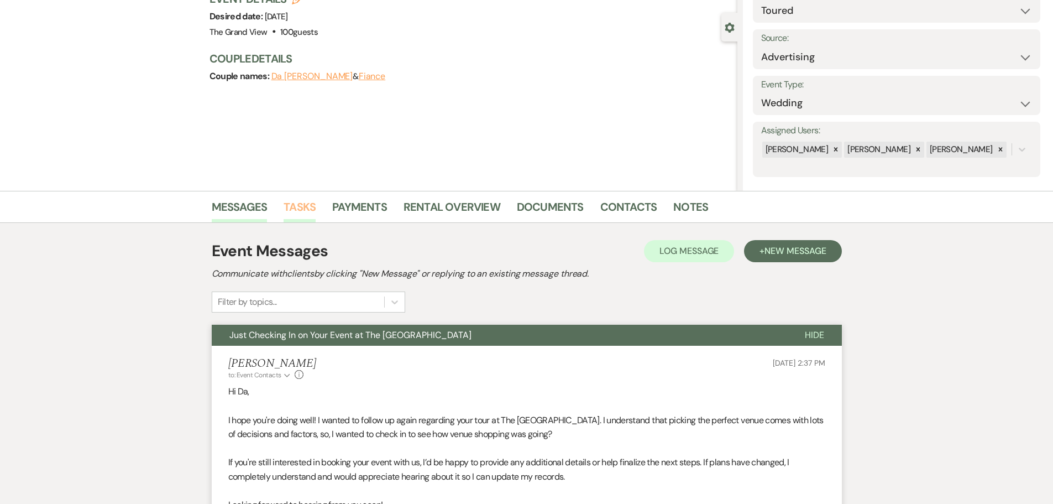
click at [302, 207] on link "Tasks" at bounding box center [300, 210] width 32 height 24
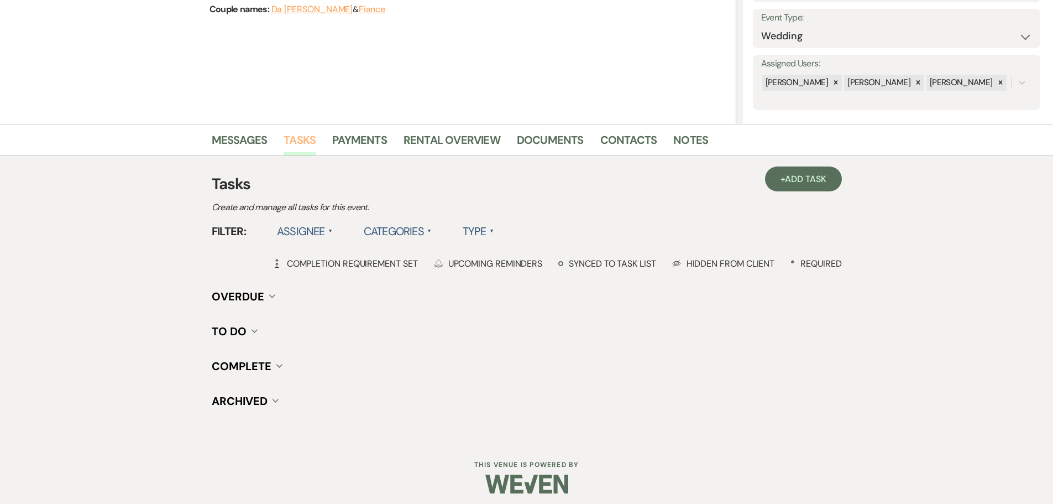
scroll to position [160, 0]
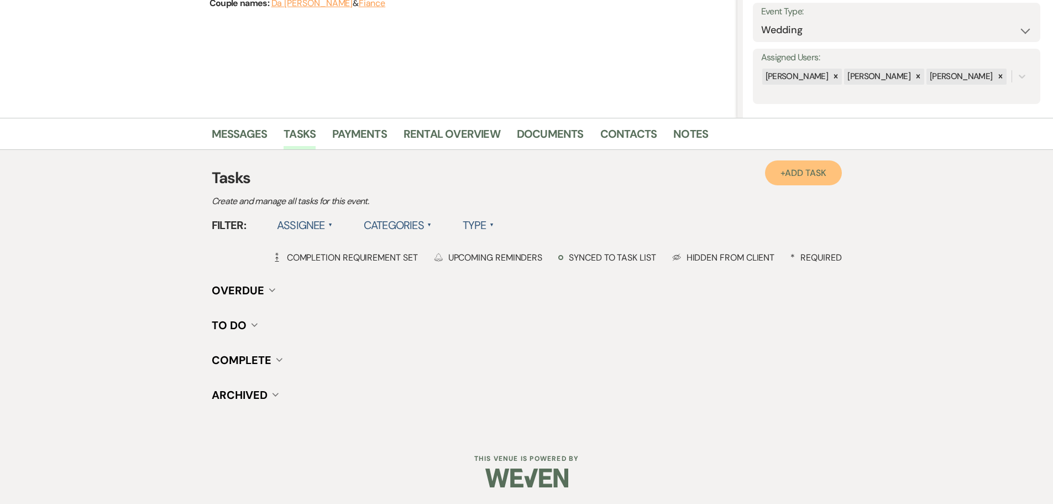
click at [803, 180] on link "+ Add Task" at bounding box center [803, 172] width 76 height 25
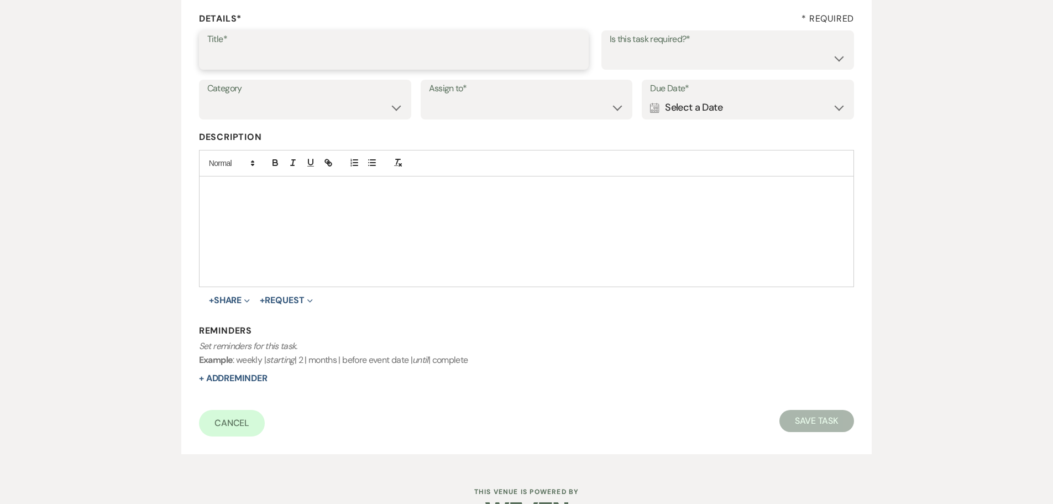
click at [411, 63] on input "Title*" at bounding box center [393, 58] width 373 height 22
click at [712, 102] on div "Calendar Select a Date Expand" at bounding box center [748, 108] width 196 height 22
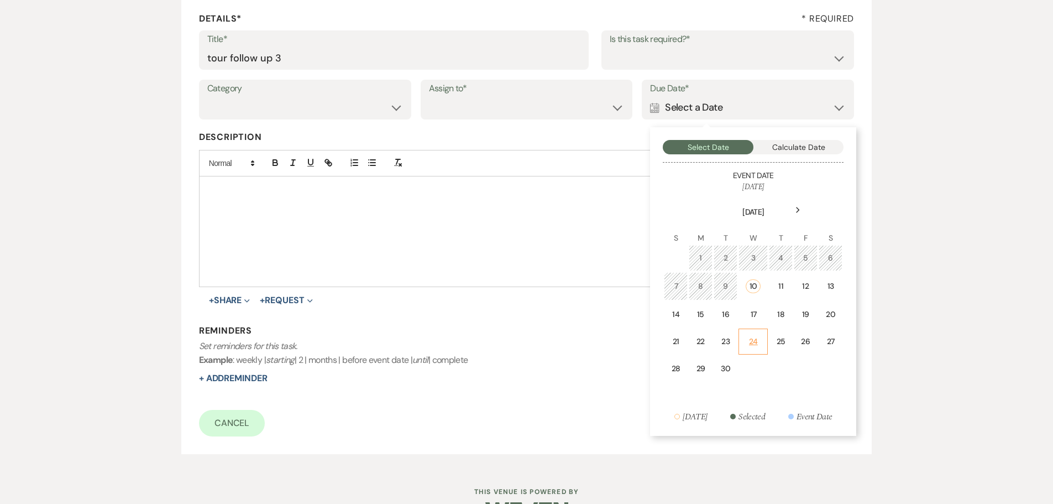
click at [756, 339] on div "24" at bounding box center [753, 341] width 15 height 12
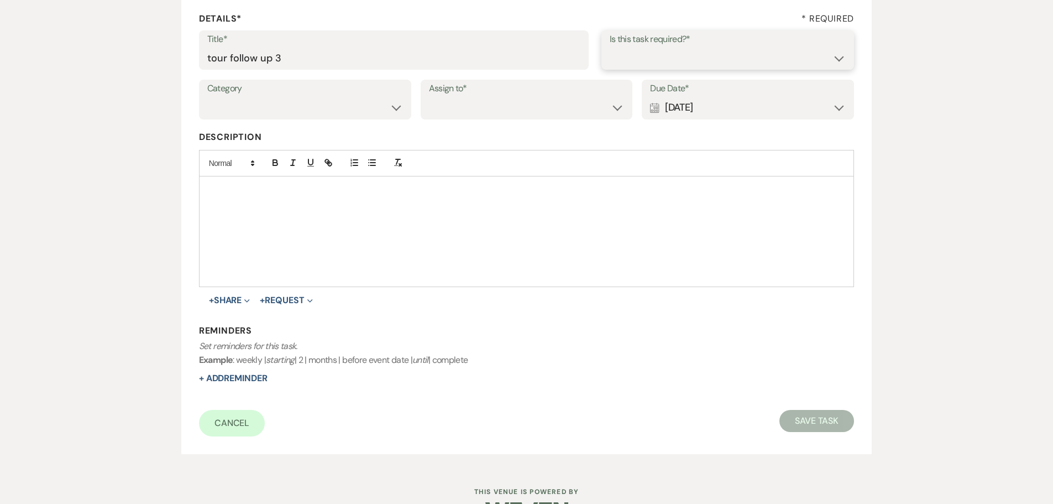
drag, startPoint x: 642, startPoint y: 55, endPoint x: 638, endPoint y: 66, distance: 11.7
click at [642, 55] on select "Yes No" at bounding box center [728, 58] width 237 height 22
click at [610, 47] on select "Yes No" at bounding box center [728, 58] width 237 height 22
click at [549, 108] on select "Venue Client" at bounding box center [527, 108] width 196 height 22
click at [429, 97] on select "Venue Client" at bounding box center [527, 108] width 196 height 22
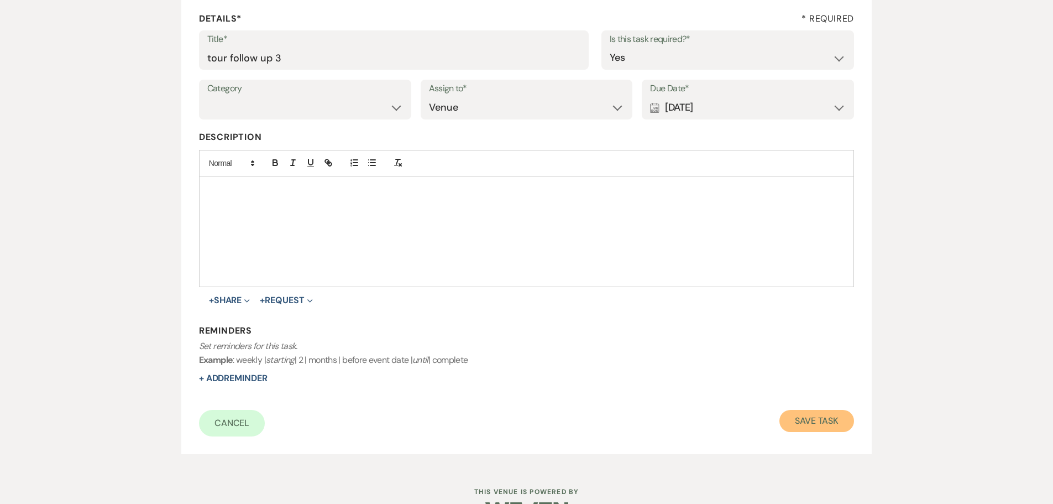
click at [817, 411] on button "Save Task" at bounding box center [816, 421] width 75 height 22
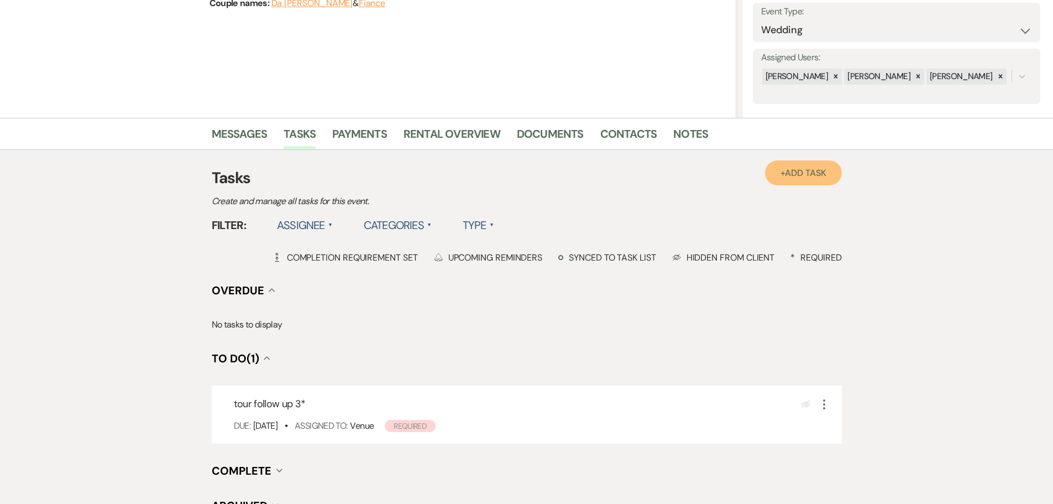
click at [804, 168] on span "Add Task" at bounding box center [805, 173] width 41 height 12
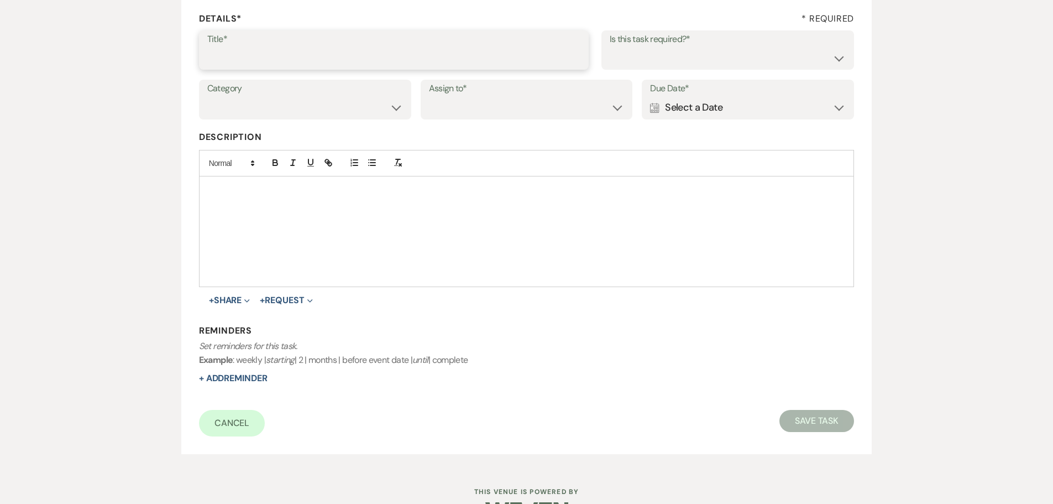
click at [409, 60] on input "Title*" at bounding box center [393, 58] width 373 height 22
click at [637, 64] on select "Yes No" at bounding box center [728, 58] width 237 height 22
click at [610, 47] on select "Yes No" at bounding box center [728, 58] width 237 height 22
click at [492, 114] on select "Venue Client" at bounding box center [527, 108] width 196 height 22
click at [429, 97] on select "Venue Client" at bounding box center [527, 108] width 196 height 22
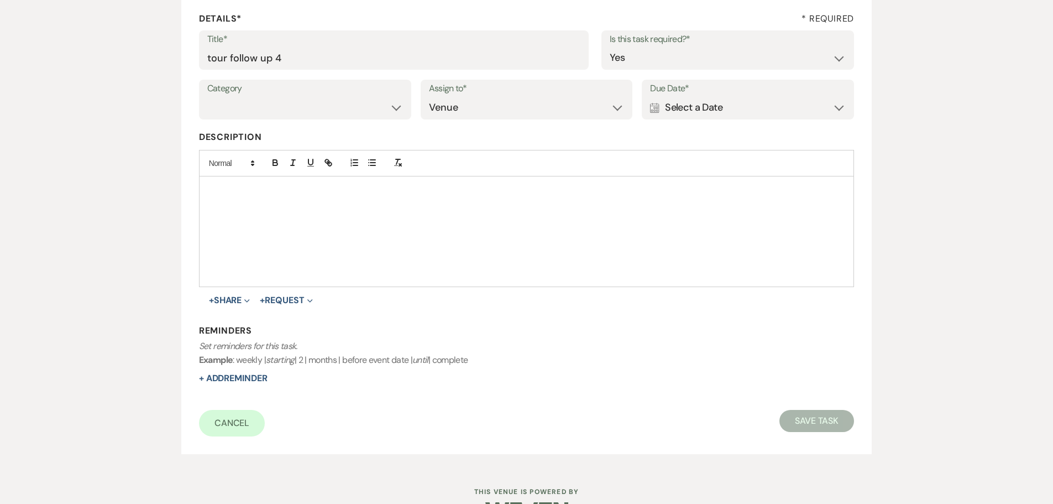
click at [776, 106] on div "Calendar Select a Date Expand" at bounding box center [748, 108] width 196 height 22
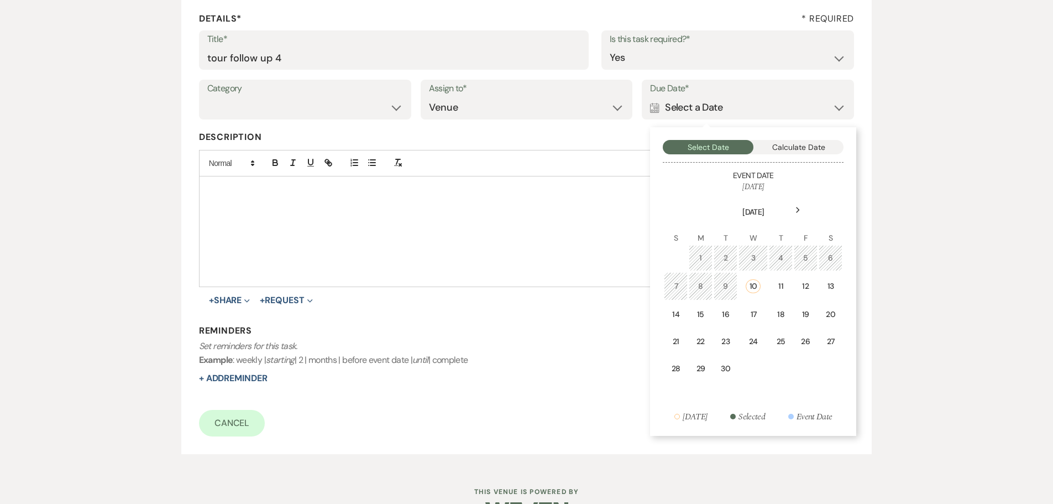
click at [796, 210] on icon "Next" at bounding box center [798, 210] width 6 height 7
click at [752, 331] on td "22" at bounding box center [753, 339] width 24 height 26
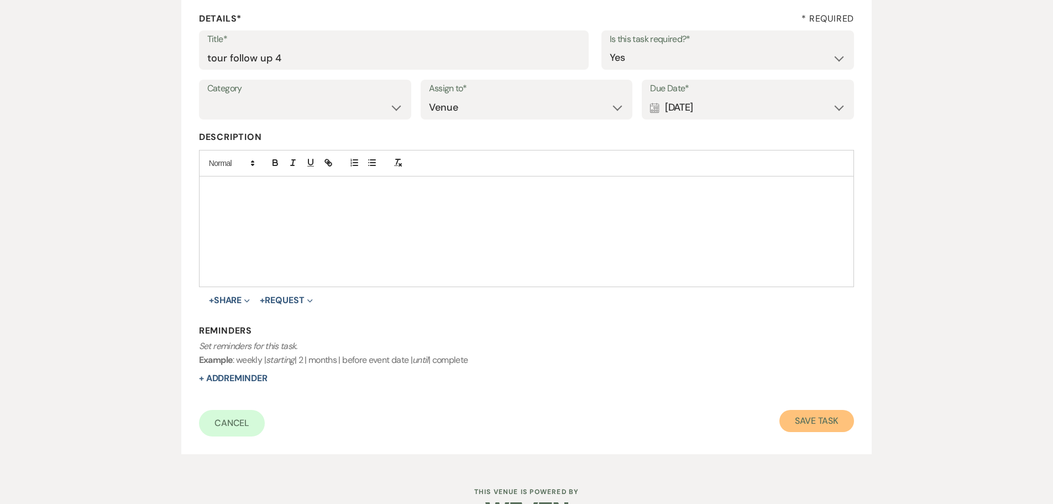
click at [808, 418] on button "Save Task" at bounding box center [816, 421] width 75 height 22
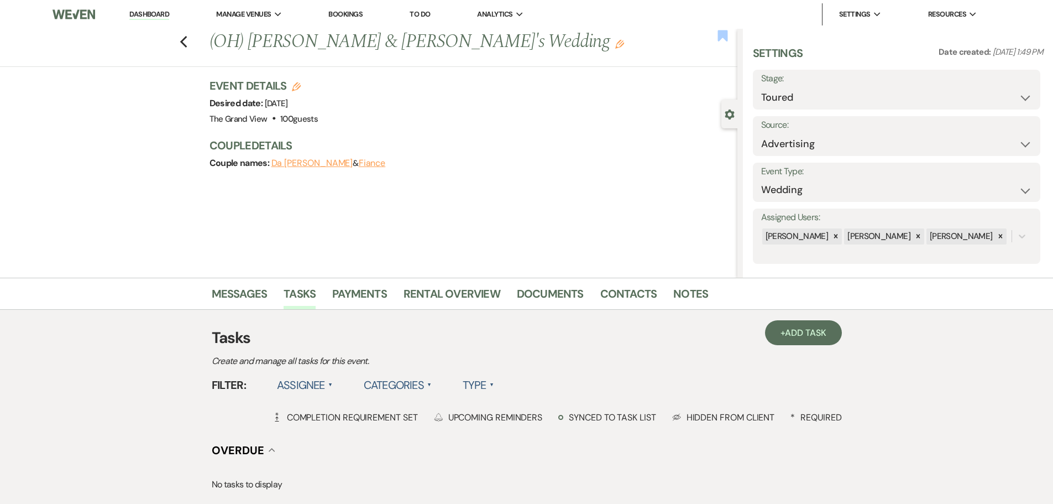
click at [722, 34] on use "button" at bounding box center [722, 35] width 10 height 11
click at [187, 37] on use "button" at bounding box center [183, 42] width 7 height 12
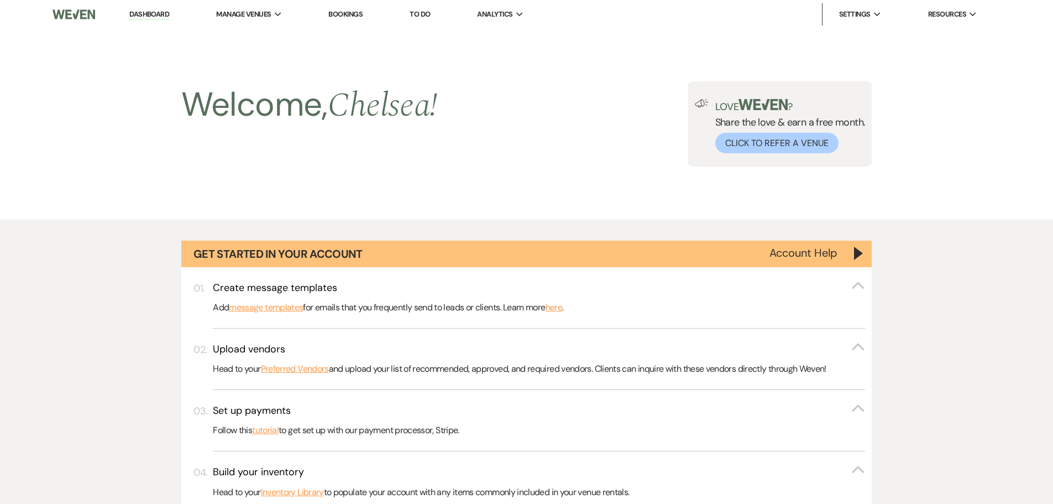
scroll to position [1155, 0]
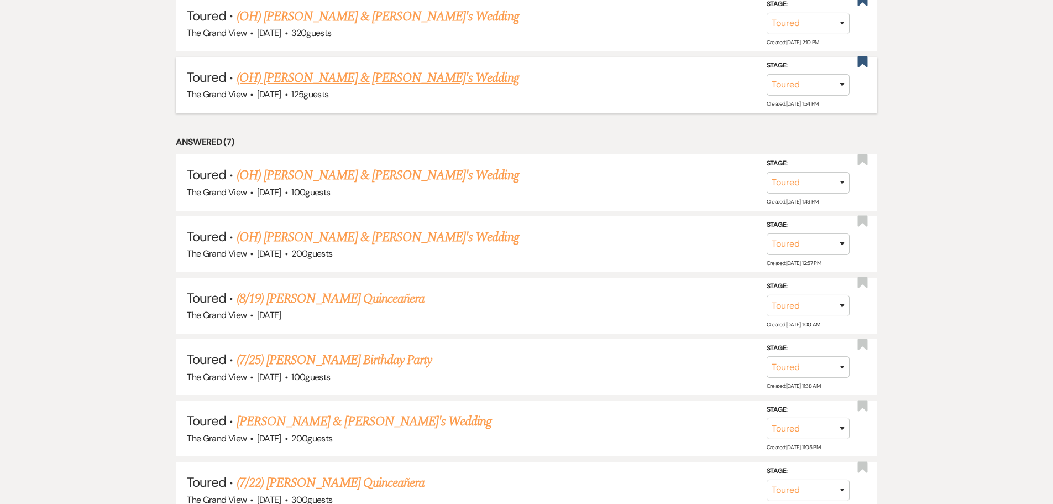
click at [337, 77] on link "(OH) [PERSON_NAME] & [PERSON_NAME]'s Wedding" at bounding box center [378, 78] width 282 height 20
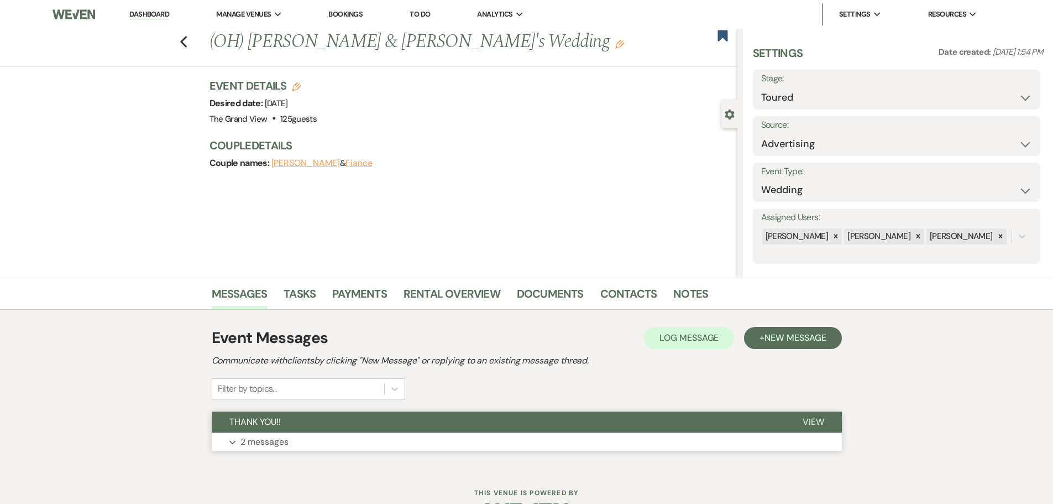
click at [291, 418] on button "THANK YOU!!" at bounding box center [498, 421] width 573 height 21
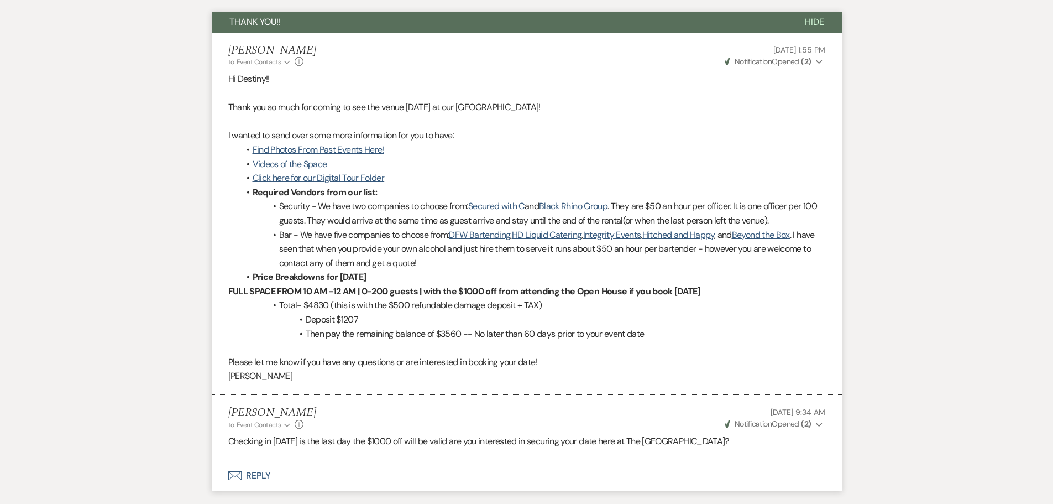
scroll to position [254, 0]
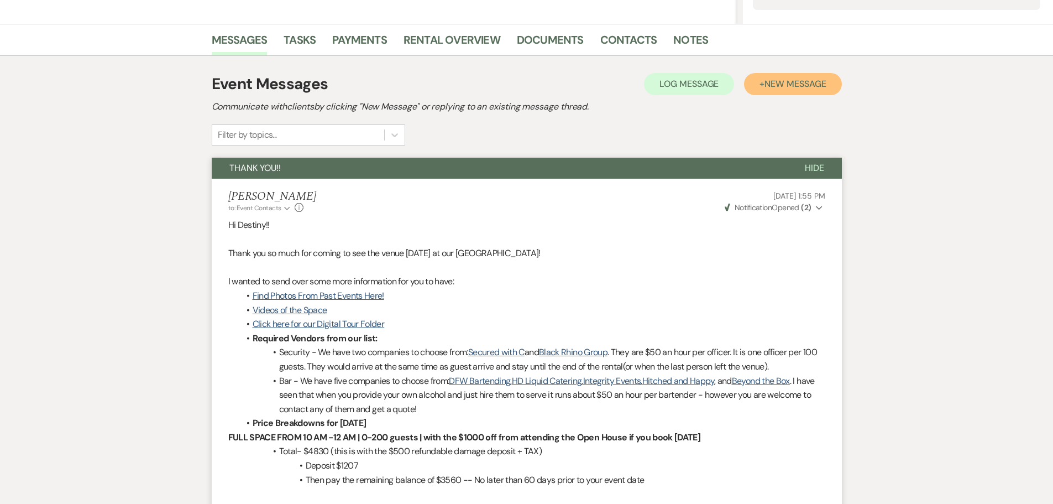
click at [799, 94] on button "+ New Message" at bounding box center [792, 84] width 97 height 22
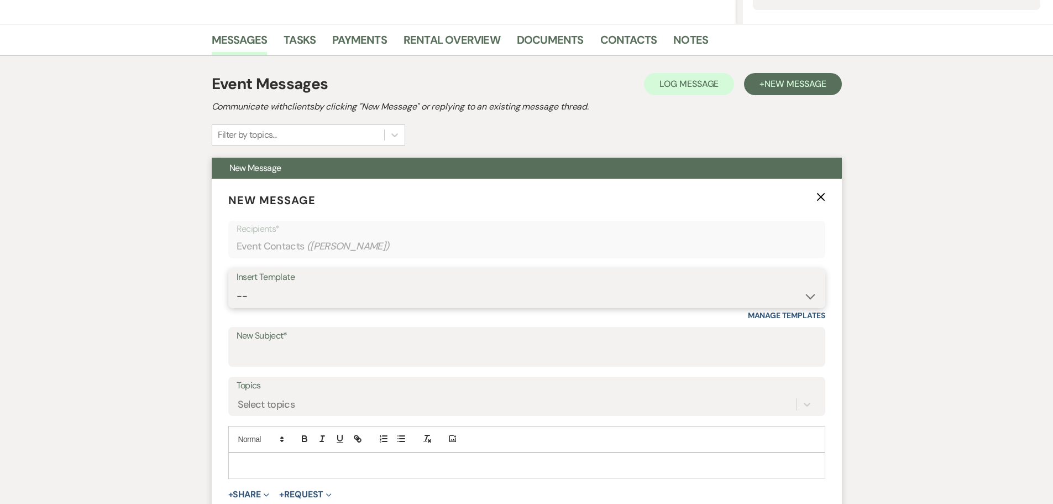
click at [353, 292] on select "-- Weven Planning Portal Introduction (Booked Events) Initial Inquiry Response …" at bounding box center [527, 296] width 580 height 22
click at [237, 285] on select "-- Weven Planning Portal Introduction (Booked Events) Initial Inquiry Response …" at bounding box center [527, 296] width 580 height 22
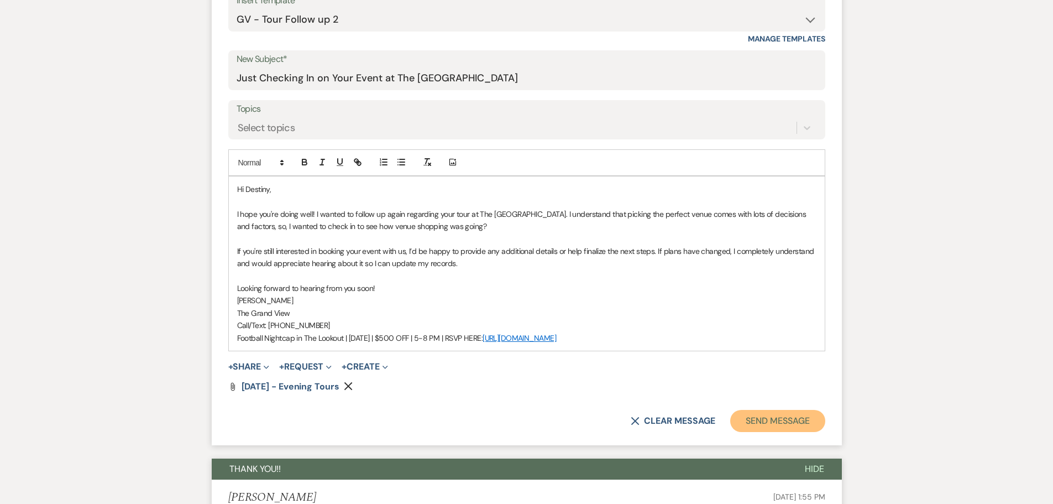
click at [785, 412] on button "Send Message" at bounding box center [777, 421] width 95 height 22
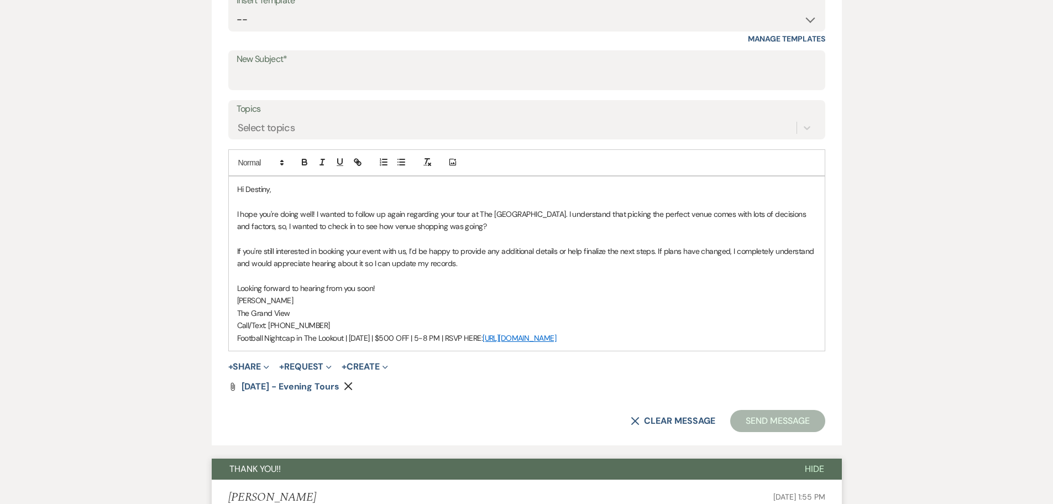
scroll to position [119, 0]
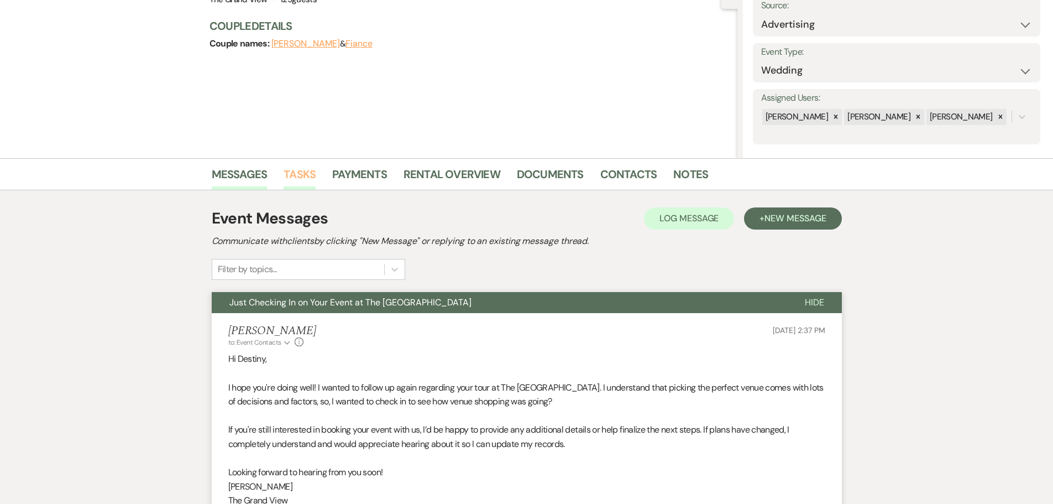
click at [310, 168] on link "Tasks" at bounding box center [300, 177] width 32 height 24
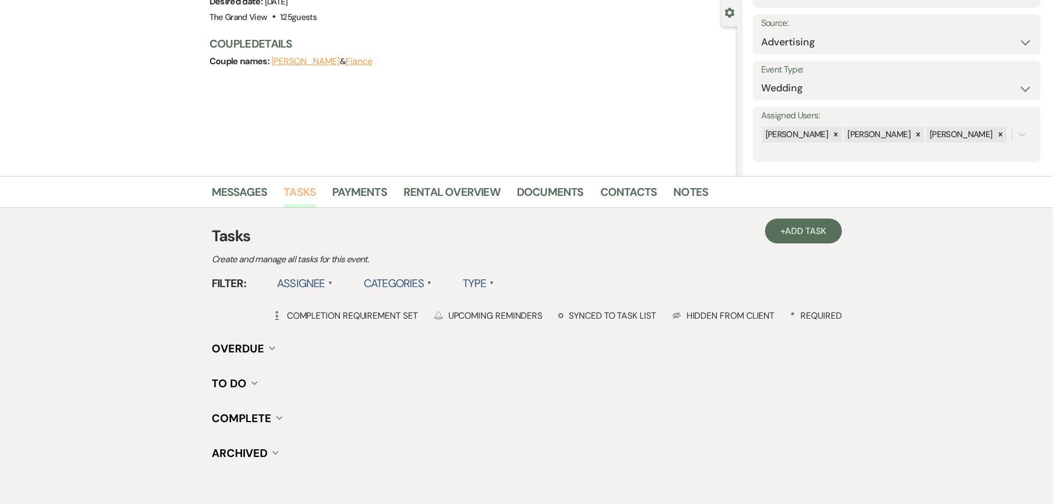
scroll to position [111, 0]
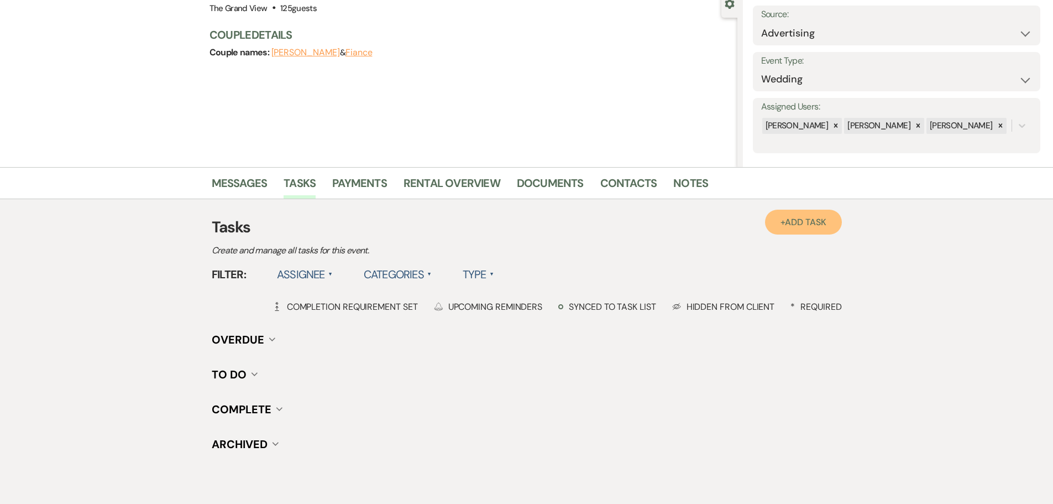
click at [806, 229] on link "+ Add Task" at bounding box center [803, 221] width 76 height 25
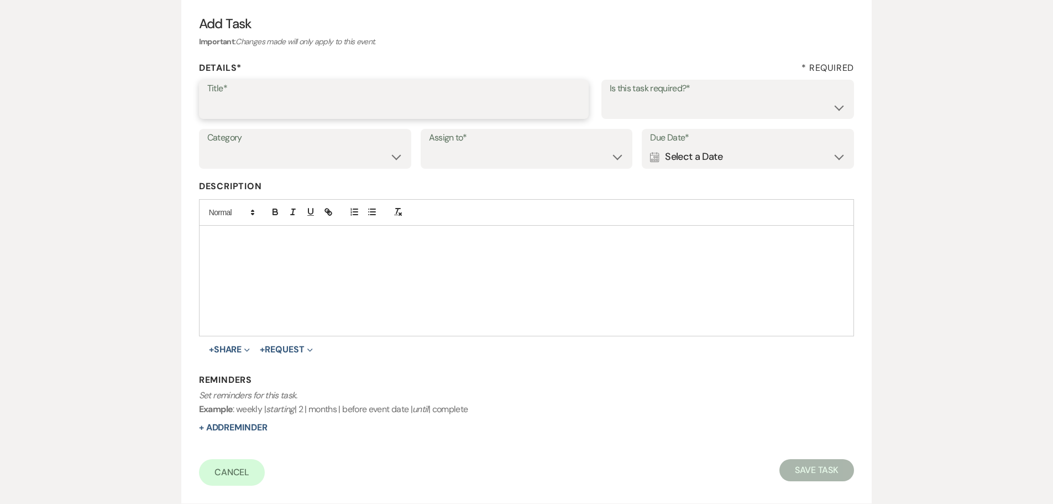
click at [345, 104] on input "Title*" at bounding box center [393, 107] width 373 height 22
click at [737, 154] on div "Calendar Select a Date Expand" at bounding box center [748, 157] width 196 height 22
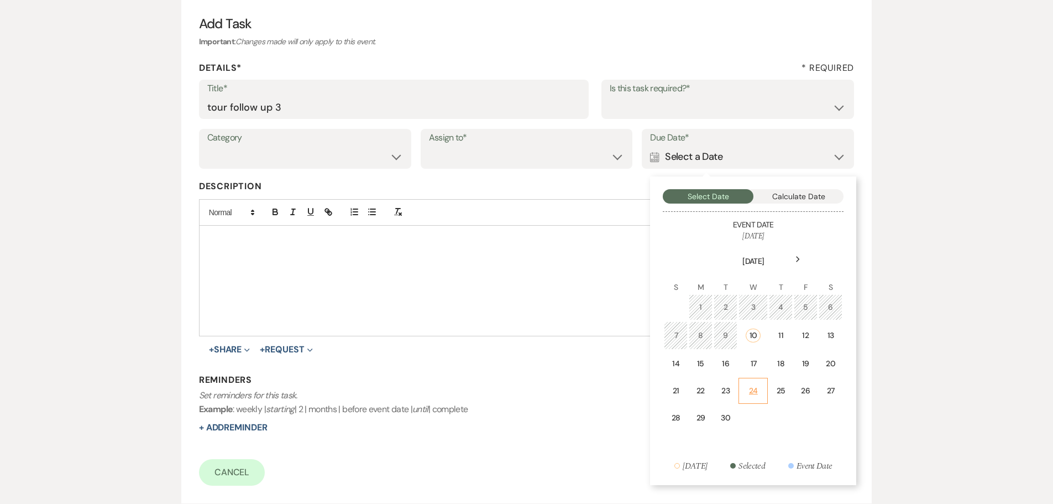
click at [752, 386] on div "24" at bounding box center [753, 391] width 15 height 12
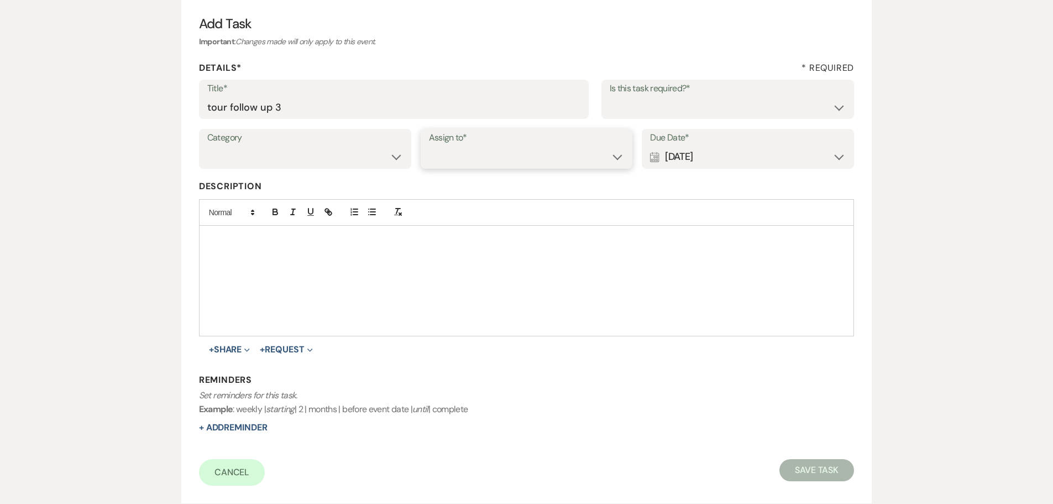
click at [493, 153] on select "Venue Client" at bounding box center [527, 157] width 196 height 22
click at [429, 146] on select "Venue Client" at bounding box center [527, 157] width 196 height 22
click at [627, 111] on select "Yes No" at bounding box center [728, 107] width 237 height 22
click at [610, 96] on select "Yes No" at bounding box center [728, 107] width 237 height 22
click at [814, 476] on button "Save Task" at bounding box center [816, 470] width 75 height 22
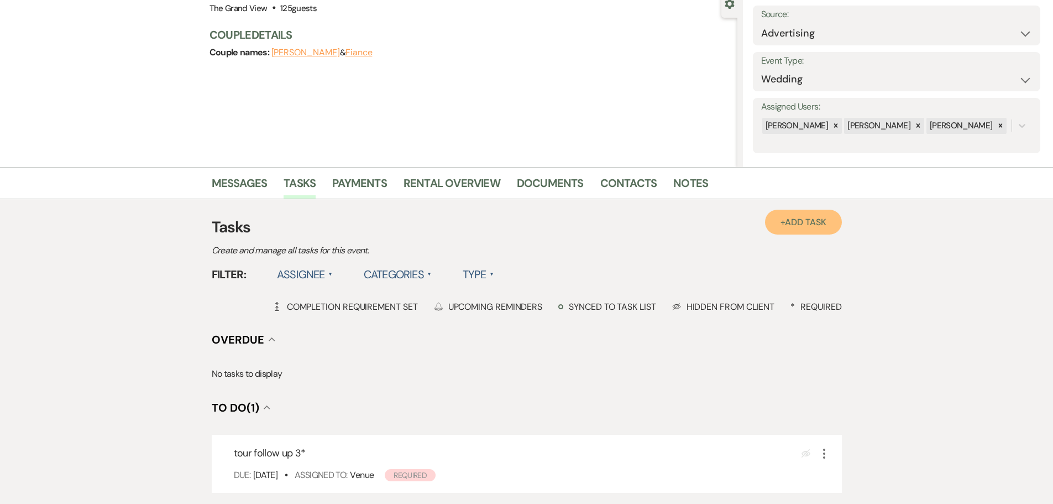
click at [777, 228] on link "+ Add Task" at bounding box center [803, 221] width 76 height 25
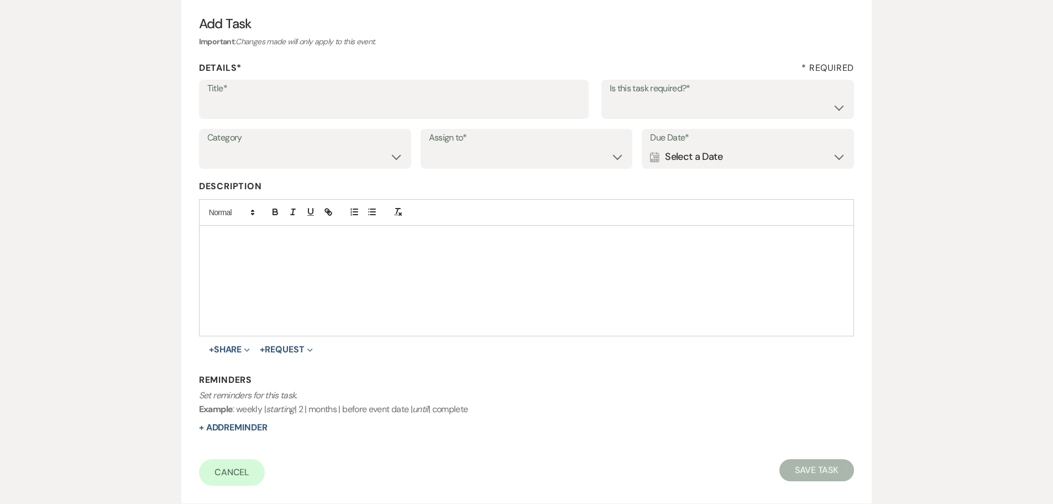
click at [336, 125] on div "Title* Is this task required?* Yes No" at bounding box center [527, 105] width 656 height 50
click at [337, 109] on input "Title*" at bounding box center [393, 107] width 373 height 22
click at [783, 162] on div "Calendar Select a Date Expand" at bounding box center [748, 157] width 196 height 22
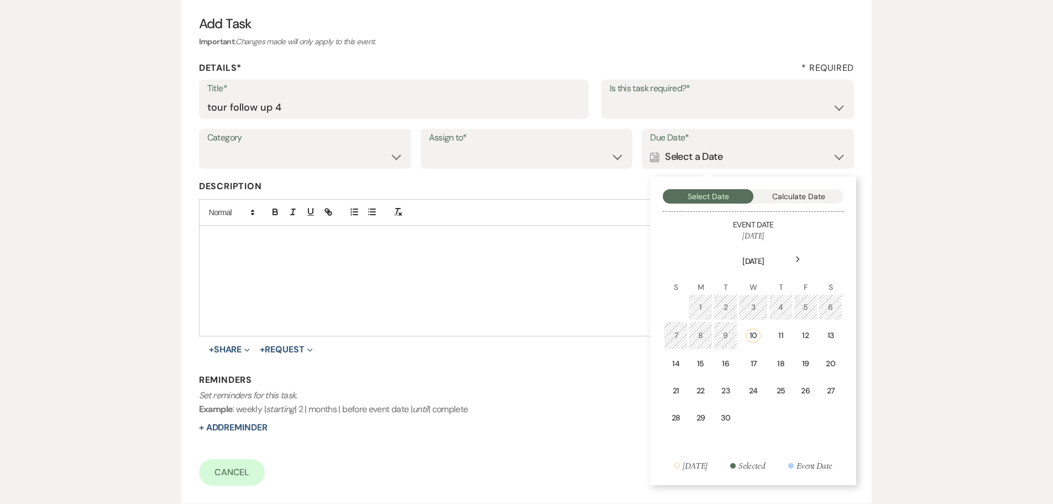
click at [796, 265] on div "Next" at bounding box center [798, 259] width 18 height 18
drag, startPoint x: 762, startPoint y: 385, endPoint x: 690, endPoint y: 332, distance: 89.3
click at [762, 385] on td "22" at bounding box center [753, 388] width 24 height 26
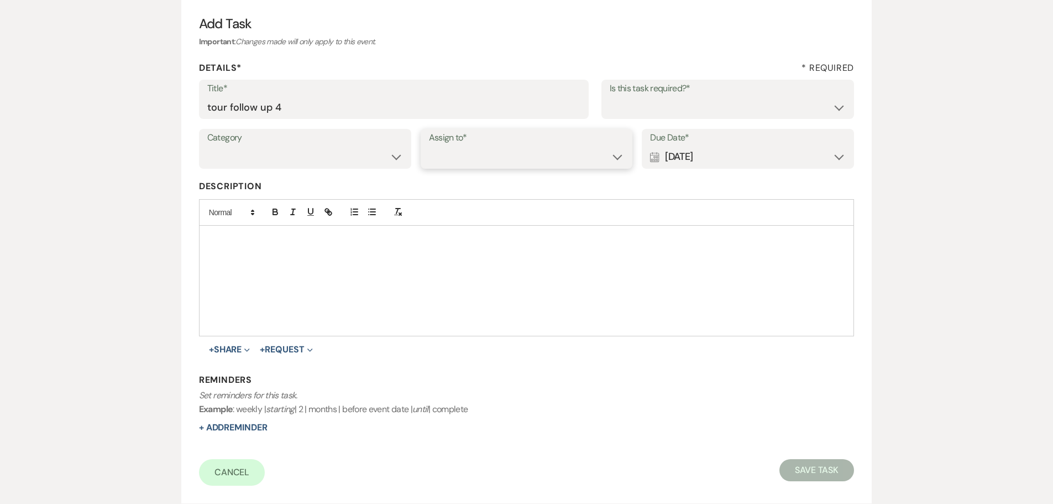
click at [492, 155] on select "Venue Client" at bounding box center [527, 157] width 196 height 22
click at [429, 146] on select "Venue Client" at bounding box center [527, 157] width 196 height 22
click at [620, 120] on div "Title* tour follow up 4 Is this task required?* Yes No" at bounding box center [527, 105] width 656 height 50
drag, startPoint x: 631, startPoint y: 104, endPoint x: 632, endPoint y: 116, distance: 12.2
click at [631, 104] on select "Yes No" at bounding box center [728, 107] width 237 height 22
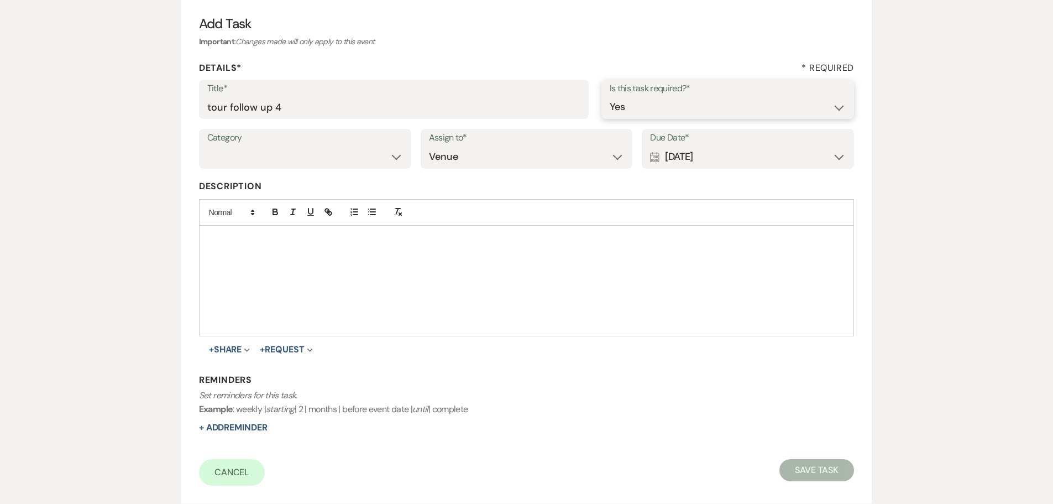
click at [610, 96] on select "Yes No" at bounding box center [728, 107] width 237 height 22
click at [817, 461] on button "Save Task" at bounding box center [816, 470] width 75 height 22
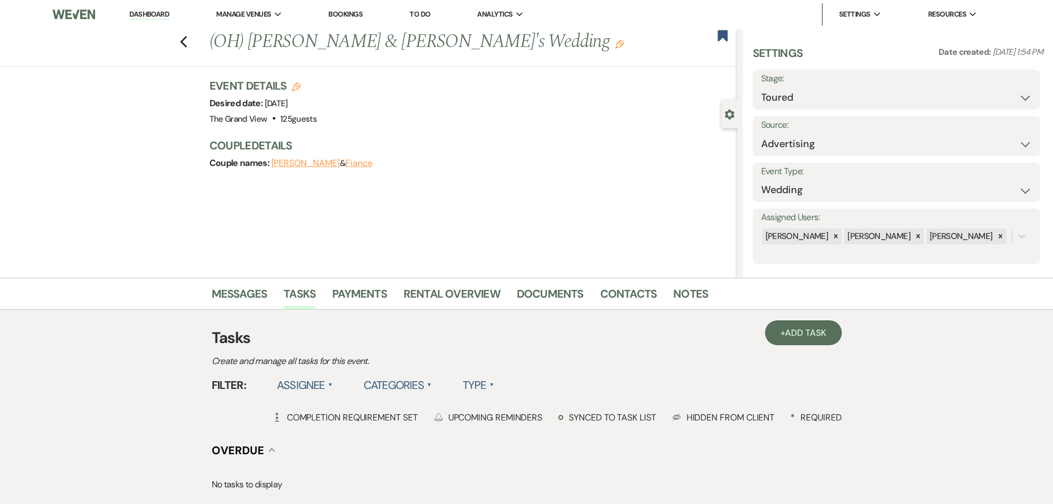
drag, startPoint x: 722, startPoint y: 37, endPoint x: 666, endPoint y: 47, distance: 57.2
click at [722, 37] on use "button" at bounding box center [722, 35] width 10 height 11
click at [188, 39] on icon "Previous" at bounding box center [184, 41] width 8 height 13
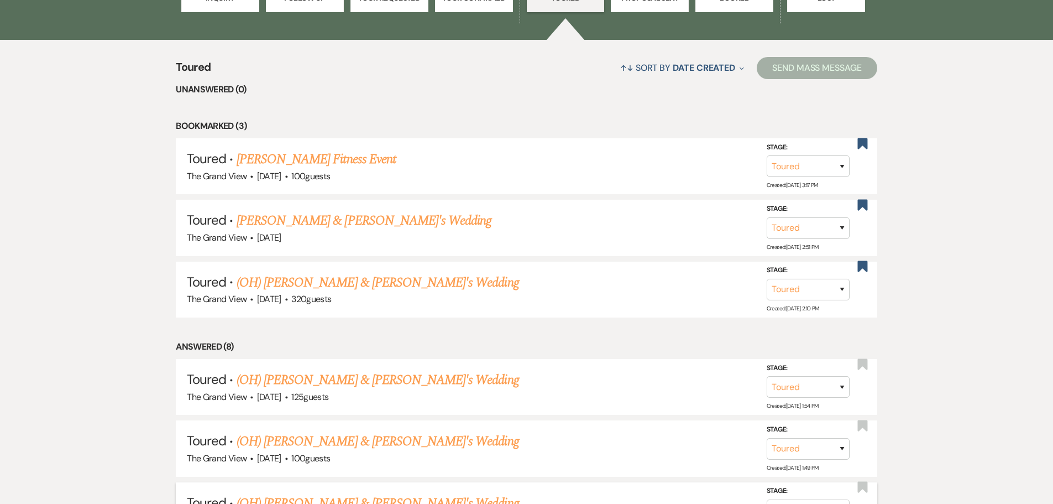
scroll to position [879, 0]
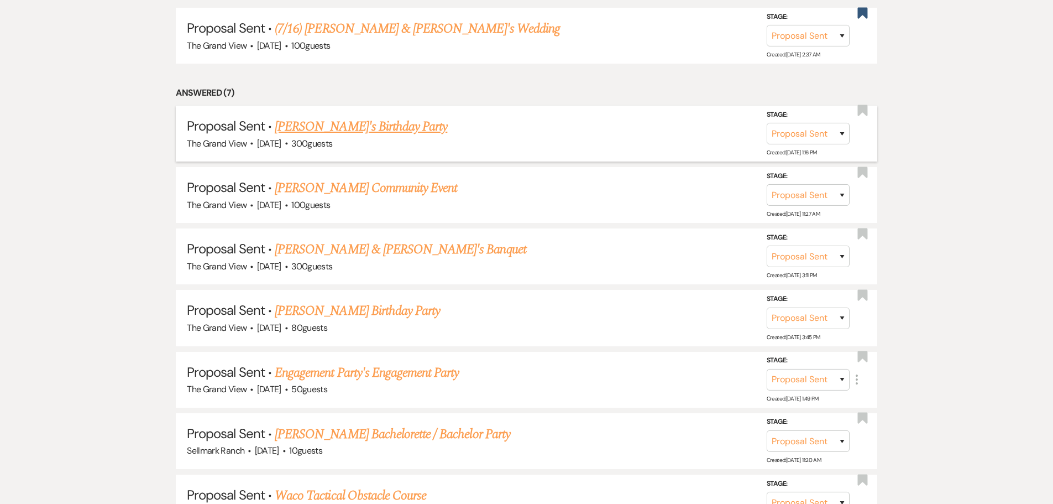
scroll to position [1045, 0]
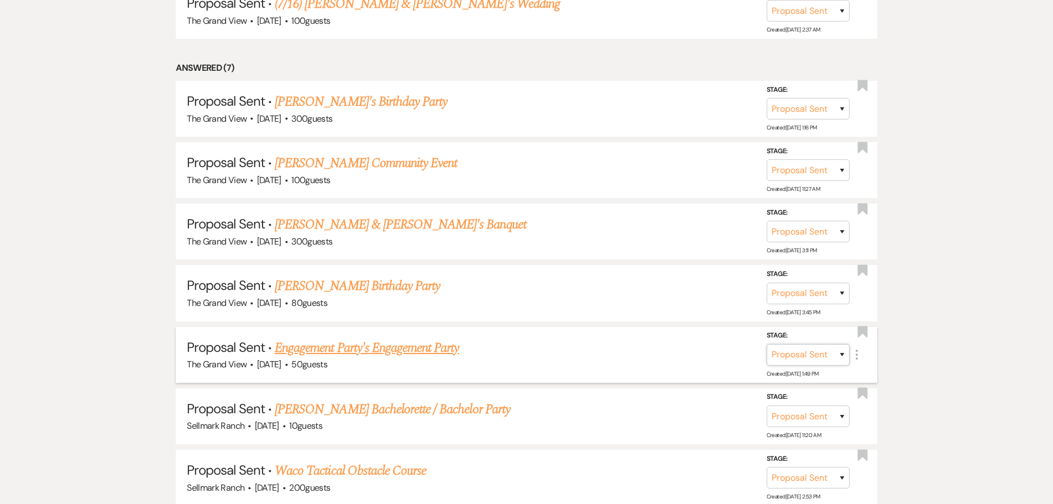
click at [817, 354] on select "Inquiry Follow Up Tour Requested Tour Confirmed Toured Proposal Sent Booked Lost" at bounding box center [808, 355] width 83 height 22
click at [767, 344] on select "Inquiry Follow Up Tour Requested Tour Confirmed Toured Proposal Sent Booked Lost" at bounding box center [808, 355] width 83 height 22
click at [665, 361] on select "Booked Elsewhere Budget Date Unavailable No Response Not a Good Match Capacity …" at bounding box center [652, 355] width 95 height 22
click at [605, 344] on select "Booked Elsewhere Budget Date Unavailable No Response Not a Good Match Capacity …" at bounding box center [652, 355] width 95 height 22
click at [632, 353] on input "Other" at bounding box center [648, 355] width 115 height 22
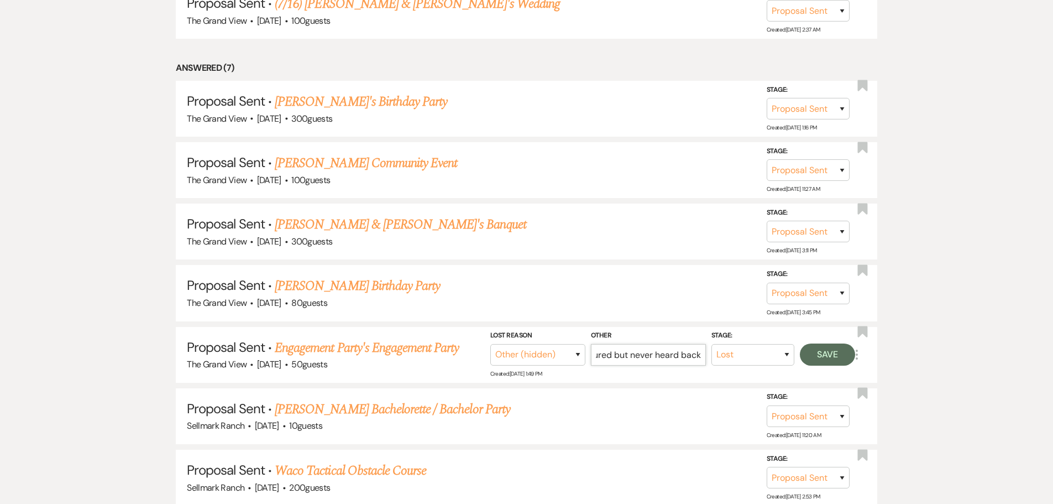
scroll to position [0, 23]
click at [830, 351] on button "Save" at bounding box center [827, 354] width 55 height 22
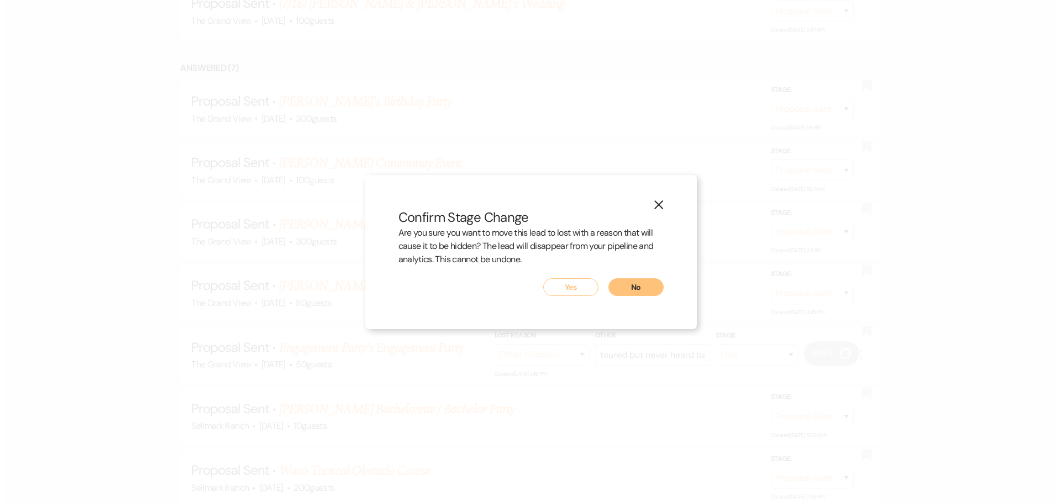
scroll to position [1046, 0]
click at [576, 286] on button "Yes" at bounding box center [570, 287] width 55 height 18
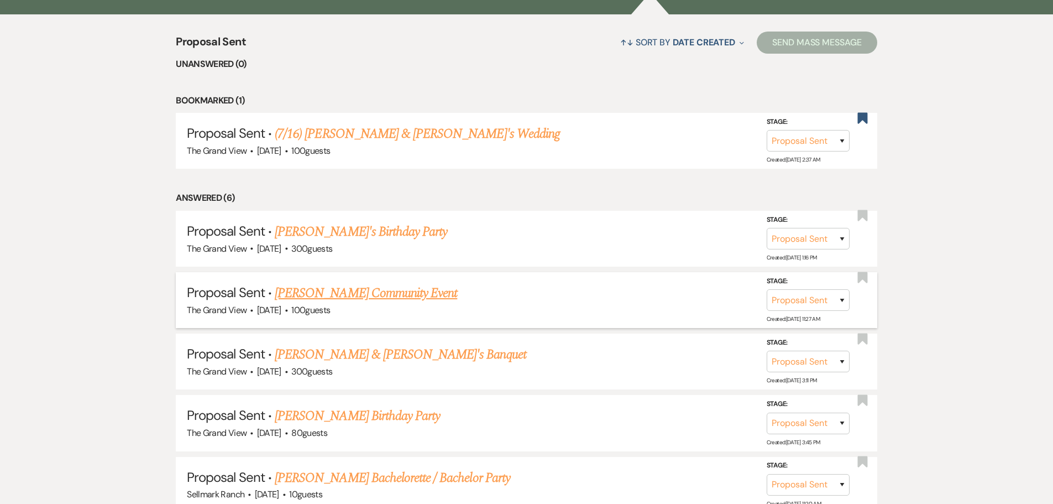
scroll to position [879, 0]
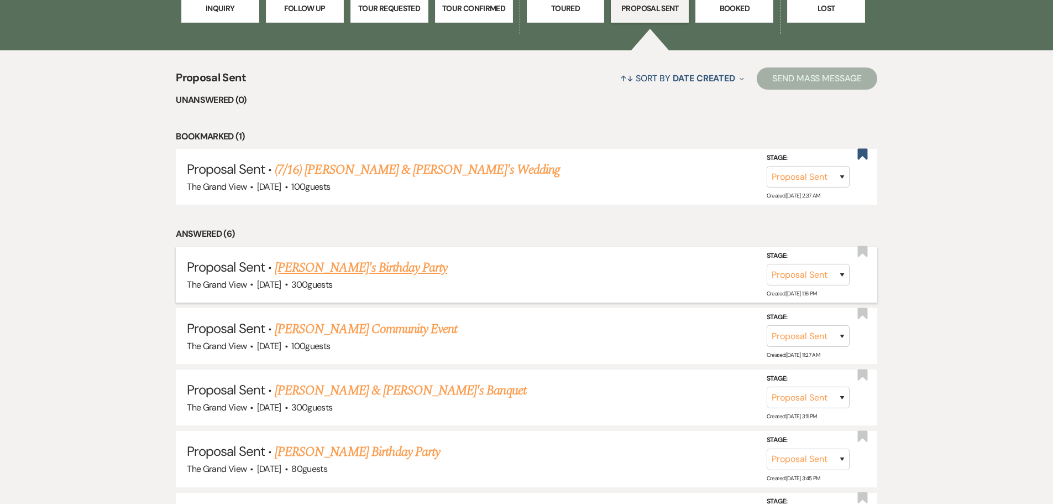
drag, startPoint x: 861, startPoint y: 314, endPoint x: 860, endPoint y: 329, distance: 14.4
click at [861, 314] on use "button" at bounding box center [862, 312] width 10 height 11
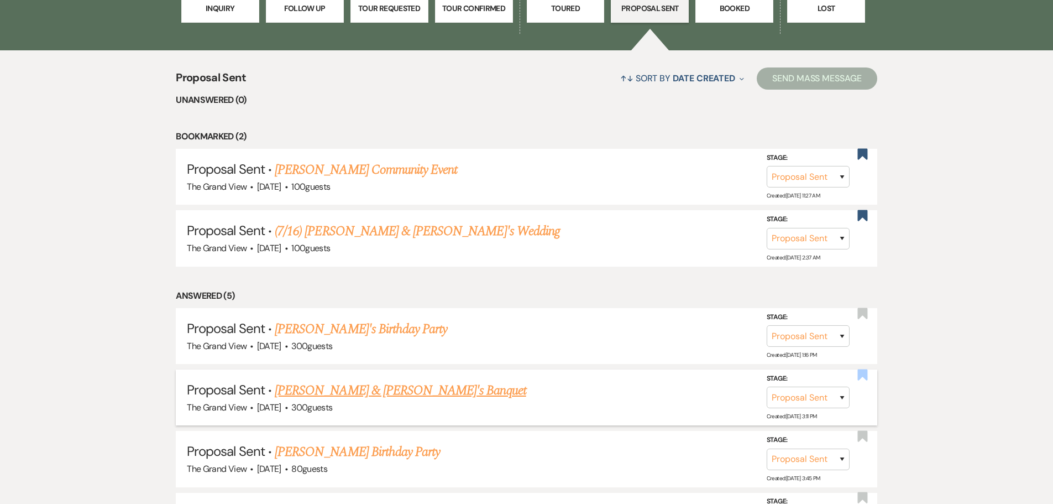
click at [859, 377] on use "button" at bounding box center [862, 374] width 10 height 11
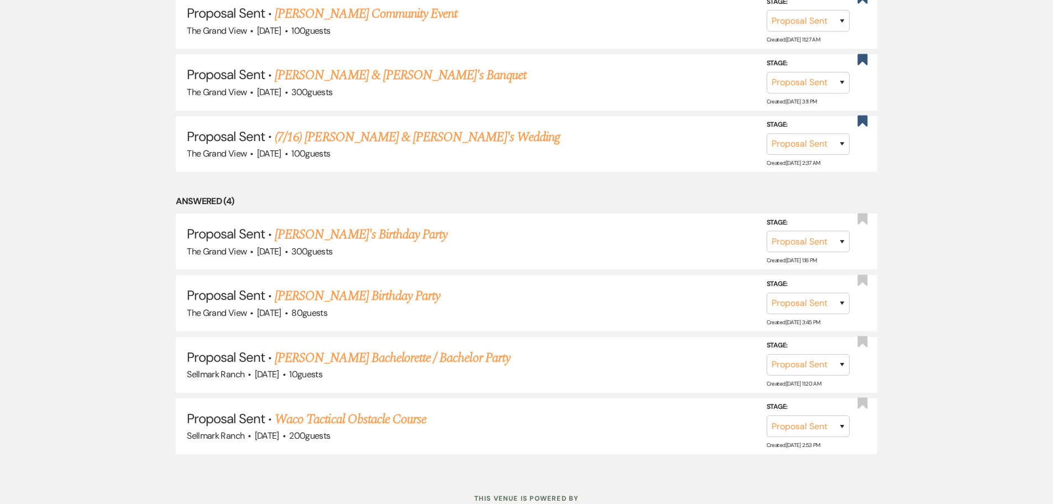
scroll to position [1045, 0]
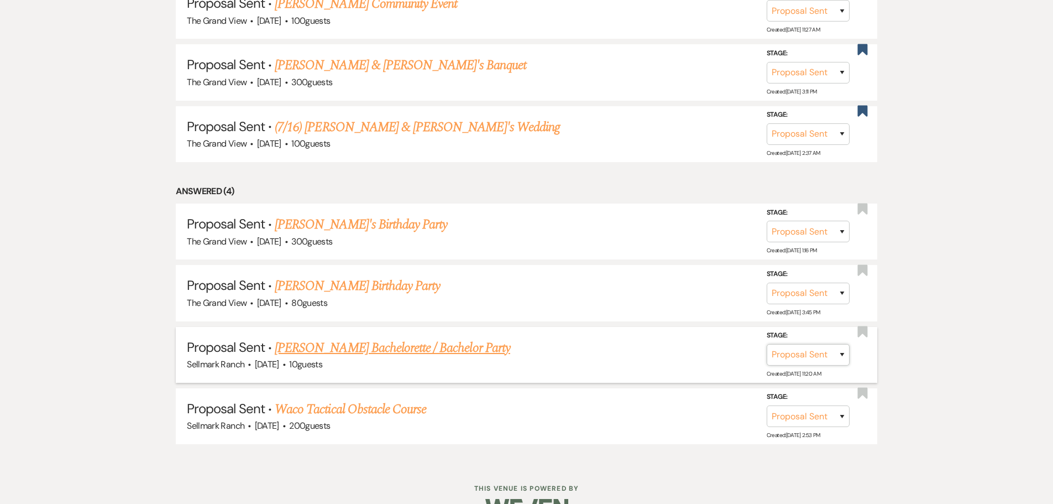
click at [798, 359] on select "Inquiry Follow Up Tour Requested Tour Confirmed Toured Proposal Sent Booked Lost" at bounding box center [808, 355] width 83 height 22
click at [767, 344] on select "Inquiry Follow Up Tour Requested Tour Confirmed Toured Proposal Sent Booked Lost" at bounding box center [808, 355] width 83 height 22
click at [838, 356] on button "Save" at bounding box center [827, 354] width 55 height 22
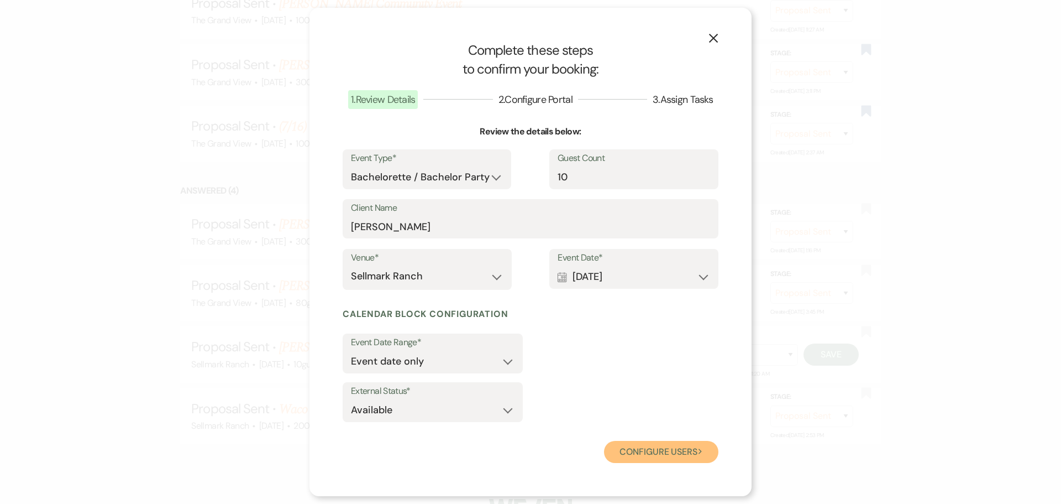
click at [695, 453] on button "Configure users Next" at bounding box center [661, 452] width 114 height 22
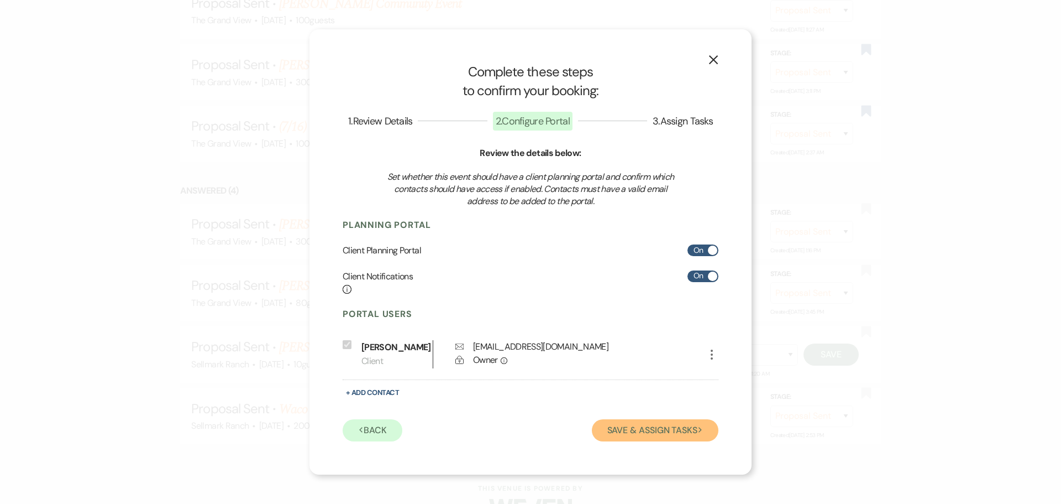
click at [668, 427] on button "Save & Assign Tasks Next" at bounding box center [655, 430] width 127 height 22
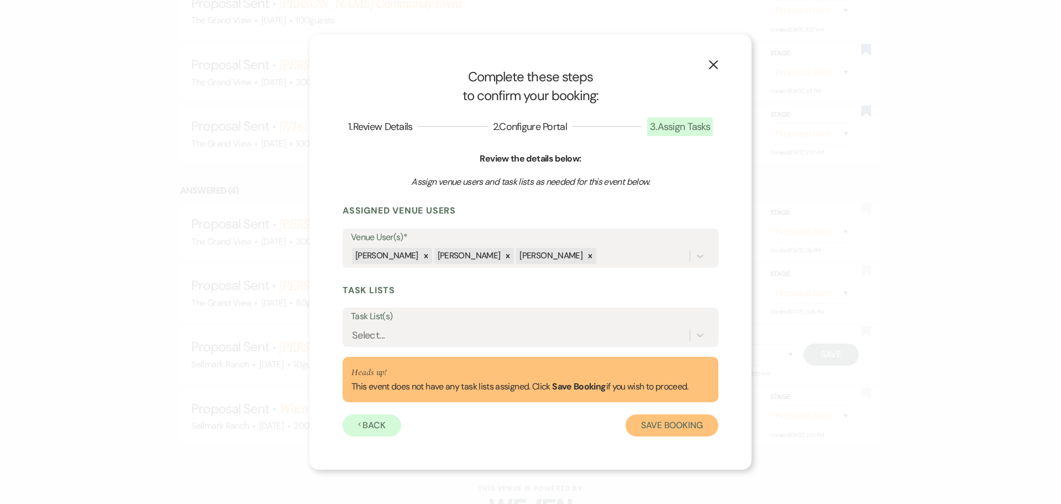
click at [668, 427] on button "Save Booking" at bounding box center [672, 425] width 93 height 22
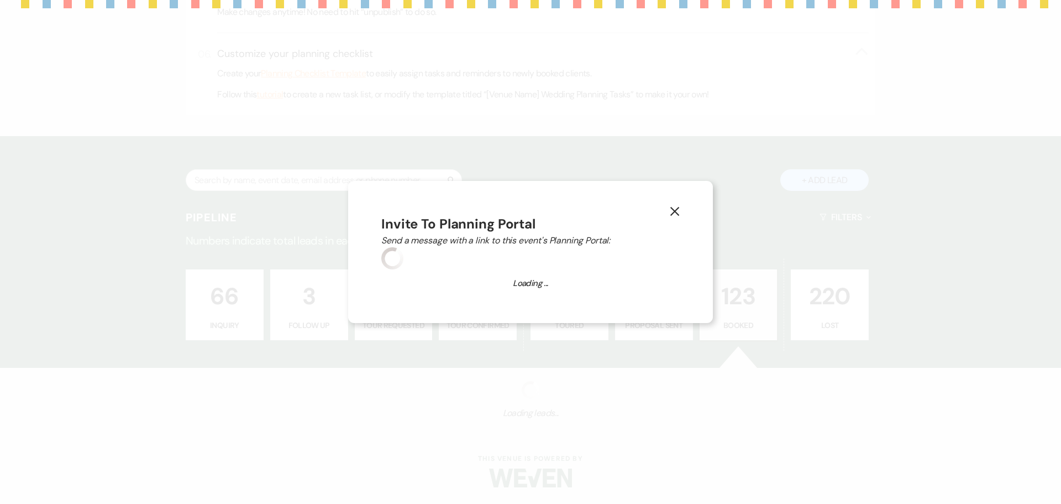
scroll to position [563, 0]
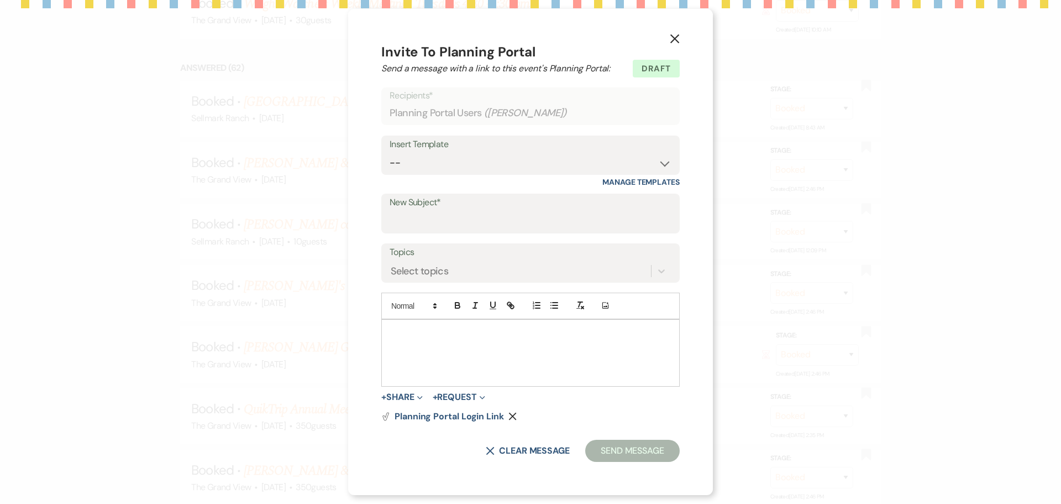
click at [675, 44] on button "X" at bounding box center [675, 38] width 17 height 19
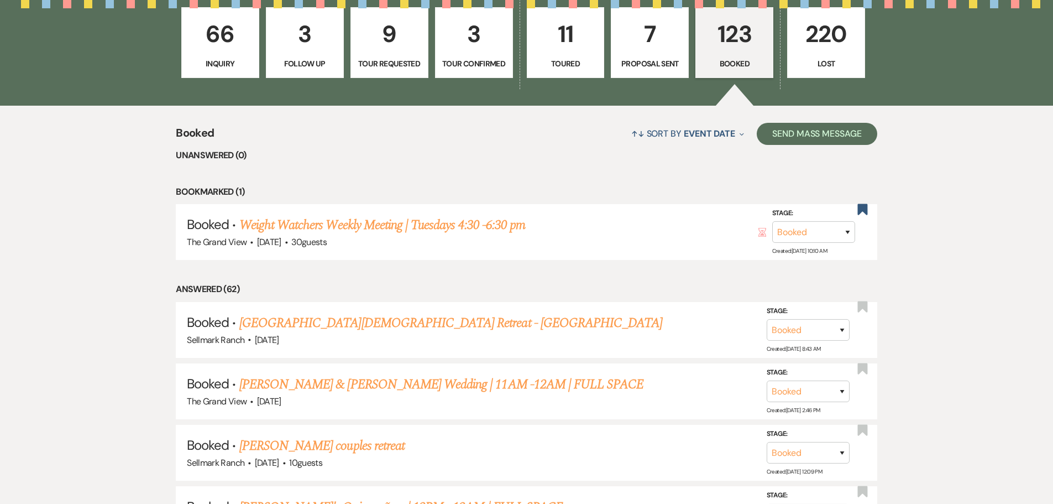
scroll to position [768, 0]
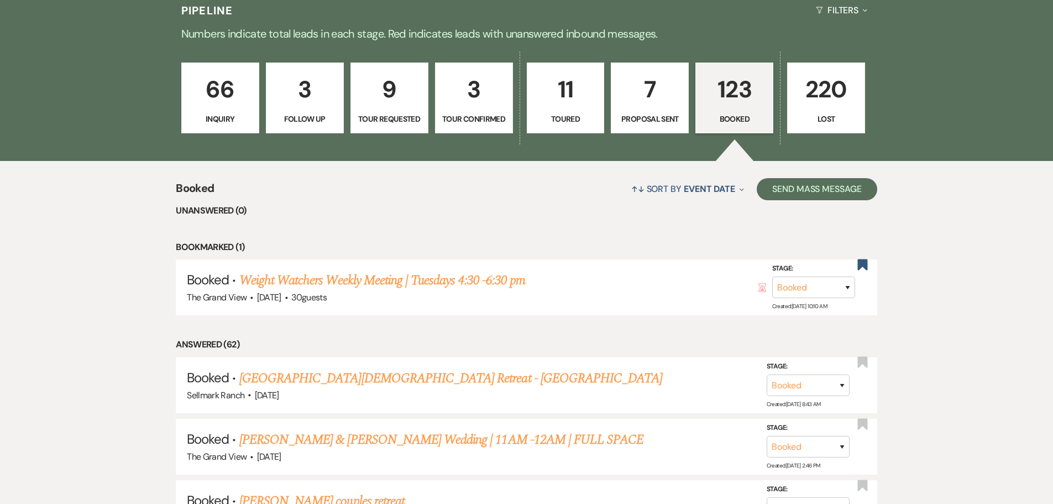
click at [673, 106] on p "7" at bounding box center [650, 89] width 64 height 37
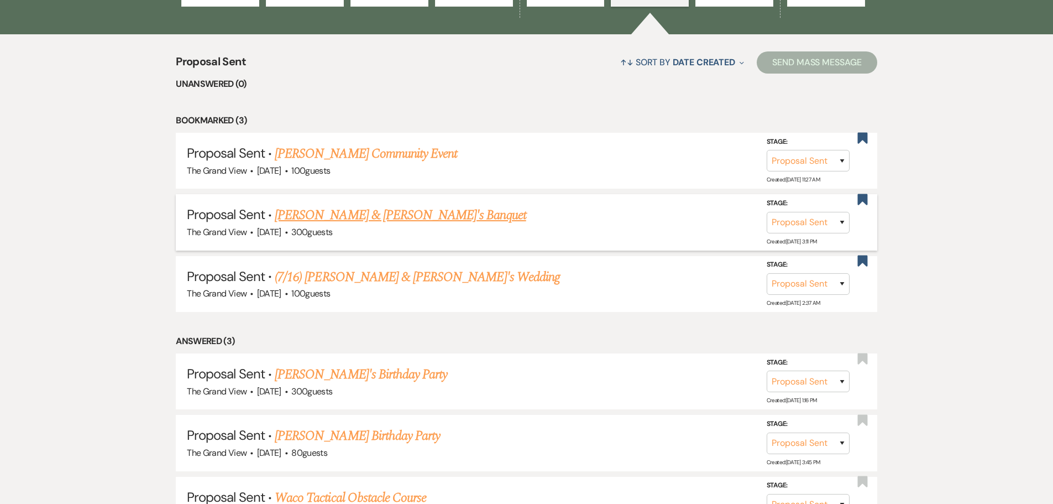
scroll to position [989, 0]
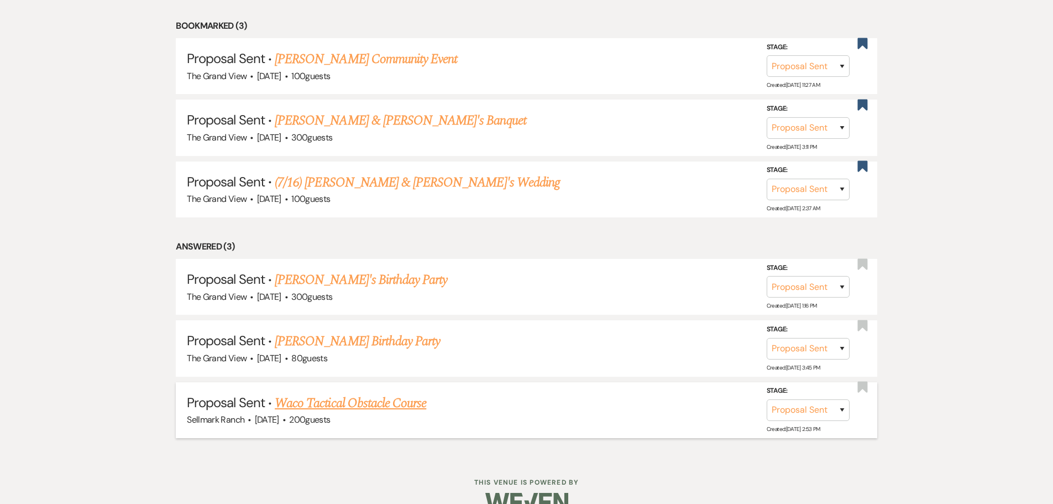
click at [404, 404] on link "Waco Tactical Obstacle Course" at bounding box center [350, 403] width 151 height 20
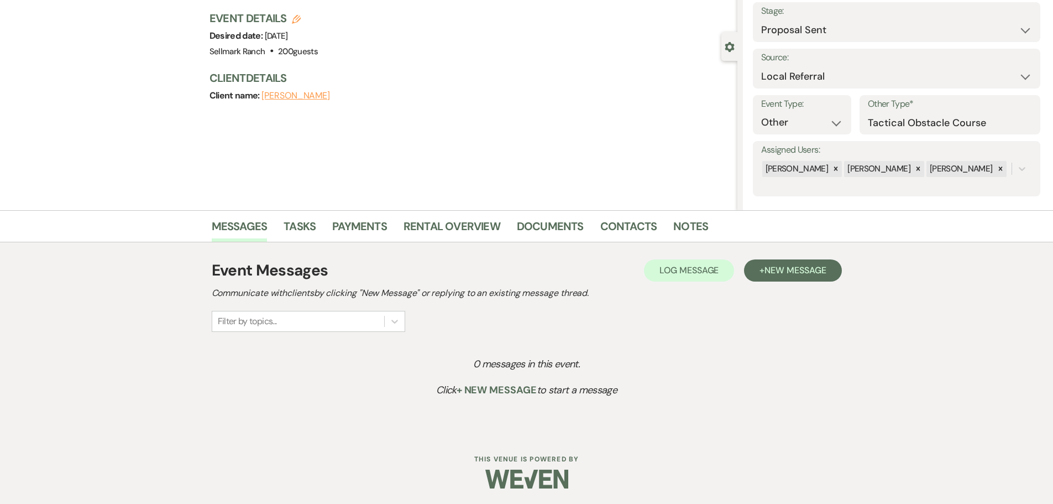
scroll to position [69, 0]
click at [350, 234] on link "Payments" at bounding box center [359, 228] width 55 height 24
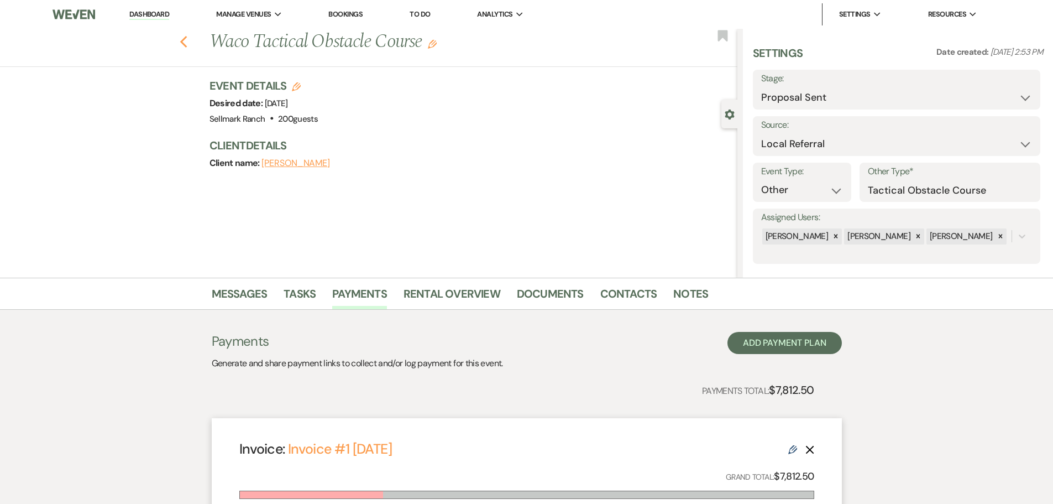
click at [188, 43] on icon "Previous" at bounding box center [184, 41] width 8 height 13
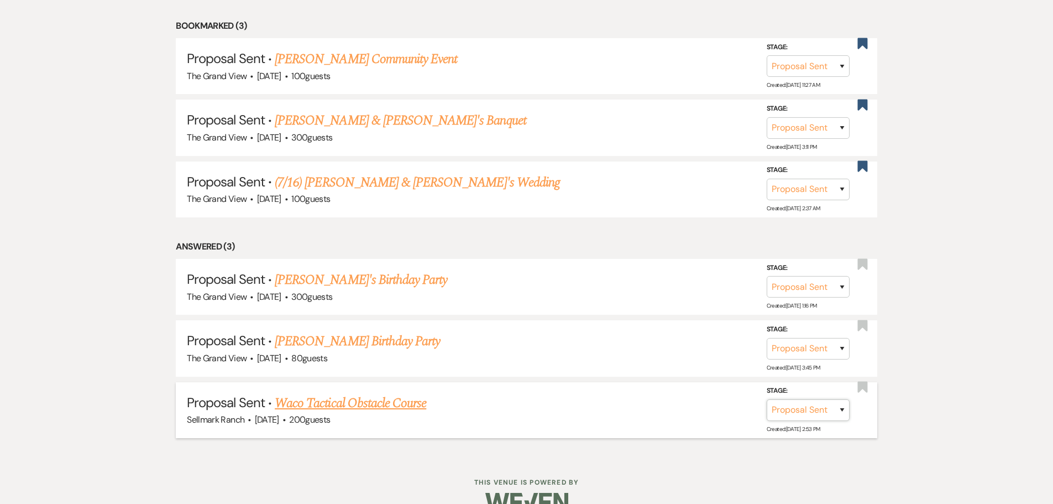
click at [812, 414] on select "Inquiry Follow Up Tour Requested Tour Confirmed Toured Proposal Sent Booked Lost" at bounding box center [808, 410] width 83 height 22
click at [767, 399] on select "Inquiry Follow Up Tour Requested Tour Confirmed Toured Proposal Sent Booked Lost" at bounding box center [808, 410] width 83 height 22
click at [824, 407] on button "Save" at bounding box center [827, 410] width 55 height 22
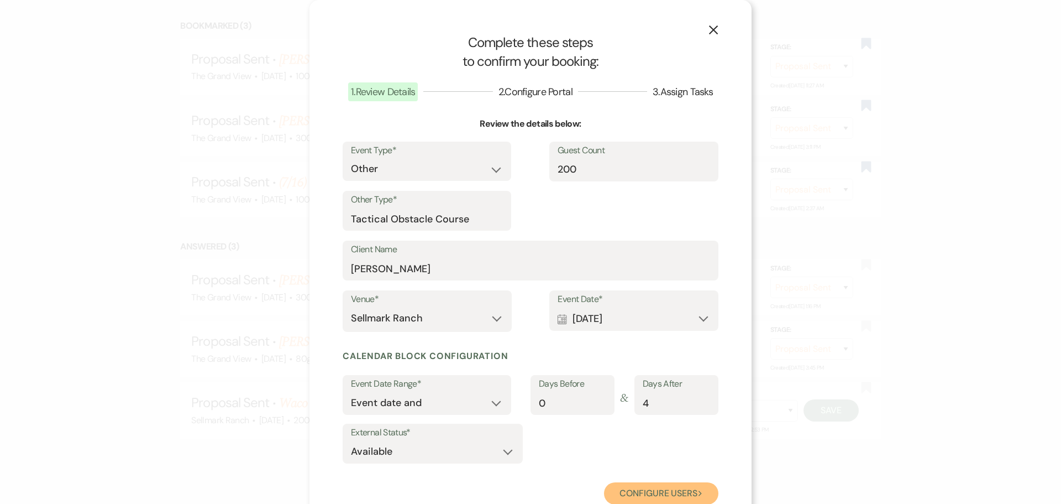
click at [653, 495] on button "Configure users Next" at bounding box center [661, 493] width 114 height 22
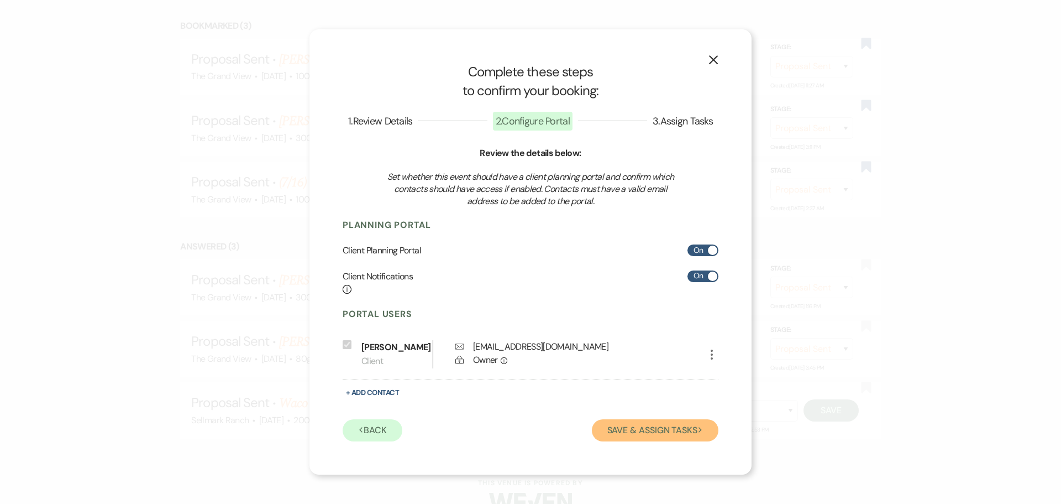
click at [622, 429] on button "Save & Assign Tasks Next" at bounding box center [655, 430] width 127 height 22
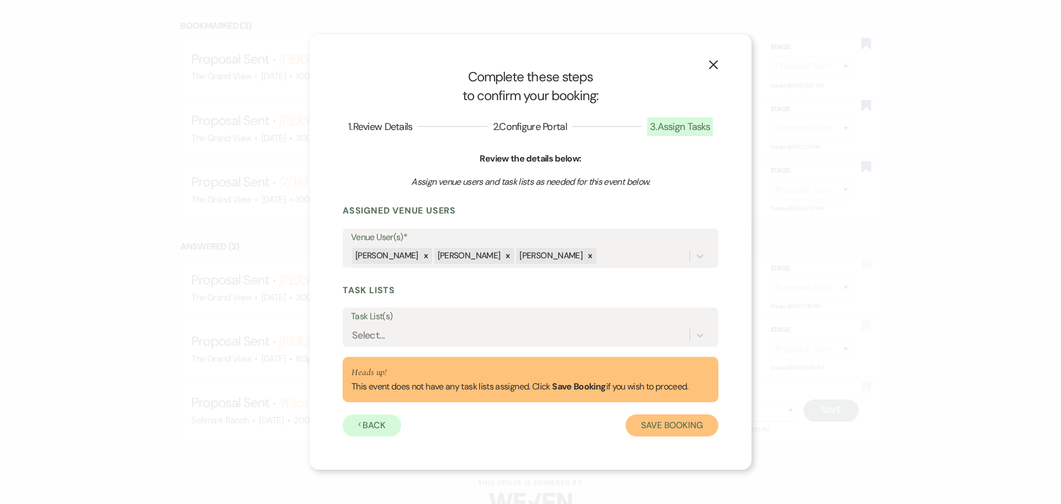
click at [689, 431] on button "Save Booking" at bounding box center [672, 425] width 93 height 22
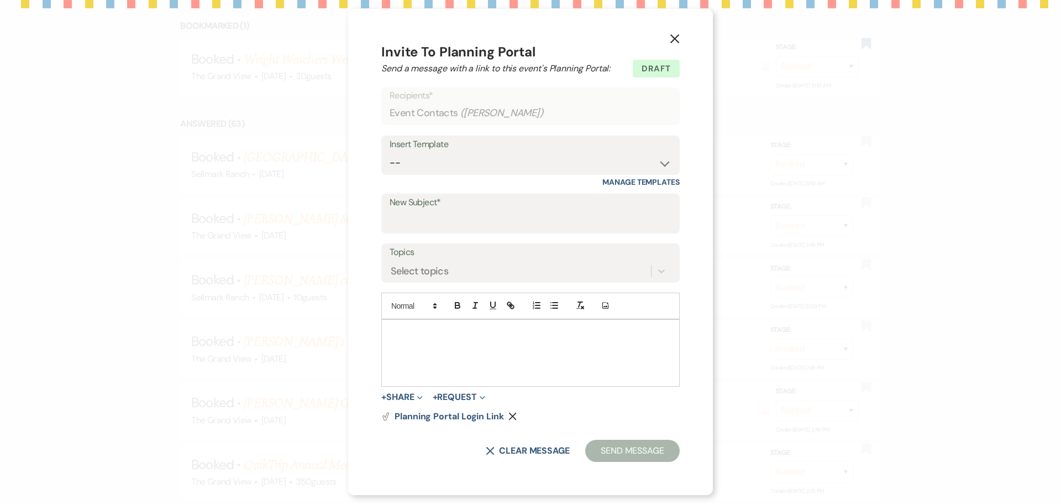
click at [671, 34] on icon "X" at bounding box center [675, 39] width 10 height 10
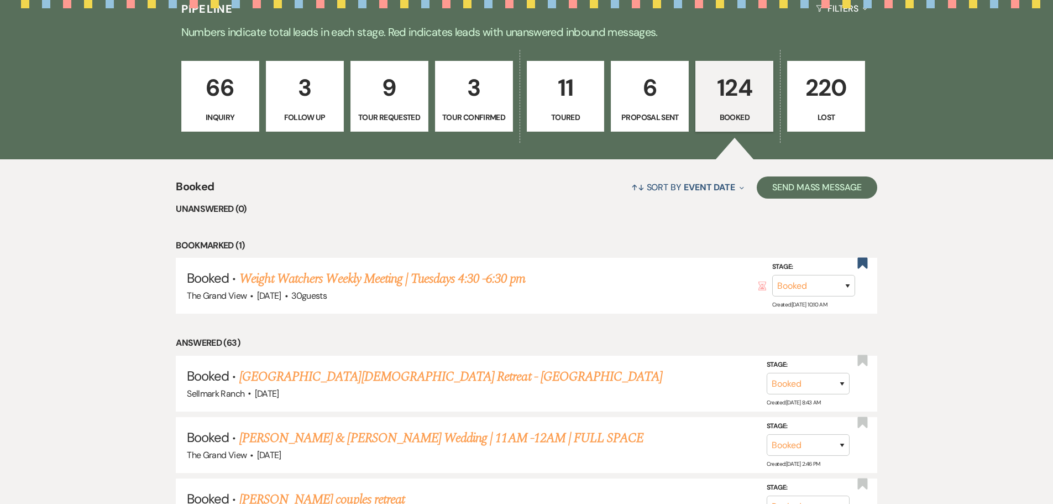
scroll to position [658, 0]
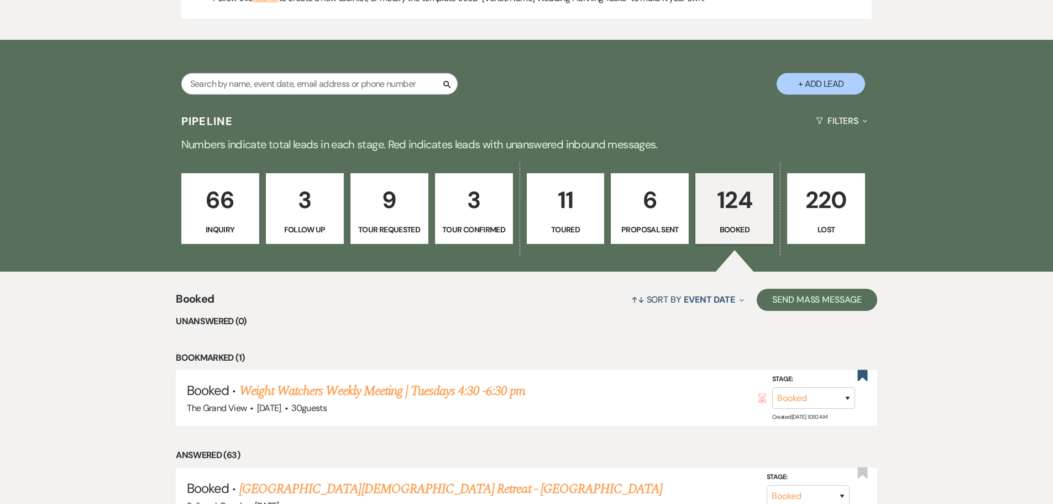
click at [742, 229] on p "Booked" at bounding box center [734, 229] width 64 height 12
click at [663, 218] on p "6" at bounding box center [650, 199] width 64 height 37
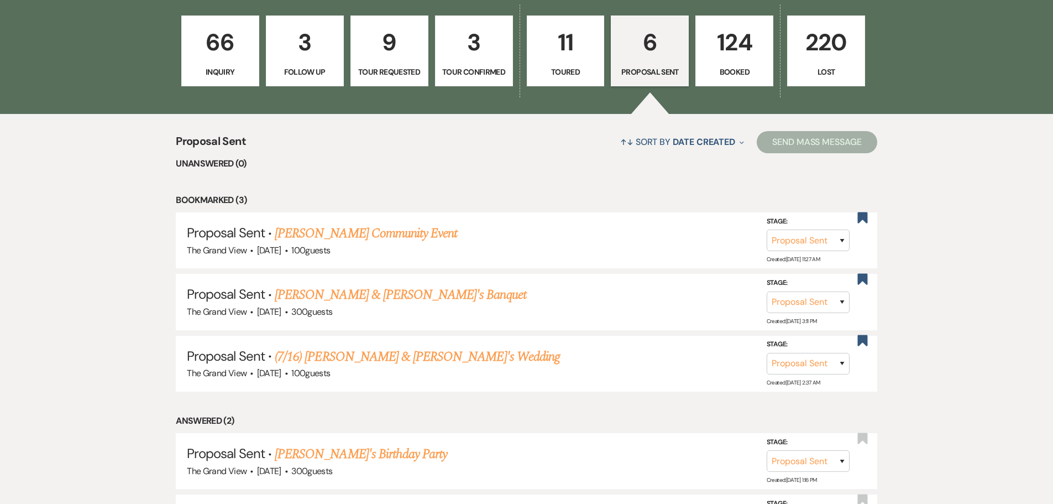
scroll to position [934, 0]
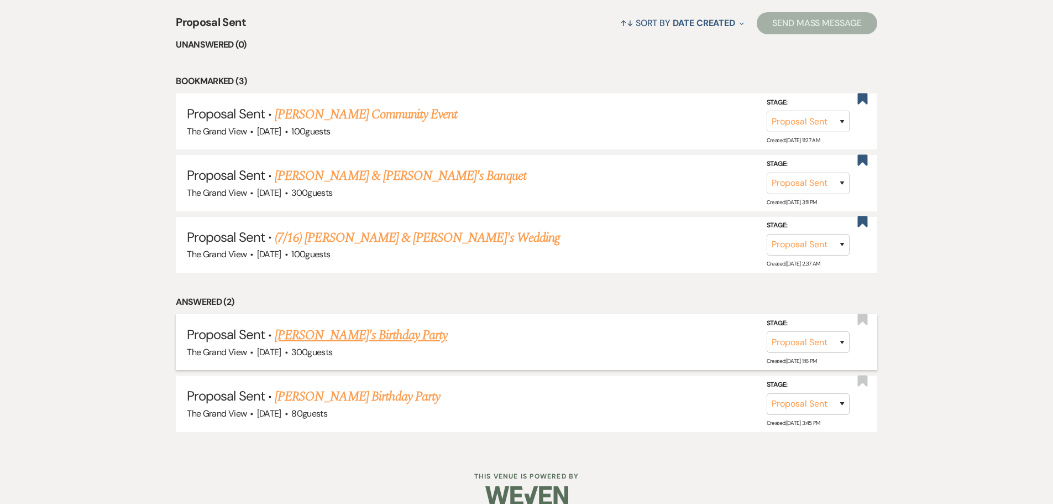
click at [354, 338] on link "[PERSON_NAME]'s Birthday Party" at bounding box center [361, 335] width 172 height 20
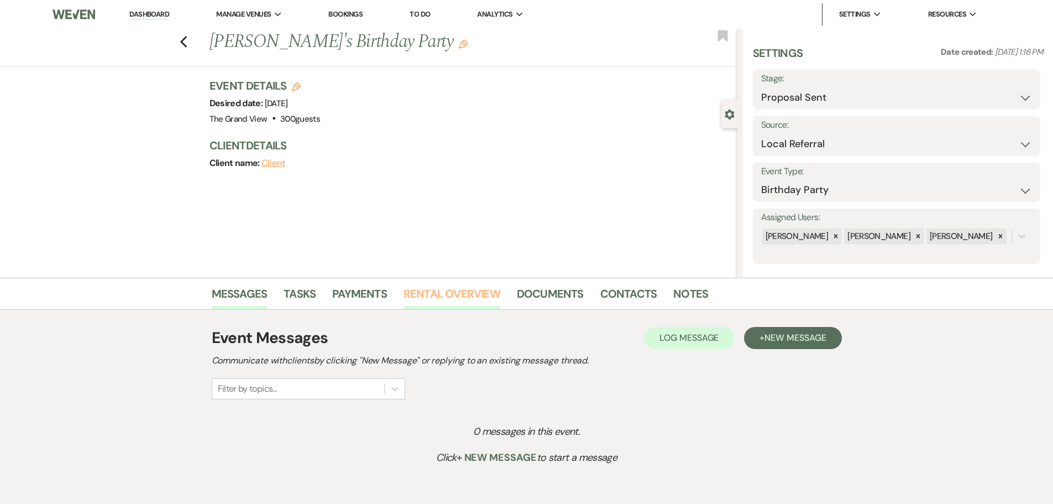
click at [482, 292] on link "Rental Overview" at bounding box center [451, 297] width 97 height 24
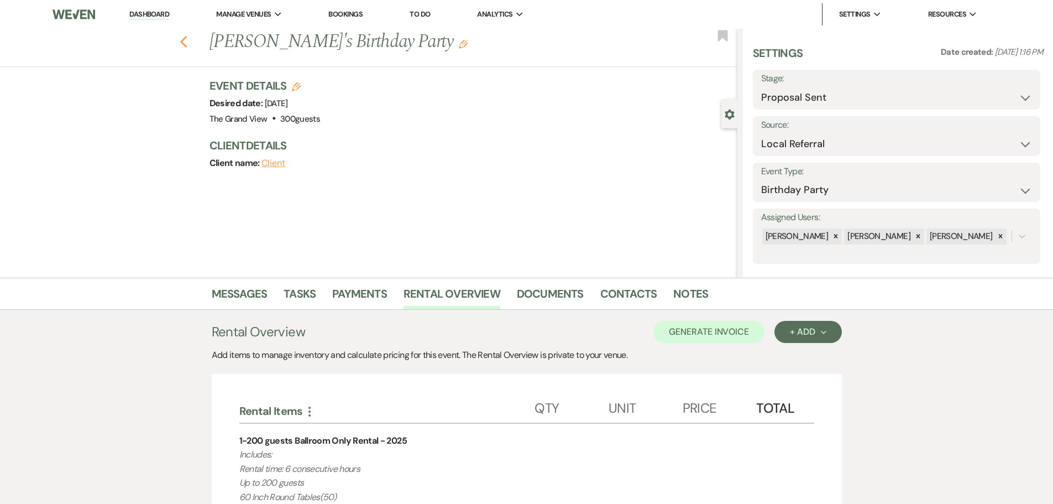
click at [188, 44] on icon "Previous" at bounding box center [184, 41] width 8 height 13
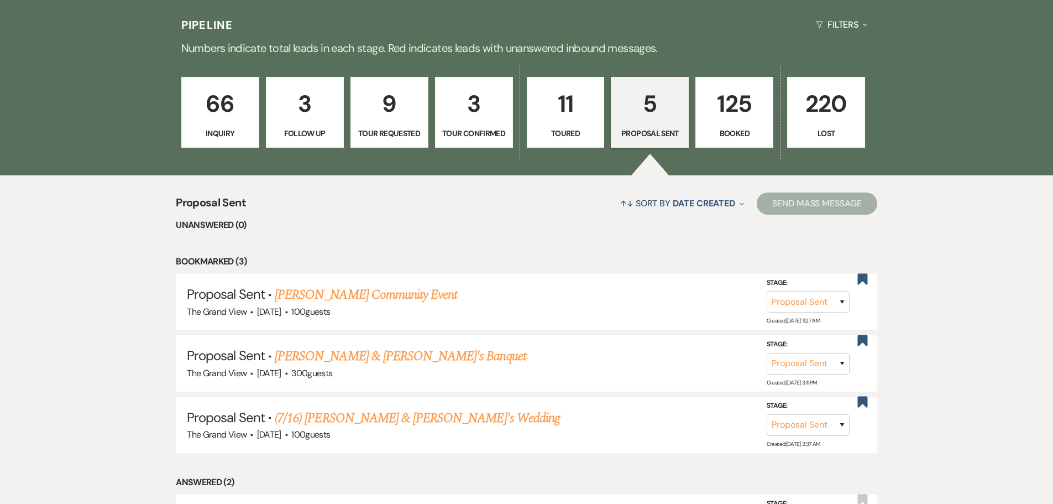
scroll to position [713, 0]
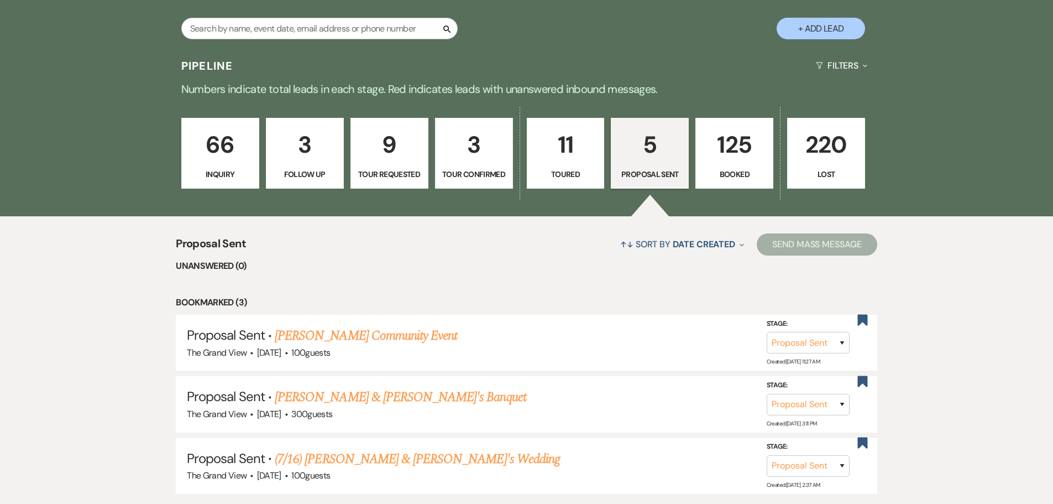
click at [569, 171] on p "Toured" at bounding box center [566, 174] width 64 height 12
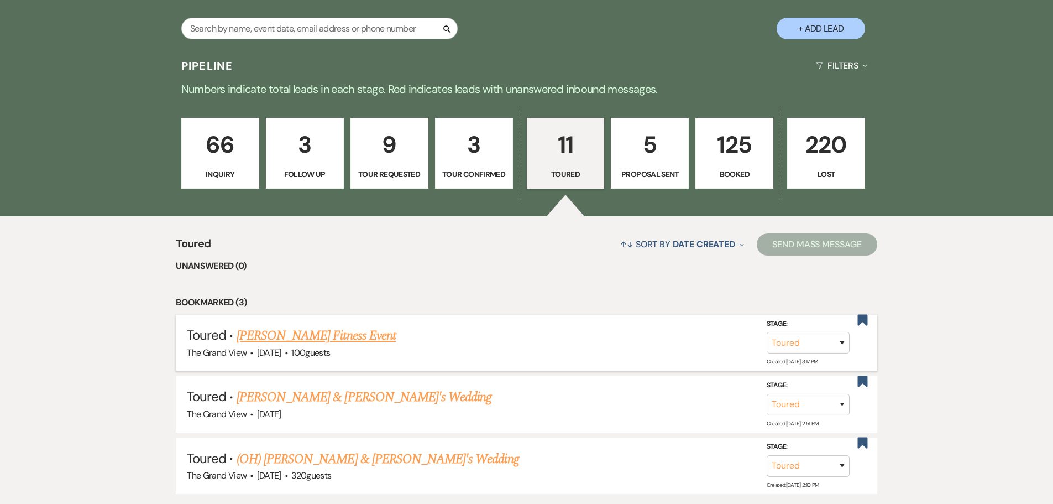
scroll to position [768, 0]
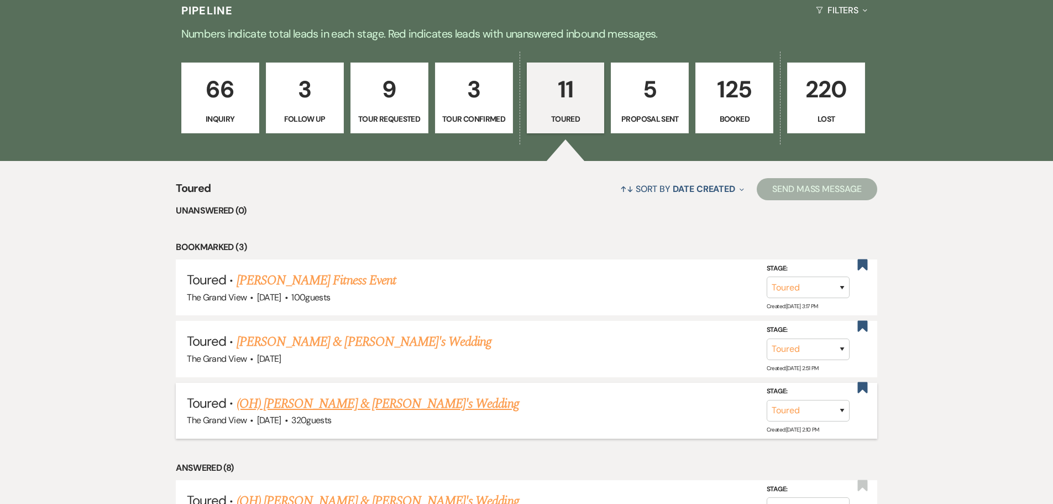
click at [342, 402] on link "(OH) [PERSON_NAME] & [PERSON_NAME]'s Wedding" at bounding box center [378, 404] width 282 height 20
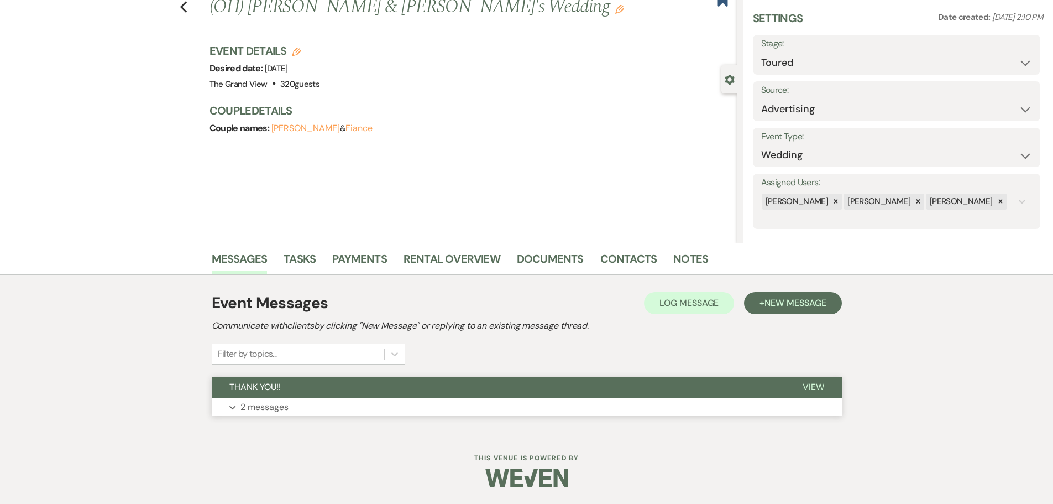
click at [281, 400] on p "2 messages" at bounding box center [264, 407] width 48 height 14
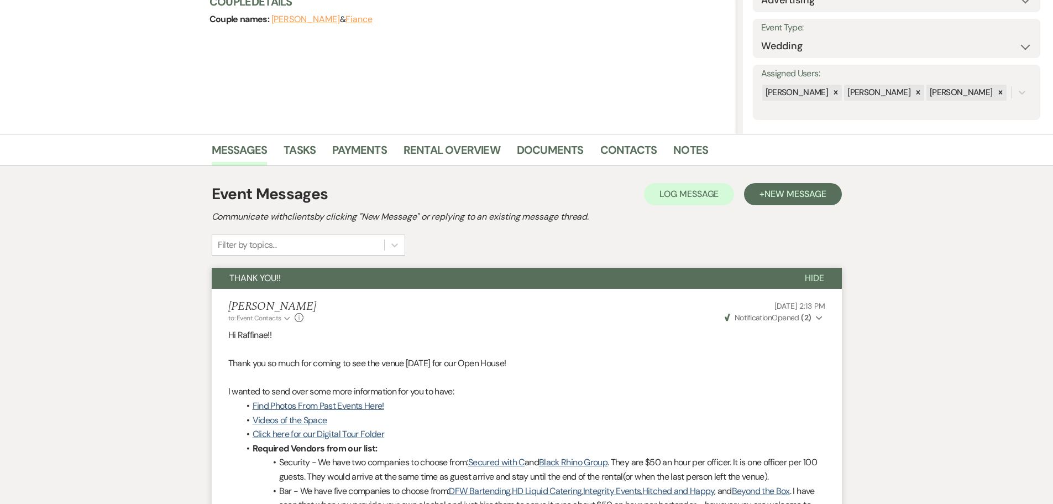
scroll to position [143, 0]
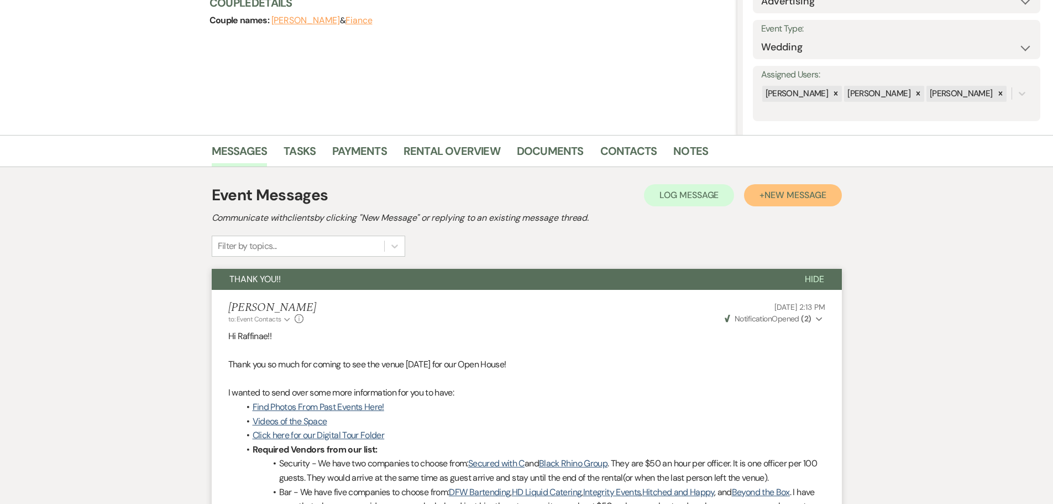
click at [782, 193] on span "New Message" at bounding box center [794, 195] width 61 height 12
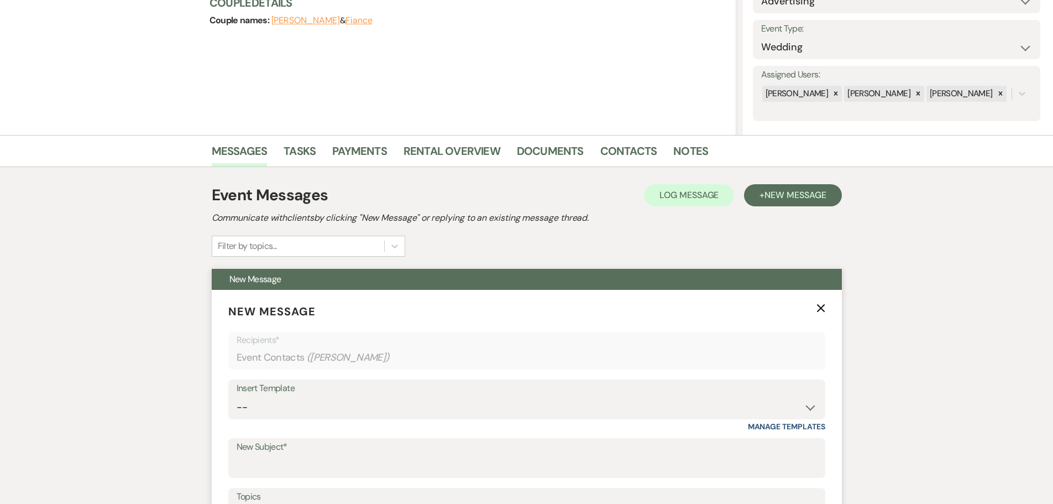
click at [350, 422] on div "Insert Template -- Weven Planning Portal Introduction (Booked Events) Initial I…" at bounding box center [526, 405] width 597 height 52
click at [347, 416] on select "-- Weven Planning Portal Introduction (Booked Events) Initial Inquiry Response …" at bounding box center [527, 407] width 580 height 22
click at [237, 396] on select "-- Weven Planning Portal Introduction (Booked Events) Initial Inquiry Response …" at bounding box center [527, 407] width 580 height 22
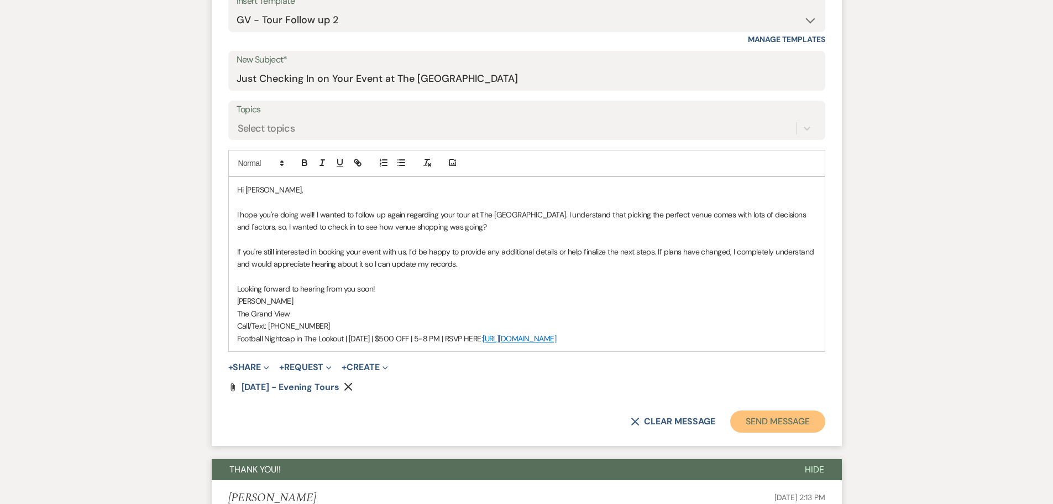
click at [763, 410] on button "Send Message" at bounding box center [777, 421] width 95 height 22
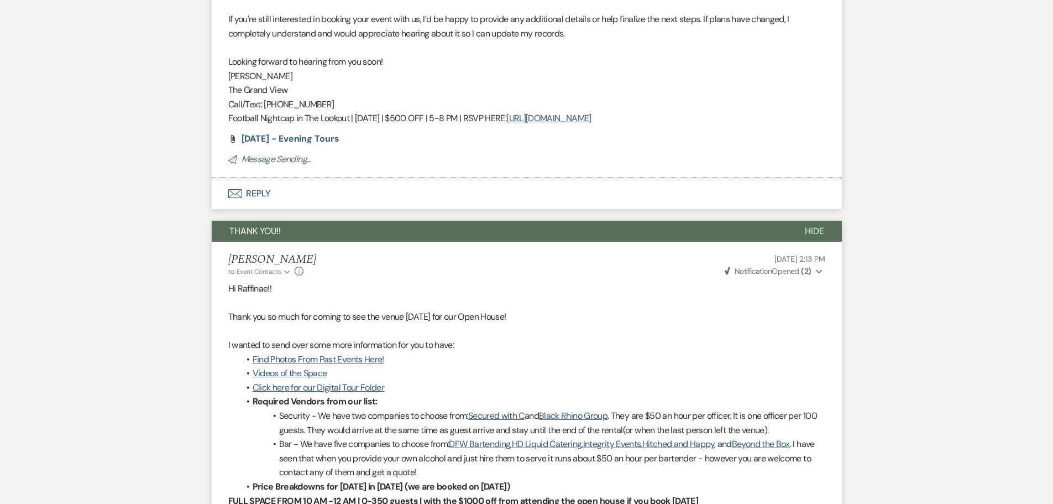
scroll to position [119, 0]
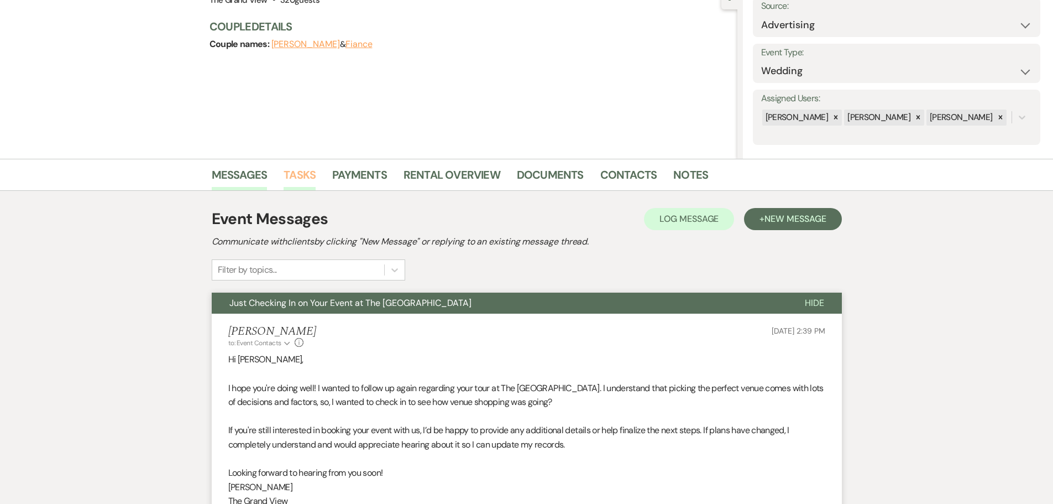
click at [310, 181] on link "Tasks" at bounding box center [300, 178] width 32 height 24
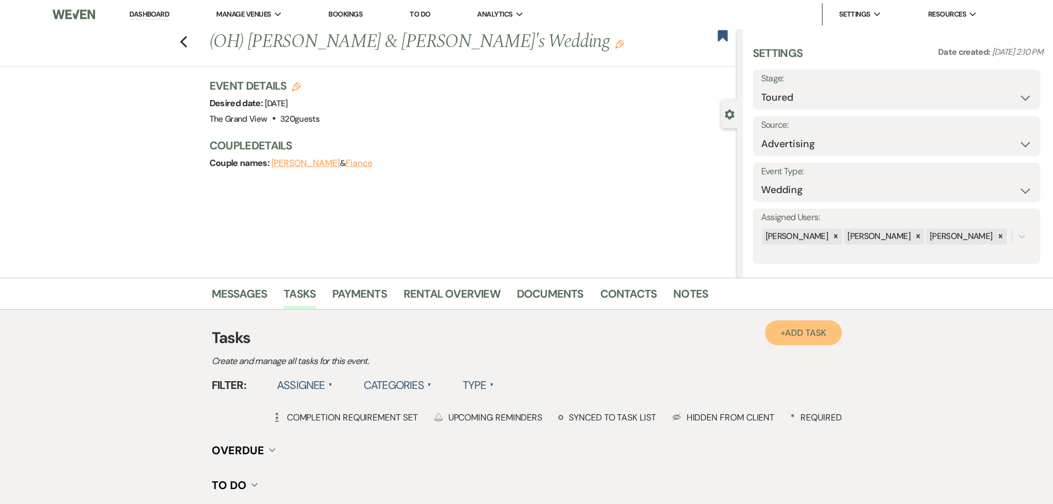
click at [805, 339] on link "+ Add Task" at bounding box center [803, 332] width 76 height 25
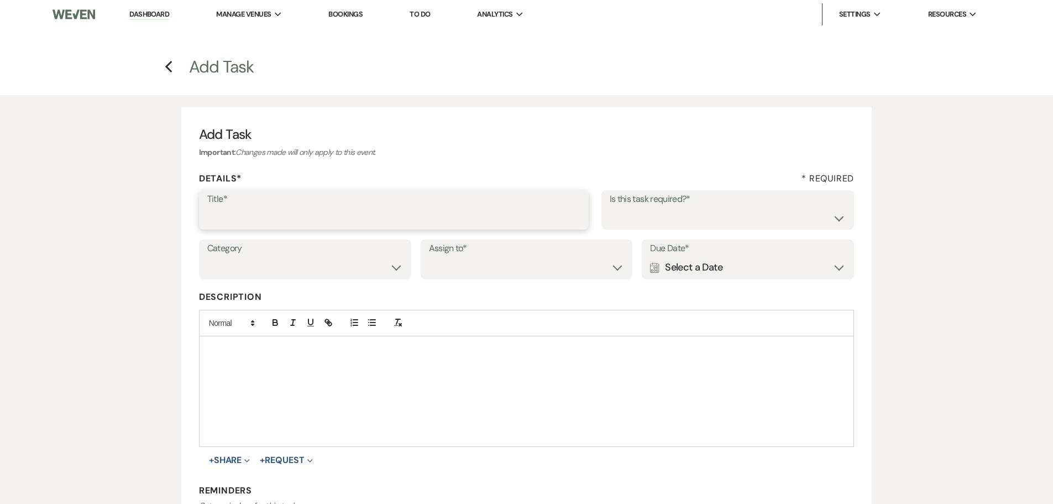
click at [438, 211] on input "Title*" at bounding box center [393, 218] width 373 height 22
click at [764, 269] on div "Calendar Select a Date Expand" at bounding box center [748, 267] width 196 height 22
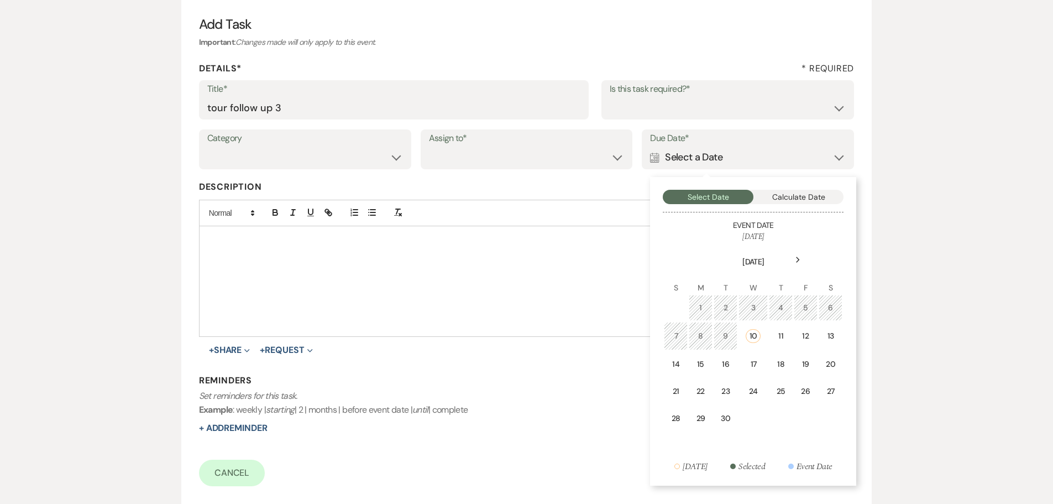
scroll to position [111, 0]
click at [759, 387] on div "24" at bounding box center [753, 391] width 15 height 12
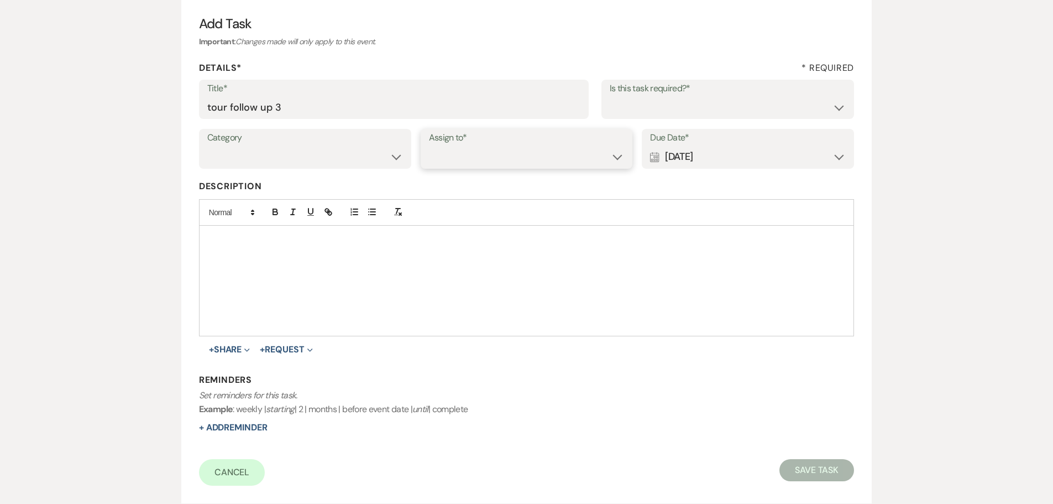
drag, startPoint x: 501, startPoint y: 158, endPoint x: 501, endPoint y: 167, distance: 9.4
click at [501, 158] on select "Venue Client" at bounding box center [527, 157] width 196 height 22
click at [429, 146] on select "Venue Client" at bounding box center [527, 157] width 196 height 22
click at [651, 117] on select "Yes No" at bounding box center [728, 107] width 237 height 22
click at [610, 96] on select "Yes No" at bounding box center [728, 107] width 237 height 22
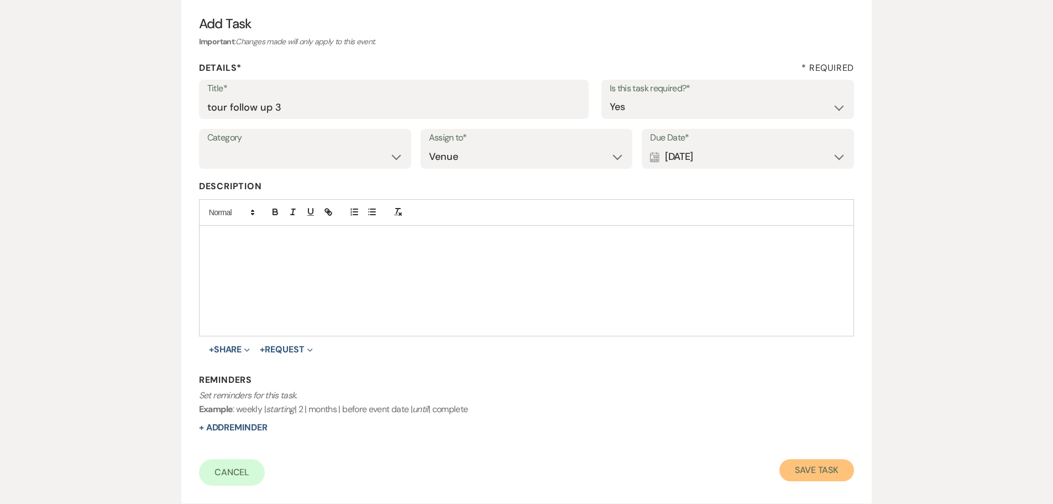
click at [840, 465] on button "Save Task" at bounding box center [816, 470] width 75 height 22
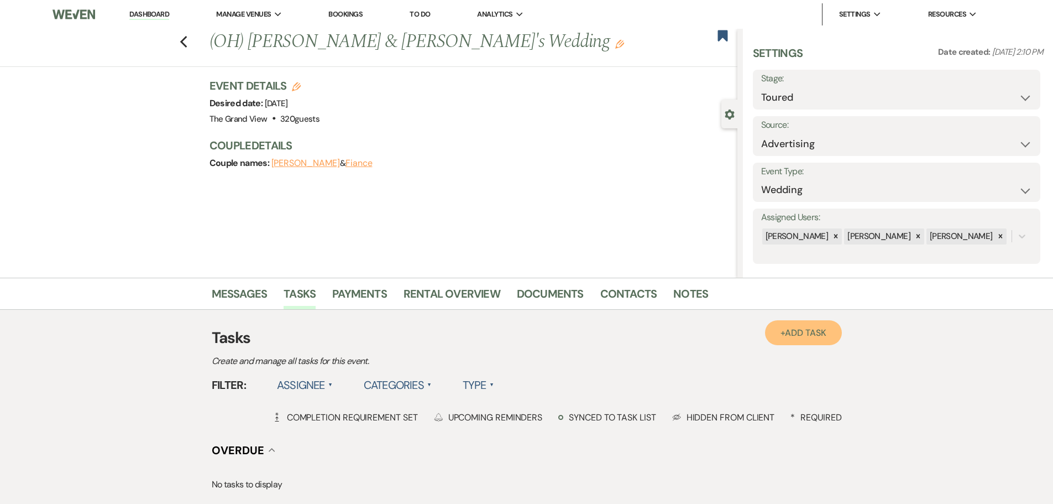
click at [806, 335] on span "Add Task" at bounding box center [805, 333] width 41 height 12
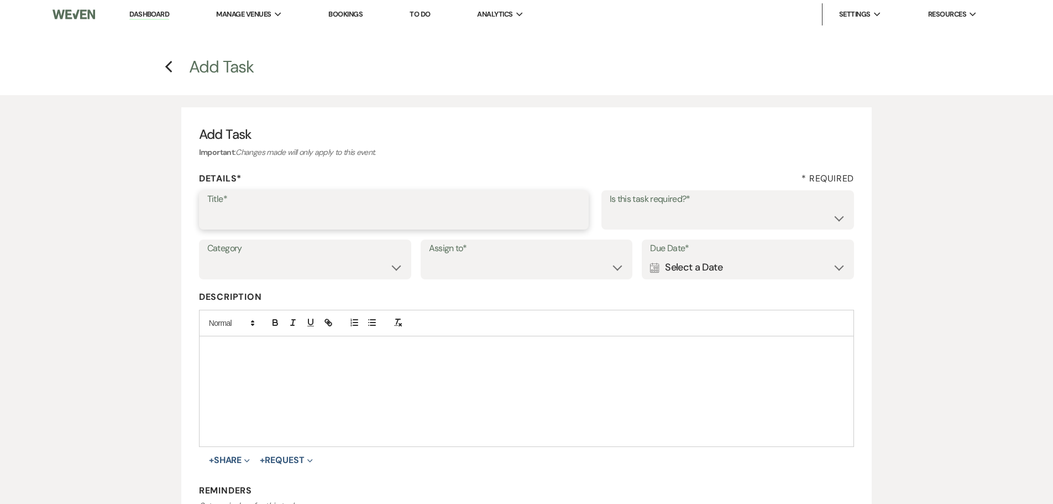
click at [371, 212] on input "Title*" at bounding box center [393, 218] width 373 height 22
drag, startPoint x: 652, startPoint y: 218, endPoint x: 648, endPoint y: 227, distance: 9.7
click at [652, 218] on select "Yes No" at bounding box center [728, 218] width 237 height 22
click at [610, 207] on select "Yes No" at bounding box center [728, 218] width 237 height 22
click at [560, 270] on select "Venue Client" at bounding box center [527, 267] width 196 height 22
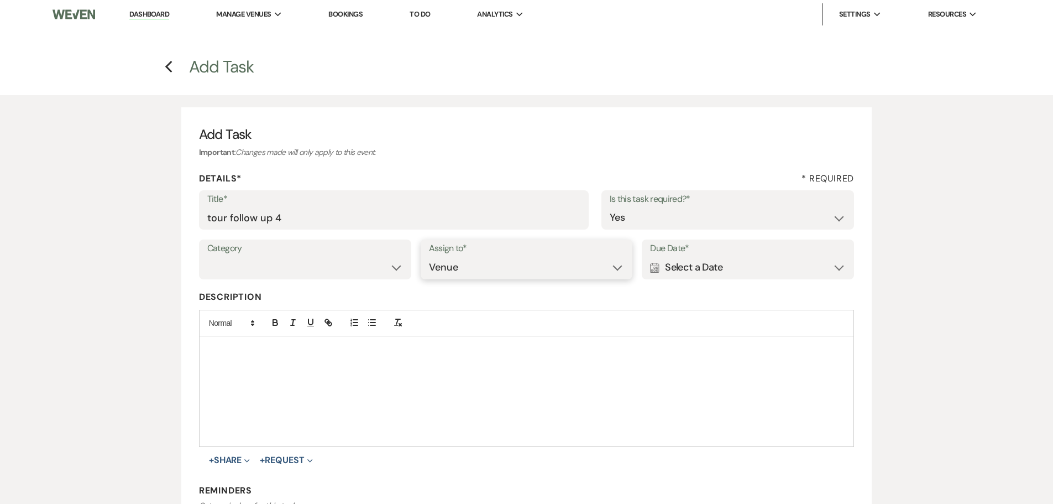
click at [429, 256] on select "Venue Client" at bounding box center [527, 267] width 196 height 22
click at [710, 280] on div "Category Venue Vendors Guests Details Finalize & Share Assign to* Venue Client …" at bounding box center [527, 264] width 656 height 50
click at [702, 263] on div "Calendar Select a Date Expand" at bounding box center [748, 267] width 196 height 22
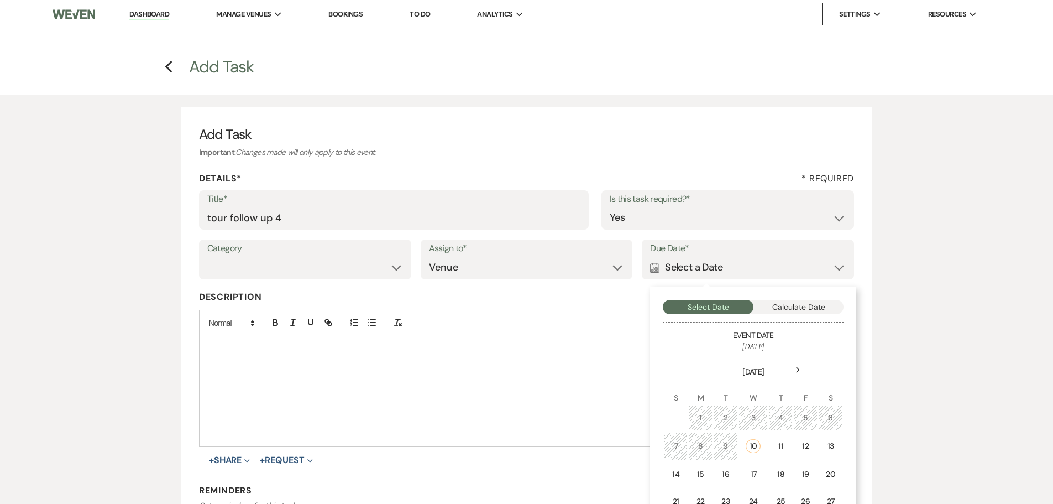
click at [794, 361] on div "Next" at bounding box center [798, 370] width 18 height 18
click at [750, 494] on div "22" at bounding box center [753, 499] width 10 height 12
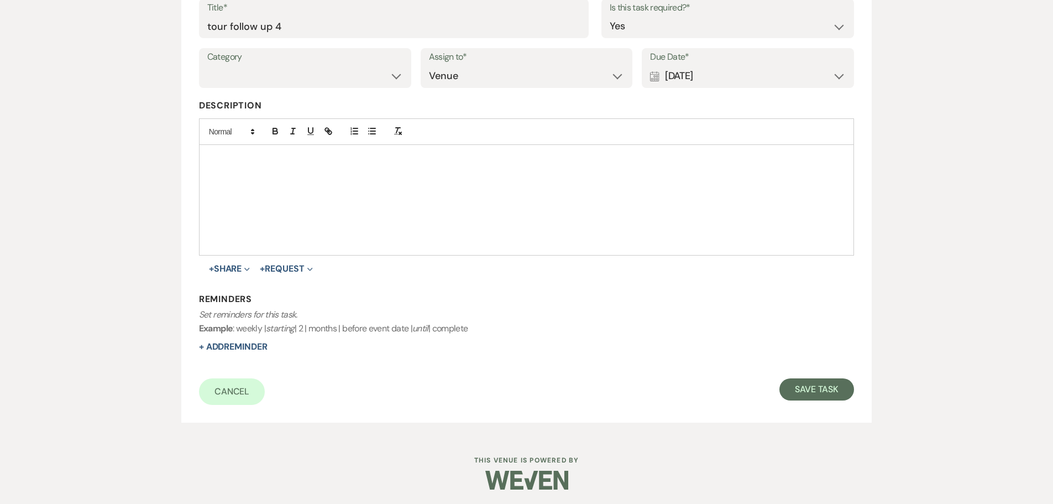
scroll to position [193, 0]
click at [818, 380] on button "Save Task" at bounding box center [816, 387] width 75 height 22
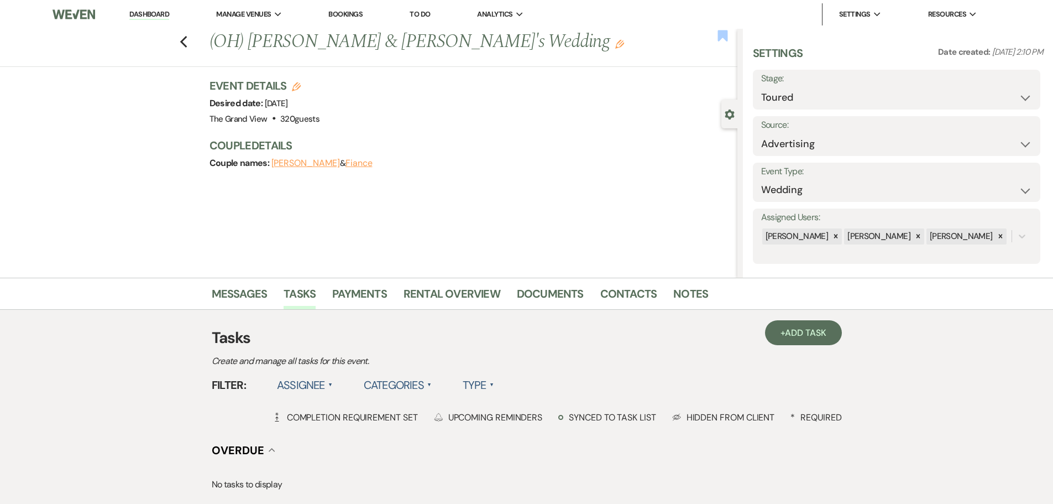
click at [725, 38] on use "button" at bounding box center [722, 35] width 10 height 11
click at [188, 41] on icon "Previous" at bounding box center [184, 41] width 8 height 13
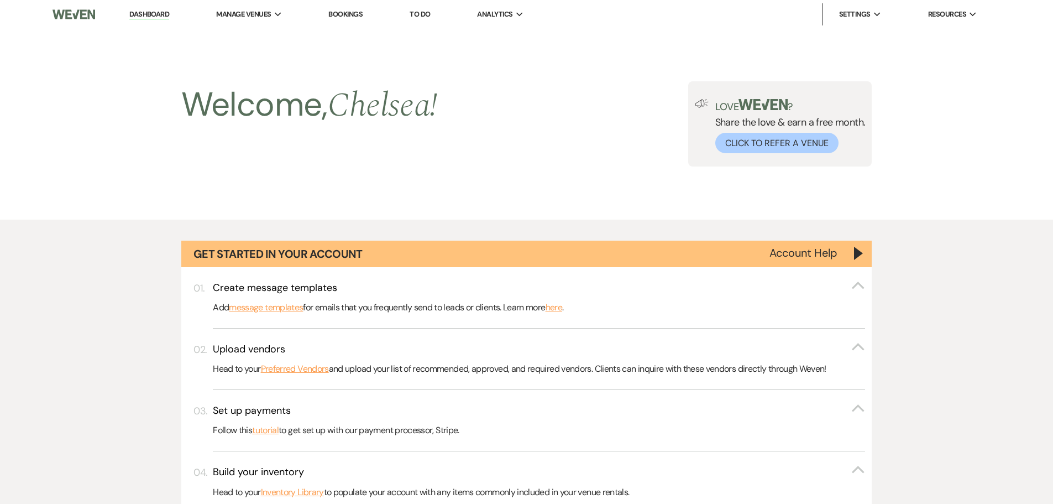
scroll to position [768, 0]
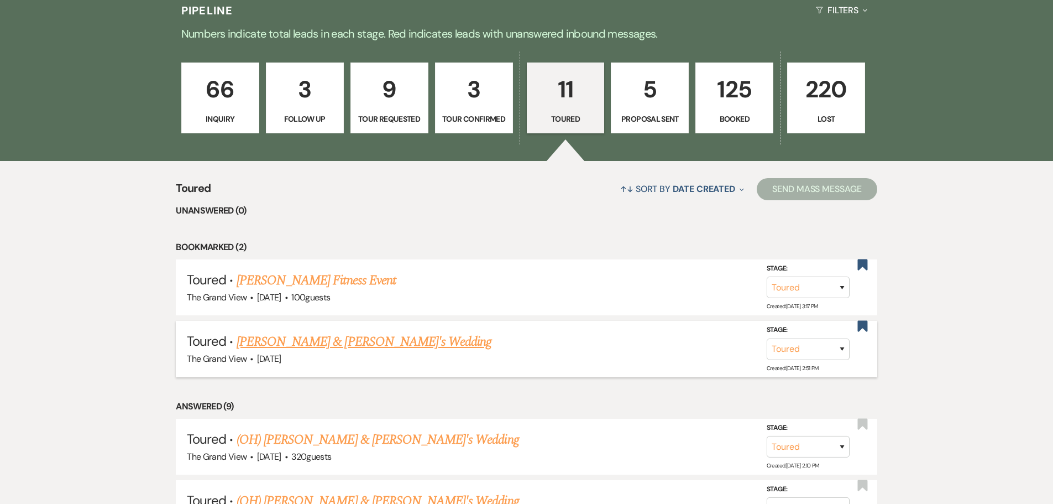
click at [344, 344] on link "Melissa Terrazas & Fiance's Wedding" at bounding box center [364, 342] width 255 height 20
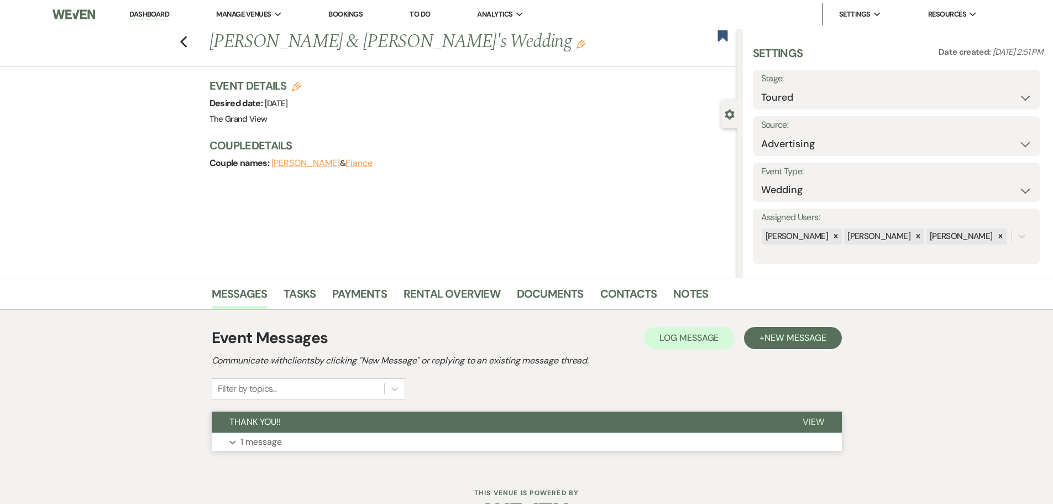
click at [287, 429] on button "THANK YOU!!" at bounding box center [498, 421] width 573 height 21
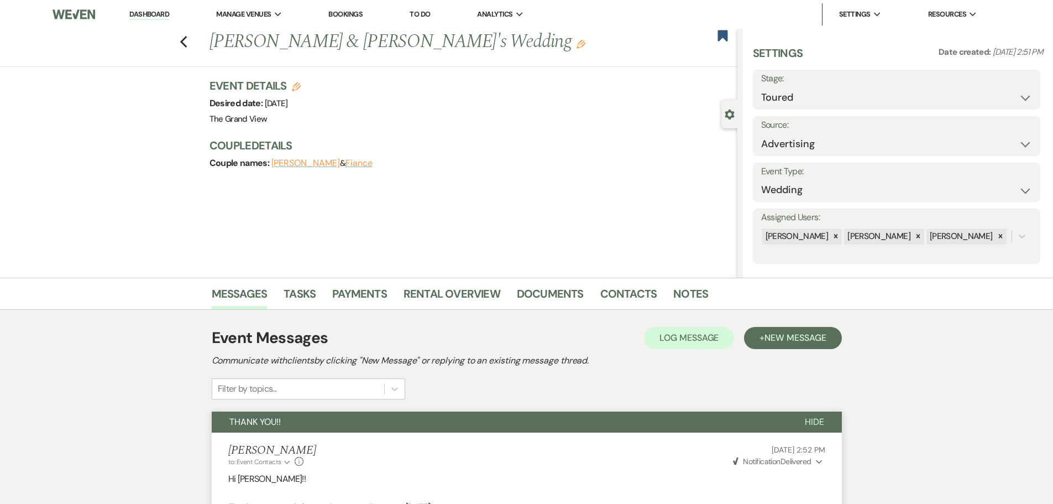
click at [183, 40] on div "Previous Melissa Terrazas & Fiance's Wedding Edit Bookmark" at bounding box center [365, 48] width 743 height 38
click at [185, 40] on icon "Previous" at bounding box center [184, 41] width 8 height 13
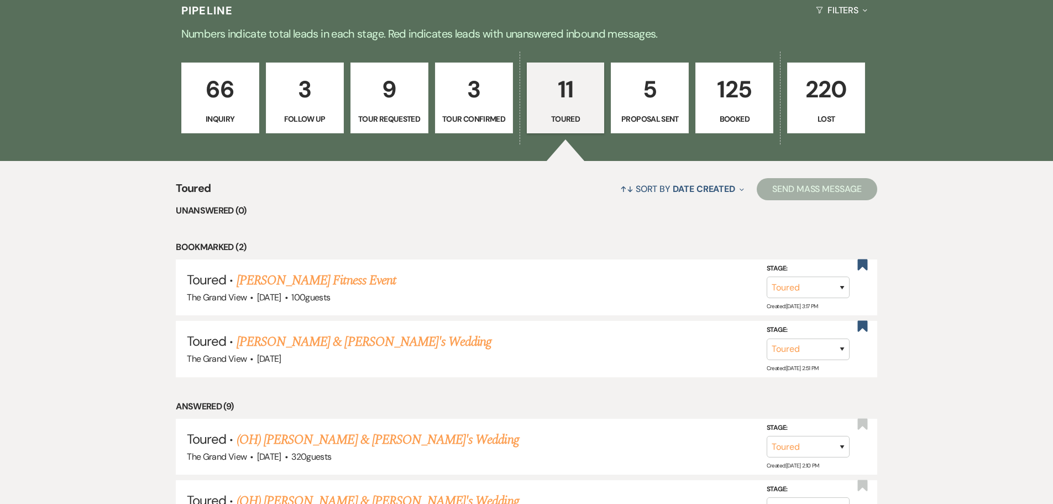
click at [487, 125] on link "3 Tour Confirmed" at bounding box center [474, 97] width 78 height 71
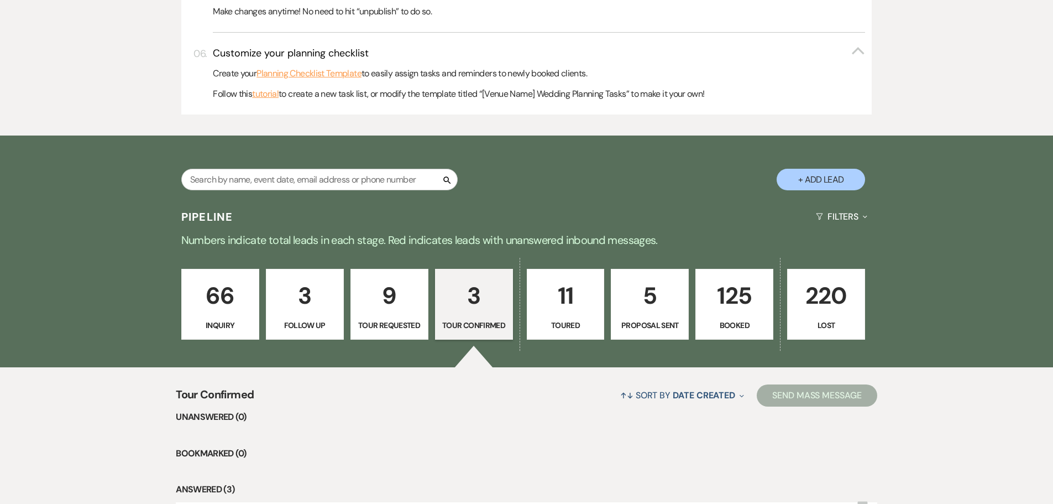
scroll to position [768, 0]
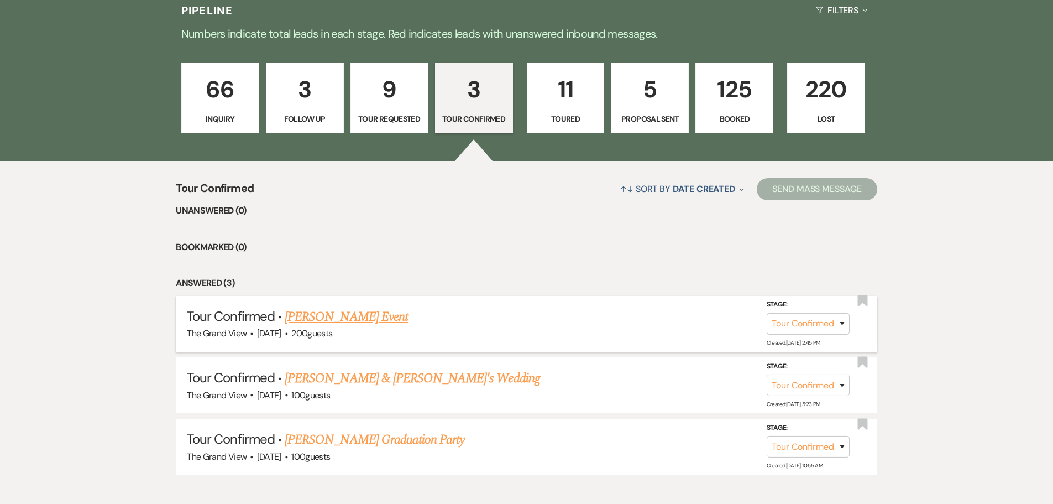
click at [361, 315] on link "[PERSON_NAME] Event" at bounding box center [346, 317] width 123 height 20
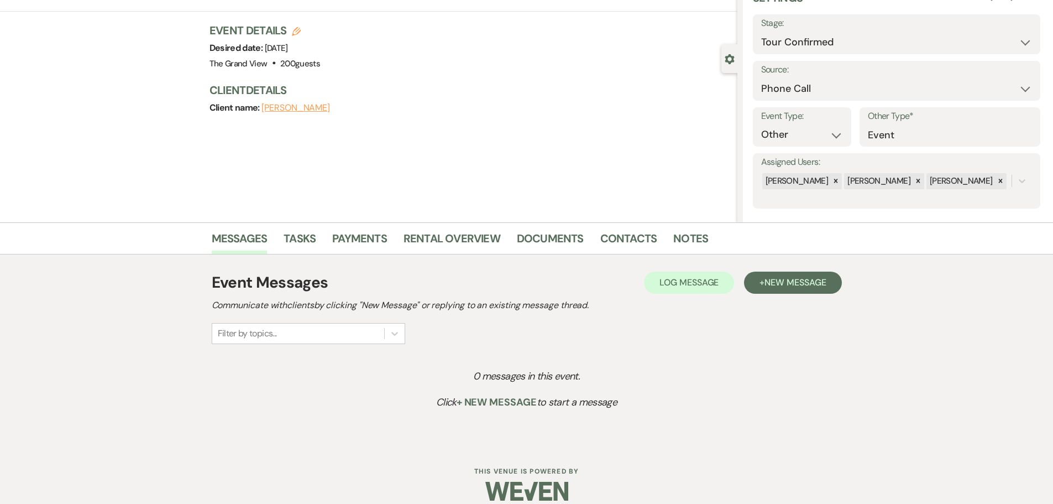
click at [791, 266] on div "Event Messages Log Log Message + New Message Communicate with clients by clicki…" at bounding box center [527, 349] width 630 height 169
click at [789, 277] on span "New Message" at bounding box center [794, 282] width 61 height 12
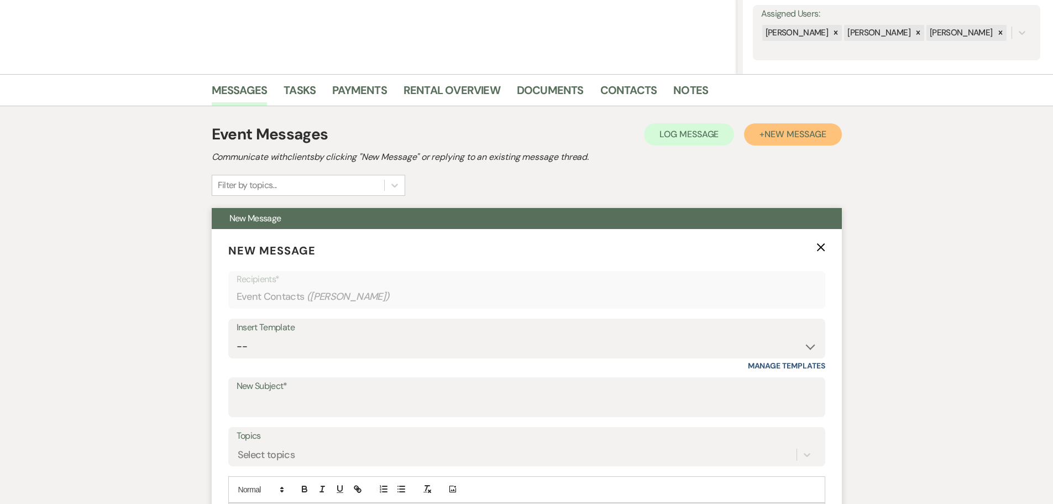
scroll to position [332, 0]
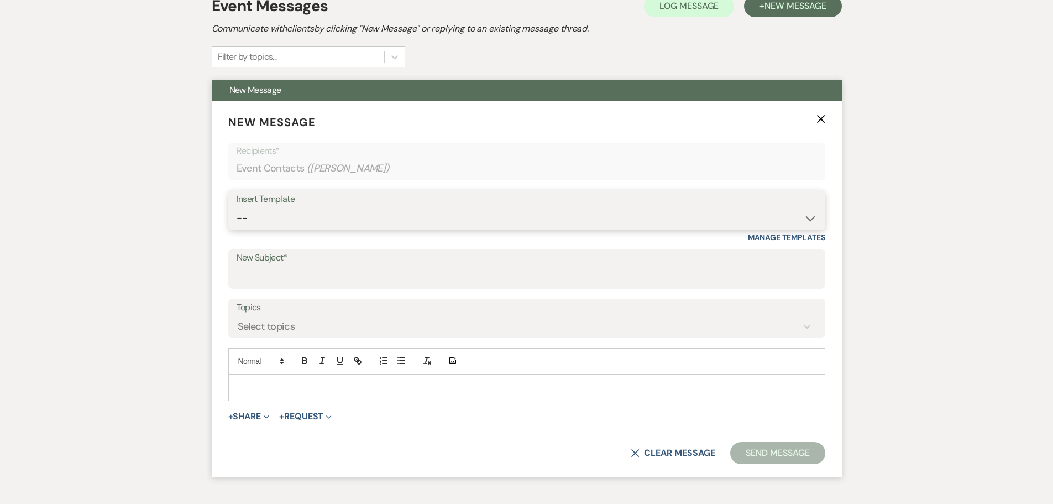
click at [321, 219] on select "-- Weven Planning Portal Introduction (Booked Events) Initial Inquiry Response …" at bounding box center [527, 218] width 580 height 22
click at [237, 207] on select "-- Weven Planning Portal Introduction (Booked Events) Initial Inquiry Response …" at bounding box center [527, 218] width 580 height 22
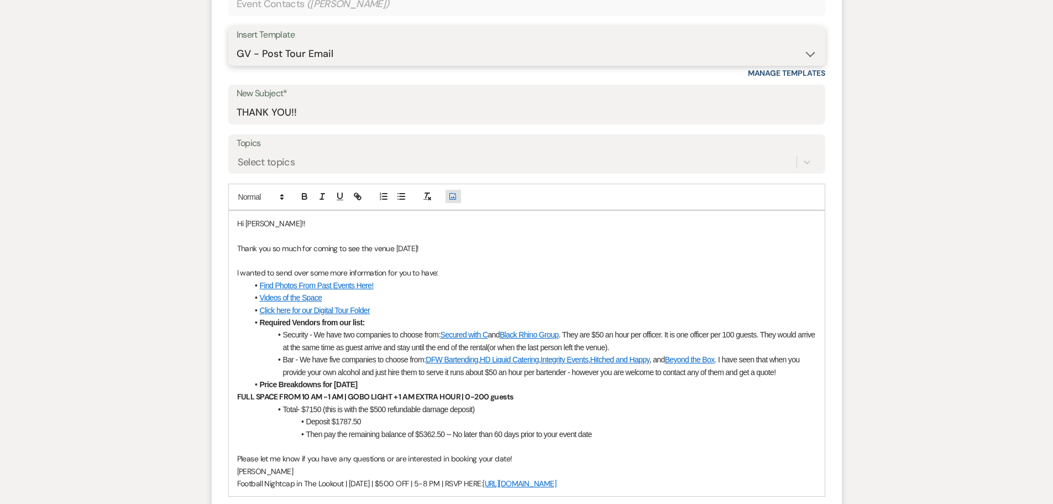
scroll to position [497, 0]
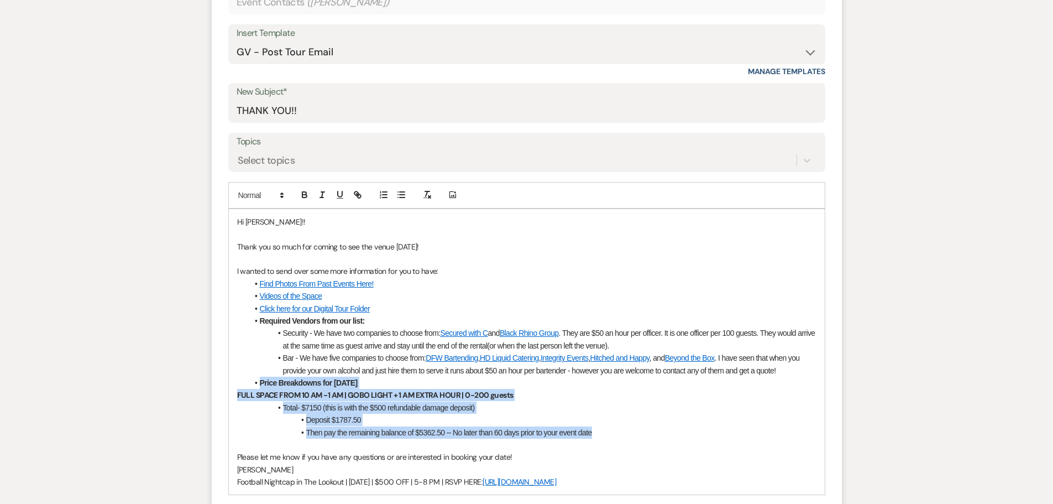
drag, startPoint x: 597, startPoint y: 432, endPoint x: 261, endPoint y: 386, distance: 339.2
click at [261, 386] on div "Hi Sharon!! Thank you so much for coming to see the venue today! I wanted to se…" at bounding box center [527, 352] width 596 height 286
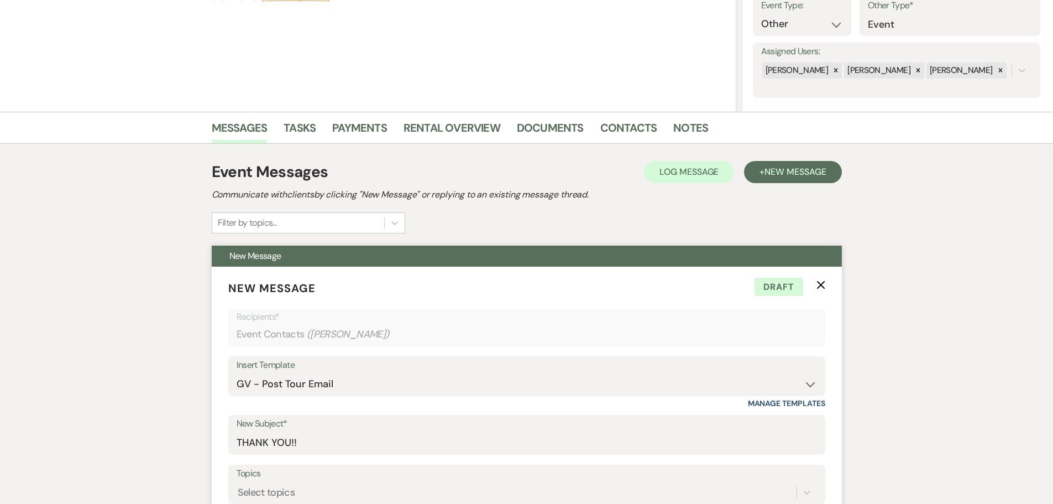
scroll to position [0, 0]
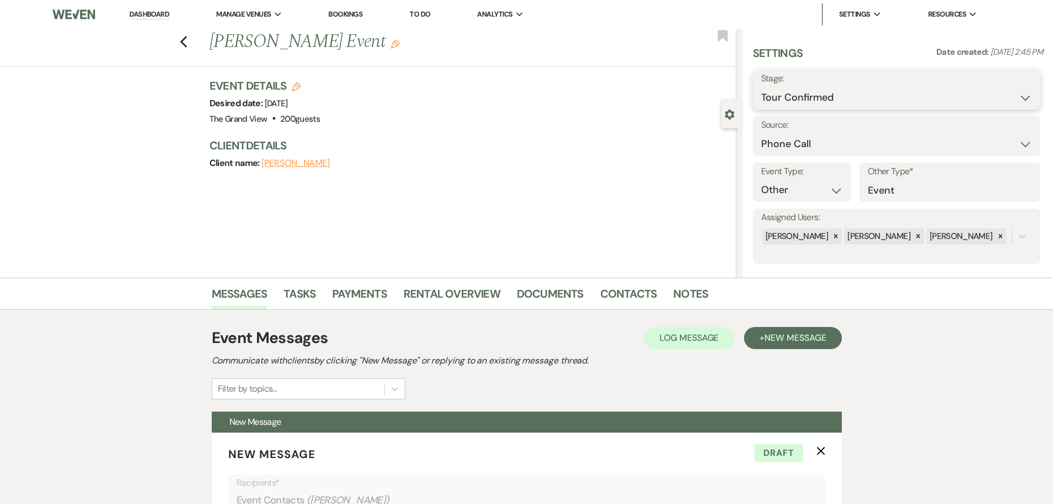
click at [877, 94] on select "Inquiry Follow Up Tour Requested Tour Confirmed Toured Proposal Sent Booked Lost" at bounding box center [896, 98] width 271 height 22
click at [761, 87] on select "Inquiry Follow Up Tour Requested Tour Confirmed Toured Proposal Sent Booked Lost" at bounding box center [896, 98] width 271 height 22
click at [987, 92] on button "Save" at bounding box center [1009, 89] width 62 height 22
click at [725, 30] on use "button" at bounding box center [722, 35] width 10 height 11
click at [186, 41] on use "button" at bounding box center [183, 42] width 7 height 12
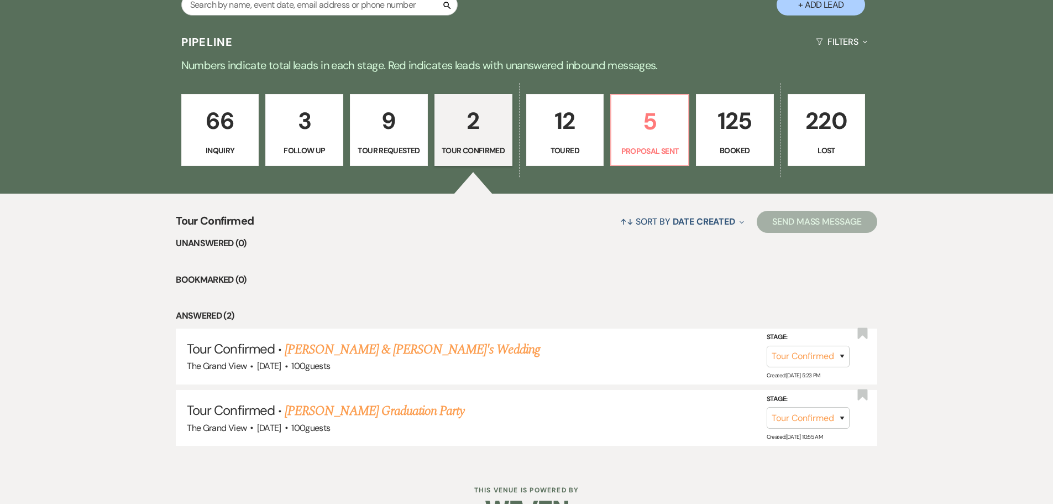
scroll to position [712, 0]
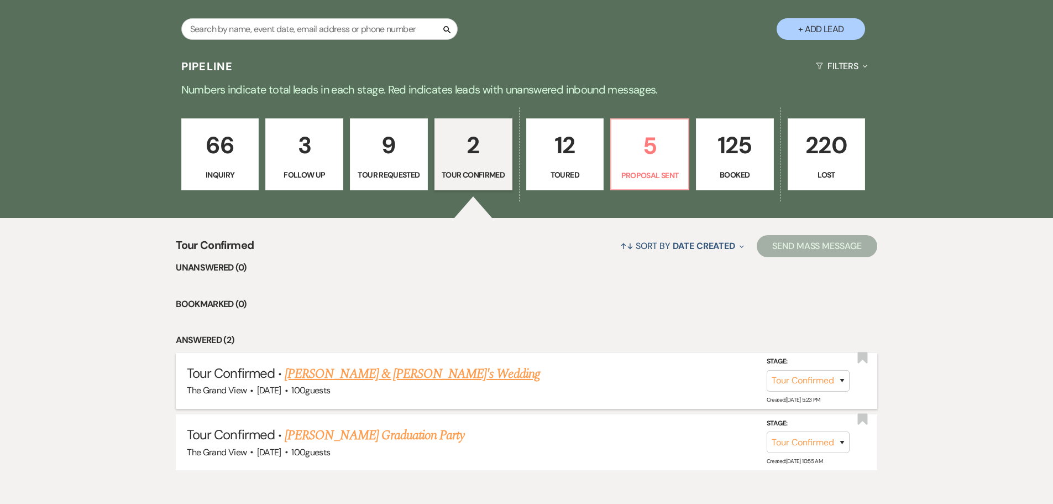
click at [361, 370] on link "Michael & Crissie's Wedding" at bounding box center [412, 374] width 255 height 20
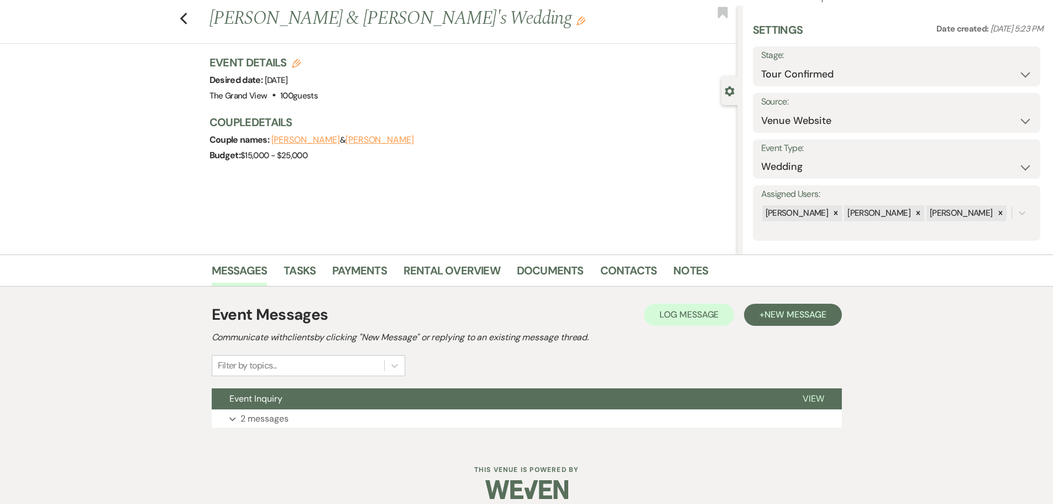
scroll to position [35, 0]
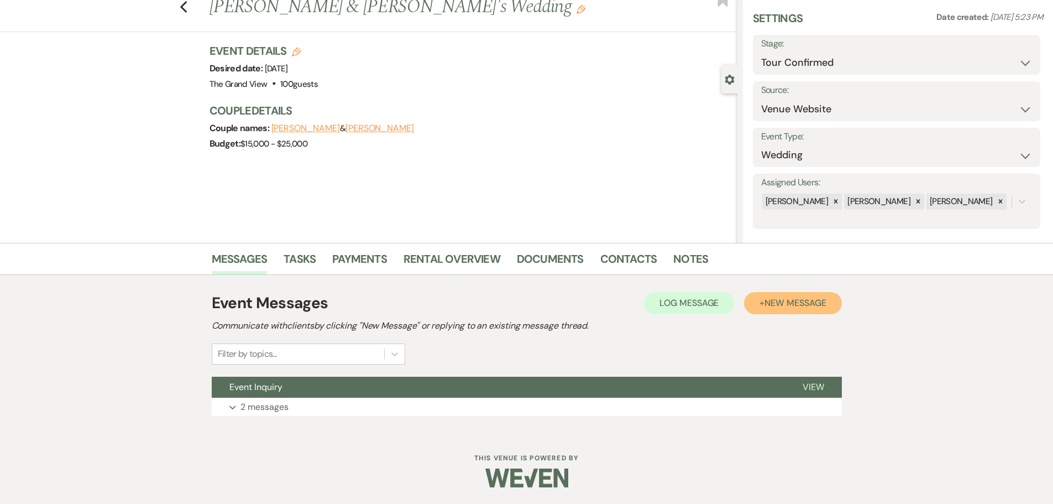
click at [774, 303] on span "New Message" at bounding box center [794, 303] width 61 height 12
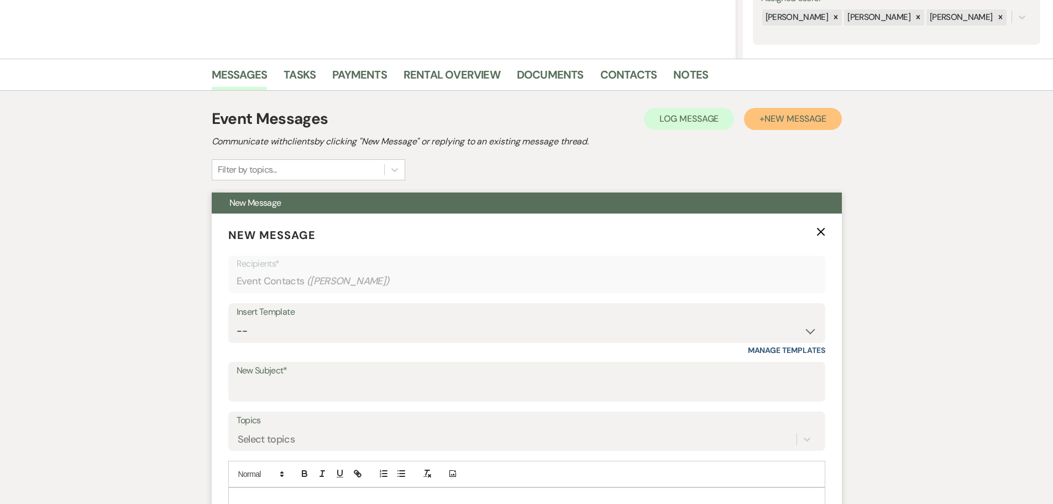
scroll to position [256, 0]
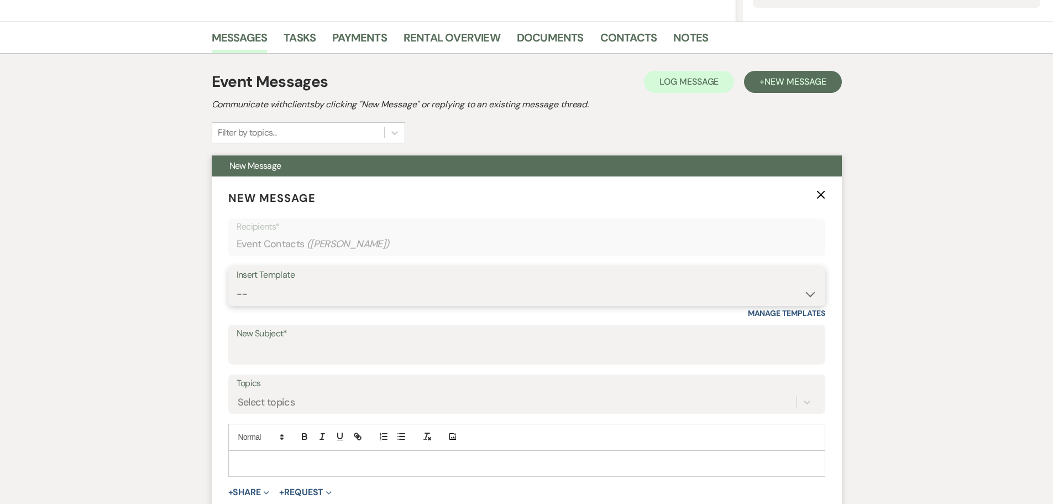
click at [304, 291] on select "-- Weven Planning Portal Introduction (Booked Events) Initial Inquiry Response …" at bounding box center [527, 294] width 580 height 22
click at [237, 283] on select "-- Weven Planning Portal Introduction (Booked Events) Initial Inquiry Response …" at bounding box center [527, 294] width 580 height 22
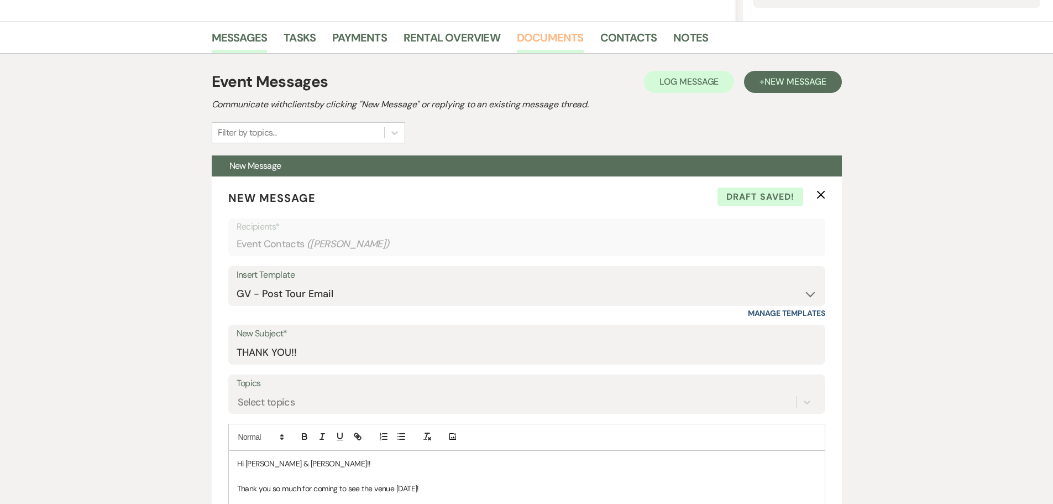
click at [562, 51] on link "Documents" at bounding box center [550, 41] width 67 height 24
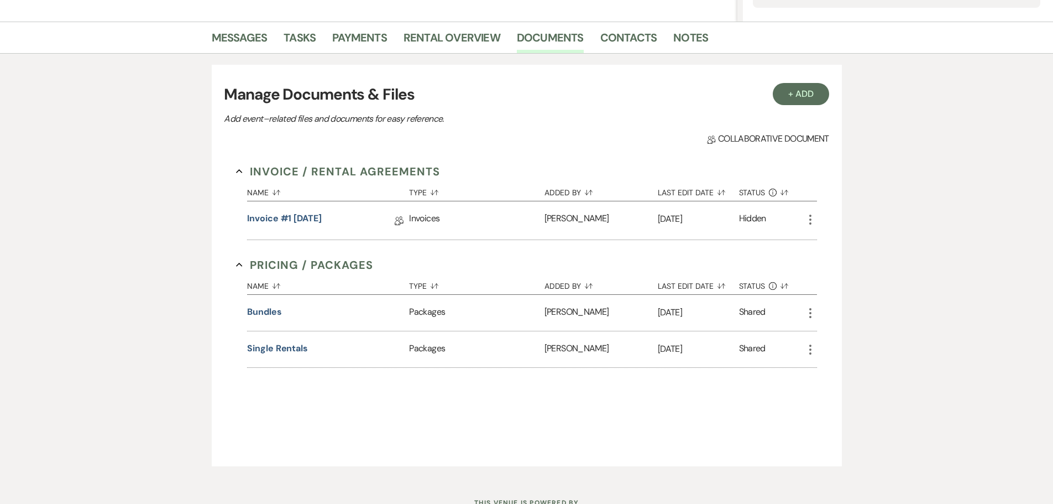
click at [308, 208] on div "Invoice #1 8-29-2025 Collab Doc" at bounding box center [328, 220] width 162 height 38
click at [311, 216] on link "Invoice #1 8-29-2025" at bounding box center [284, 220] width 75 height 17
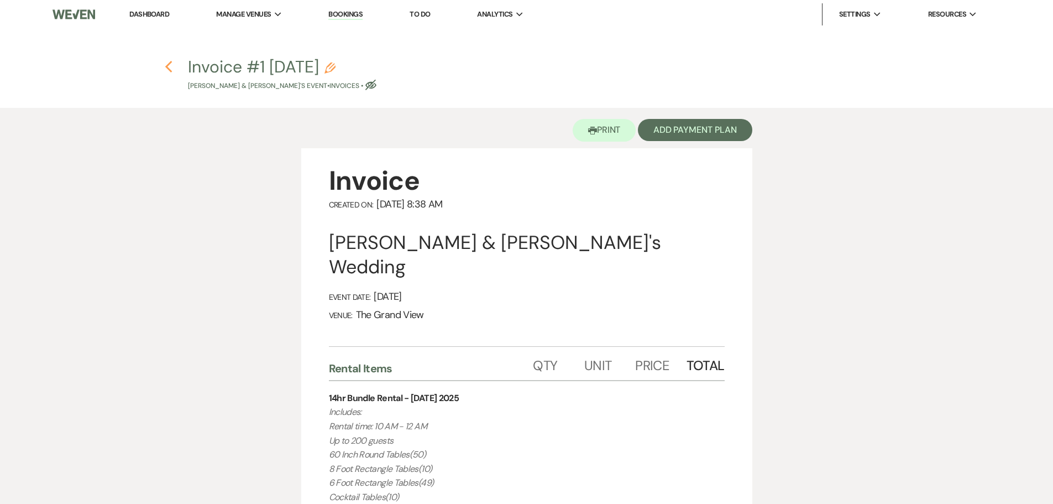
click at [169, 65] on use "button" at bounding box center [168, 67] width 7 height 12
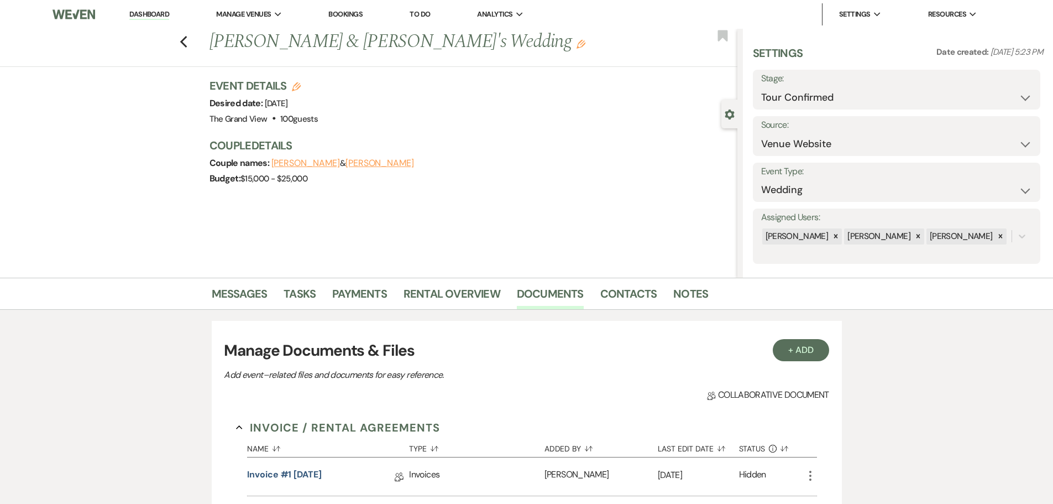
scroll to position [256, 0]
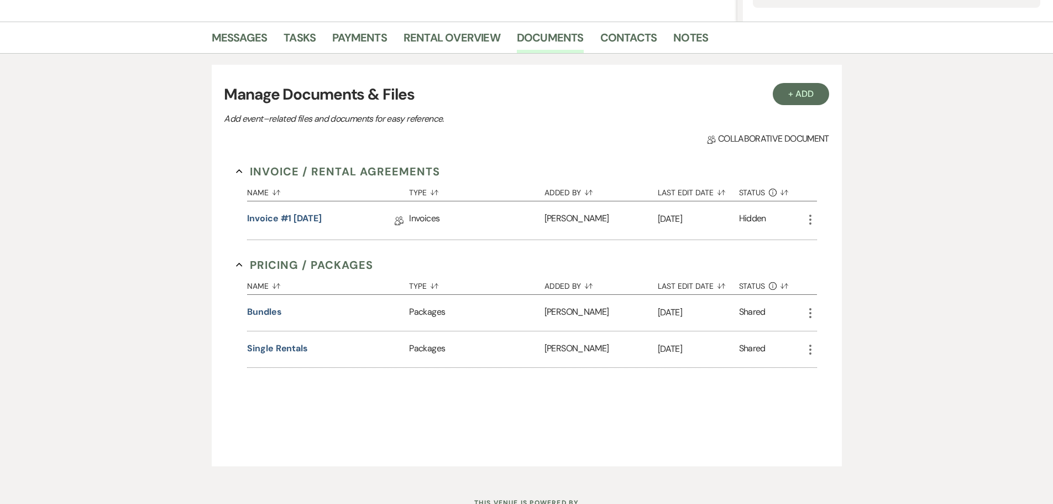
click at [244, 39] on link "Messages" at bounding box center [240, 41] width 56 height 24
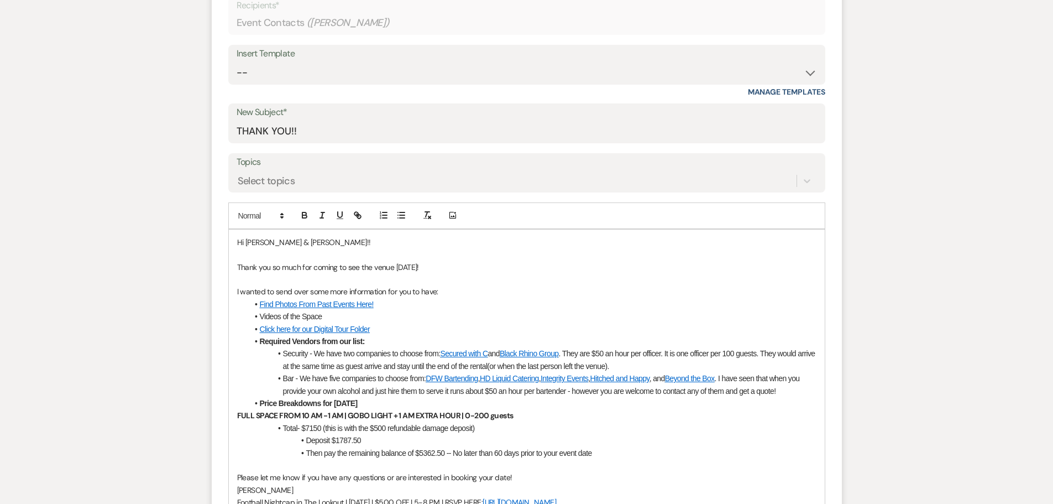
scroll to position [366, 0]
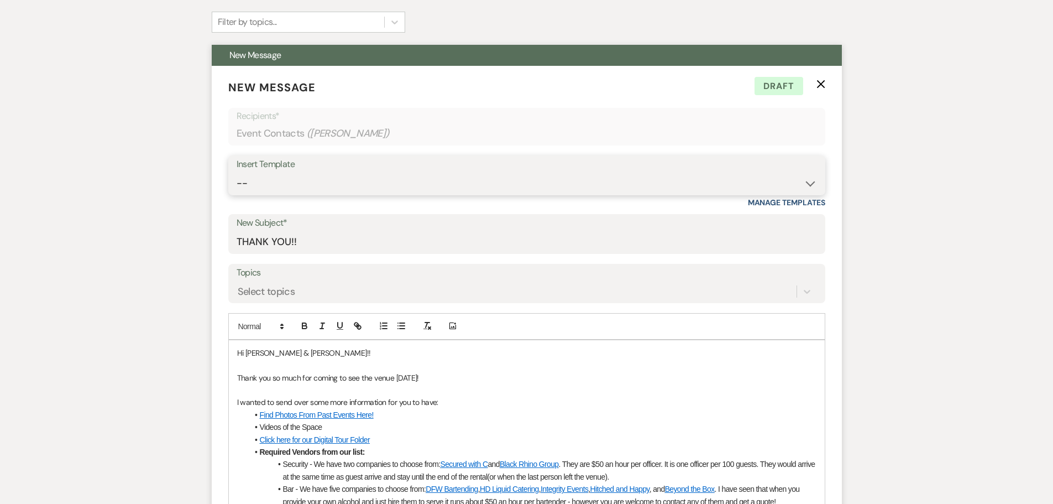
click at [305, 174] on select "-- Weven Planning Portal Introduction (Booked Events) Initial Inquiry Response …" at bounding box center [527, 183] width 580 height 22
click at [237, 172] on select "-- Weven Planning Portal Introduction (Booked Events) Initial Inquiry Response …" at bounding box center [527, 183] width 580 height 22
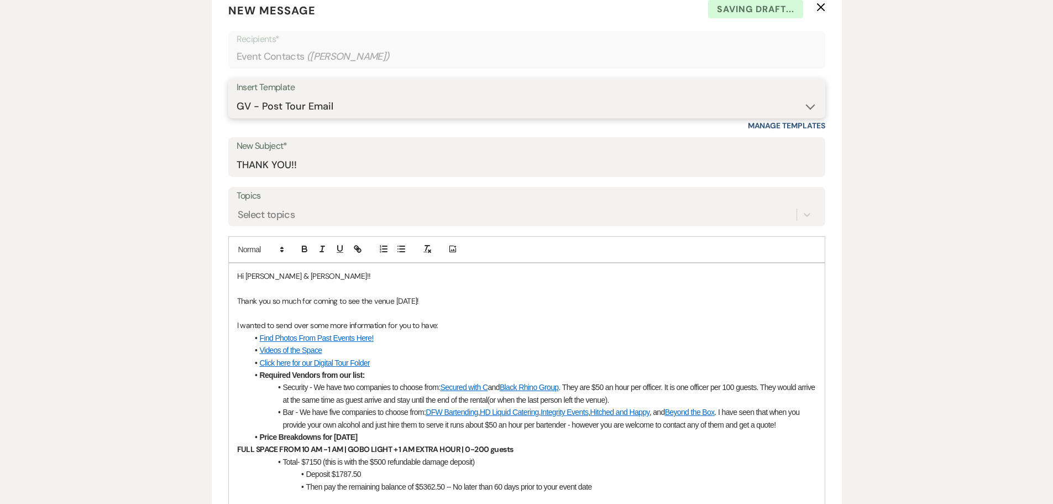
scroll to position [643, 0]
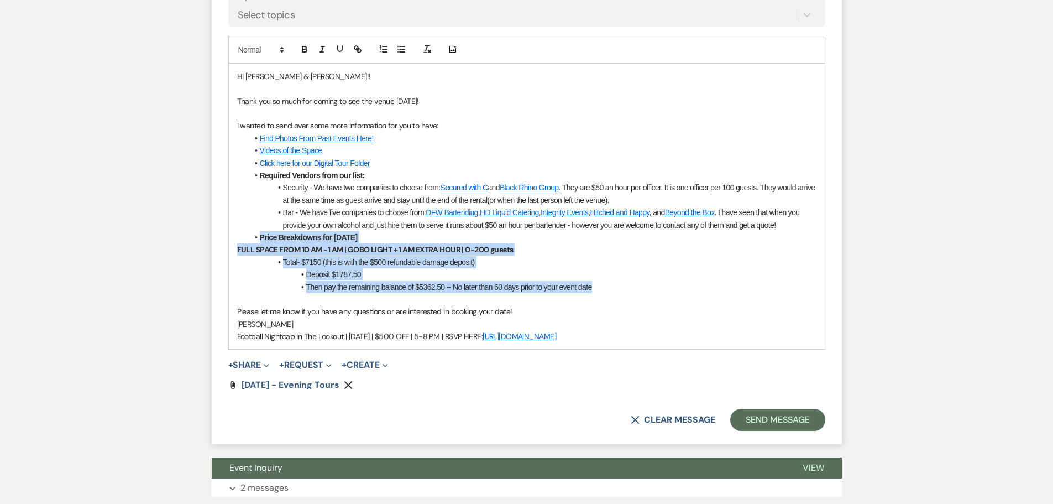
drag, startPoint x: 595, startPoint y: 288, endPoint x: 260, endPoint y: 240, distance: 338.8
click at [260, 240] on div "Hi Michael & Crissie!! Thank you so much for coming to see the venue today! I w…" at bounding box center [527, 207] width 596 height 286
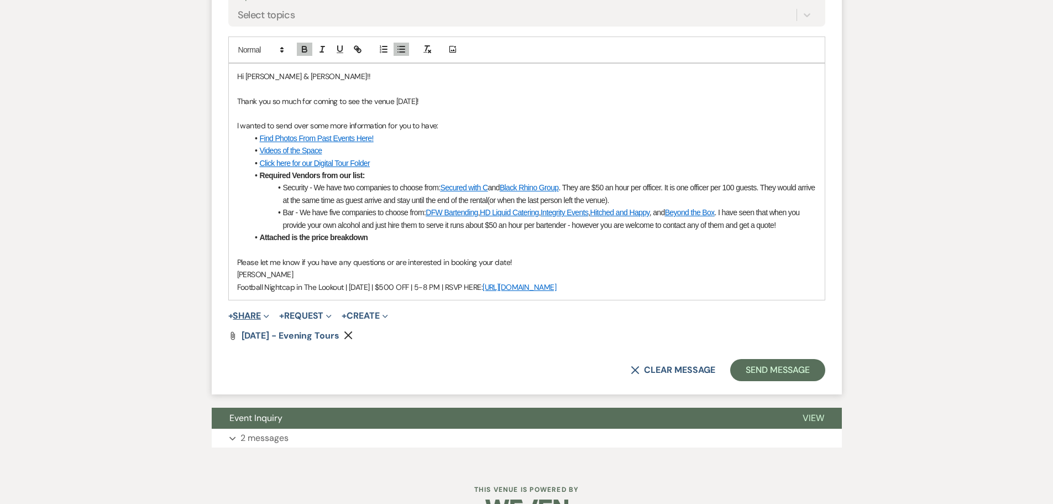
click at [239, 318] on button "+ Share Expand" at bounding box center [248, 315] width 41 height 9
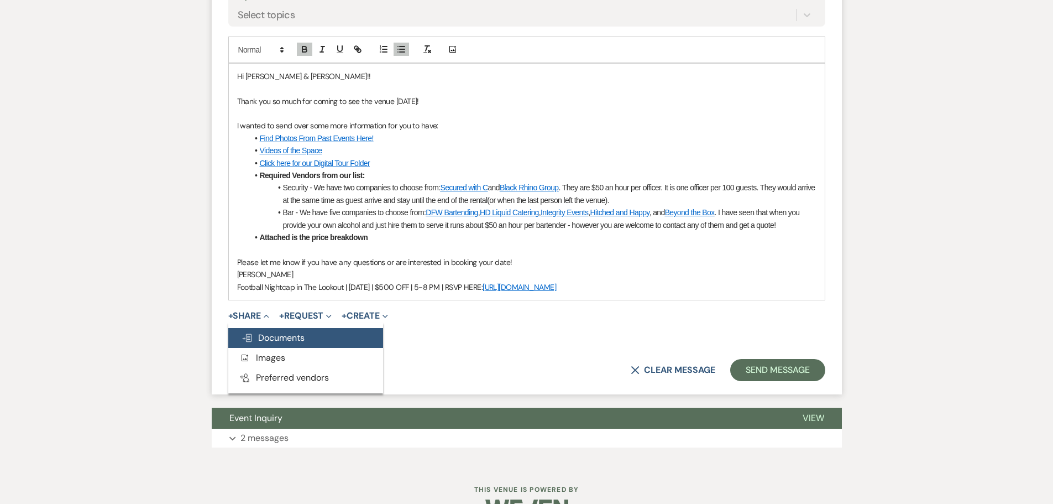
click at [281, 338] on span "Doc Upload Documents" at bounding box center [273, 338] width 63 height 12
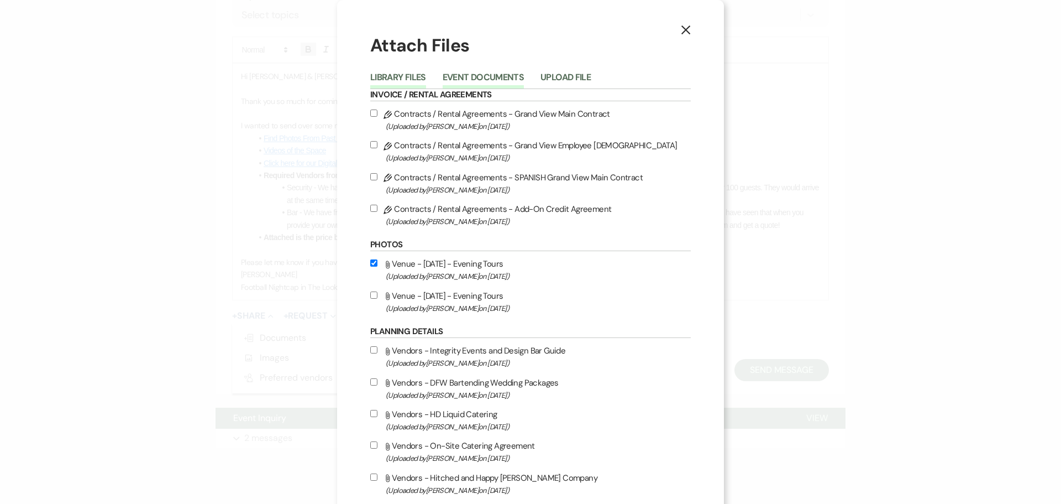
click at [501, 75] on button "Event Documents" at bounding box center [483, 80] width 81 height 15
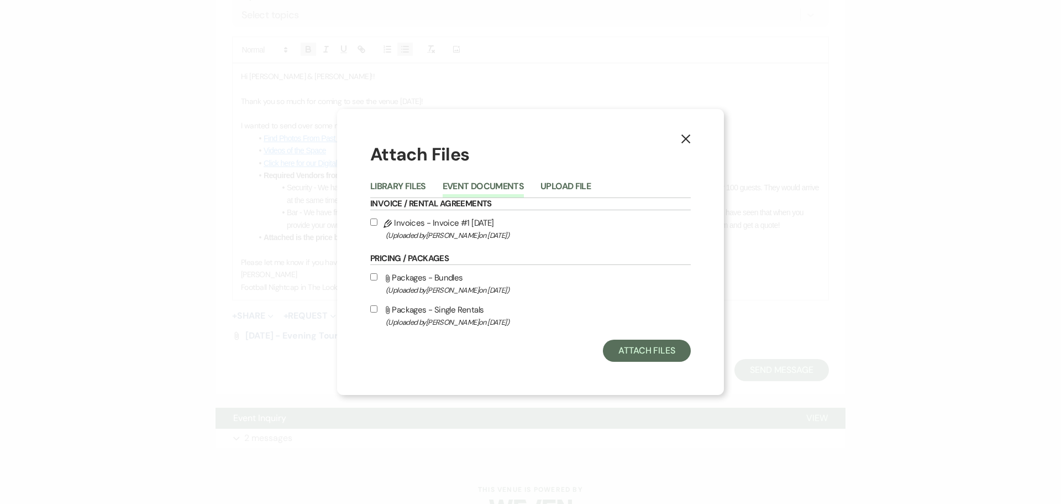
click at [489, 222] on label "Pencil Invoices - Invoice #1 8-29-2025 (Uploaded by Chelsea Needham on Aug 29th…" at bounding box center [530, 229] width 321 height 26
click at [377, 222] on input "Pencil Invoices - Invoice #1 8-29-2025 (Uploaded by Chelsea Needham on Aug 29th…" at bounding box center [373, 221] width 7 height 7
click at [626, 354] on button "Attach Files" at bounding box center [647, 350] width 88 height 22
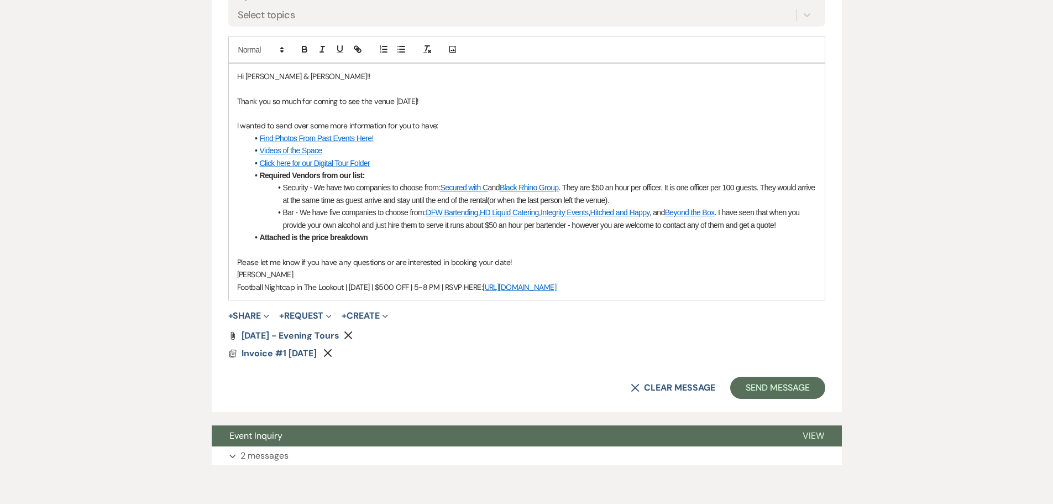
click at [400, 103] on p "Thank you so much for coming to see the venue today!" at bounding box center [526, 101] width 579 height 12
click at [799, 397] on button "Send Message" at bounding box center [777, 387] width 95 height 22
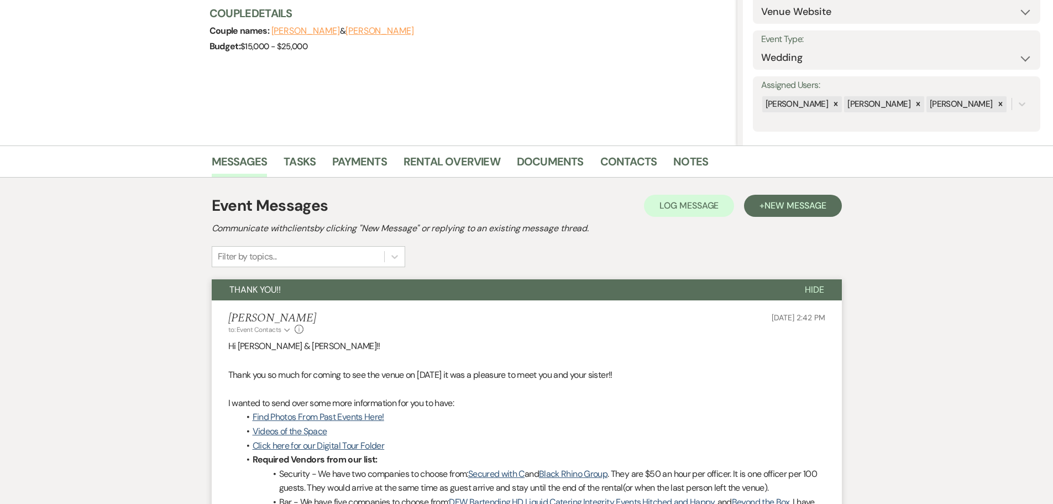
scroll to position [0, 0]
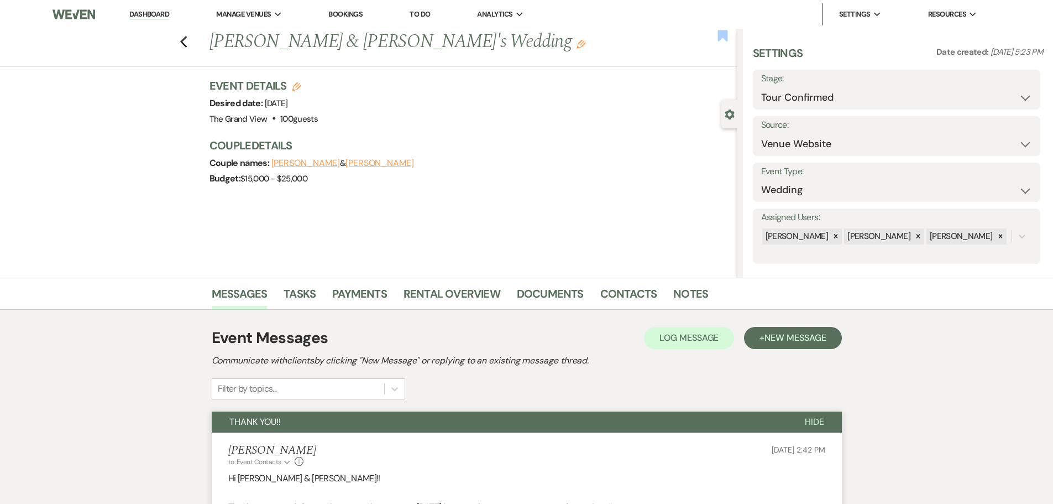
click at [723, 36] on use "button" at bounding box center [722, 35] width 10 height 11
click at [807, 95] on select "Inquiry Follow Up Tour Requested Tour Confirmed Toured Proposal Sent Booked Lost" at bounding box center [896, 98] width 271 height 22
click at [761, 87] on select "Inquiry Follow Up Tour Requested Tour Confirmed Toured Proposal Sent Booked Lost" at bounding box center [896, 98] width 271 height 22
click at [1000, 90] on button "Save" at bounding box center [1009, 89] width 62 height 22
click at [293, 292] on link "Tasks" at bounding box center [300, 297] width 32 height 24
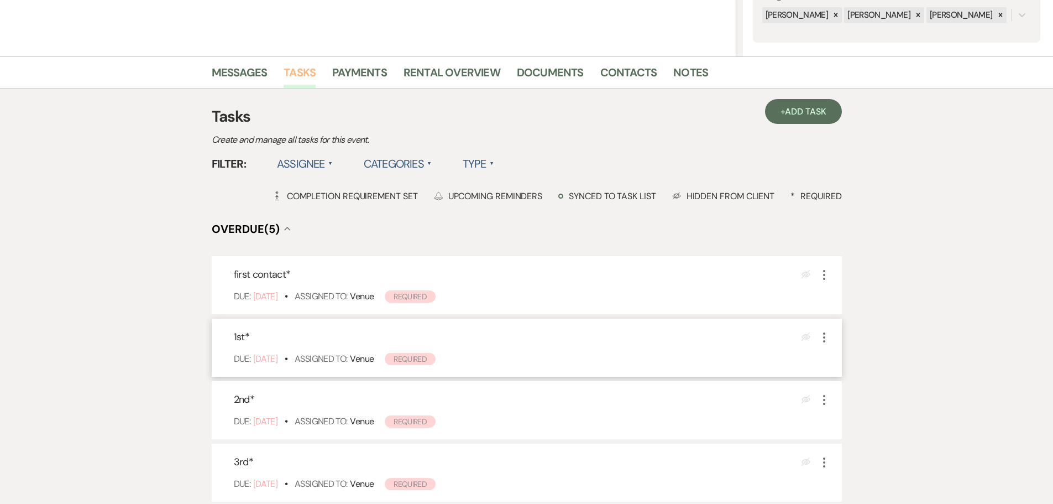
scroll to position [276, 0]
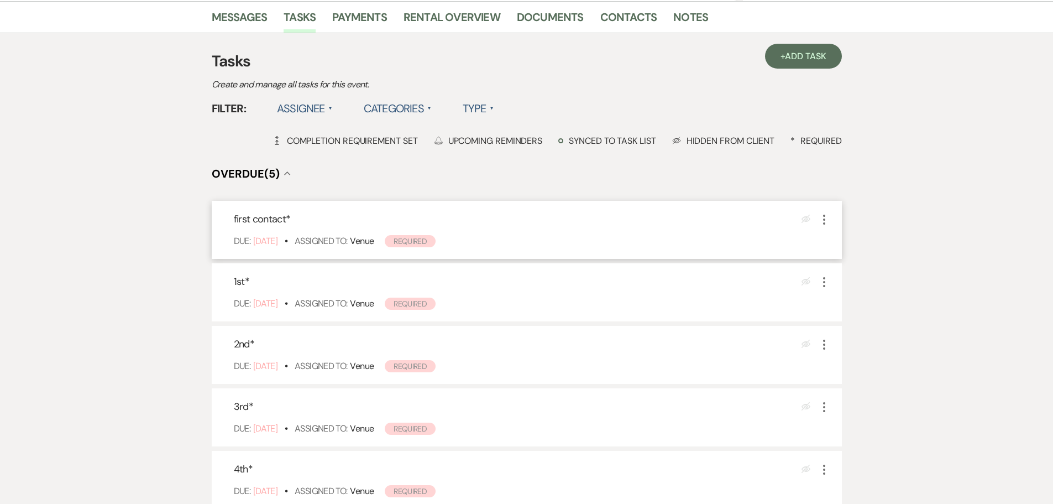
click at [826, 217] on icon "More" at bounding box center [823, 219] width 13 height 13
click at [843, 255] on button "X Delete" at bounding box center [870, 258] width 106 height 18
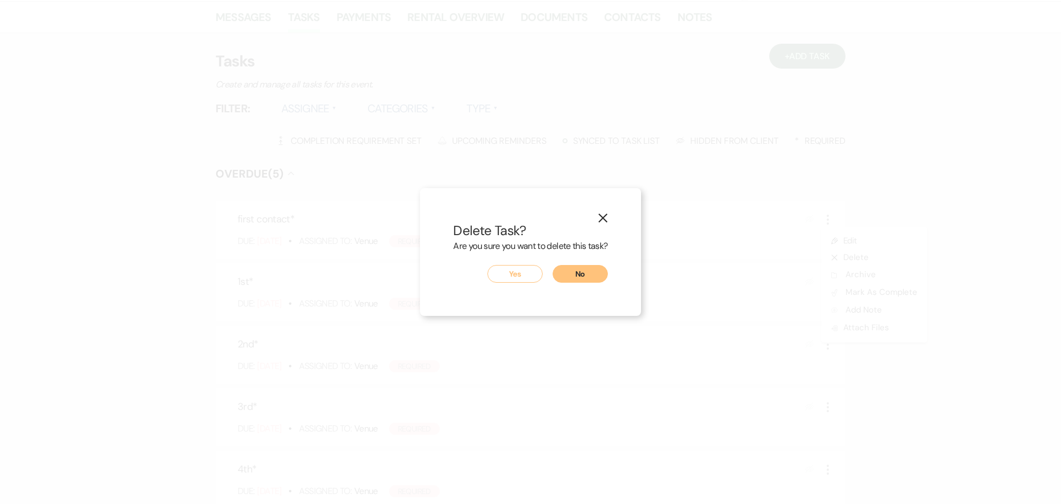
click at [505, 272] on button "Yes" at bounding box center [514, 274] width 55 height 18
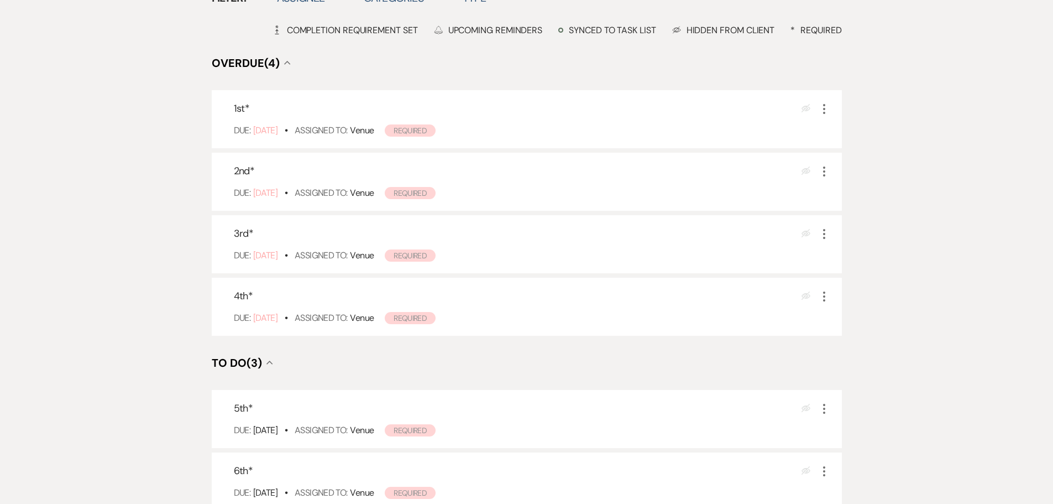
scroll to position [553, 0]
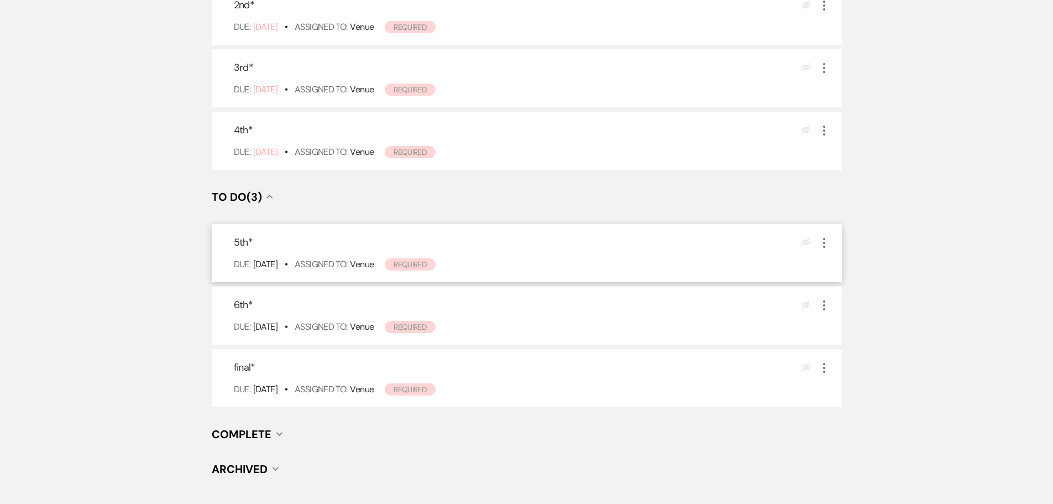
click at [824, 238] on use "button" at bounding box center [824, 243] width 2 height 10
click at [835, 277] on icon "X" at bounding box center [833, 280] width 7 height 8
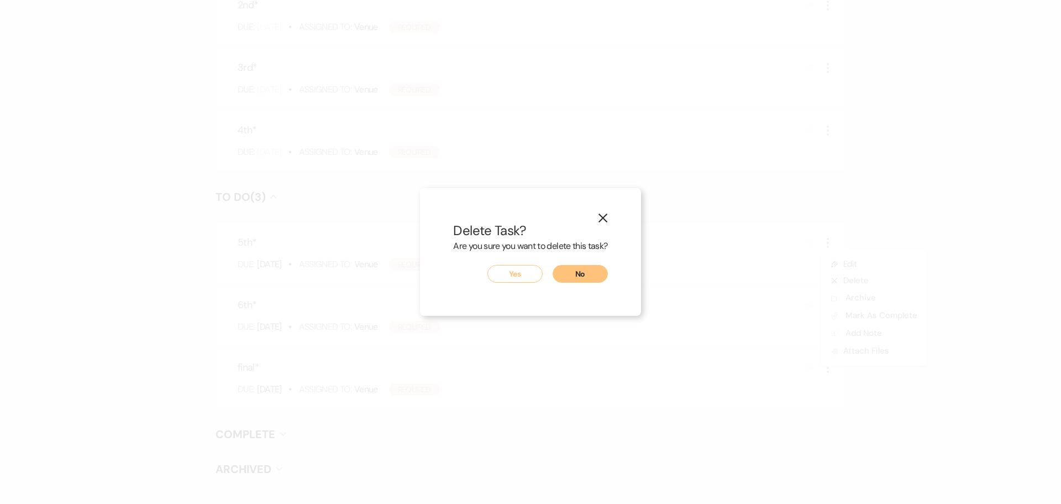
click at [514, 272] on button "Yes" at bounding box center [514, 274] width 55 height 18
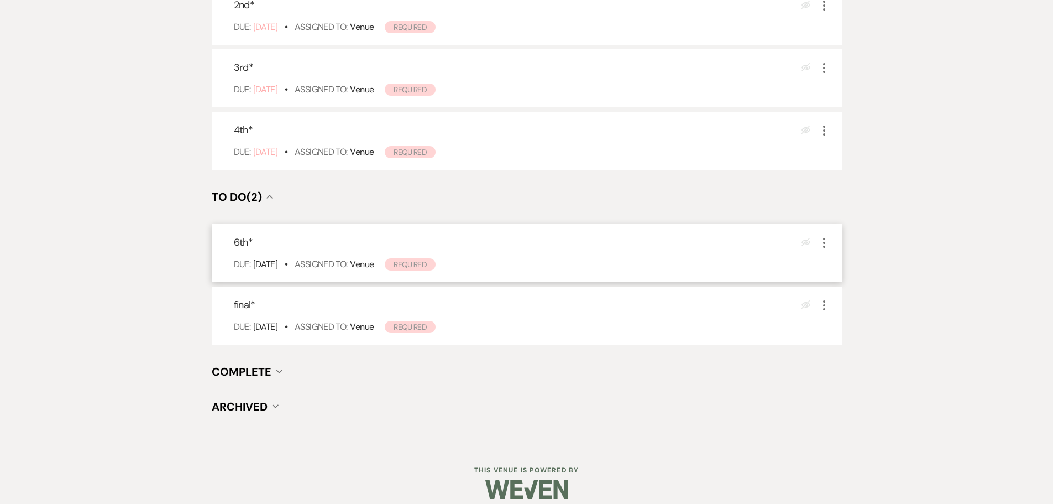
click at [822, 247] on icon "More" at bounding box center [823, 242] width 13 height 13
click at [835, 275] on button "X Delete" at bounding box center [870, 281] width 106 height 18
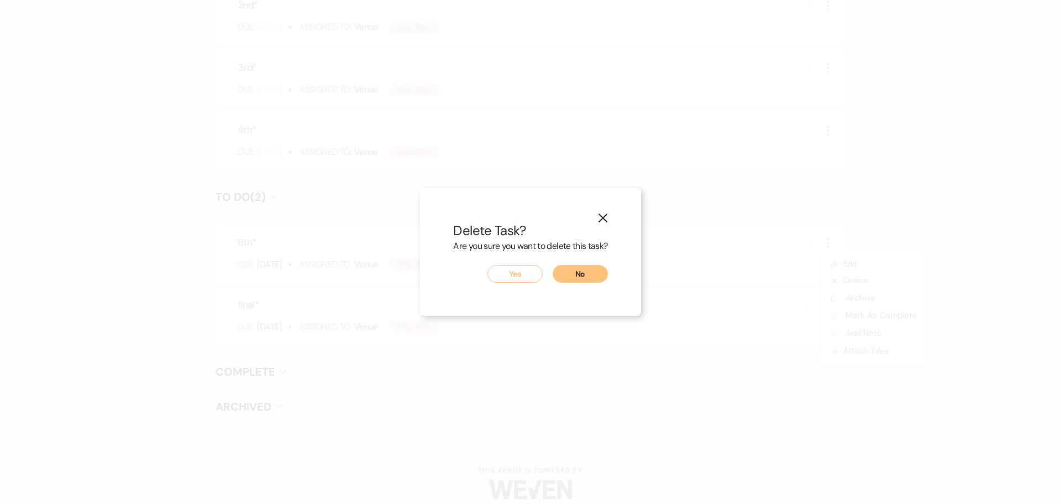
click at [510, 270] on button "Yes" at bounding box center [514, 274] width 55 height 18
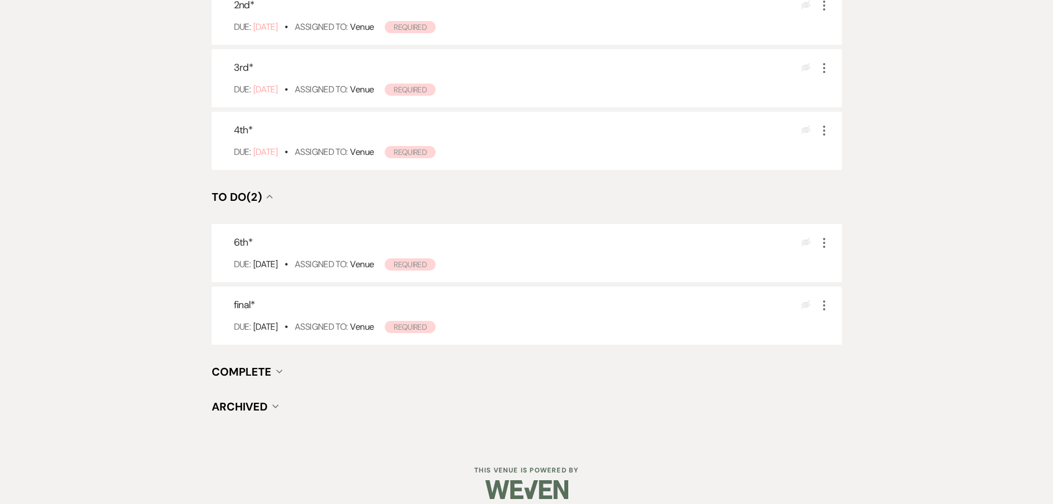
scroll to position [502, 0]
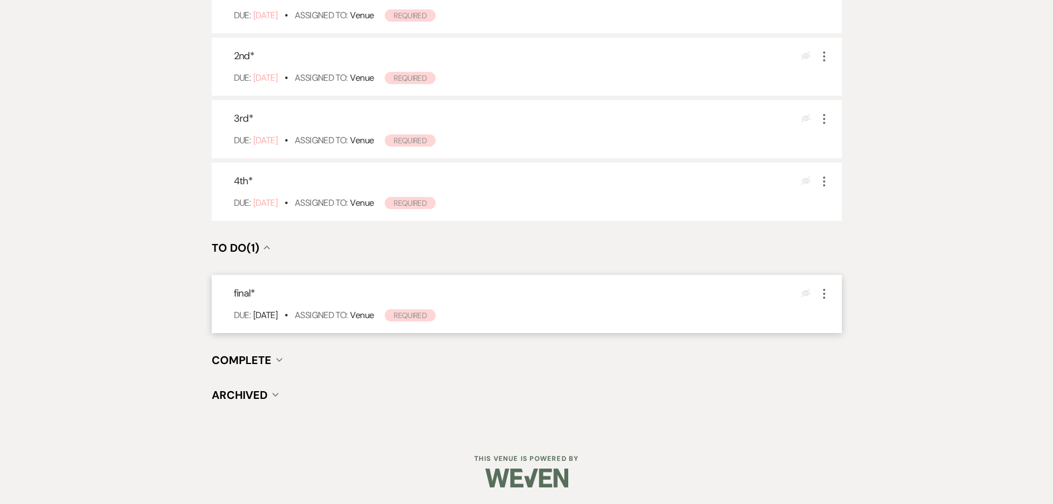
click at [822, 290] on icon "More" at bounding box center [823, 293] width 13 height 13
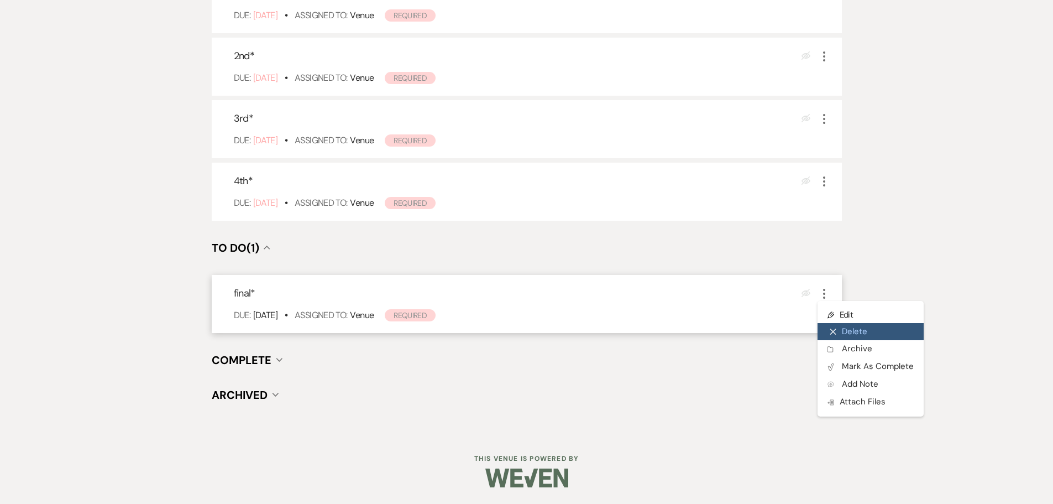
click at [831, 324] on button "X Delete" at bounding box center [870, 332] width 106 height 18
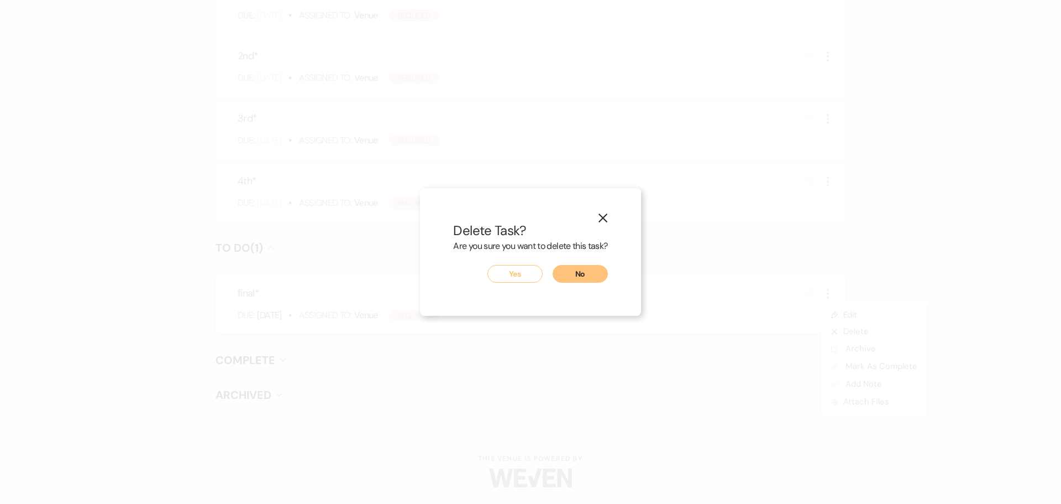
click at [528, 274] on button "Yes" at bounding box center [514, 274] width 55 height 18
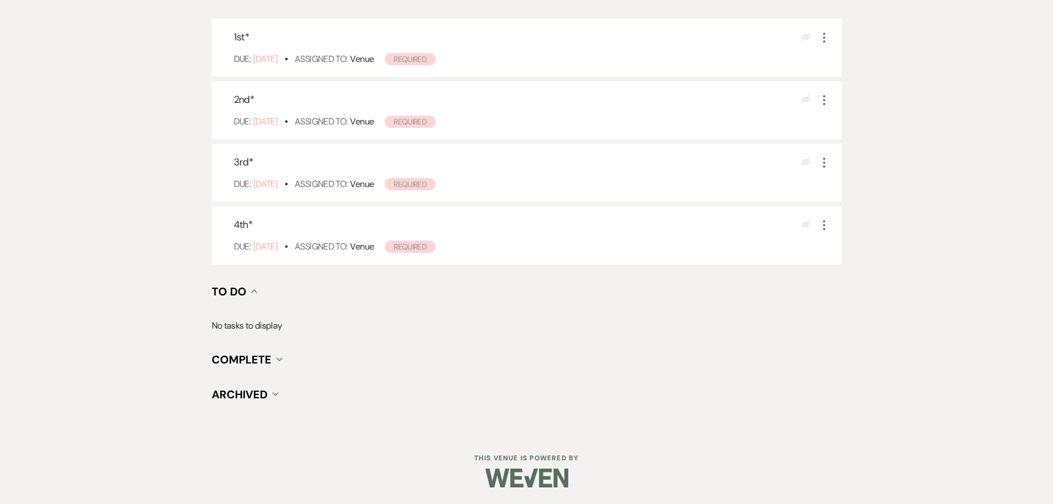
scroll to position [238, 0]
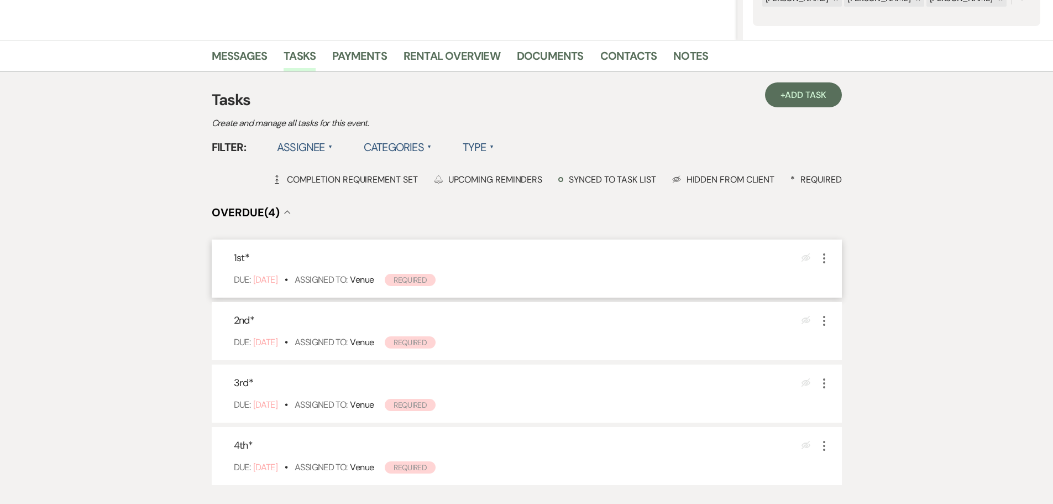
click at [826, 258] on icon "More" at bounding box center [823, 257] width 13 height 13
click at [840, 279] on link "Pencil Edit" at bounding box center [870, 279] width 106 height 17
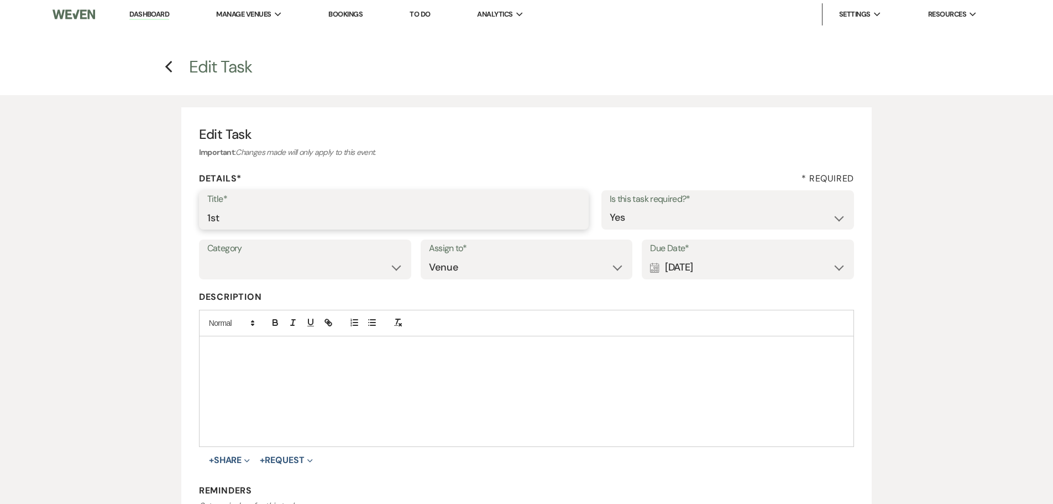
drag, startPoint x: 247, startPoint y: 225, endPoint x: 160, endPoint y: 213, distance: 88.1
click at [160, 213] on div "Edit Task Important : Changes made will only apply to this event. Details* * Re…" at bounding box center [527, 360] width 796 height 531
click at [701, 277] on div "Calendar Aug 28, 2025 Expand" at bounding box center [748, 267] width 196 height 22
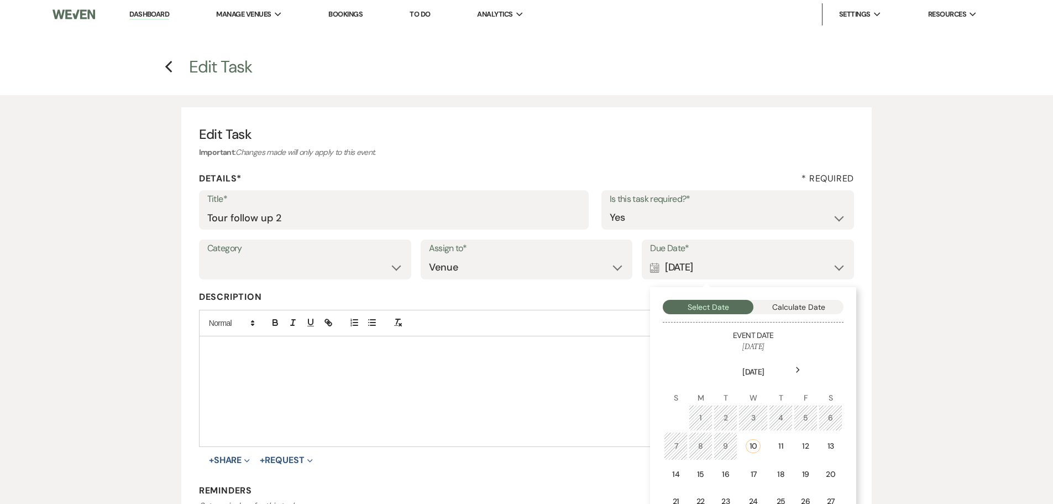
click at [701, 268] on div "Calendar Aug 28, 2025 Collapse" at bounding box center [748, 267] width 196 height 22
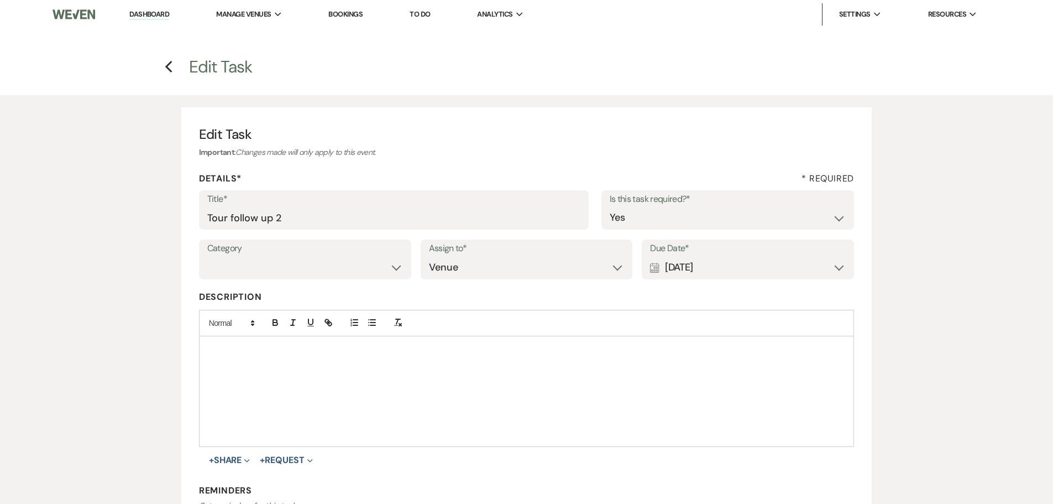
click at [701, 268] on div "Calendar Aug 28, 2025 Expand" at bounding box center [748, 267] width 196 height 22
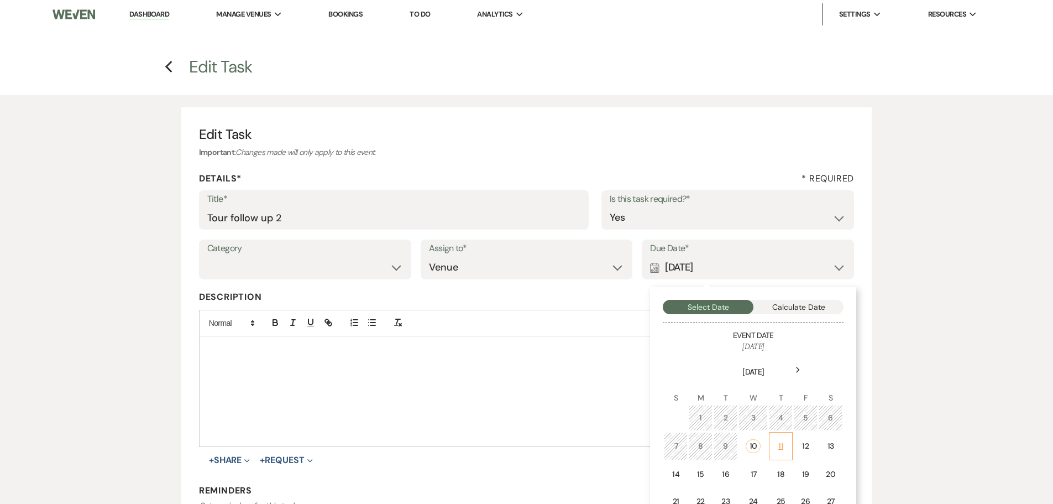
scroll to position [55, 0]
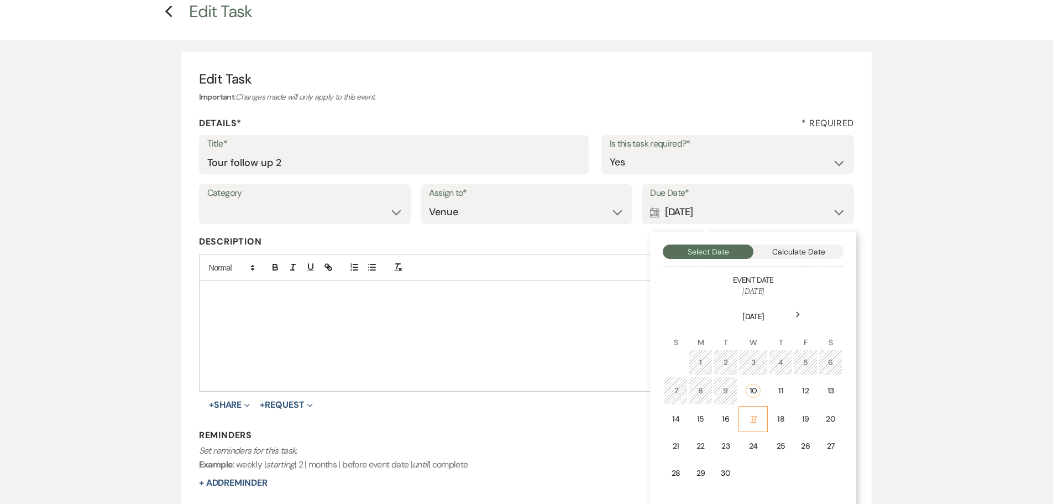
click at [751, 411] on td "17" at bounding box center [752, 419] width 29 height 26
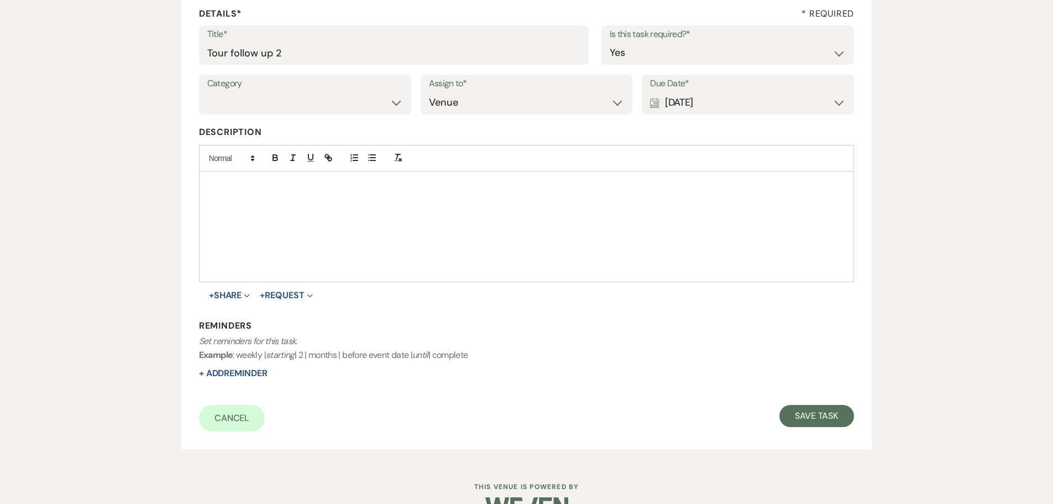
scroll to position [166, 0]
click at [808, 408] on button "Save Task" at bounding box center [816, 414] width 75 height 22
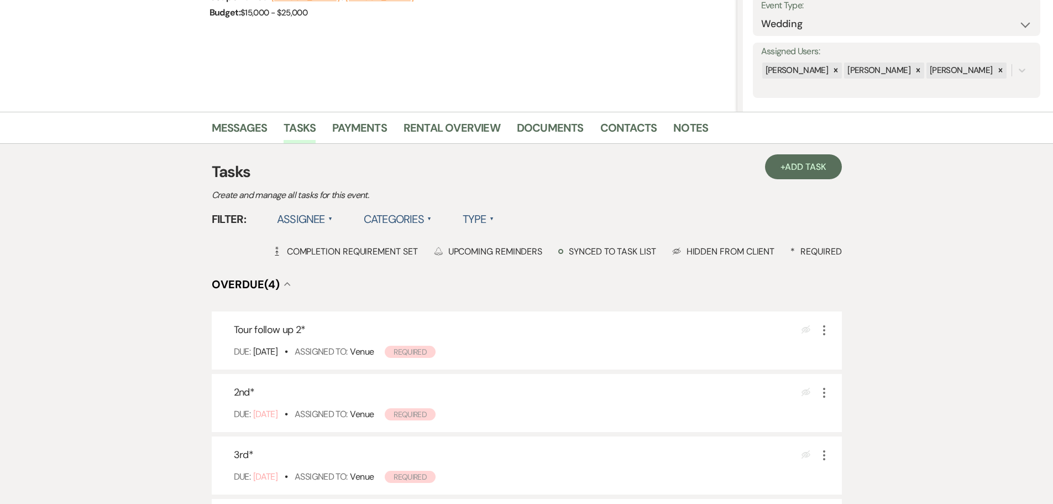
scroll to position [238, 0]
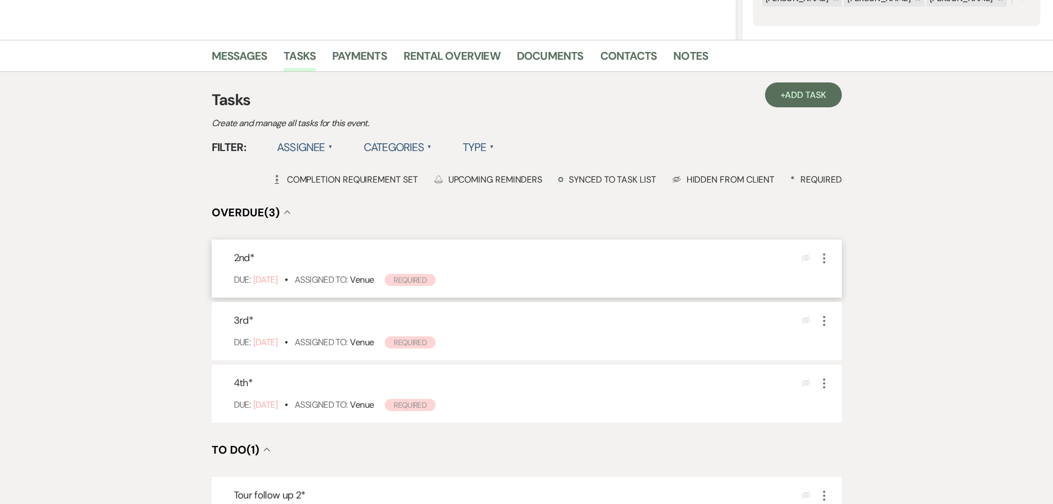
click at [826, 260] on icon "More" at bounding box center [823, 257] width 13 height 13
drag, startPoint x: 842, startPoint y: 276, endPoint x: 817, endPoint y: 270, distance: 25.6
click at [842, 276] on link "Pencil Edit" at bounding box center [870, 279] width 106 height 17
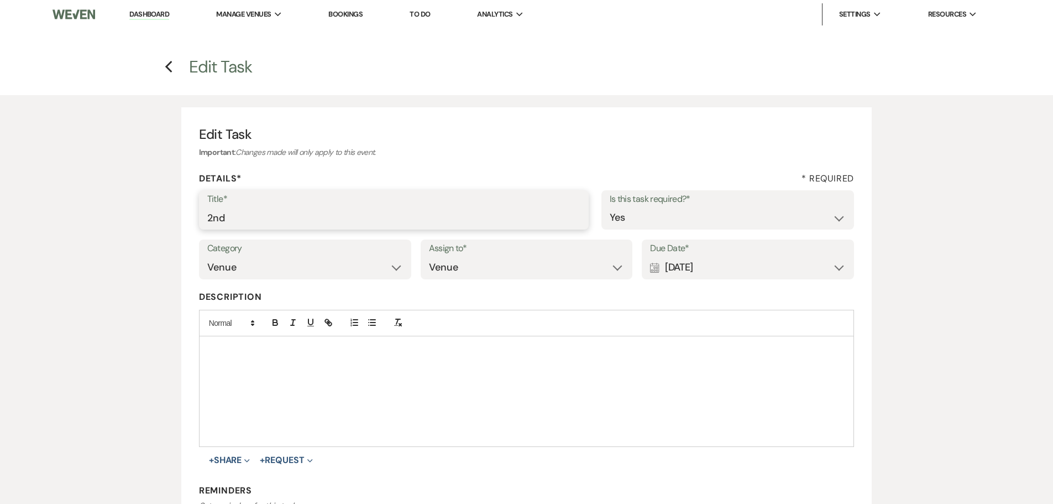
drag, startPoint x: 437, startPoint y: 216, endPoint x: 195, endPoint y: 216, distance: 242.1
click at [195, 216] on div "Edit Task Important : Changes made will only apply to this event. Details* * Re…" at bounding box center [526, 360] width 691 height 506
click at [688, 266] on div "Calendar Sep 02, 2025 Expand" at bounding box center [748, 267] width 196 height 22
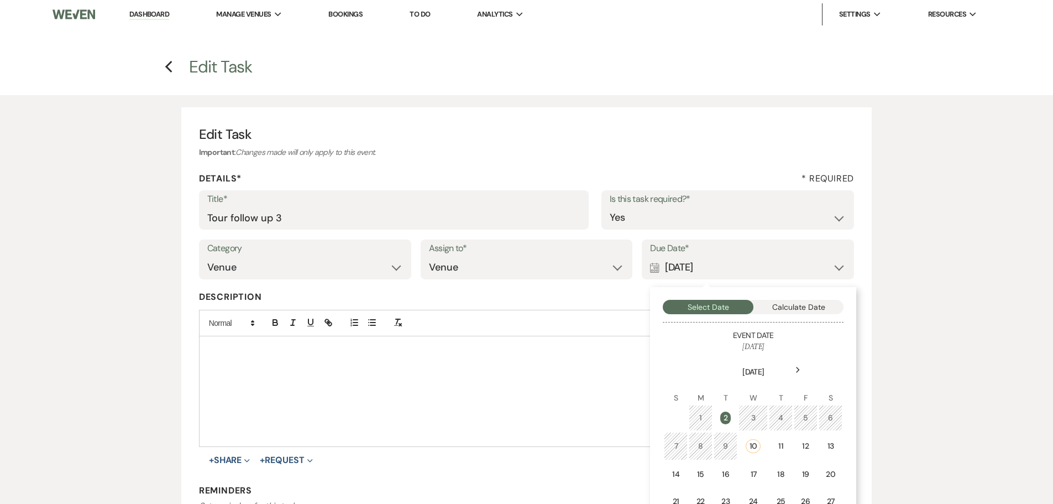
scroll to position [166, 0]
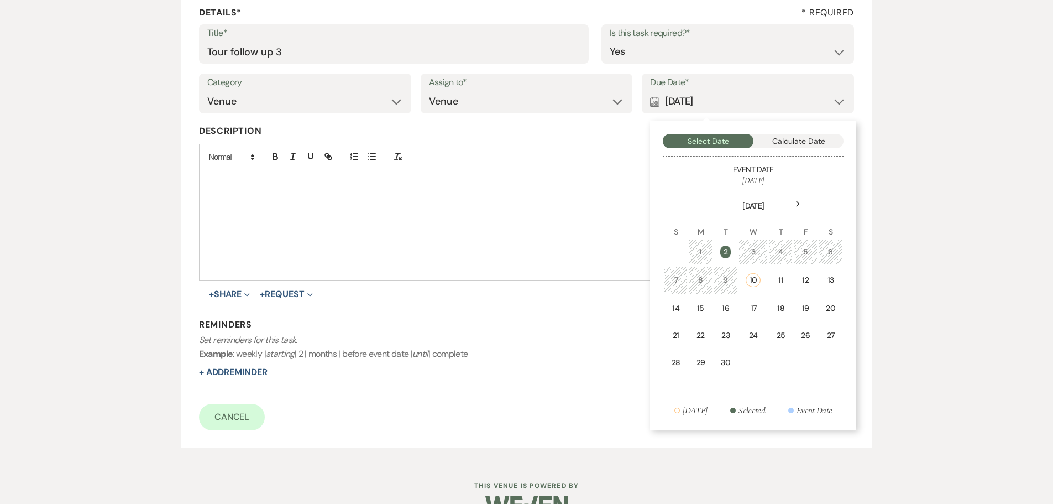
click at [801, 206] on div "Next" at bounding box center [798, 204] width 18 height 18
click at [758, 281] on td "8" at bounding box center [753, 279] width 24 height 26
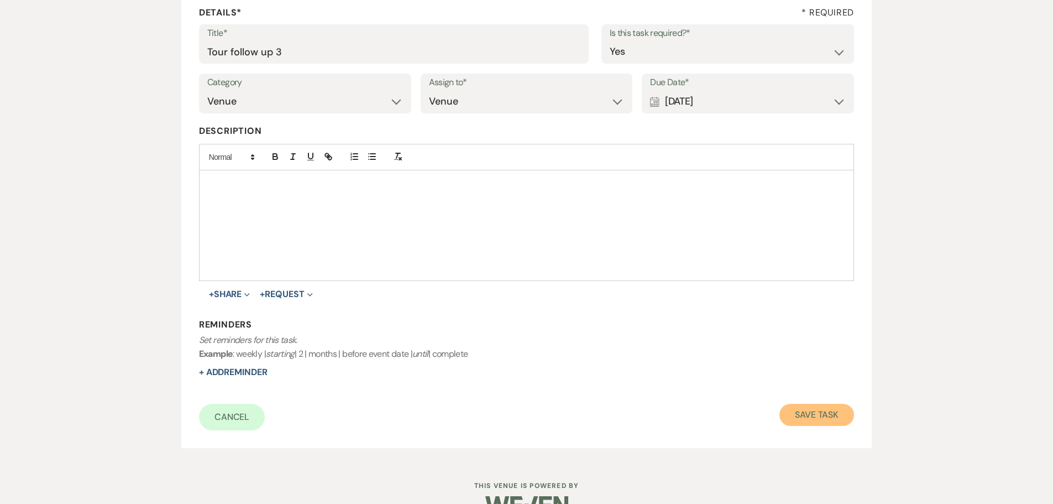
click at [817, 409] on button "Save Task" at bounding box center [816, 414] width 75 height 22
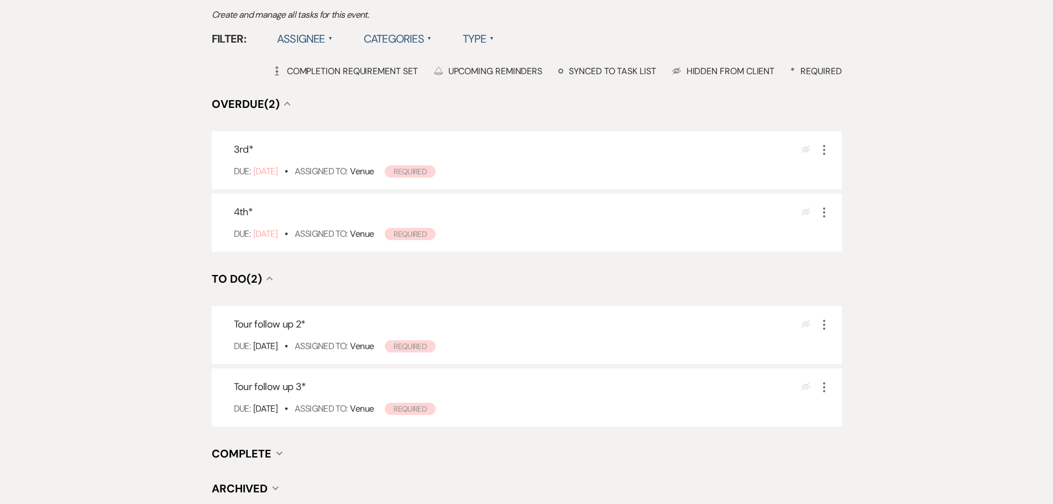
scroll to position [348, 0]
click at [820, 143] on icon "More" at bounding box center [823, 147] width 13 height 13
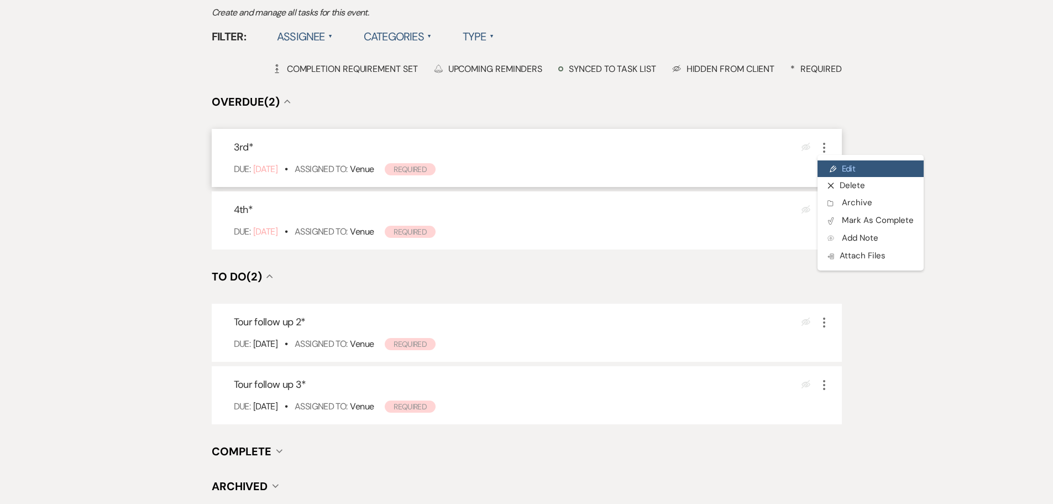
click at [836, 170] on link "Pencil Edit" at bounding box center [870, 168] width 106 height 17
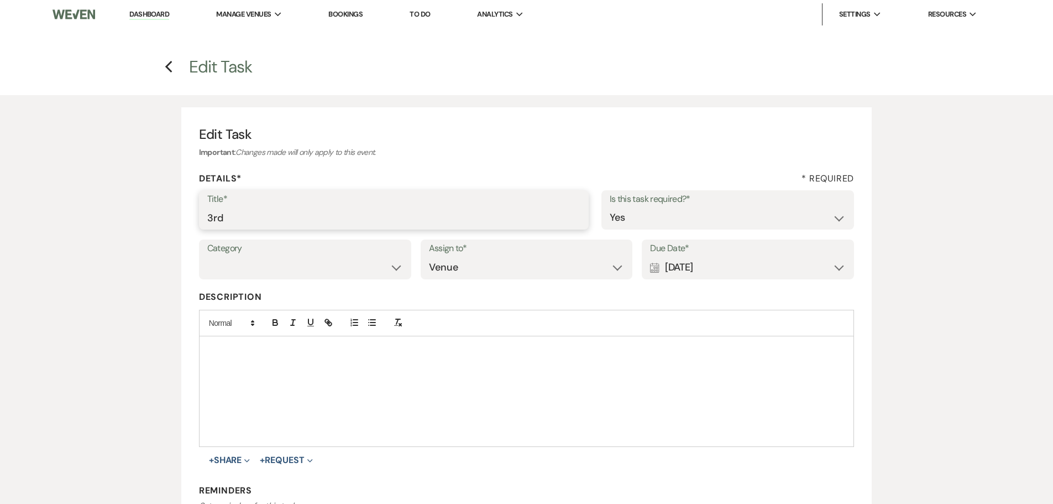
drag, startPoint x: 415, startPoint y: 207, endPoint x: 118, endPoint y: 223, distance: 297.2
click at [118, 223] on div "Edit Task Important : Changes made will only apply to this event. Details* * Re…" at bounding box center [526, 360] width 1053 height 531
click at [712, 279] on div "Due Date* Calendar Sep 05, 2025 Expand" at bounding box center [748, 259] width 212 height 40
click at [704, 270] on div "Calendar Sep 05, 2025 Expand" at bounding box center [748, 267] width 196 height 22
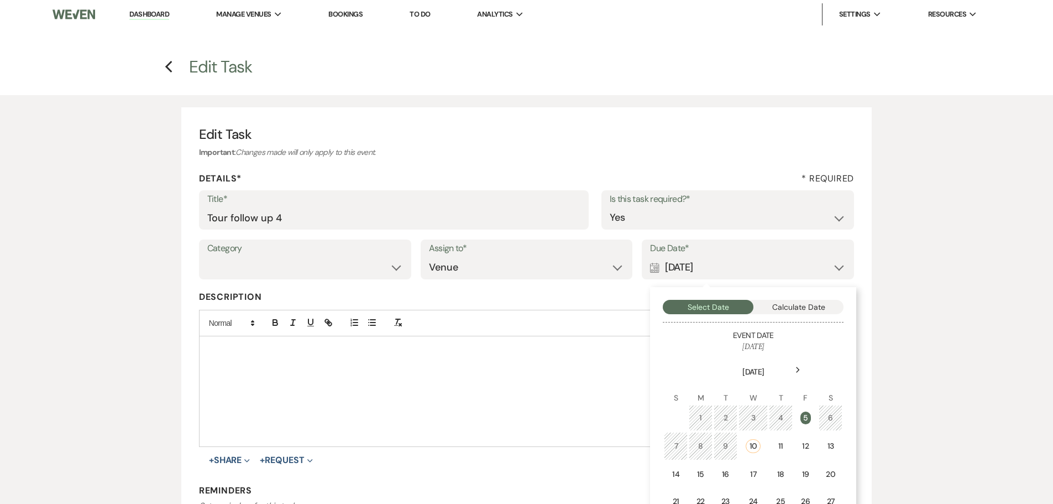
scroll to position [55, 0]
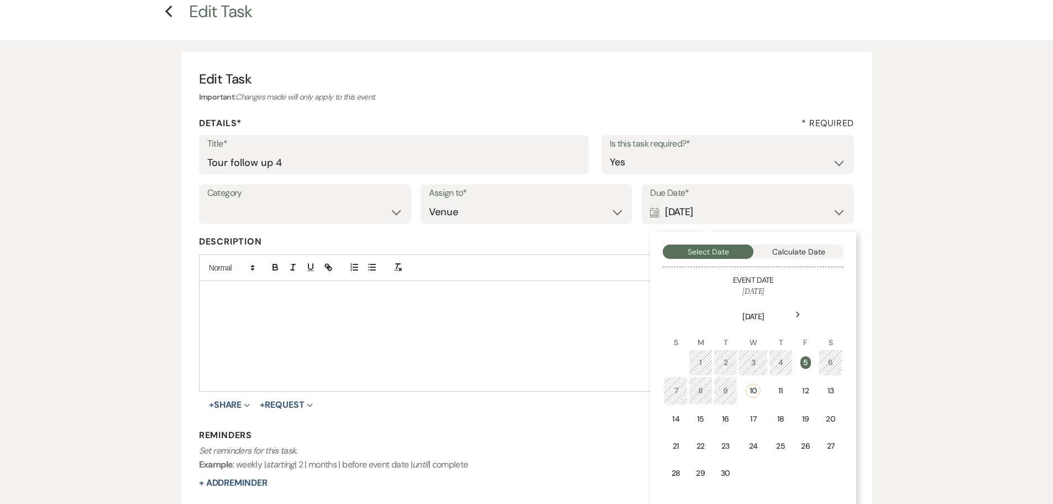
click at [800, 312] on icon "Next" at bounding box center [798, 314] width 6 height 7
click at [753, 470] on div "29" at bounding box center [753, 471] width 10 height 12
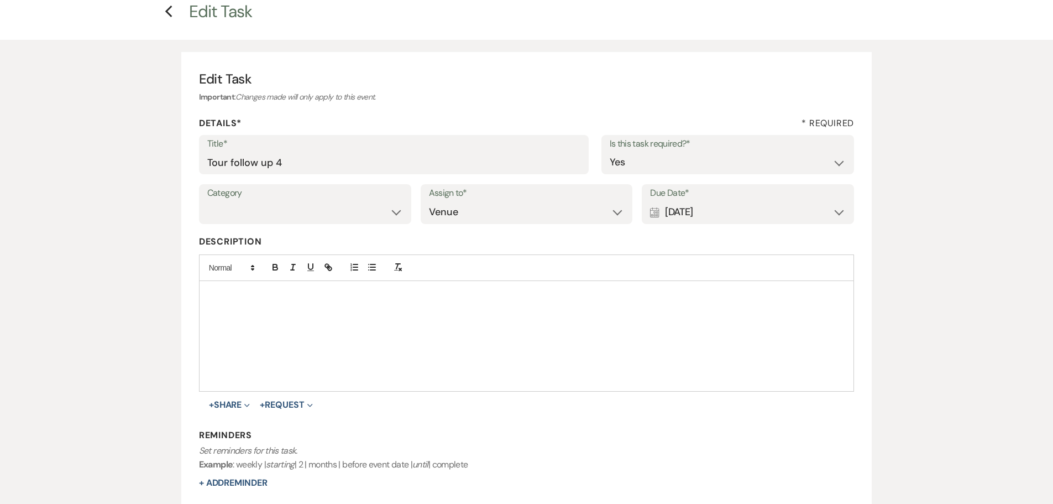
scroll to position [83, 0]
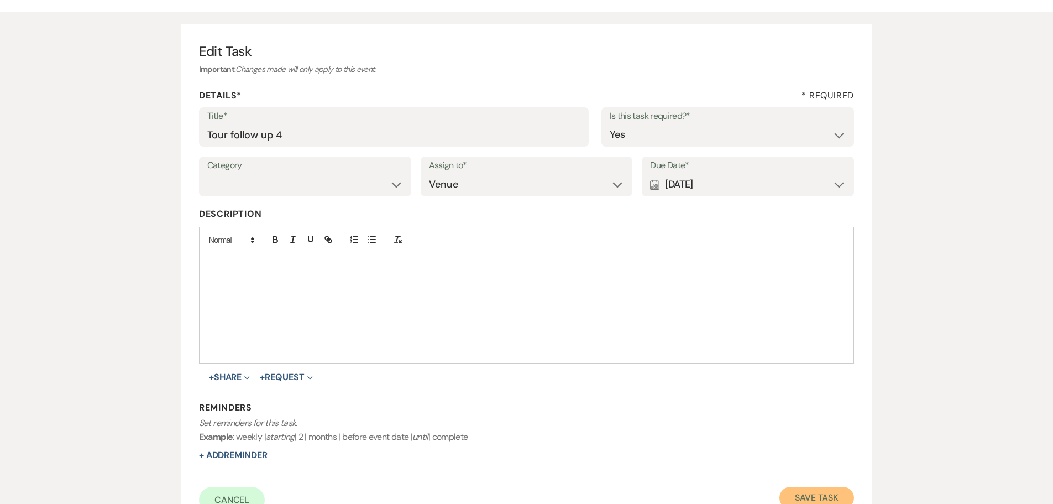
click at [818, 490] on button "Save Task" at bounding box center [816, 497] width 75 height 22
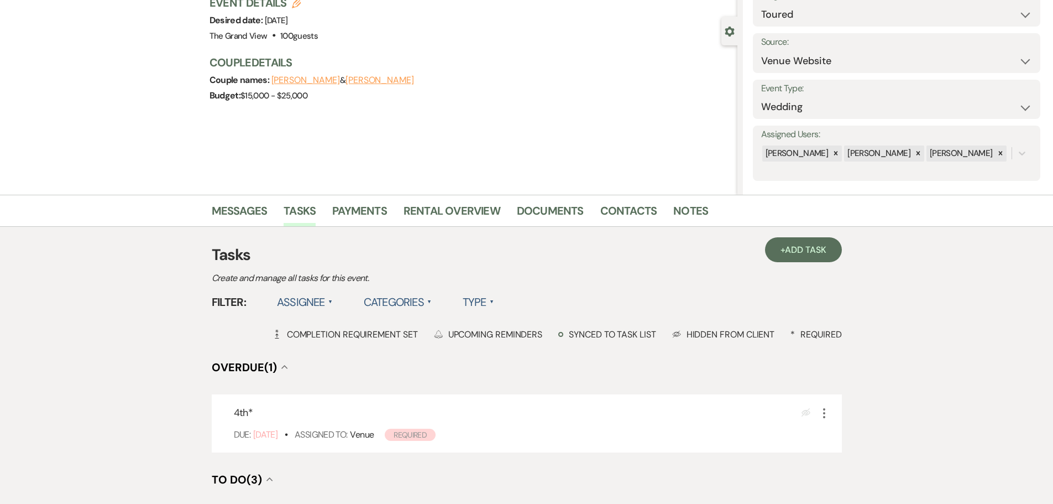
scroll to position [348, 0]
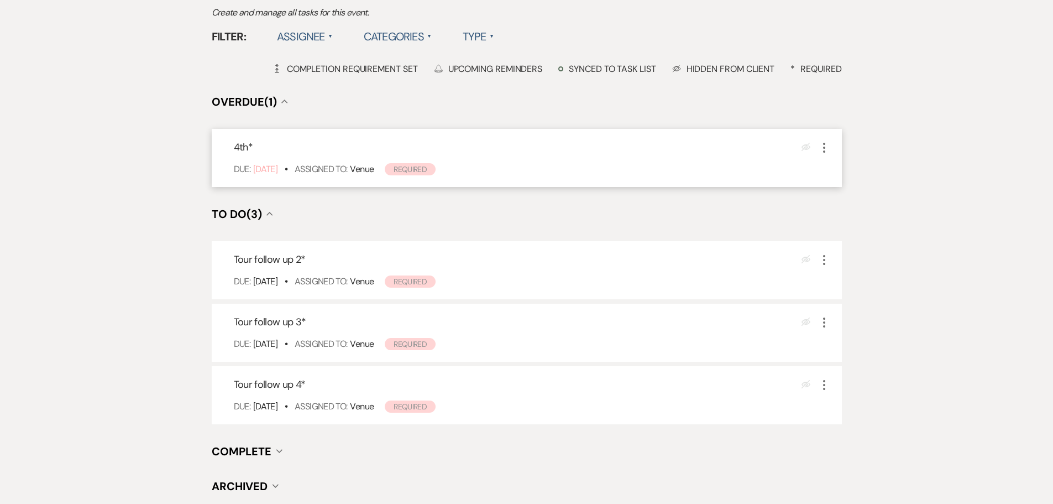
click at [828, 148] on icon "More" at bounding box center [823, 147] width 13 height 13
click at [868, 182] on button "X Delete" at bounding box center [870, 186] width 106 height 18
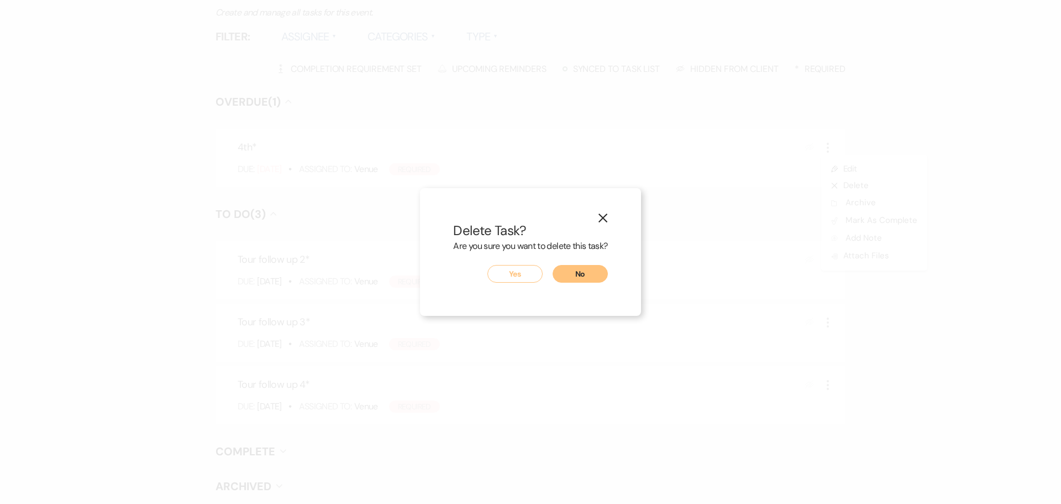
click at [527, 269] on button "Yes" at bounding box center [514, 274] width 55 height 18
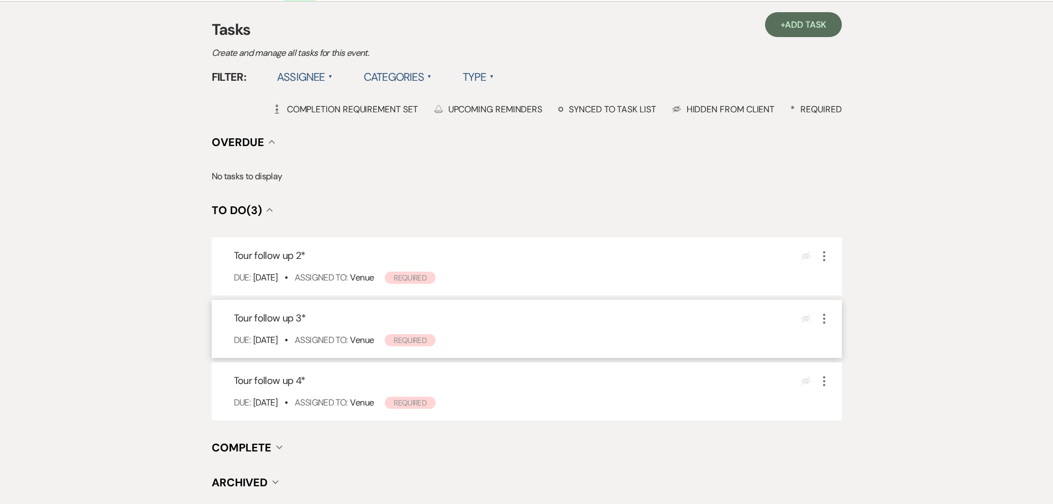
scroll to position [0, 0]
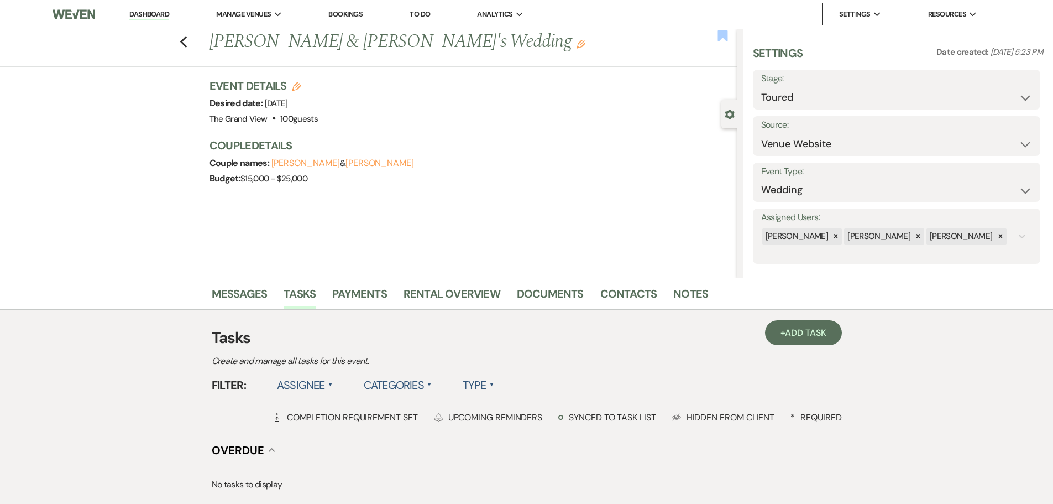
click at [723, 36] on use "button" at bounding box center [722, 35] width 10 height 11
click at [576, 43] on icon "Edit" at bounding box center [580, 44] width 9 height 9
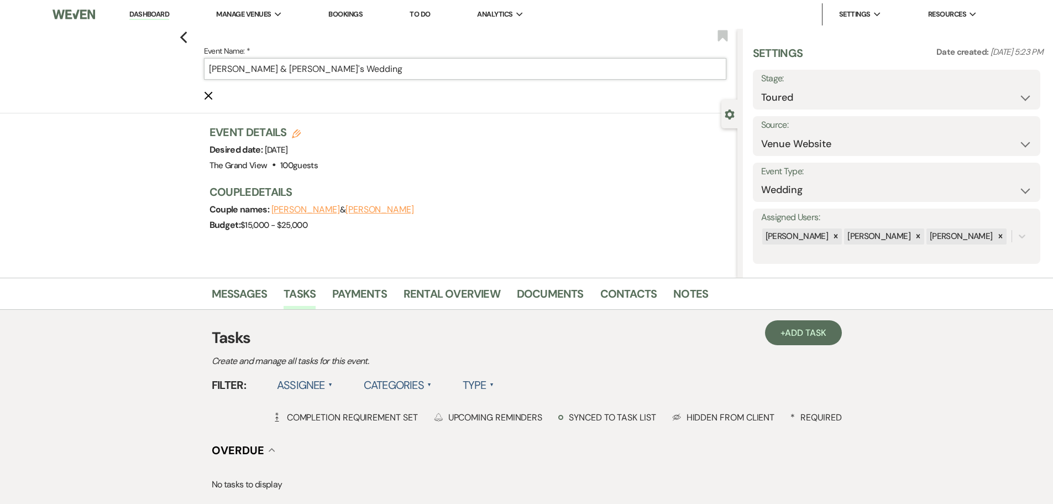
click at [210, 69] on input "Michael & Crissie's Wedding" at bounding box center [465, 69] width 522 height 22
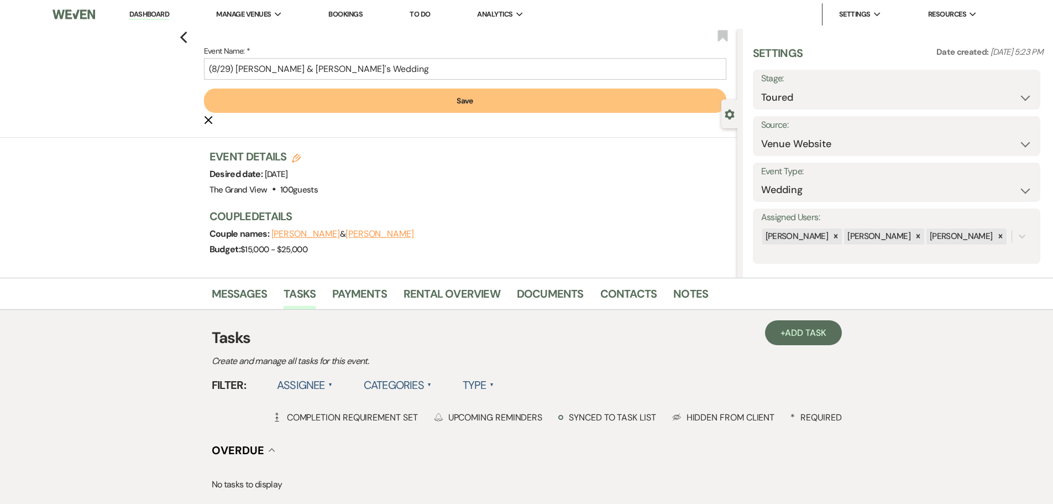
click at [281, 91] on button "Save" at bounding box center [465, 100] width 522 height 24
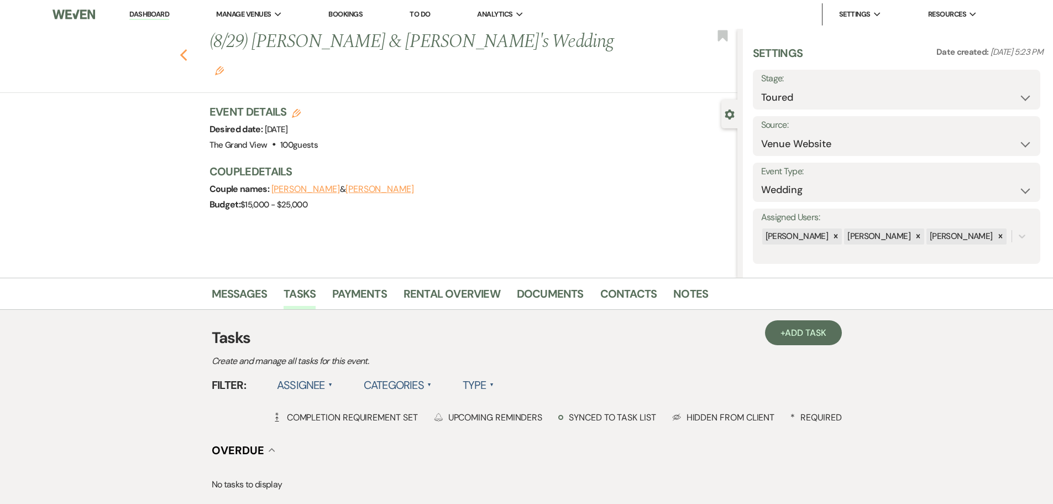
click at [188, 49] on icon "Previous" at bounding box center [184, 55] width 8 height 13
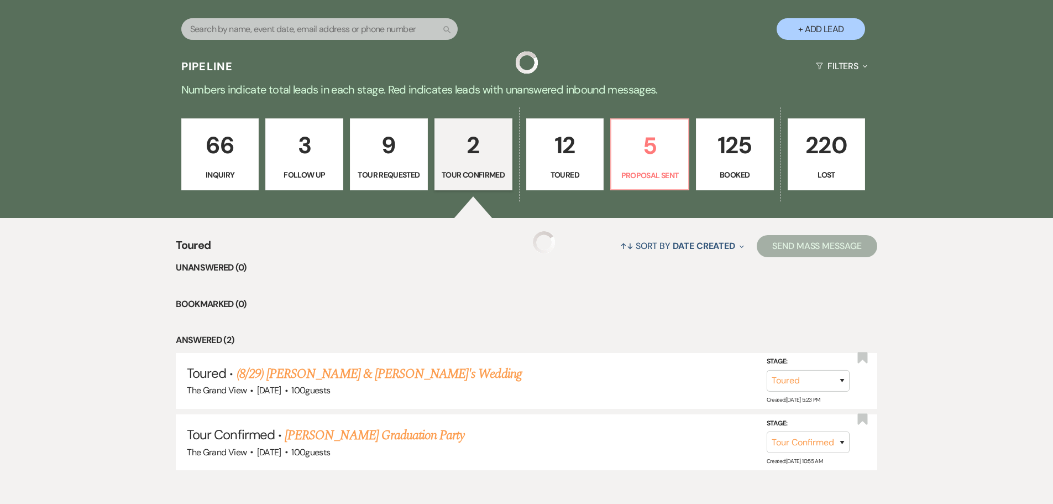
scroll to position [707, 0]
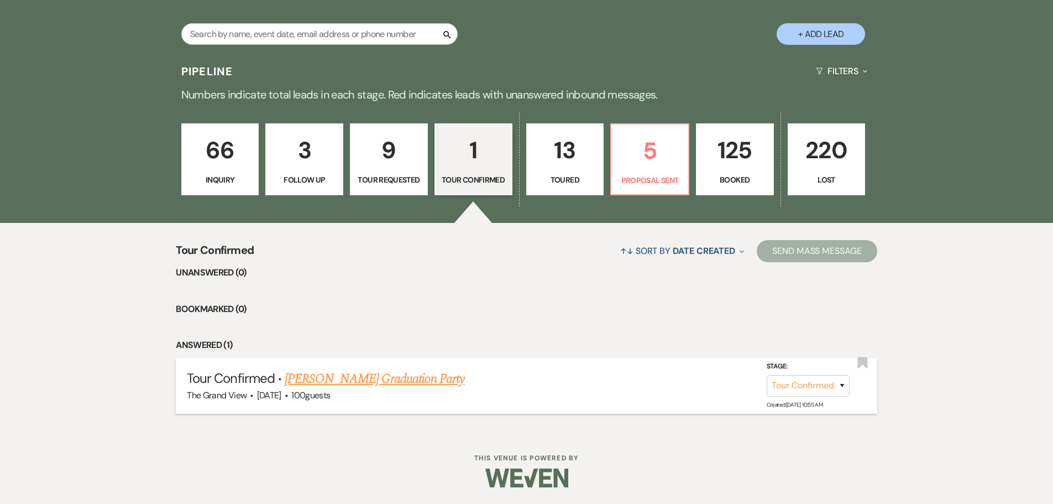
click at [436, 376] on link "[PERSON_NAME] Graduation Party" at bounding box center [375, 379] width 180 height 20
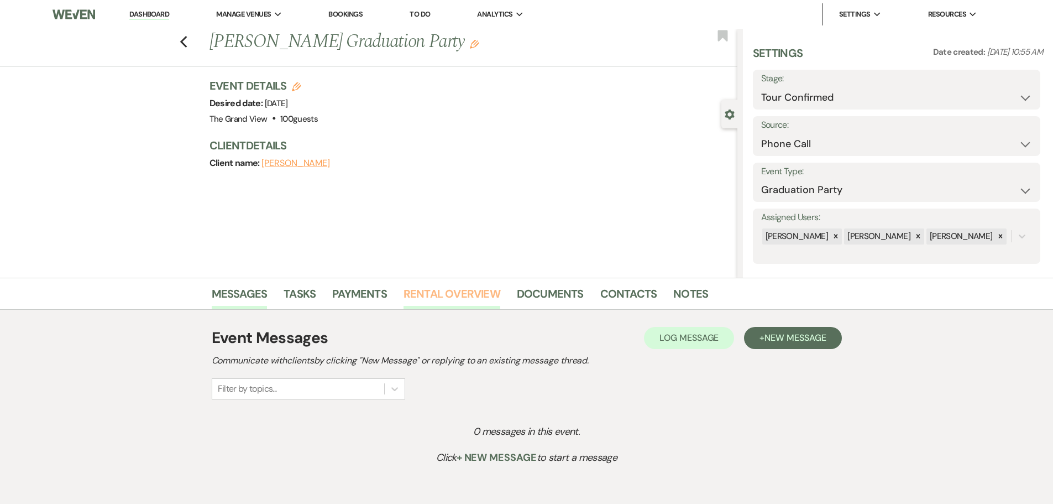
click at [444, 293] on link "Rental Overview" at bounding box center [451, 297] width 97 height 24
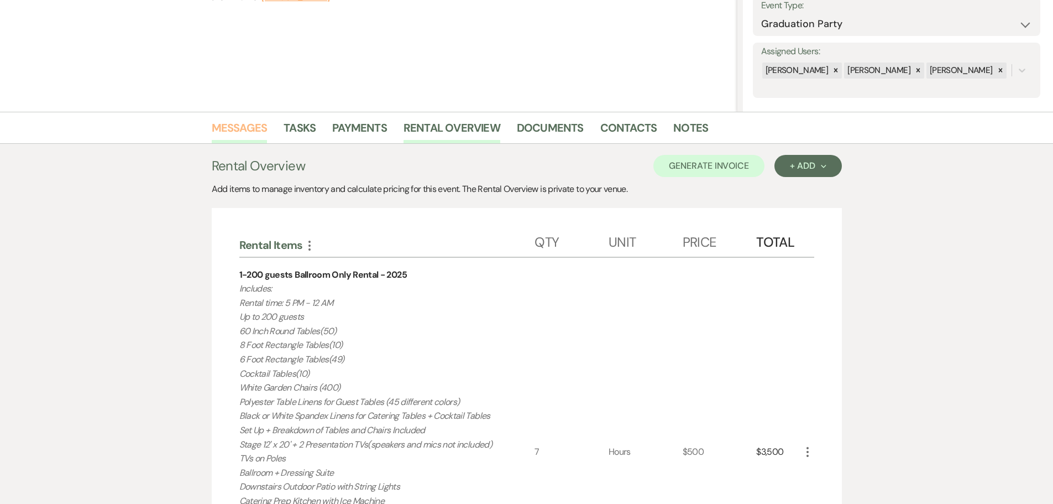
click at [235, 125] on link "Messages" at bounding box center [240, 131] width 56 height 24
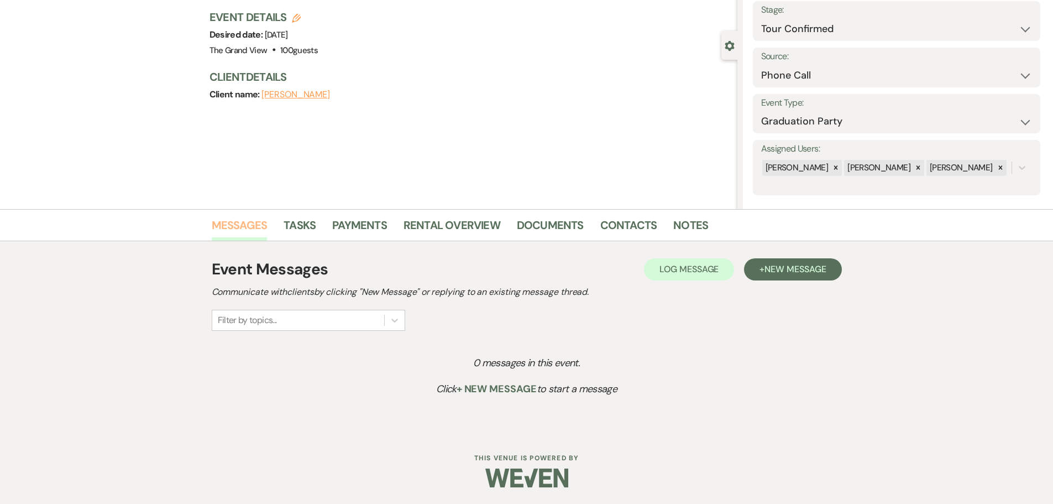
scroll to position [69, 0]
click at [789, 281] on div "Event Messages Log Log Message + New Message Communicate with clients by clicki…" at bounding box center [527, 294] width 630 height 73
click at [789, 272] on span "New Message" at bounding box center [794, 269] width 61 height 12
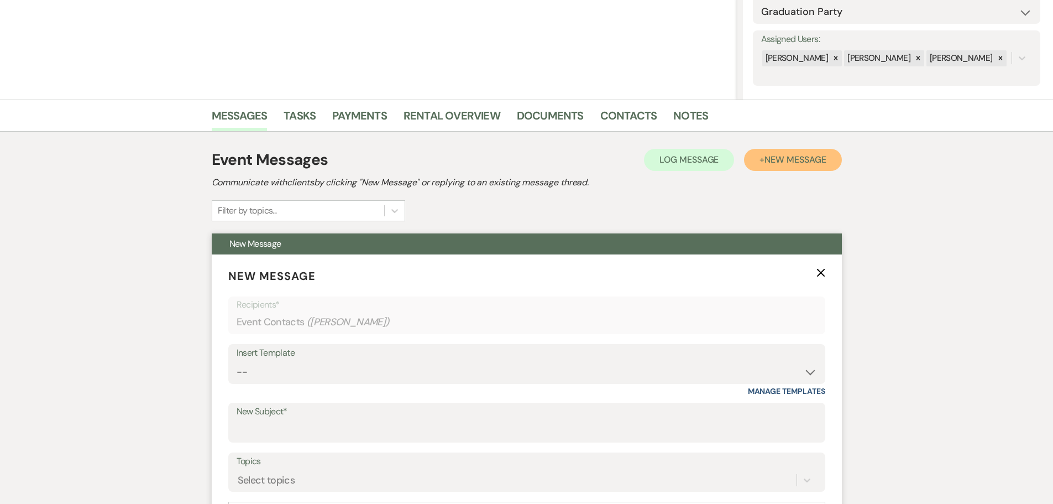
scroll to position [179, 0]
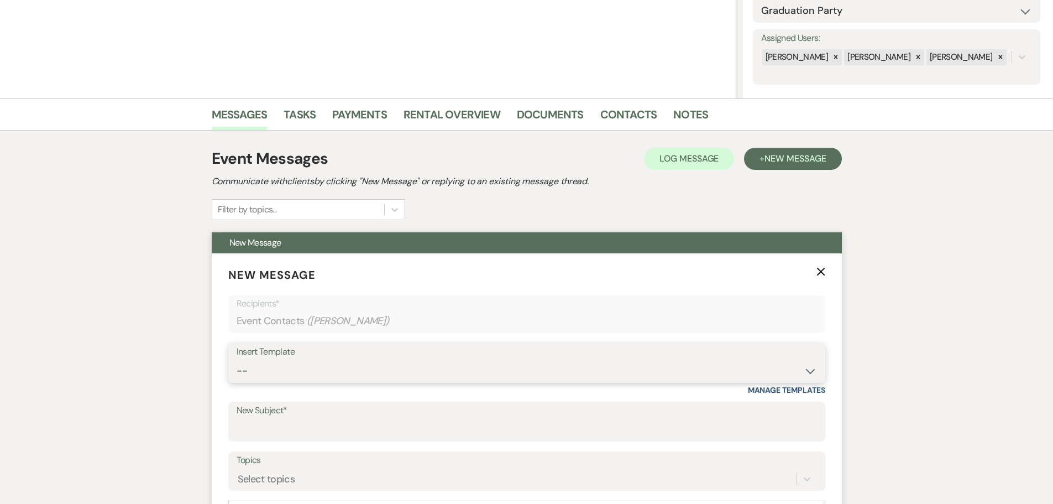
click at [295, 368] on select "-- Weven Planning Portal Introduction (Booked Events) Initial Inquiry Response …" at bounding box center [527, 371] width 580 height 22
click at [237, 360] on select "-- Weven Planning Portal Introduction (Booked Events) Initial Inquiry Response …" at bounding box center [527, 371] width 580 height 22
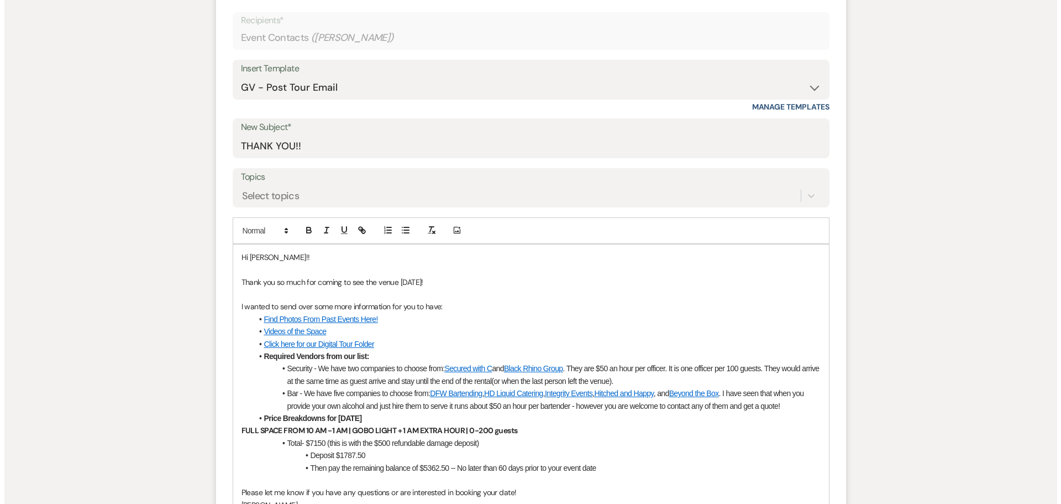
scroll to position [511, 0]
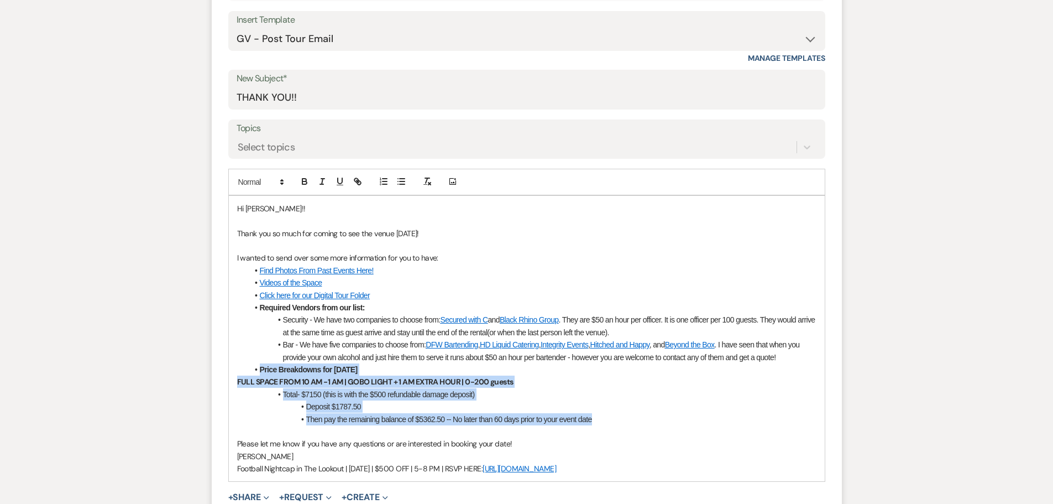
drag, startPoint x: 596, startPoint y: 422, endPoint x: 260, endPoint y: 374, distance: 339.5
click at [260, 374] on div "Hi Krystal!! Thank you so much for coming to see the venue today! I wanted to s…" at bounding box center [527, 339] width 596 height 286
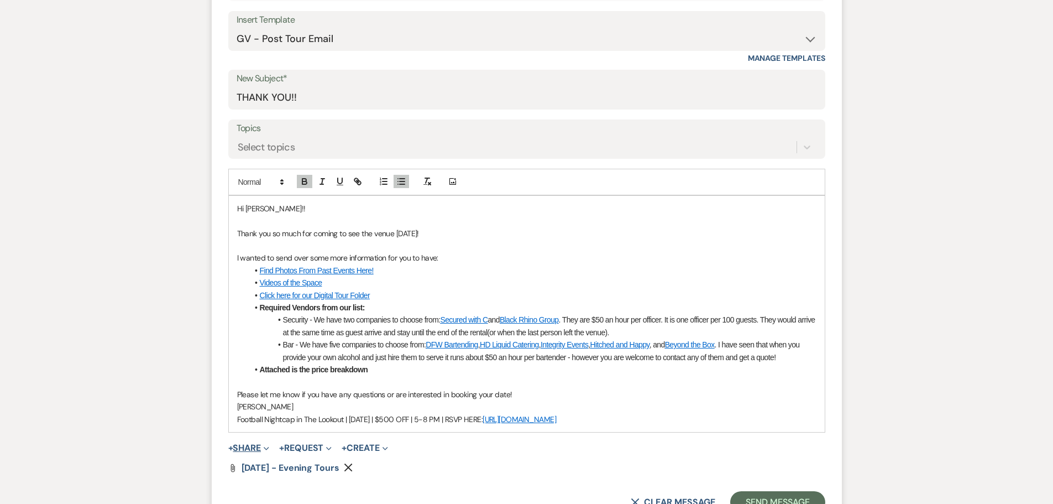
click at [253, 447] on button "+ Share Expand" at bounding box center [248, 447] width 41 height 9
click at [268, 465] on span "Doc Upload Documents" at bounding box center [273, 470] width 63 height 12
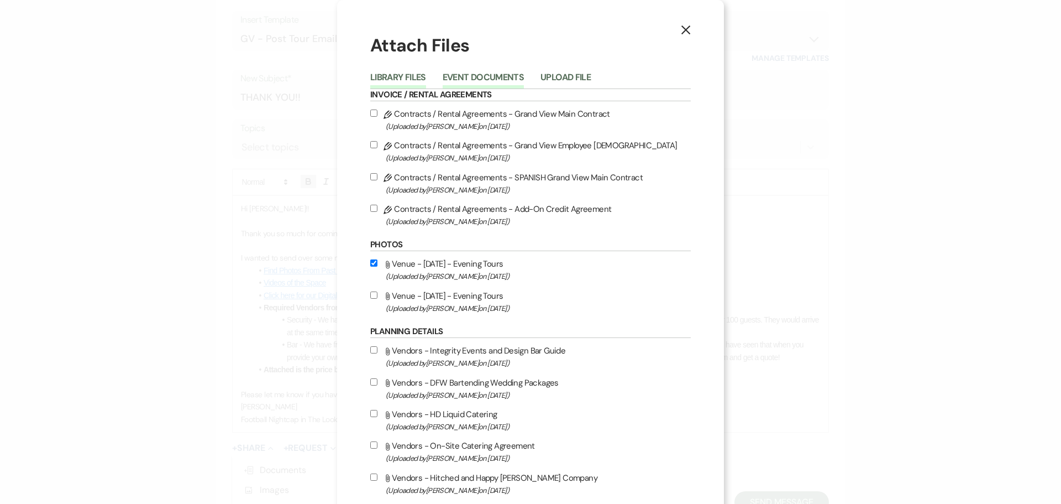
click at [469, 75] on button "Event Documents" at bounding box center [483, 80] width 81 height 15
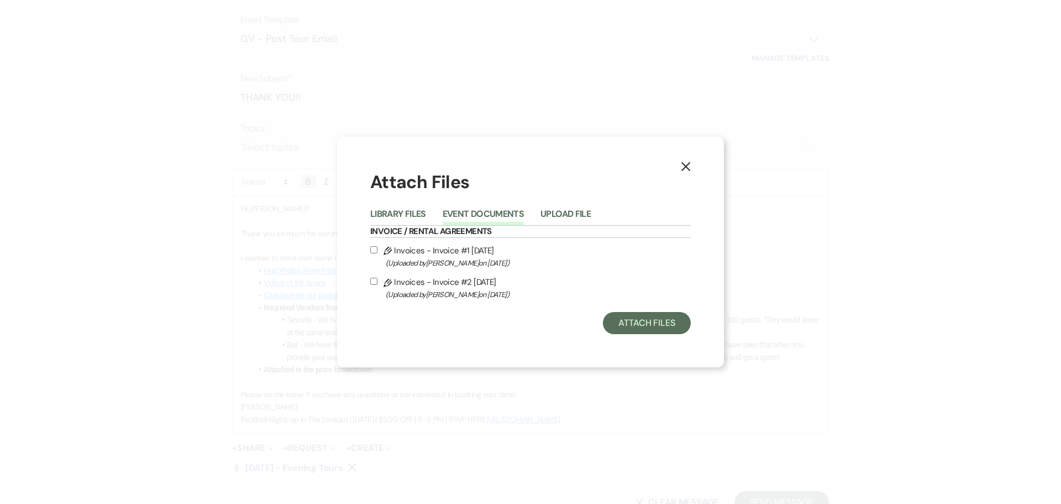
click at [484, 284] on label "Pencil Invoices - Invoice #2 8-19-2025 (Uploaded by Chelsea Needham on Aug 19th…" at bounding box center [530, 288] width 321 height 26
click at [377, 284] on input "Pencil Invoices - Invoice #2 8-19-2025 (Uploaded by Chelsea Needham on Aug 19th…" at bounding box center [373, 280] width 7 height 7
click at [688, 334] on div "Attach Files" at bounding box center [530, 323] width 321 height 22
click at [666, 325] on button "Attach Files" at bounding box center [647, 323] width 88 height 22
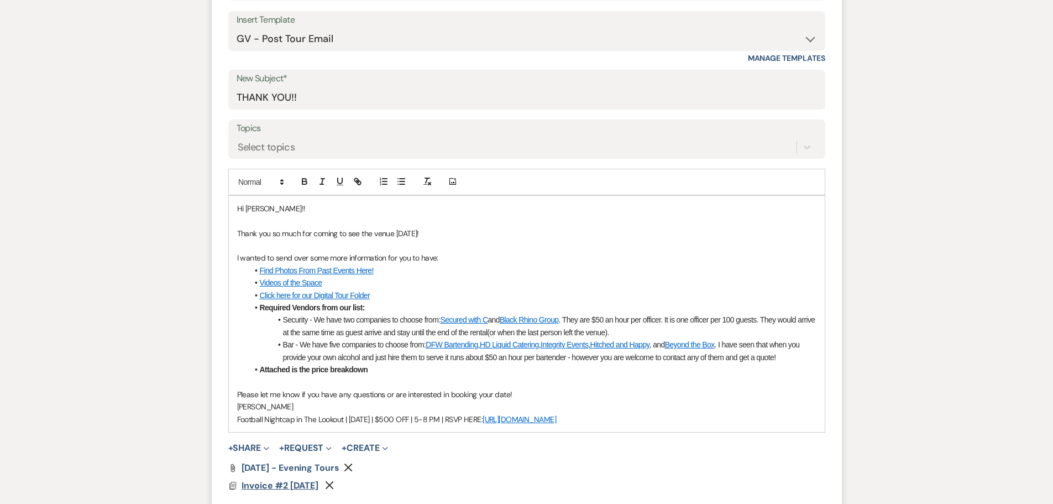
click at [273, 487] on span "Invoice #2 8-19-2025" at bounding box center [280, 485] width 77 height 12
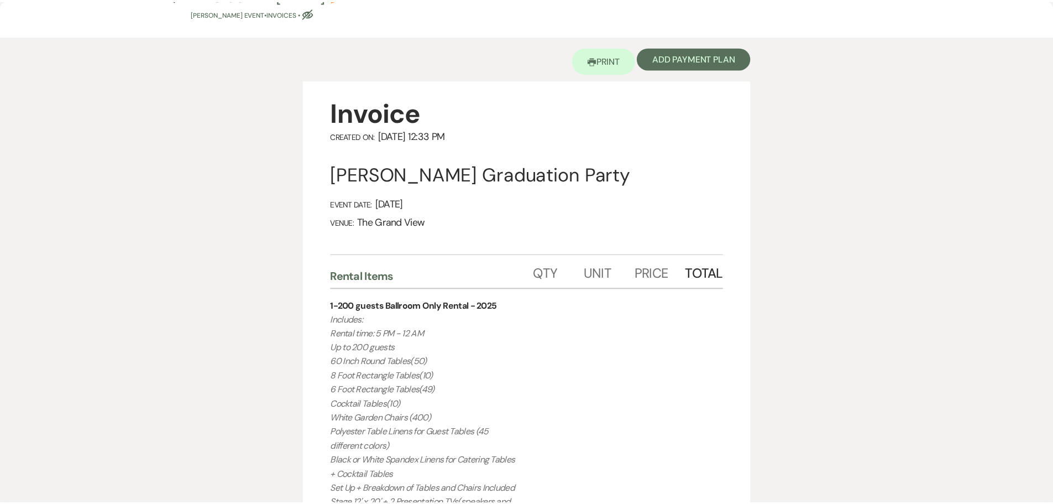
scroll to position [0, 0]
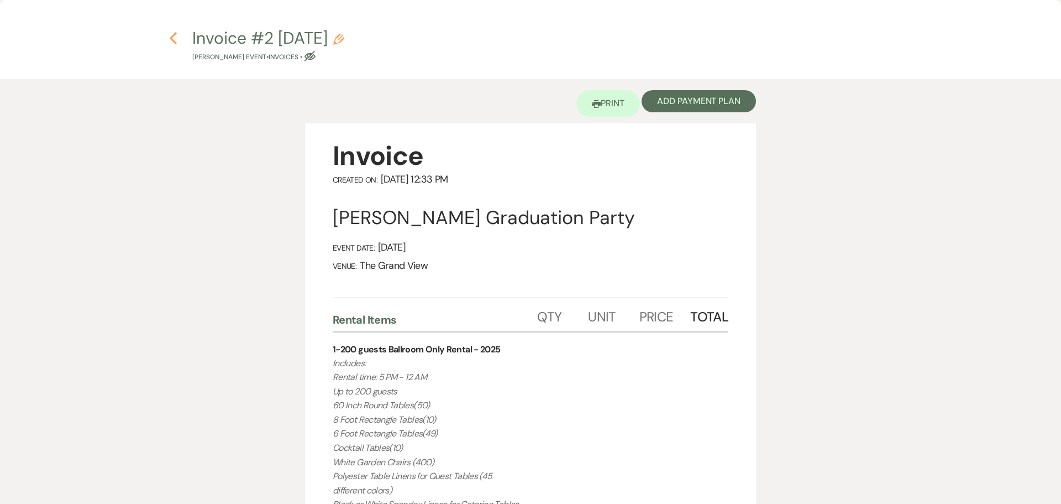
click at [175, 44] on icon "Previous" at bounding box center [173, 38] width 8 height 13
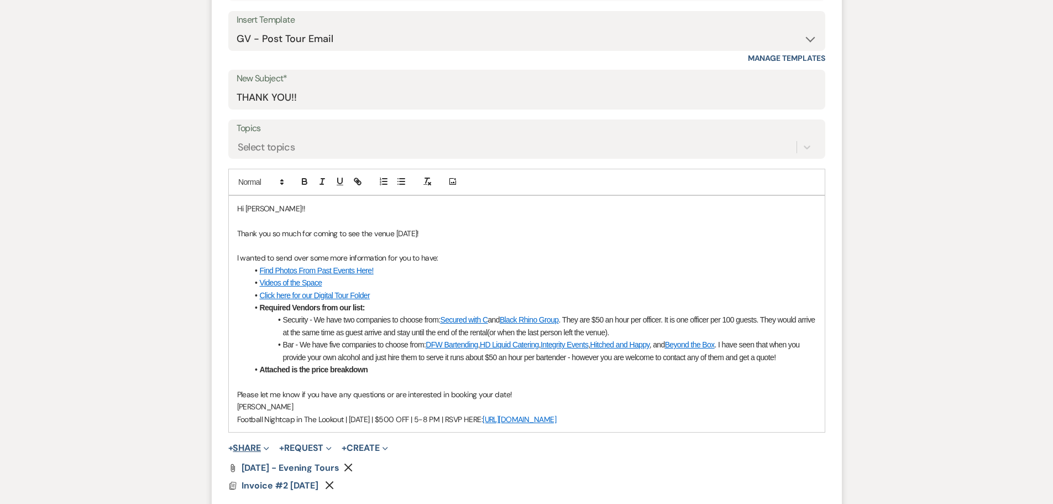
click at [256, 446] on button "+ Share Expand" at bounding box center [248, 447] width 41 height 9
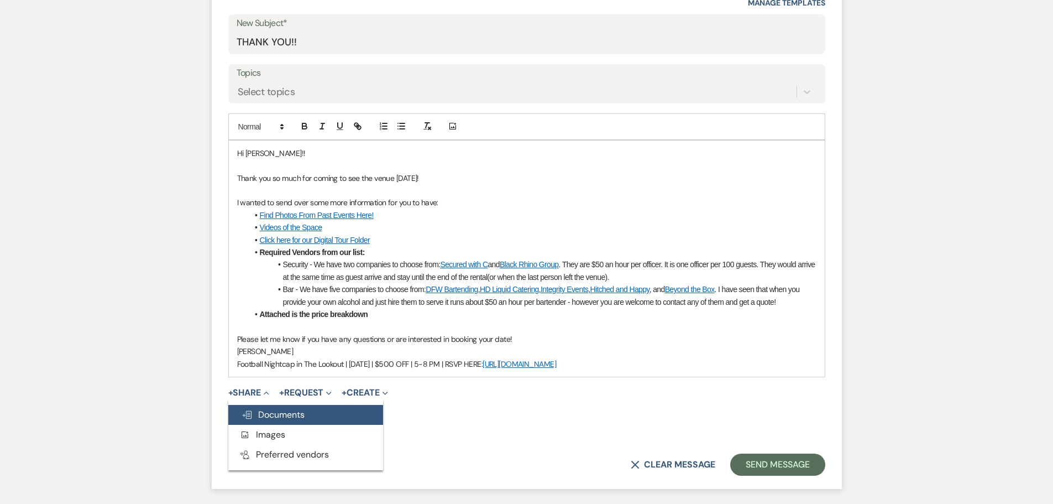
click at [292, 405] on button "Doc Upload Documents" at bounding box center [305, 415] width 155 height 20
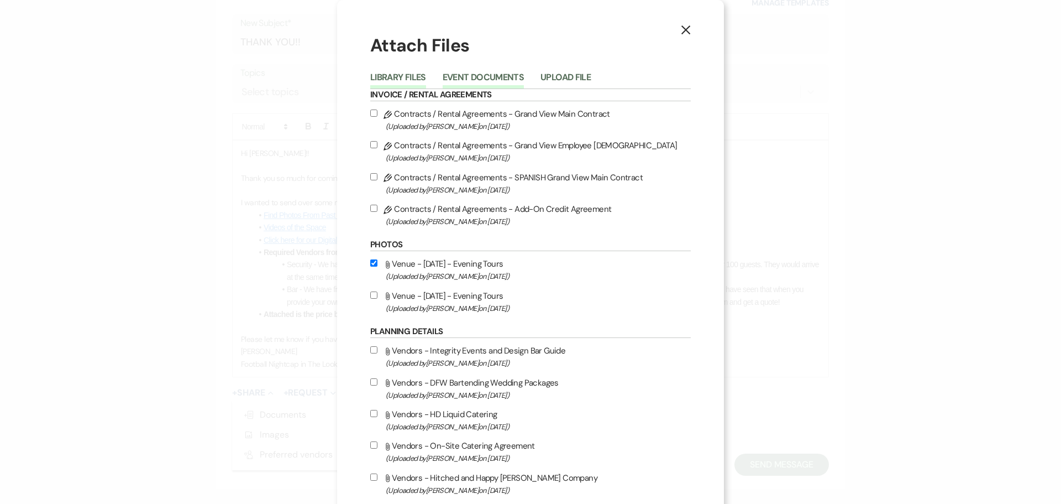
click at [471, 86] on button "Event Documents" at bounding box center [483, 80] width 81 height 15
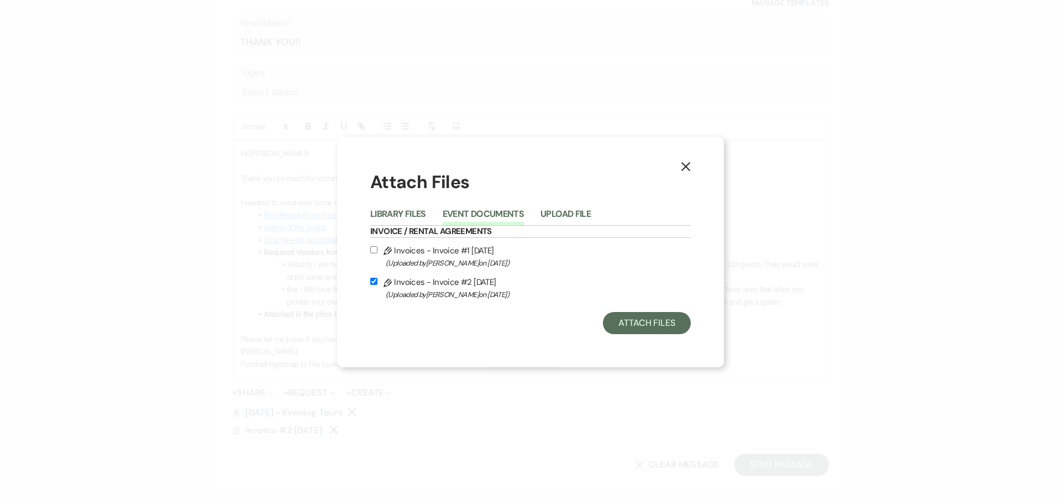
click at [499, 247] on label "Pencil Invoices - Invoice #1 8-19-2025 (Uploaded by Chelsea Needham on Aug 19th…" at bounding box center [530, 256] width 321 height 26
click at [377, 247] on input "Pencil Invoices - Invoice #1 8-19-2025 (Uploaded by Chelsea Needham on Aug 19th…" at bounding box center [373, 249] width 7 height 7
click at [637, 324] on button "Attach Files" at bounding box center [647, 323] width 88 height 22
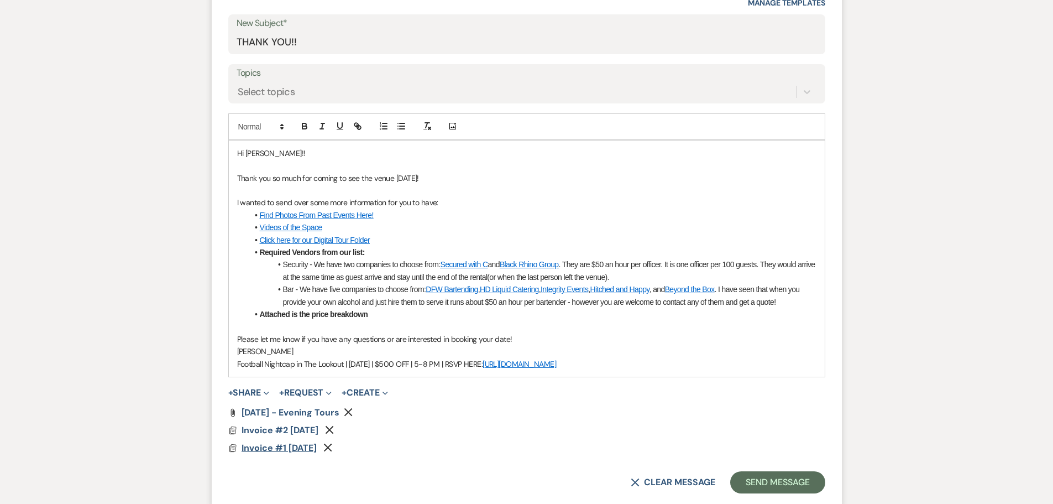
click at [306, 453] on span "Invoice #1 8-19-2025" at bounding box center [279, 447] width 75 height 13
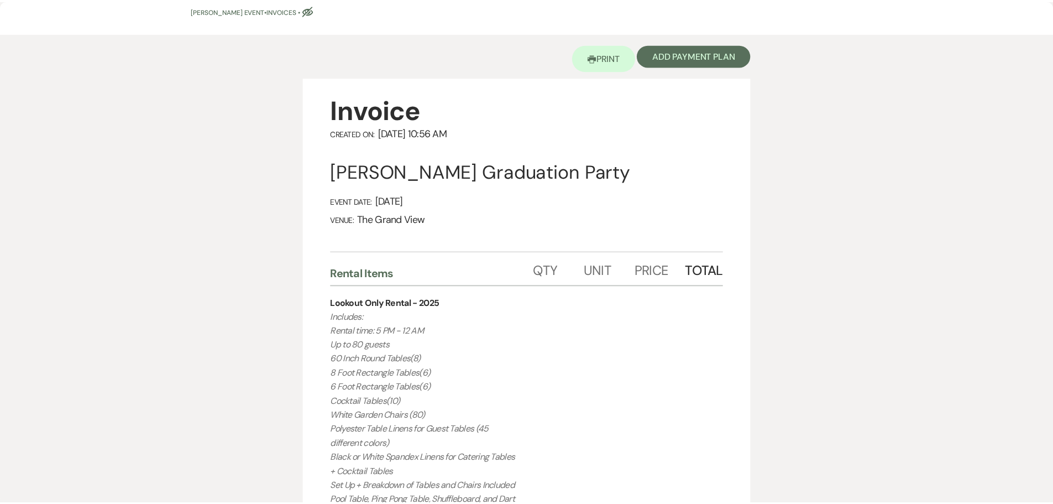
scroll to position [0, 0]
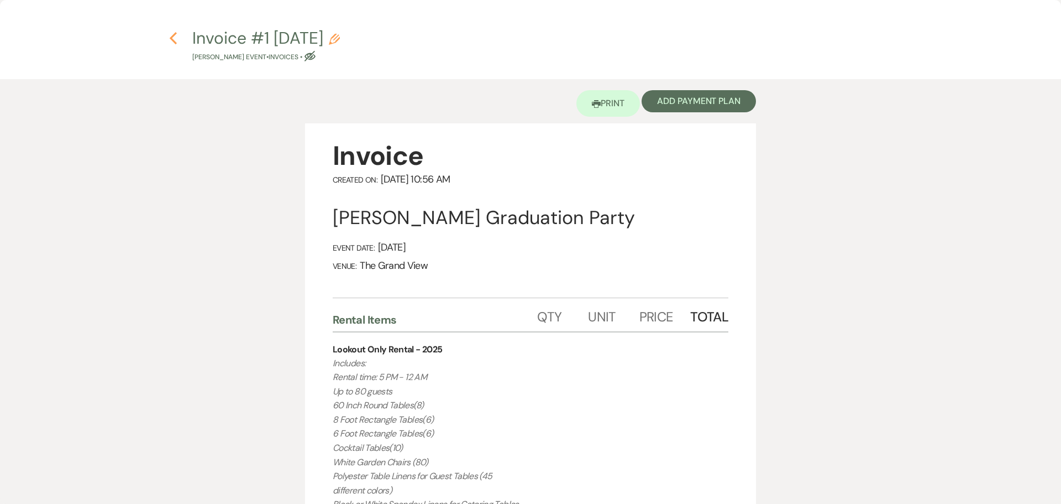
click at [175, 41] on use "button" at bounding box center [173, 38] width 7 height 12
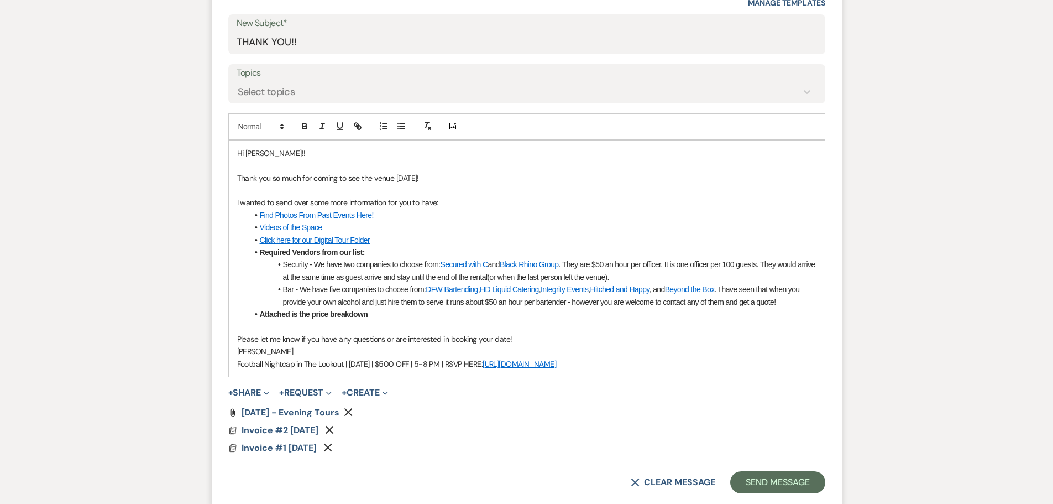
click at [369, 313] on li "Attached is the price breakdown" at bounding box center [532, 314] width 568 height 12
click at [403, 176] on p "Thank you so much for coming to see the venue today!" at bounding box center [526, 178] width 579 height 12
click at [772, 473] on button "Send Message" at bounding box center [777, 482] width 95 height 22
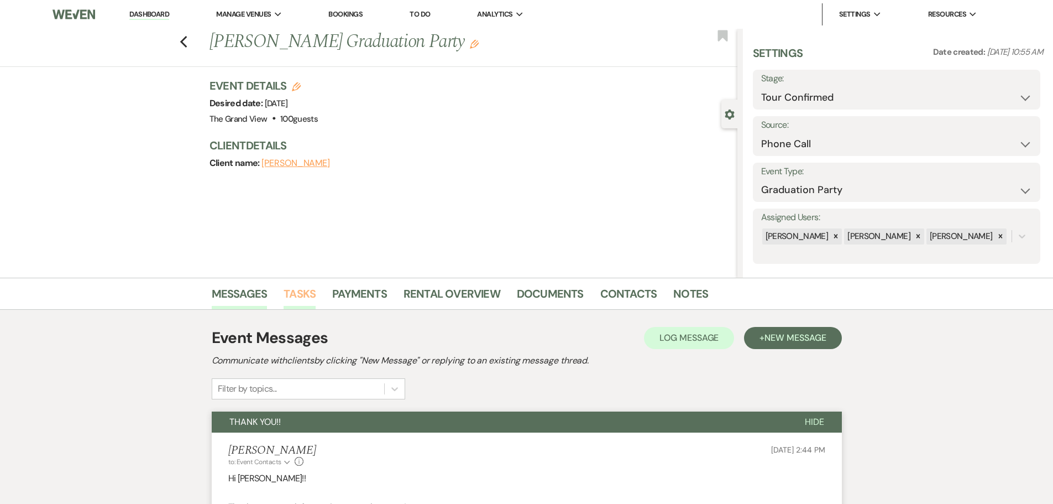
click at [295, 292] on link "Tasks" at bounding box center [300, 297] width 32 height 24
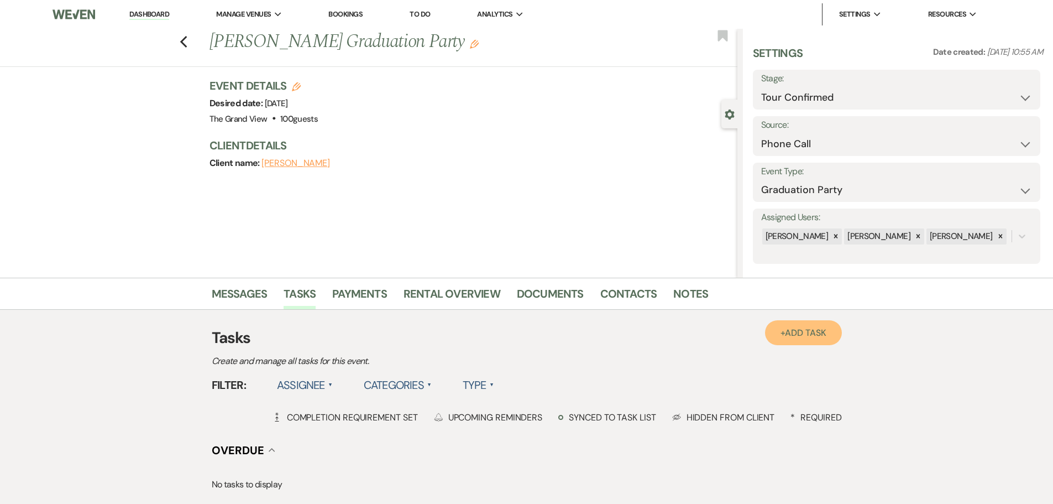
click at [782, 329] on link "+ Add Task" at bounding box center [803, 332] width 76 height 25
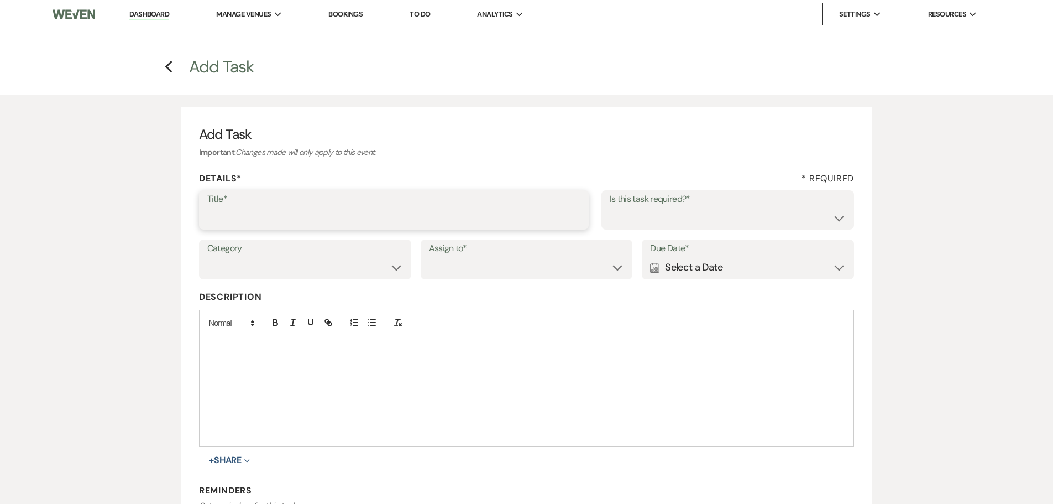
click at [318, 212] on input "Title*" at bounding box center [393, 218] width 373 height 22
click at [769, 278] on div "Calendar Select a Date Expand" at bounding box center [748, 267] width 196 height 22
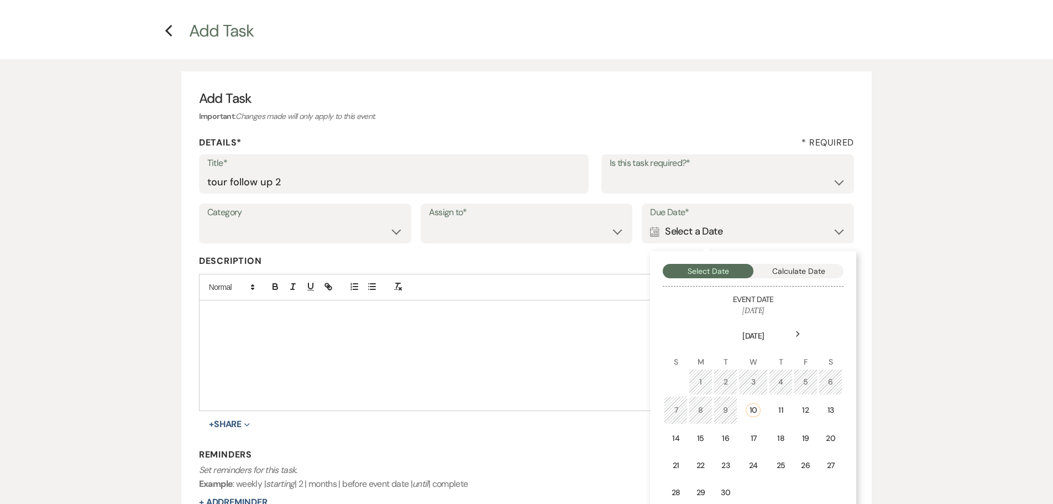
scroll to position [55, 0]
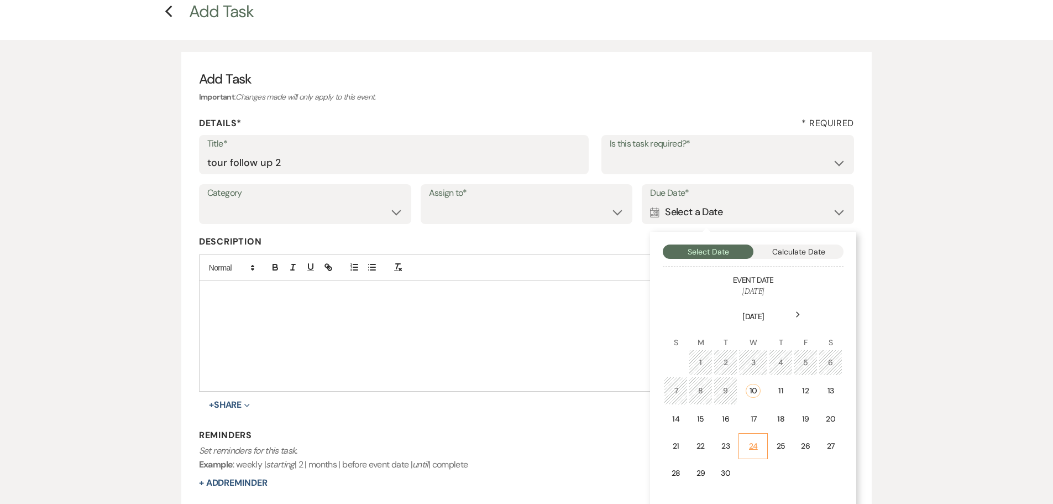
click at [760, 439] on td "24" at bounding box center [752, 446] width 29 height 26
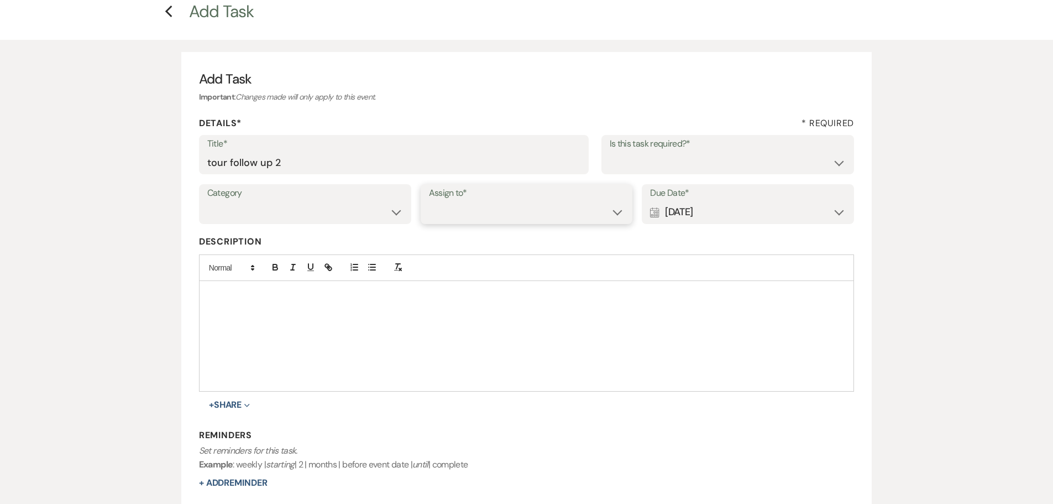
drag, startPoint x: 554, startPoint y: 213, endPoint x: 552, endPoint y: 221, distance: 8.2
click at [554, 213] on select "Venue Client" at bounding box center [527, 212] width 196 height 22
click at [429, 201] on select "Venue Client" at bounding box center [527, 212] width 196 height 22
click at [536, 220] on select "Venue Client" at bounding box center [527, 212] width 196 height 22
click at [429, 201] on select "Venue Client" at bounding box center [527, 212] width 196 height 22
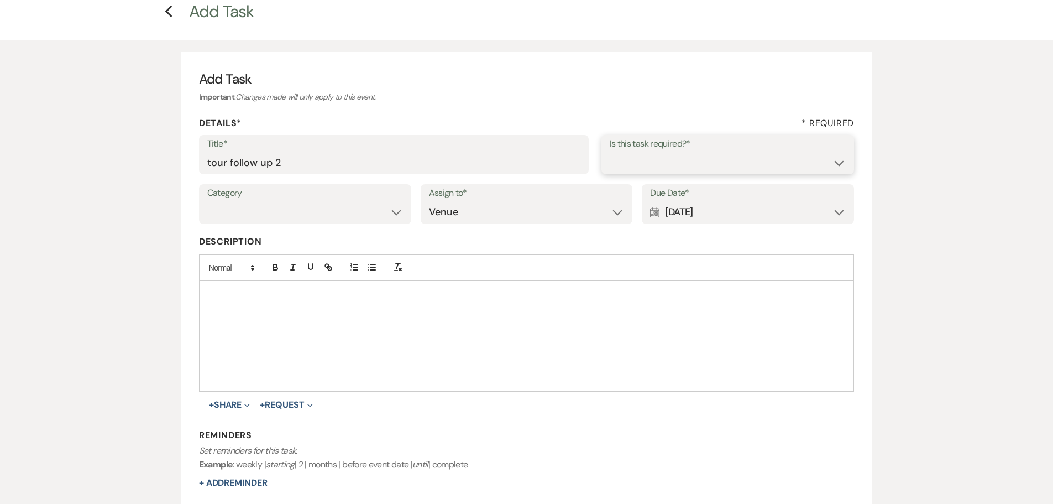
click at [690, 169] on select "Yes No" at bounding box center [728, 162] width 237 height 22
click at [610, 151] on select "Yes No" at bounding box center [728, 162] width 237 height 22
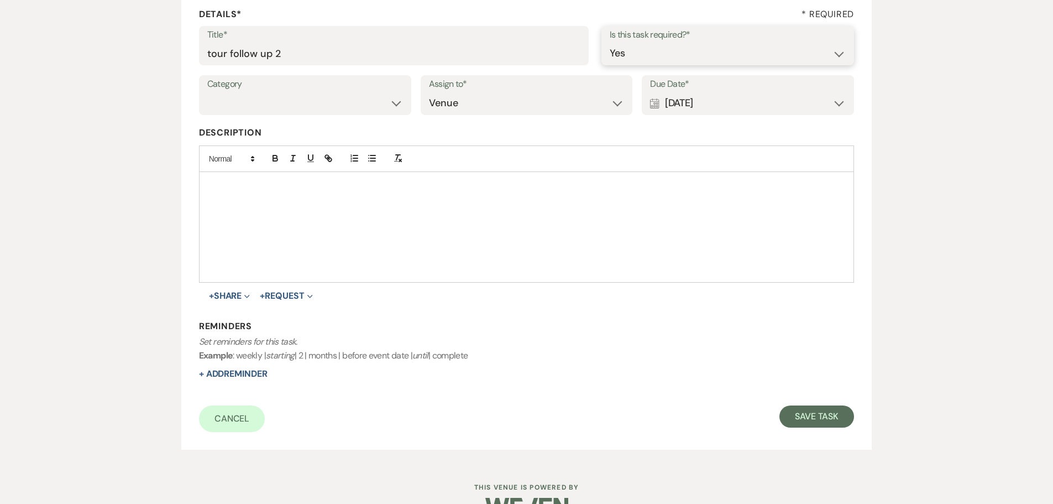
scroll to position [166, 0]
click at [814, 408] on button "Save Task" at bounding box center [816, 414] width 75 height 22
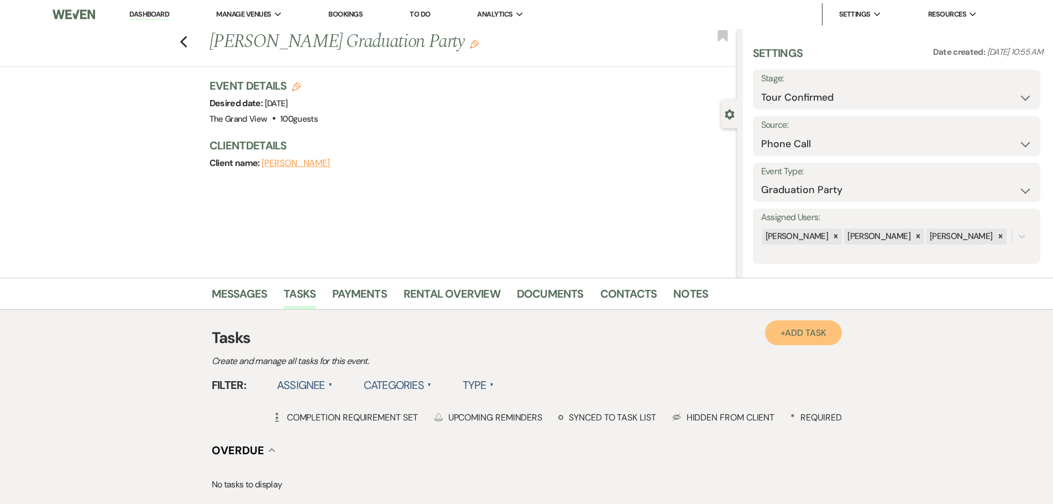
click at [817, 323] on link "+ Add Task" at bounding box center [803, 332] width 76 height 25
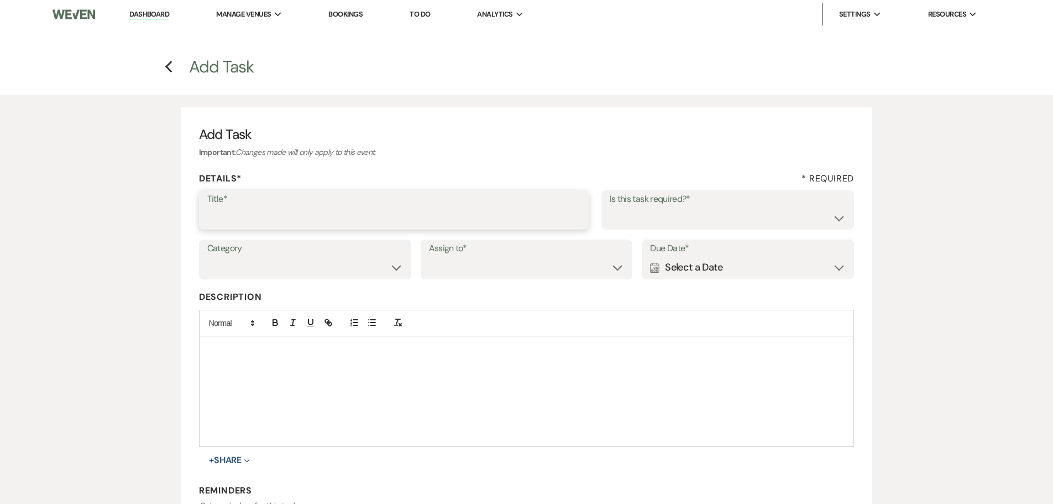
click at [419, 217] on input "Title*" at bounding box center [393, 218] width 373 height 22
click at [704, 257] on div "Calendar Select a Date Expand" at bounding box center [748, 267] width 196 height 22
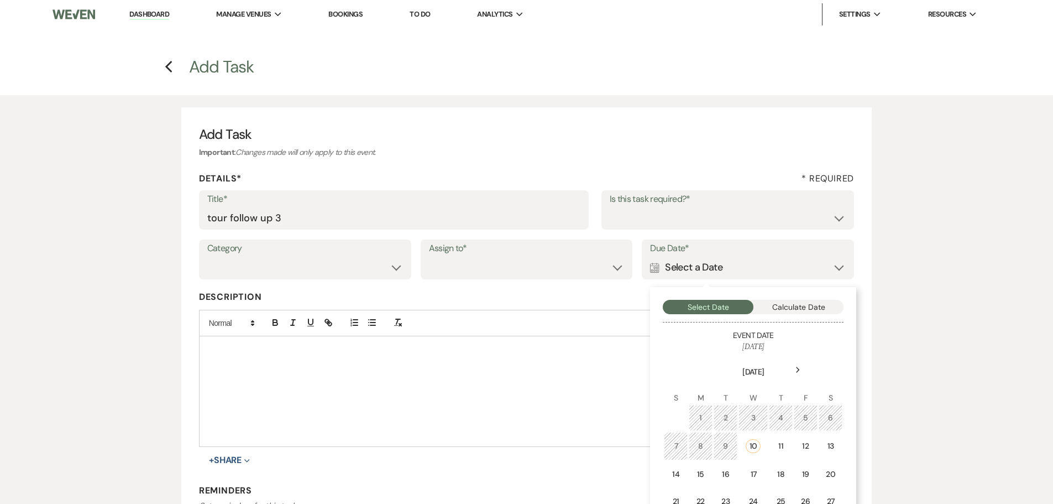
scroll to position [55, 0]
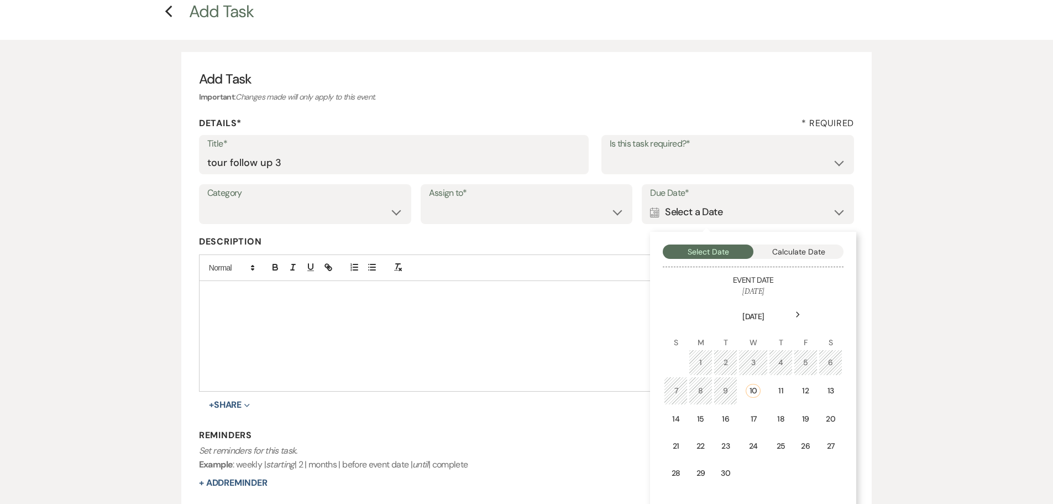
click at [796, 312] on icon "Next" at bounding box center [798, 314] width 6 height 7
click at [757, 384] on div "8" at bounding box center [753, 390] width 10 height 12
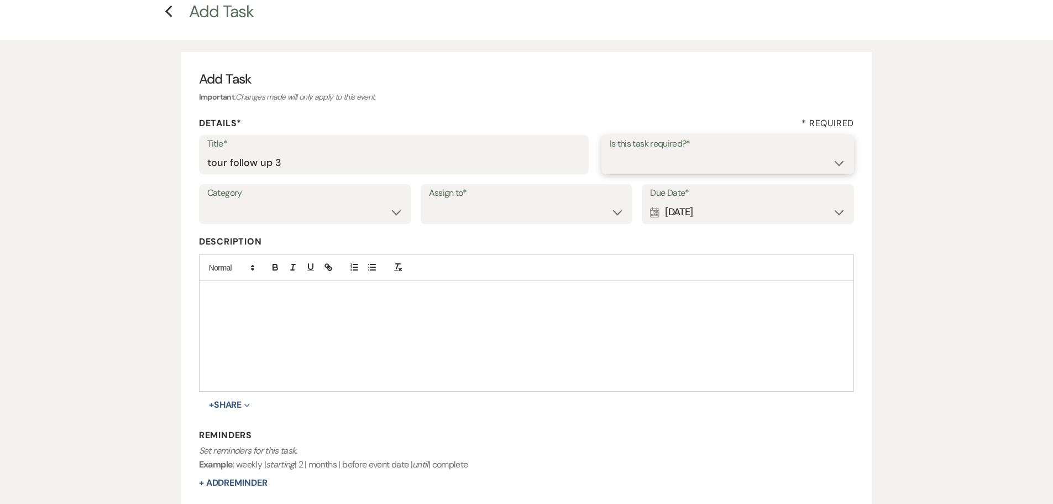
drag, startPoint x: 643, startPoint y: 166, endPoint x: 637, endPoint y: 172, distance: 8.6
click at [642, 166] on select "Yes No" at bounding box center [728, 162] width 237 height 22
click at [610, 151] on select "Yes No" at bounding box center [728, 162] width 237 height 22
drag, startPoint x: 531, startPoint y: 214, endPoint x: 528, endPoint y: 221, distance: 6.9
click at [531, 214] on select "Venue Client" at bounding box center [527, 212] width 196 height 22
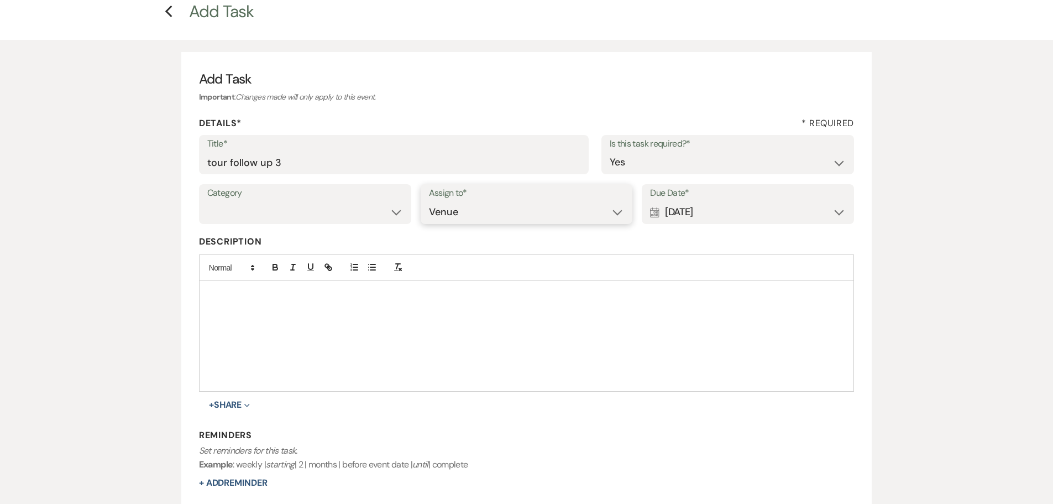
click at [429, 201] on select "Venue Client" at bounding box center [527, 212] width 196 height 22
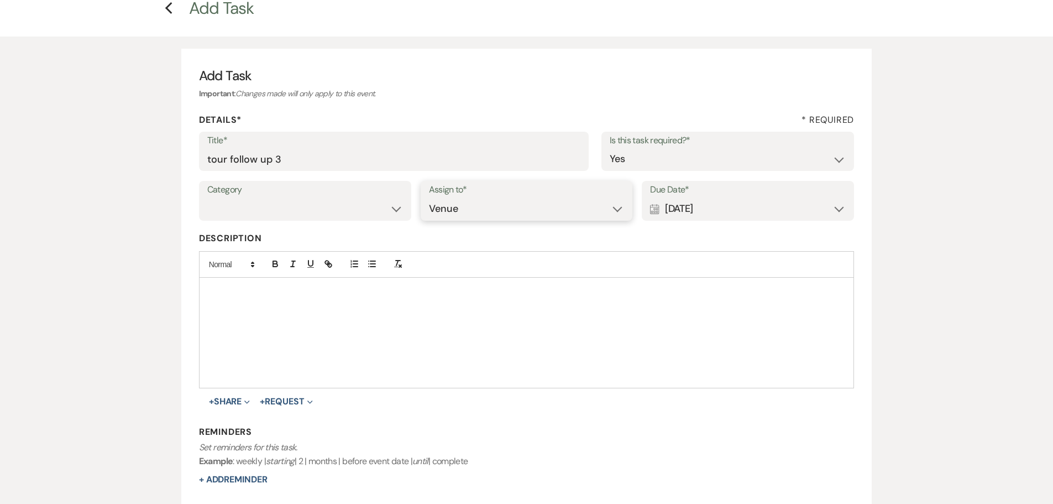
scroll to position [166, 0]
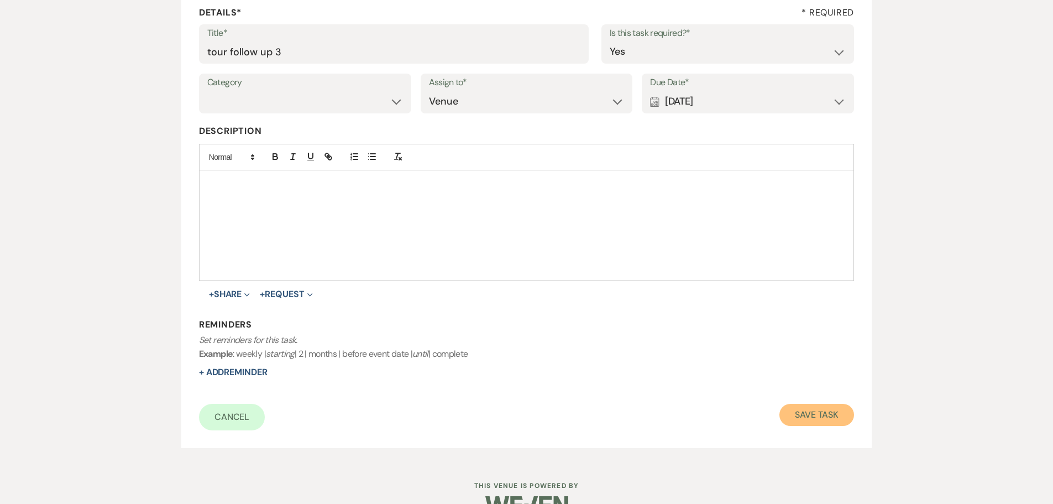
click at [823, 413] on button "Save Task" at bounding box center [816, 414] width 75 height 22
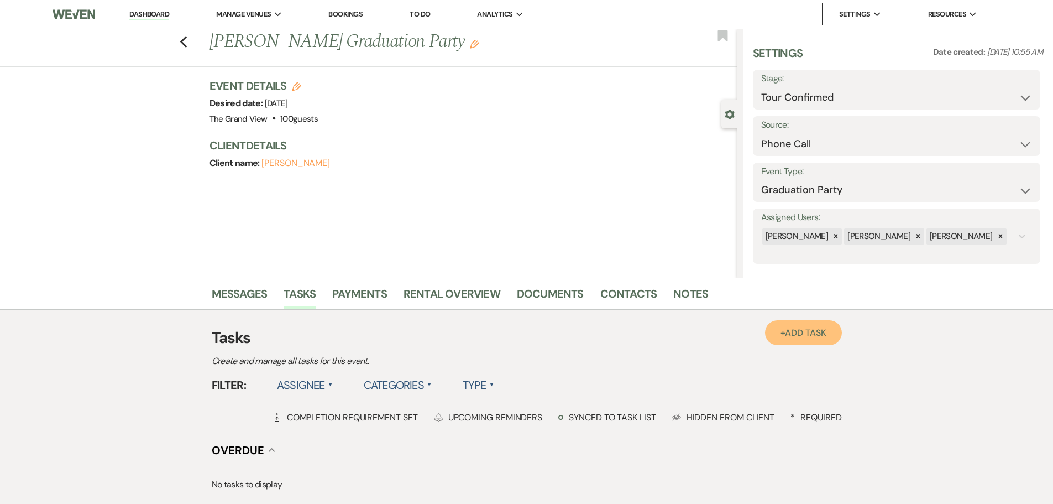
click at [794, 332] on span "Add Task" at bounding box center [805, 333] width 41 height 12
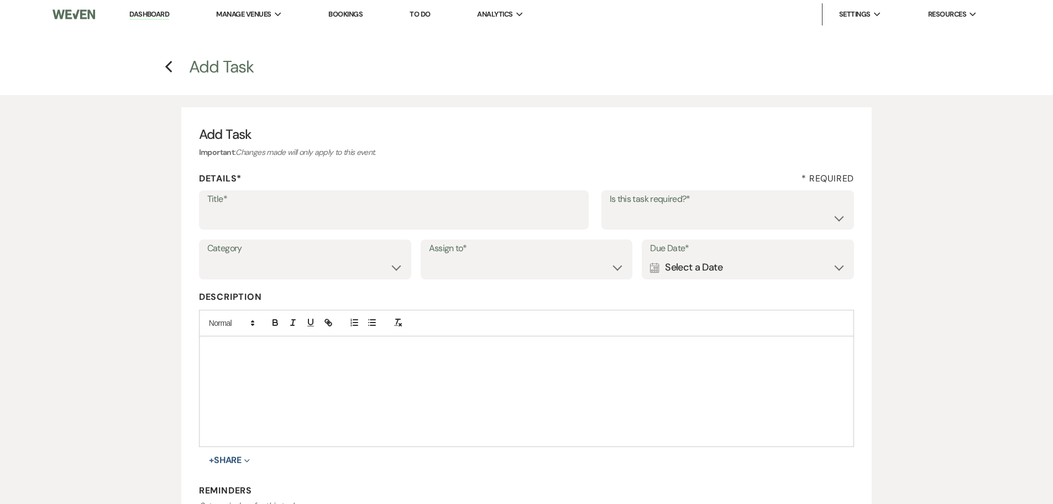
click at [418, 205] on label "Title*" at bounding box center [393, 199] width 373 height 16
click at [418, 207] on input "Title*" at bounding box center [393, 218] width 373 height 22
click at [699, 273] on div "Calendar Select a Date Expand" at bounding box center [748, 267] width 196 height 22
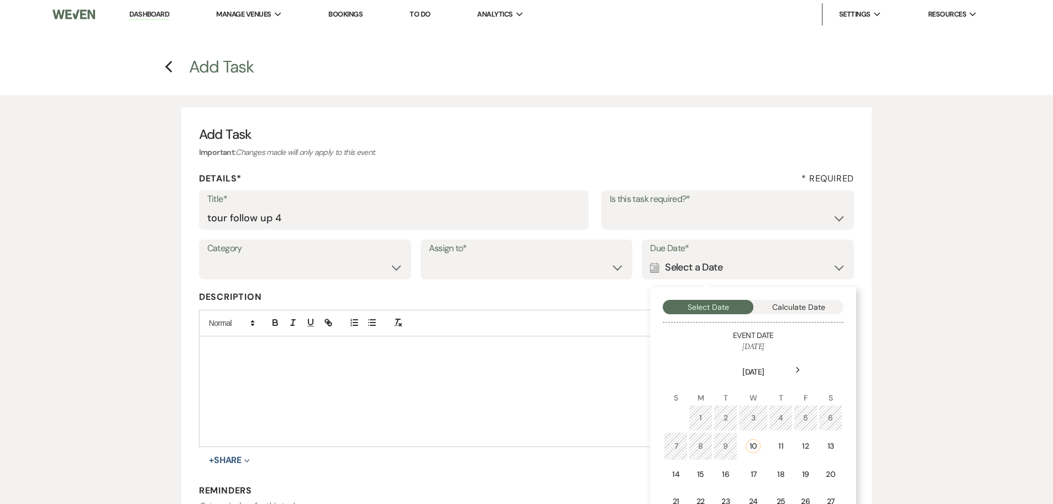
click at [796, 376] on div "Next" at bounding box center [798, 370] width 18 height 18
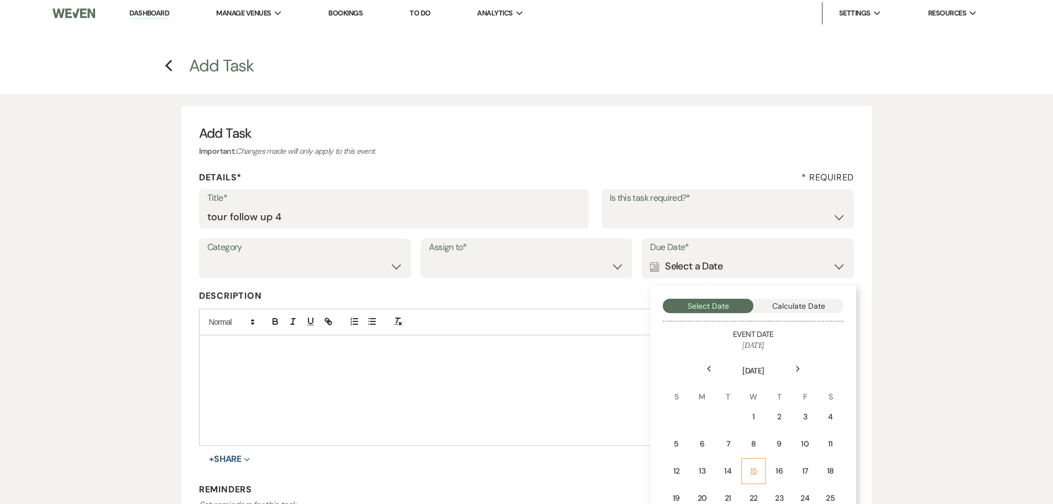
scroll to position [111, 0]
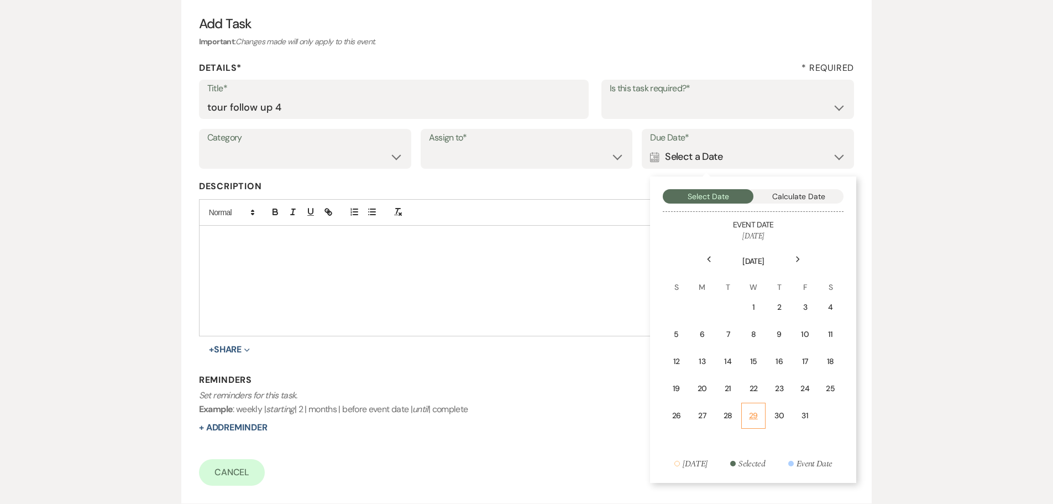
click at [753, 419] on div "29" at bounding box center [753, 416] width 10 height 12
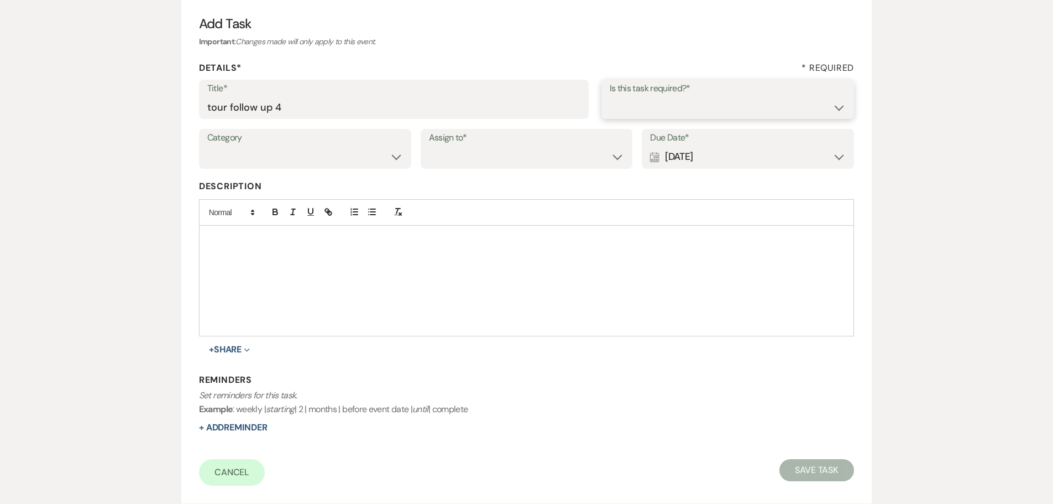
click at [645, 111] on select "Yes No" at bounding box center [728, 107] width 237 height 22
click at [610, 96] on select "Yes No" at bounding box center [728, 107] width 237 height 22
drag, startPoint x: 538, startPoint y: 155, endPoint x: 538, endPoint y: 166, distance: 11.6
click at [538, 155] on select "Venue Client" at bounding box center [527, 157] width 196 height 22
click at [429, 146] on select "Venue Client" at bounding box center [527, 157] width 196 height 22
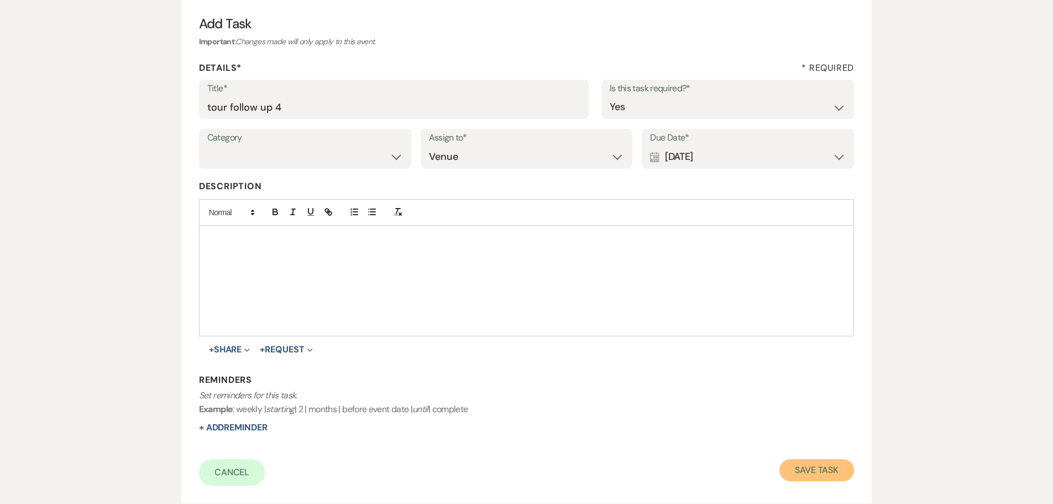
click at [809, 469] on button "Save Task" at bounding box center [816, 470] width 75 height 22
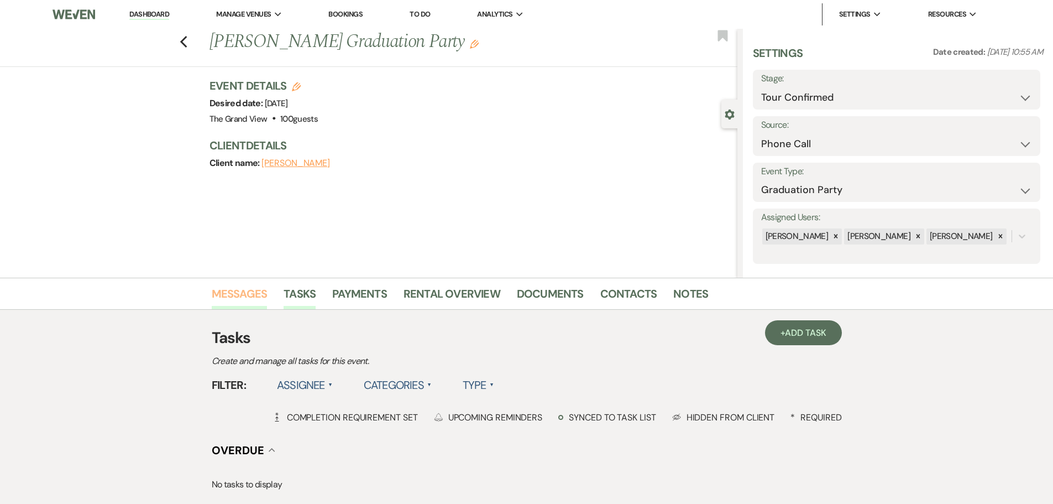
click at [250, 292] on link "Messages" at bounding box center [240, 297] width 56 height 24
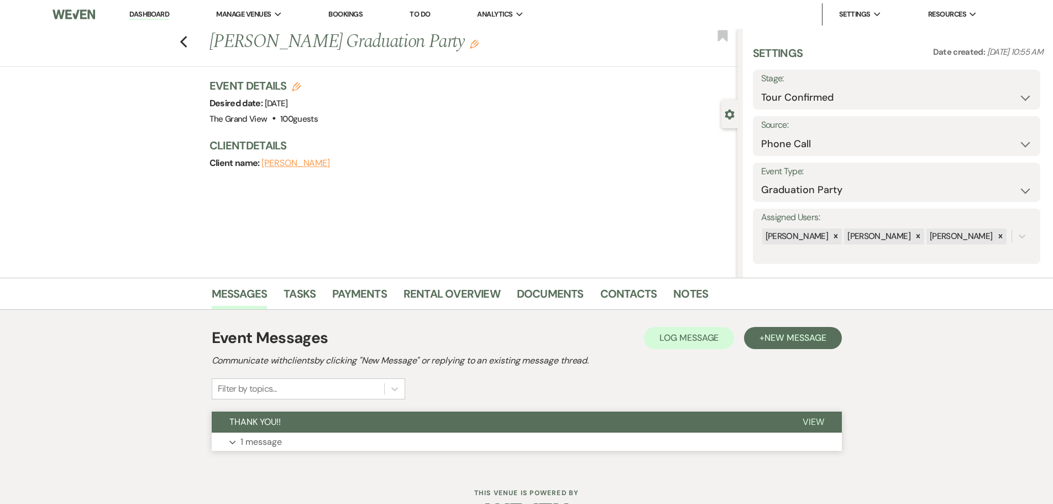
click at [318, 433] on button "Expand 1 message" at bounding box center [527, 441] width 630 height 19
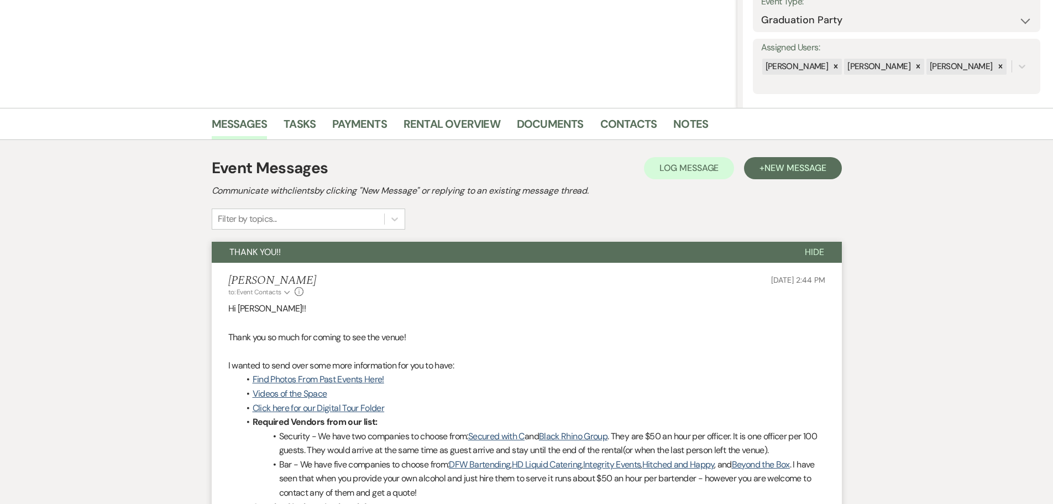
scroll to position [332, 0]
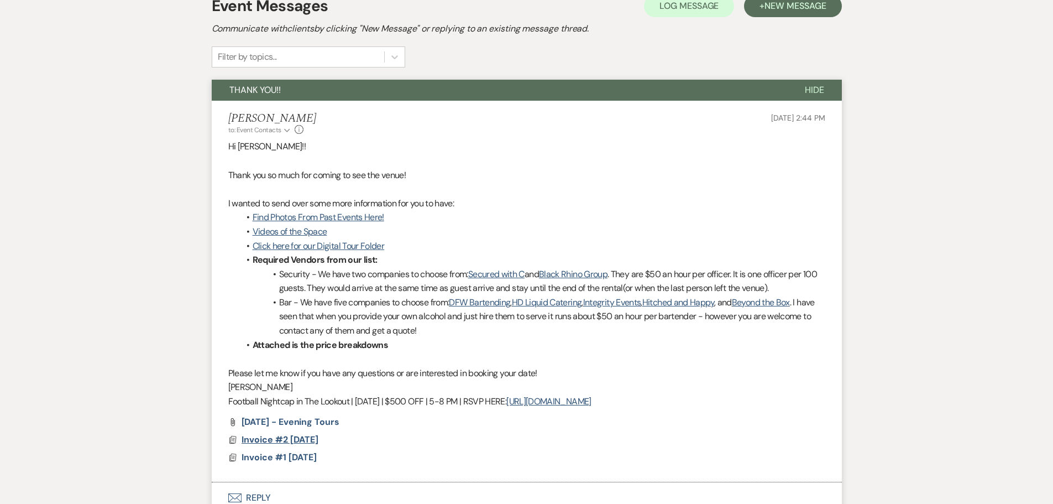
click at [307, 436] on span "Invoice #2 8-19-2025" at bounding box center [280, 439] width 77 height 12
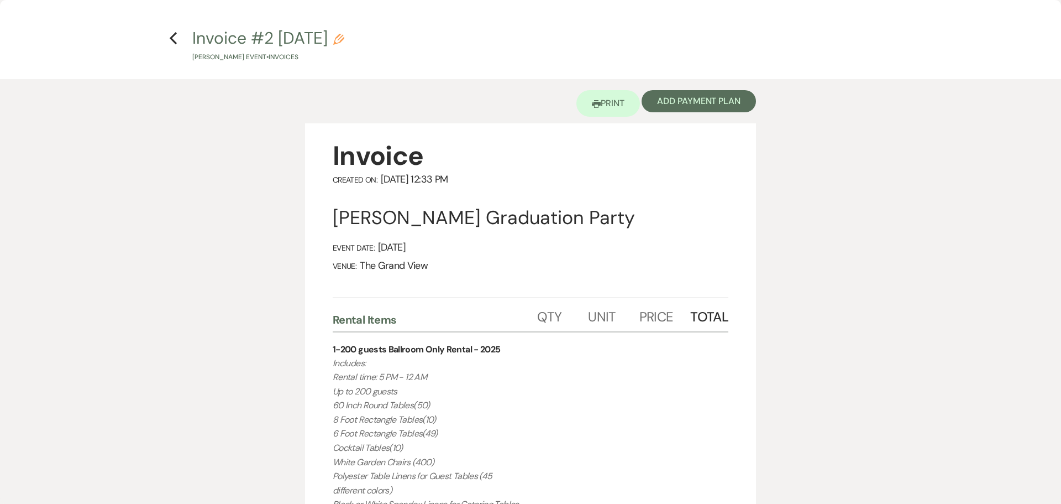
click at [182, 44] on h4 "Previous Invoice #2 8-19-2025 Pencil Krystal Farley's Event • Invoices" at bounding box center [531, 45] width 796 height 36
click at [172, 44] on icon "Previous" at bounding box center [173, 38] width 8 height 13
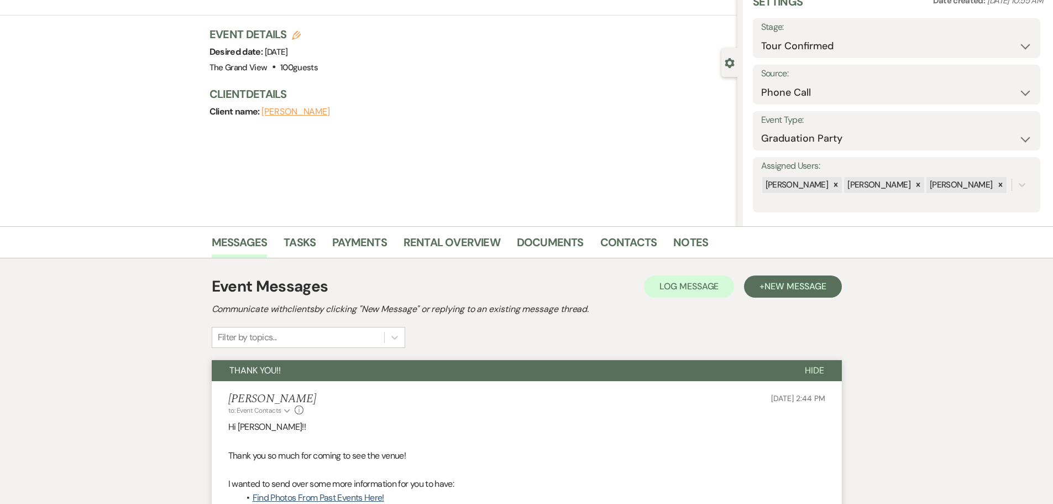
scroll to position [0, 0]
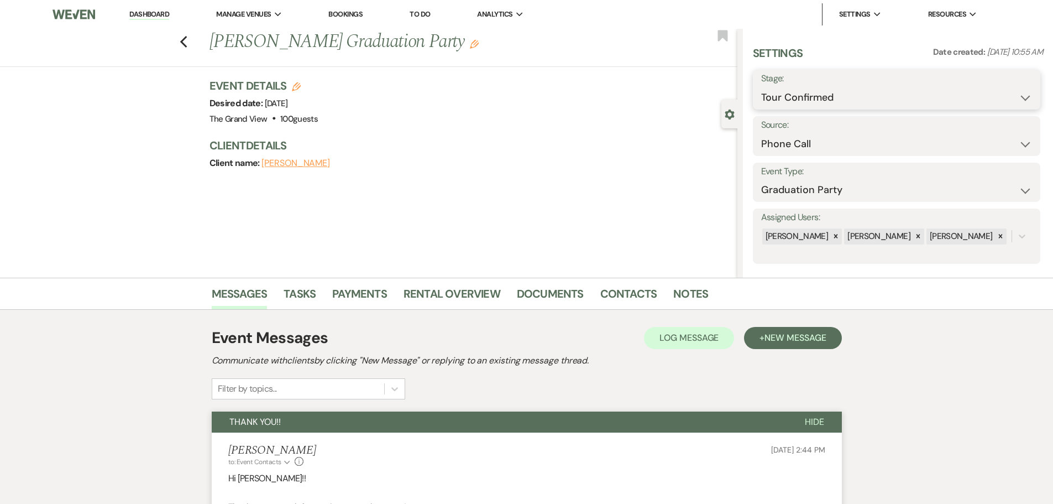
click at [805, 95] on select "Inquiry Follow Up Tour Requested Tour Confirmed Toured Proposal Sent Booked Lost" at bounding box center [896, 98] width 271 height 22
click at [761, 87] on select "Inquiry Follow Up Tour Requested Tour Confirmed Toured Proposal Sent Booked Lost" at bounding box center [896, 98] width 271 height 22
click at [1016, 85] on button "Save" at bounding box center [1009, 89] width 62 height 22
click at [470, 44] on use "button" at bounding box center [474, 44] width 9 height 9
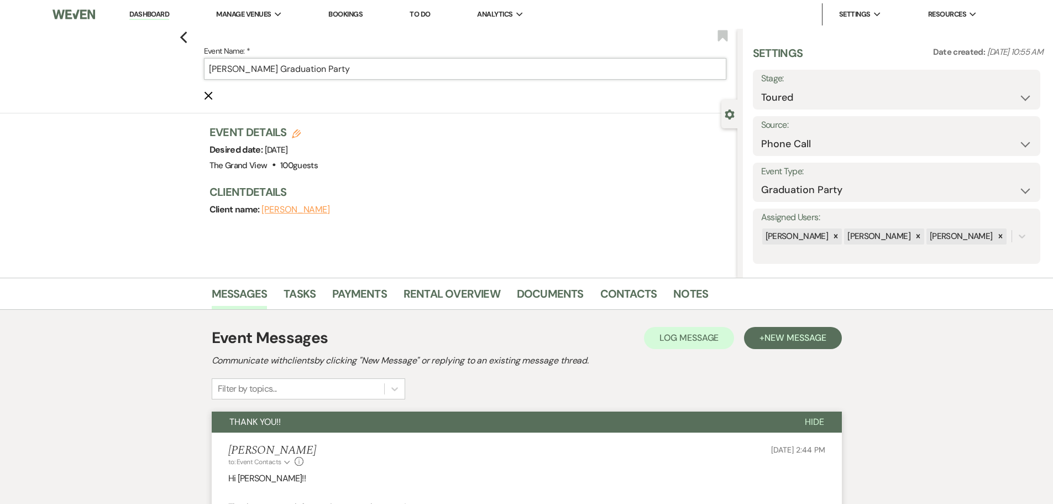
click at [212, 69] on input "[PERSON_NAME] Graduation Party" at bounding box center [465, 69] width 522 height 22
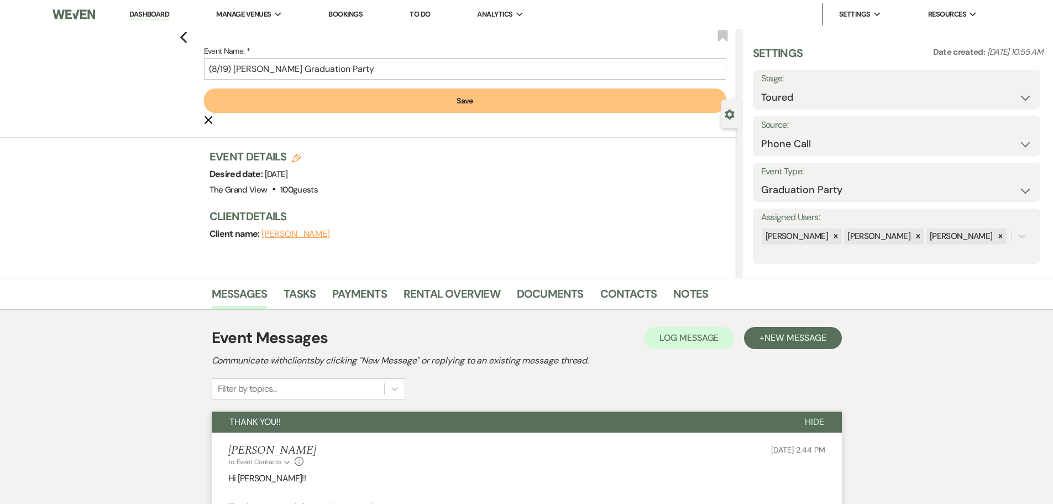
click at [264, 104] on button "Save" at bounding box center [465, 100] width 522 height 24
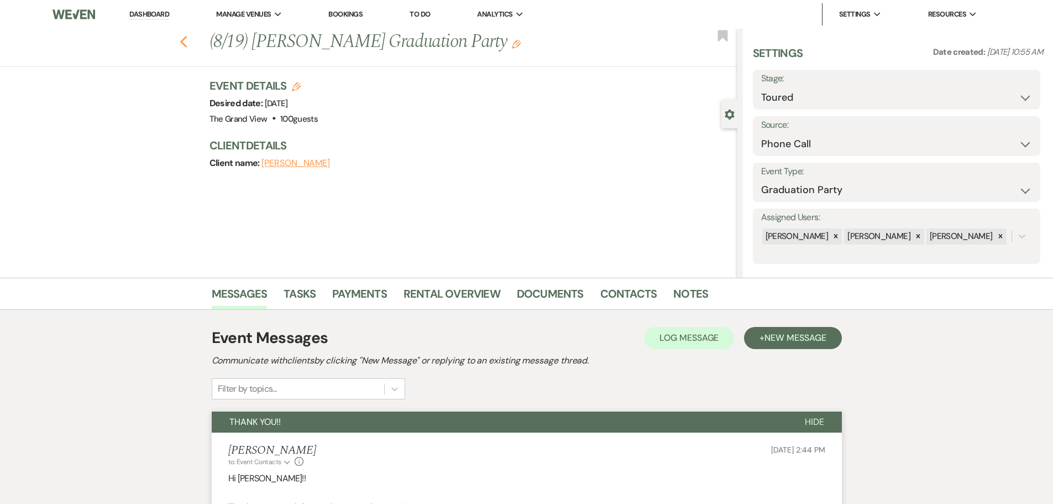
click at [187, 44] on use "button" at bounding box center [183, 42] width 7 height 12
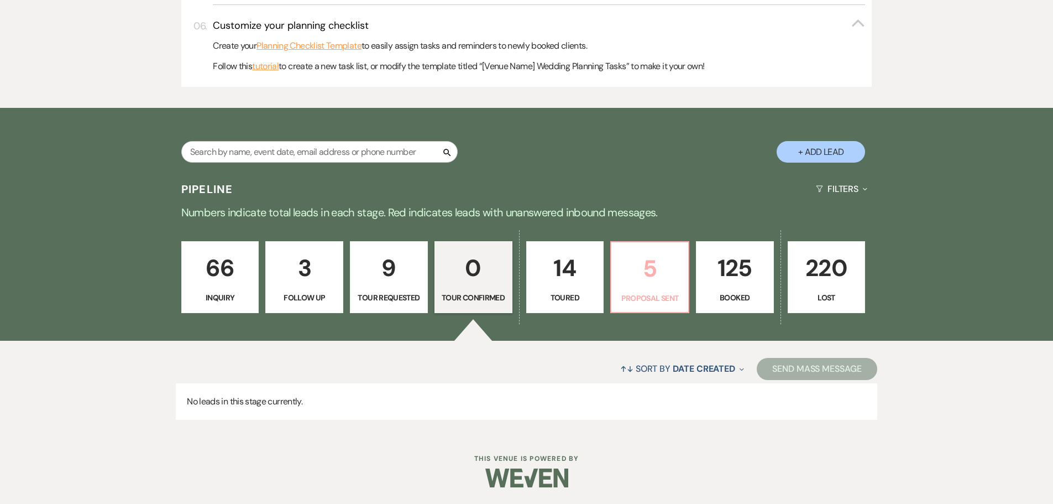
click at [677, 288] on link "5 Proposal Sent" at bounding box center [649, 277] width 79 height 72
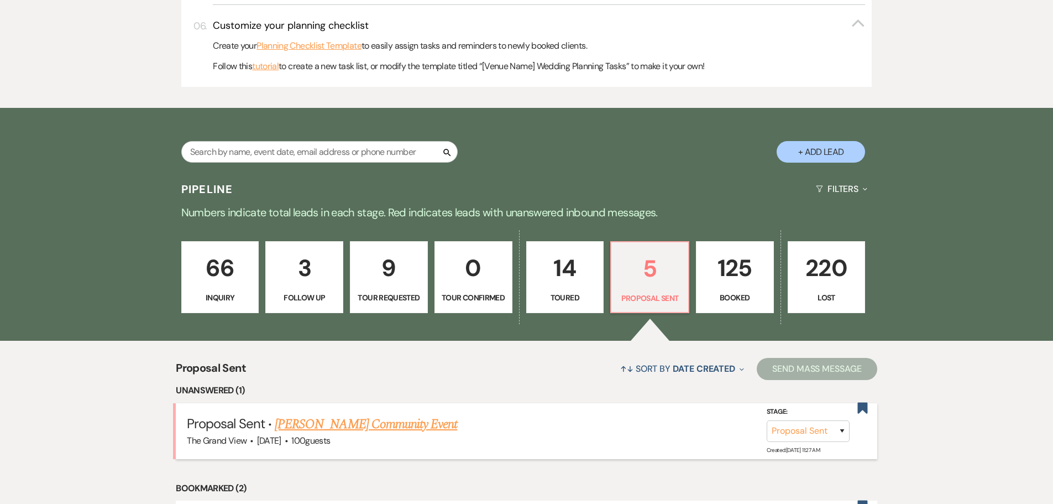
click at [335, 422] on link "[PERSON_NAME] Community Event" at bounding box center [366, 424] width 182 height 20
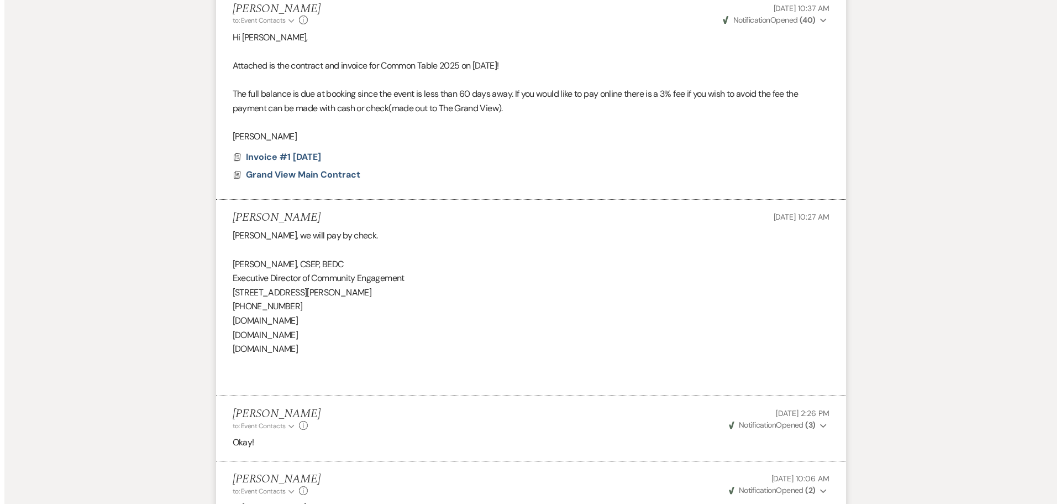
scroll to position [417, 0]
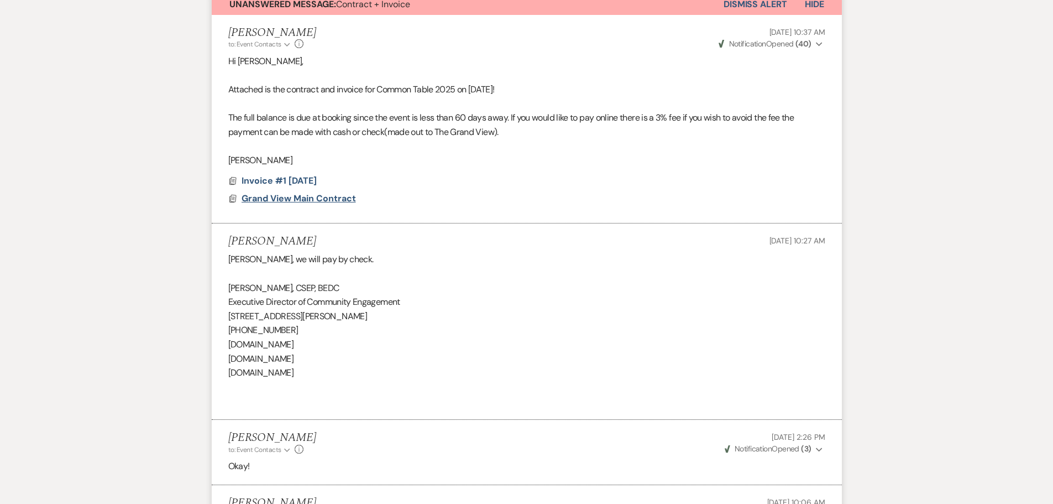
click at [333, 195] on span "Grand View Main Contract" at bounding box center [299, 198] width 114 height 12
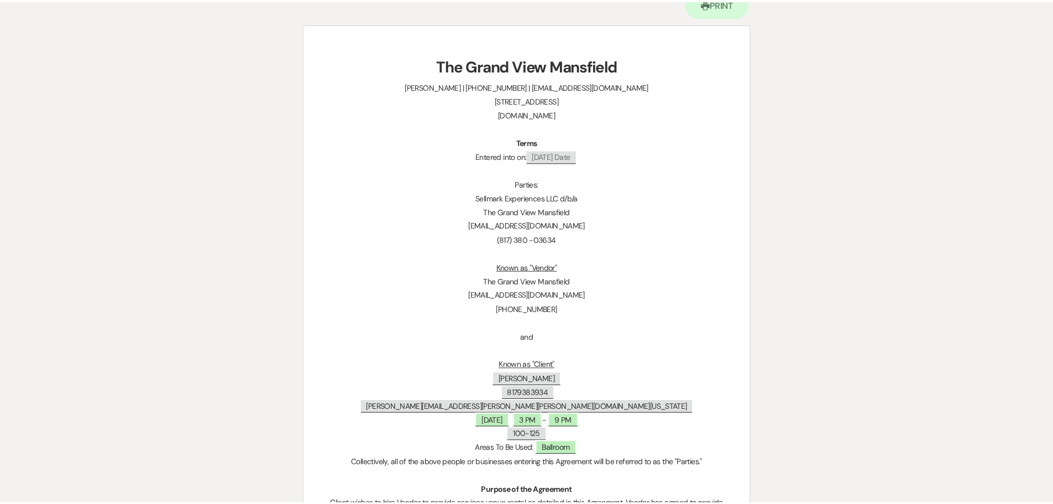
scroll to position [0, 0]
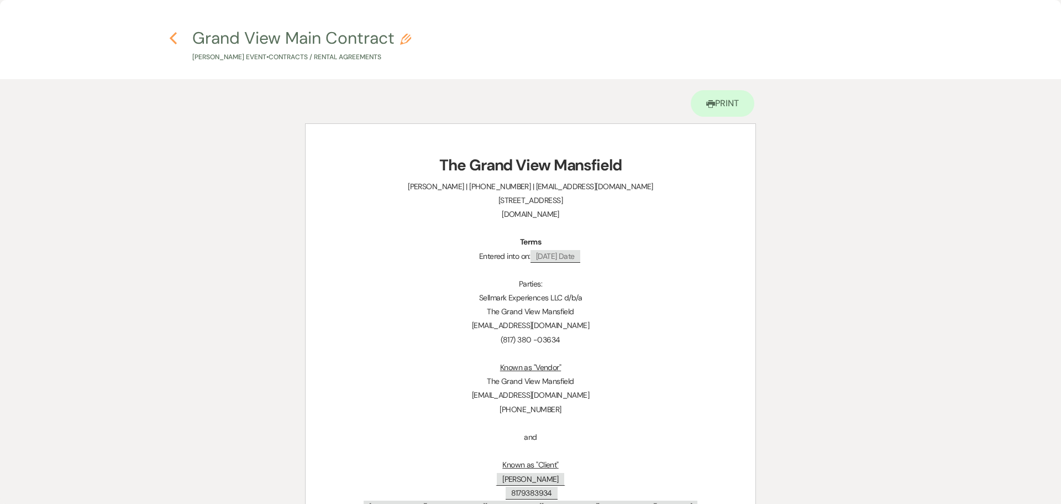
click at [174, 41] on use "button" at bounding box center [173, 38] width 7 height 12
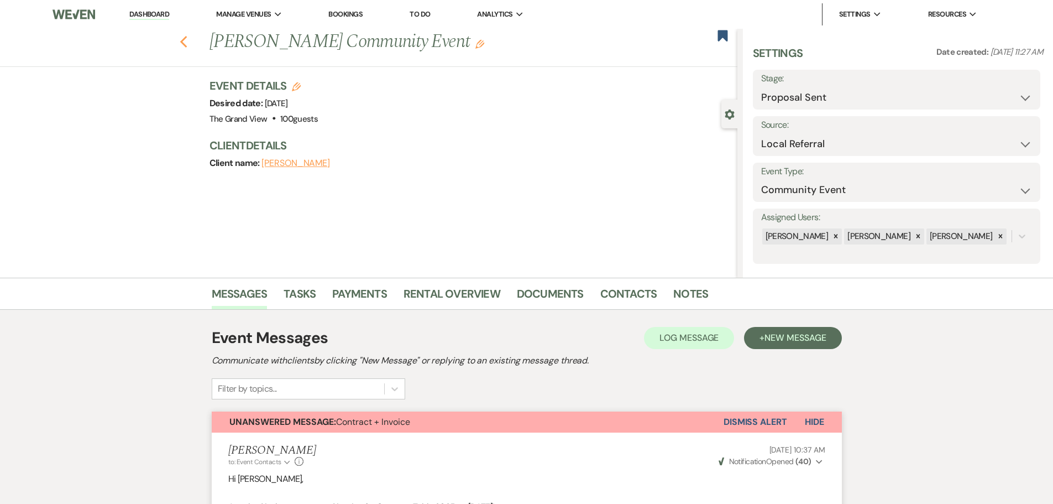
click at [187, 44] on use "button" at bounding box center [183, 42] width 7 height 12
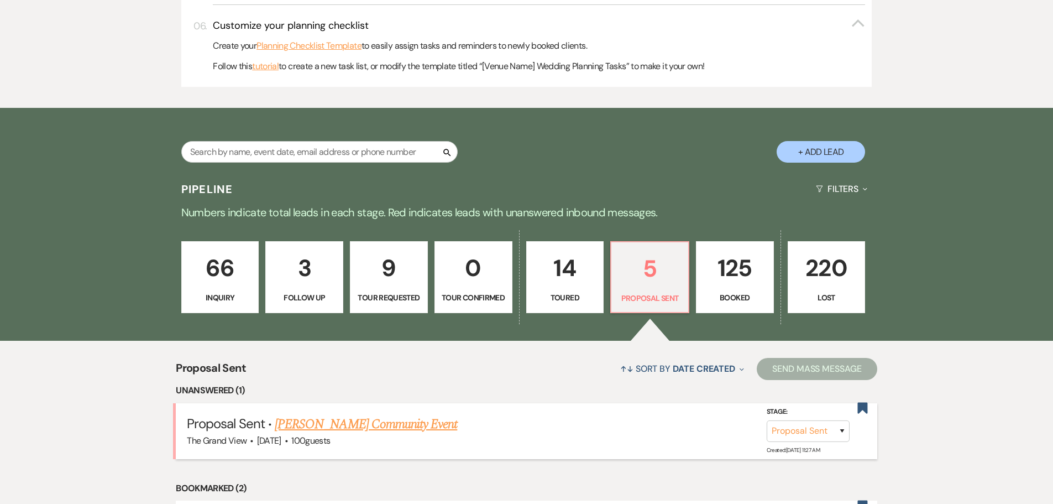
click at [391, 420] on link "[PERSON_NAME] Community Event" at bounding box center [366, 424] width 182 height 20
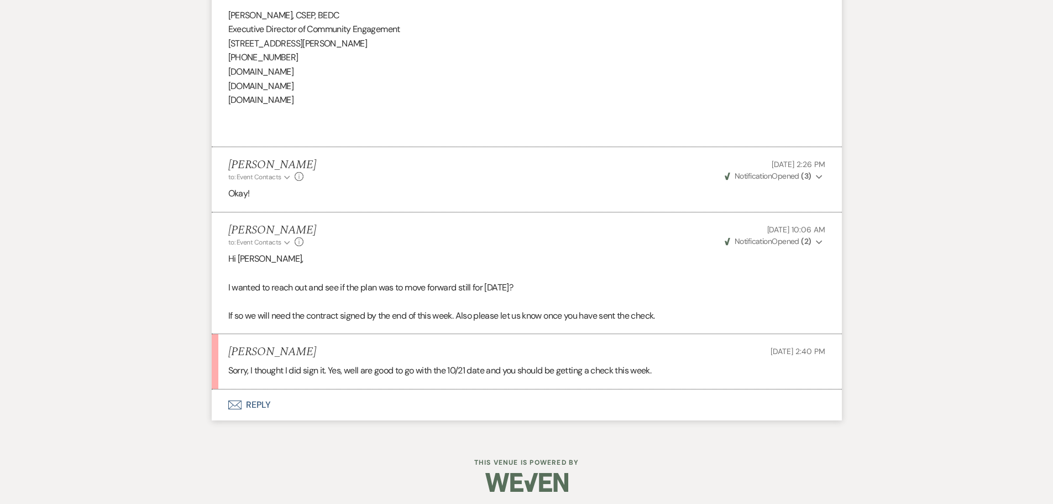
scroll to position [694, 0]
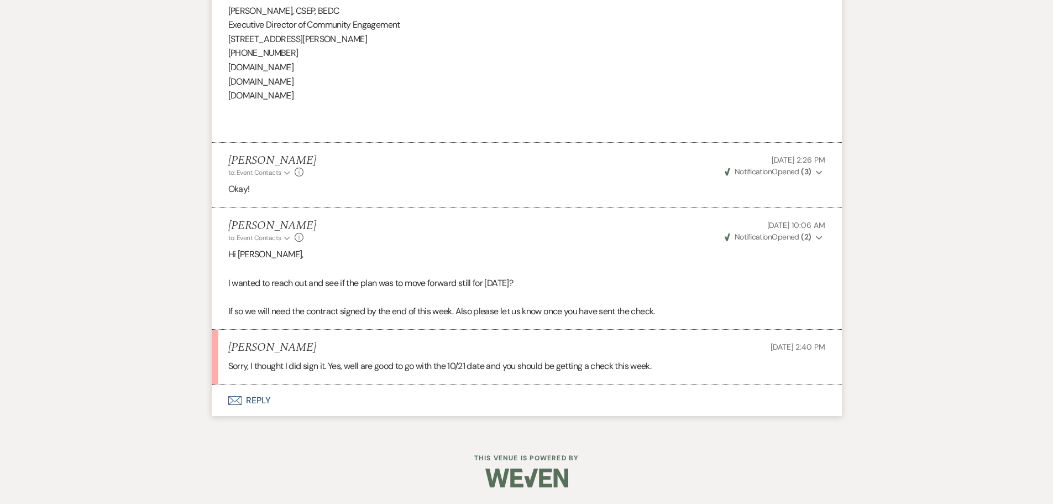
click at [256, 400] on button "Envelope Reply" at bounding box center [527, 400] width 630 height 31
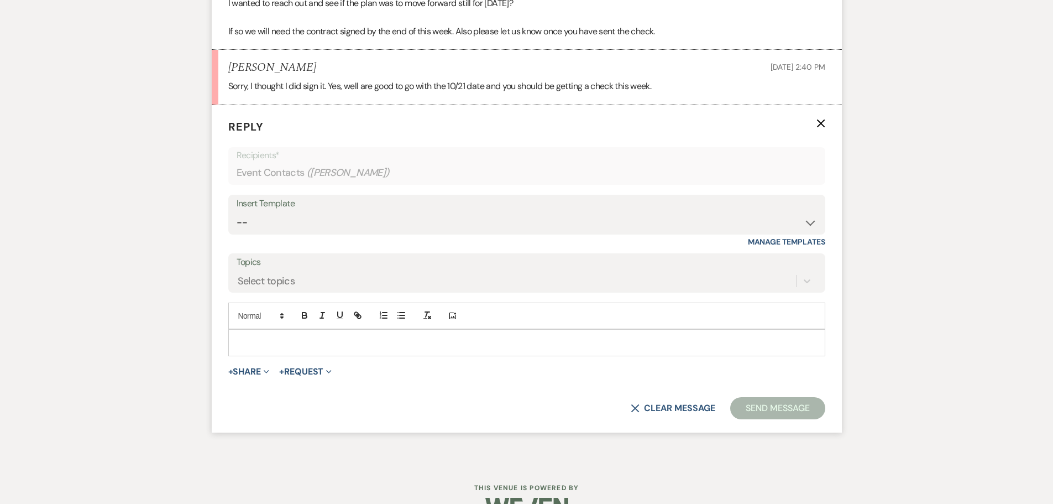
scroll to position [991, 0]
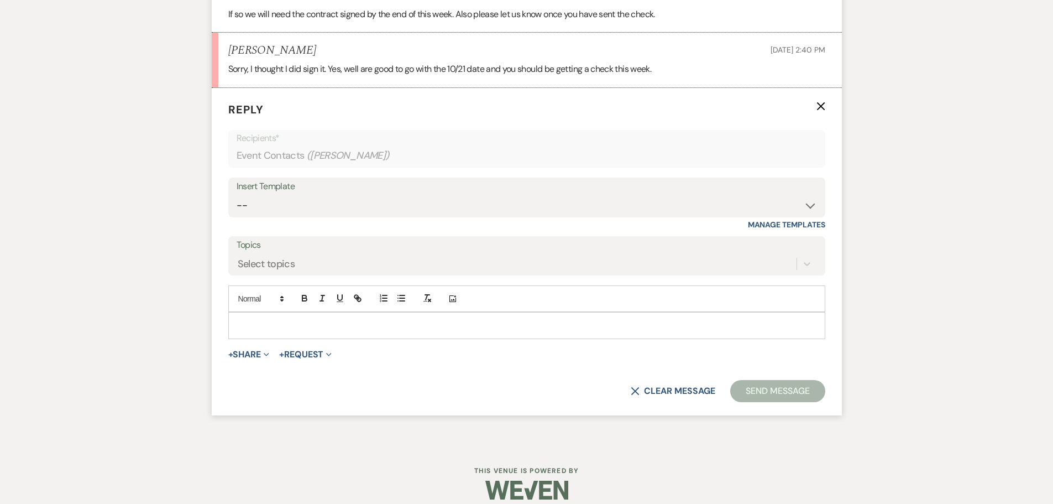
click at [318, 322] on p at bounding box center [526, 325] width 579 height 12
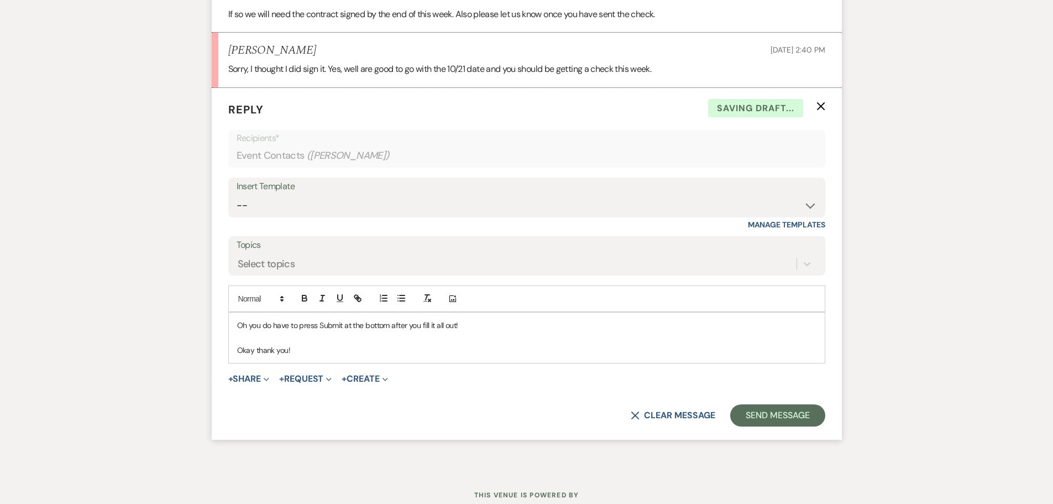
click at [305, 344] on p "Okay thank you!" at bounding box center [526, 350] width 579 height 12
click at [782, 413] on button "Send Message" at bounding box center [777, 415] width 95 height 22
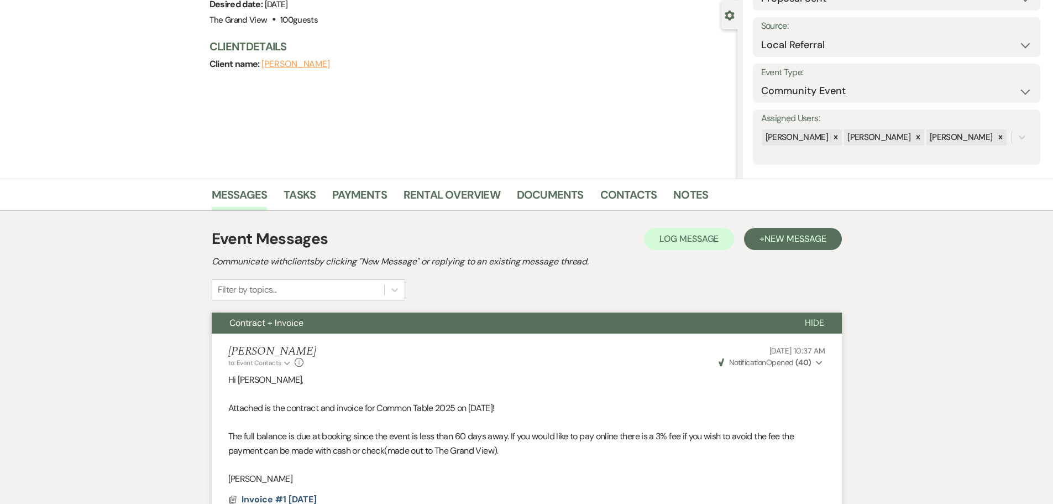
scroll to position [0, 0]
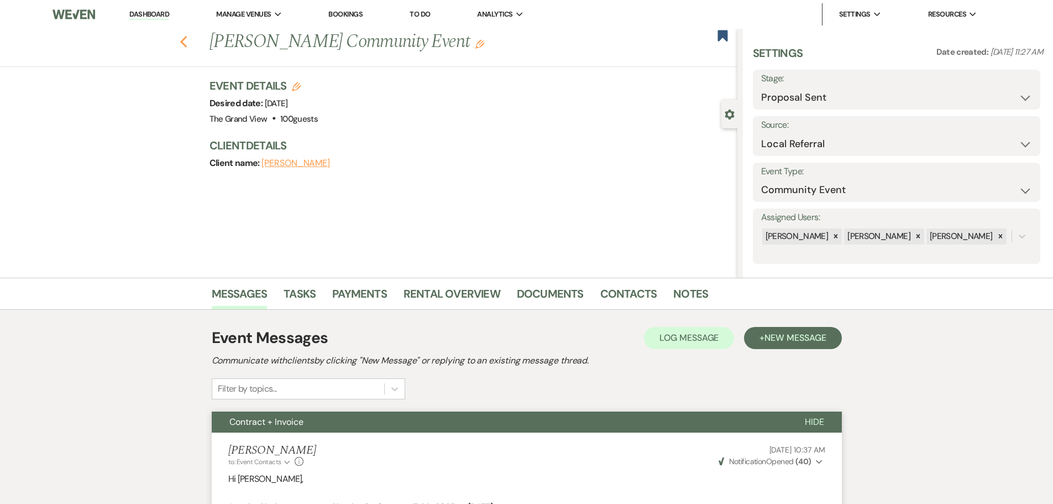
click at [188, 41] on icon "Previous" at bounding box center [184, 41] width 8 height 13
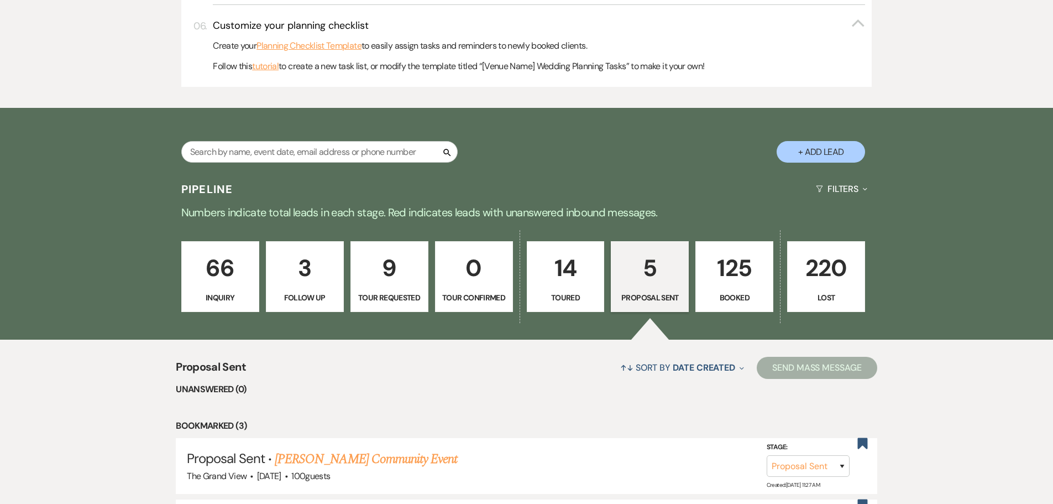
click at [390, 292] on p "Tour Requested" at bounding box center [390, 297] width 64 height 12
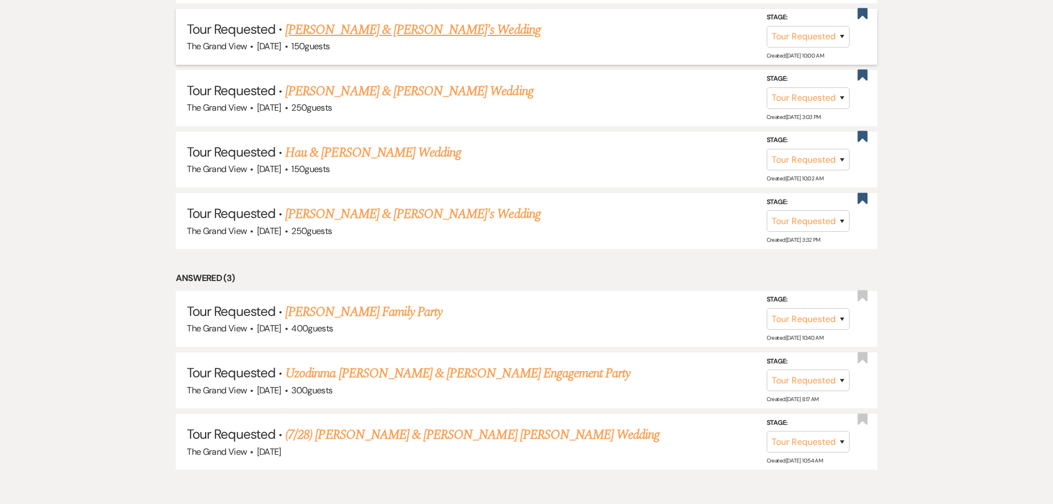
scroll to position [1142, 0]
click at [402, 434] on link "(7/28) [PERSON_NAME] & [PERSON_NAME] [PERSON_NAME] Wedding" at bounding box center [472, 434] width 374 height 20
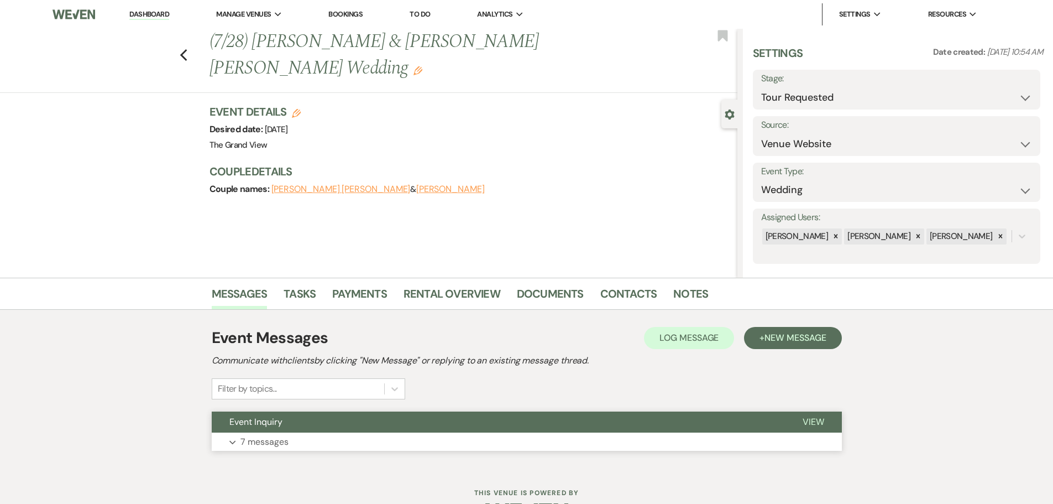
click at [363, 436] on button "Expand 7 messages" at bounding box center [527, 441] width 630 height 19
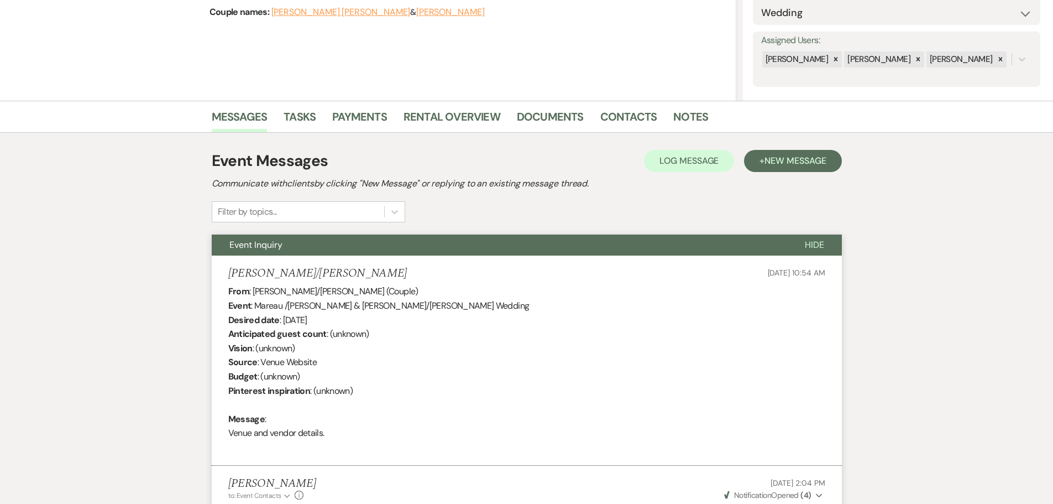
scroll to position [17, 0]
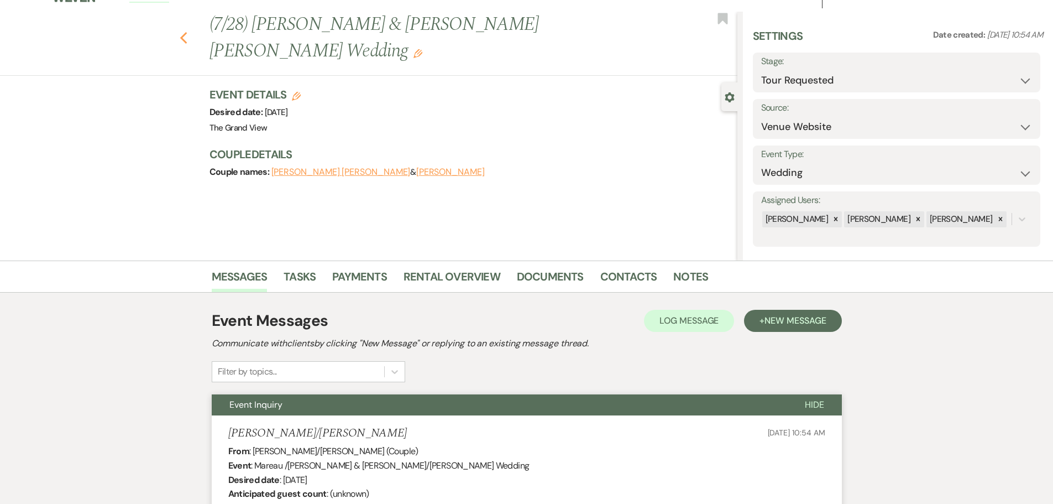
click at [186, 40] on icon "Previous" at bounding box center [184, 38] width 8 height 13
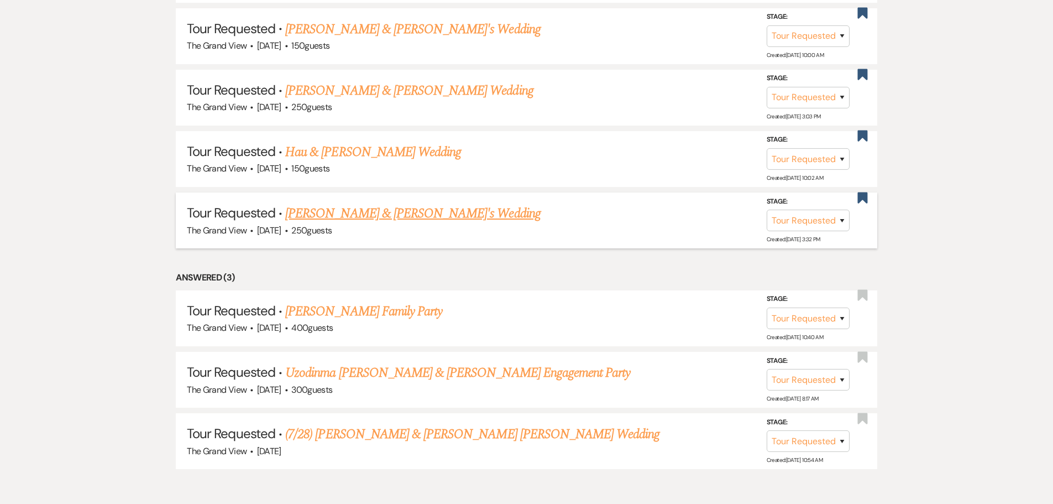
click at [299, 218] on link "[PERSON_NAME] & [PERSON_NAME]'s Wedding" at bounding box center [412, 213] width 255 height 20
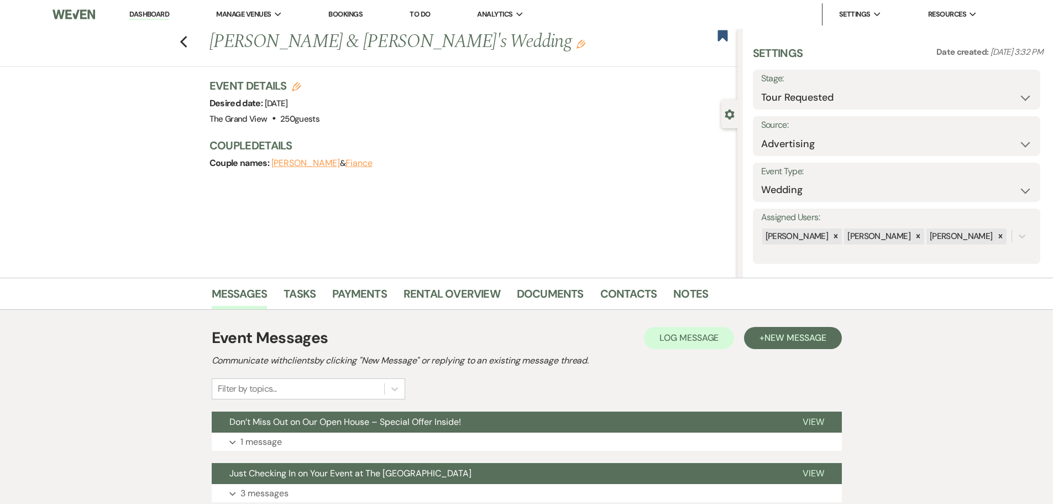
scroll to position [190, 0]
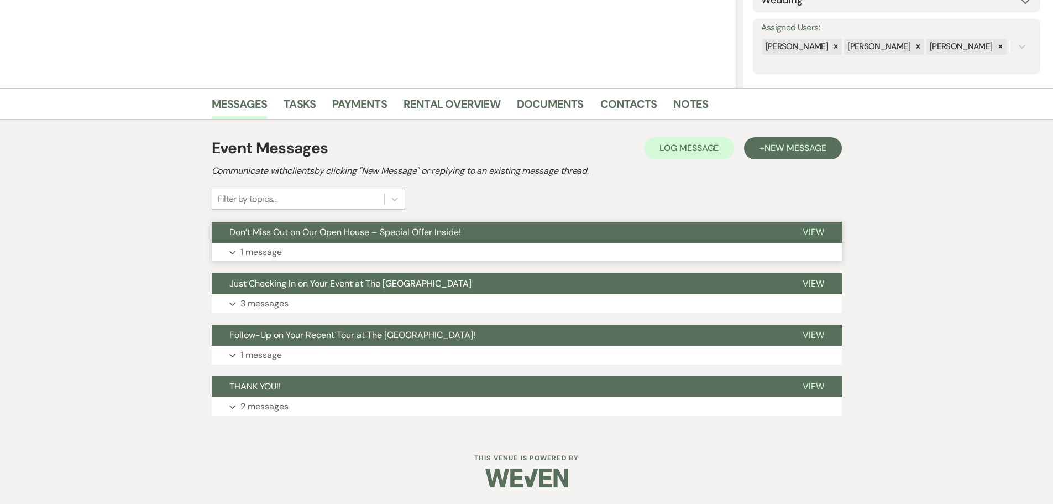
click at [295, 254] on button "Expand 1 message" at bounding box center [527, 252] width 630 height 19
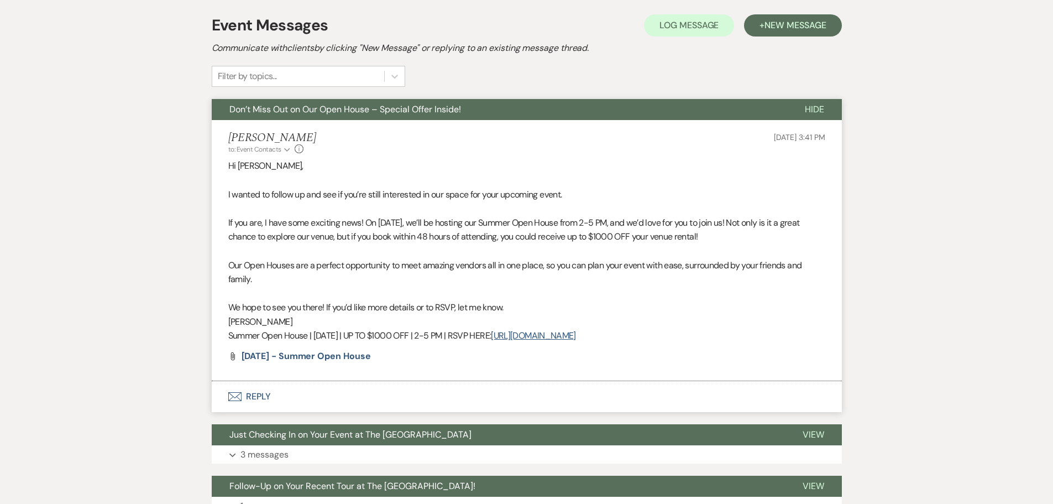
scroll to position [463, 0]
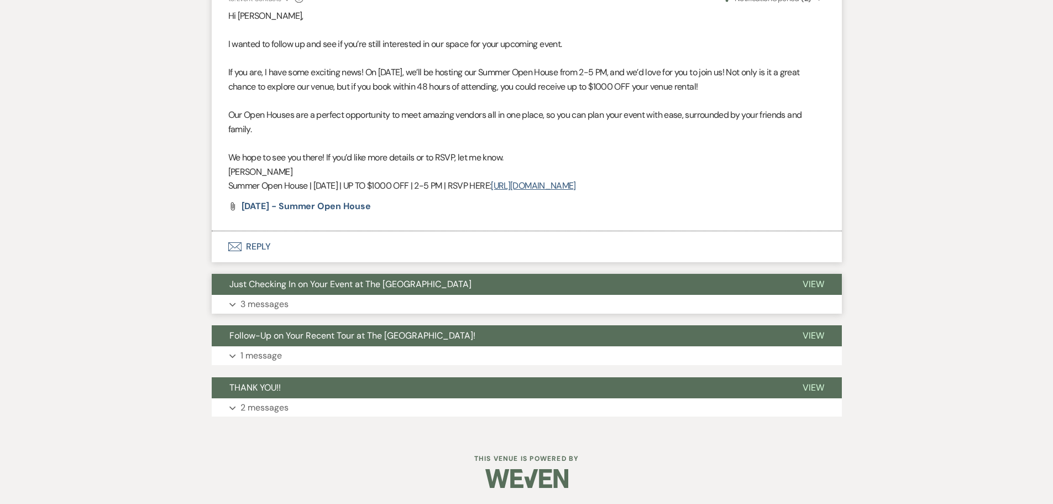
click at [336, 292] on button "Just Checking In on Your Event at The Grand View" at bounding box center [498, 284] width 573 height 21
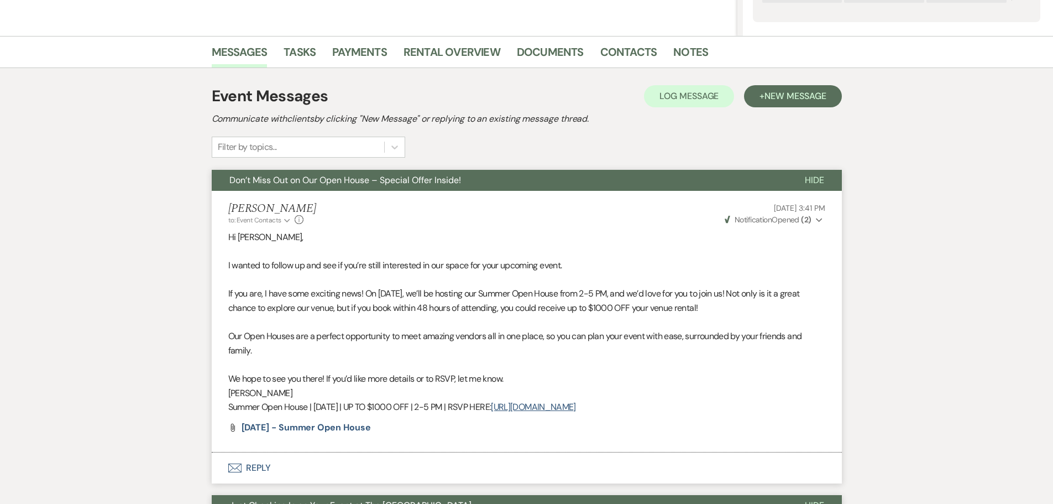
scroll to position [0, 0]
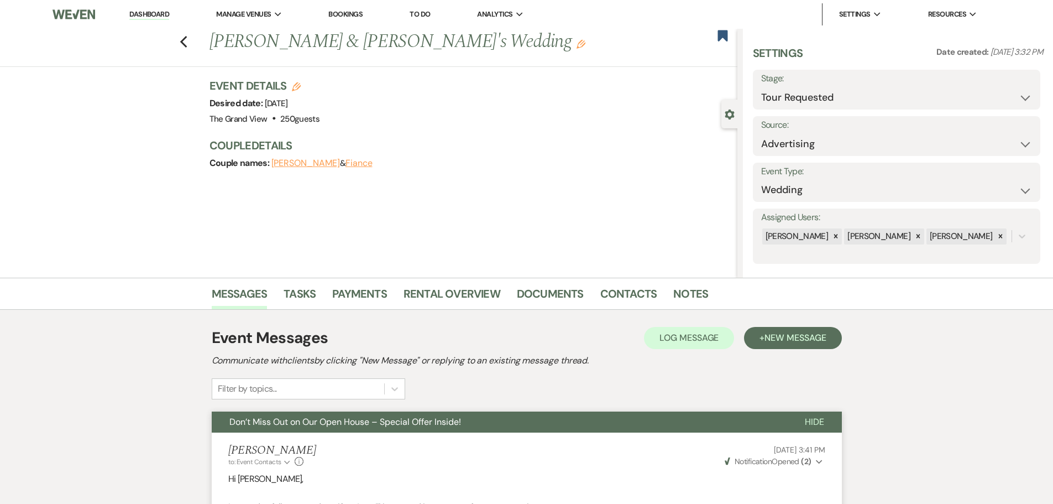
click at [192, 43] on div "Previous Andrea Carrasco & Fiance's Wedding Edit Bookmark" at bounding box center [365, 48] width 743 height 38
click at [188, 44] on icon "Previous" at bounding box center [184, 41] width 8 height 13
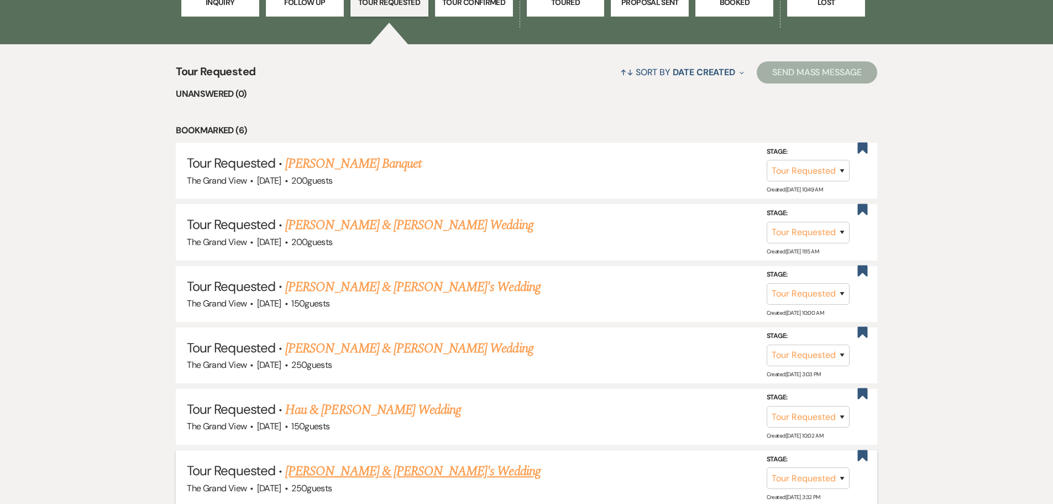
scroll to position [866, 0]
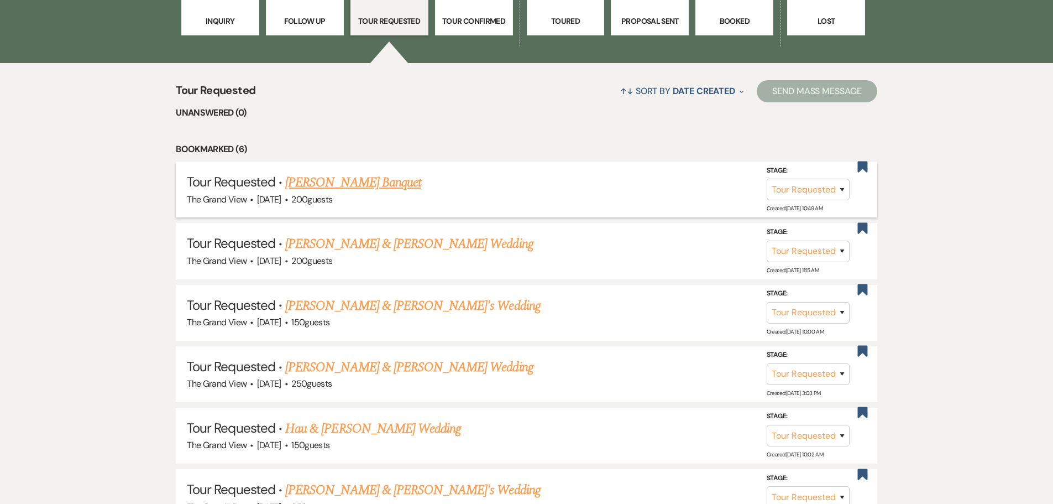
click at [335, 180] on link "[PERSON_NAME] Banquet" at bounding box center [353, 182] width 136 height 20
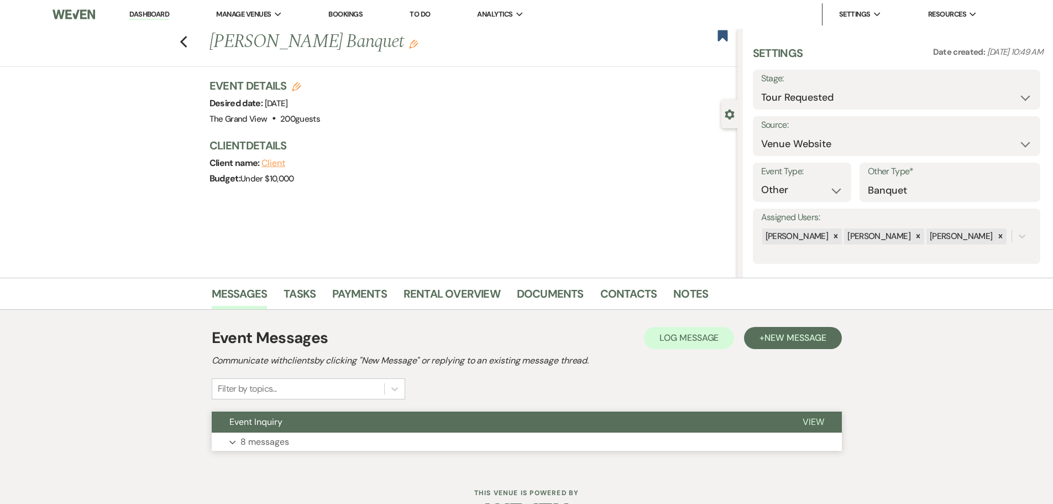
click at [284, 412] on button "Event Inquiry" at bounding box center [498, 421] width 573 height 21
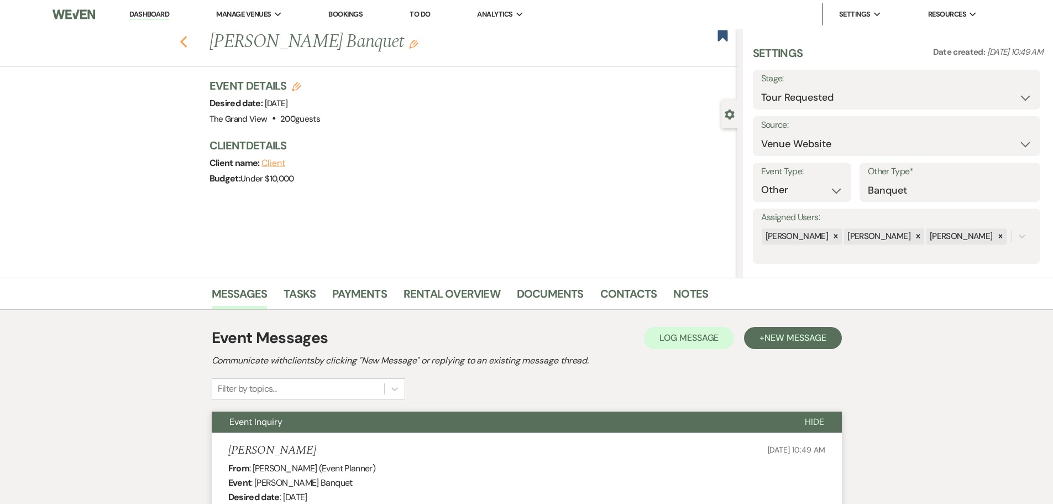
click at [187, 35] on icon "Previous" at bounding box center [184, 41] width 8 height 13
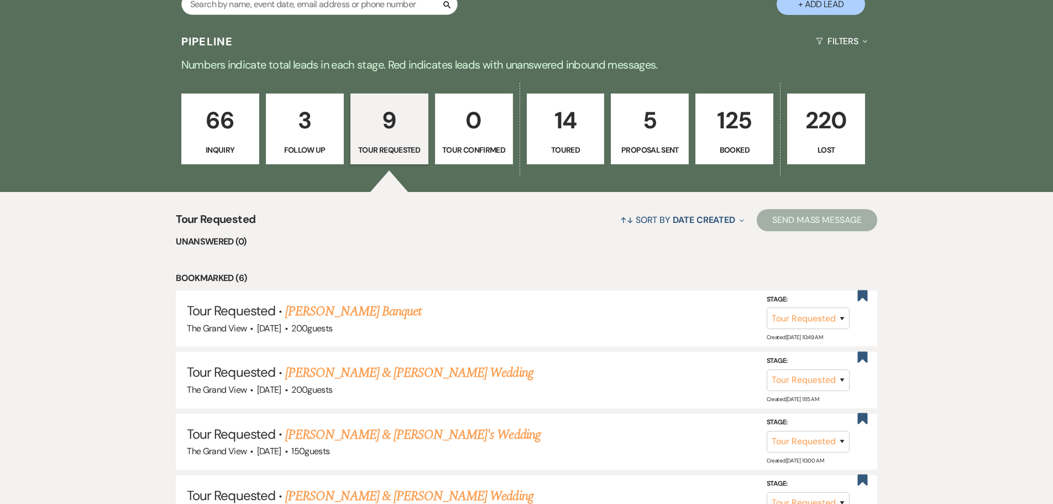
scroll to position [700, 0]
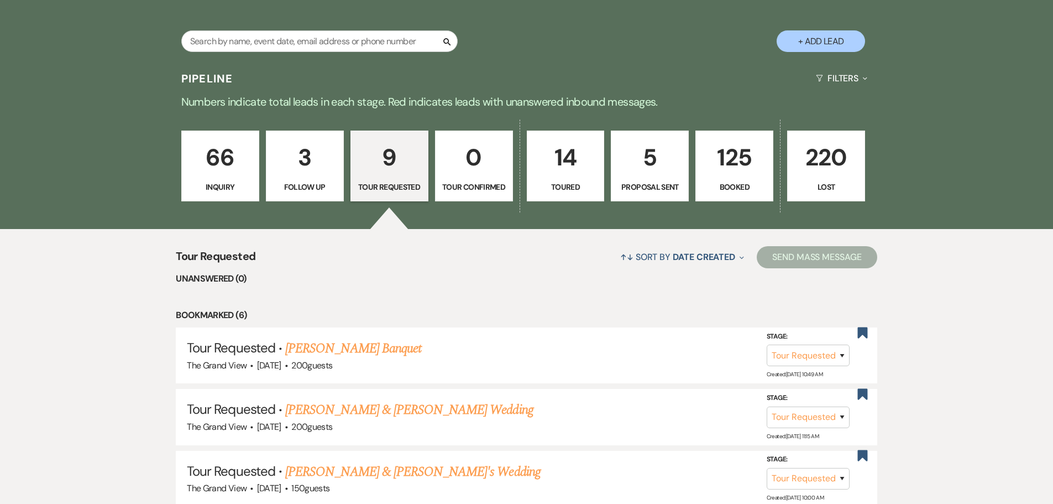
click at [249, 180] on link "66 Inquiry" at bounding box center [220, 165] width 78 height 71
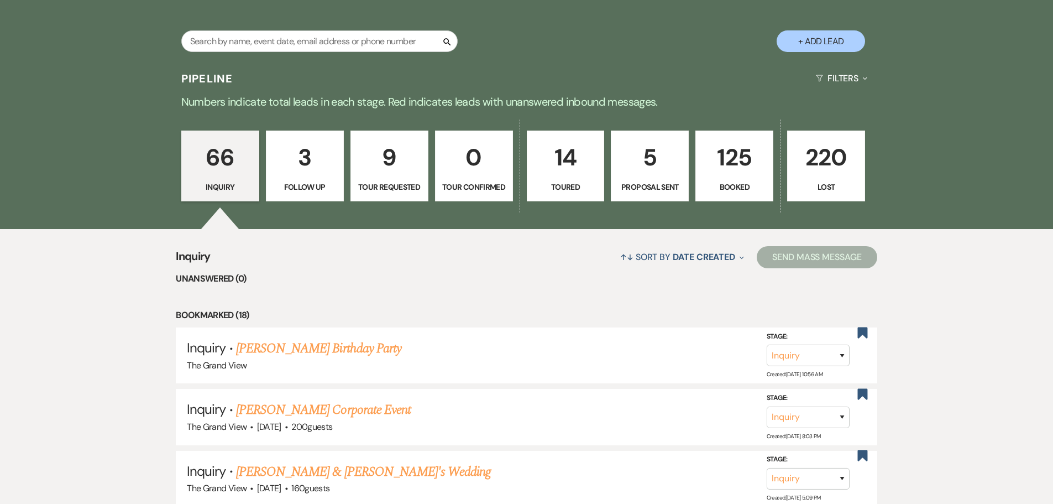
click at [564, 158] on p "14" at bounding box center [566, 157] width 64 height 37
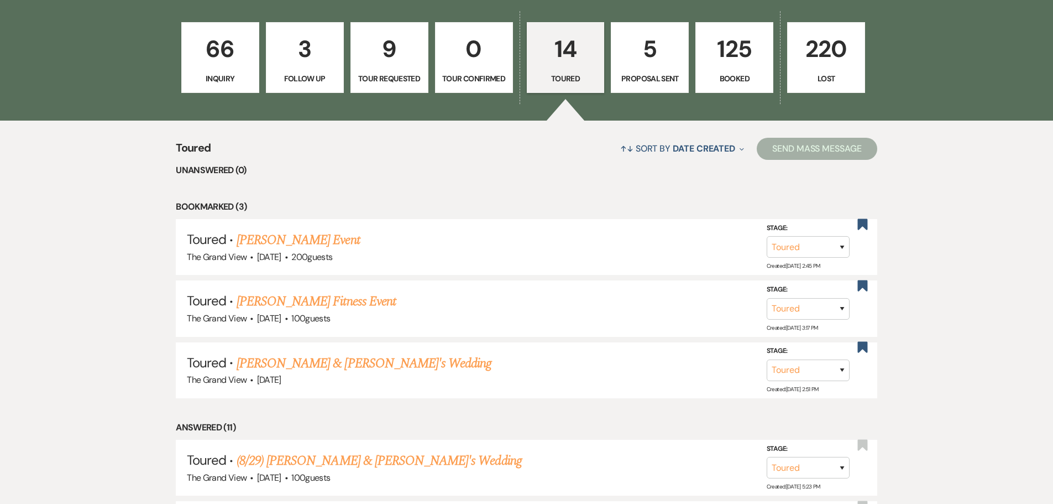
scroll to position [811, 0]
